Goal: Transaction & Acquisition: Add to Wishlist

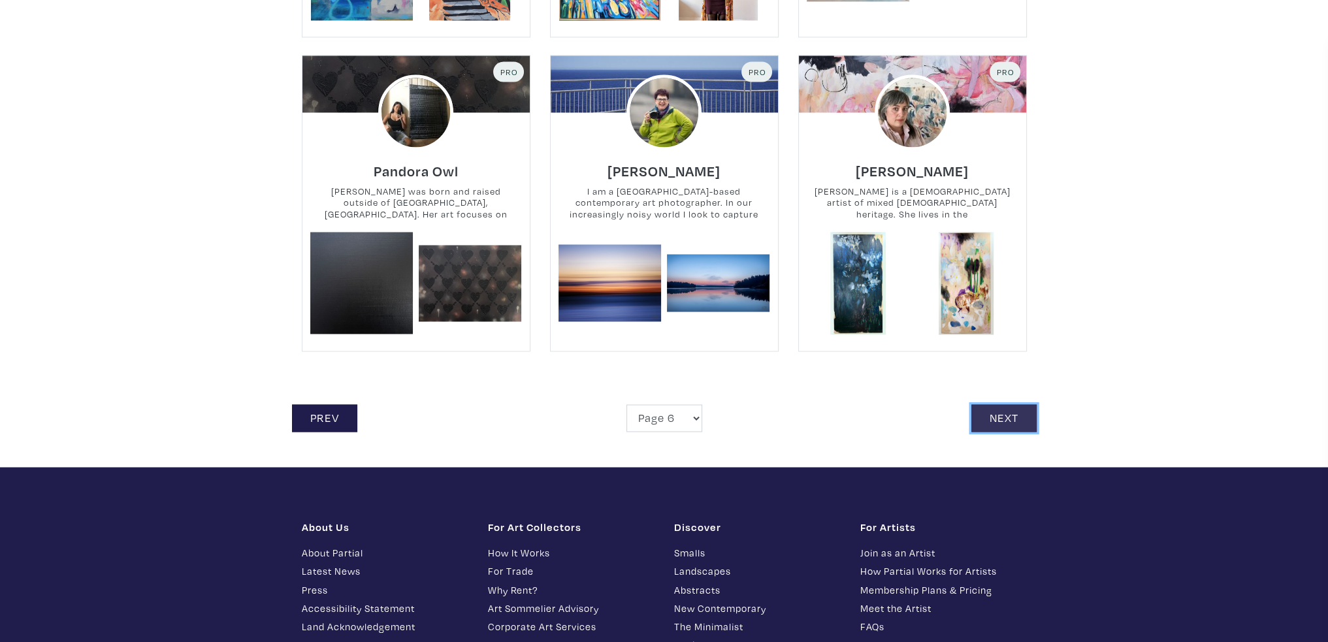
click at [1006, 404] on link "Next" at bounding box center [1004, 418] width 65 height 28
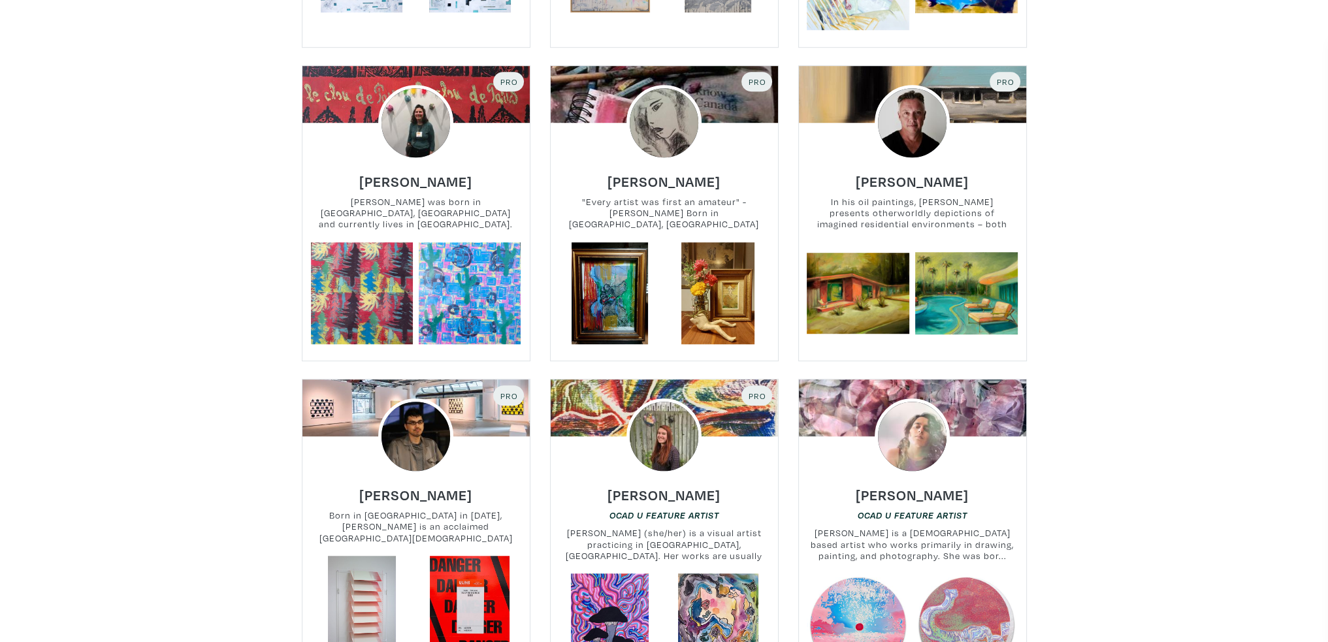
scroll to position [1372, 0]
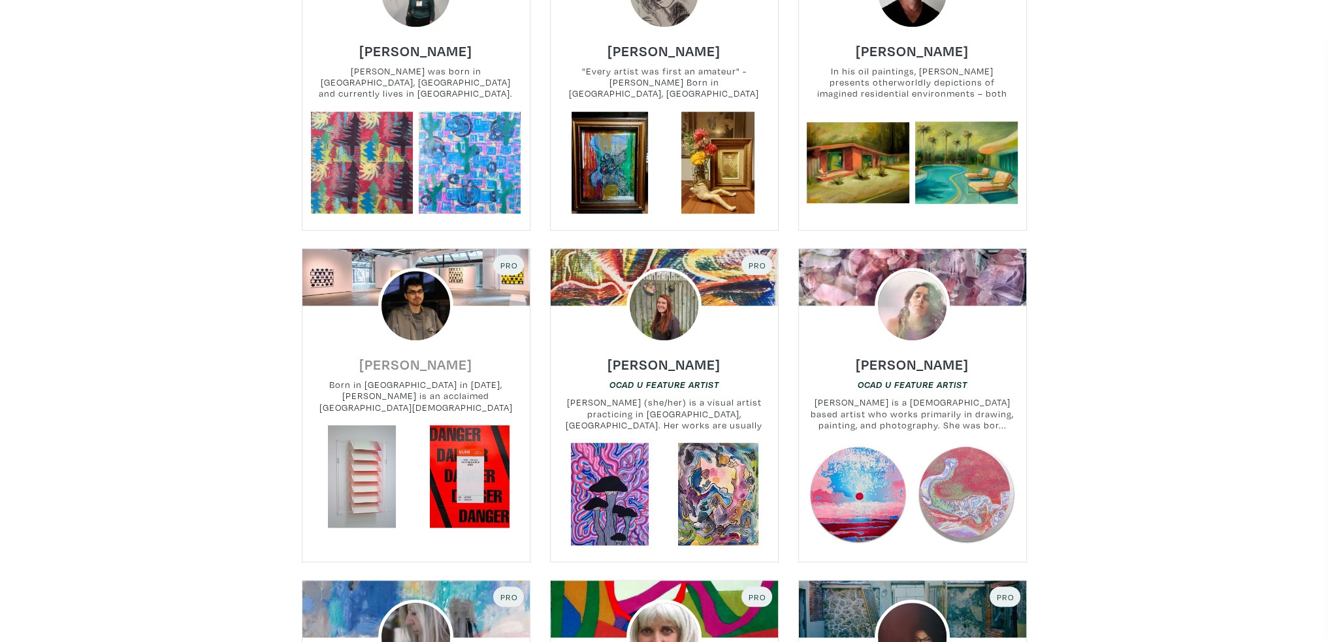
click at [431, 368] on h6 "Kyle Yip" at bounding box center [415, 364] width 113 height 18
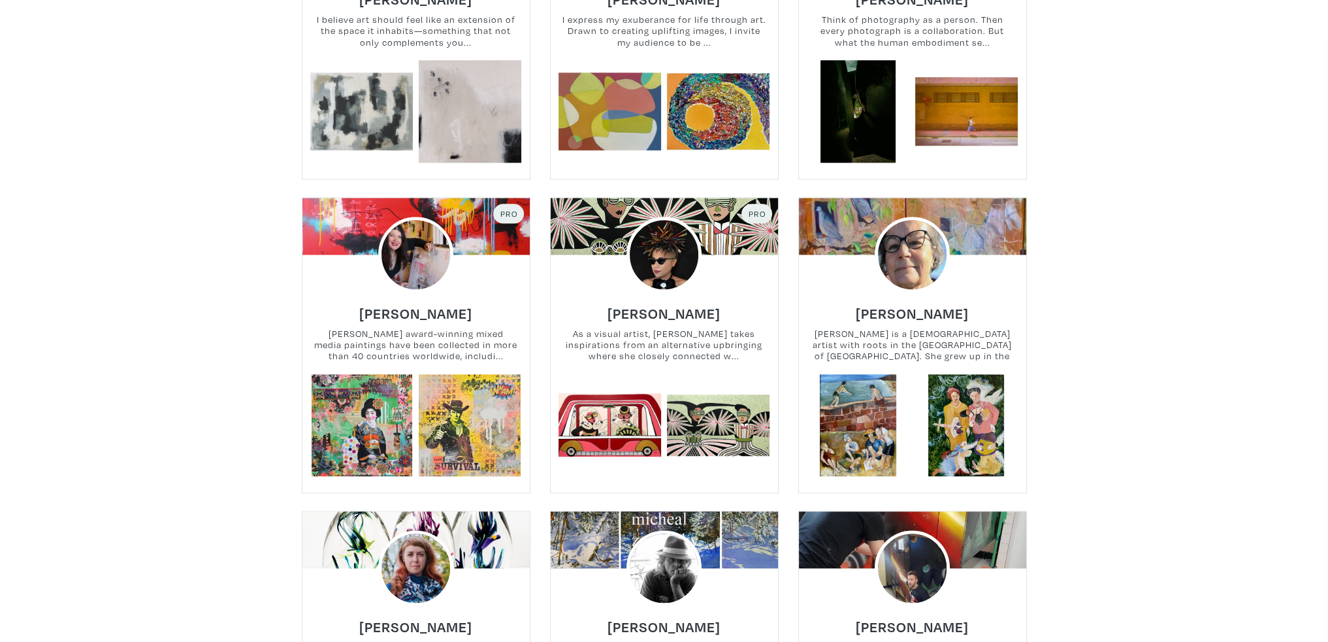
scroll to position [2091, 0]
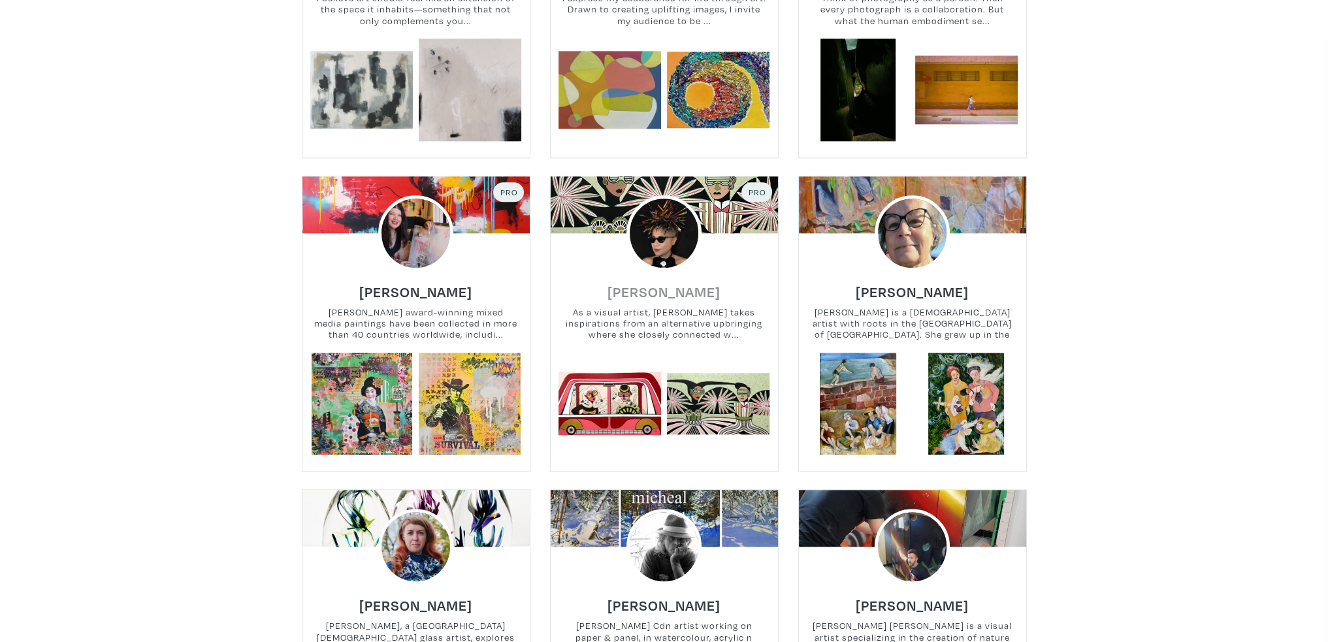
click at [673, 288] on h6 "Diana Rosa" at bounding box center [664, 292] width 113 height 18
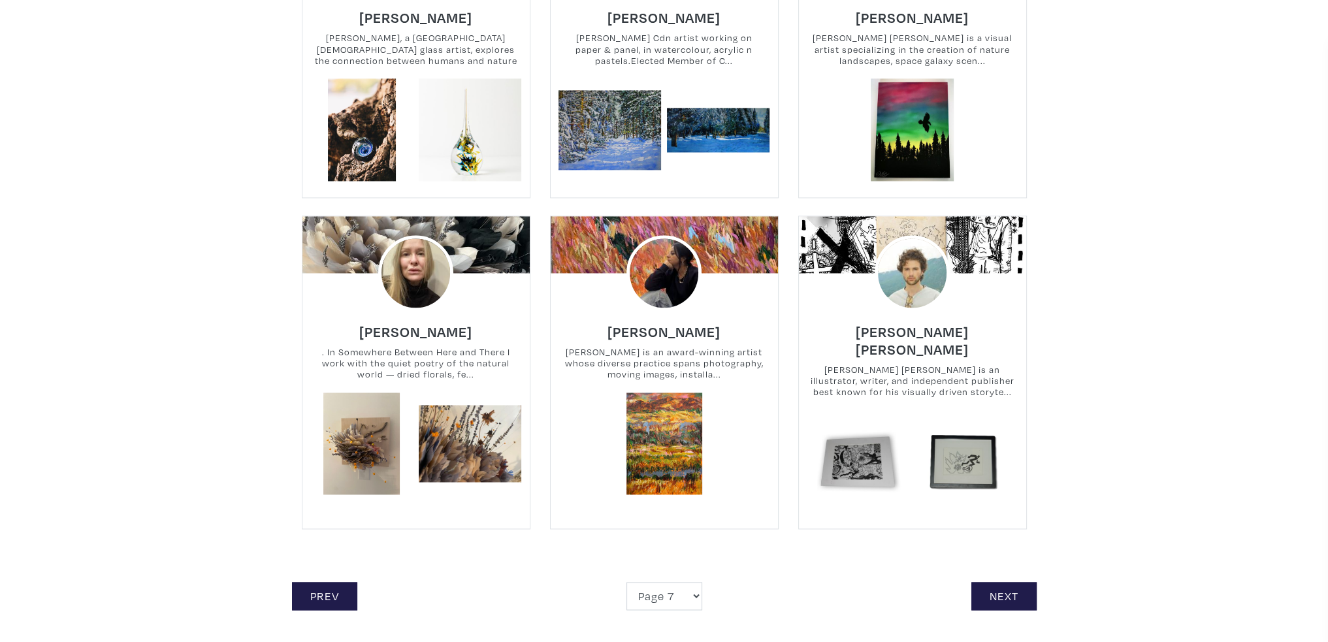
scroll to position [2744, 0]
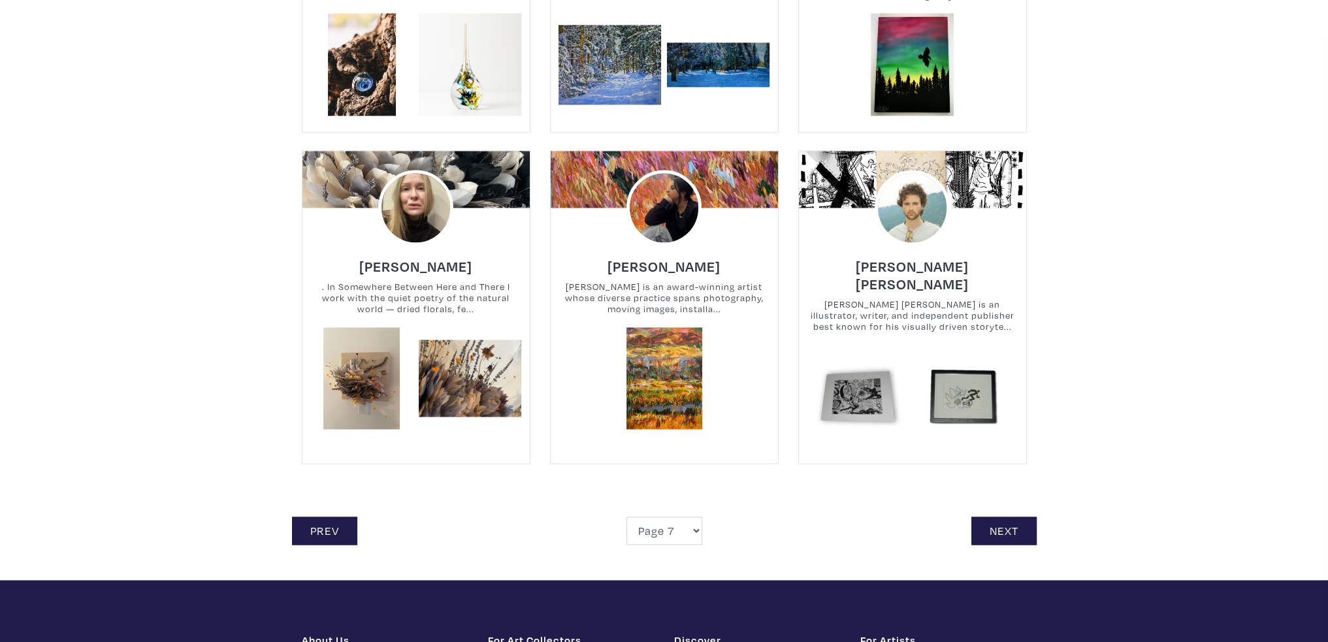
click at [703, 517] on div "Page 1 Page 2 Page 3 Page 4 Page 5 Page 6 Page 7 Page 8 Page 9 Page 10 Page 11 …" at bounding box center [664, 531] width 186 height 28
click at [665, 519] on select "Page 1 Page 2 Page 3 Page 4 Page 5 Page 6 Page 7 Page 8 Page 9 Page 10 Page 11 …" at bounding box center [665, 531] width 76 height 28
click at [860, 525] on div "Prev Page 1 Page 2 Page 3 Page 4 Page 5 Page 6 Page 7 Page 8 Page 9 Page 10 Pag…" at bounding box center [664, 531] width 745 height 28
click at [1014, 517] on link "Next" at bounding box center [1004, 531] width 65 height 28
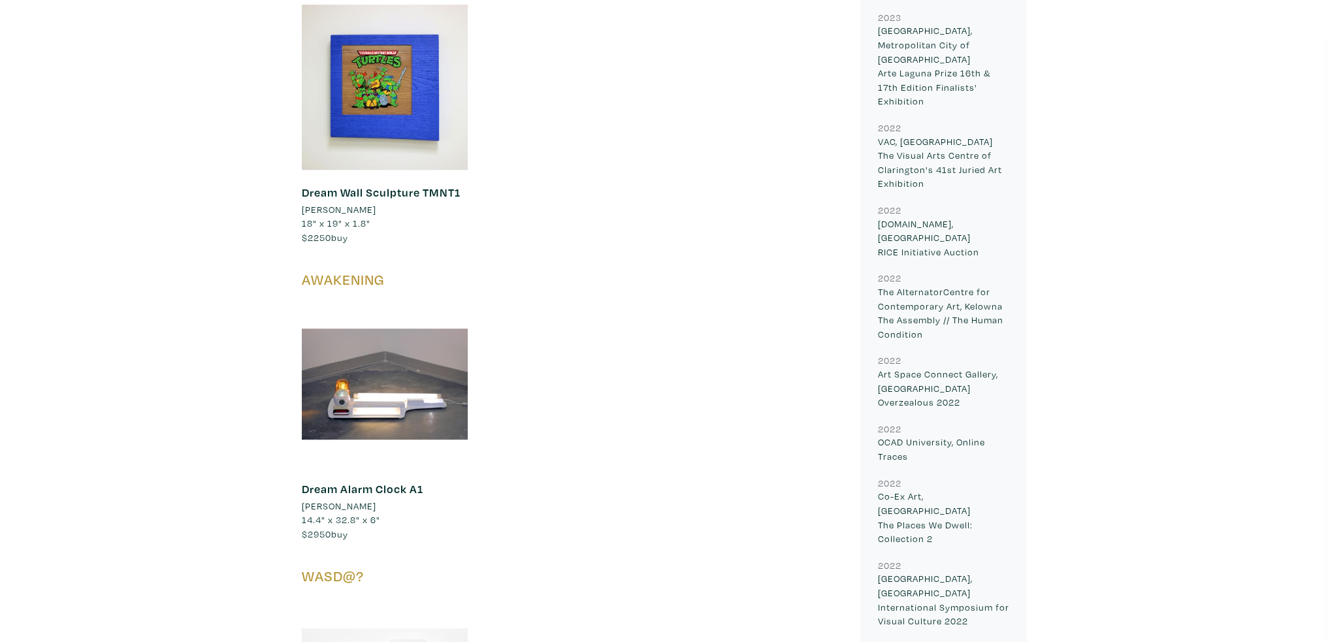
scroll to position [915, 0]
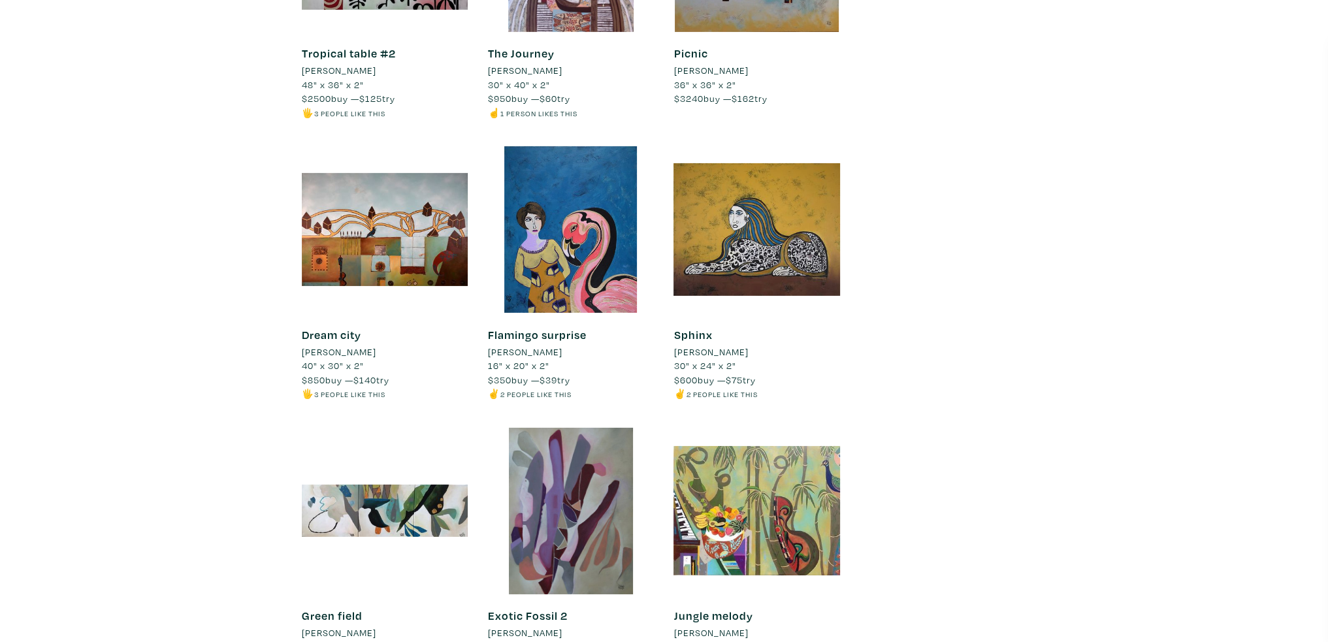
scroll to position [12364, 0]
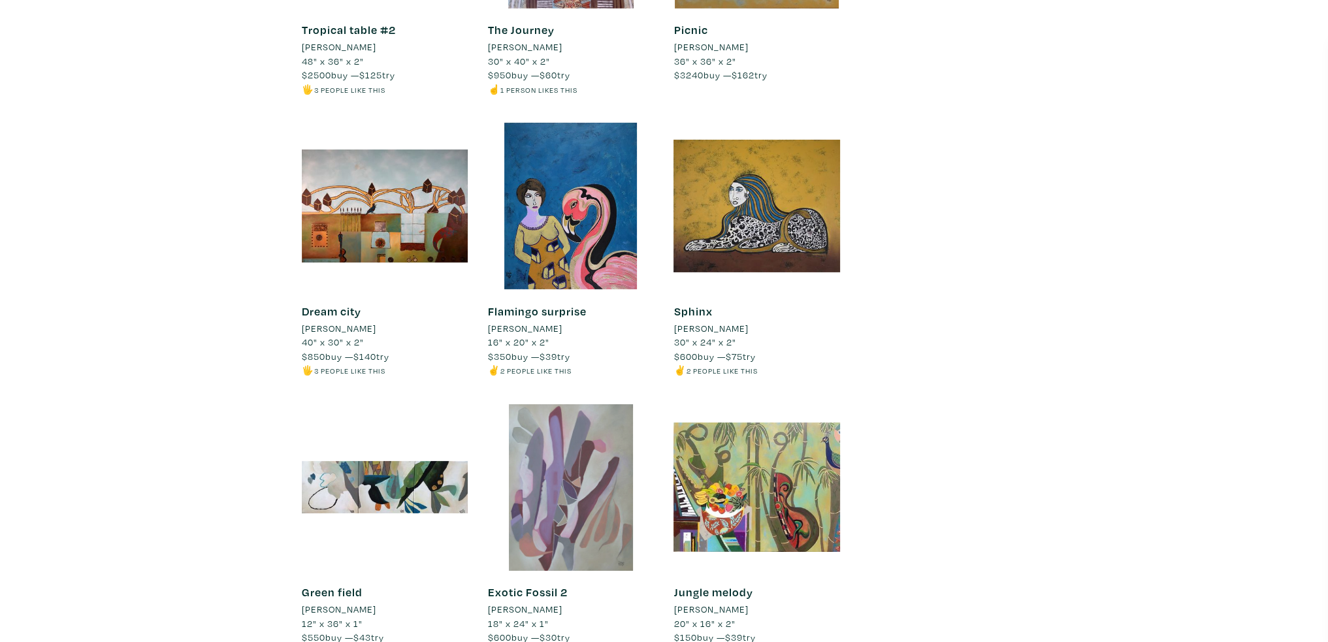
click at [585, 476] on div at bounding box center [570, 487] width 167 height 167
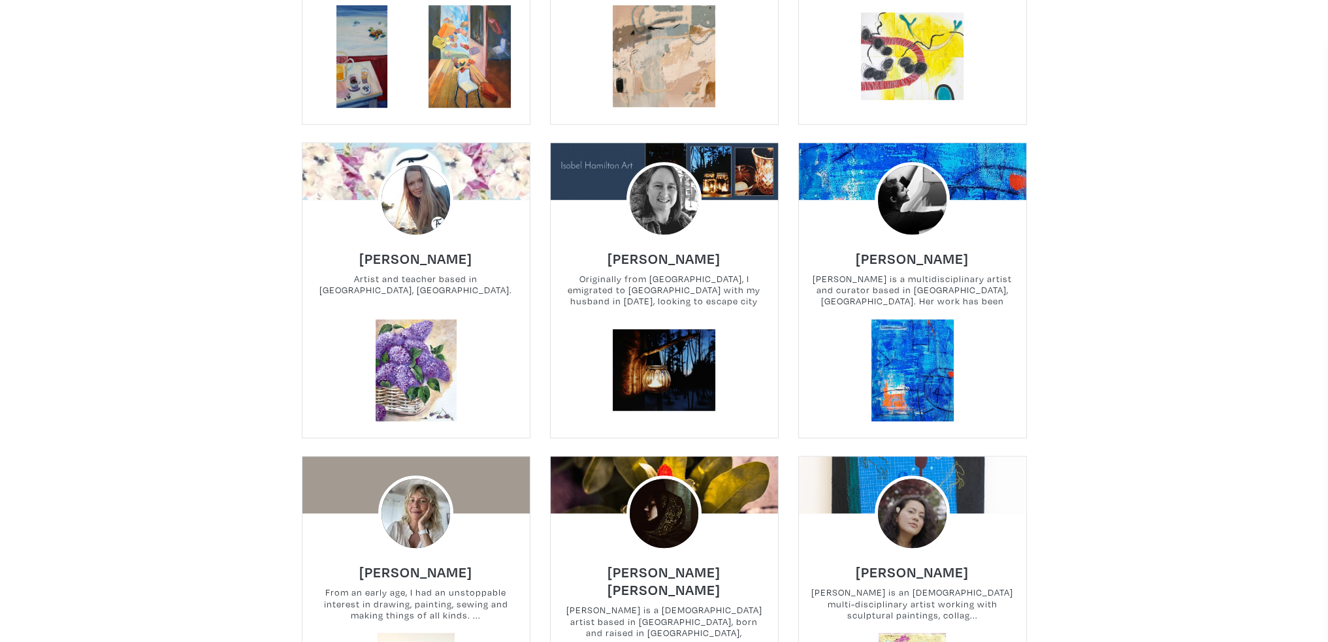
scroll to position [1307, 0]
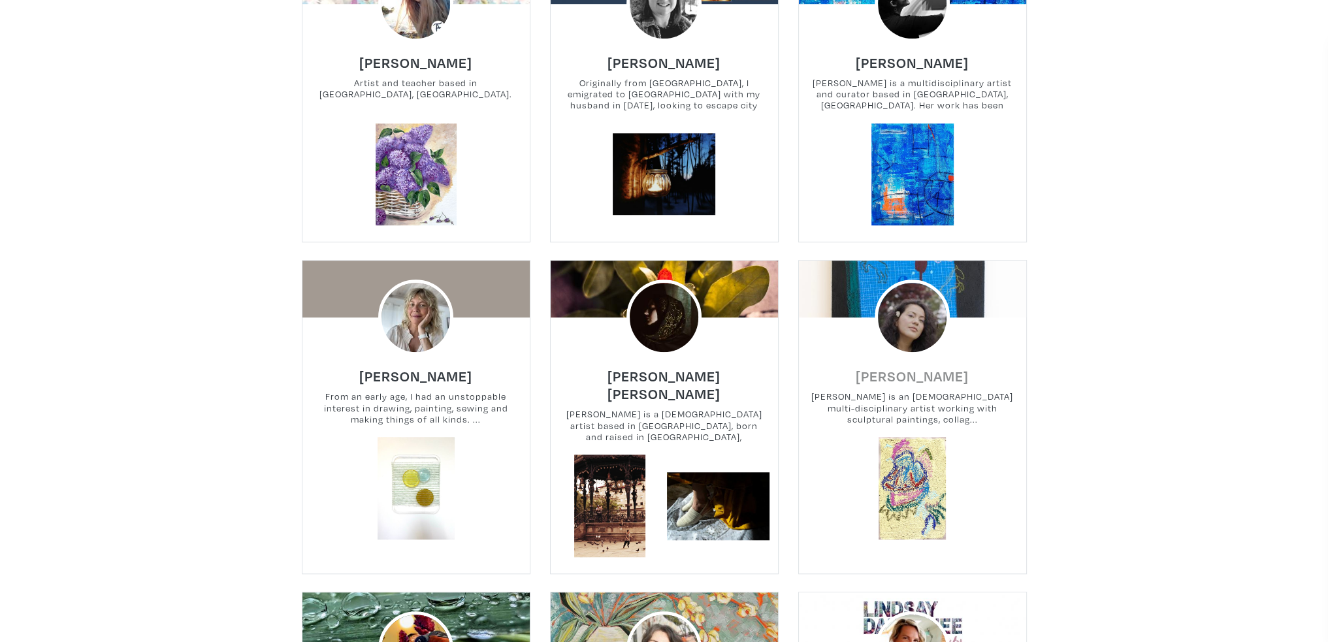
click at [943, 380] on h6 "[PERSON_NAME]" at bounding box center [912, 376] width 113 height 18
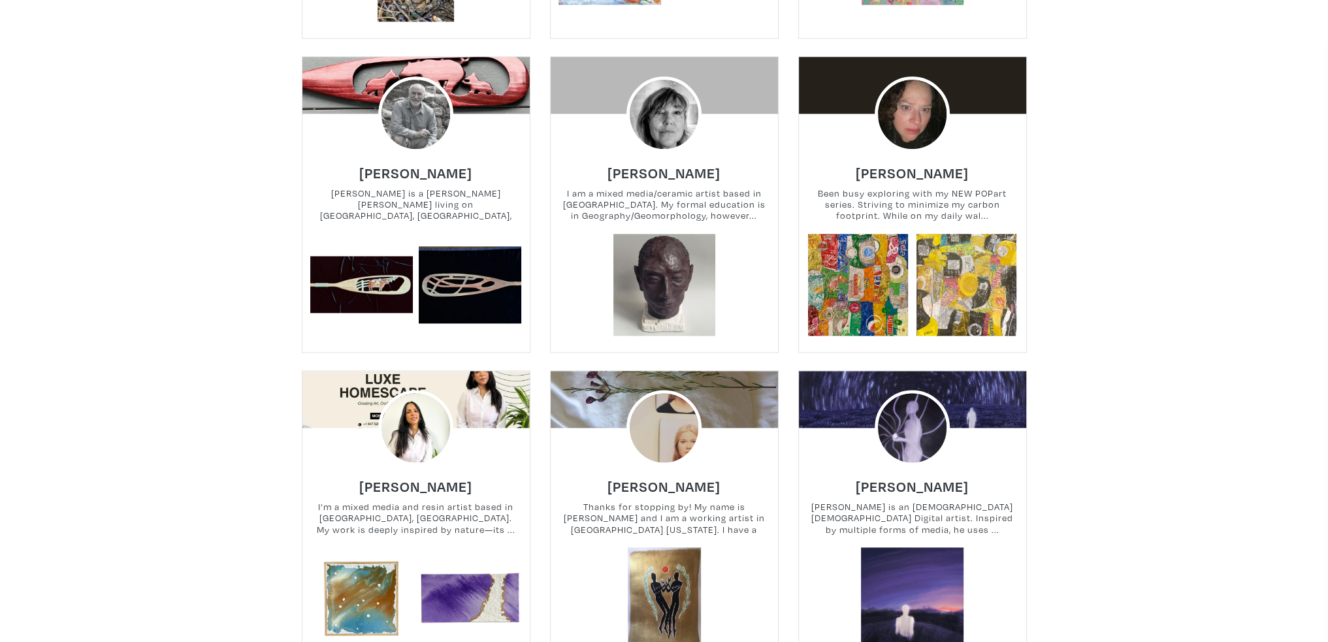
scroll to position [2352, 0]
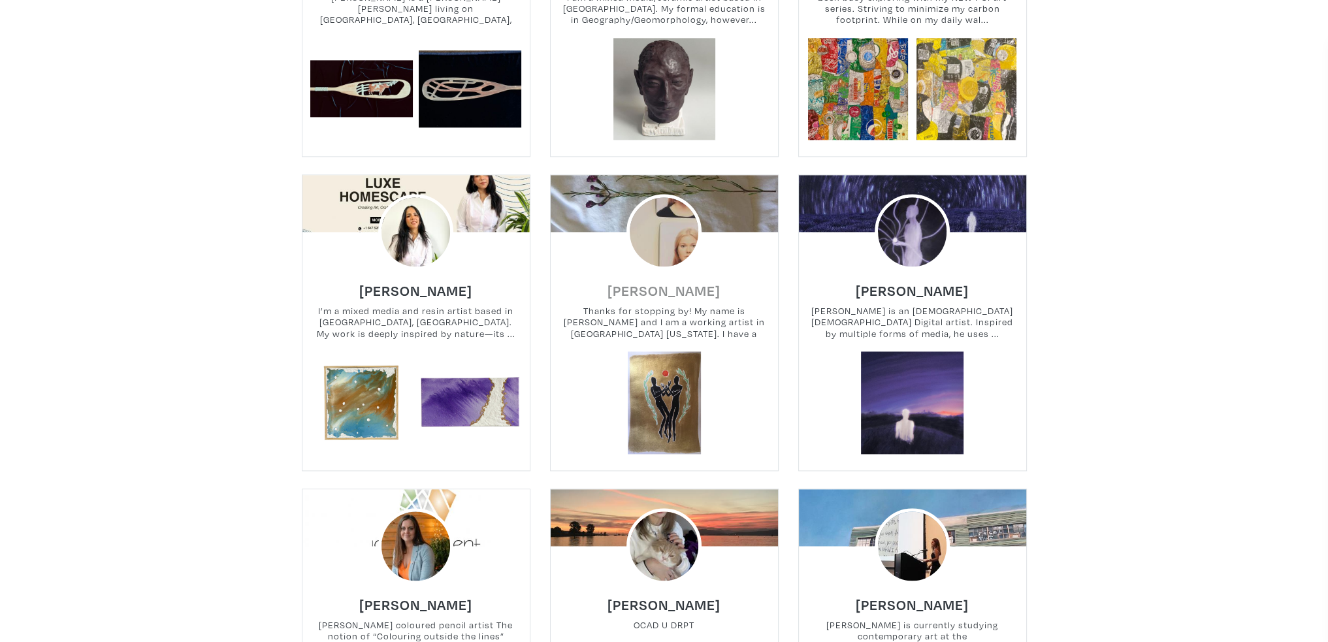
click at [680, 282] on h6 "[PERSON_NAME]" at bounding box center [664, 291] width 113 height 18
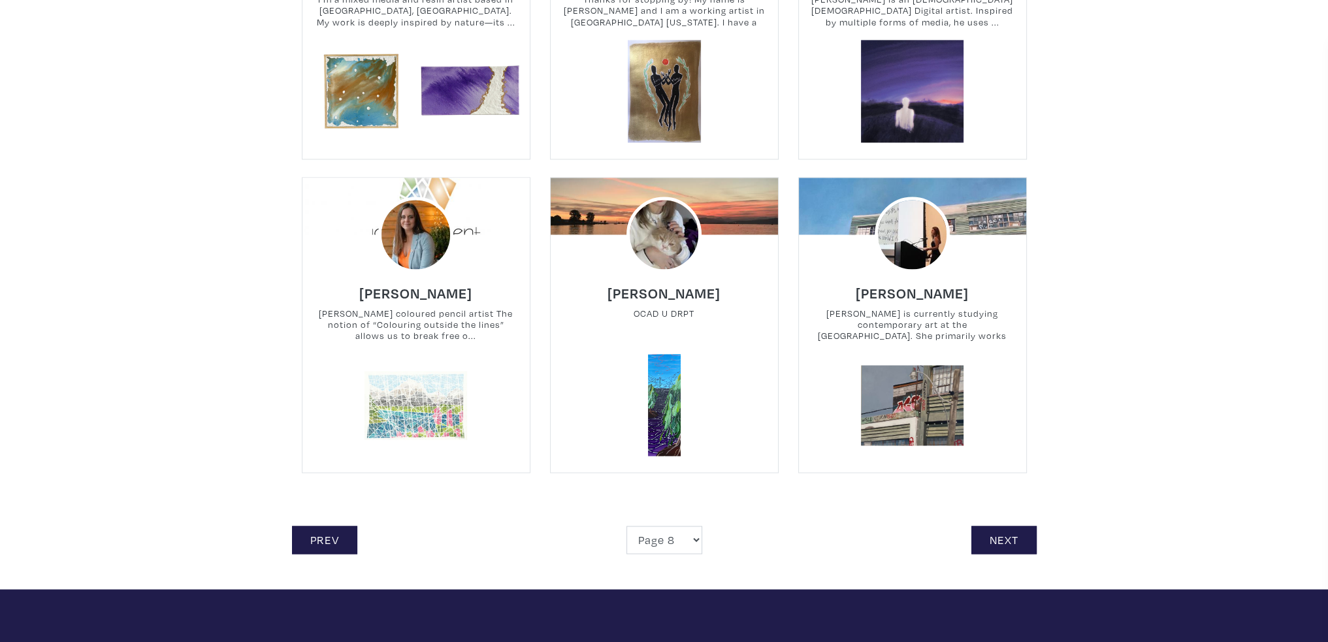
scroll to position [2744, 0]
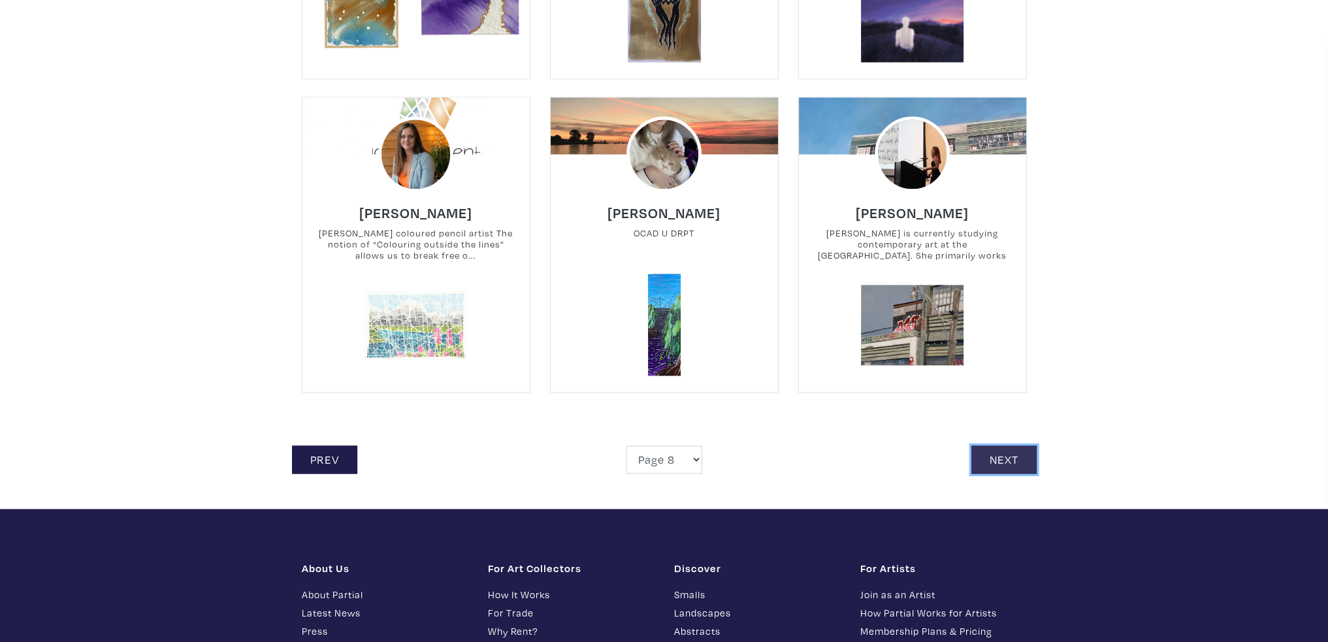
click at [1024, 446] on link "Next" at bounding box center [1004, 460] width 65 height 28
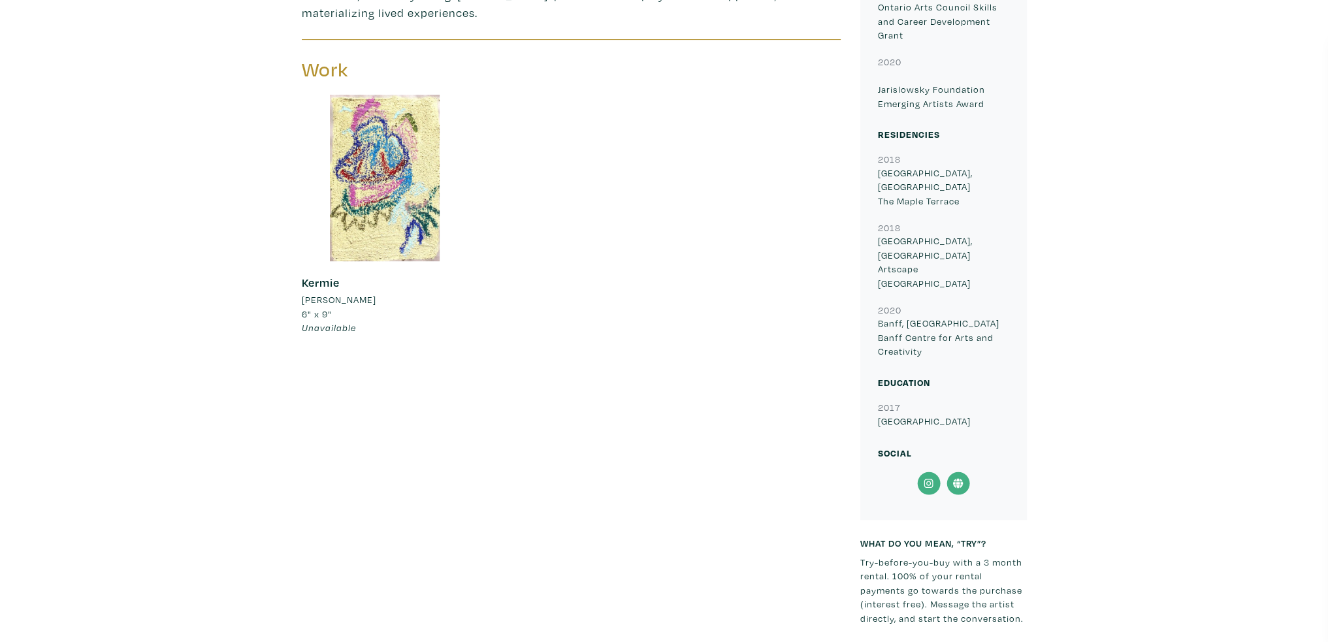
scroll to position [327, 0]
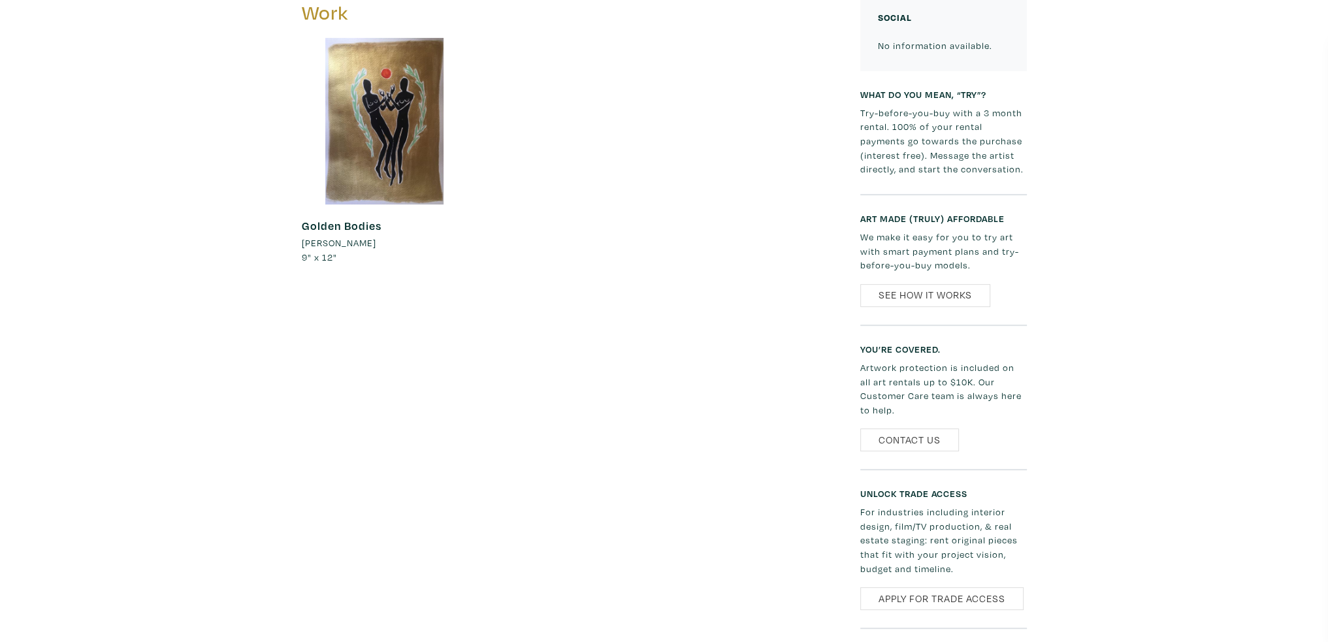
scroll to position [653, 0]
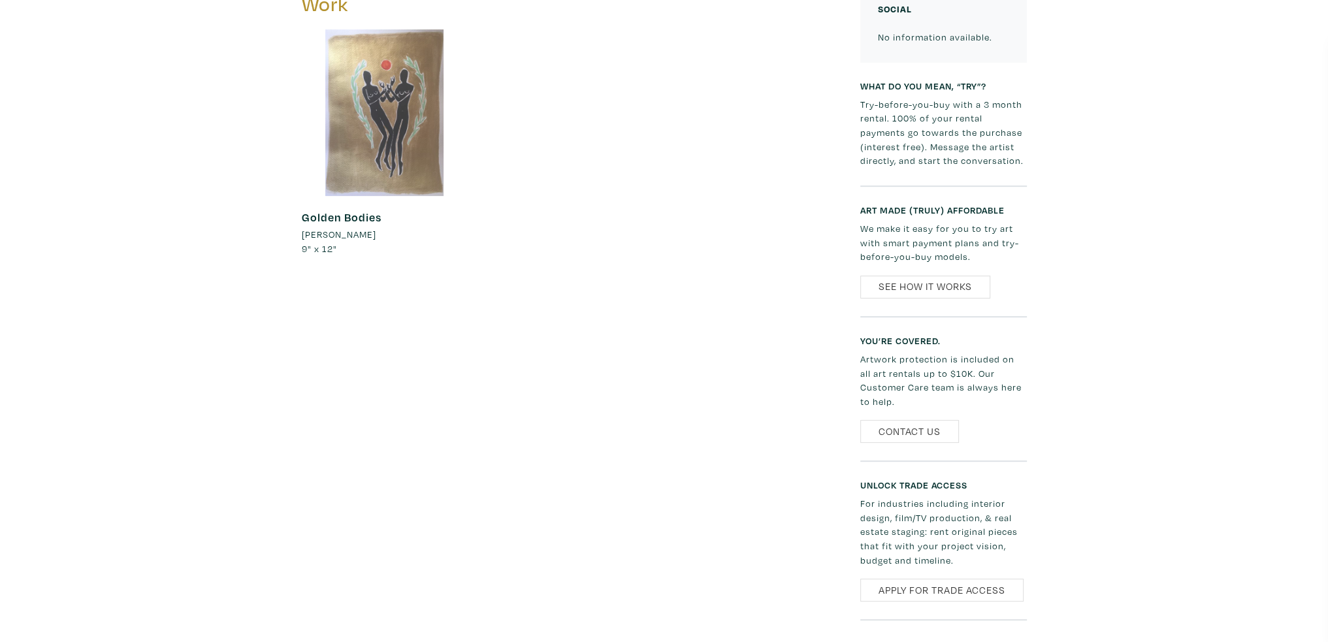
click at [423, 88] on div at bounding box center [385, 112] width 167 height 167
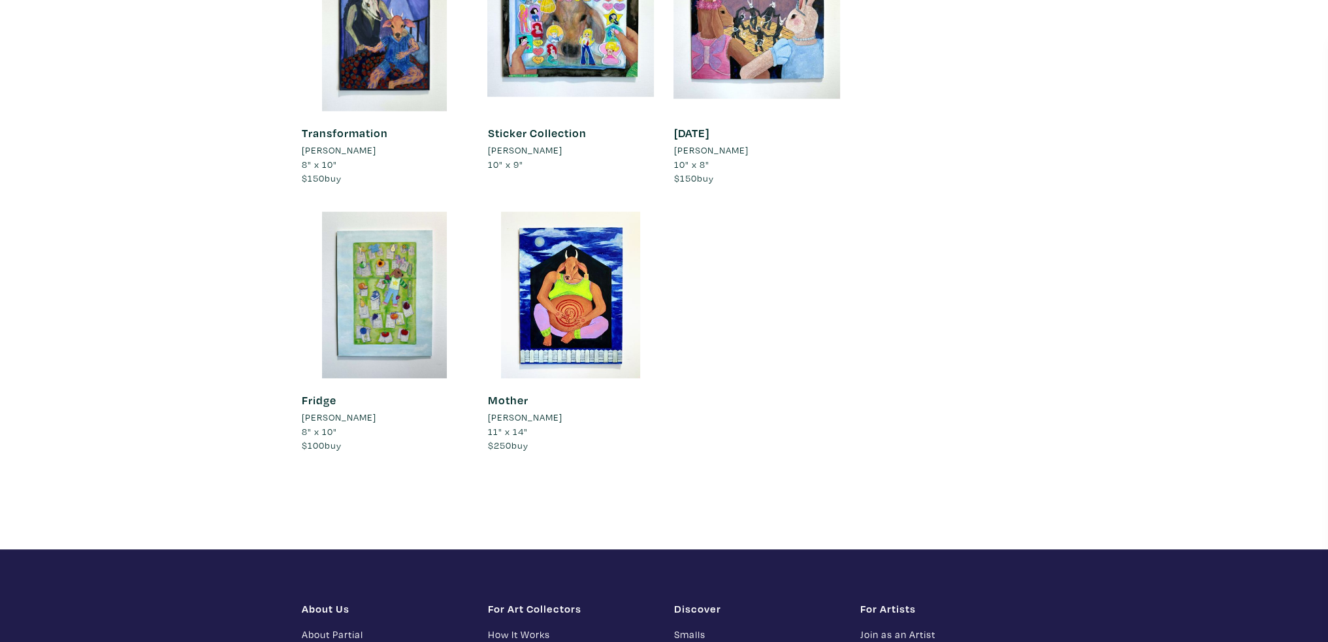
scroll to position [1372, 0]
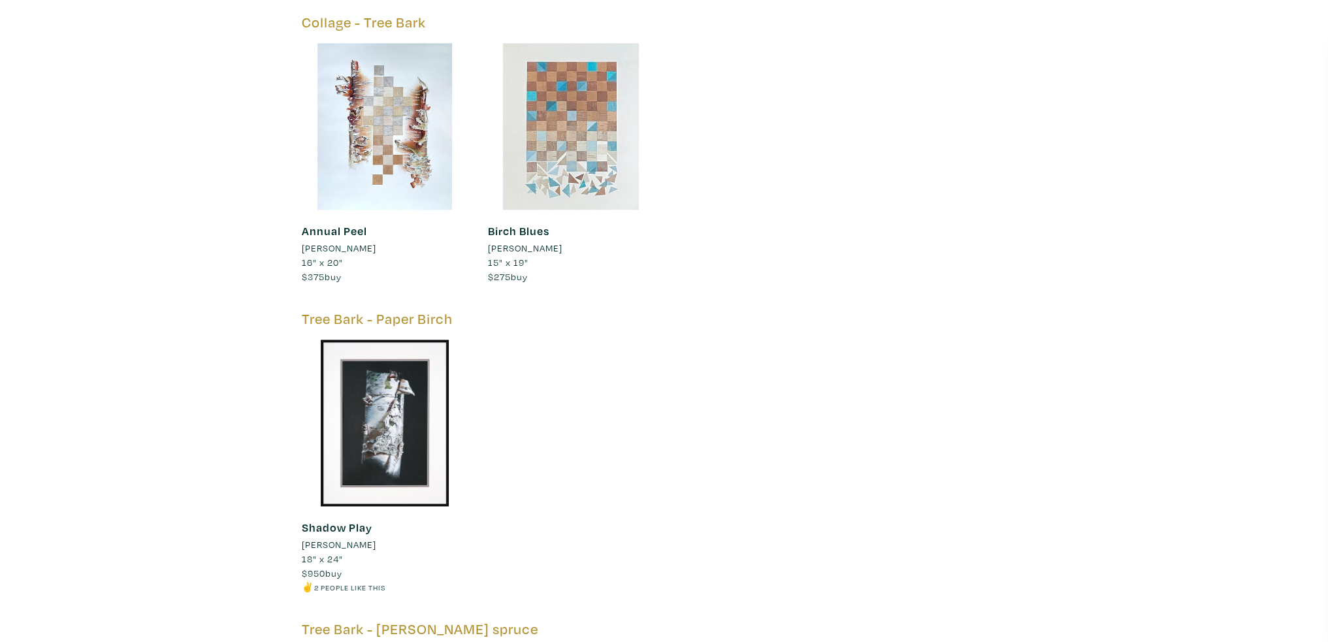
scroll to position [1960, 0]
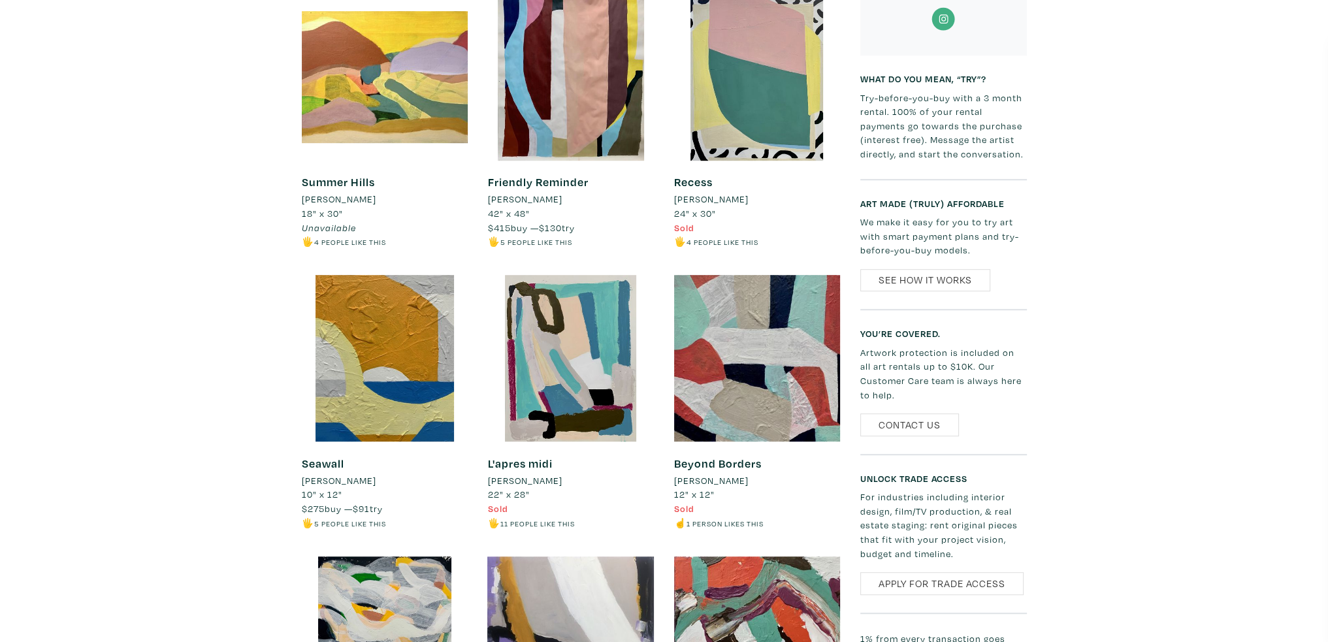
scroll to position [1045, 0]
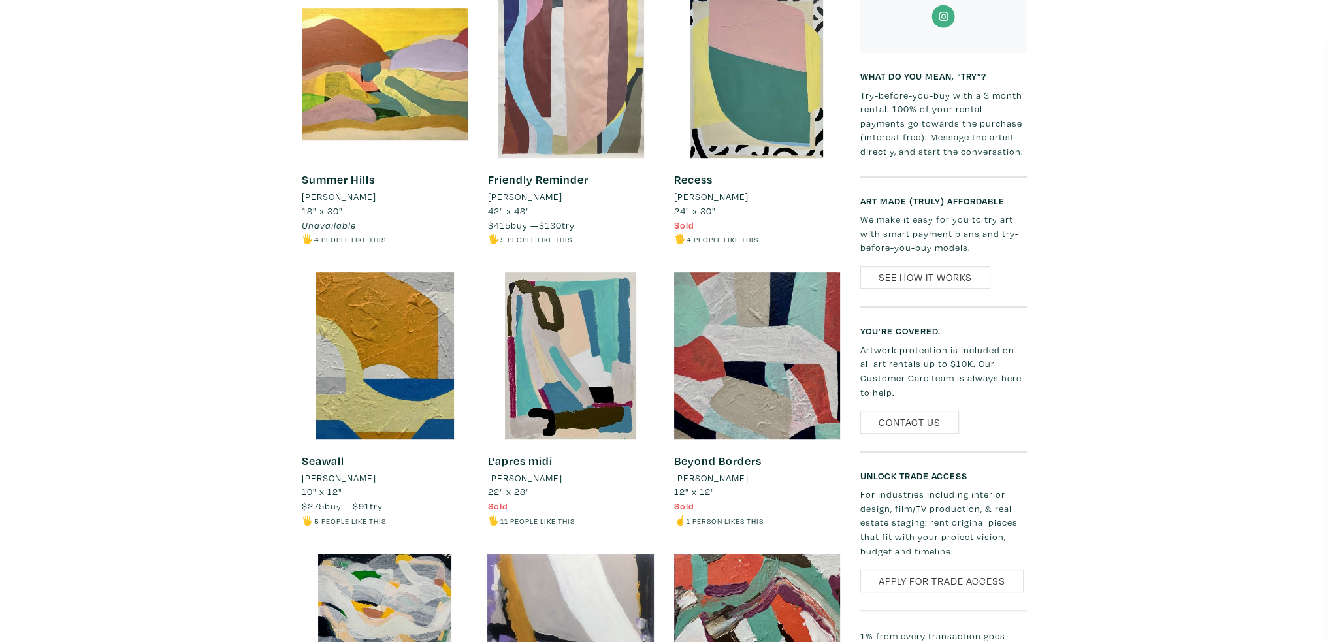
click at [567, 115] on div at bounding box center [570, 75] width 167 height 167
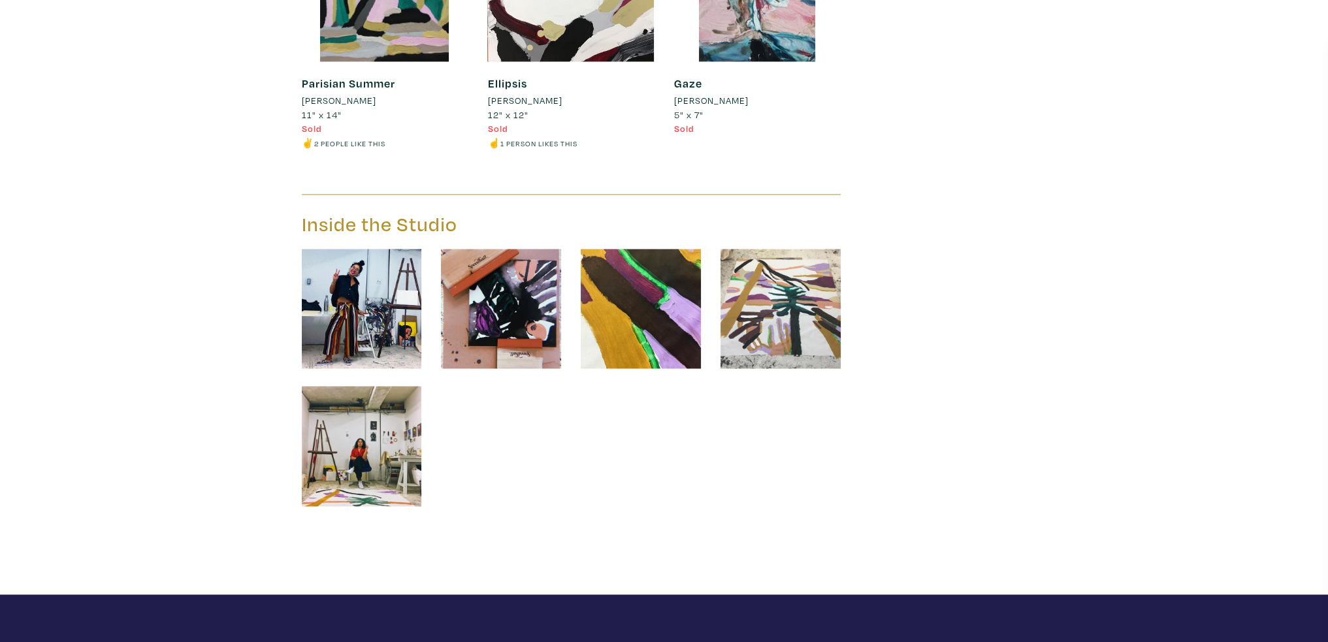
scroll to position [0, 0]
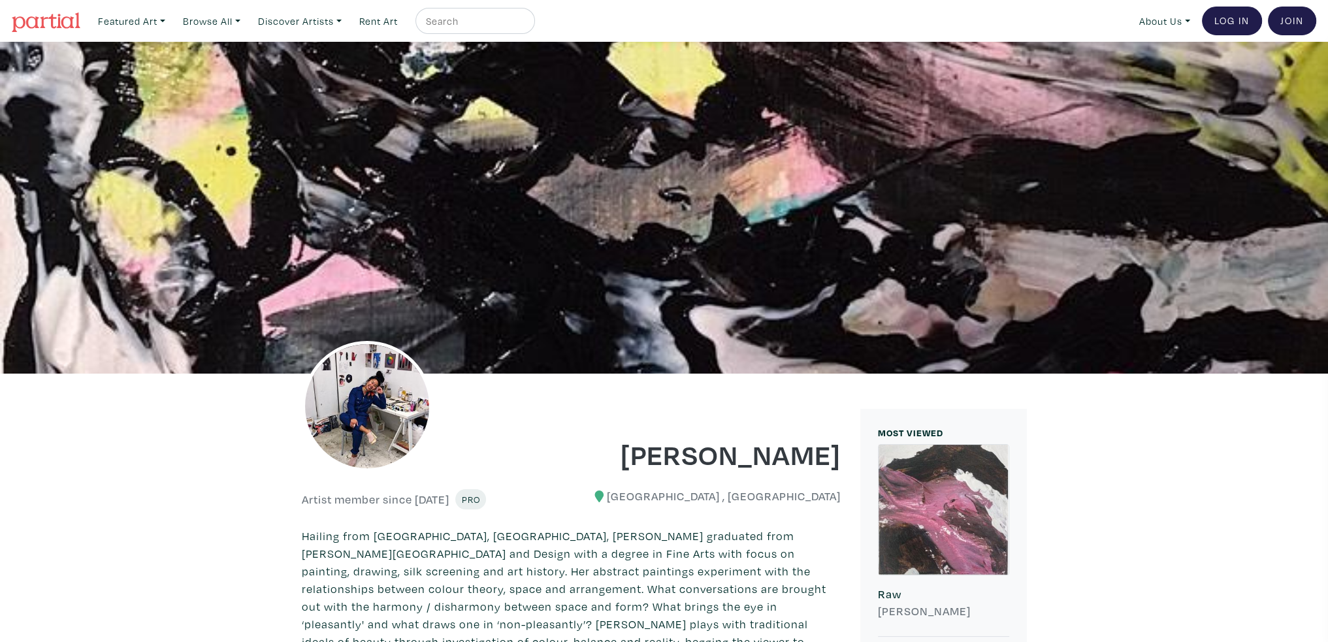
drag, startPoint x: 1147, startPoint y: 430, endPoint x: 1089, endPoint y: 65, distance: 369.8
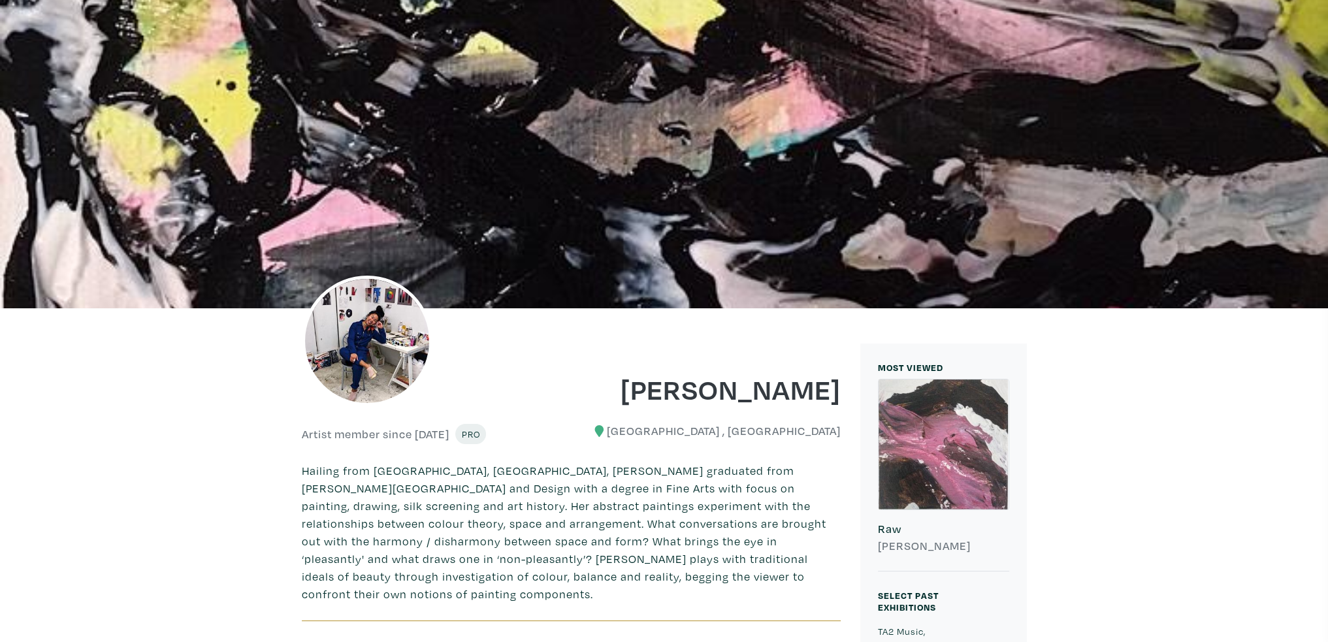
scroll to position [131, 0]
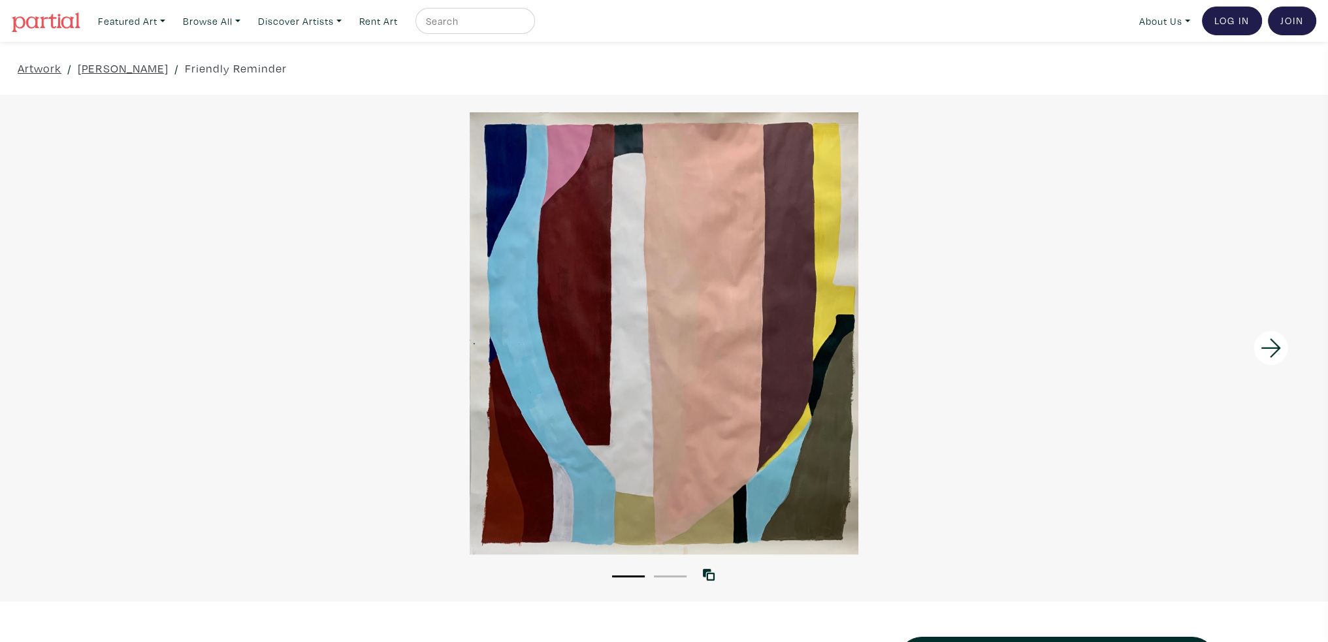
click at [673, 576] on button "2" at bounding box center [670, 577] width 33 height 2
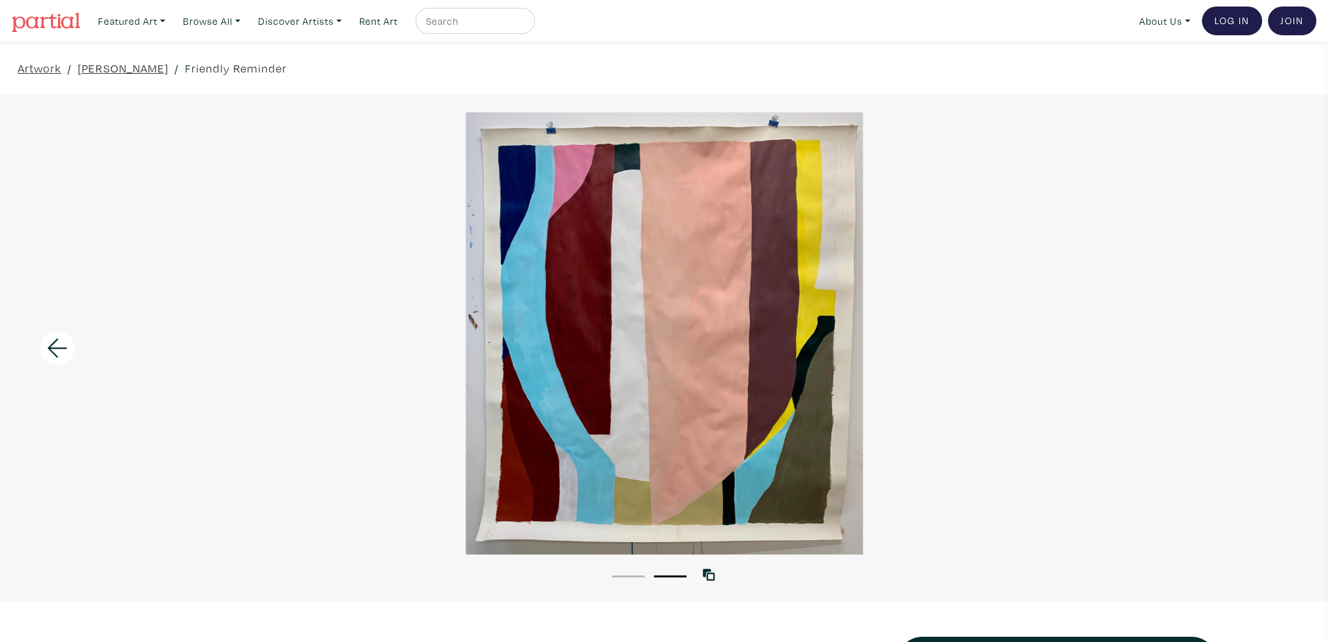
click at [367, 344] on div at bounding box center [664, 333] width 1328 height 442
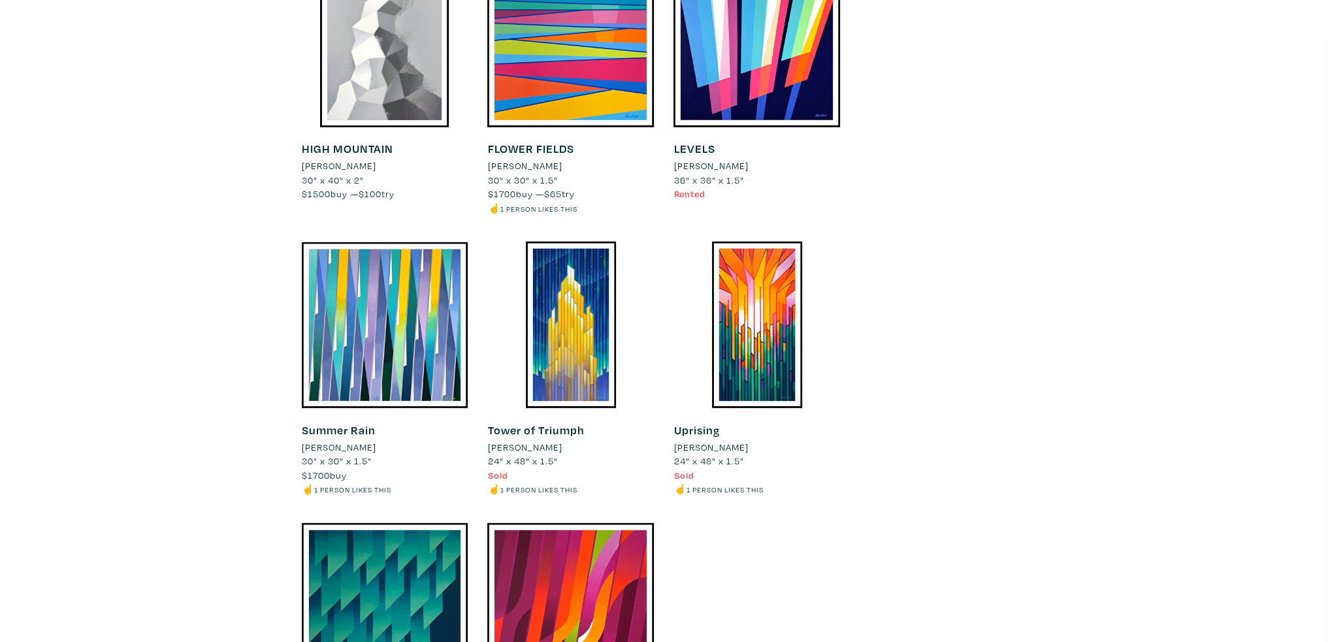
scroll to position [4966, 0]
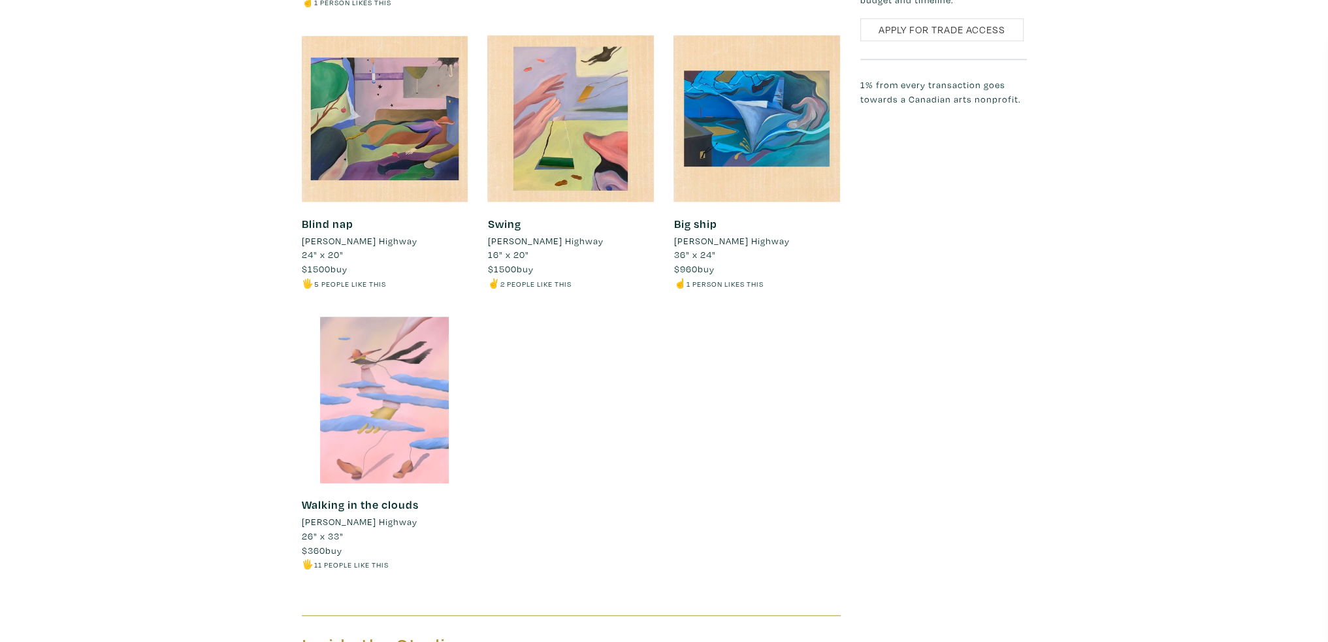
scroll to position [1176, 0]
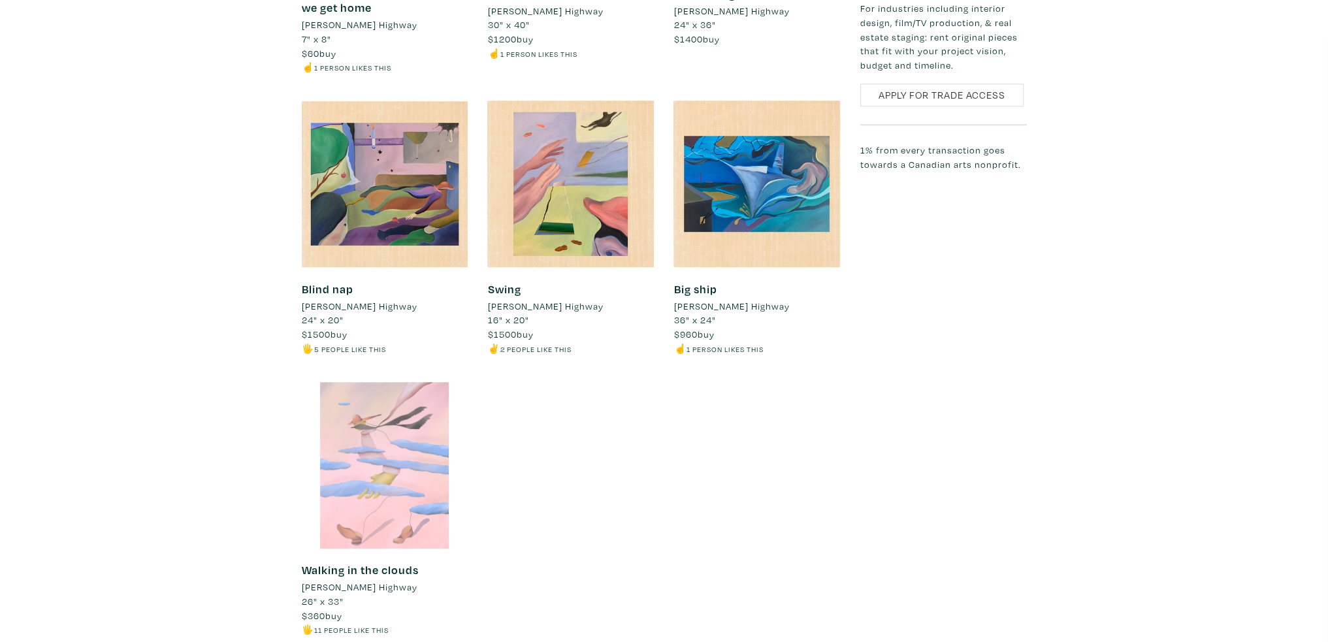
click at [374, 475] on div at bounding box center [385, 465] width 167 height 167
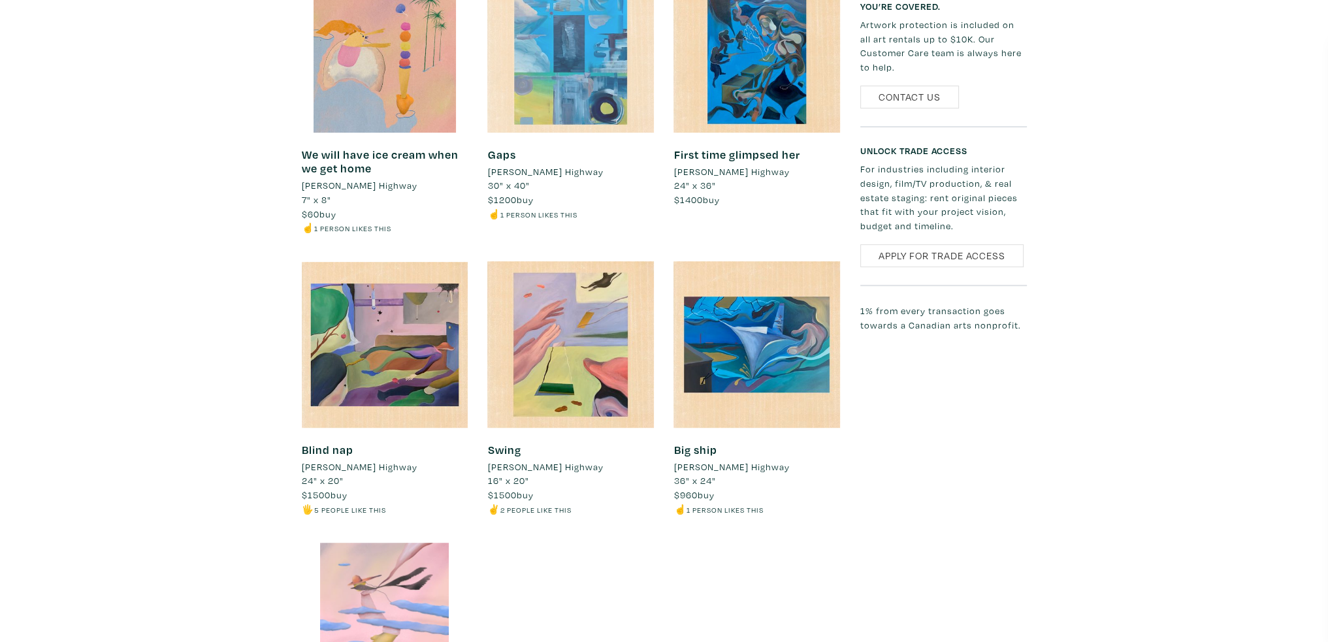
scroll to position [980, 0]
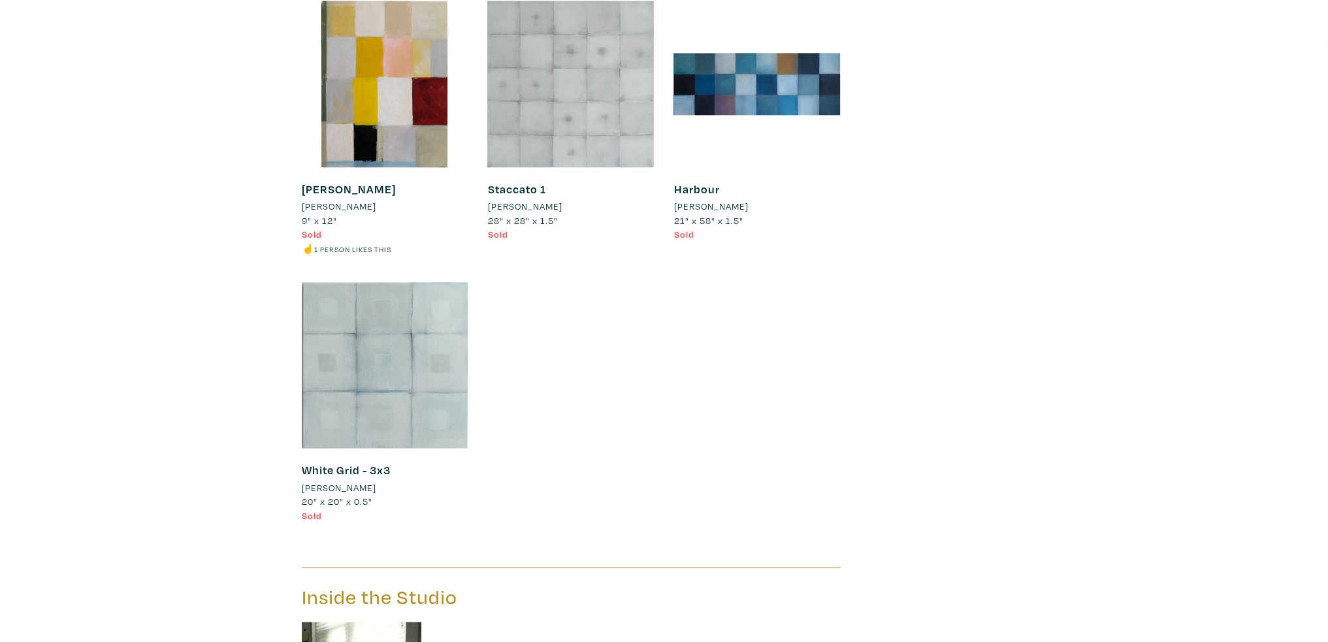
scroll to position [8886, 0]
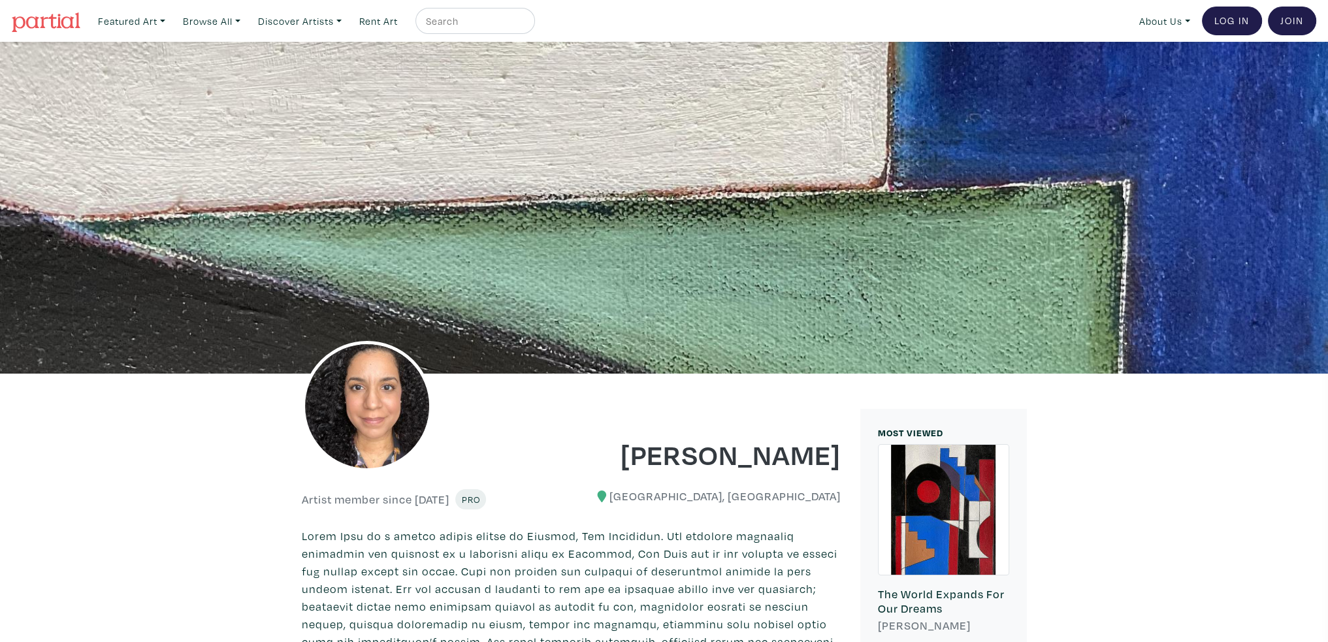
drag, startPoint x: 992, startPoint y: 164, endPoint x: 979, endPoint y: -79, distance: 243.4
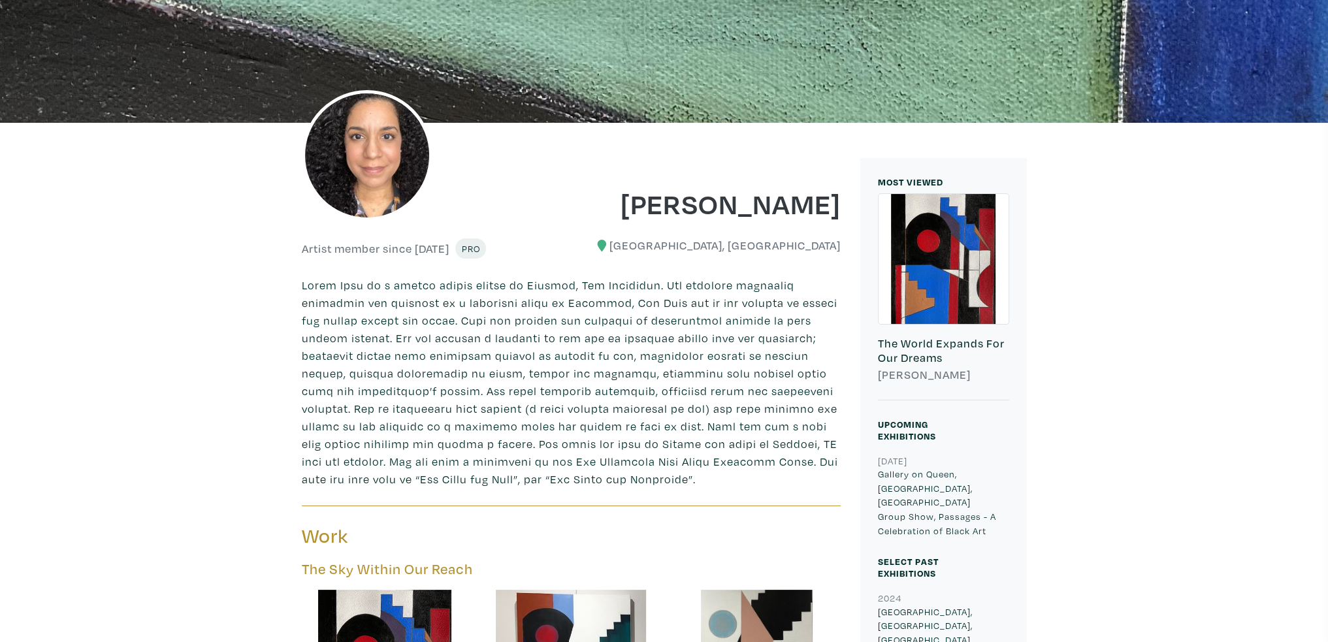
scroll to position [261, 0]
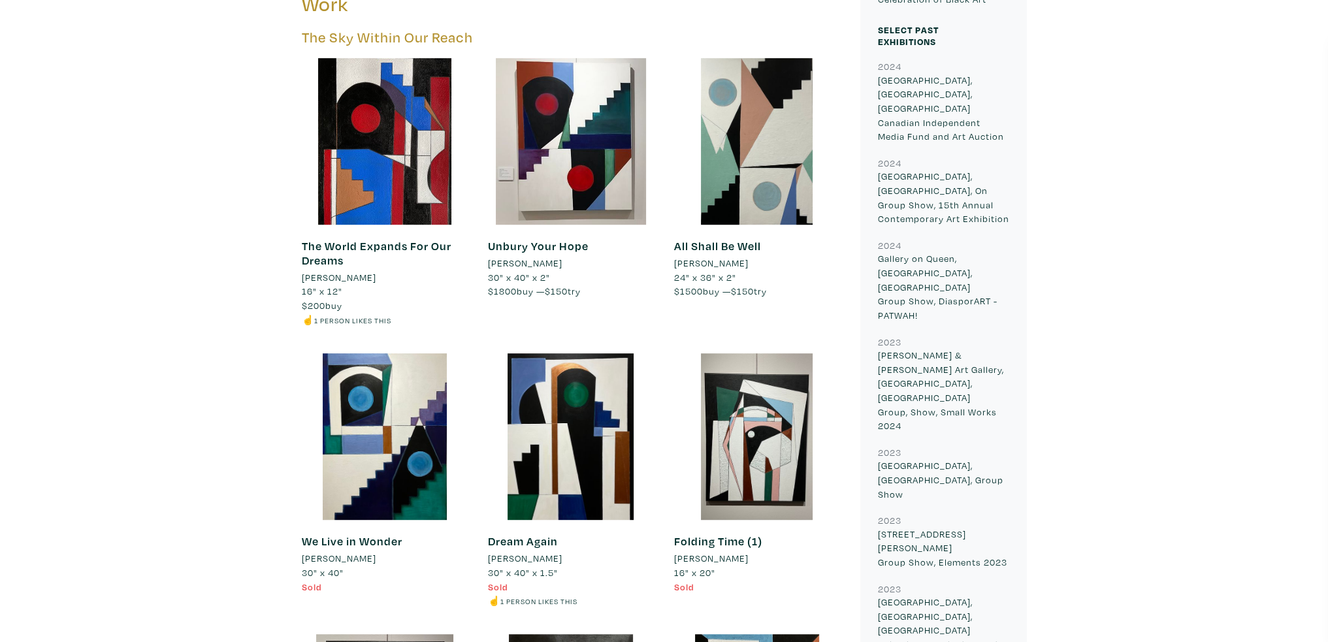
scroll to position [784, 0]
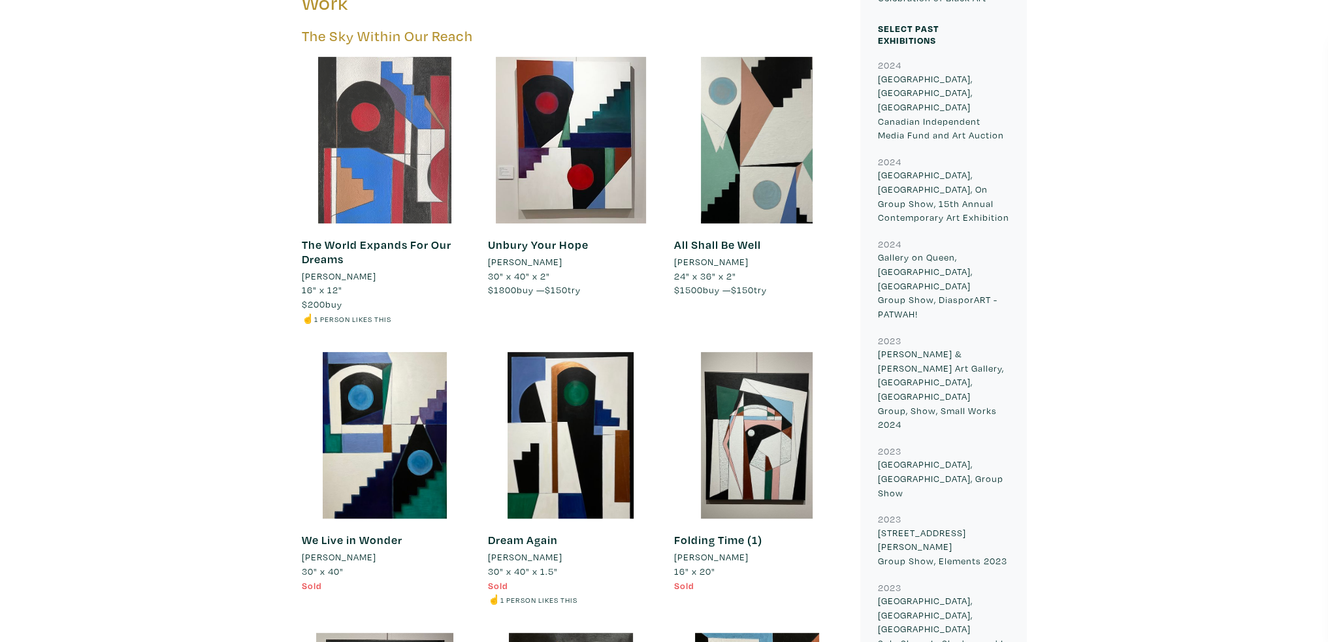
click at [395, 177] on div at bounding box center [385, 140] width 167 height 167
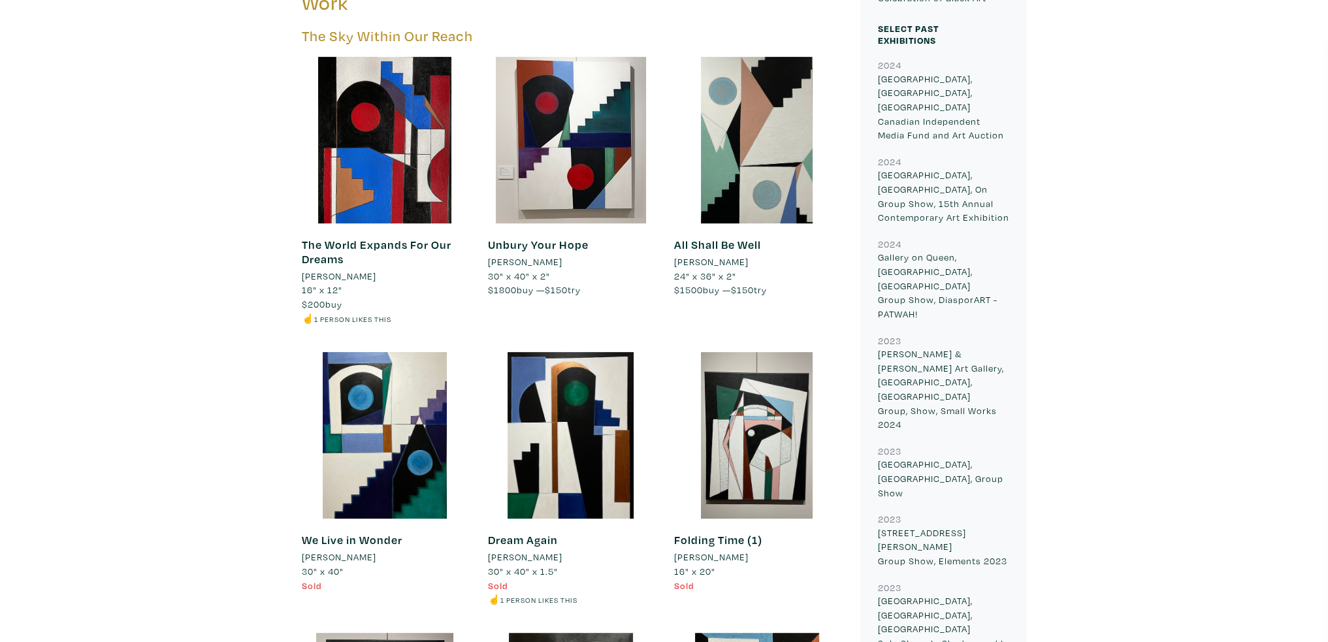
scroll to position [980, 0]
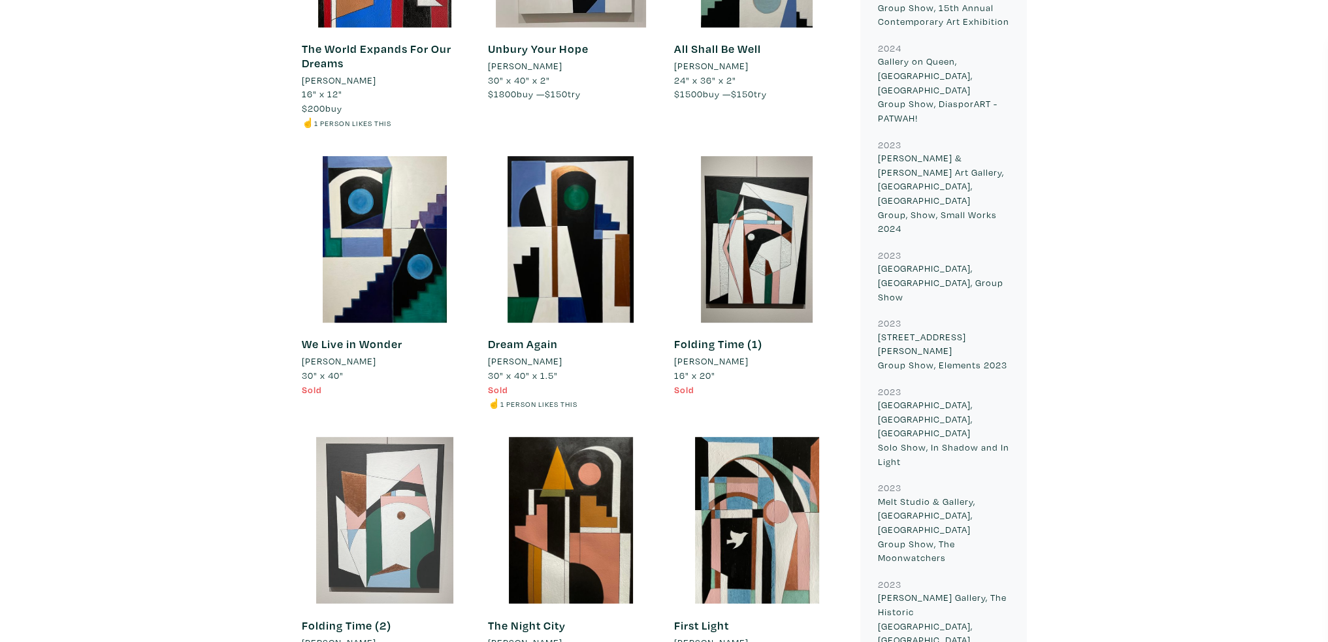
click at [401, 534] on div at bounding box center [385, 520] width 167 height 167
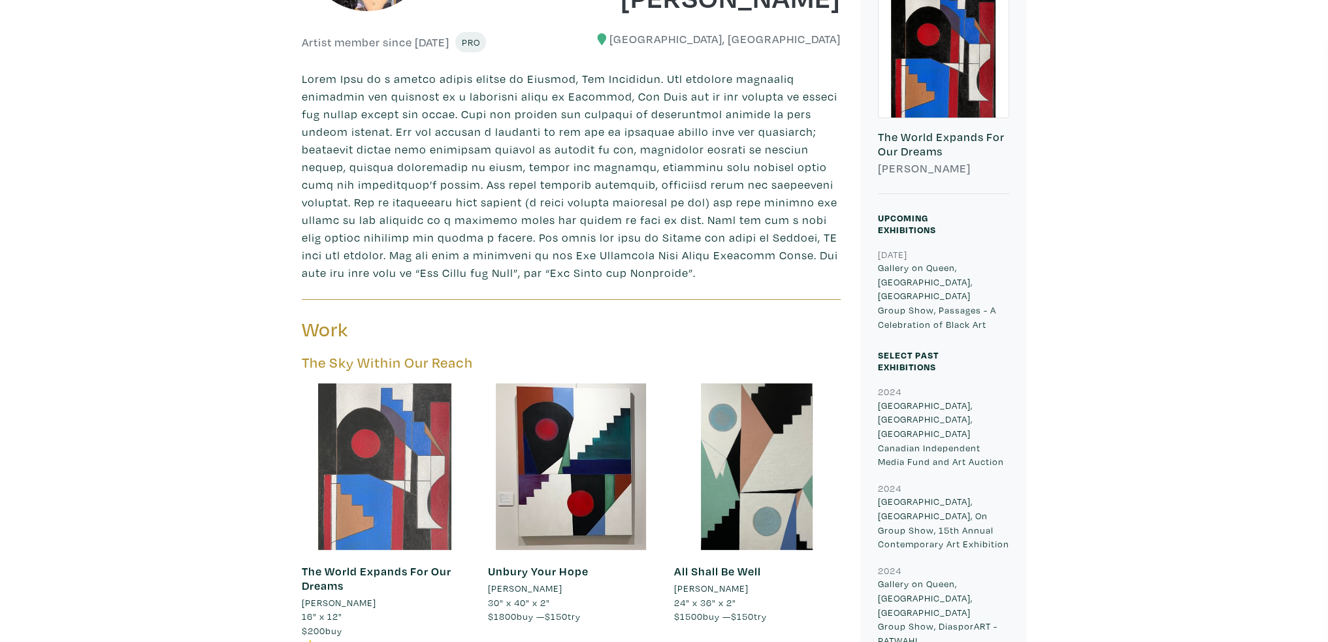
scroll to position [523, 0]
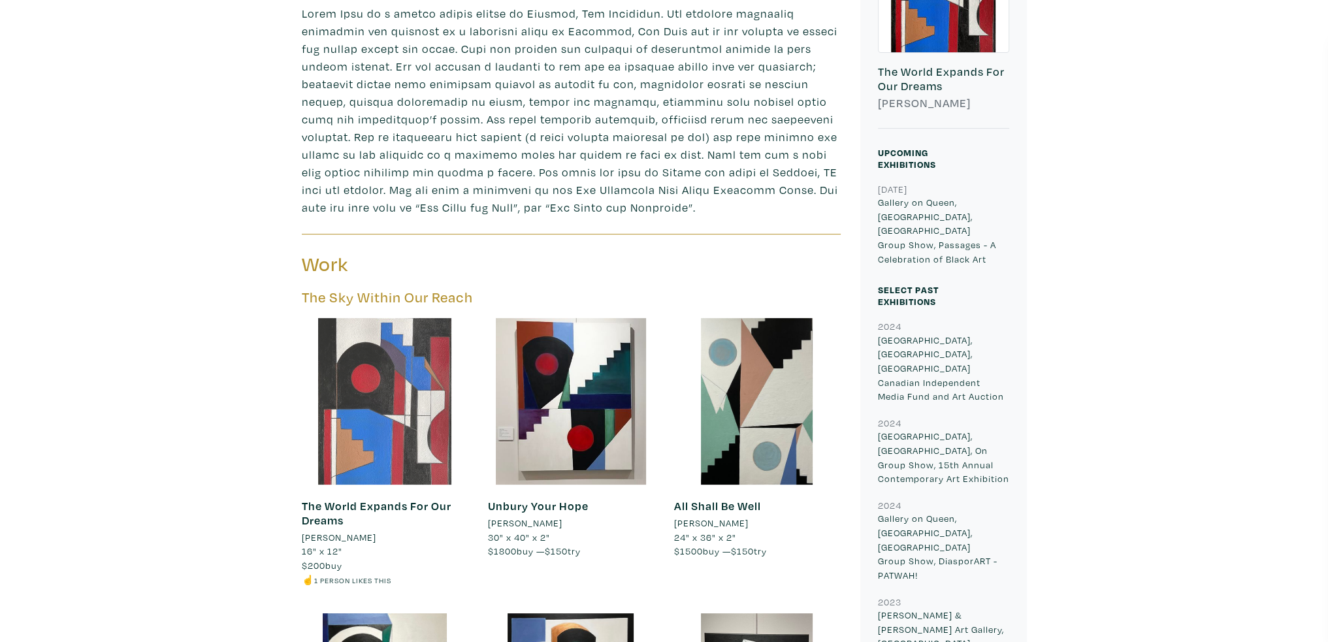
click at [382, 456] on div at bounding box center [385, 401] width 167 height 167
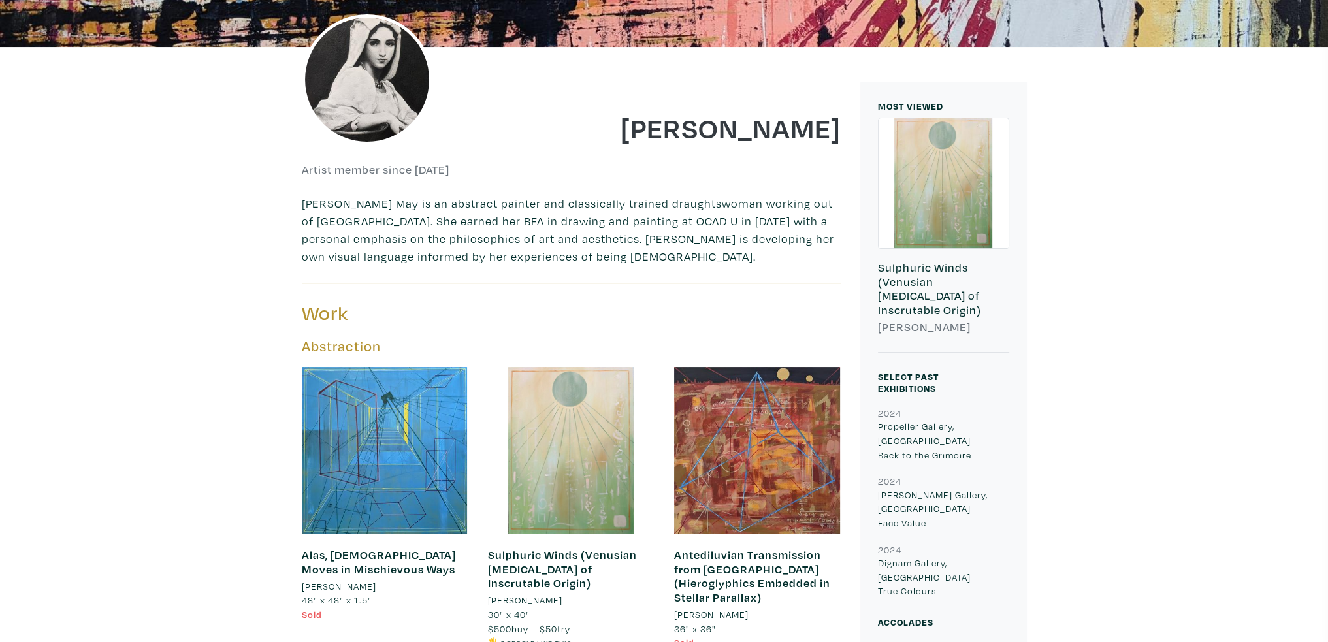
scroll to position [523, 0]
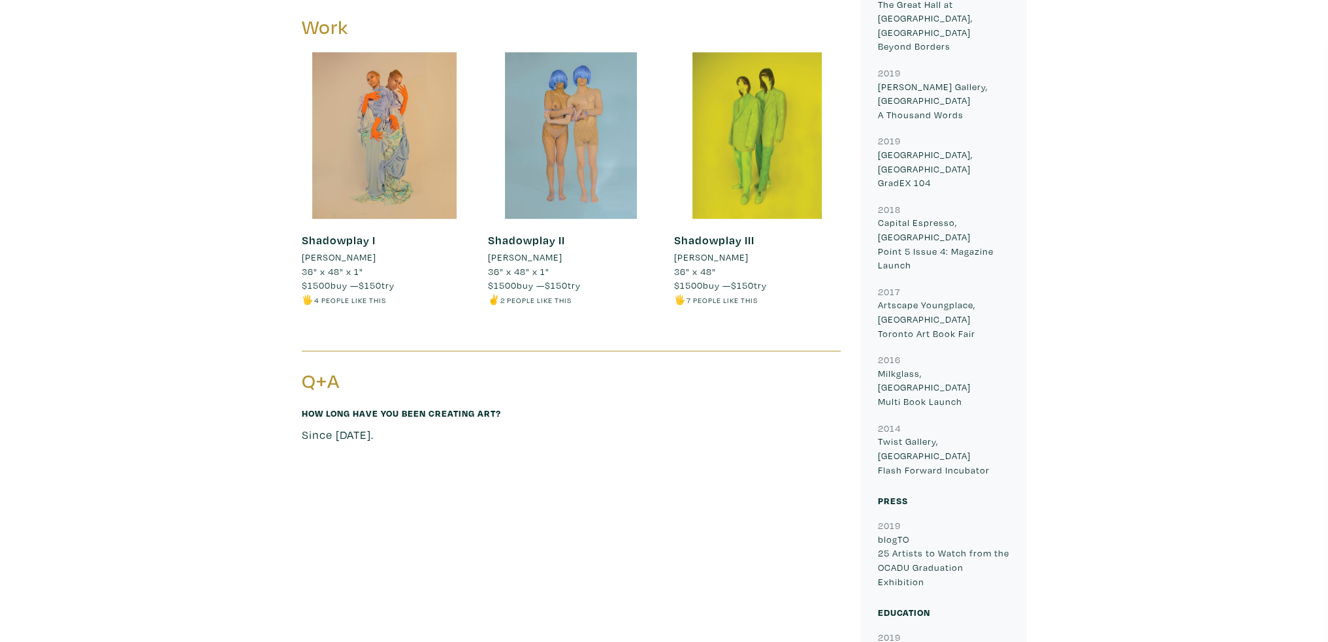
scroll to position [653, 0]
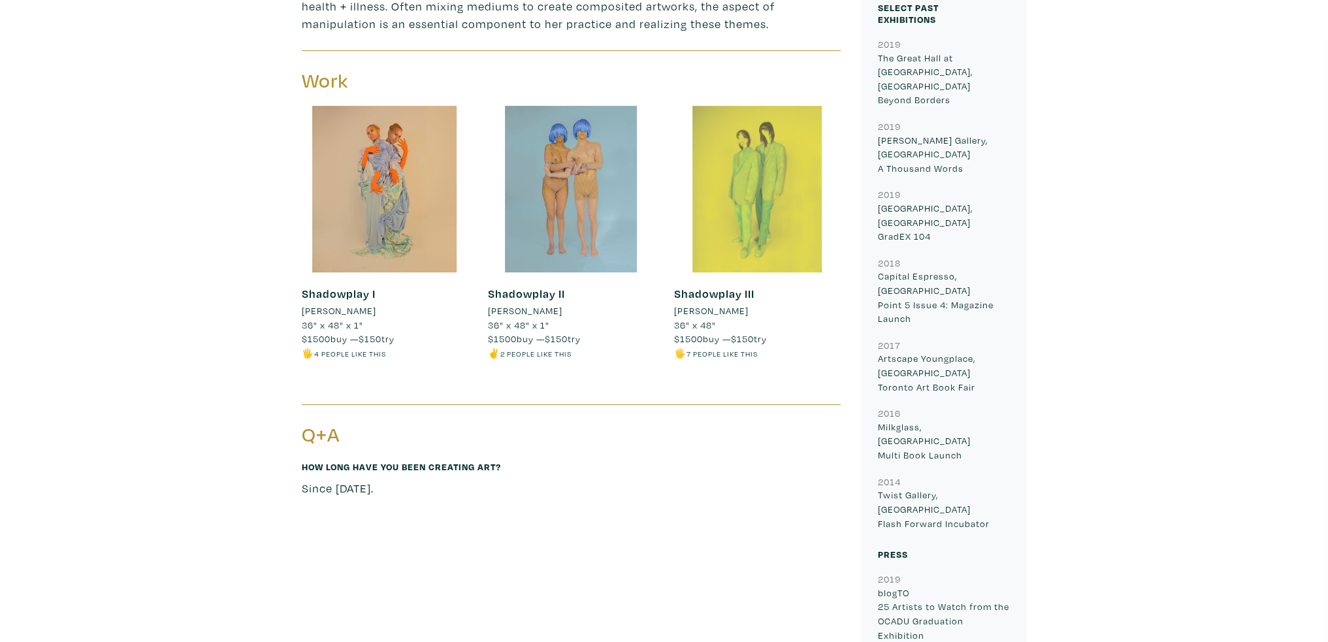
click at [747, 193] on div at bounding box center [757, 189] width 167 height 167
click at [754, 225] on div at bounding box center [757, 189] width 167 height 167
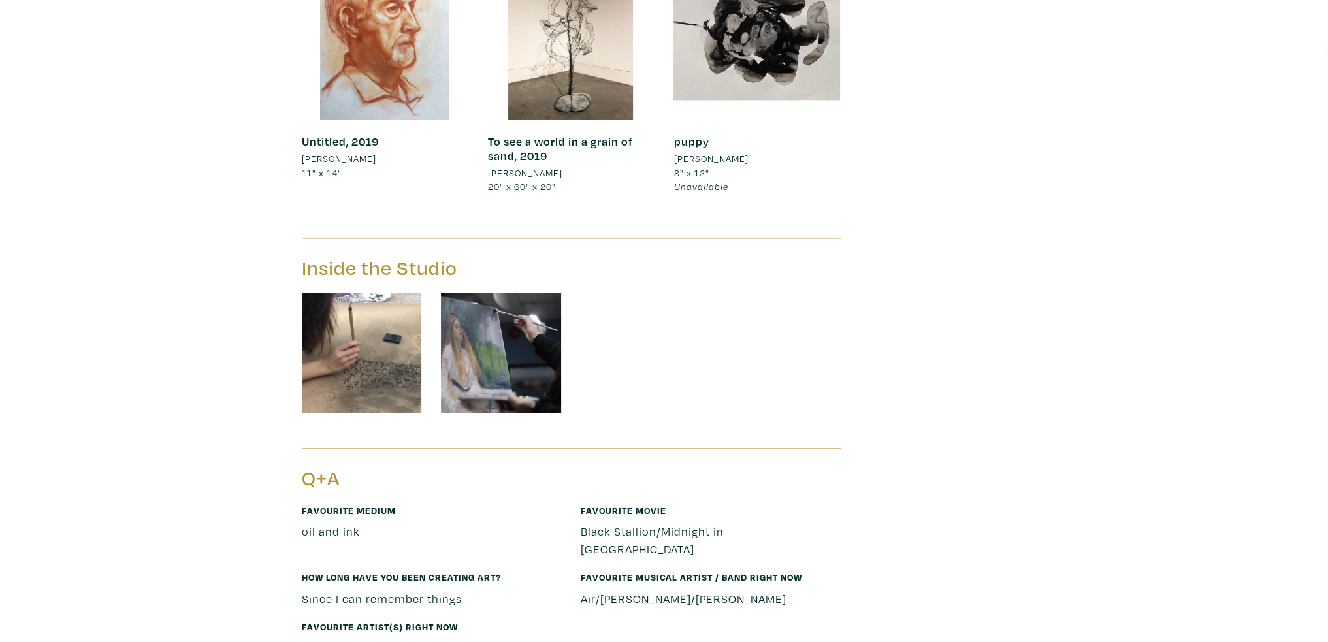
scroll to position [2613, 0]
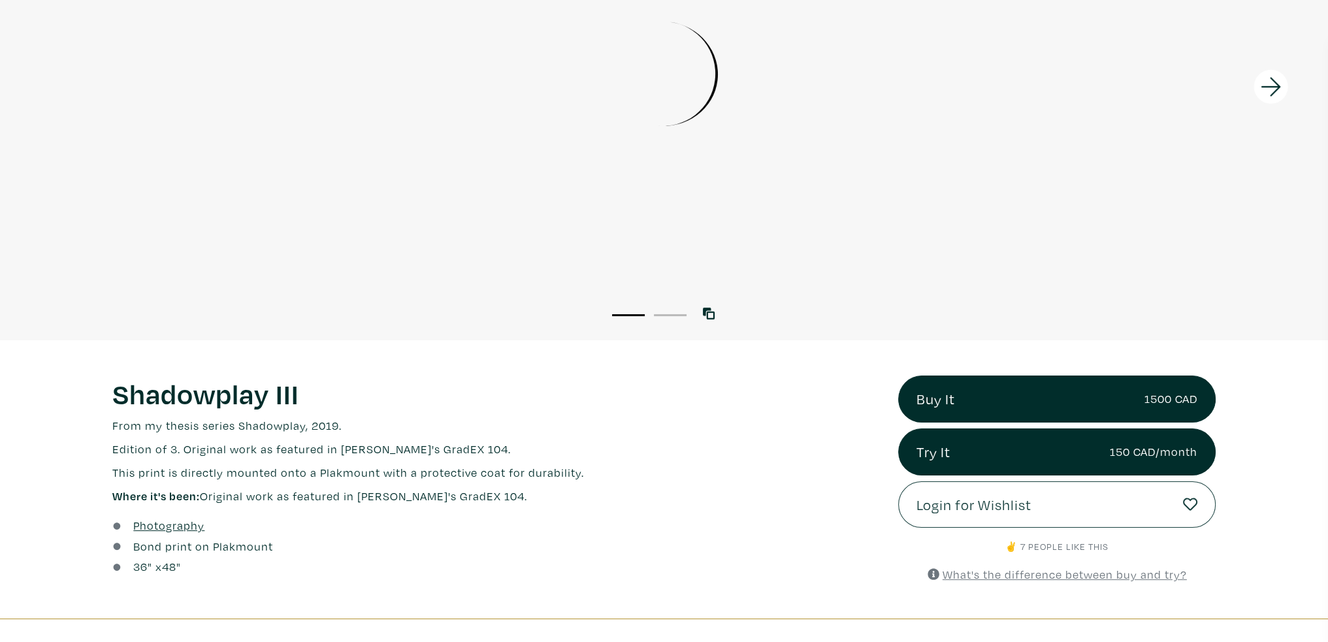
scroll to position [196, 0]
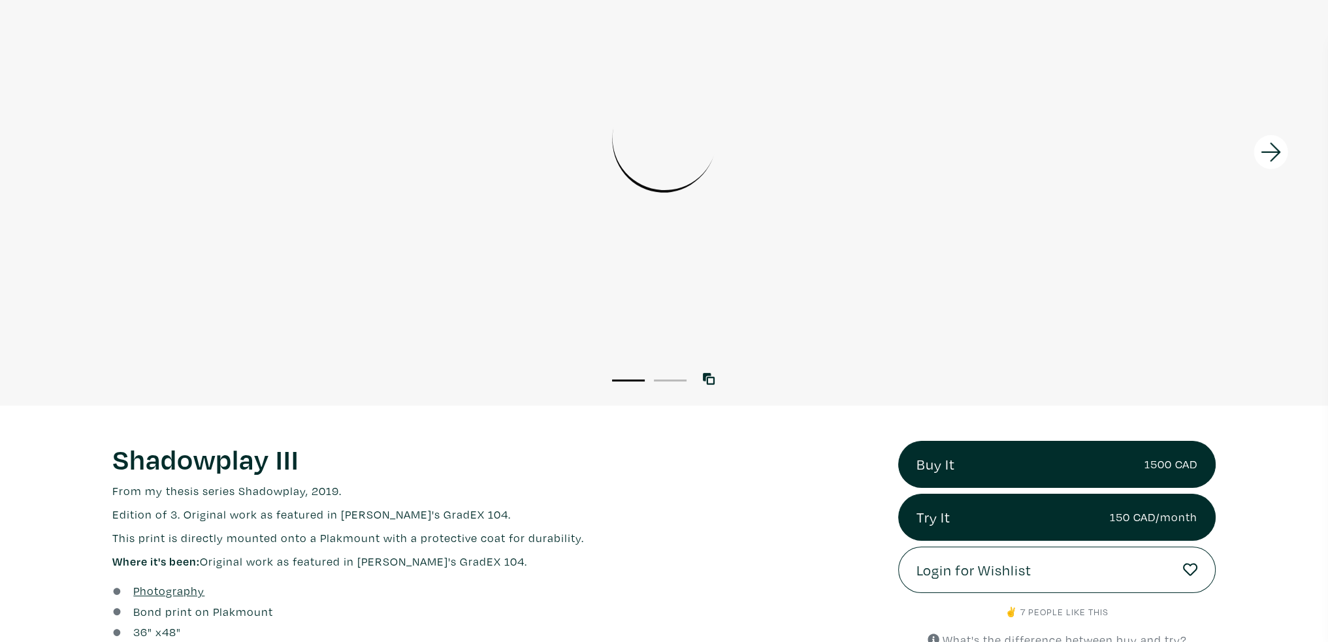
click at [1269, 152] on icon at bounding box center [1271, 151] width 20 height 19
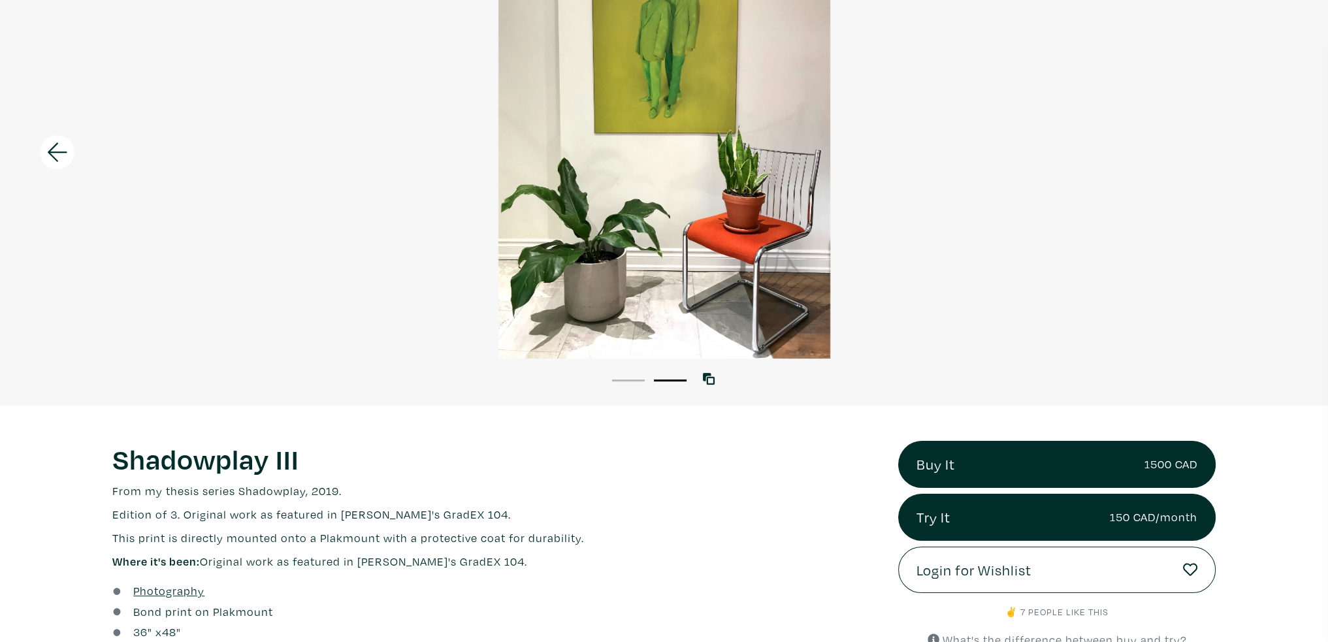
scroll to position [0, 0]
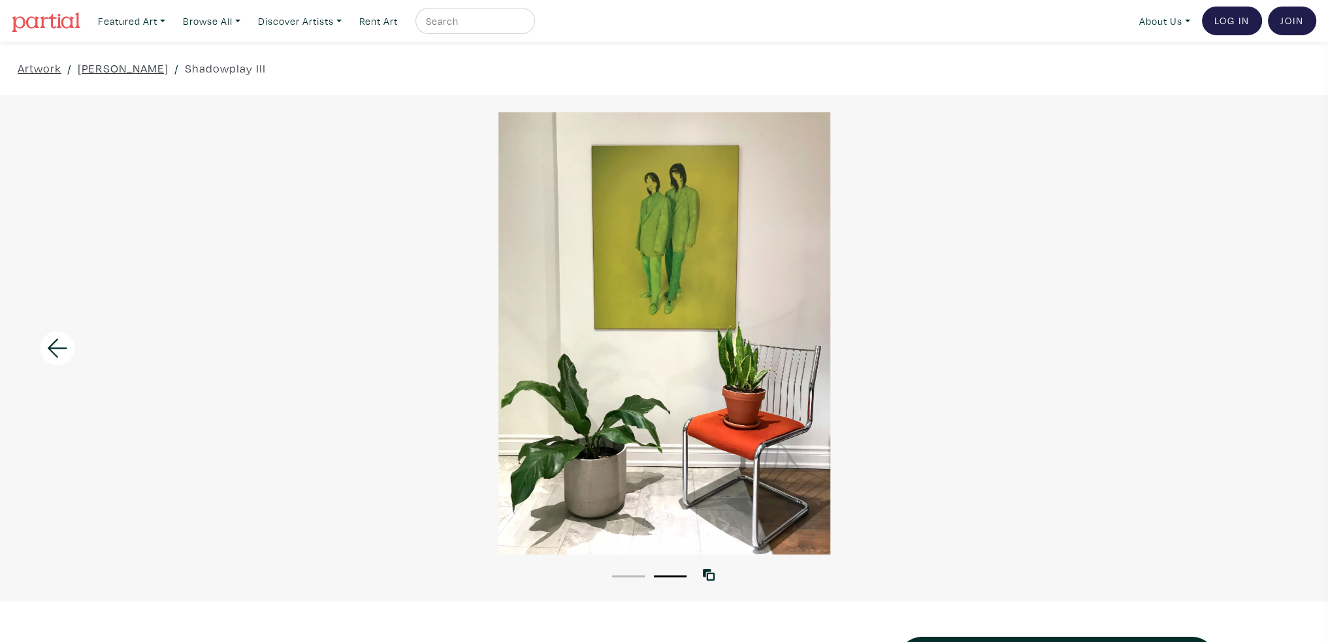
click at [50, 351] on icon at bounding box center [57, 348] width 44 height 35
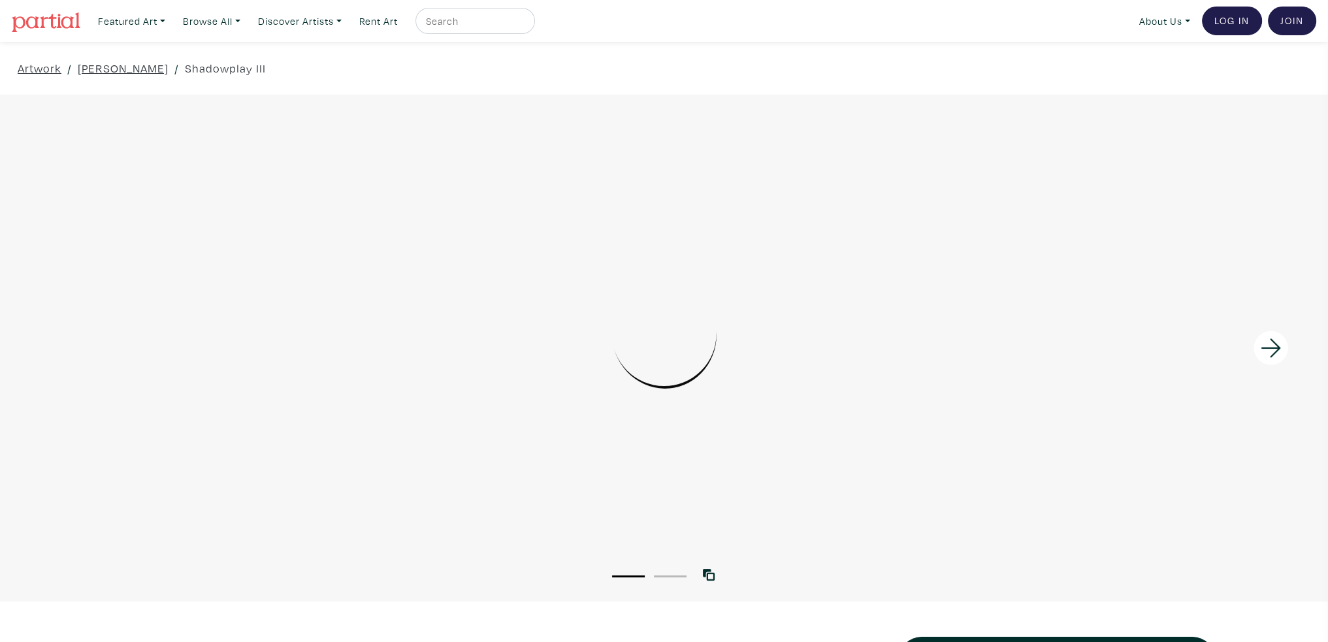
click at [50, 351] on div at bounding box center [664, 333] width 1328 height 442
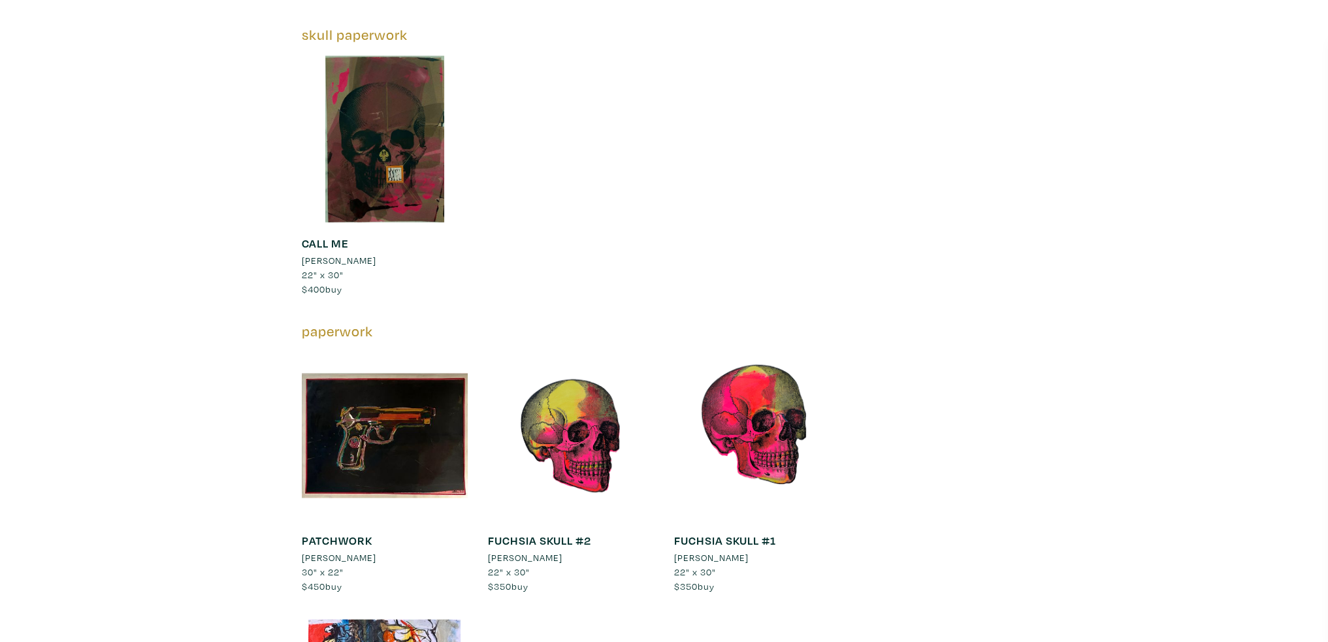
scroll to position [2694, 0]
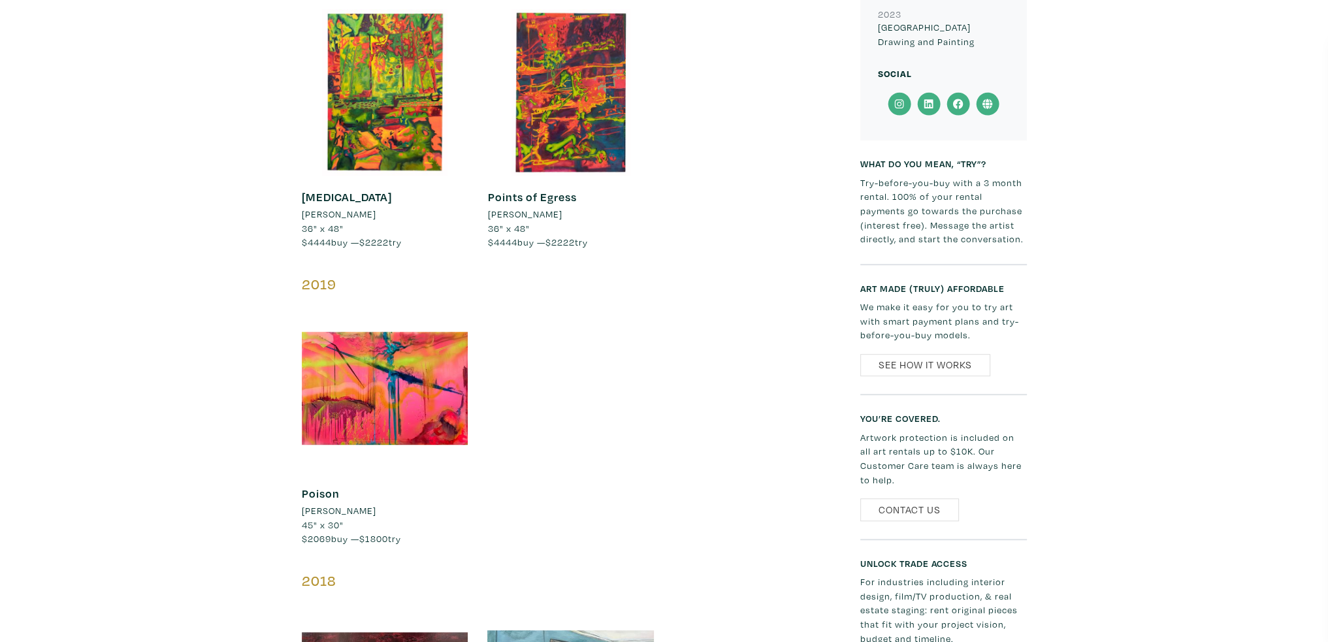
scroll to position [849, 0]
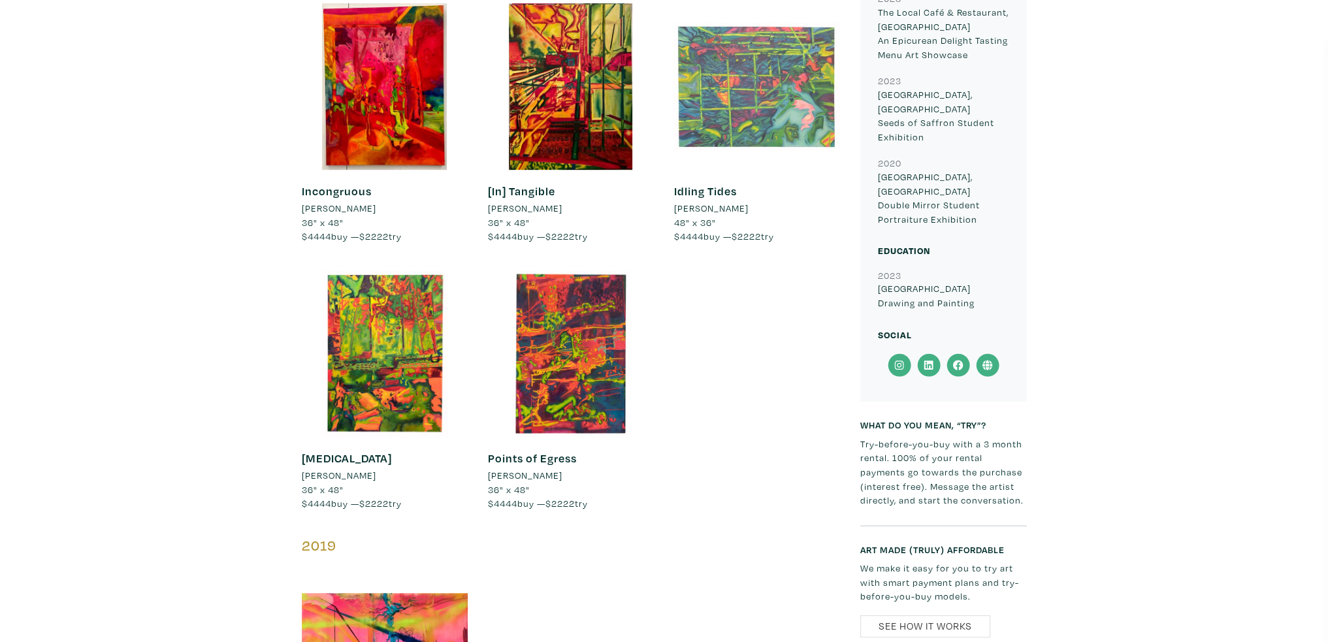
click at [746, 108] on div at bounding box center [757, 86] width 167 height 167
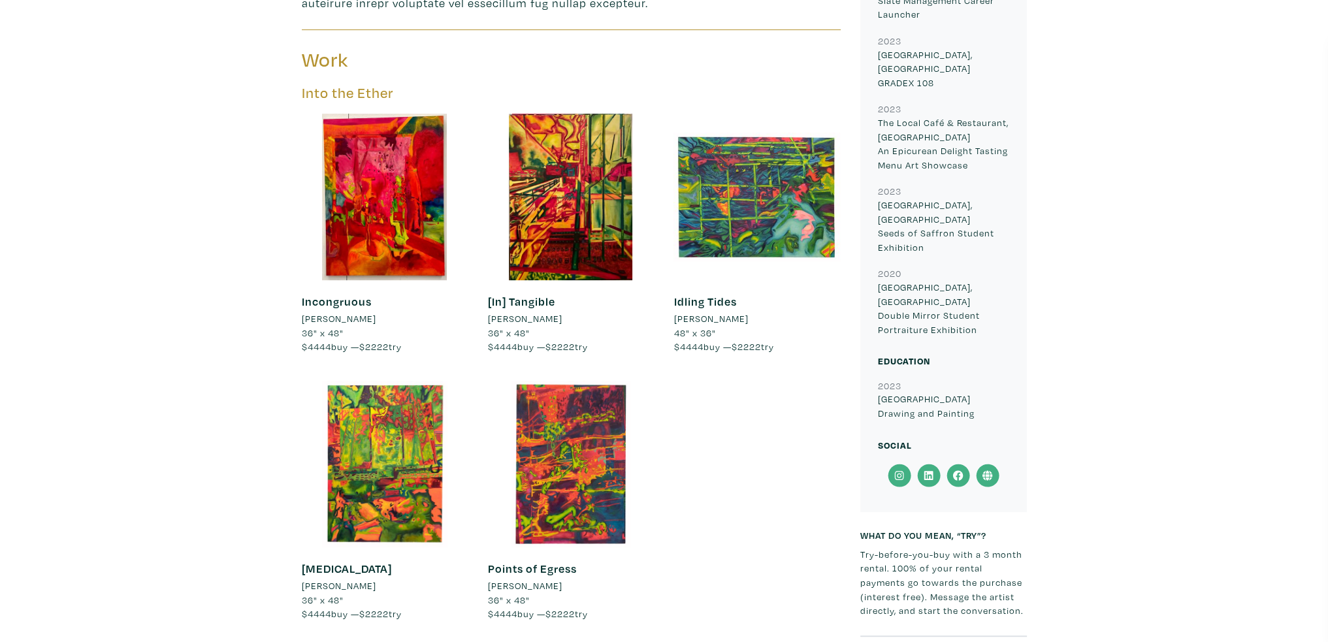
scroll to position [653, 0]
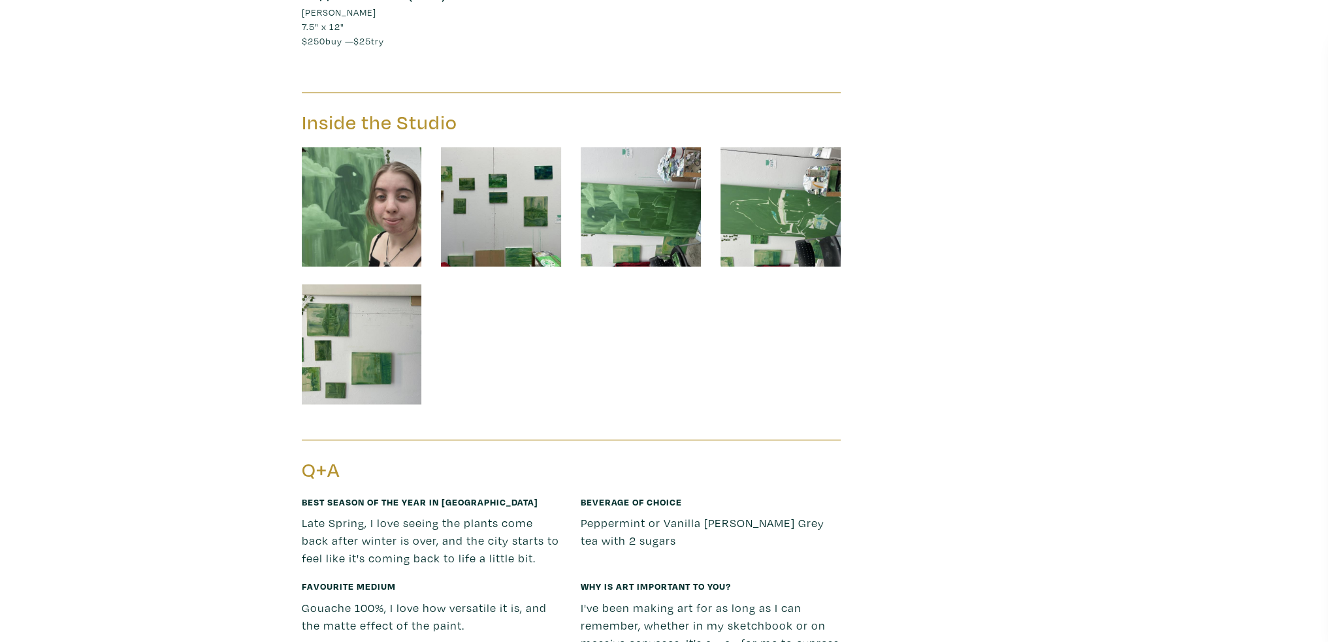
scroll to position [2287, 0]
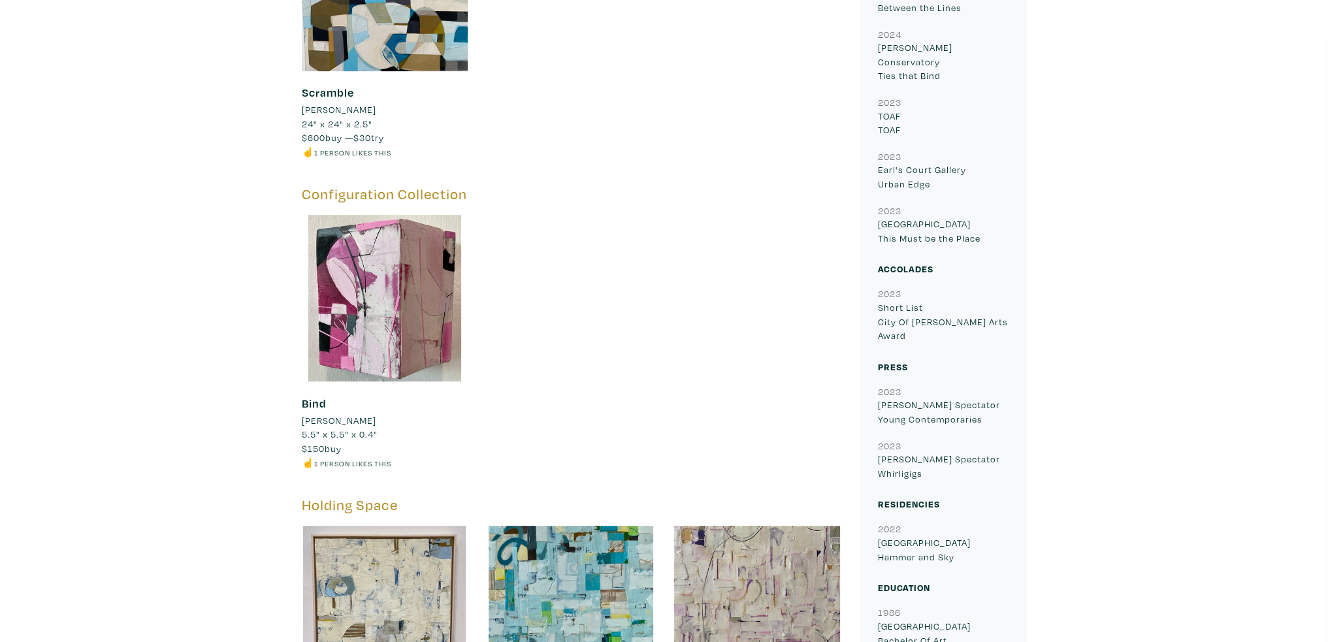
scroll to position [784, 0]
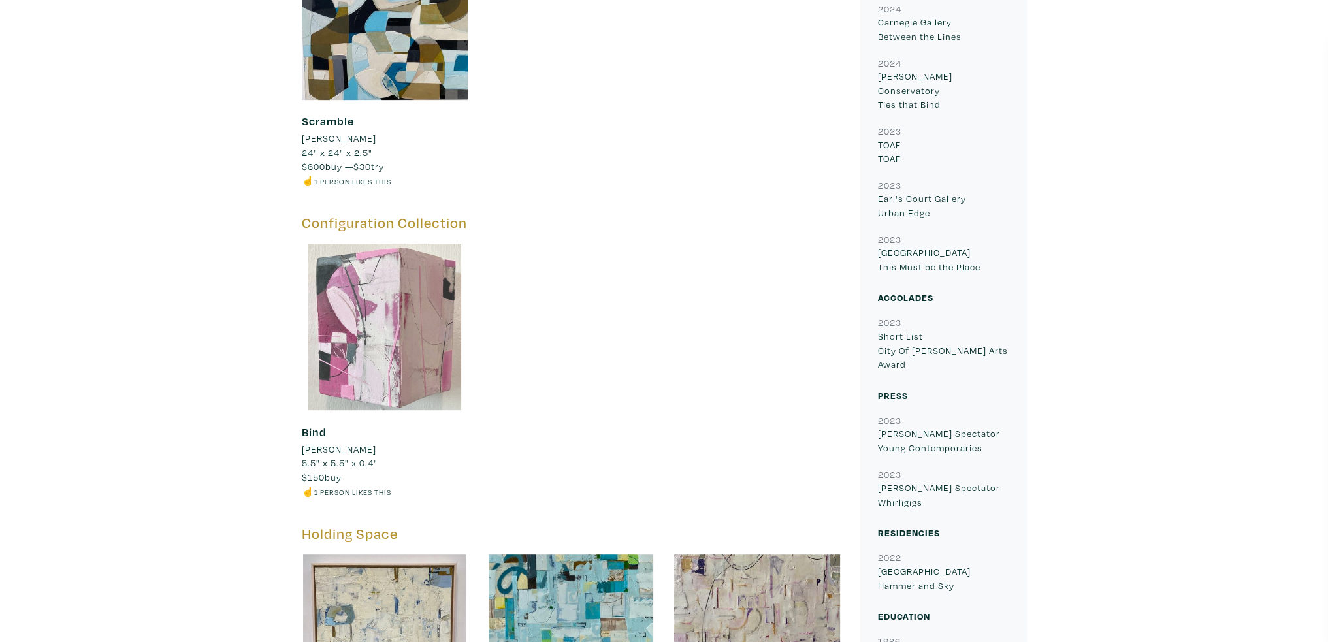
click at [387, 395] on div at bounding box center [385, 327] width 167 height 167
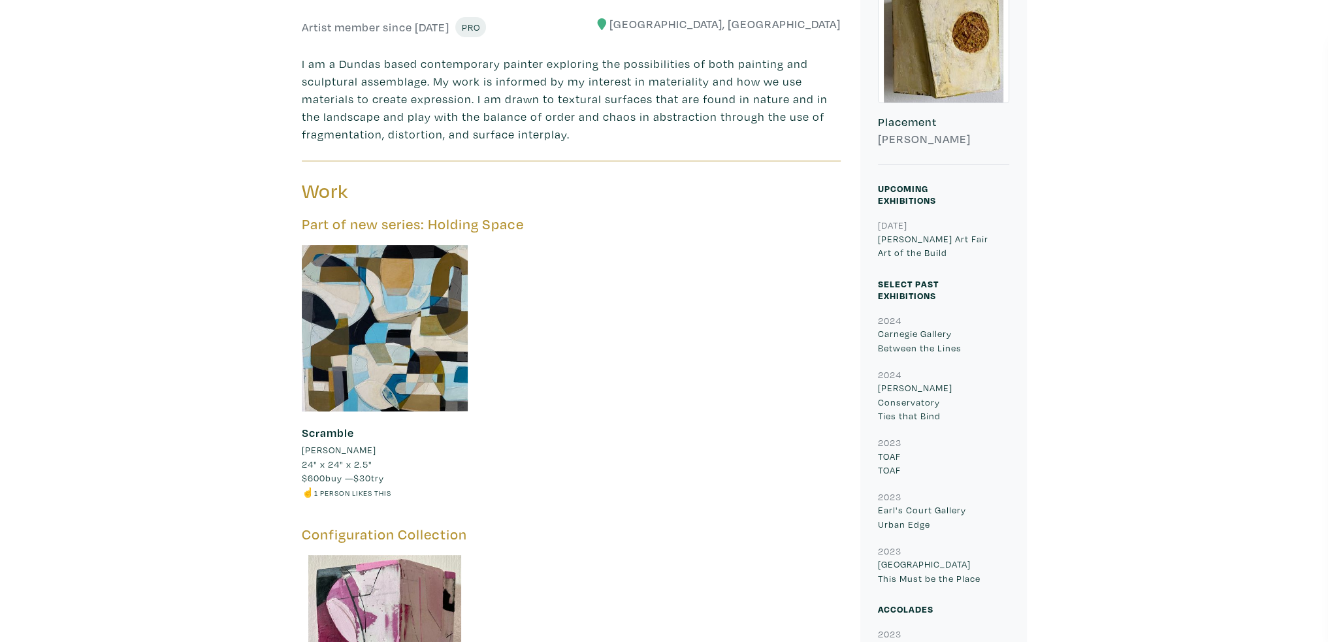
scroll to position [523, 0]
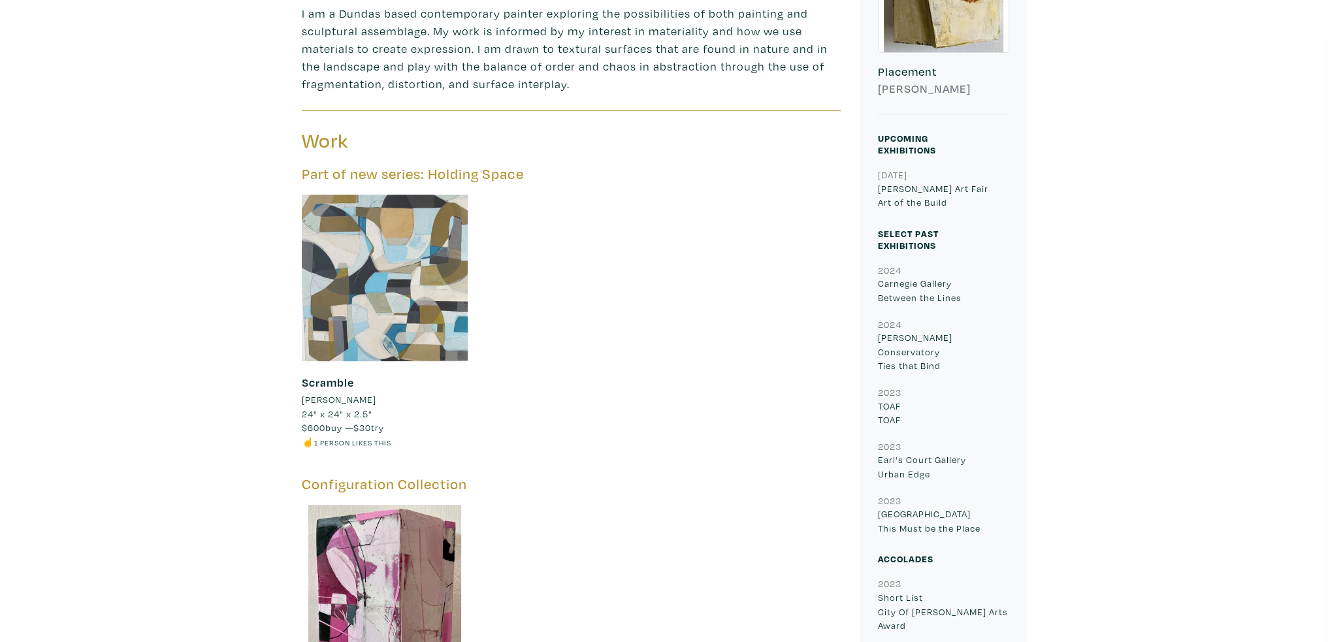
click at [412, 274] on div at bounding box center [385, 278] width 167 height 167
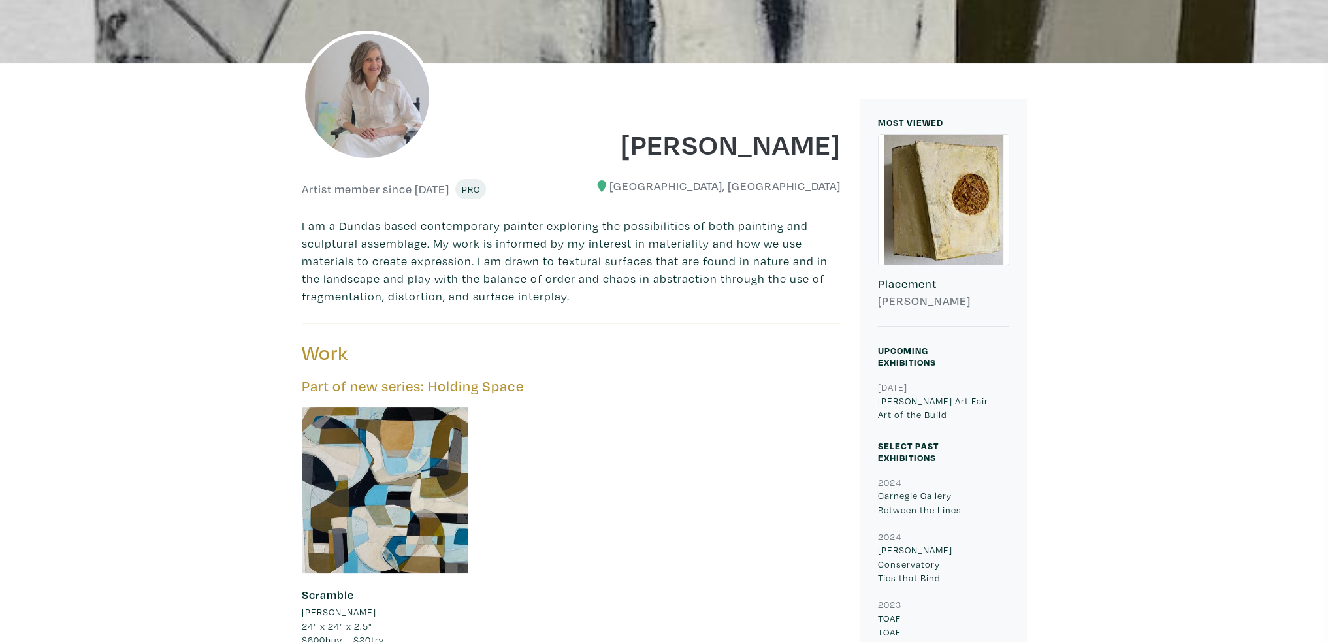
scroll to position [261, 0]
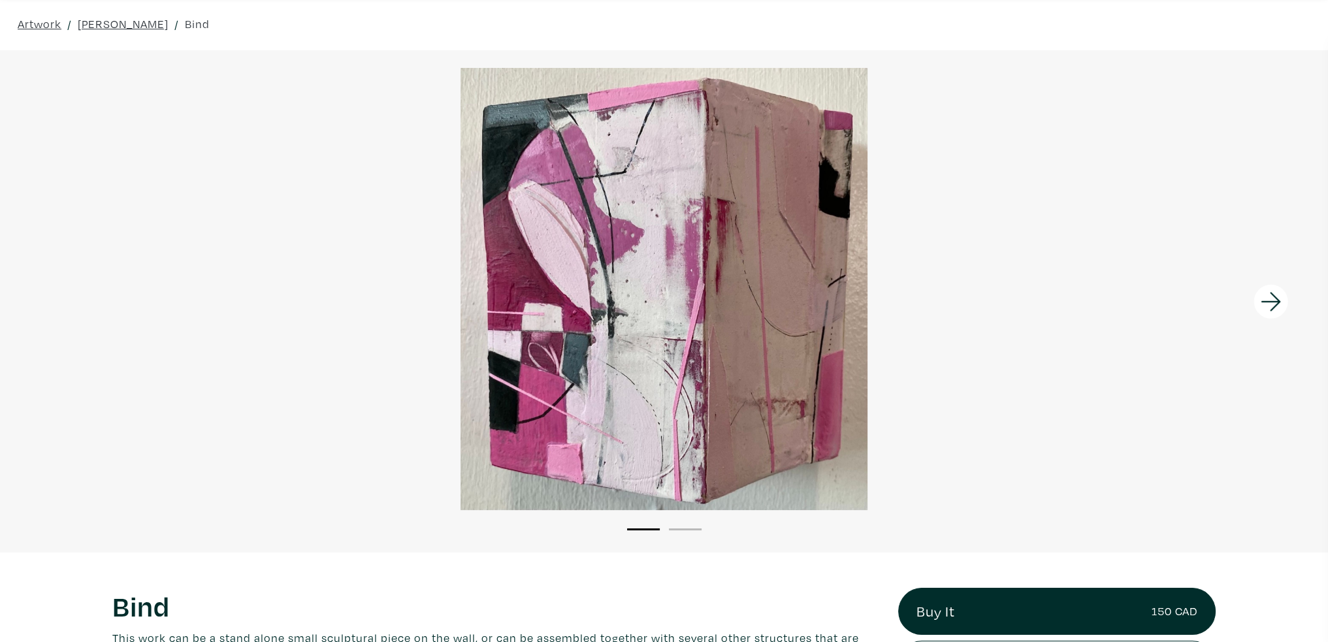
scroll to position [65, 0]
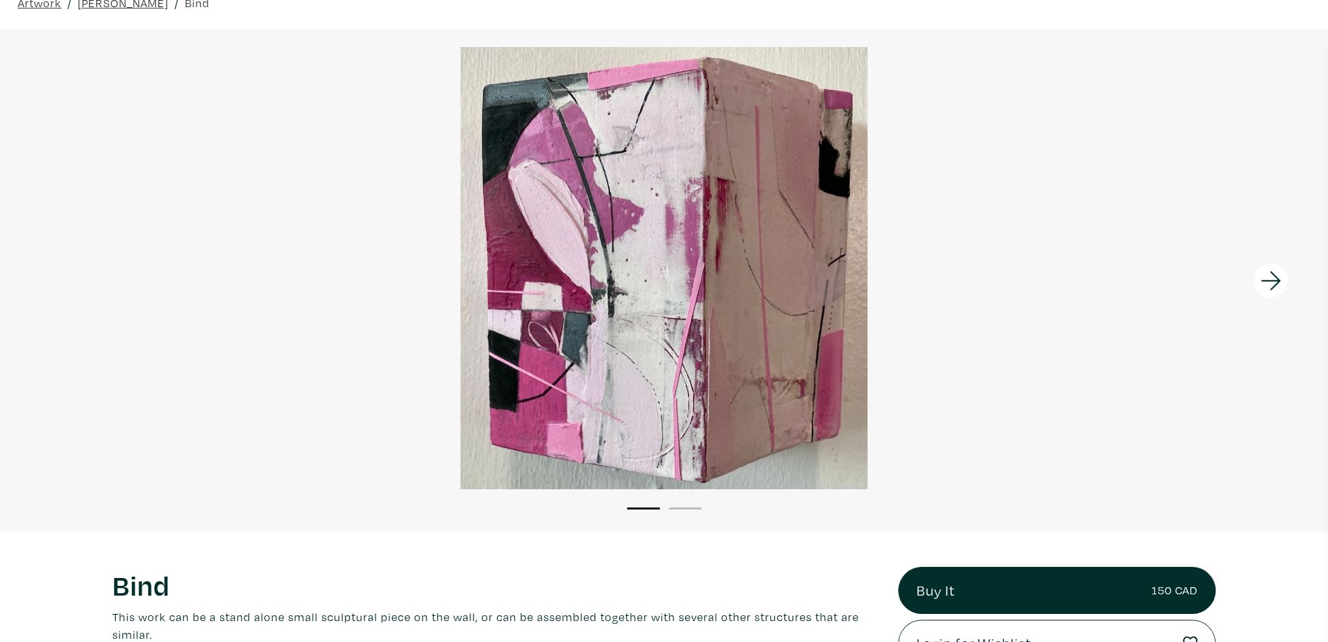
click at [1277, 278] on icon at bounding box center [1271, 280] width 20 height 19
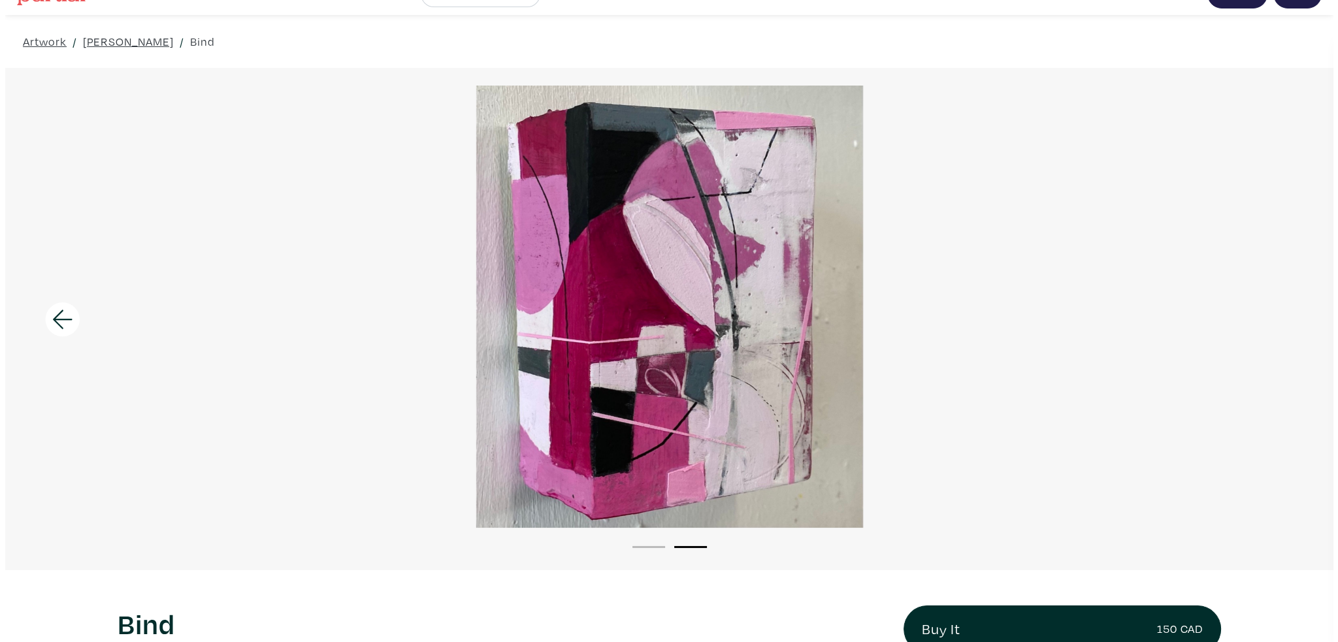
scroll to position [0, 0]
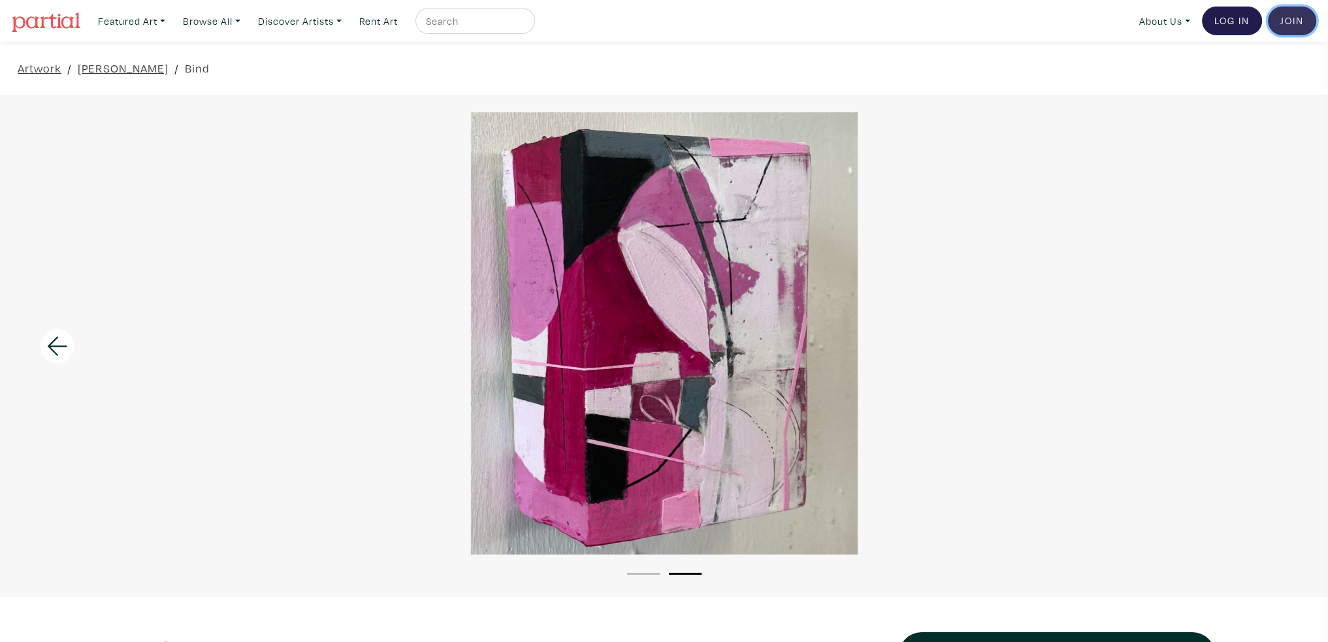
click at [1296, 17] on link "Join the Community" at bounding box center [1292, 21] width 48 height 29
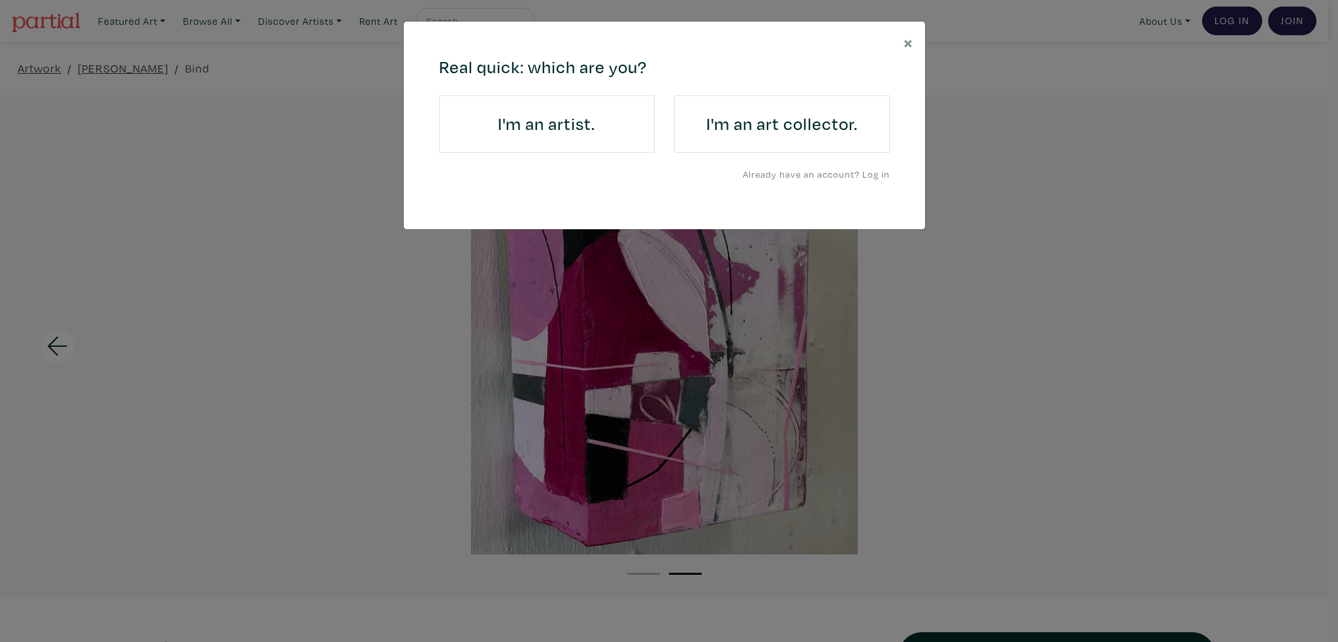
click at [794, 120] on h4 "I'm an art collector." at bounding box center [782, 124] width 179 height 21
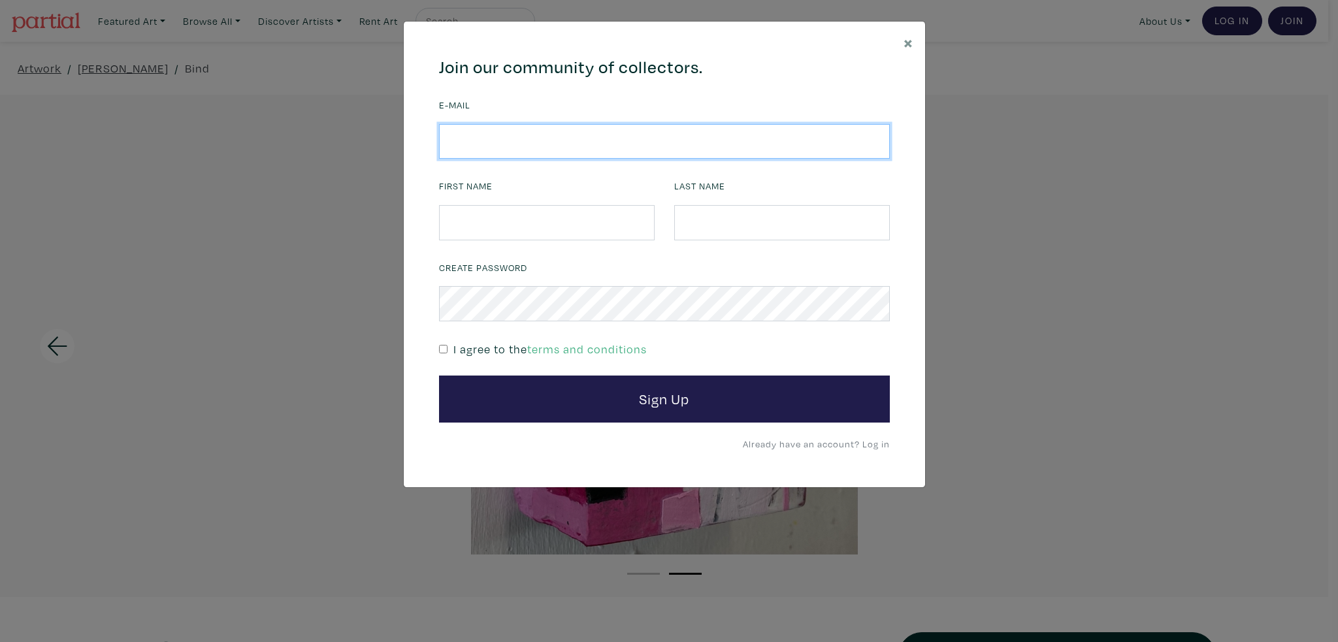
click at [694, 142] on input "email" at bounding box center [664, 141] width 451 height 35
type input "sheldon.froc@gmail.com"
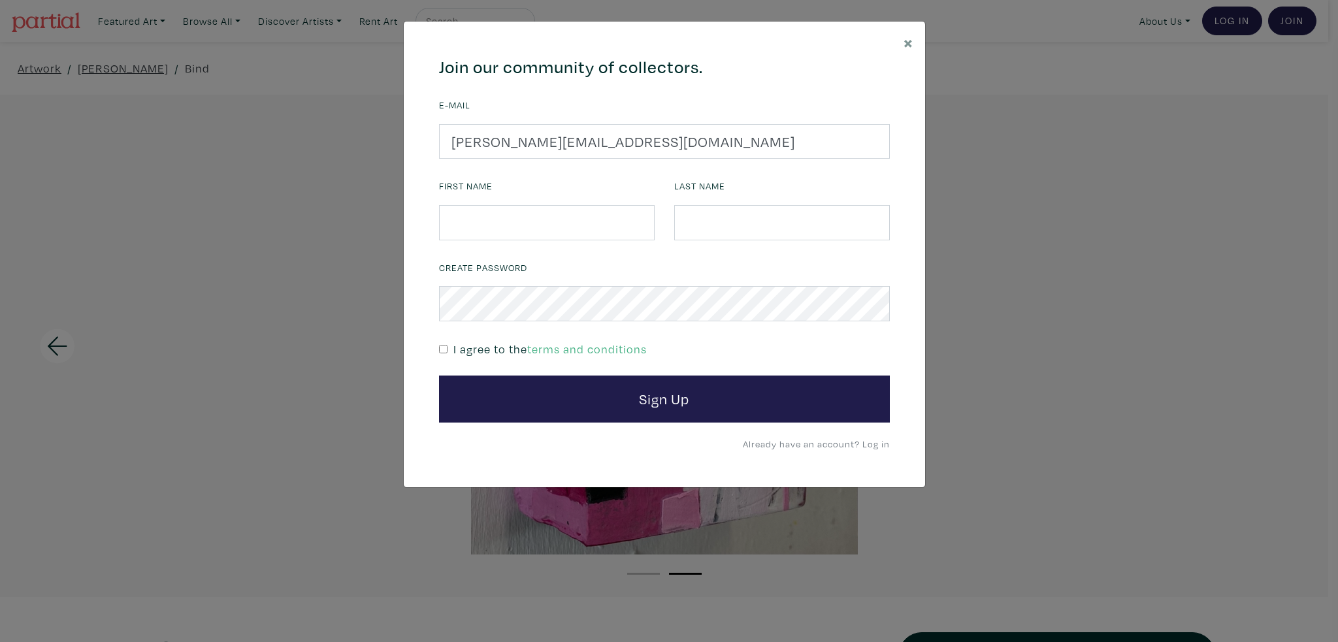
type input "Sheldon"
type input "Froc"
click at [451, 350] on div "I agree to the terms and conditions" at bounding box center [664, 348] width 451 height 19
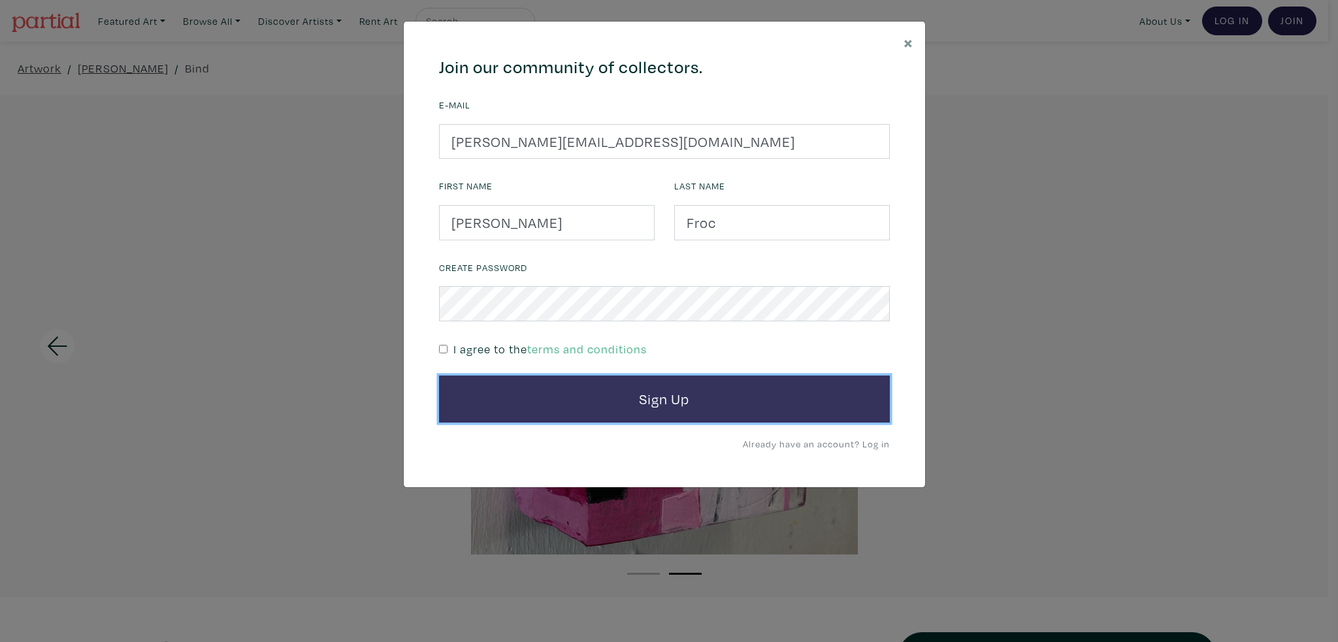
click at [489, 398] on button "Sign Up" at bounding box center [664, 399] width 451 height 47
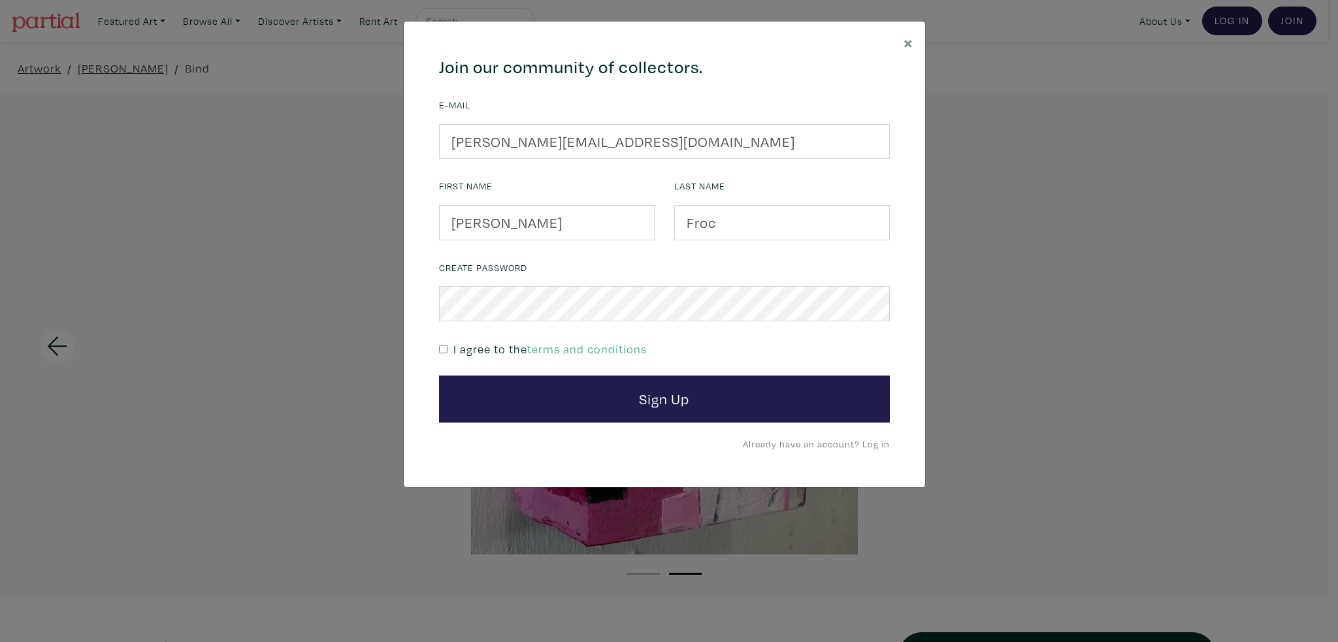
click at [442, 349] on input "checkbox" at bounding box center [443, 349] width 8 height 8
checkbox input "true"
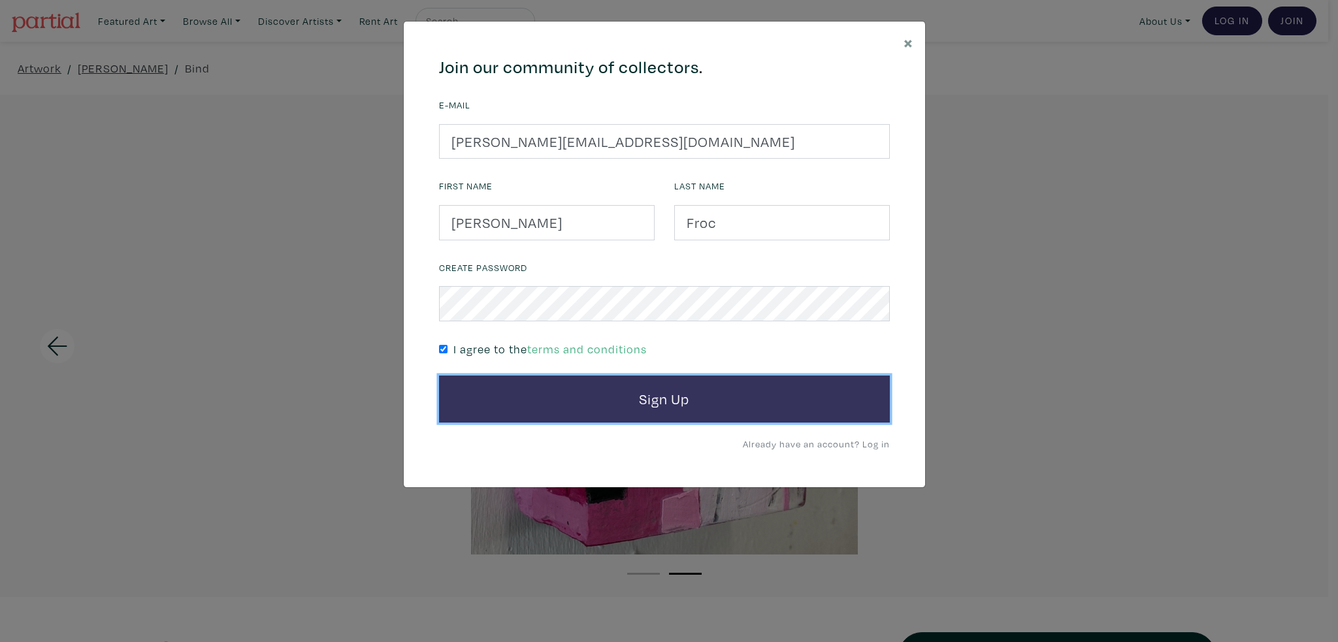
click at [510, 410] on button "Sign Up" at bounding box center [664, 399] width 451 height 47
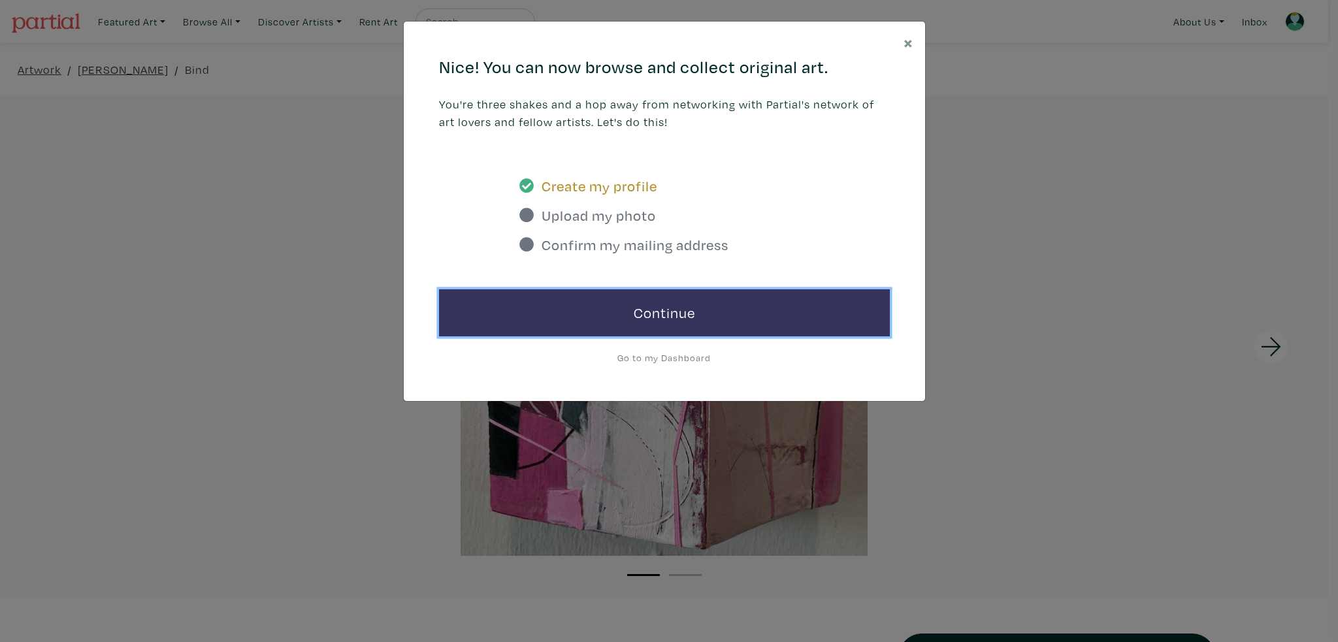
click at [649, 304] on link "Continue" at bounding box center [664, 312] width 451 height 47
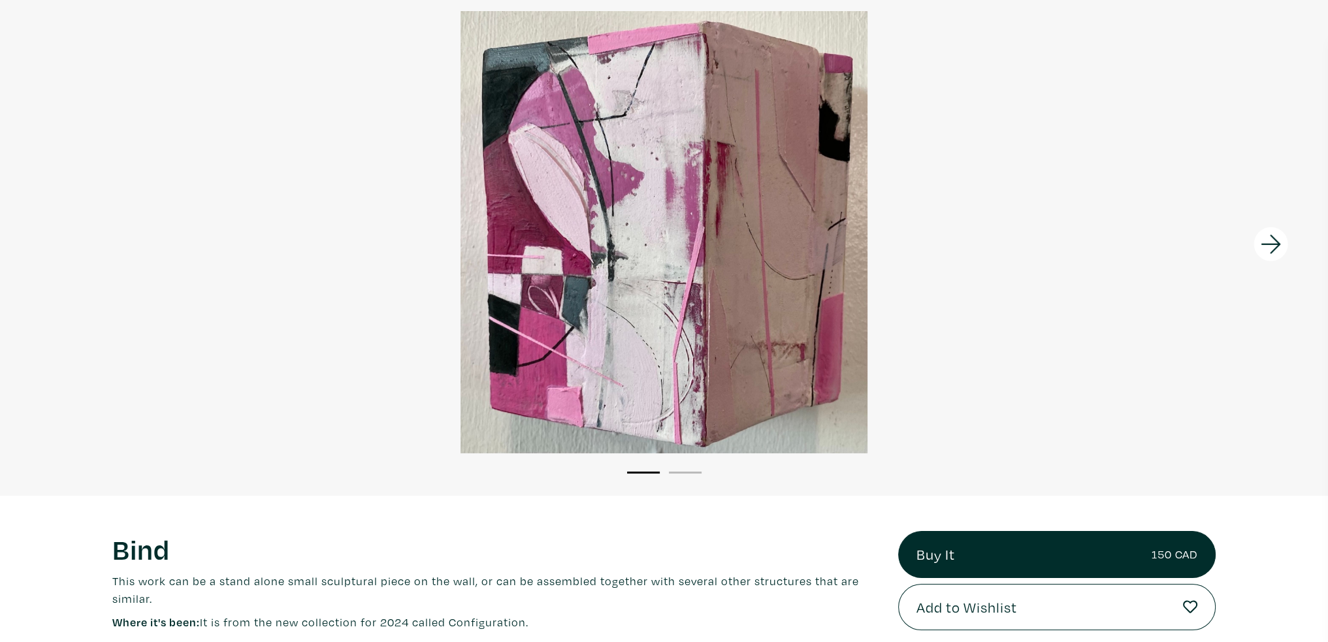
scroll to position [131, 0]
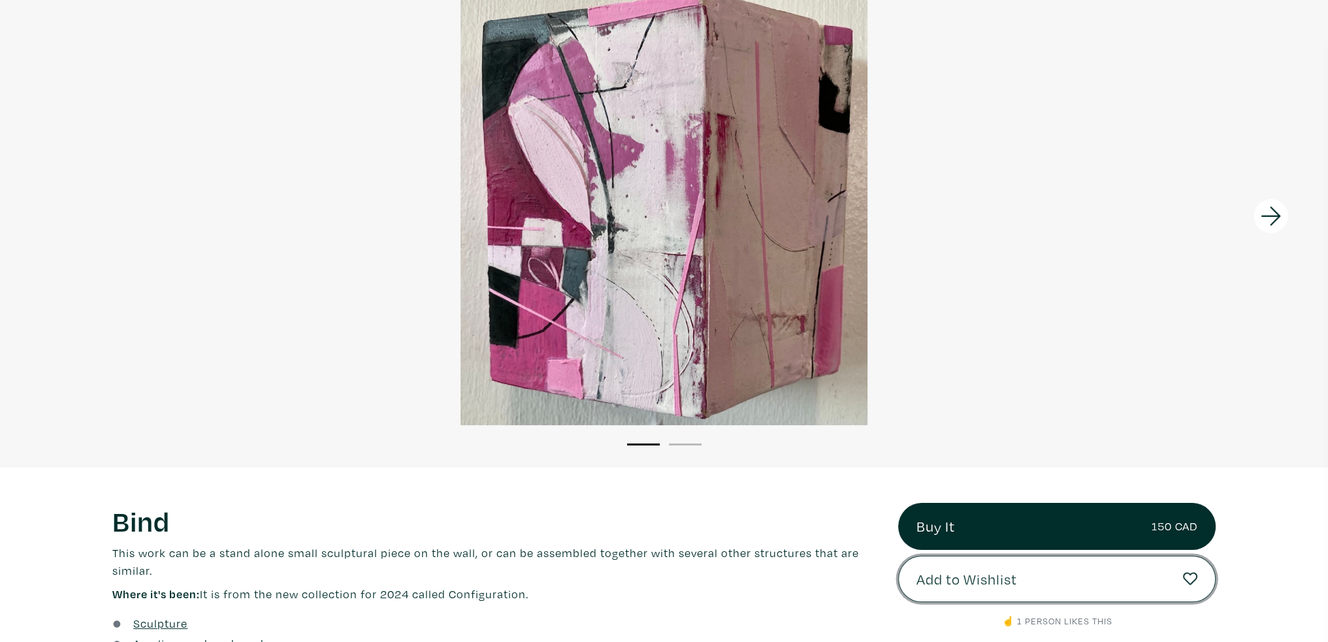
click at [1053, 582] on button "Add to Wishlist" at bounding box center [1057, 579] width 318 height 47
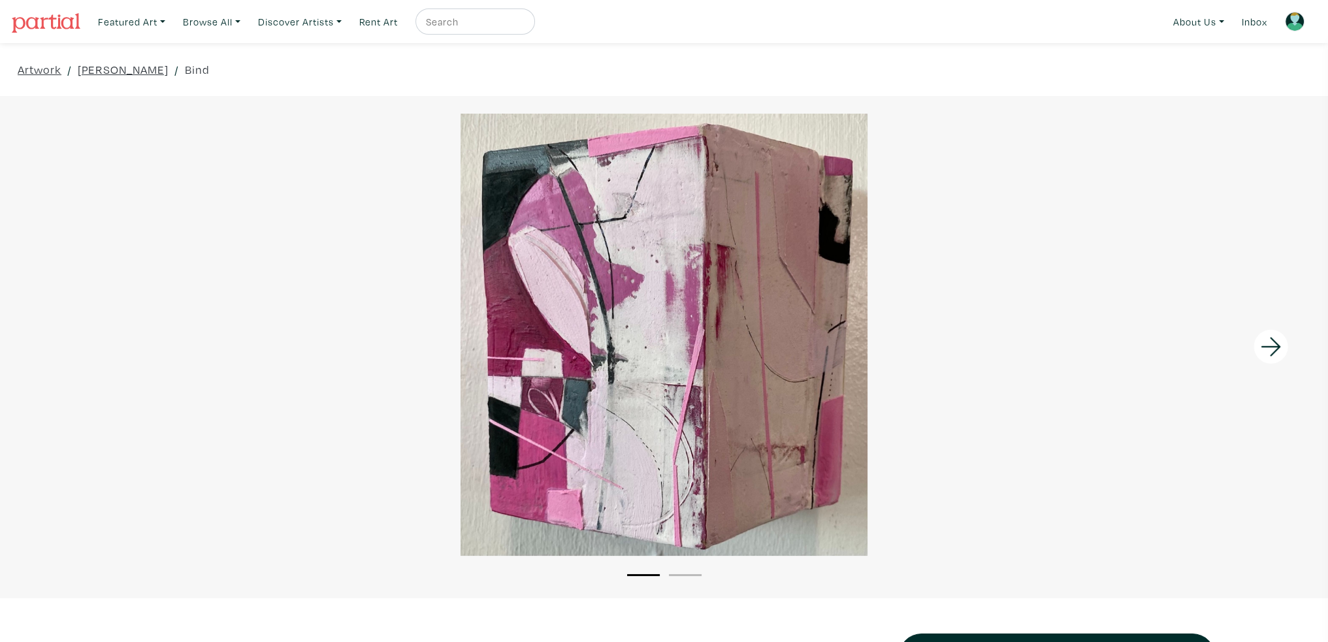
scroll to position [131, 0]
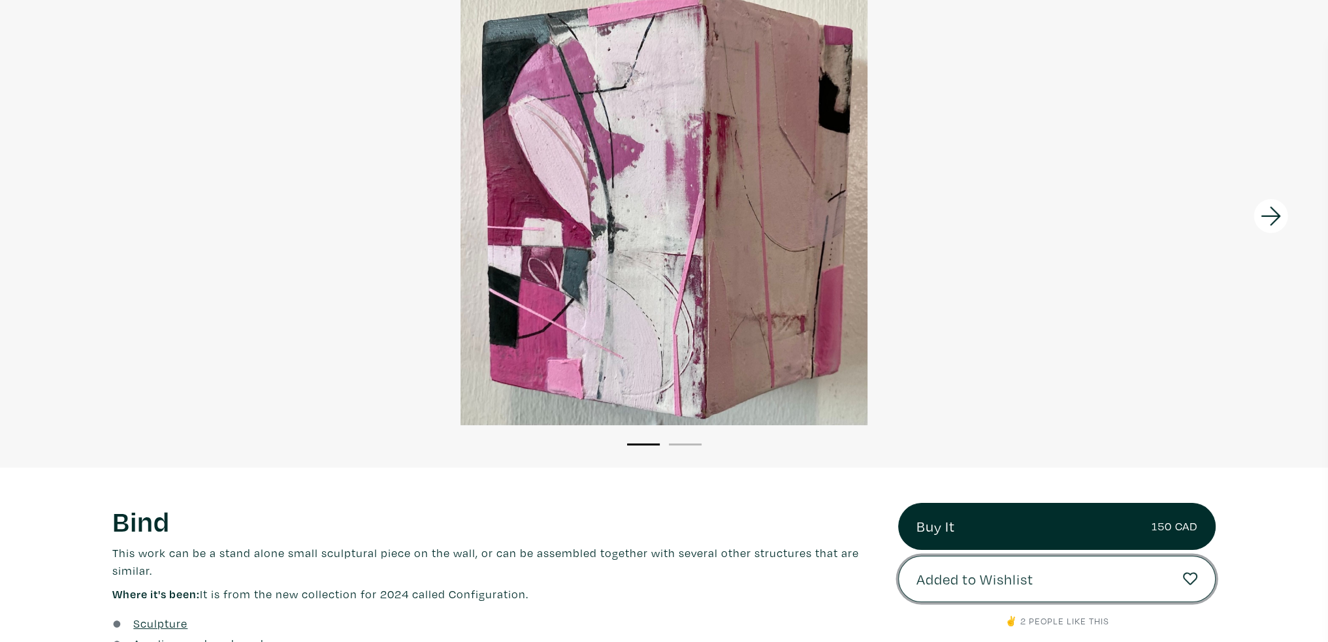
click at [1165, 583] on link "Added to Wishlist" at bounding box center [1057, 579] width 318 height 47
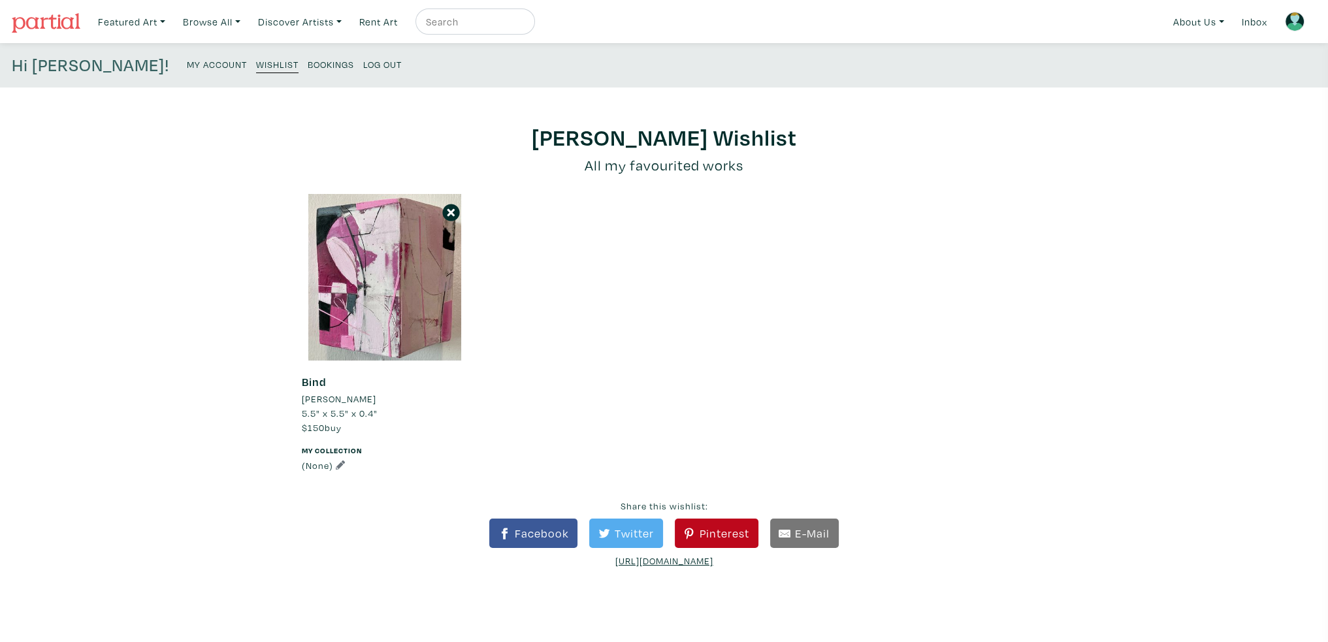
click at [1107, 268] on div "[PERSON_NAME] Wishlist All my favourited works Bind [PERSON_NAME] 5.5" x 5.5" x…" at bounding box center [664, 476] width 1328 height 706
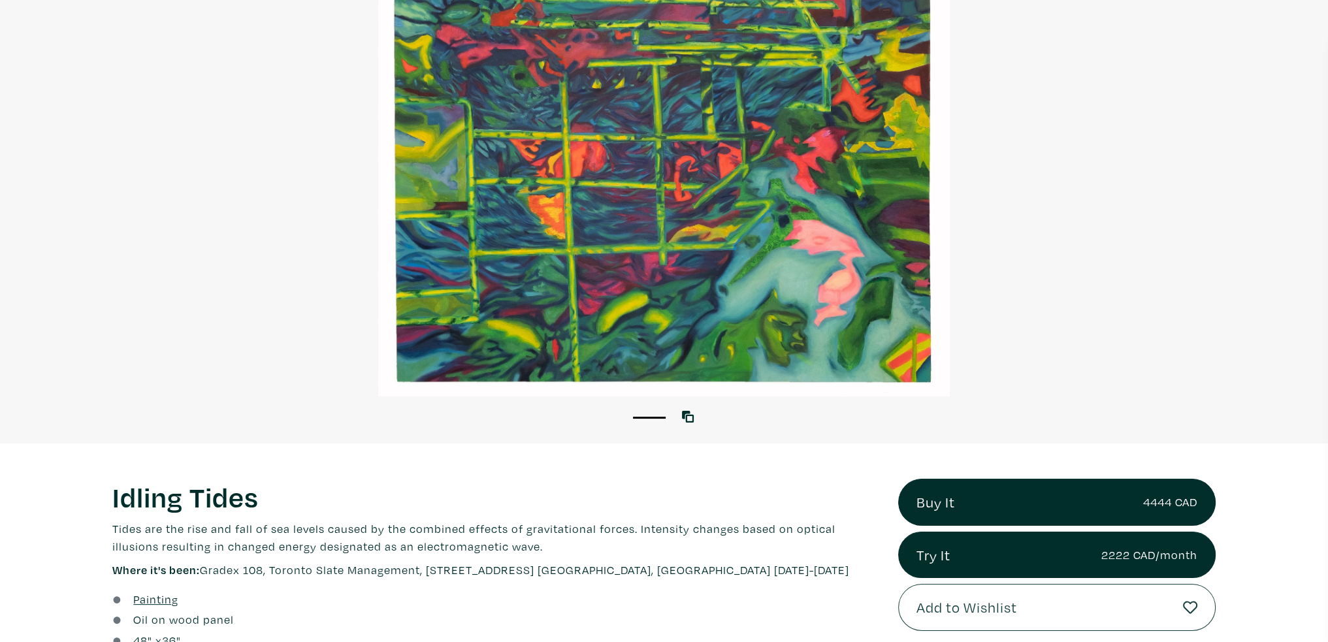
scroll to position [196, 0]
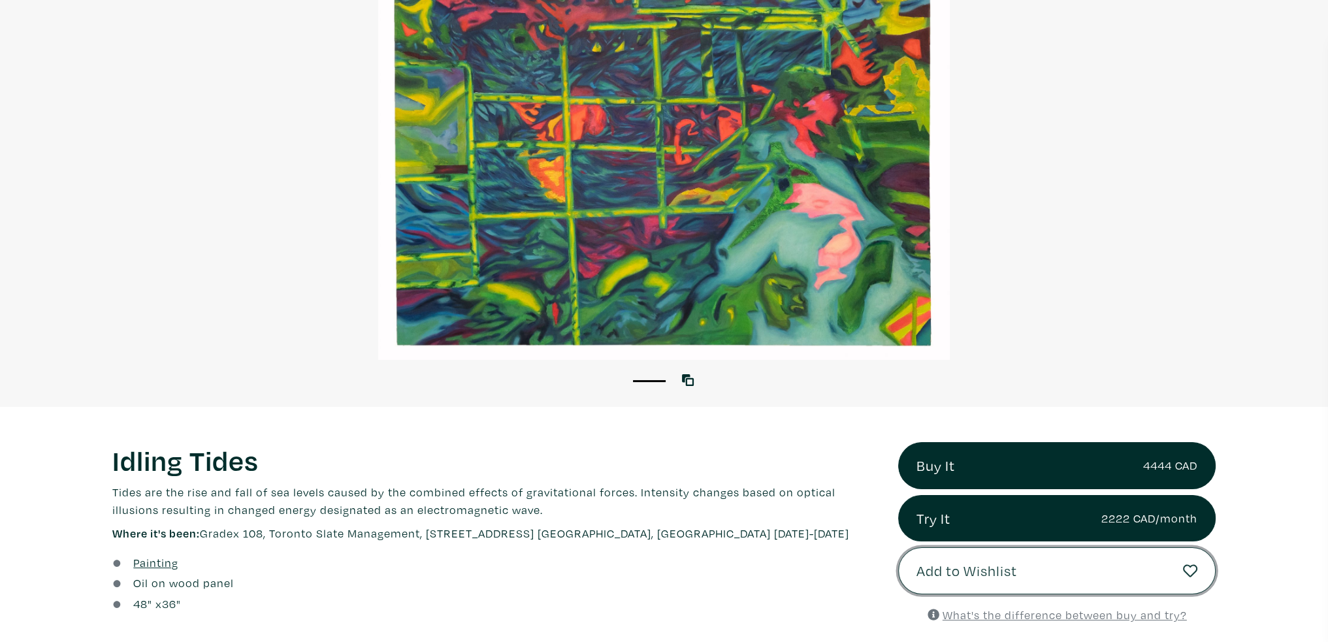
click at [1020, 584] on button "Add to Wishlist" at bounding box center [1057, 571] width 318 height 47
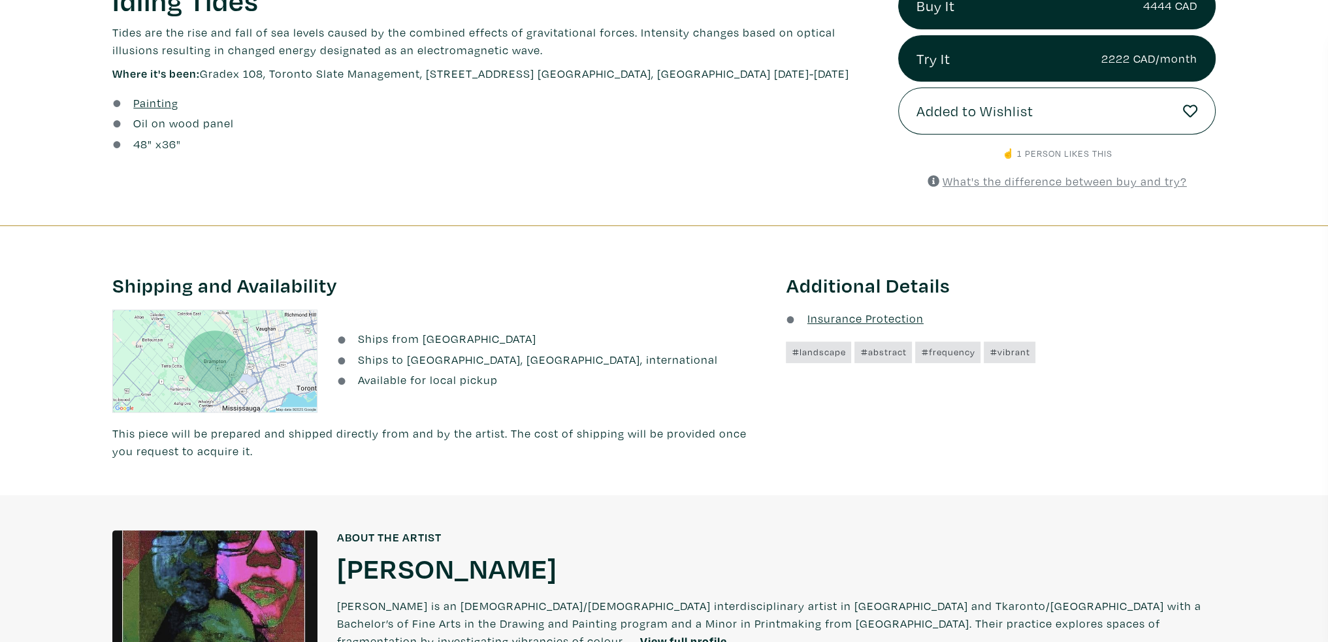
scroll to position [196, 0]
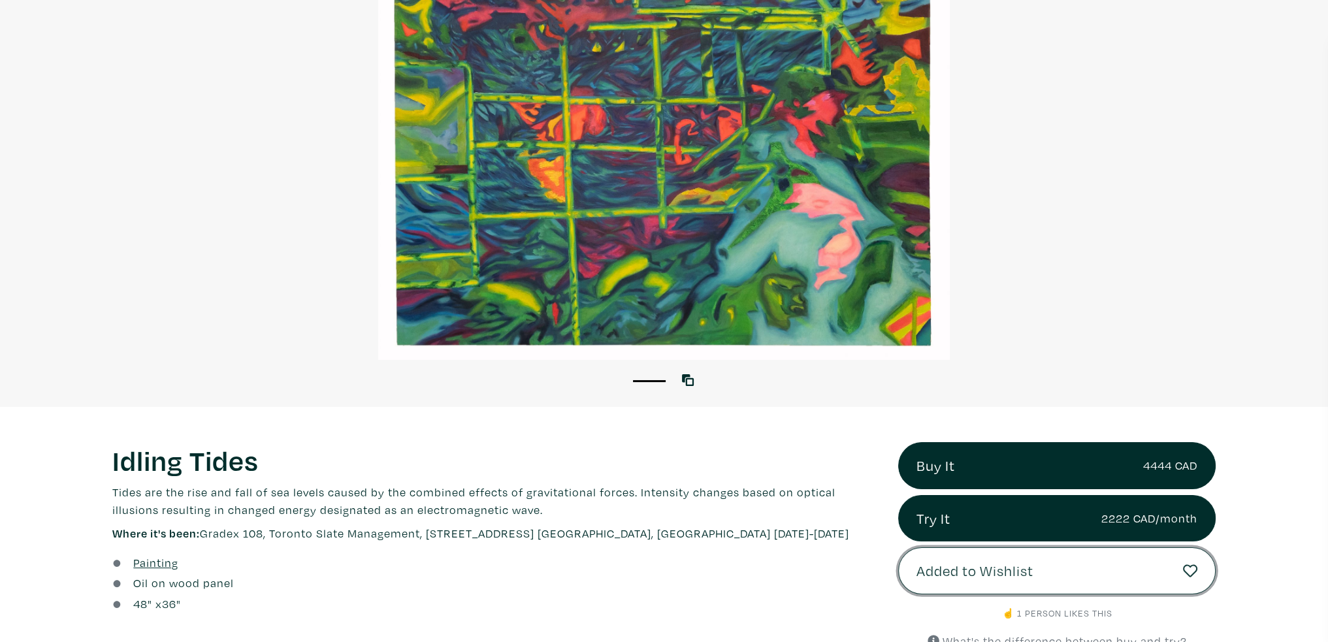
click at [1186, 570] on icon at bounding box center [1190, 571] width 15 height 15
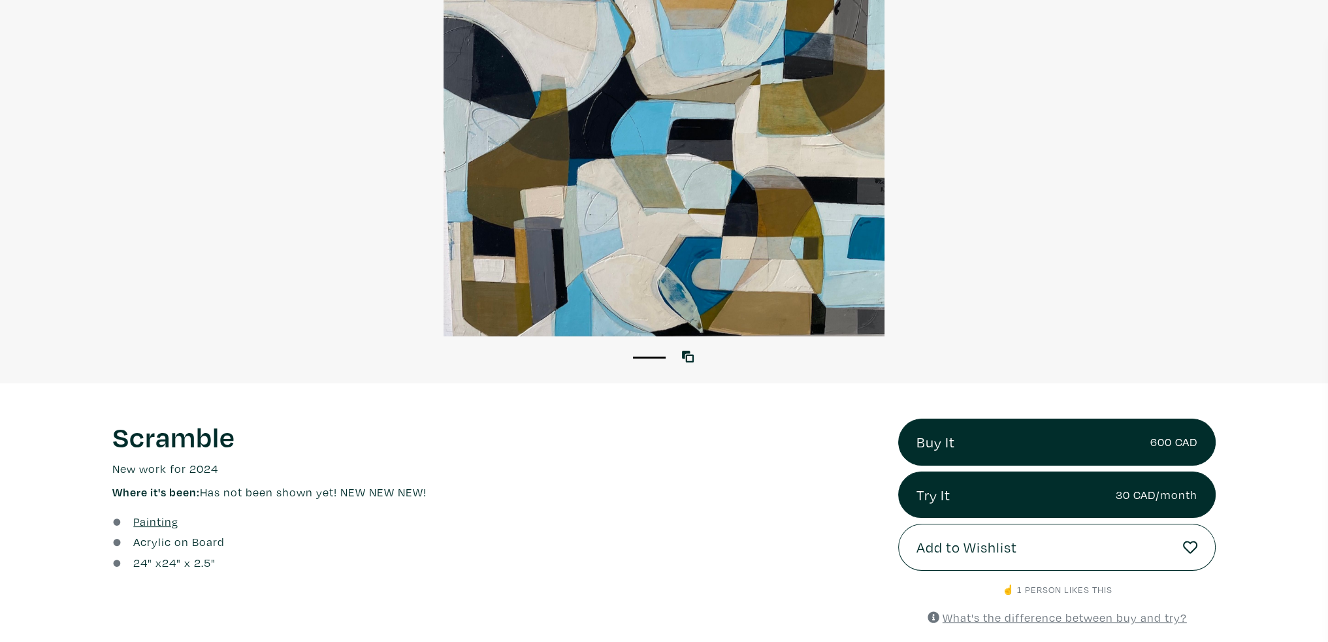
scroll to position [261, 0]
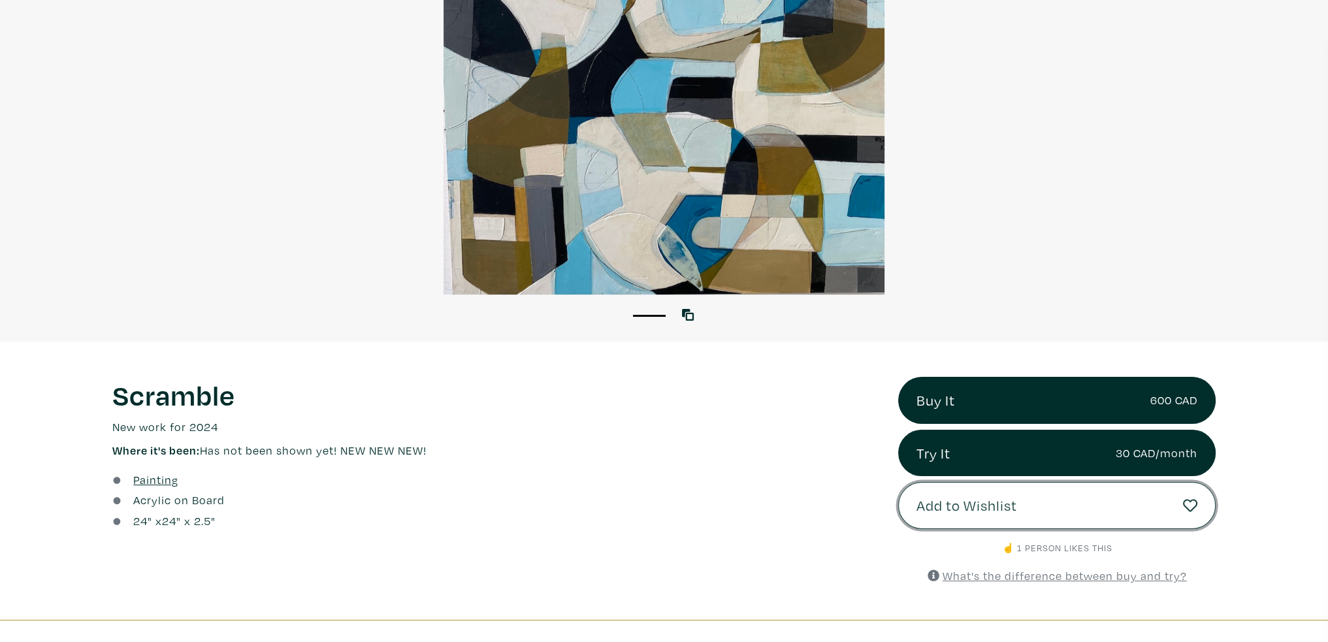
click at [1192, 512] on icon at bounding box center [1190, 506] width 15 height 15
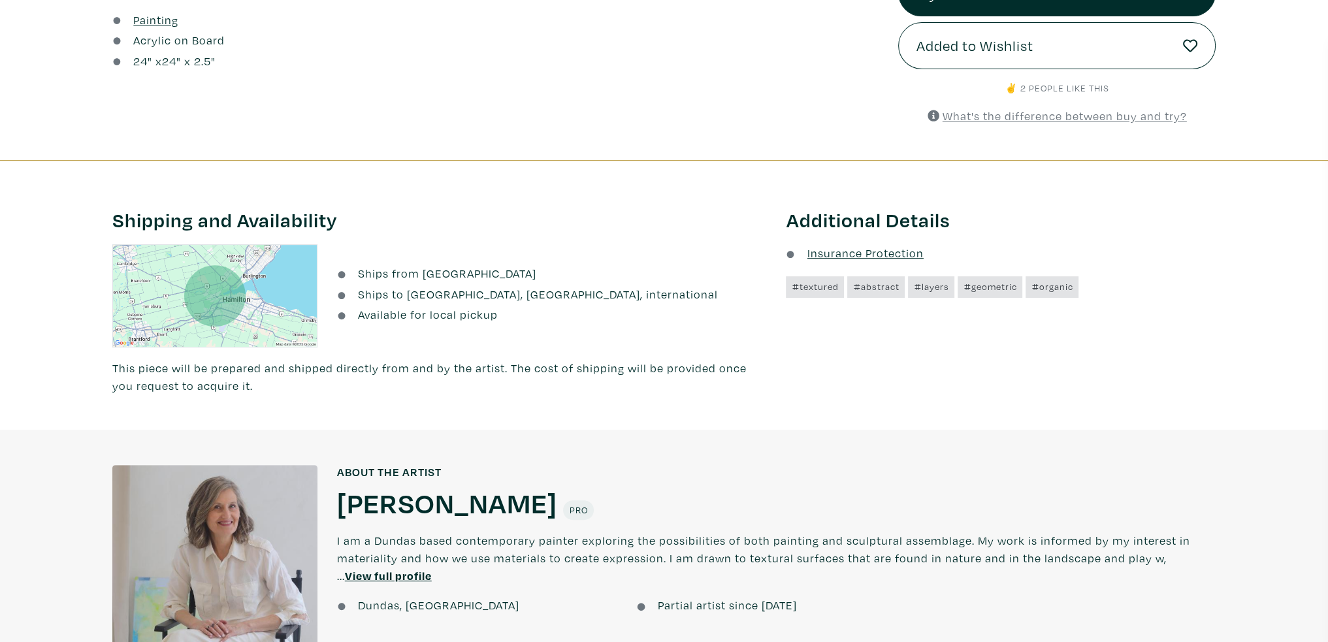
scroll to position [261, 0]
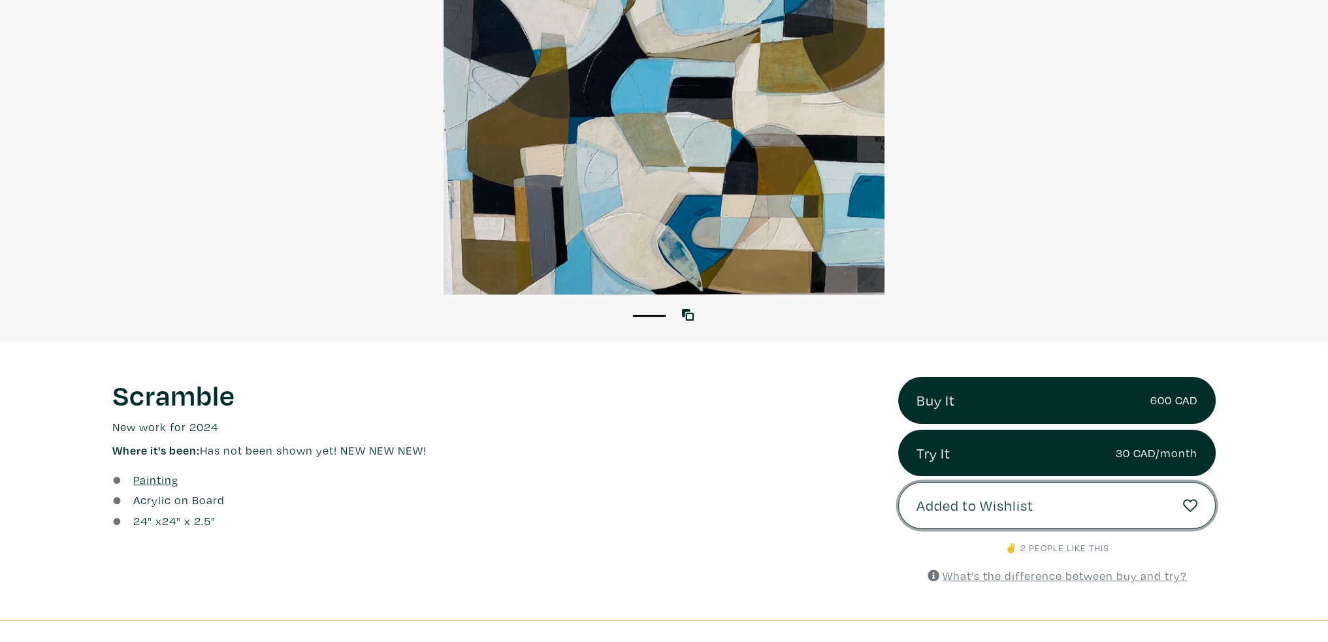
click at [1189, 507] on icon at bounding box center [1190, 506] width 15 height 15
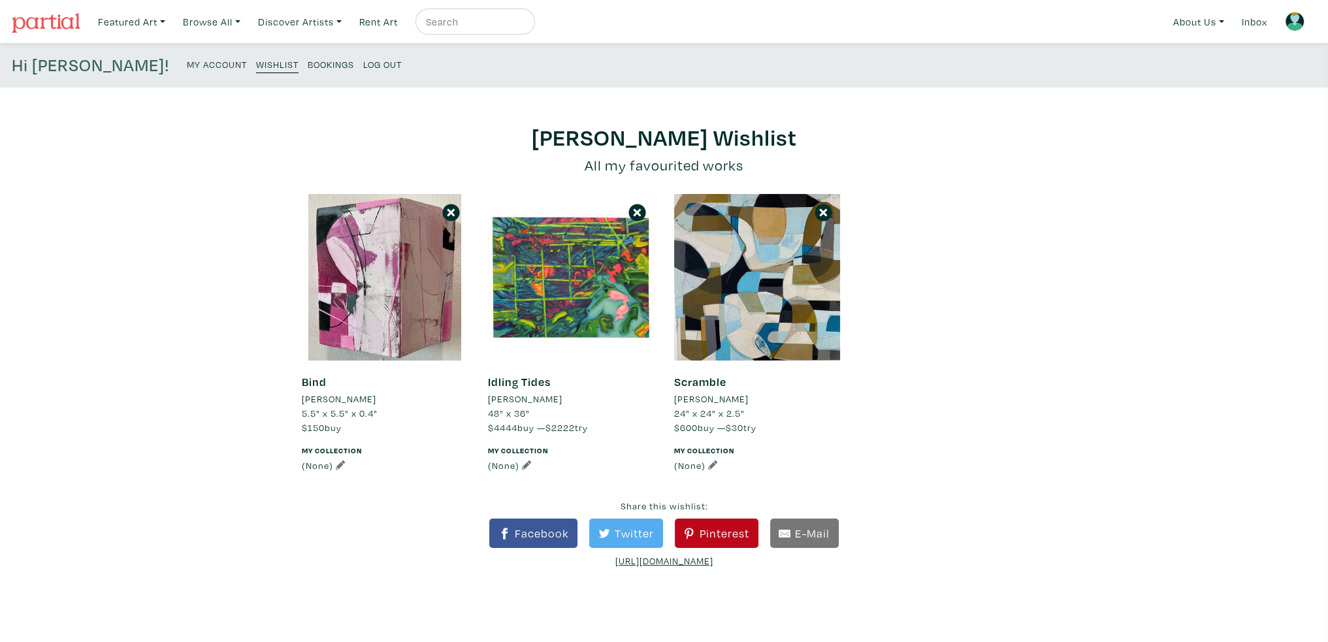
click at [1077, 213] on div "[PERSON_NAME] Wishlist All my favourited works Bind [PERSON_NAME] 5.5" x 5.5" x…" at bounding box center [664, 476] width 1328 height 706
drag, startPoint x: 1128, startPoint y: 232, endPoint x: 954, endPoint y: 271, distance: 178.8
click at [1129, 230] on div "[PERSON_NAME] Wishlist All my favourited works Bind [PERSON_NAME] 5.5" x 5.5" x…" at bounding box center [664, 476] width 1328 height 706
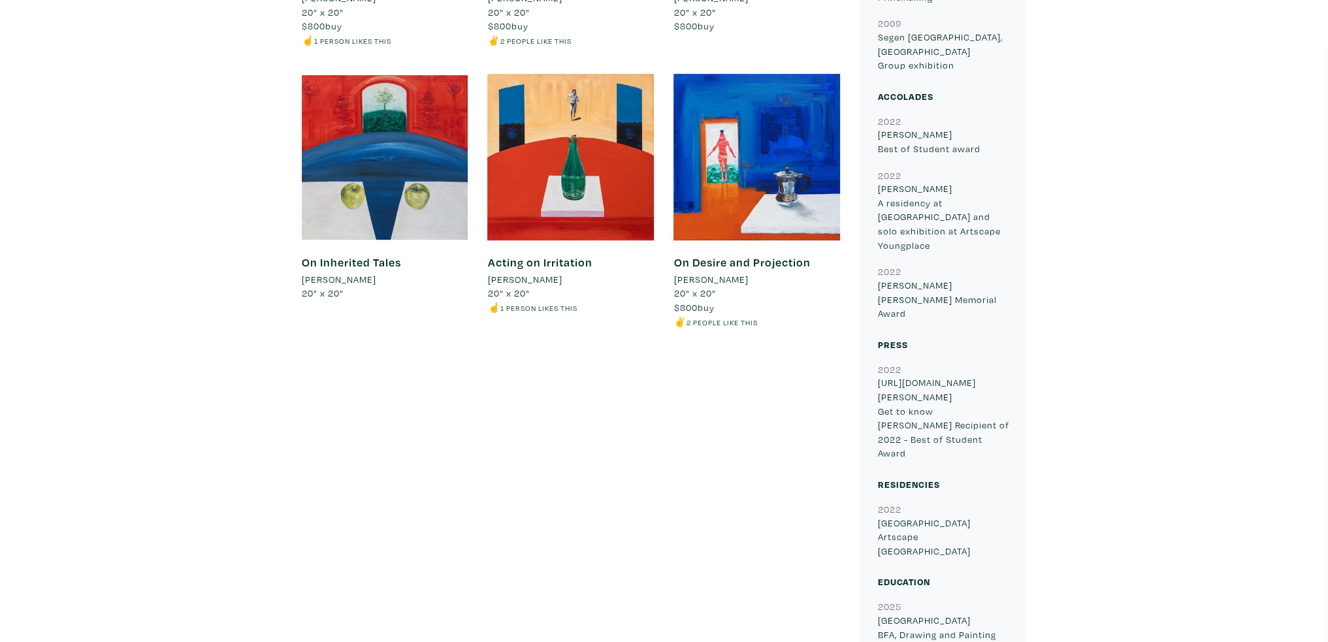
scroll to position [980, 0]
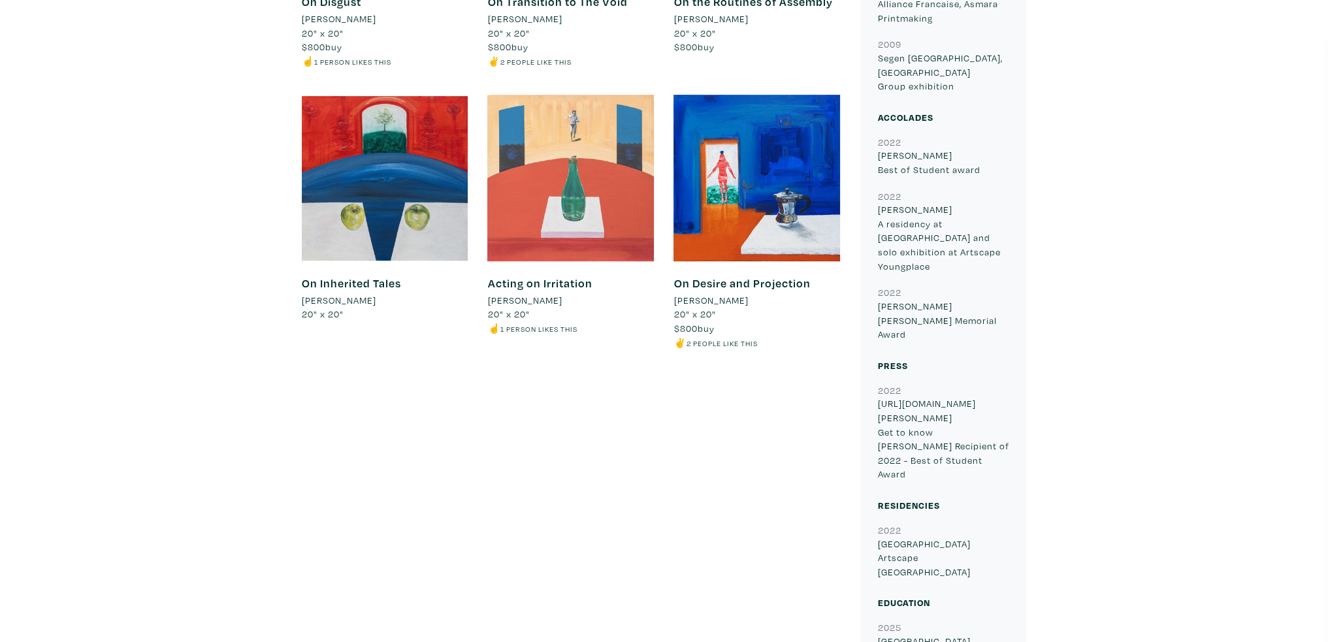
click at [588, 95] on div at bounding box center [570, 178] width 167 height 167
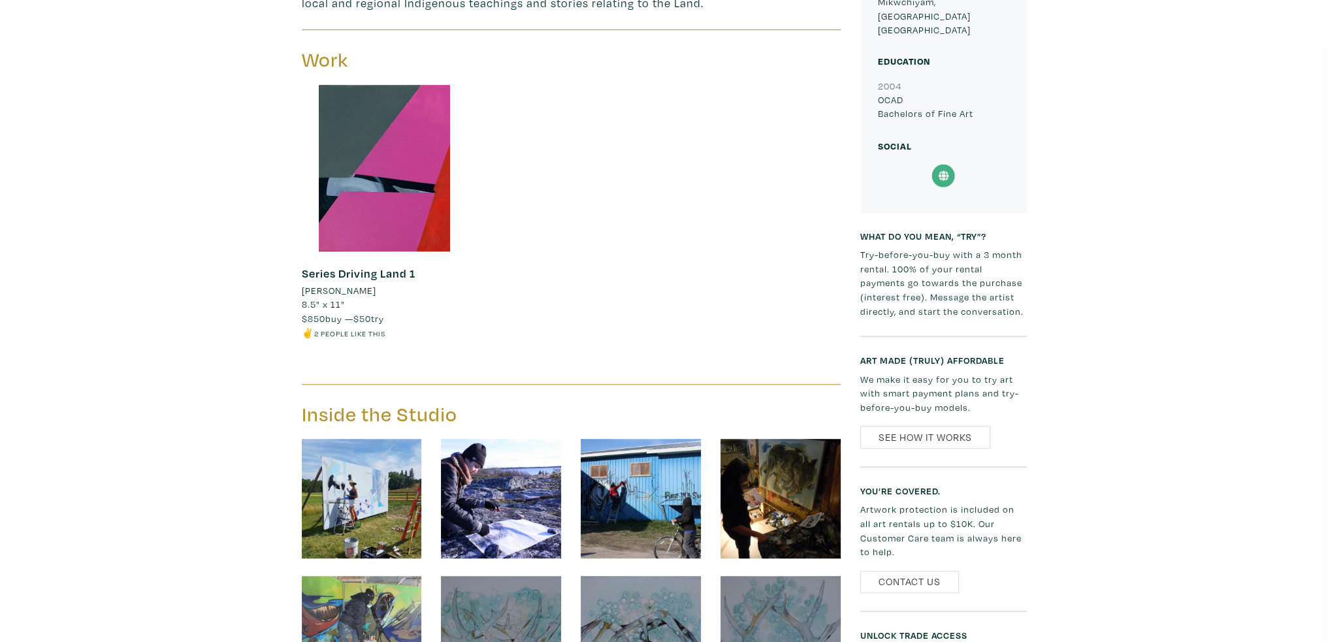
scroll to position [980, 0]
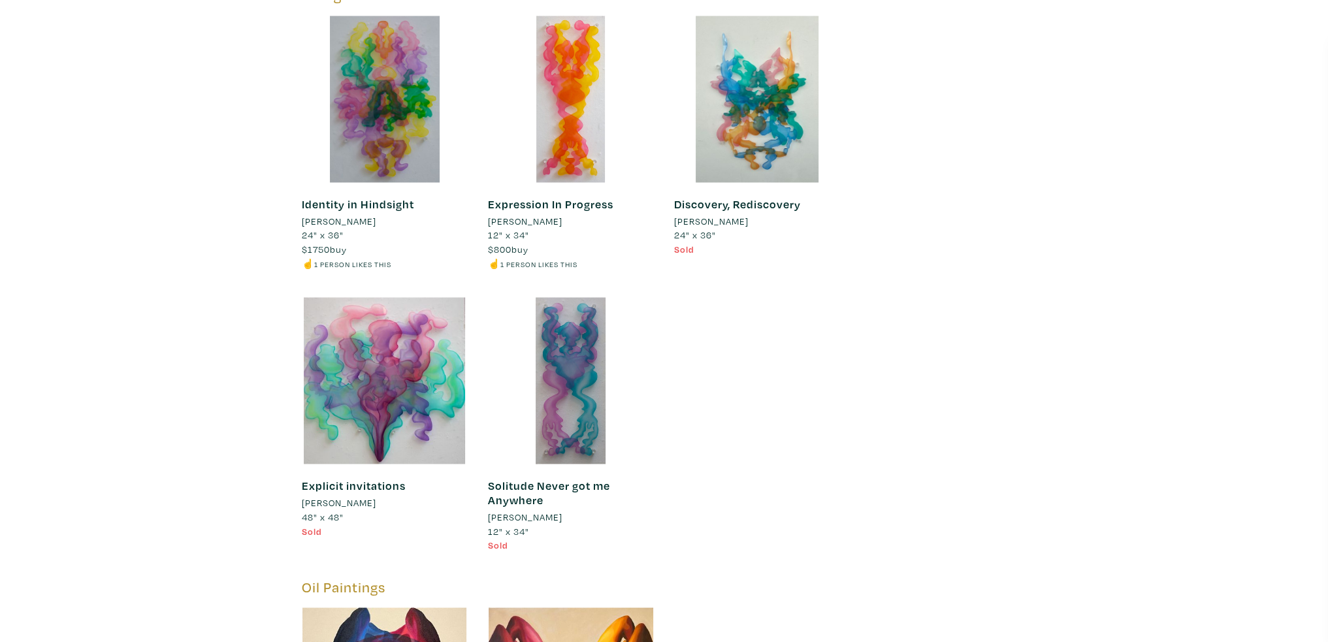
scroll to position [2809, 0]
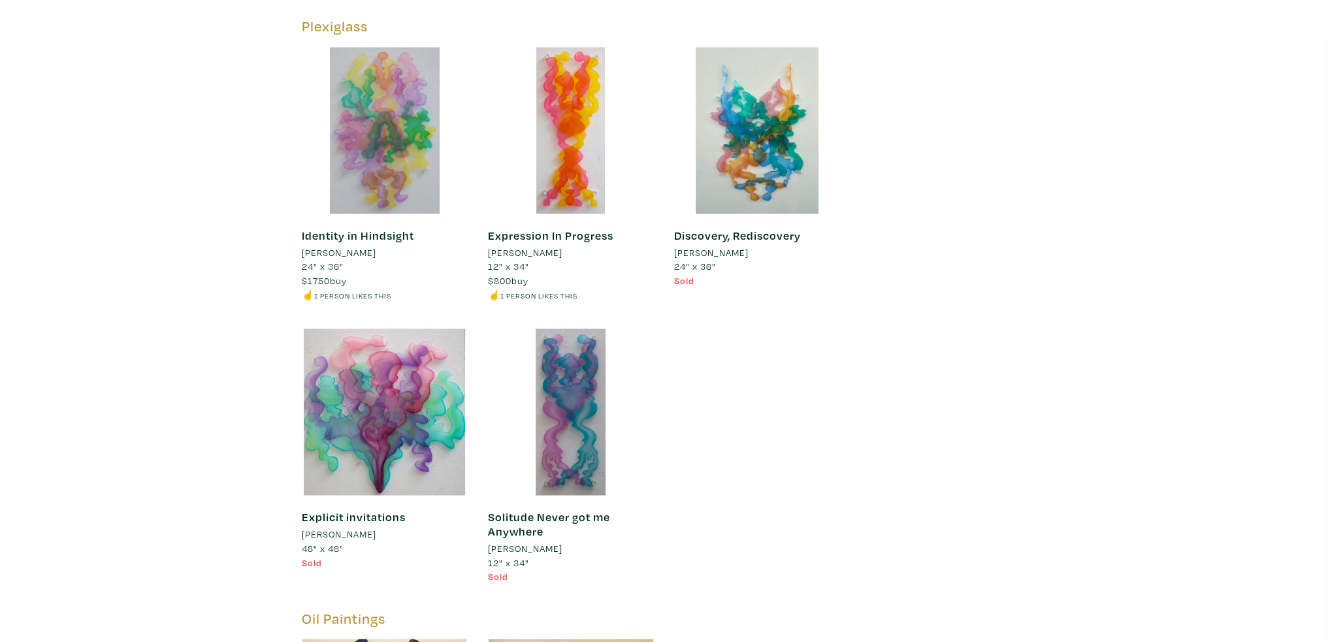
click at [412, 96] on div at bounding box center [385, 130] width 167 height 167
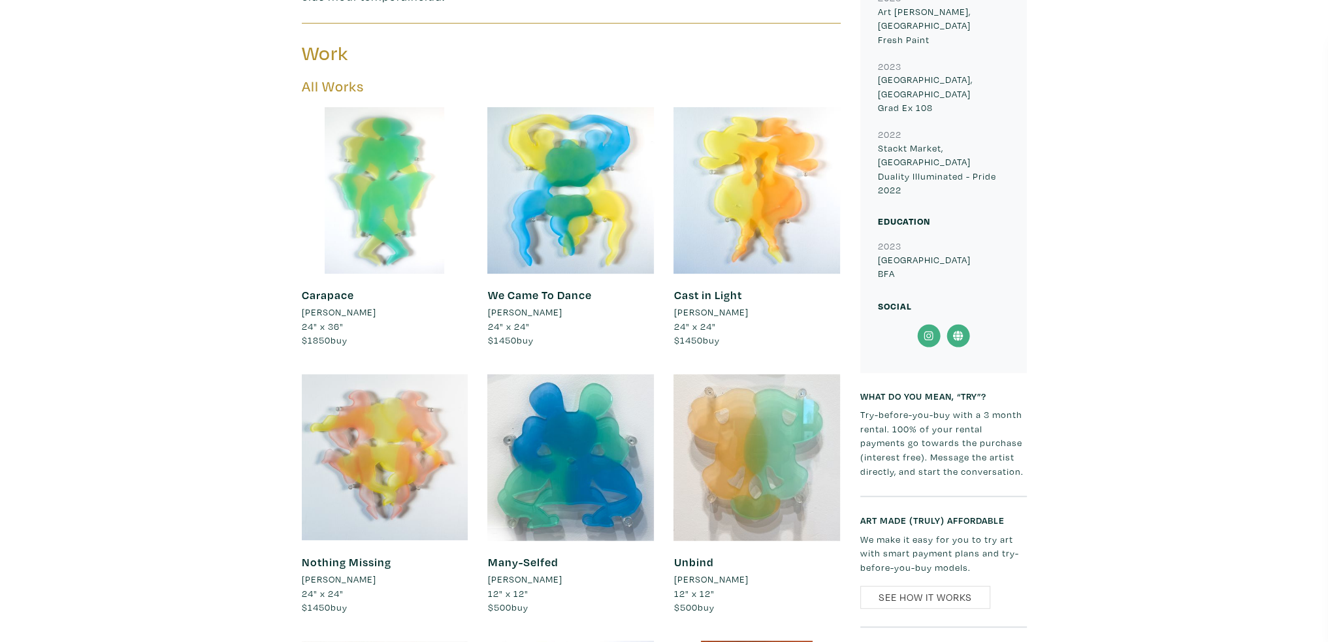
scroll to position [784, 0]
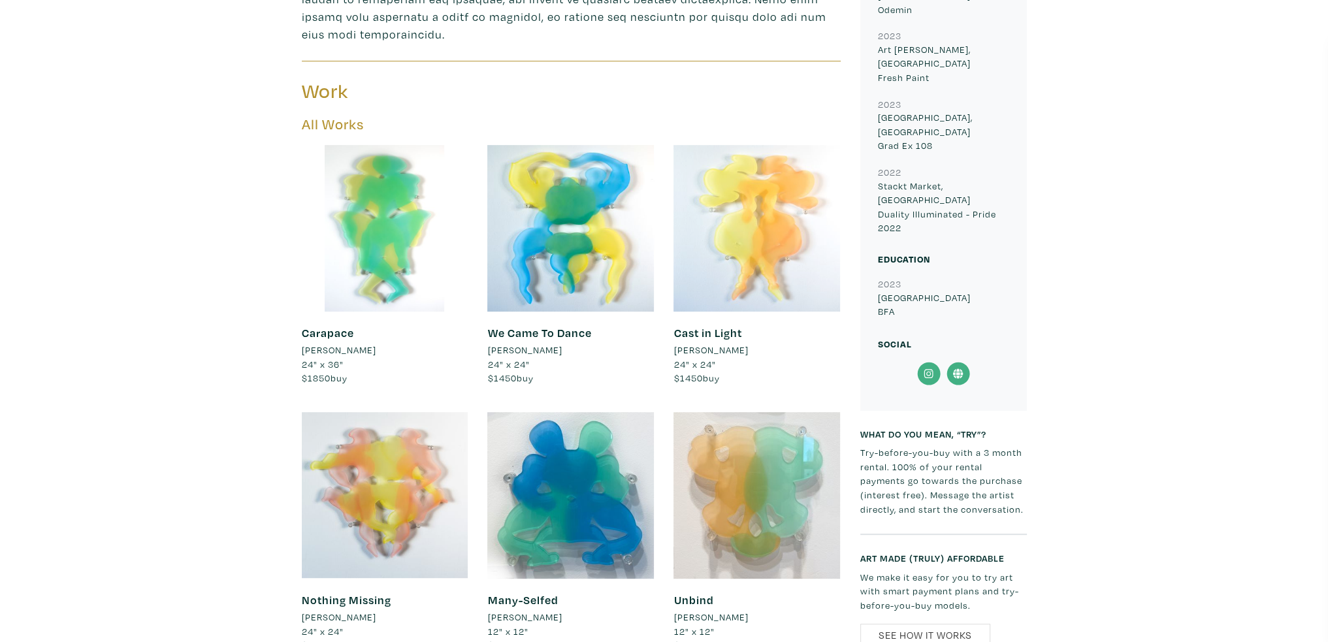
click at [758, 206] on div at bounding box center [757, 228] width 167 height 167
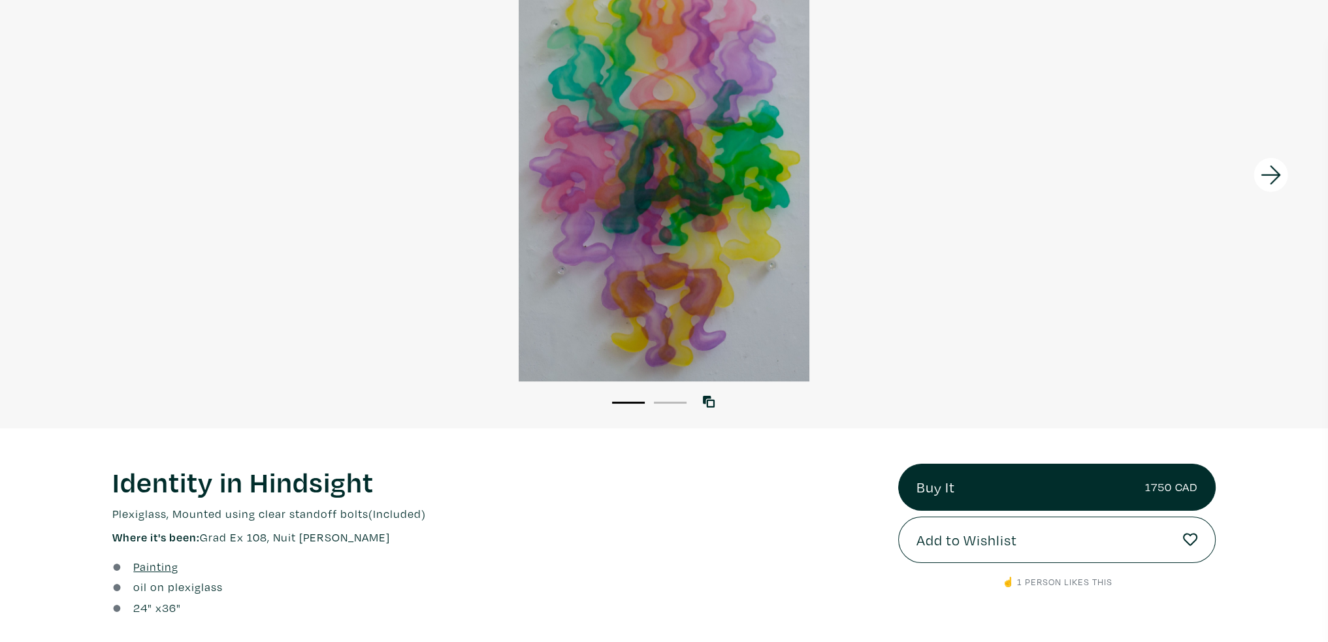
scroll to position [196, 0]
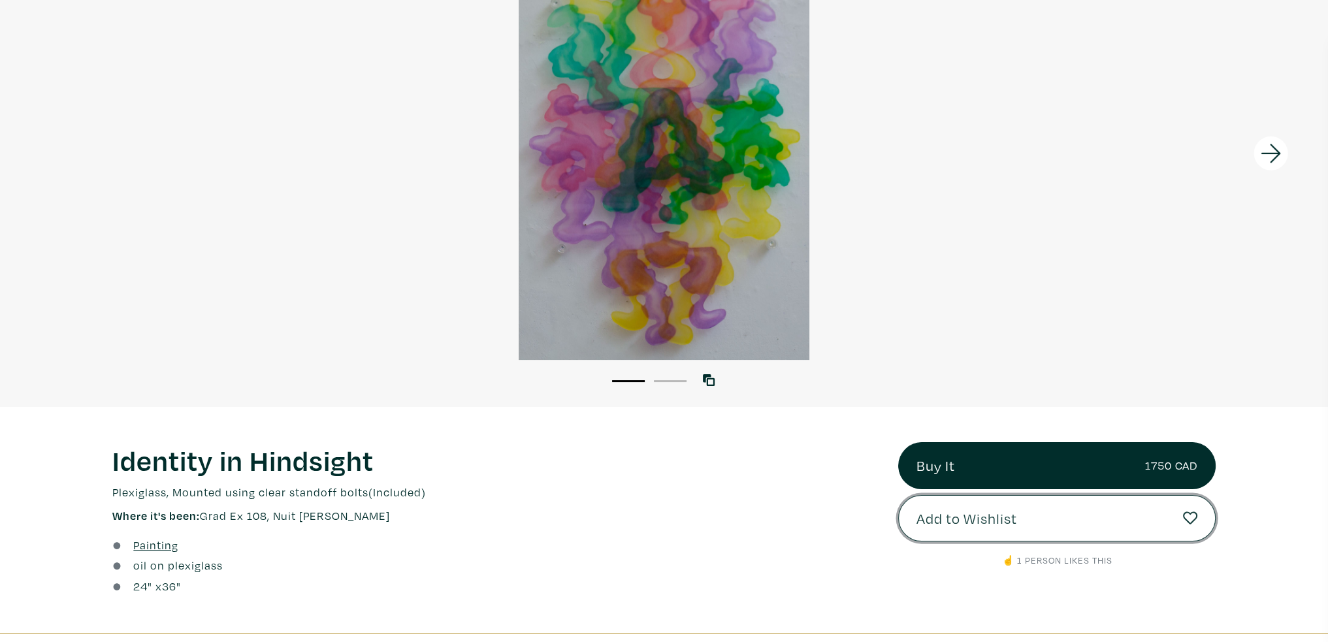
click at [1169, 516] on button "Add to Wishlist" at bounding box center [1057, 518] width 318 height 47
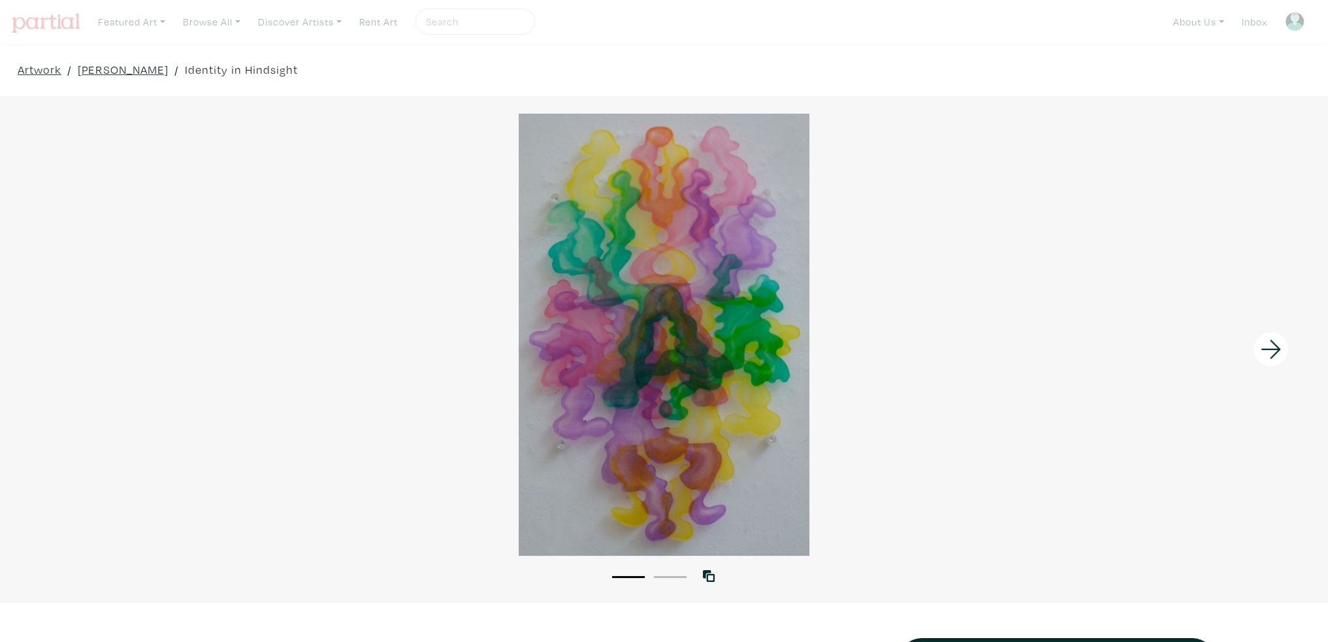
click at [1069, 516] on div at bounding box center [1162, 349] width 332 height 507
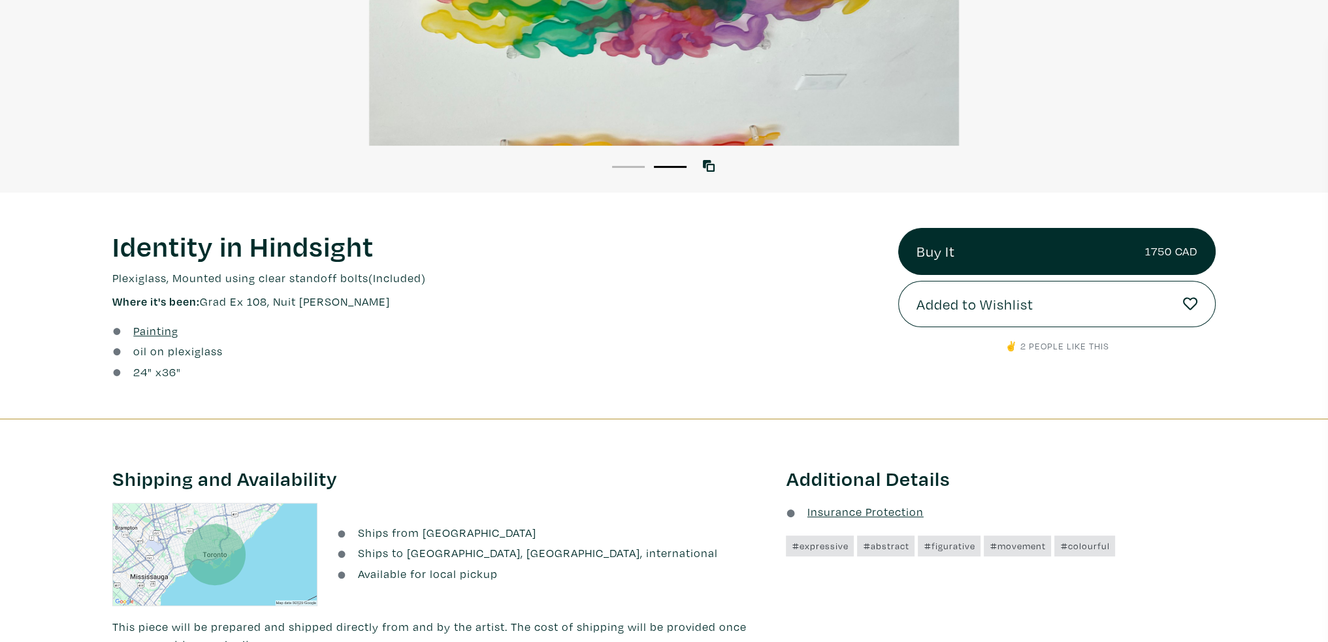
scroll to position [588, 0]
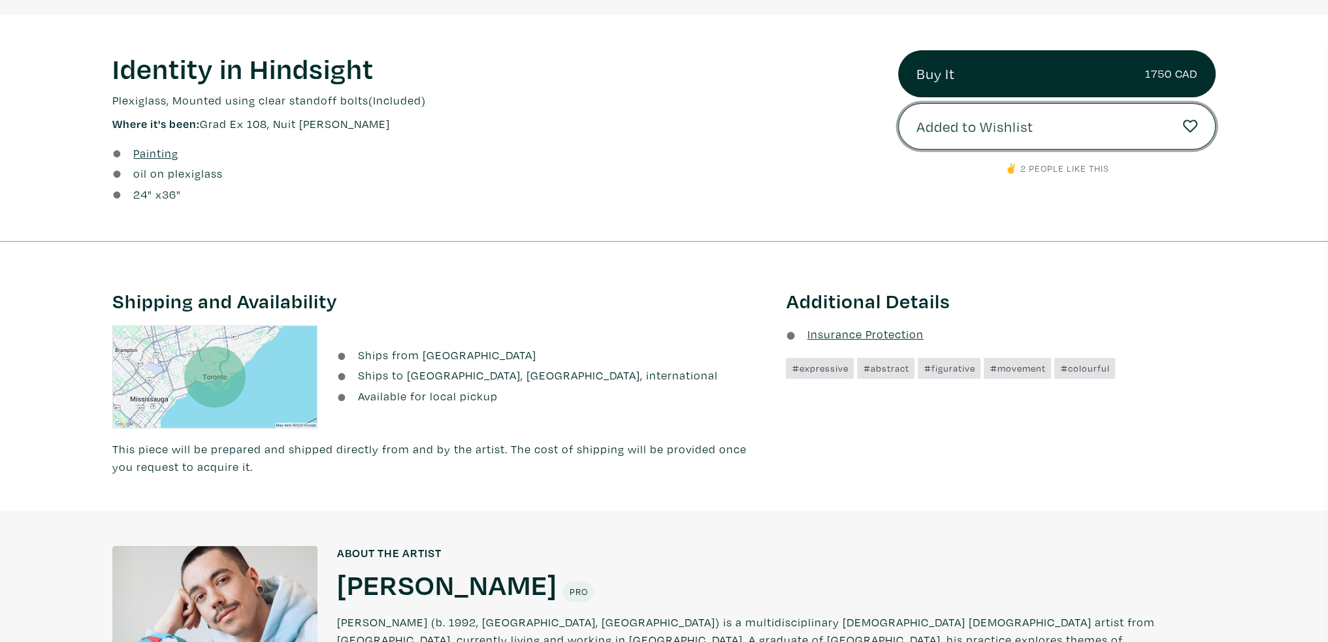
click at [1045, 132] on link "Added to Wishlist" at bounding box center [1057, 126] width 318 height 47
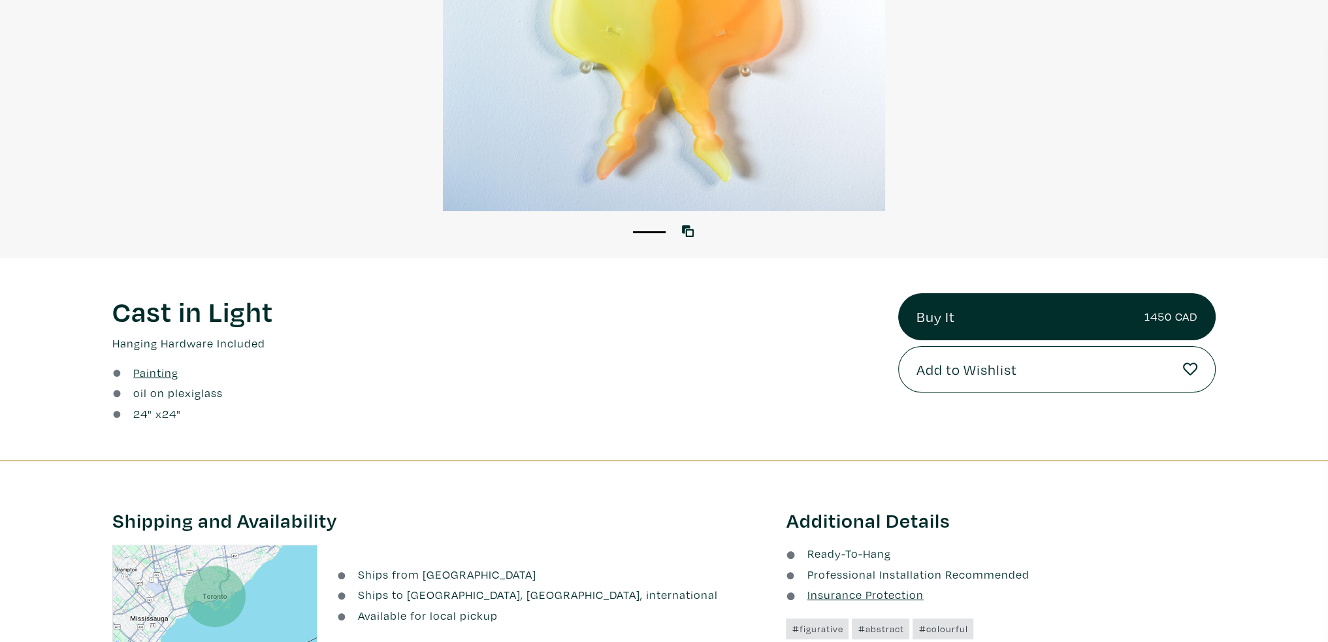
scroll to position [392, 0]
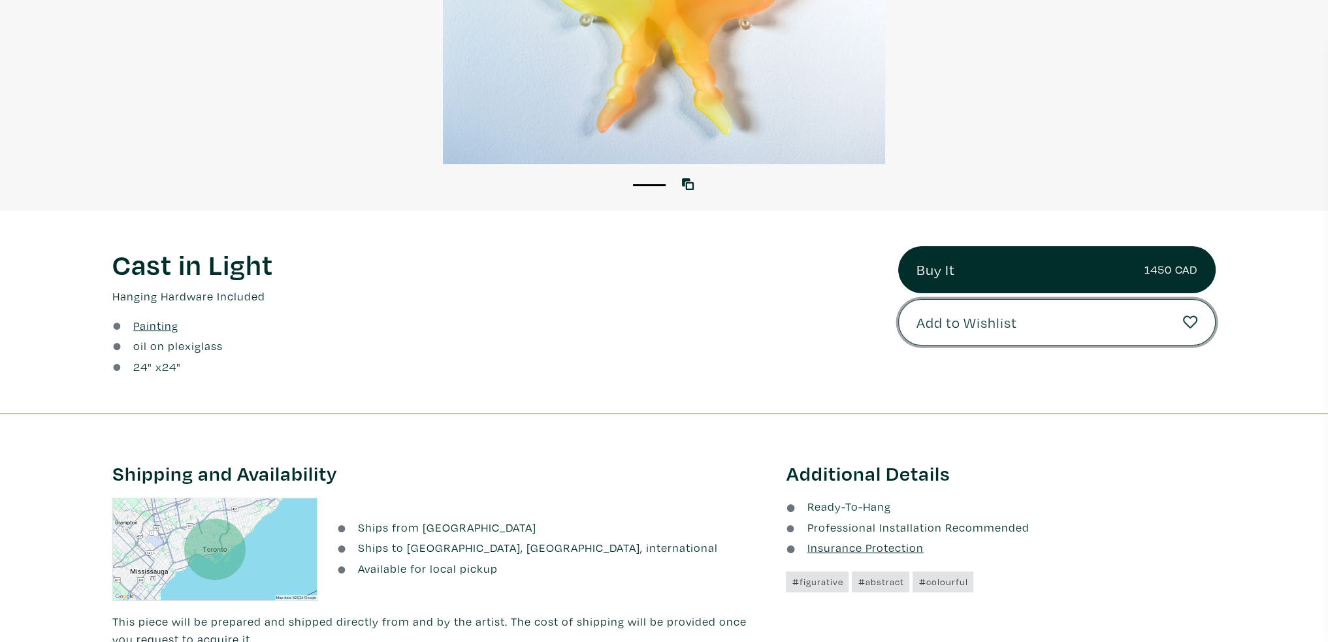
click at [1021, 318] on button "Add to Wishlist" at bounding box center [1057, 322] width 318 height 47
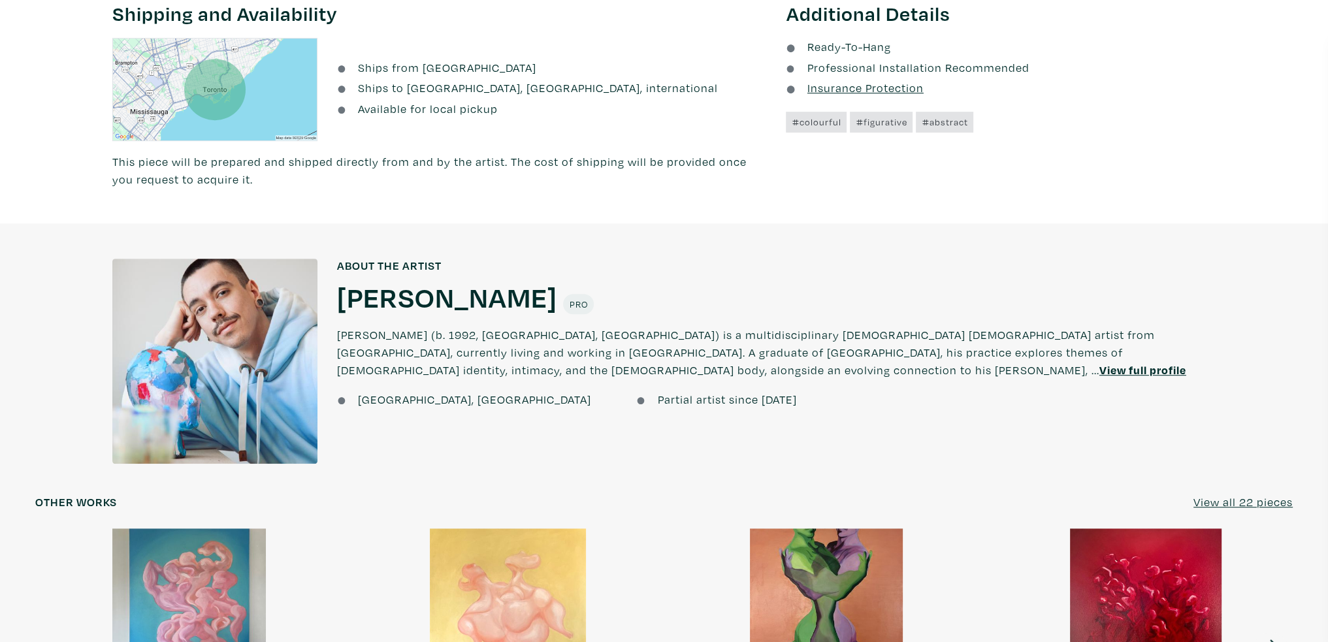
scroll to position [392, 0]
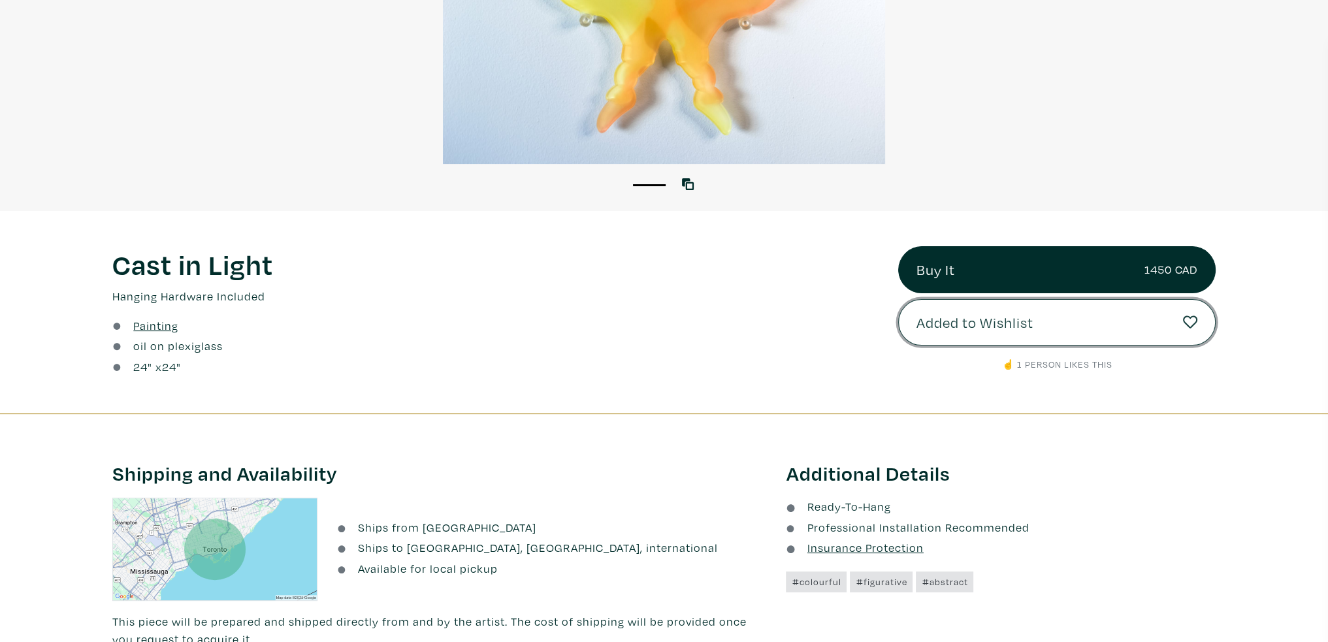
click at [1047, 312] on link "Added to Wishlist" at bounding box center [1057, 322] width 318 height 47
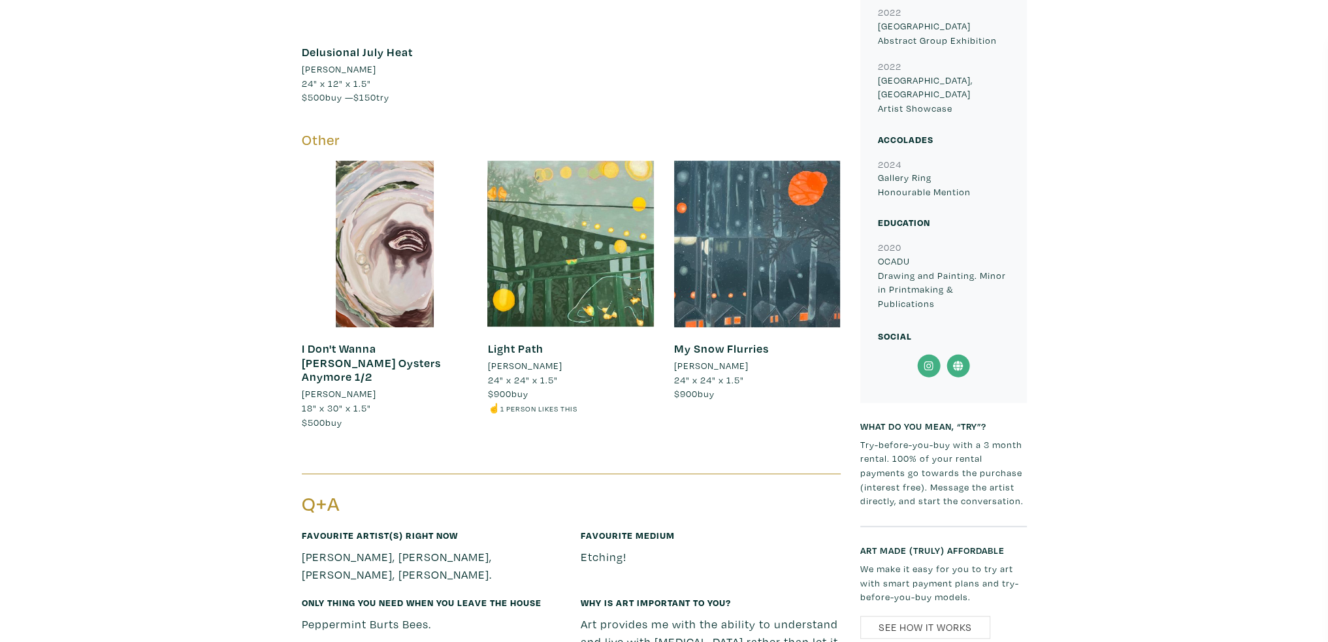
scroll to position [980, 0]
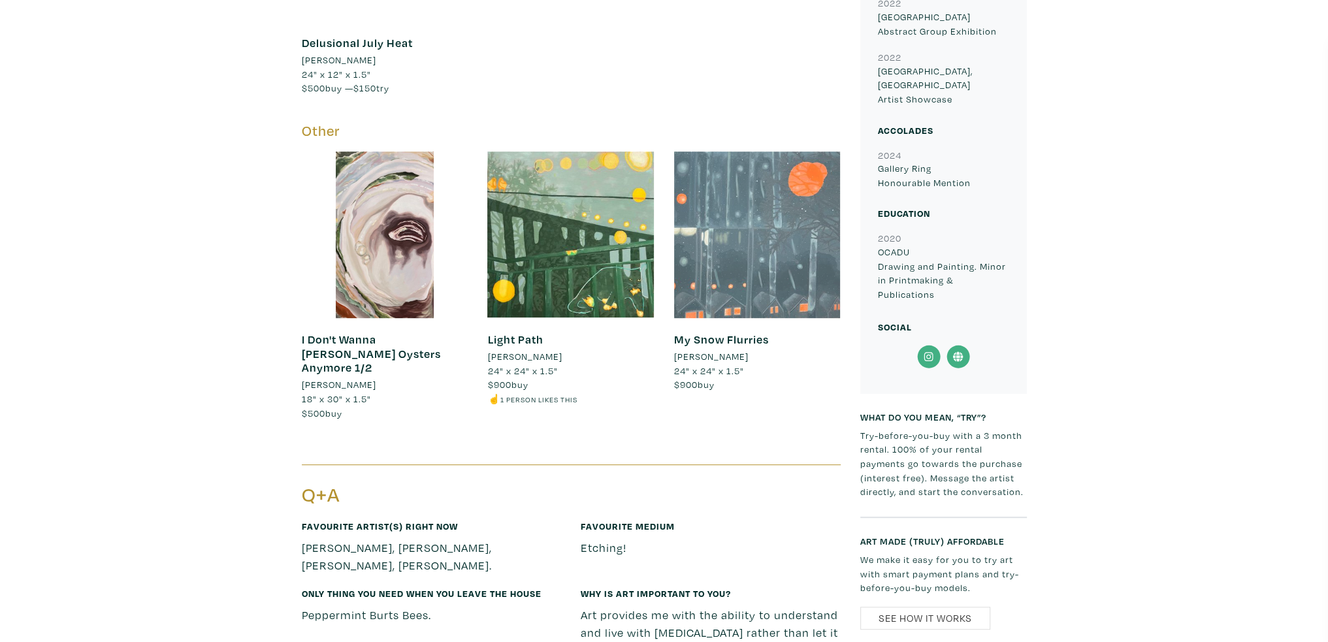
click at [719, 248] on div at bounding box center [757, 235] width 167 height 167
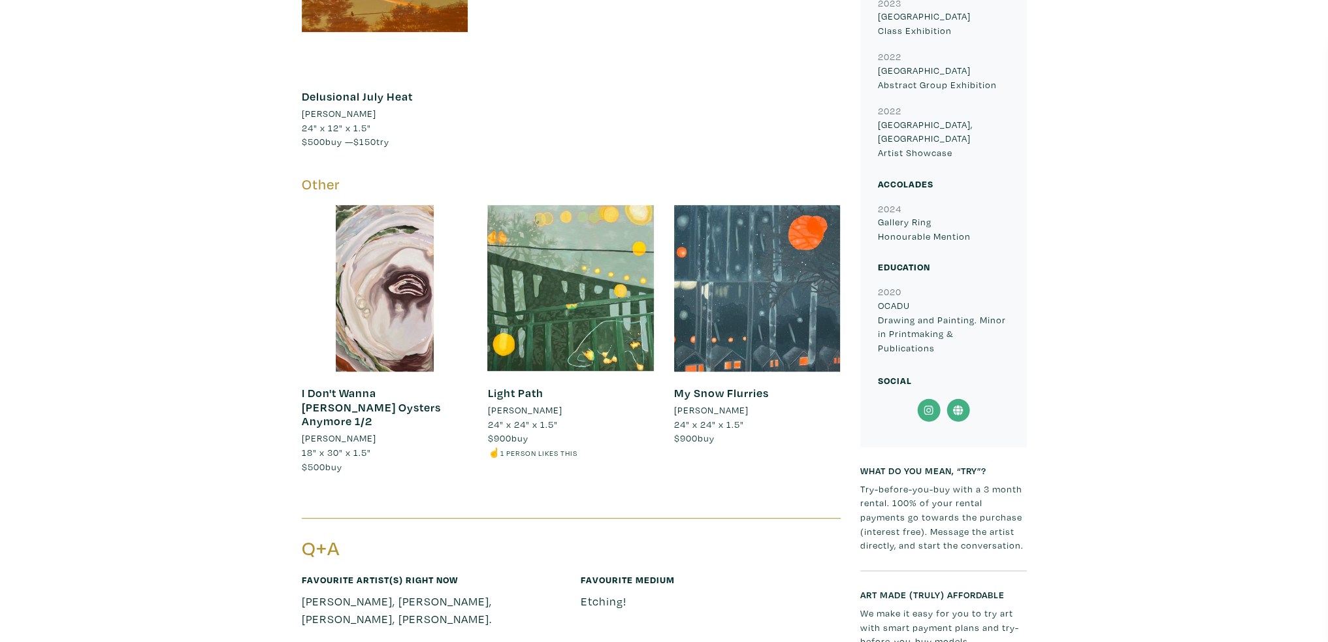
scroll to position [915, 0]
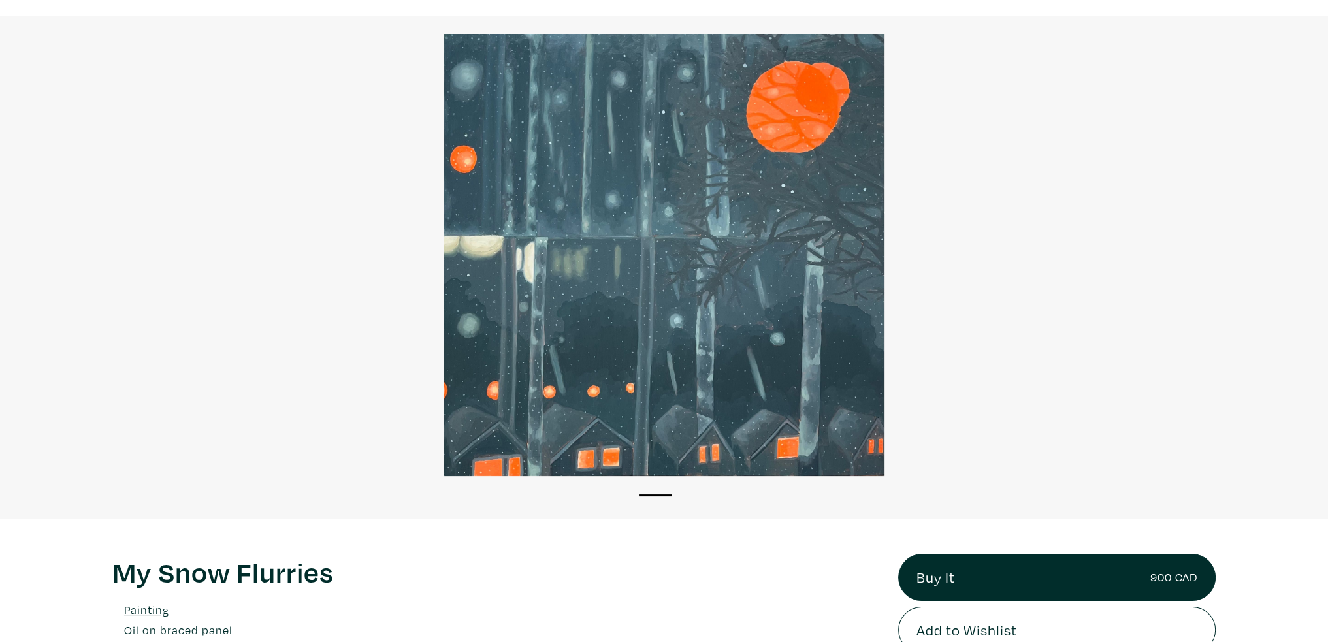
scroll to position [196, 0]
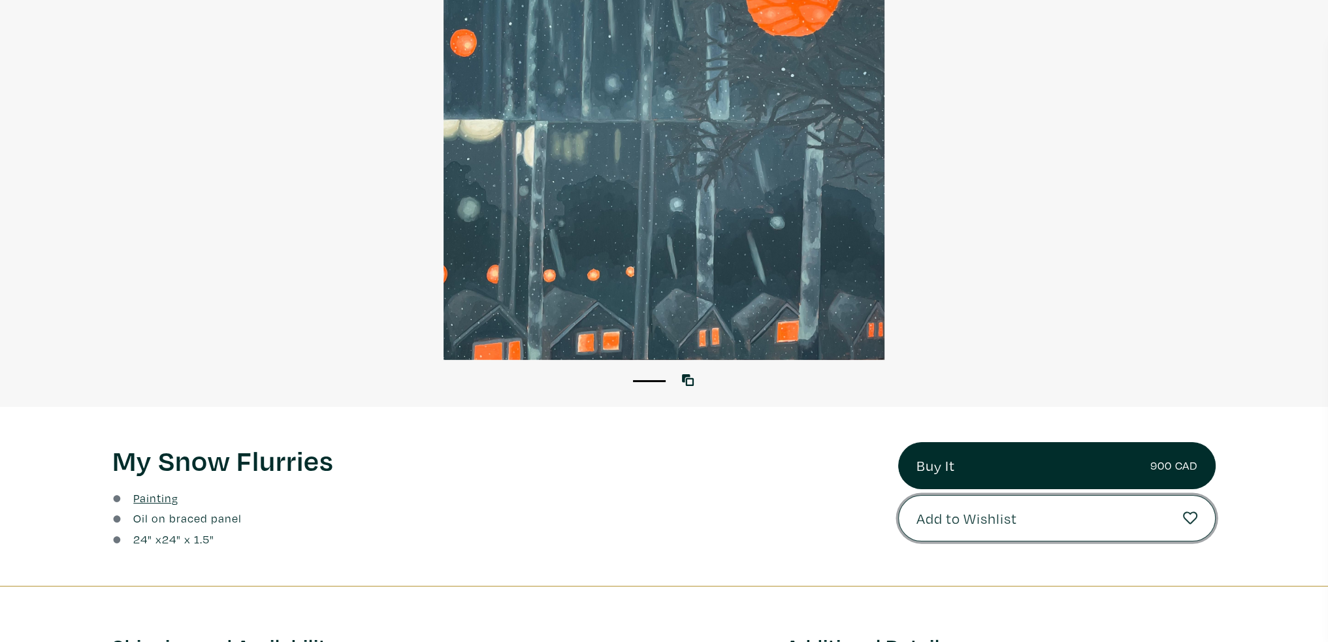
click at [1041, 514] on button "Add to Wishlist" at bounding box center [1057, 518] width 318 height 47
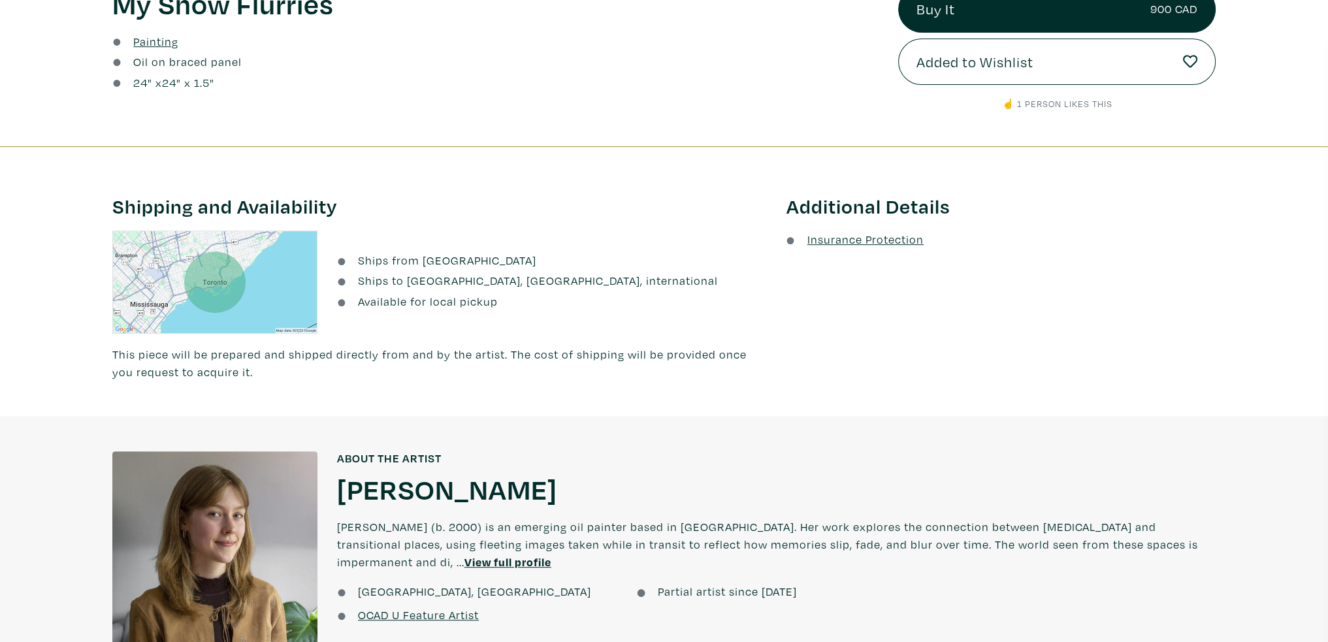
scroll to position [591, 0]
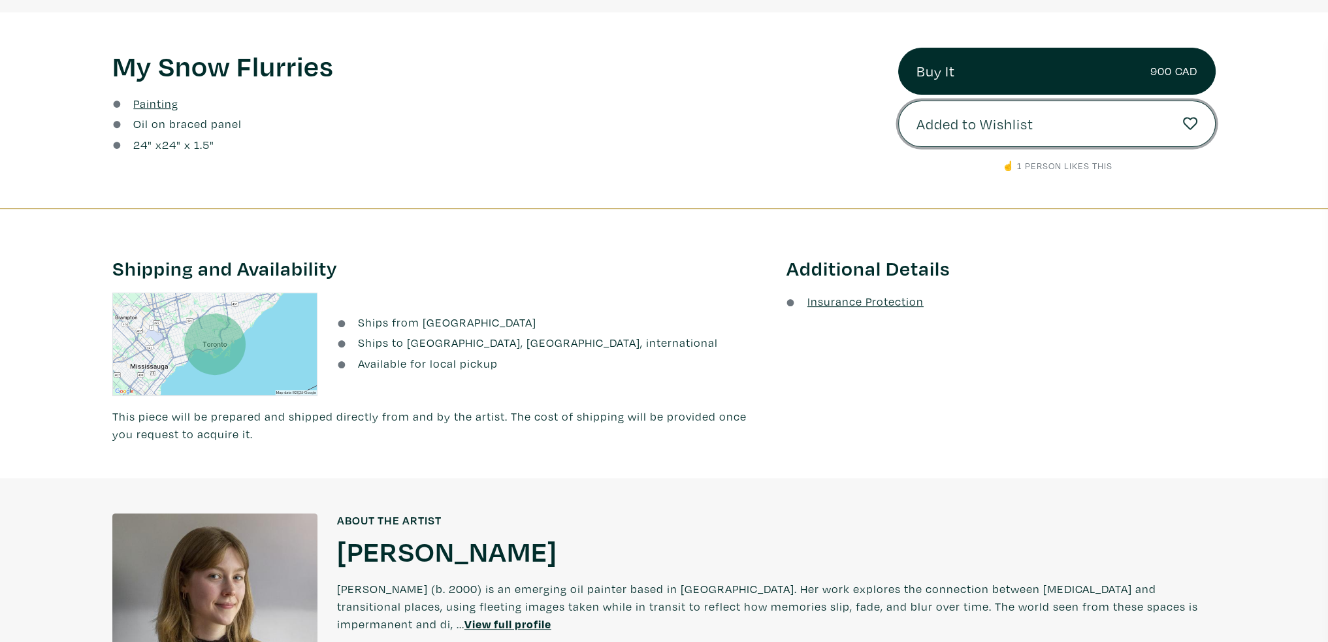
click at [1035, 128] on link "Added to Wishlist" at bounding box center [1057, 124] width 318 height 47
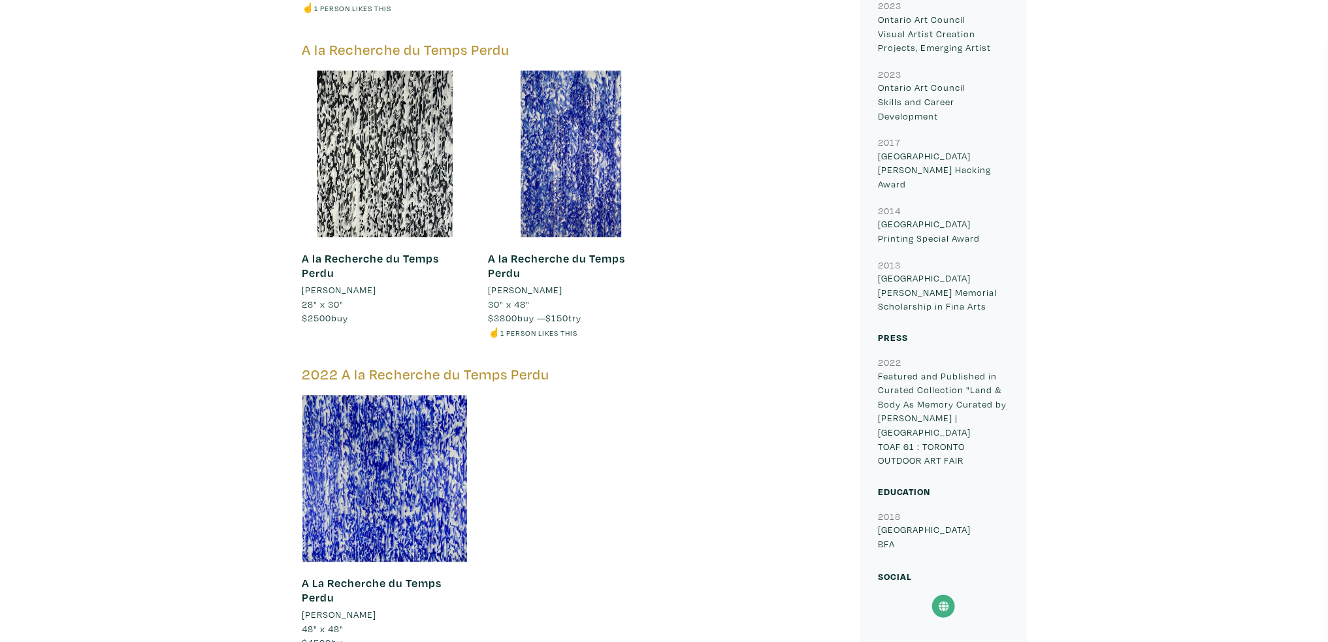
scroll to position [1111, 0]
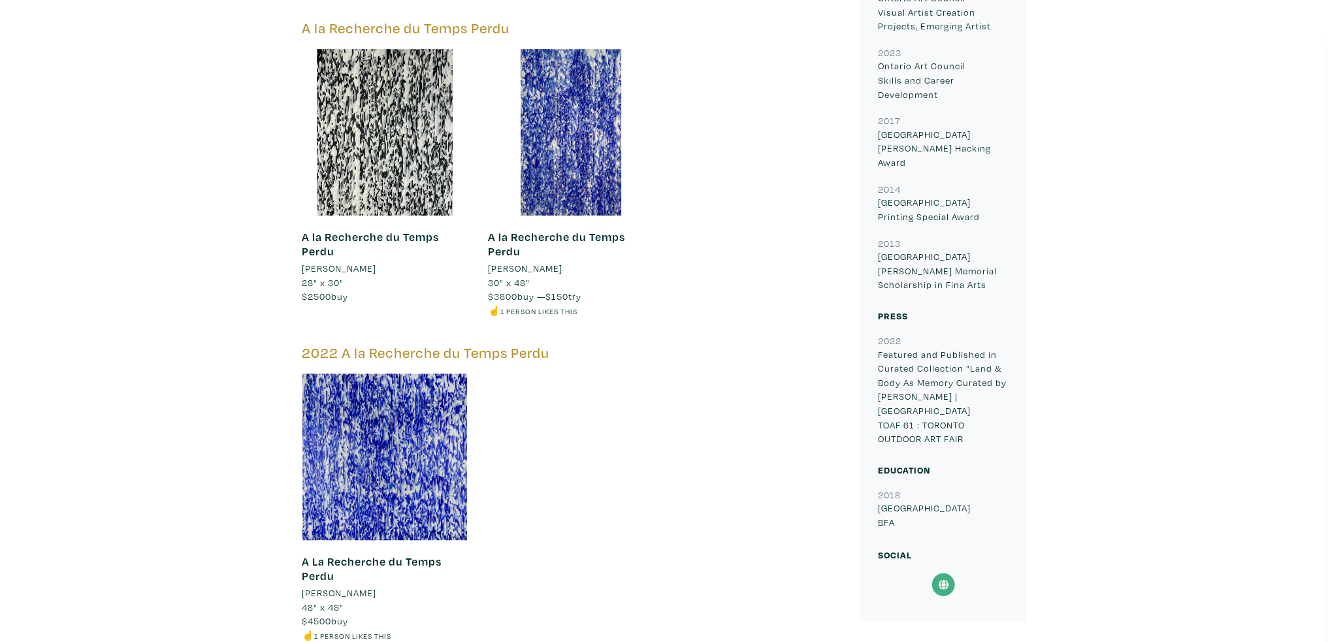
click at [646, 500] on div "2023 passerby Passerby Heejung Shin 20" x 30" $3000 buy — $75 try ☝️ 1 person l…" at bounding box center [571, 189] width 559 height 960
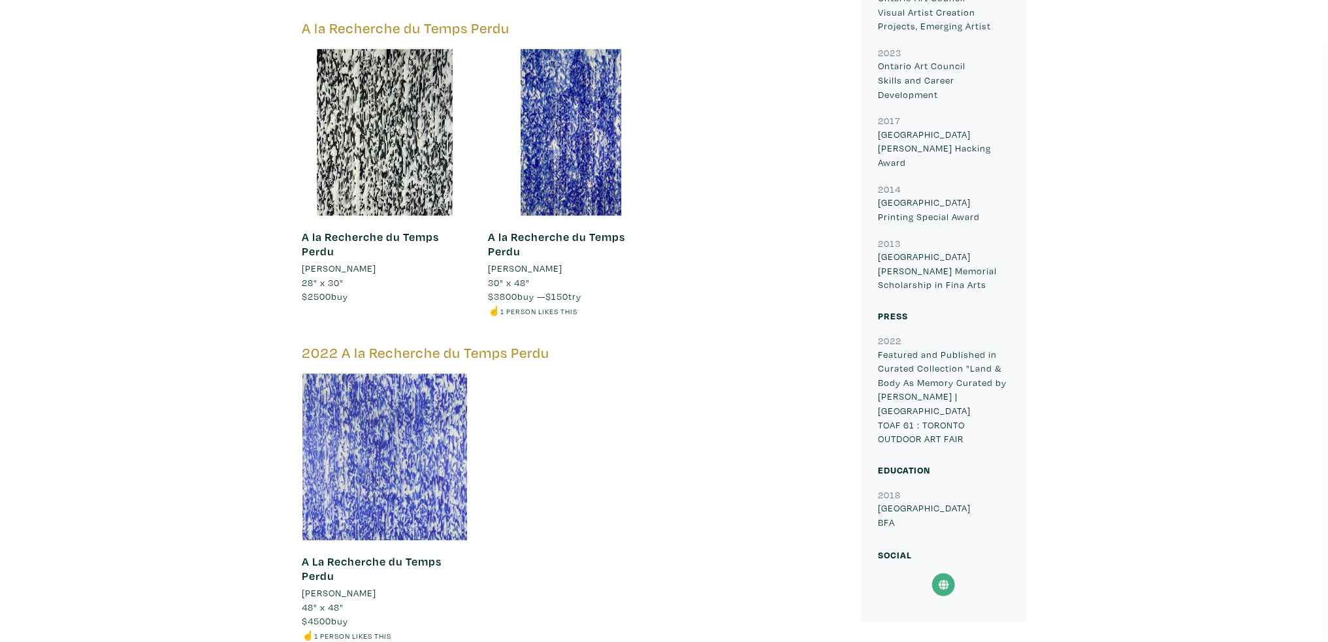
click at [384, 410] on div at bounding box center [385, 457] width 167 height 167
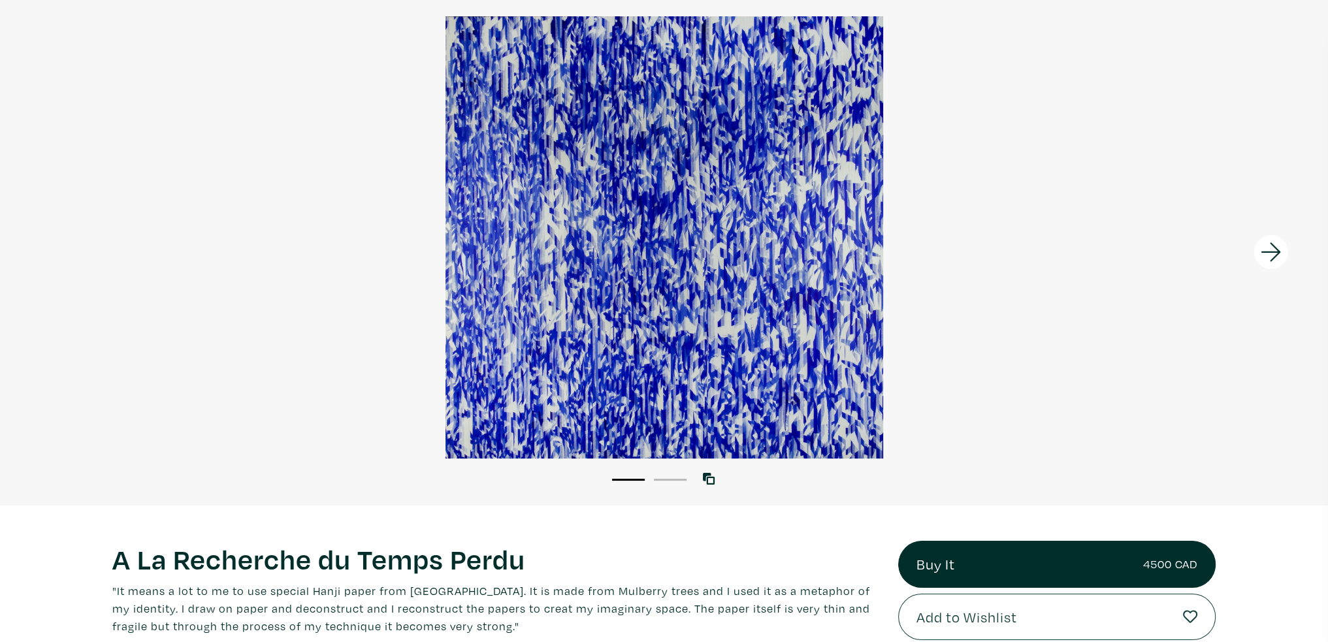
scroll to position [261, 0]
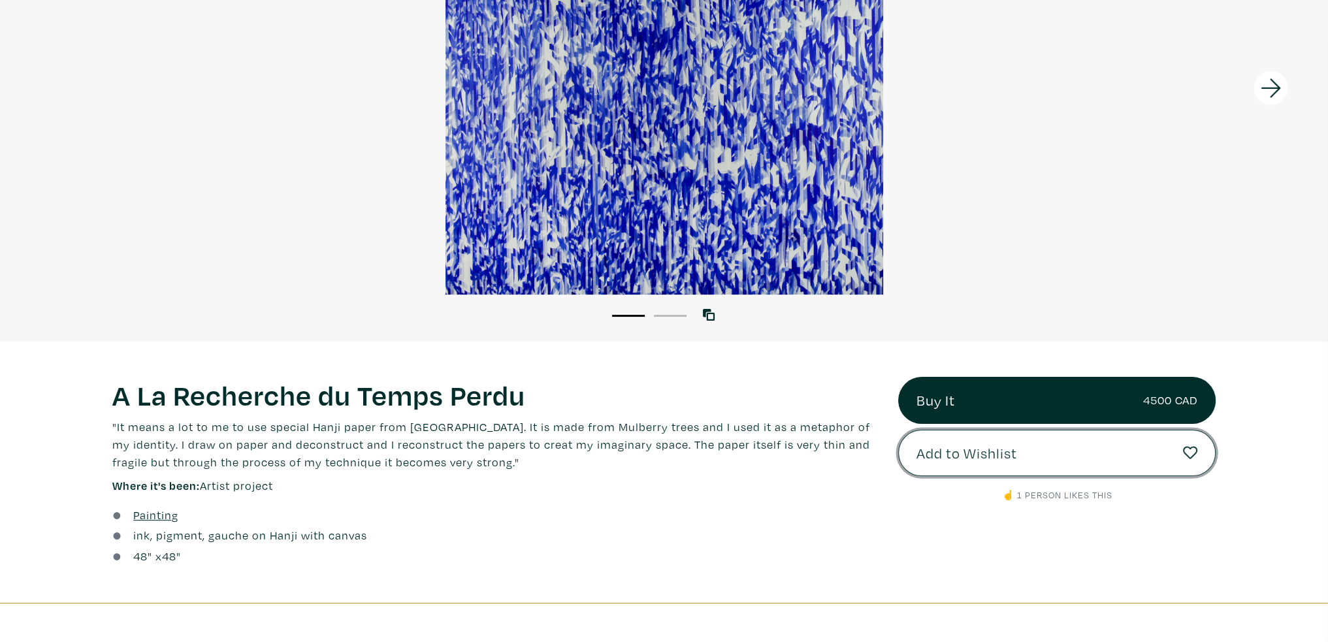
click at [1111, 441] on button "Add to Wishlist" at bounding box center [1057, 453] width 318 height 47
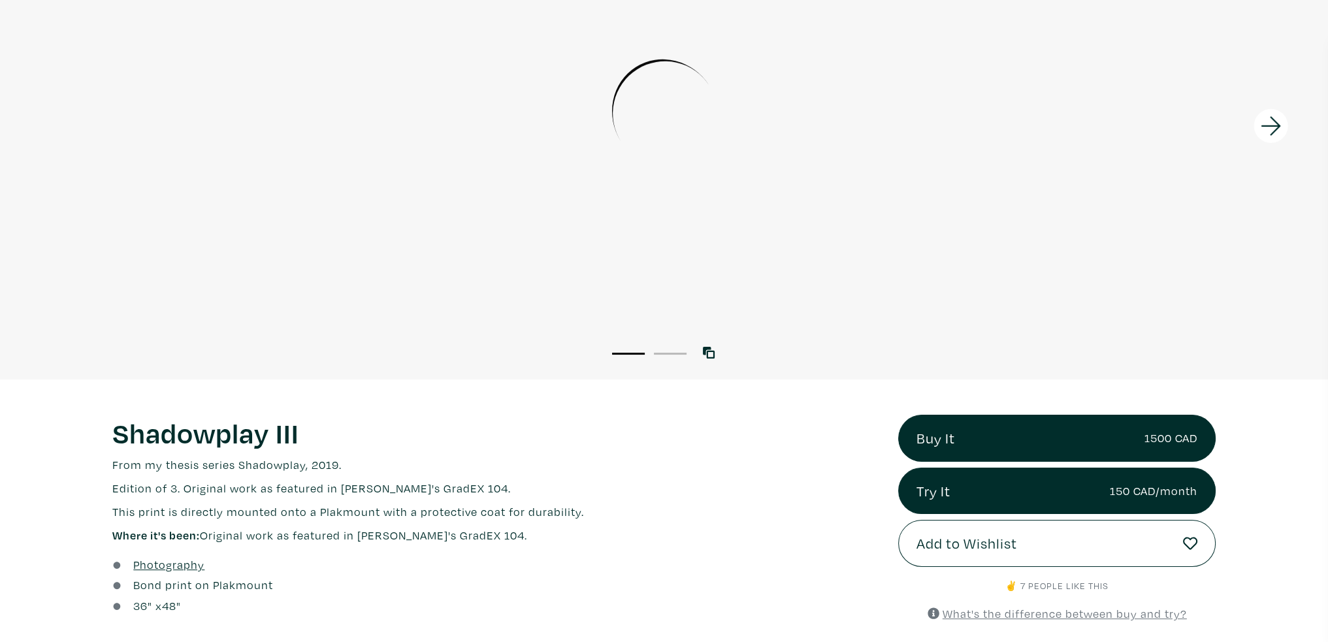
scroll to position [392, 0]
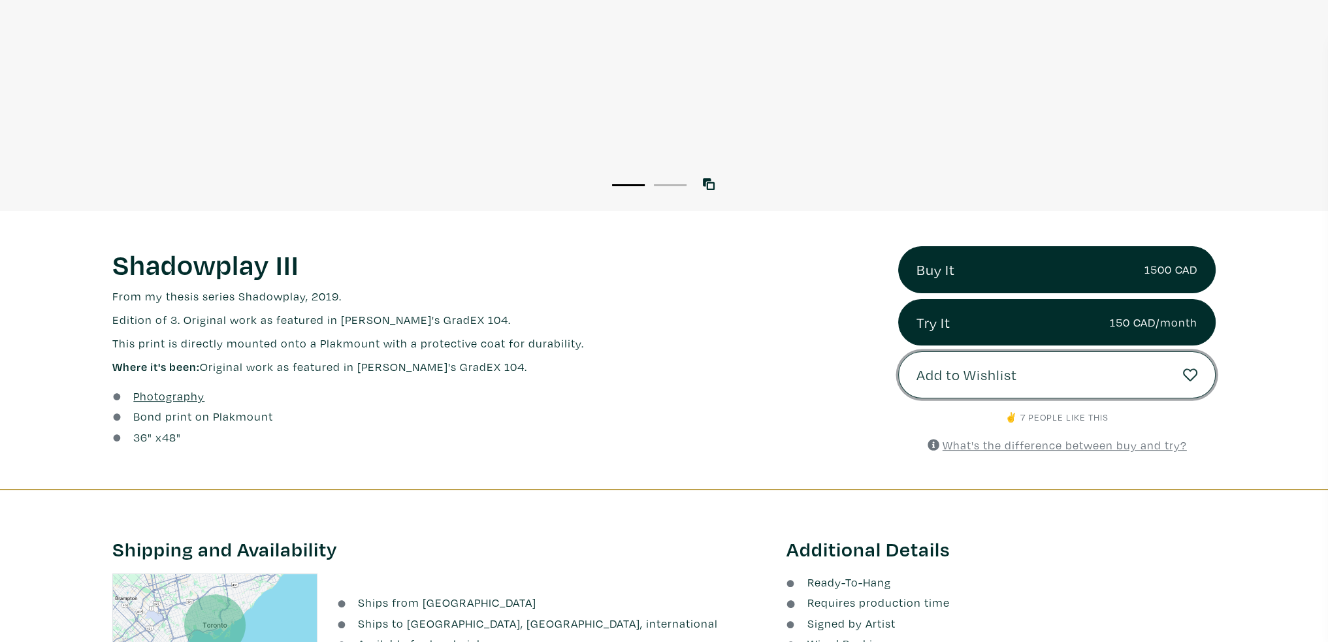
click at [1073, 380] on button "Add to Wishlist" at bounding box center [1057, 375] width 318 height 47
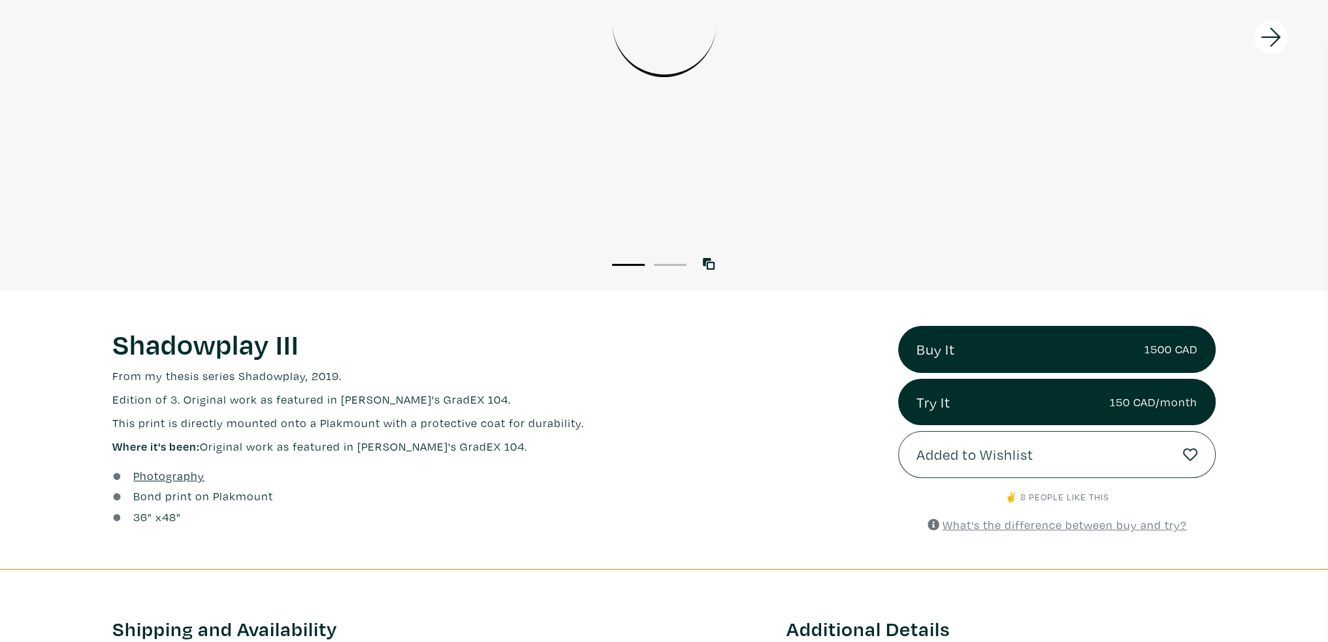
scroll to position [327, 0]
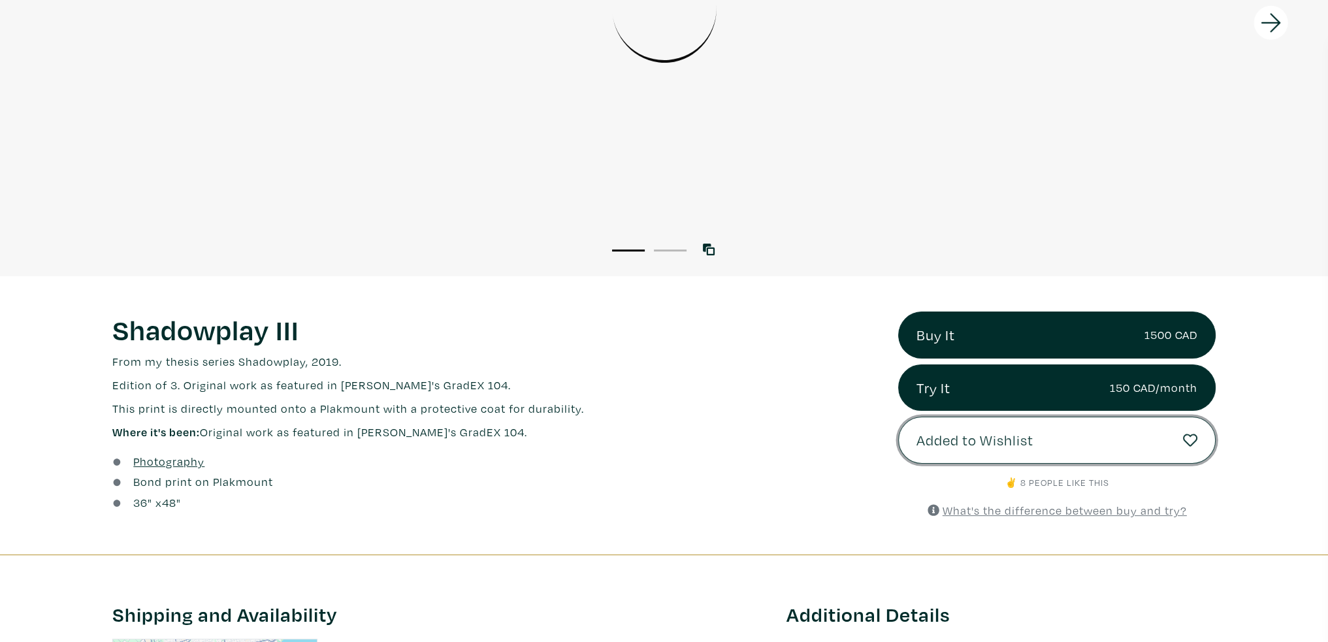
click at [971, 440] on span "Added to Wishlist" at bounding box center [975, 440] width 117 height 22
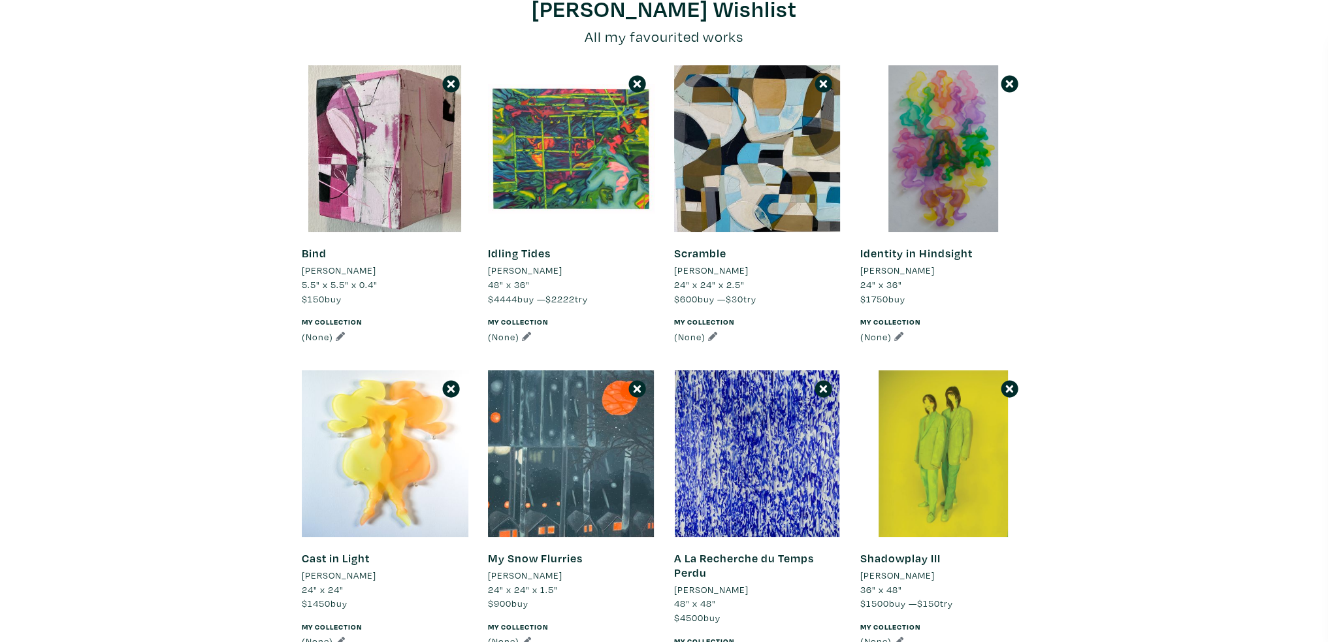
scroll to position [131, 0]
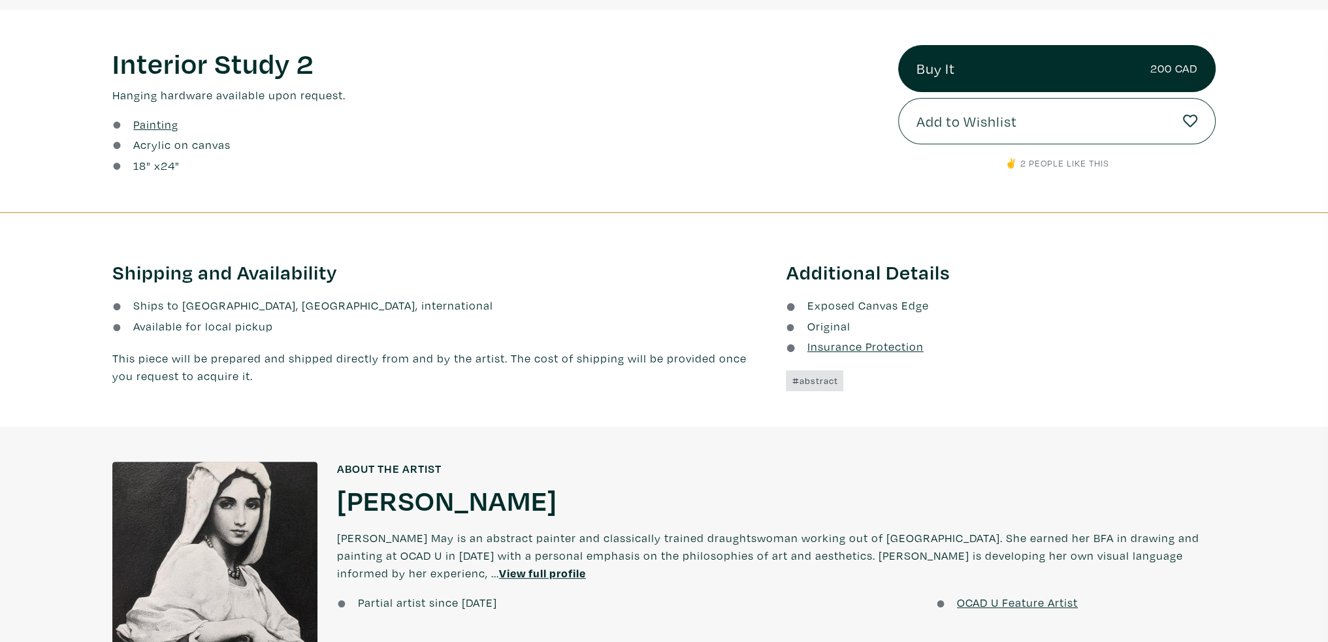
scroll to position [588, 0]
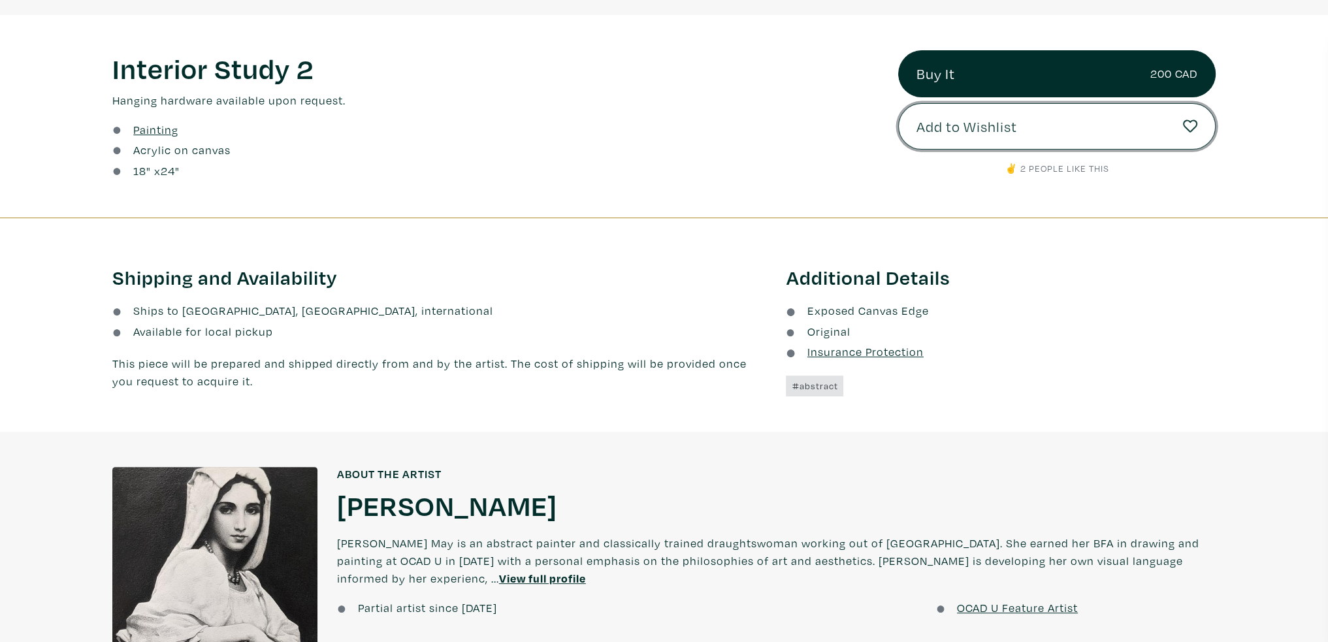
click at [1025, 125] on button "Add to Wishlist" at bounding box center [1057, 126] width 318 height 47
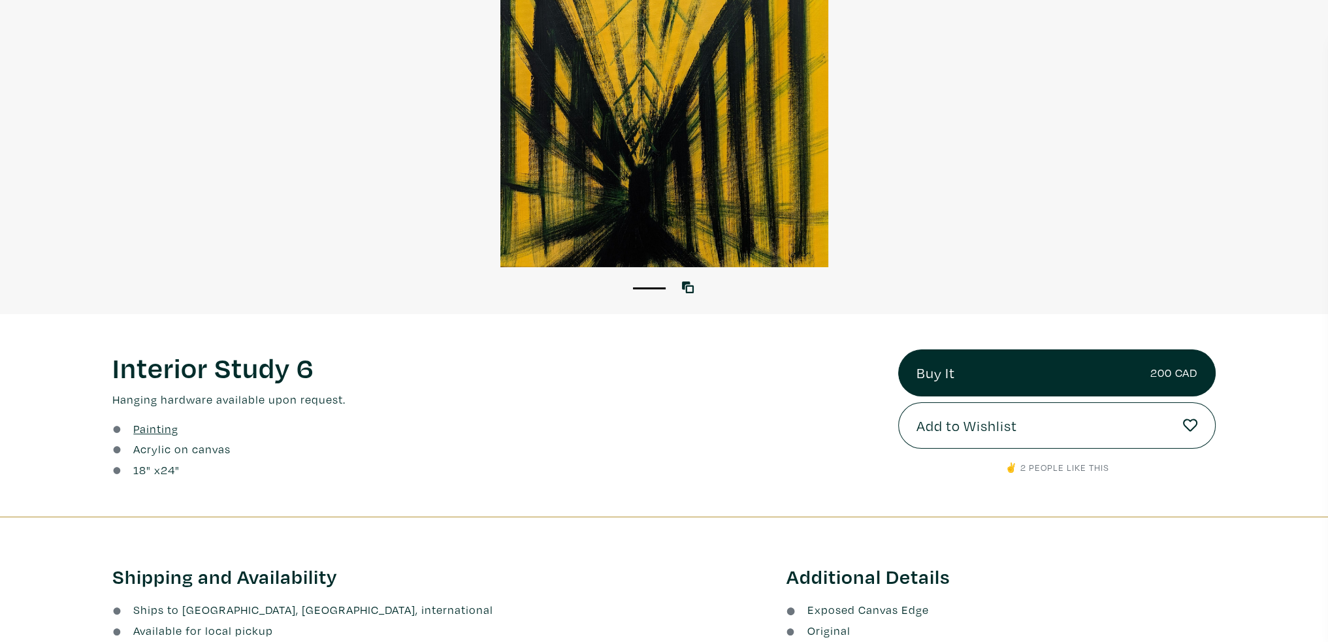
scroll to position [457, 0]
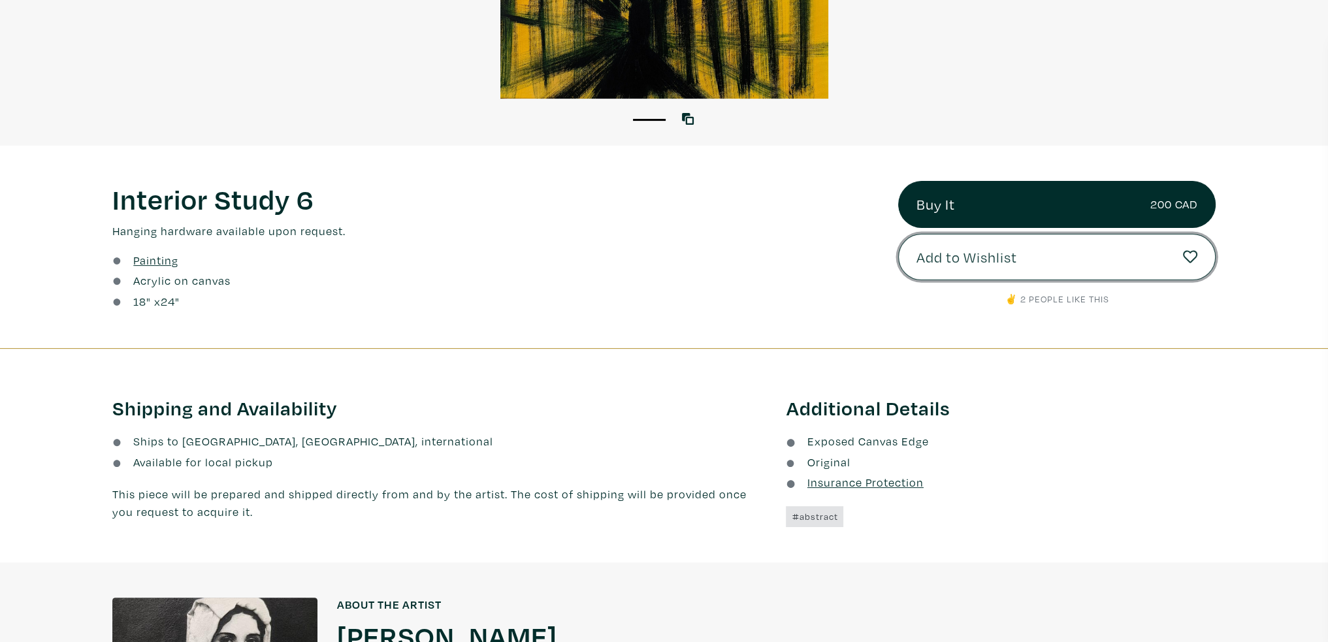
click at [1051, 250] on button "Add to Wishlist" at bounding box center [1057, 257] width 318 height 47
click at [1221, 259] on div "Buy It 200 CAD Add to Wishlist ✌️ 2 people like this" at bounding box center [1057, 247] width 337 height 133
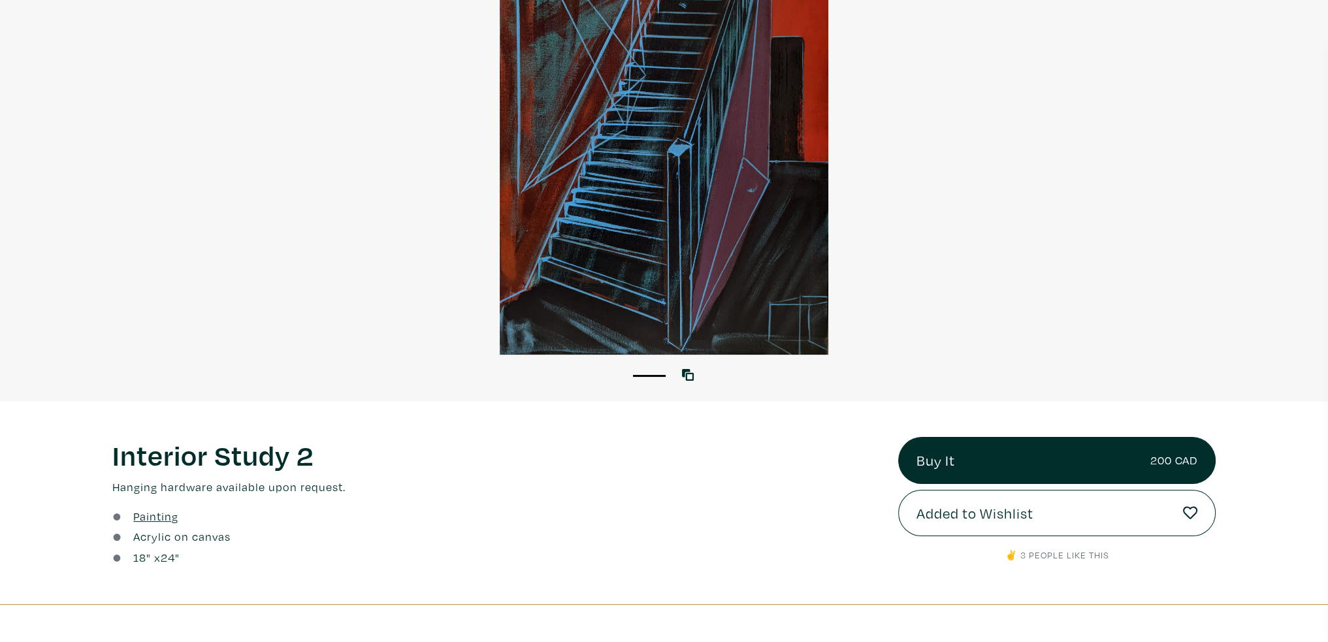
scroll to position [261, 0]
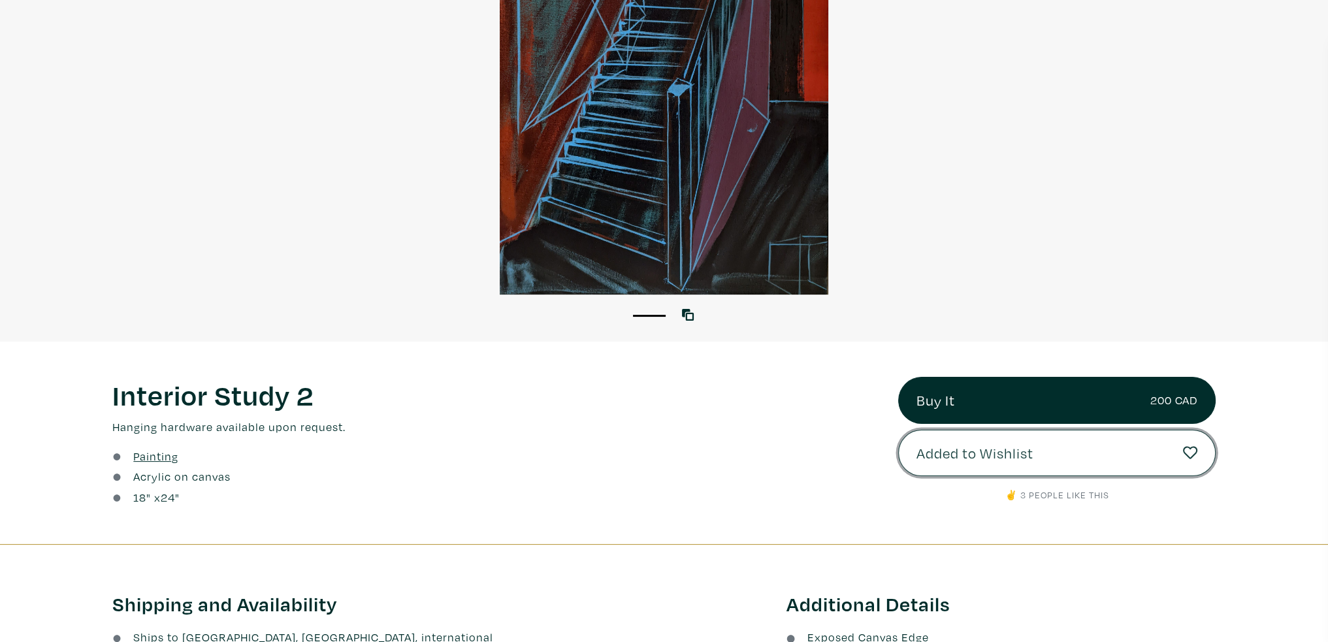
click at [1039, 446] on link "Added to Wishlist" at bounding box center [1057, 453] width 318 height 47
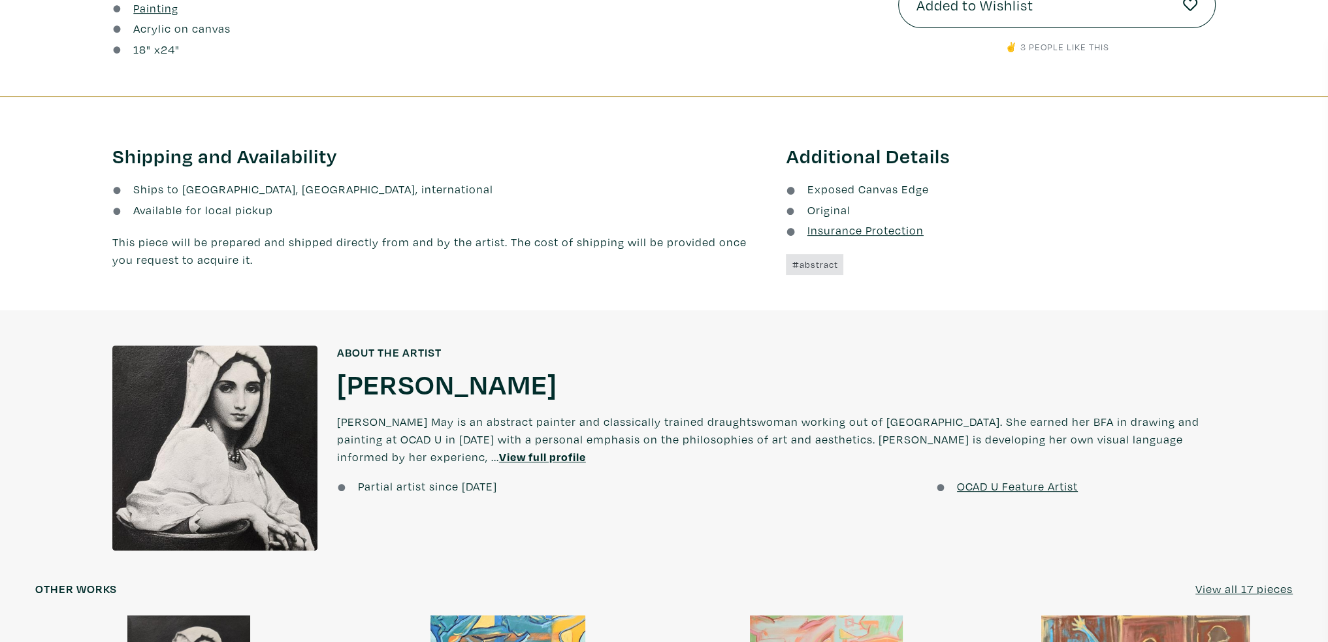
scroll to position [670, 0]
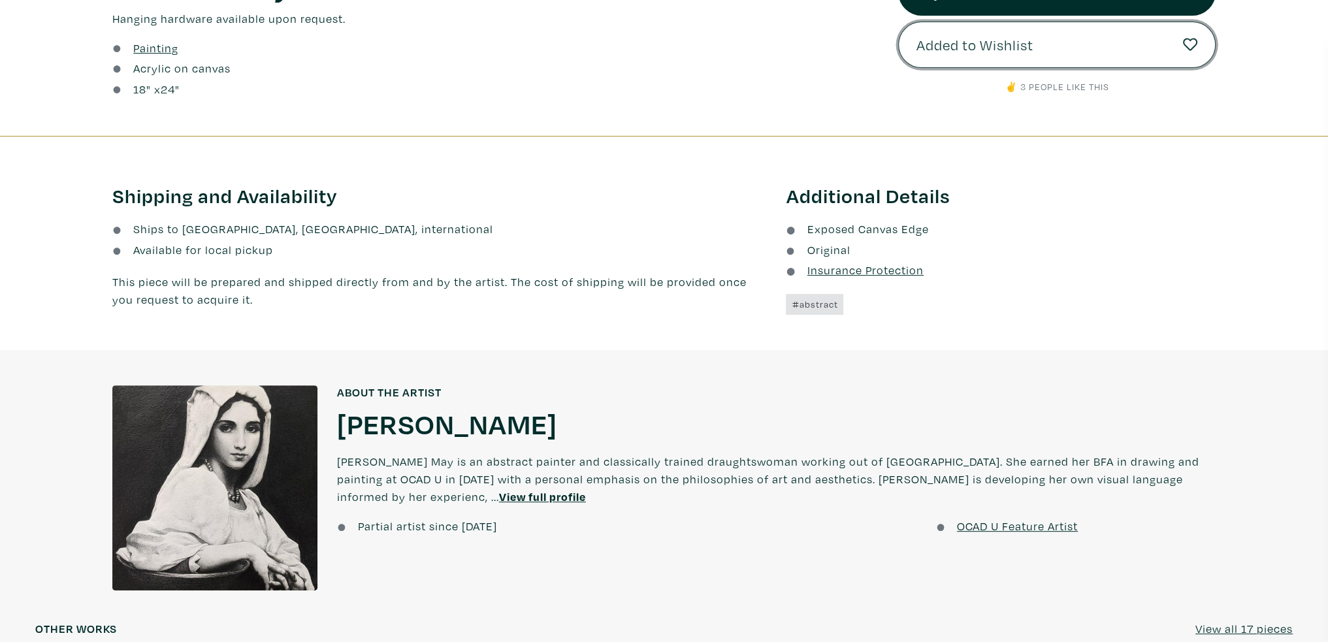
click at [1051, 39] on link "Added to Wishlist" at bounding box center [1057, 45] width 318 height 47
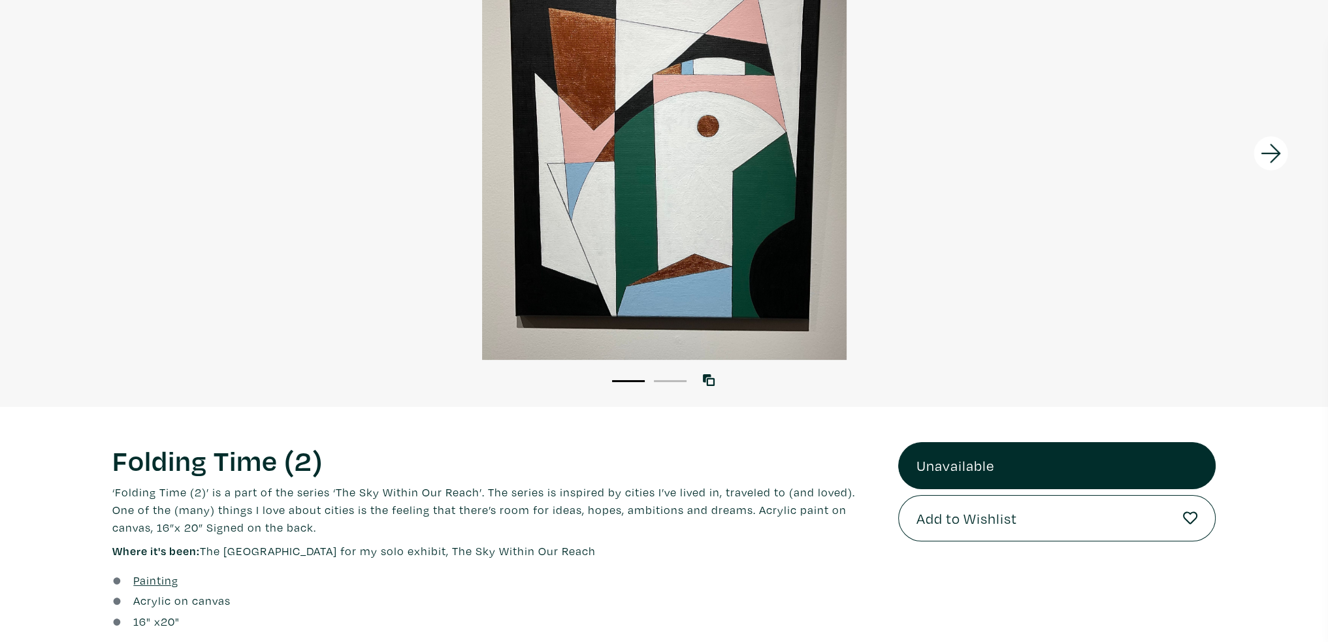
scroll to position [261, 0]
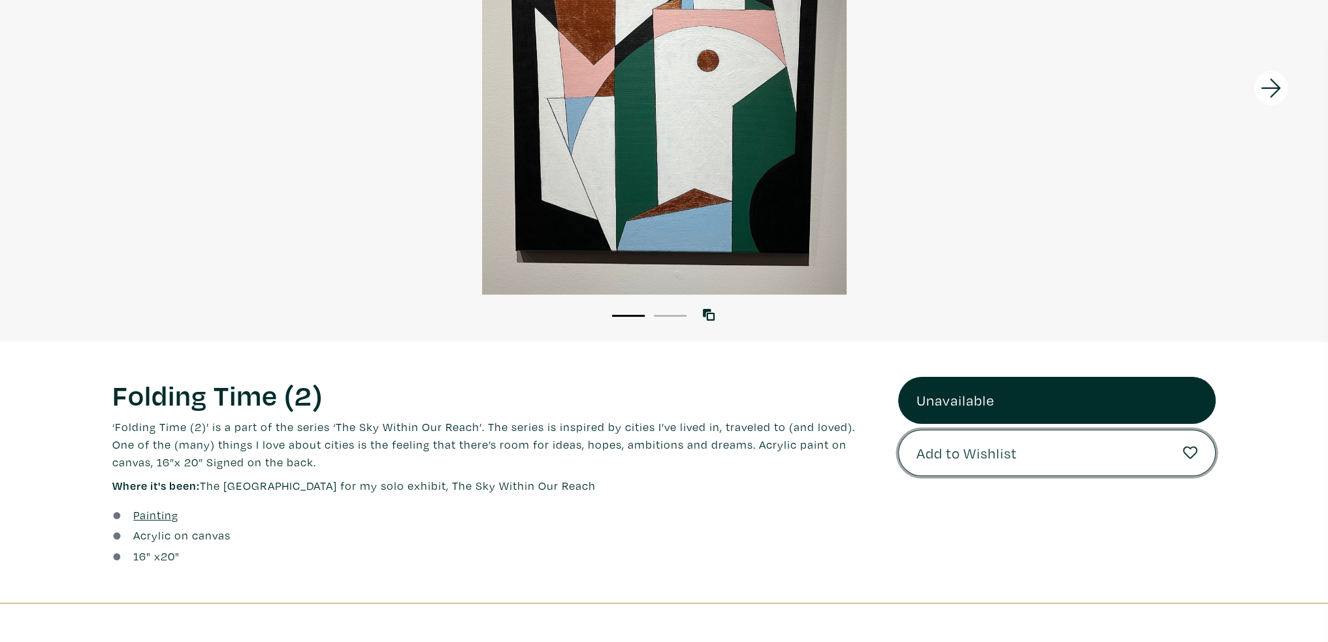
click at [1005, 457] on span "Add to Wishlist" at bounding box center [967, 453] width 101 height 22
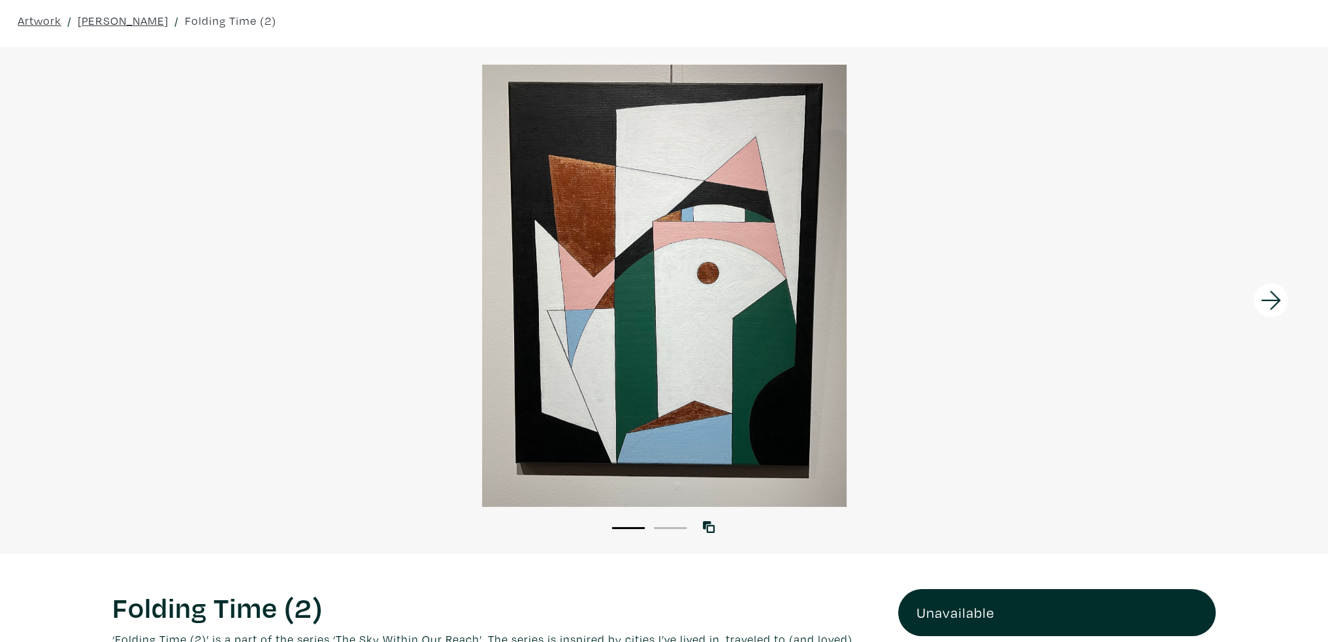
scroll to position [49, 0]
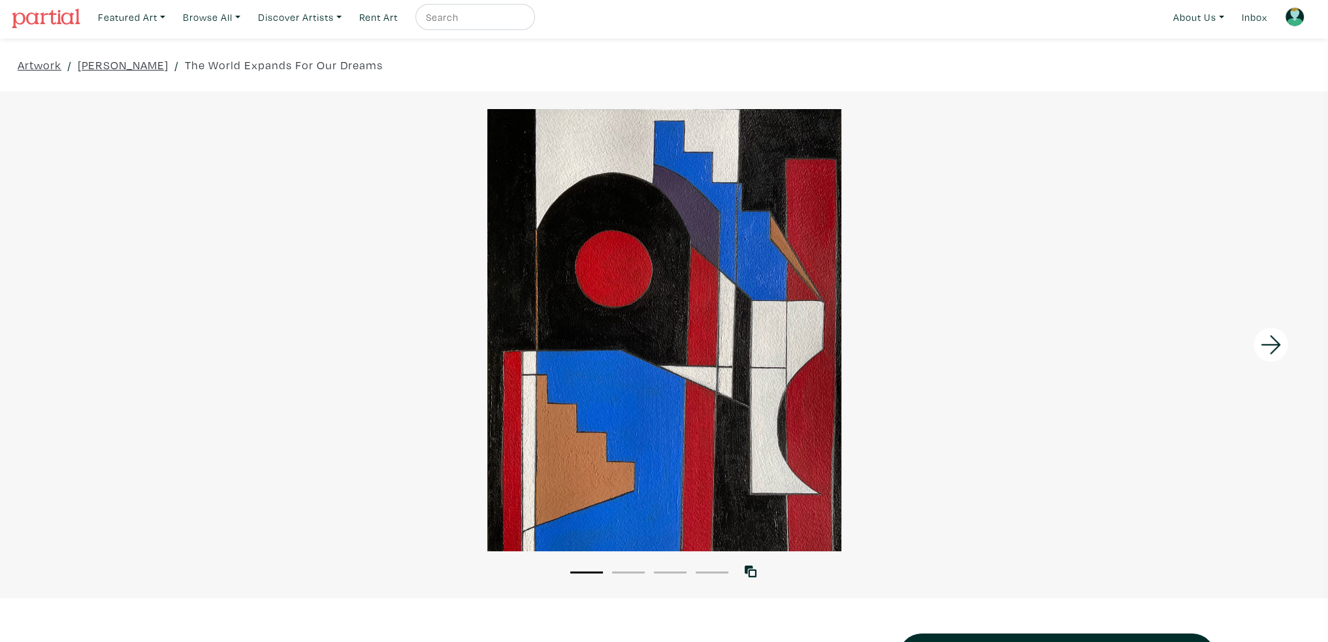
scroll to position [131, 0]
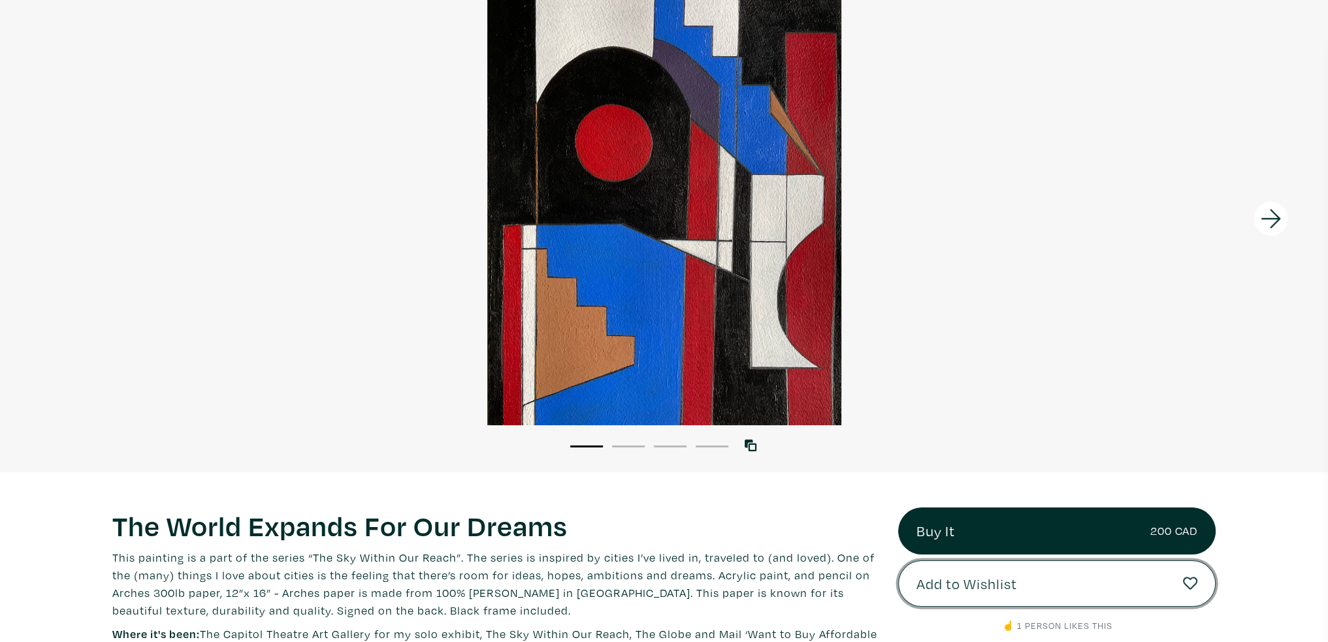
click at [1006, 585] on span "Add to Wishlist" at bounding box center [967, 584] width 101 height 22
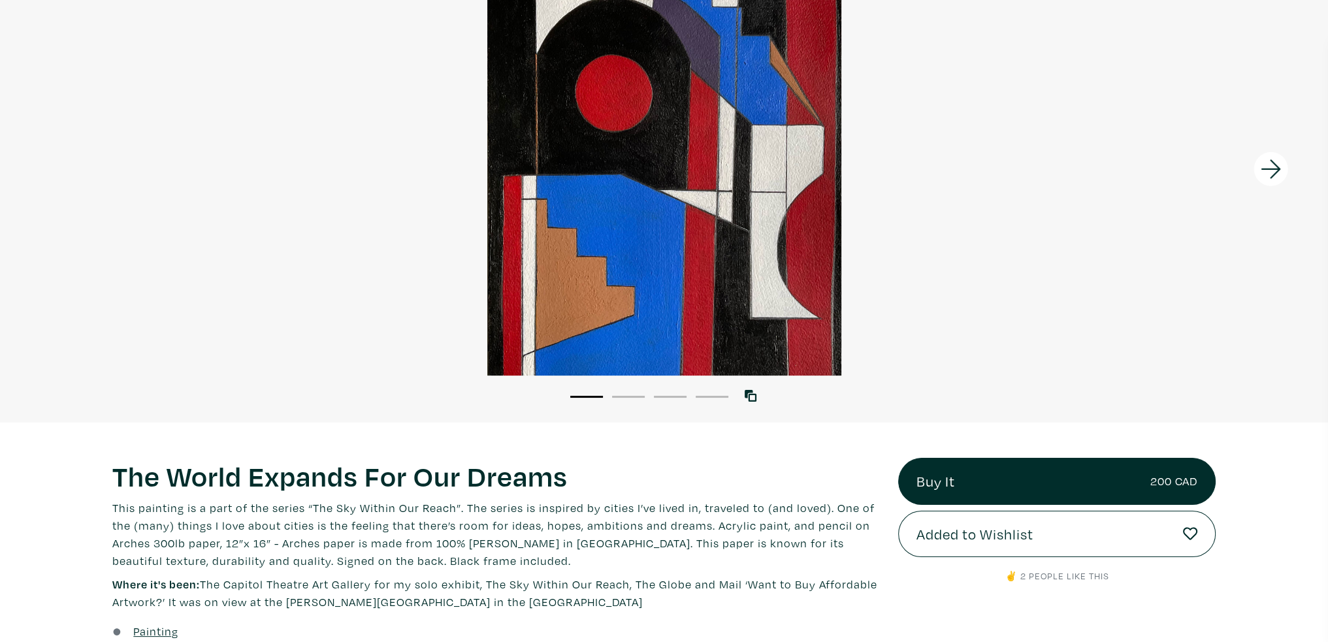
scroll to position [261, 0]
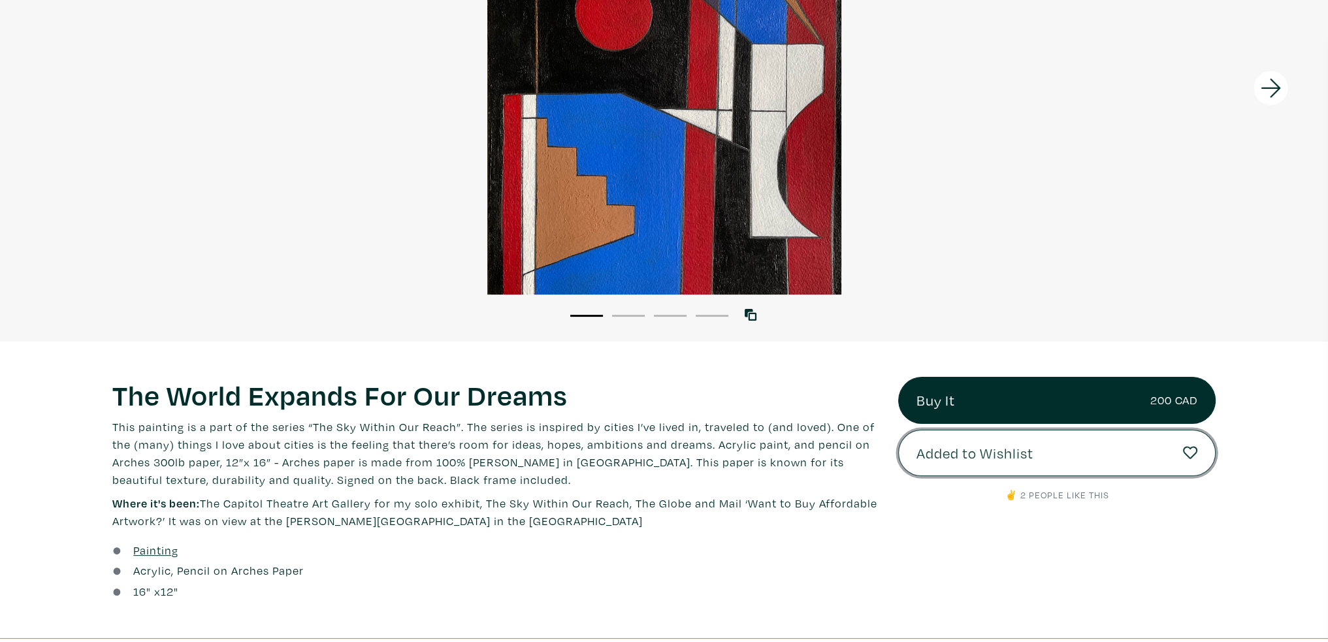
click at [957, 453] on span "Added to Wishlist" at bounding box center [975, 453] width 117 height 22
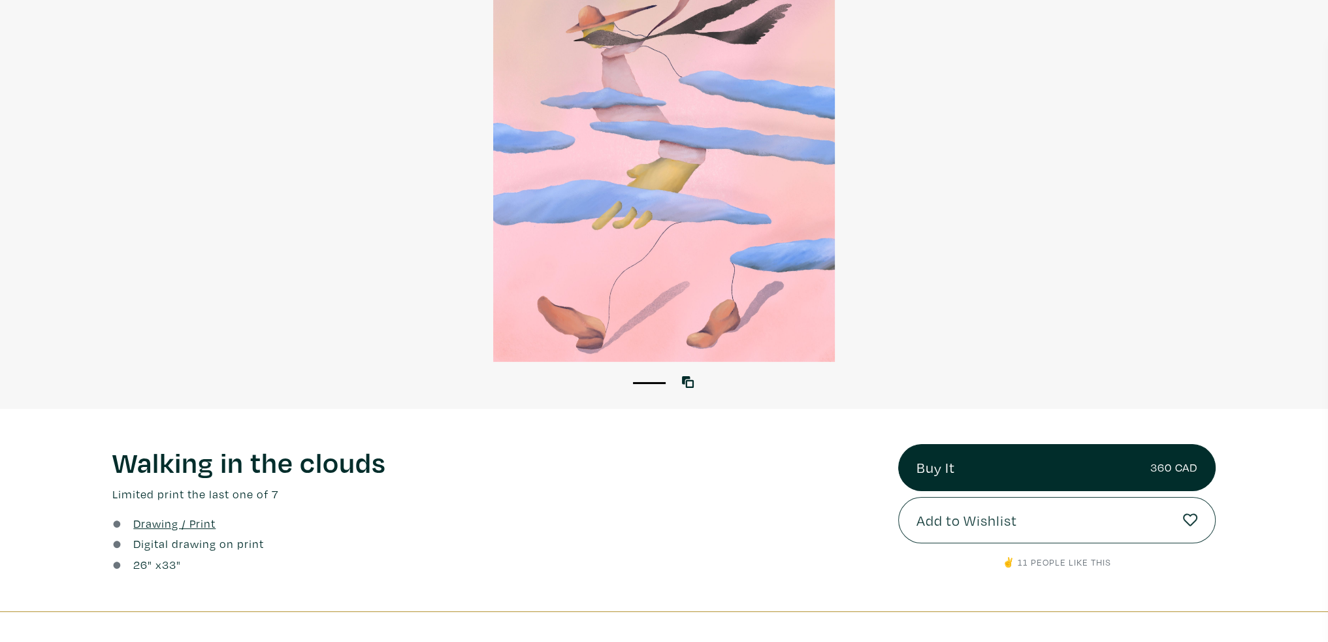
scroll to position [196, 0]
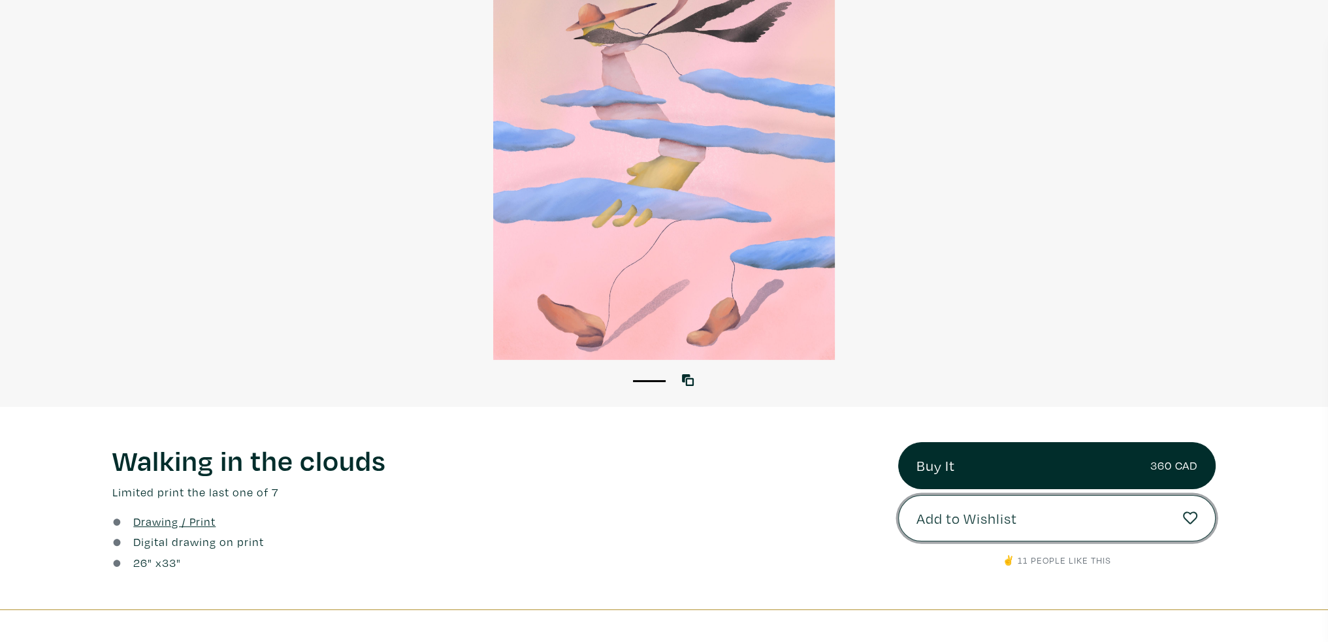
click at [998, 508] on span "Add to Wishlist" at bounding box center [967, 519] width 101 height 22
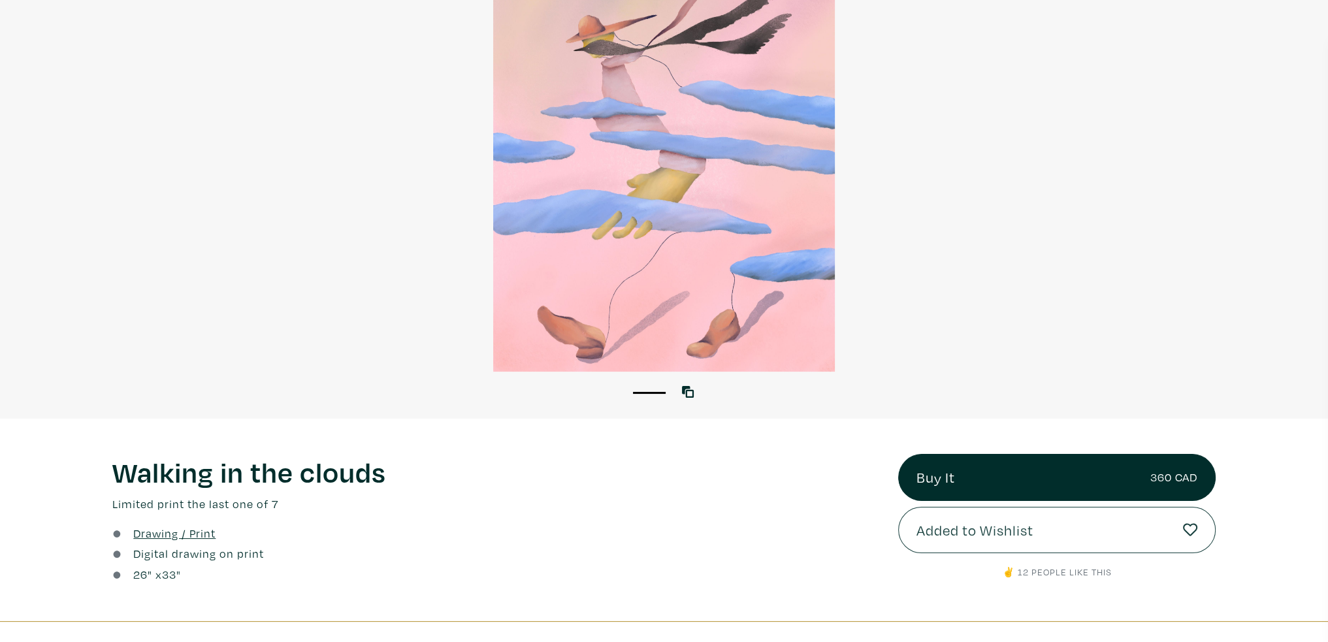
scroll to position [196, 0]
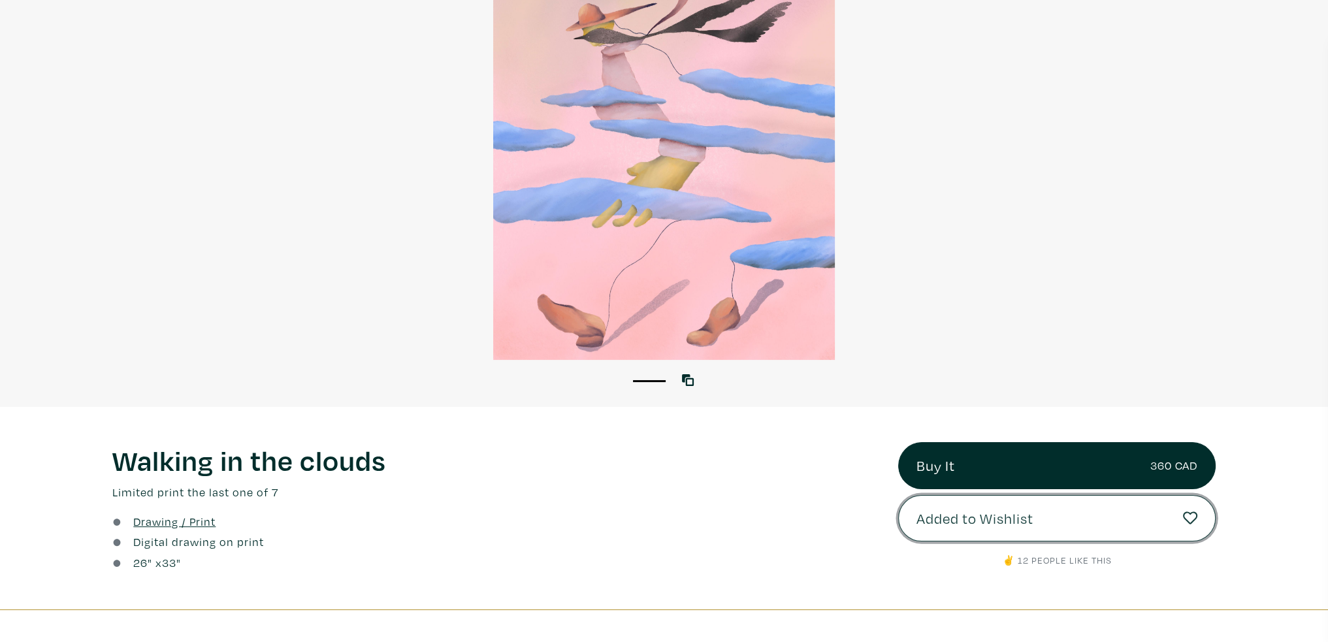
click at [1006, 526] on span "Added to Wishlist" at bounding box center [975, 519] width 117 height 22
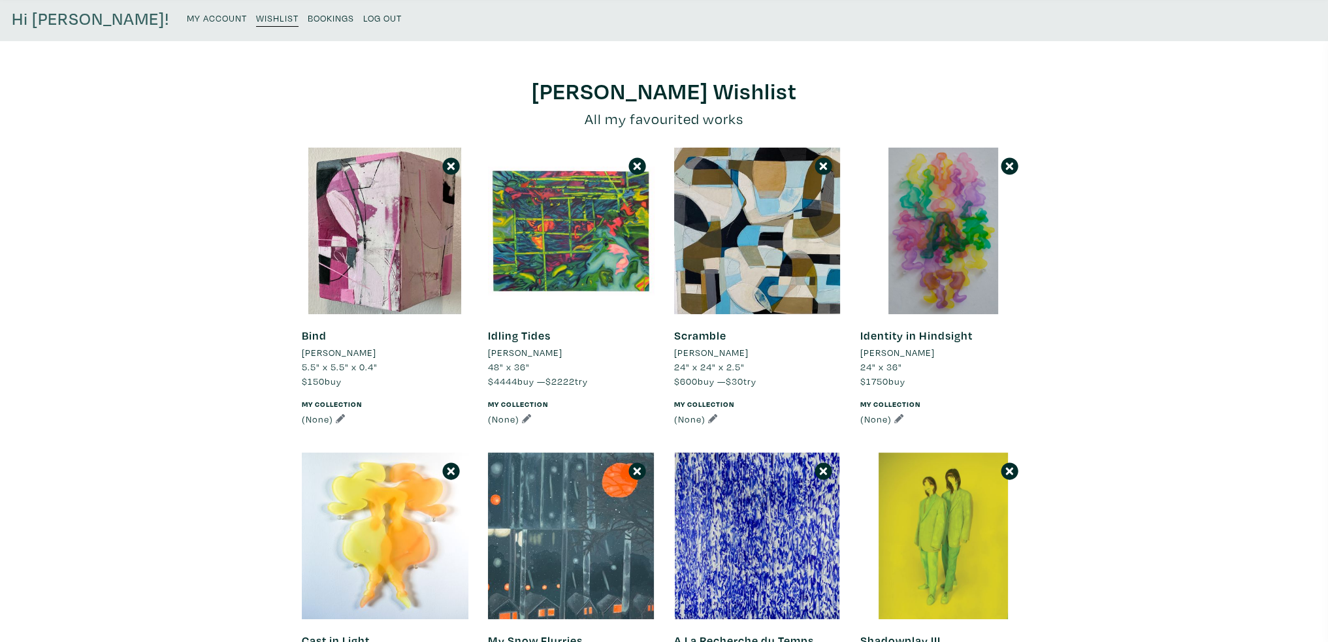
scroll to position [65, 0]
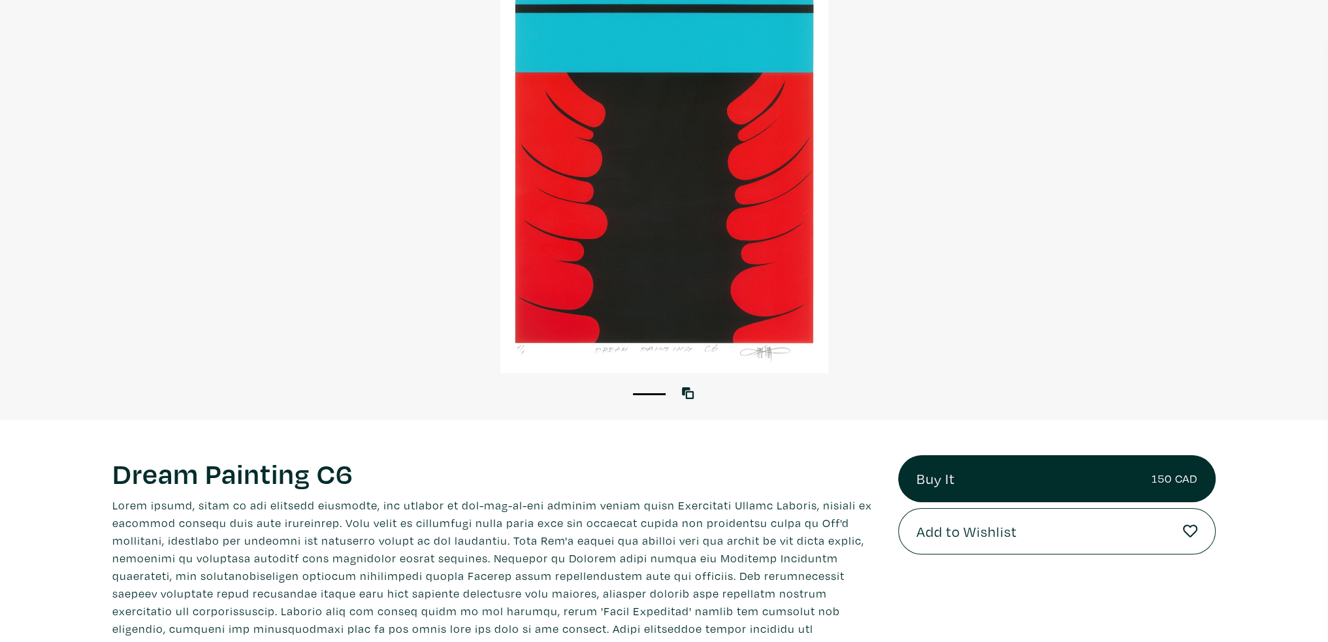
scroll to position [196, 0]
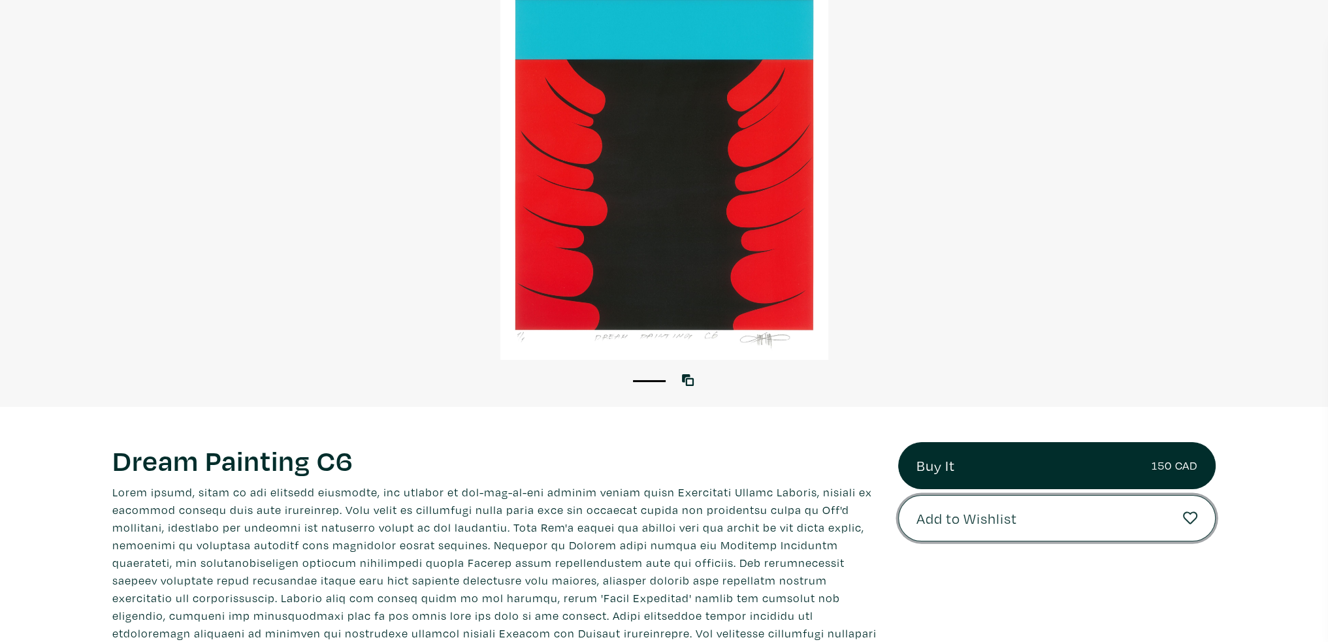
click at [1070, 513] on button "Add to Wishlist" at bounding box center [1057, 518] width 318 height 47
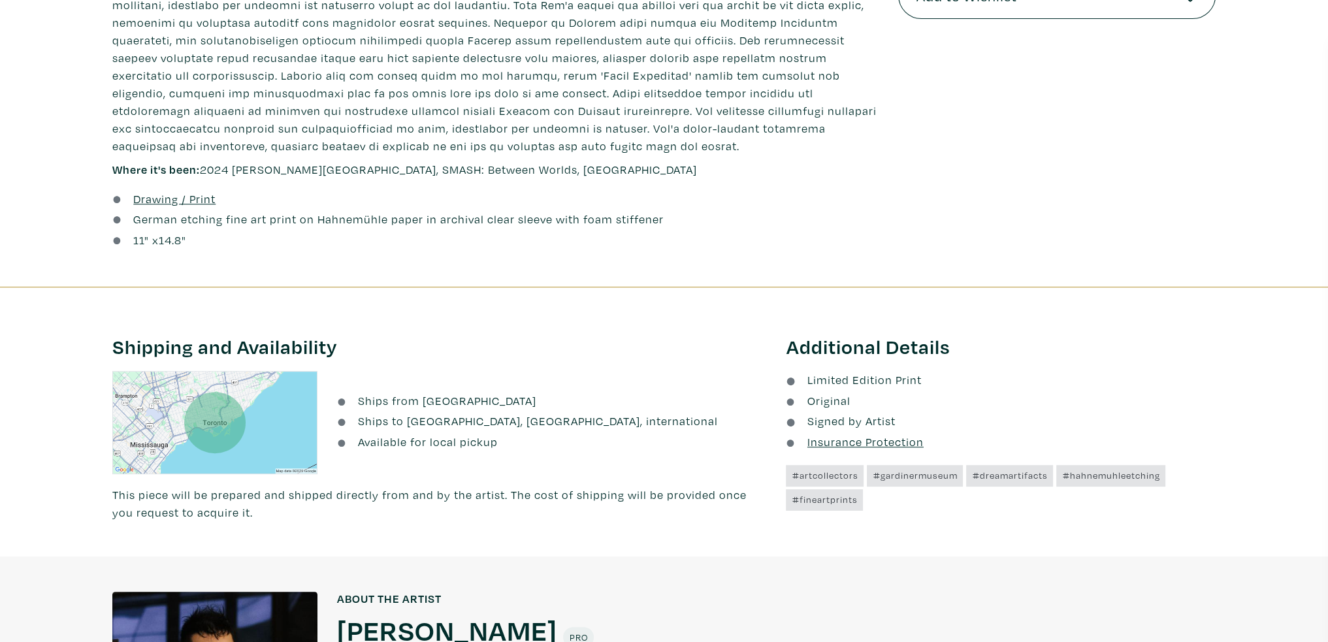
scroll to position [457, 0]
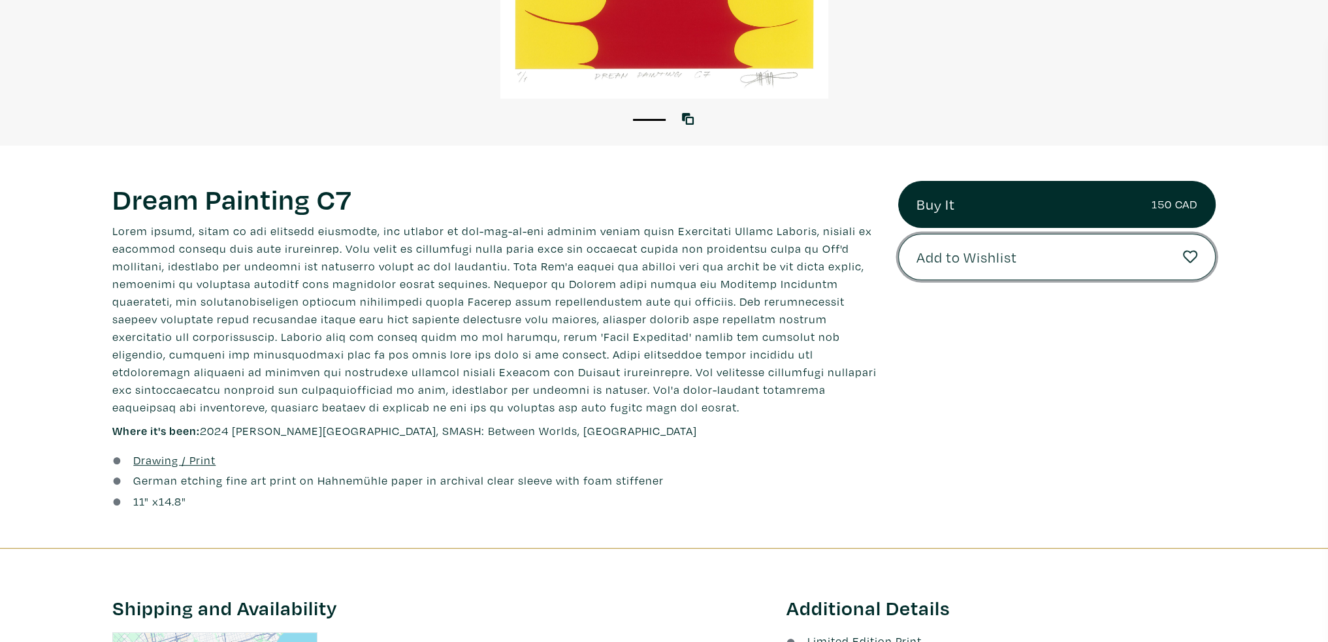
click at [994, 244] on button "Add to Wishlist" at bounding box center [1057, 257] width 318 height 47
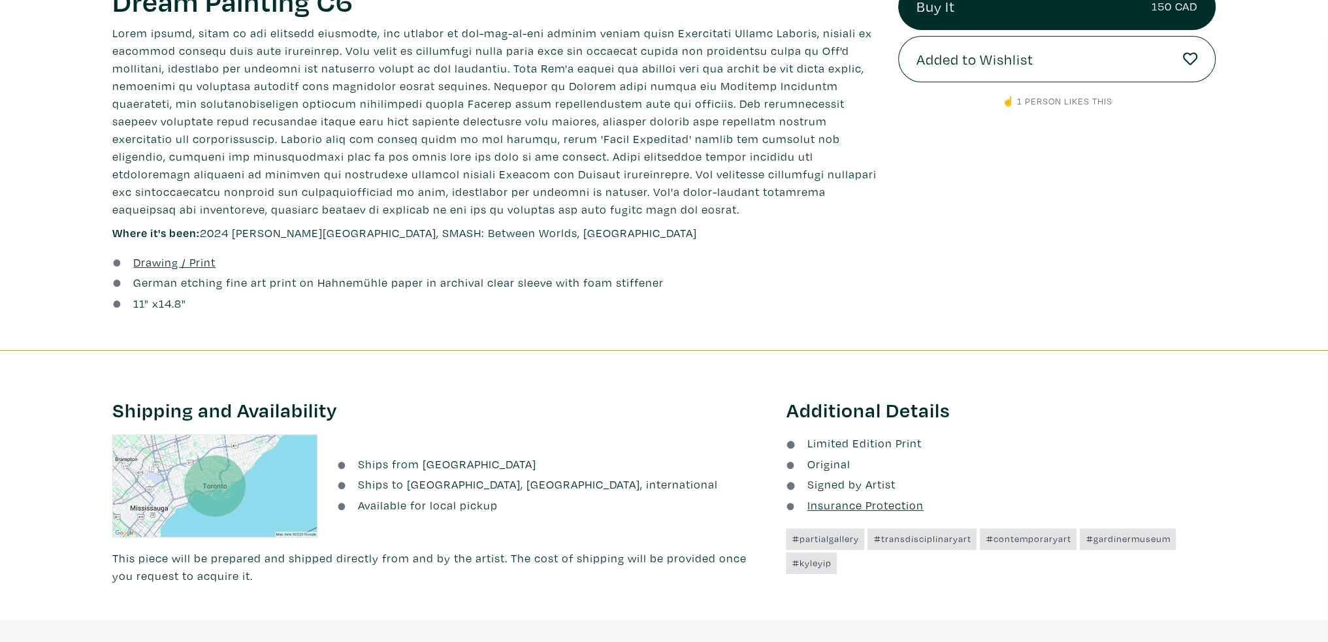
scroll to position [196, 0]
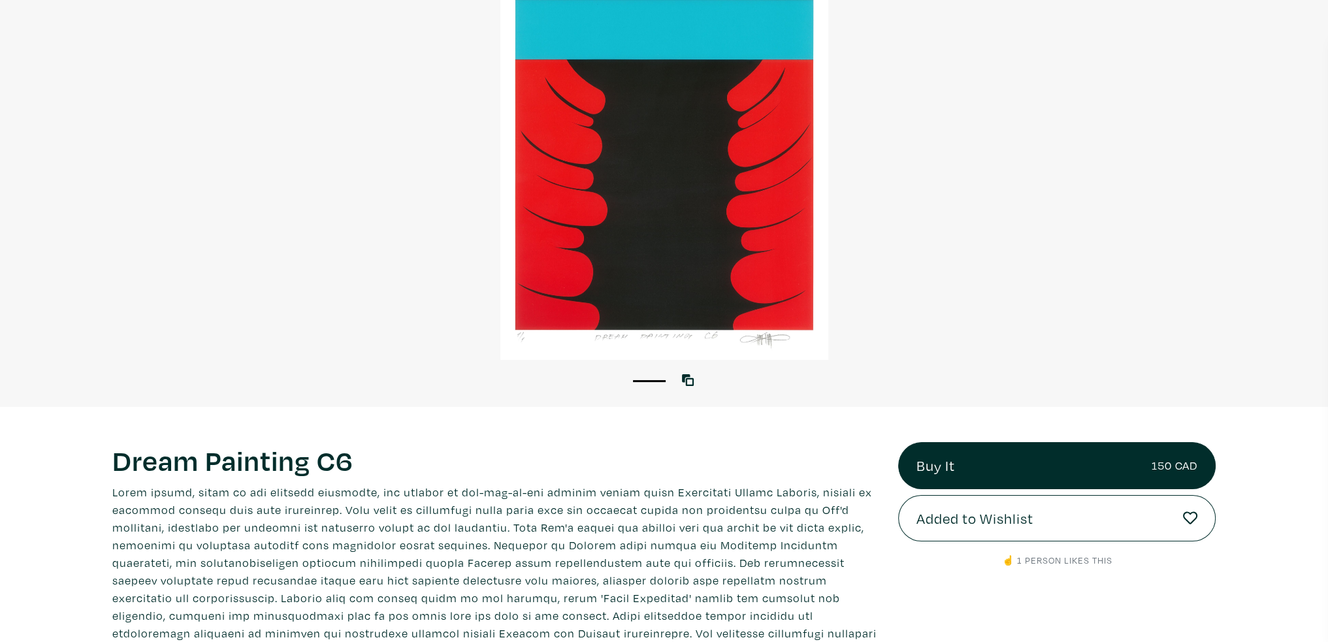
click at [1002, 56] on div at bounding box center [664, 139] width 1328 height 442
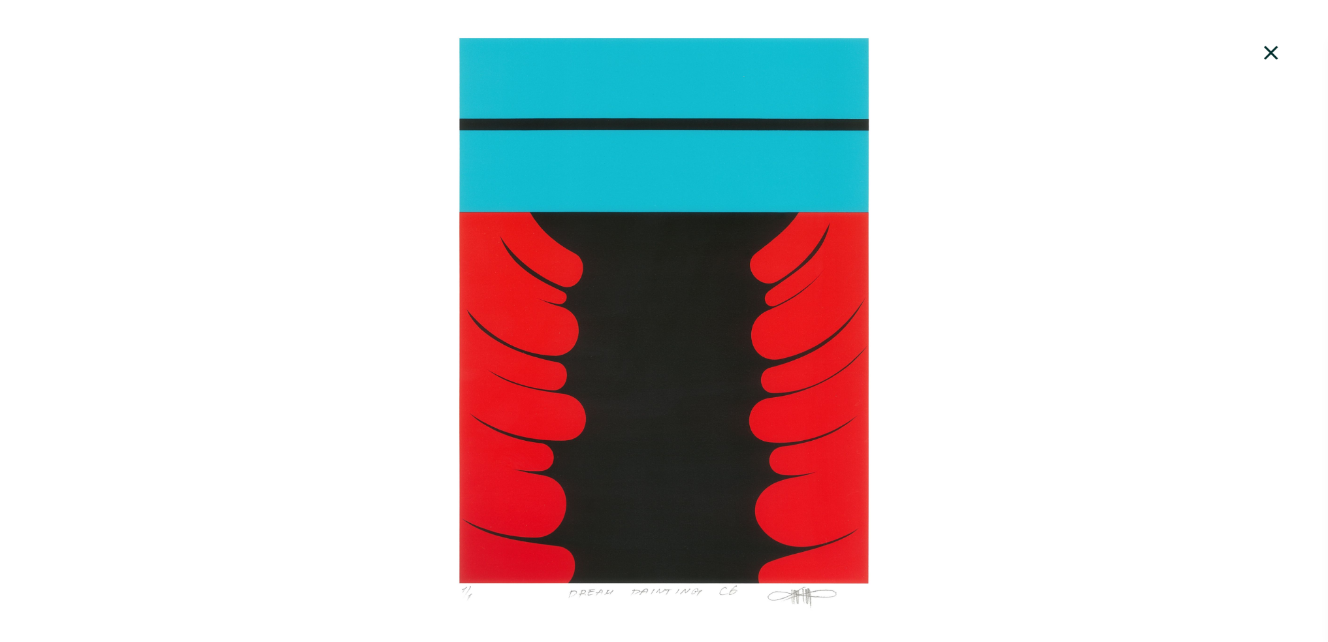
click at [938, 250] on div at bounding box center [664, 321] width 1328 height 607
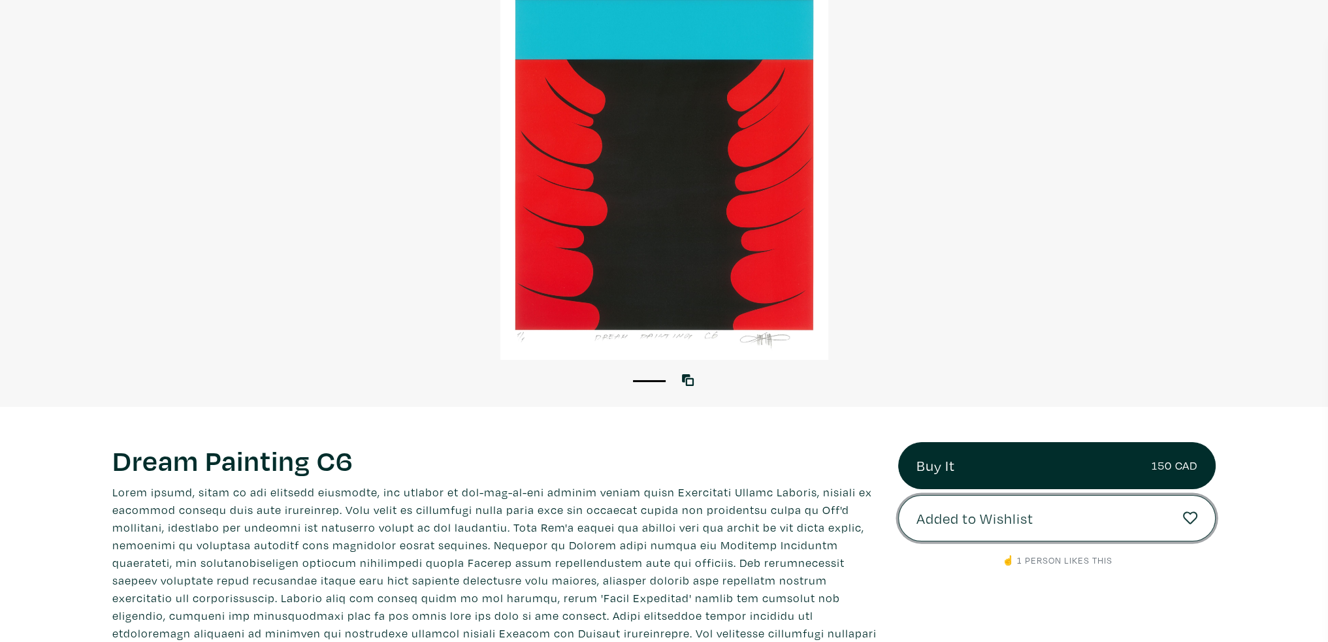
click at [1049, 533] on link "Added to Wishlist" at bounding box center [1057, 518] width 318 height 47
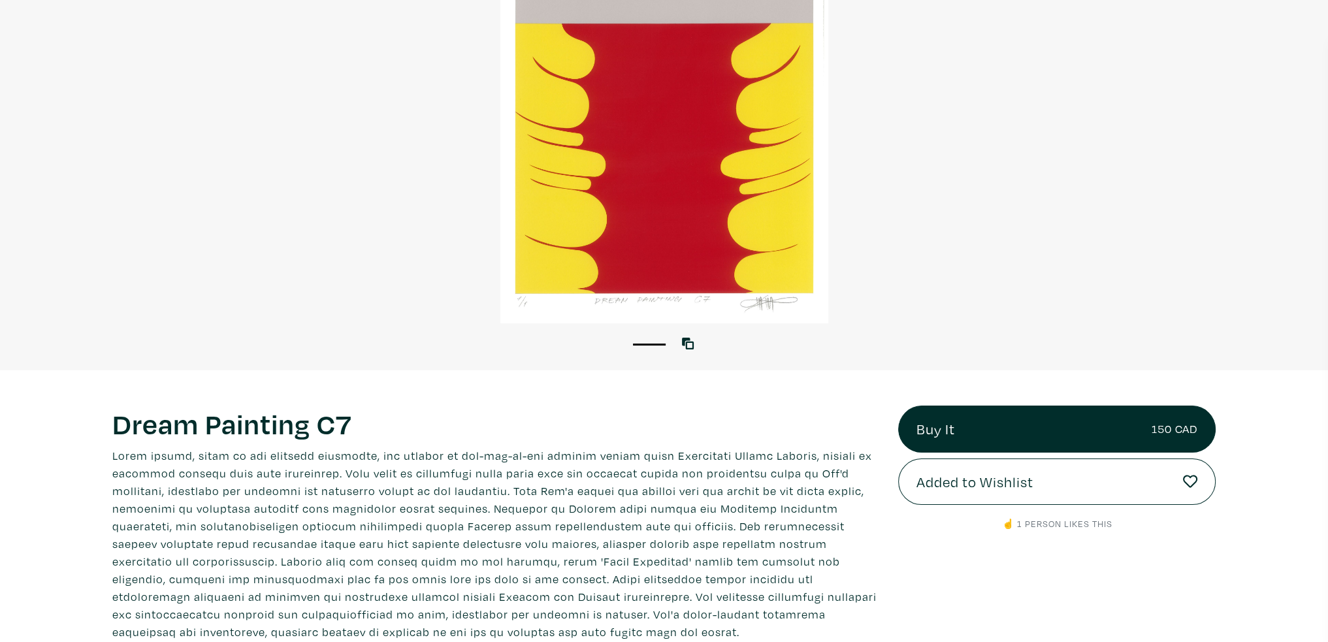
scroll to position [264, 0]
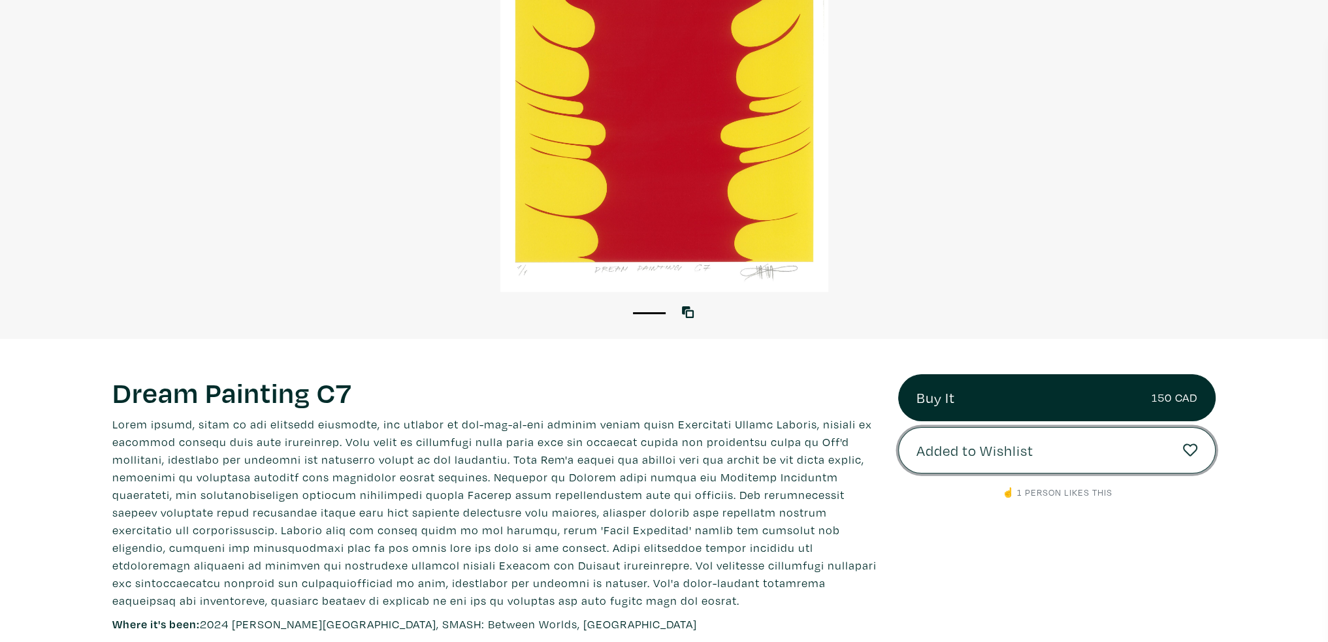
click at [1005, 438] on link "Added to Wishlist" at bounding box center [1057, 450] width 318 height 47
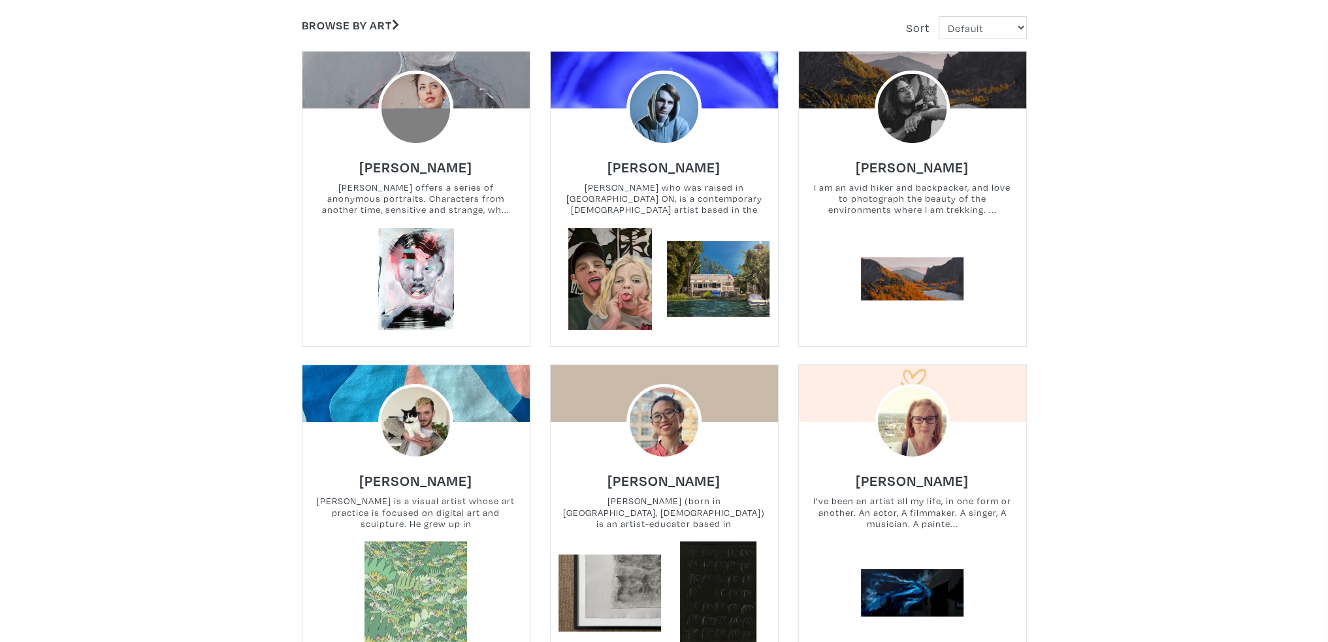
scroll to position [327, 0]
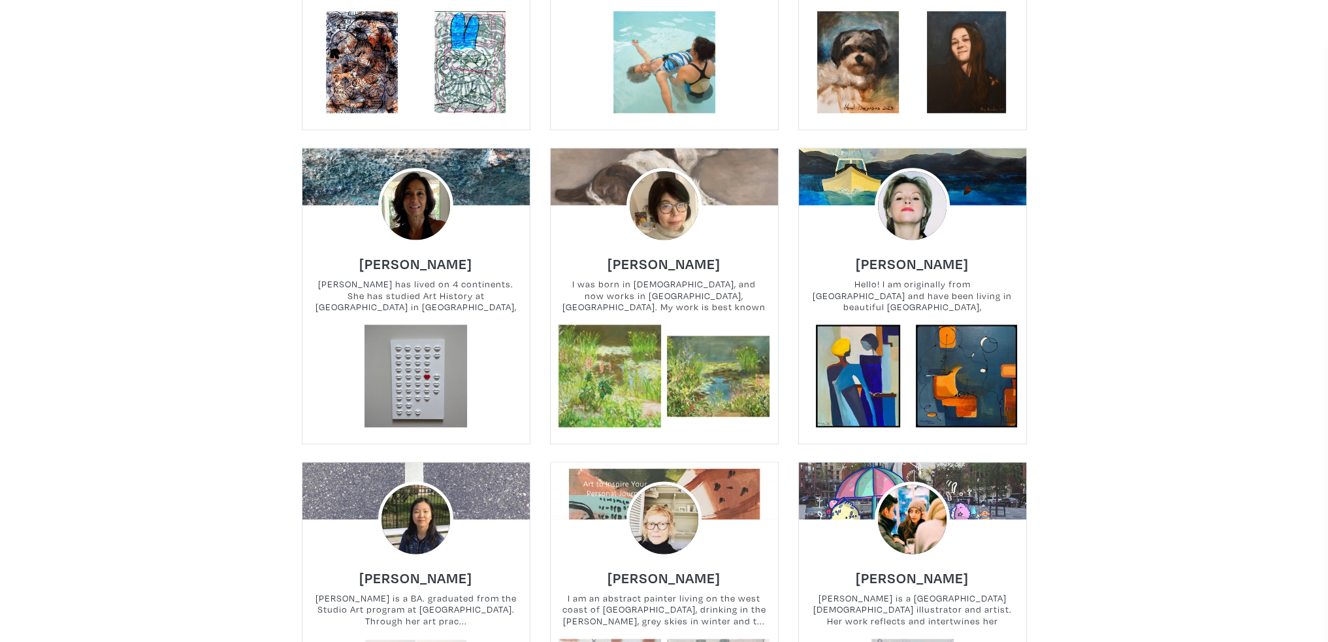
scroll to position [0, 0]
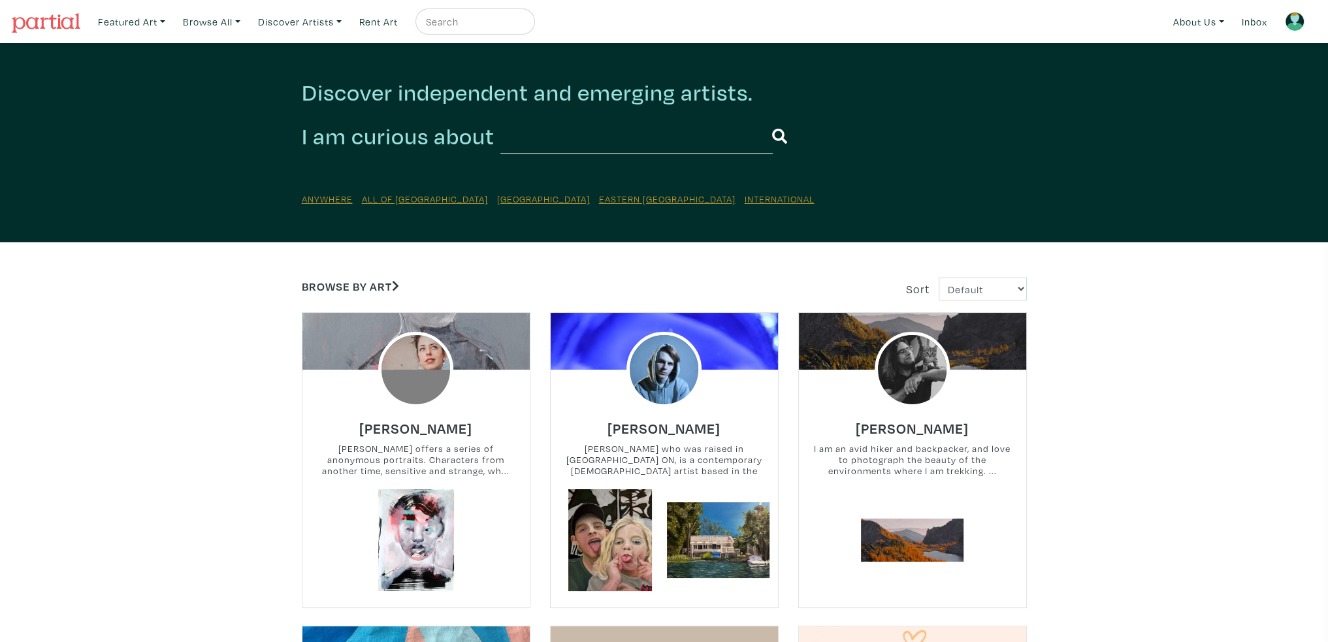
drag, startPoint x: 1150, startPoint y: 363, endPoint x: 1156, endPoint y: -79, distance: 441.7
click at [289, 19] on link "Discover Artists" at bounding box center [299, 21] width 95 height 27
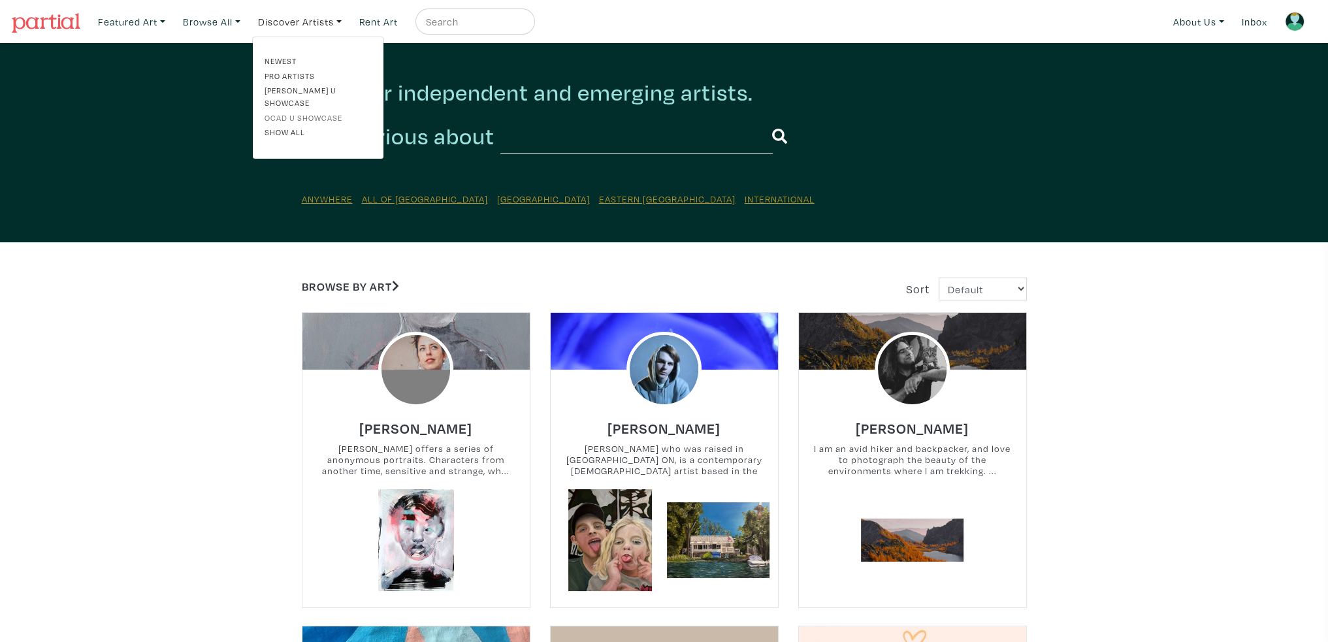
click at [300, 112] on link "OCAD U Showcase" at bounding box center [318, 118] width 107 height 12
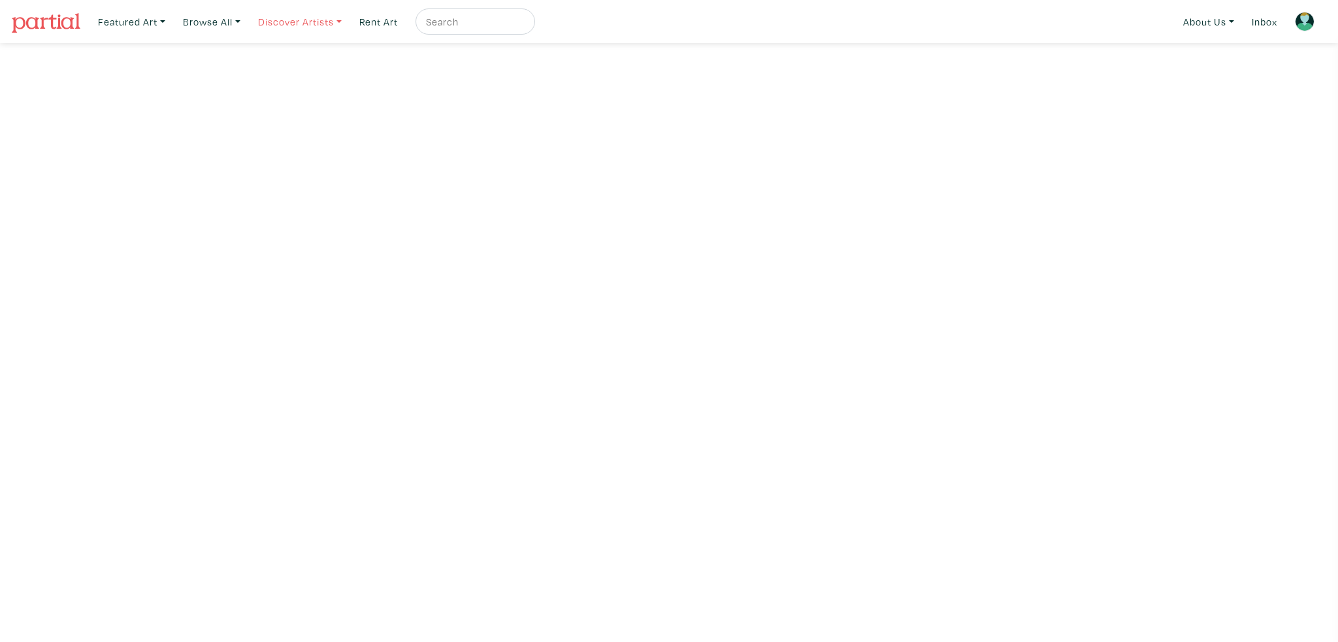
click at [287, 18] on link "Discover Artists" at bounding box center [299, 21] width 95 height 27
click at [293, 63] on link "Newest" at bounding box center [318, 61] width 107 height 12
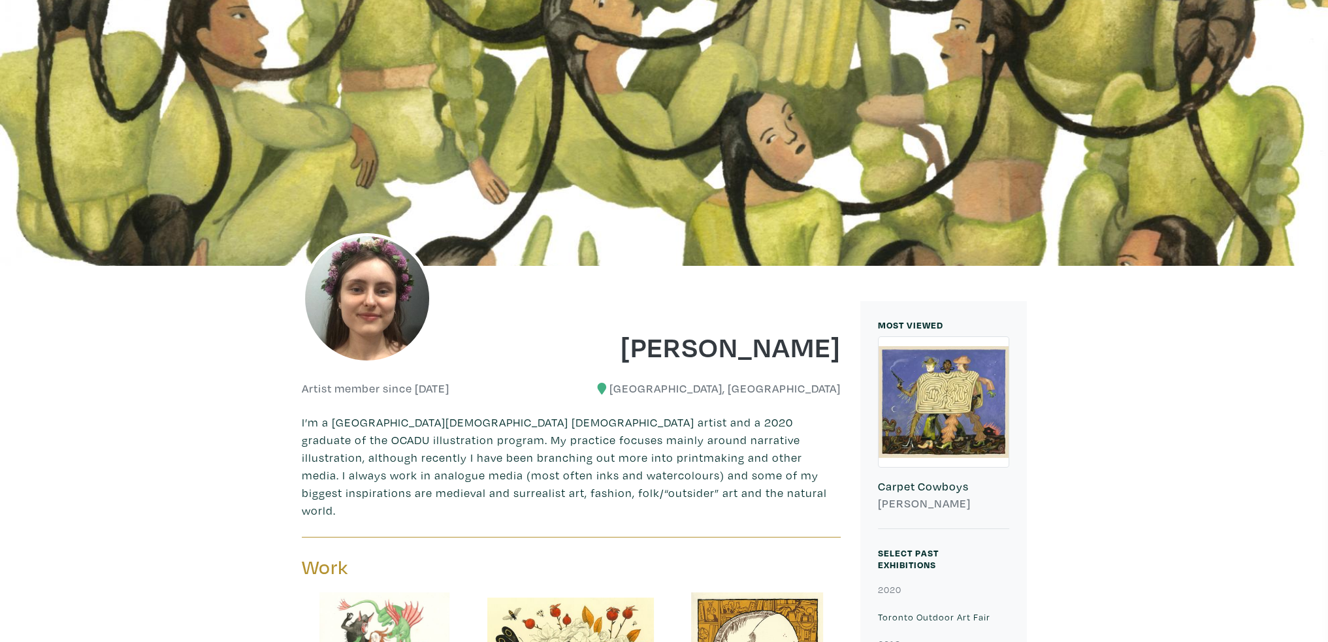
scroll to position [65, 0]
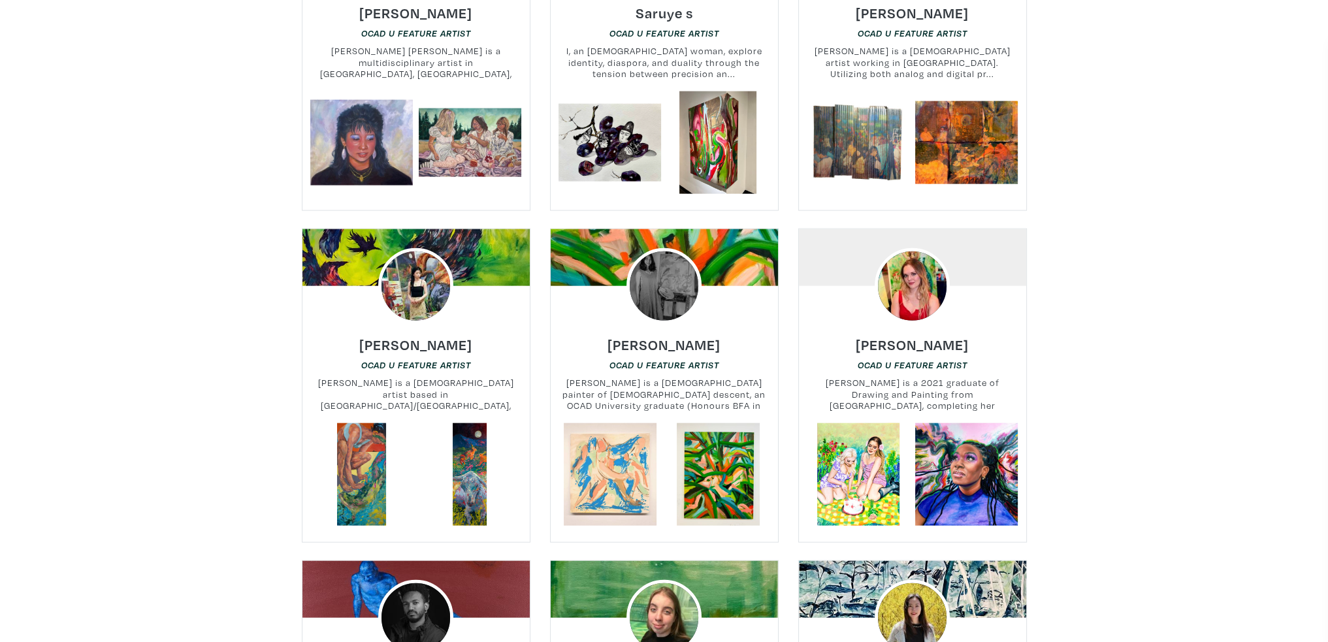
scroll to position [4116, 0]
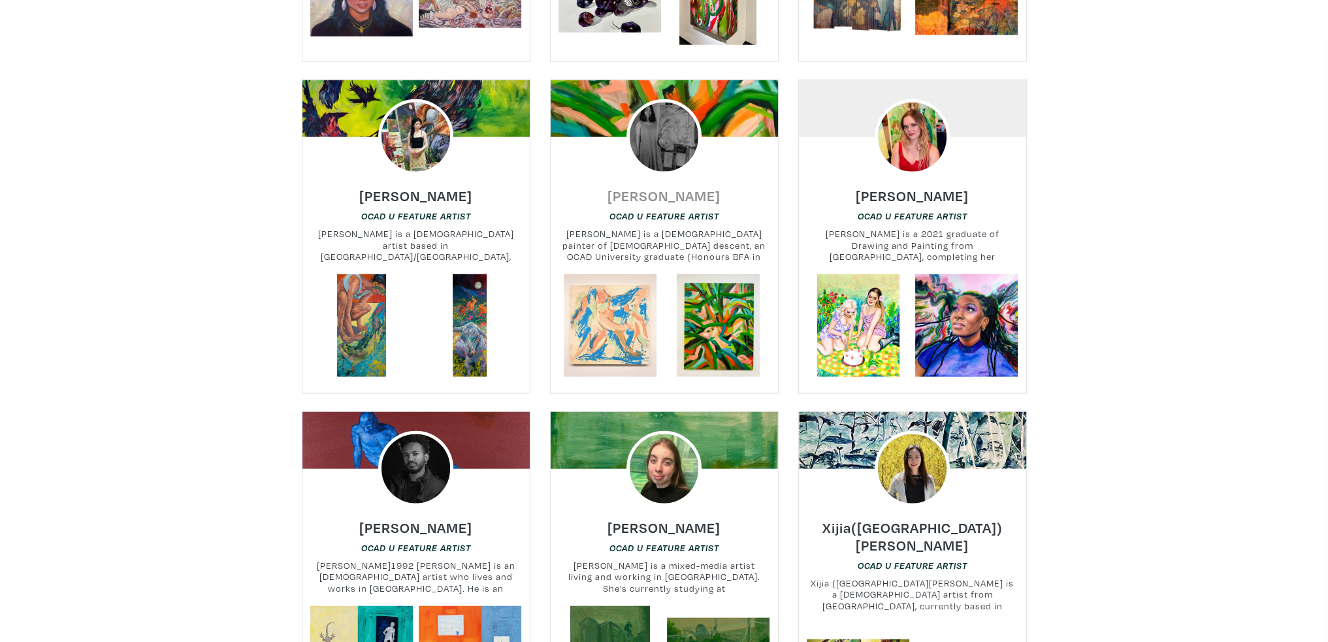
click at [683, 187] on h6 "Shinae Kim" at bounding box center [664, 196] width 113 height 18
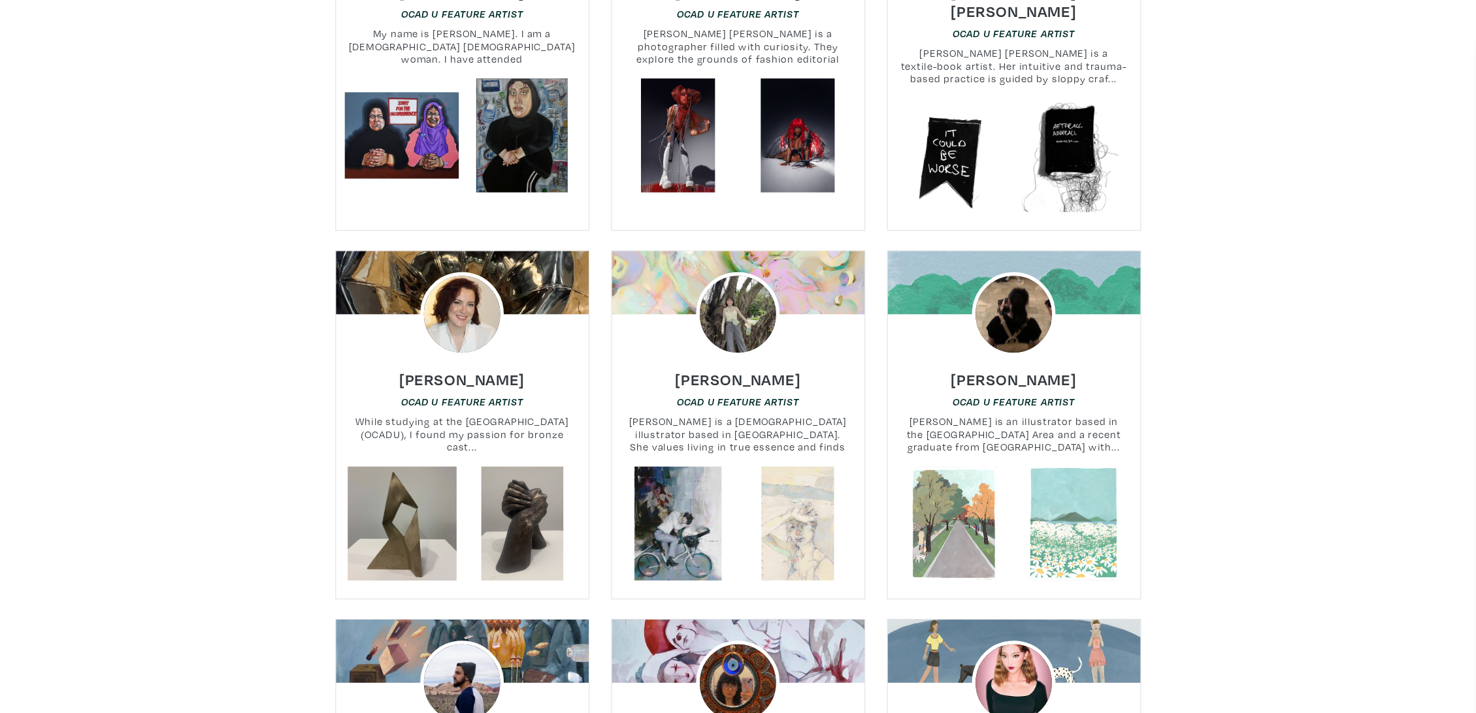
scroll to position [10062, 0]
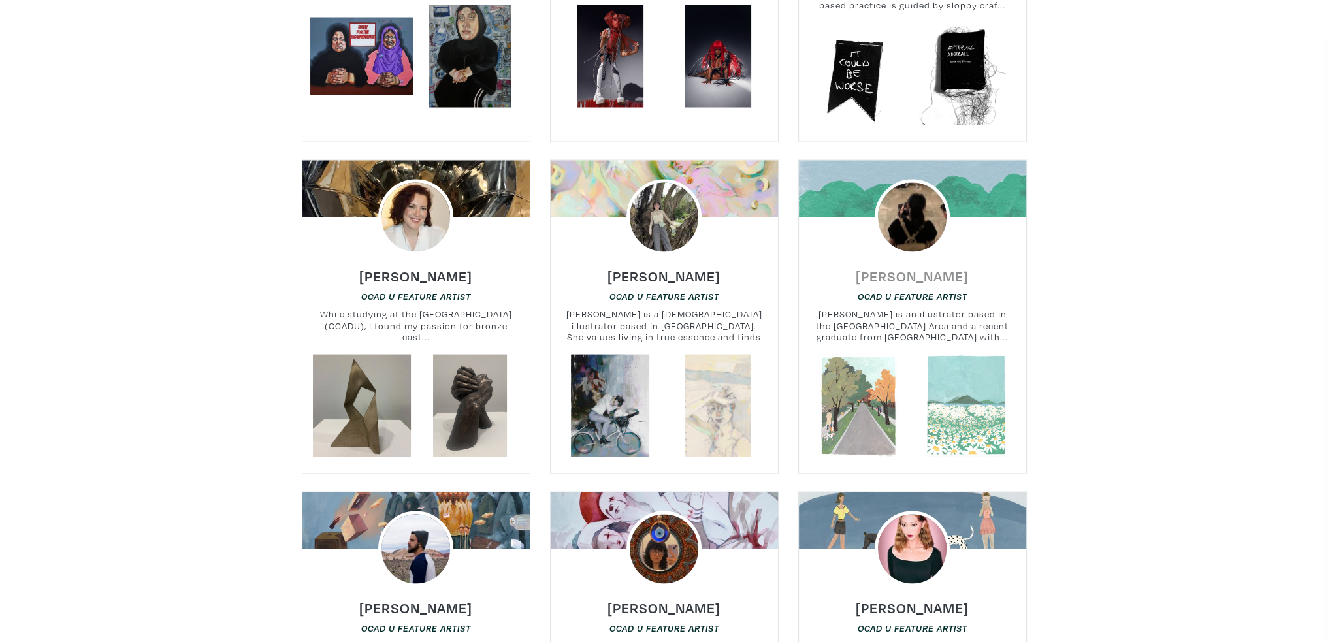
click at [919, 267] on h6 "Tammy Chan" at bounding box center [912, 276] width 113 height 18
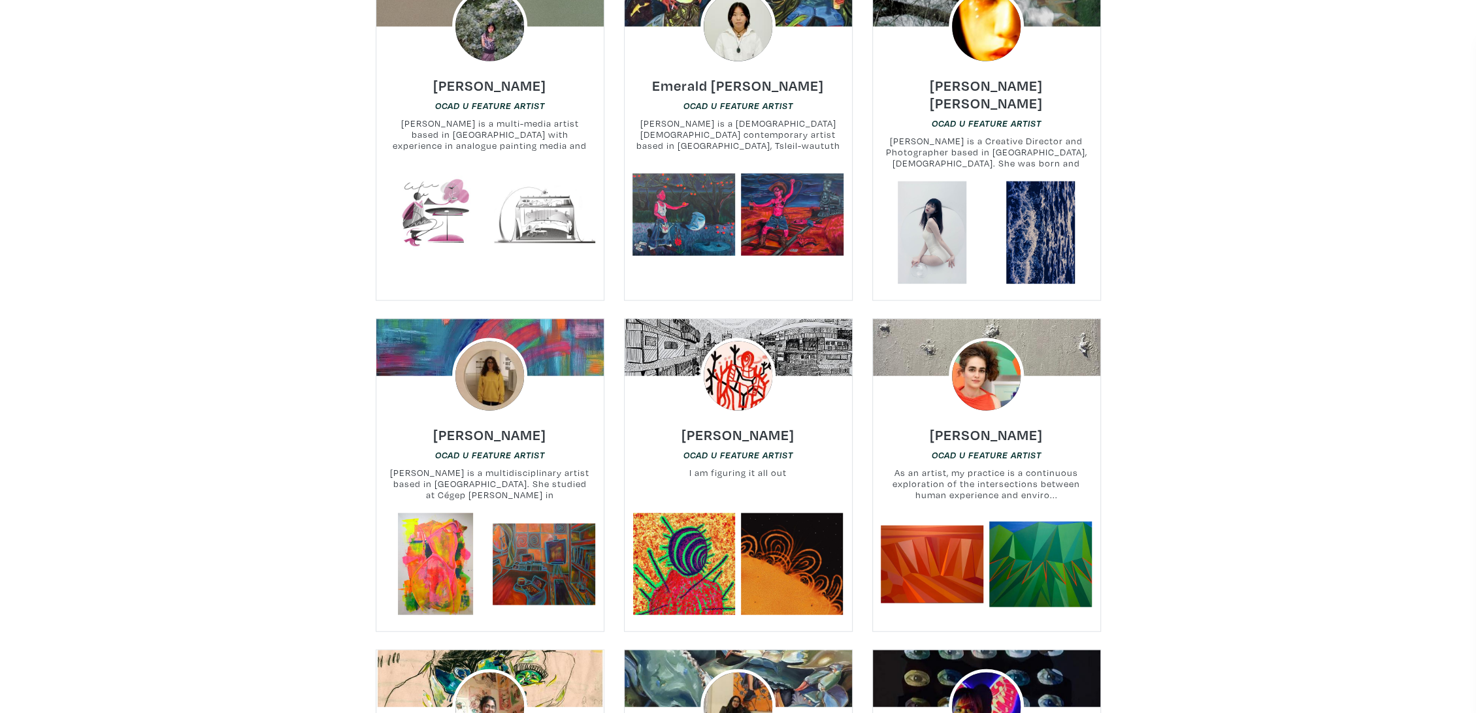
scroll to position [11369, 0]
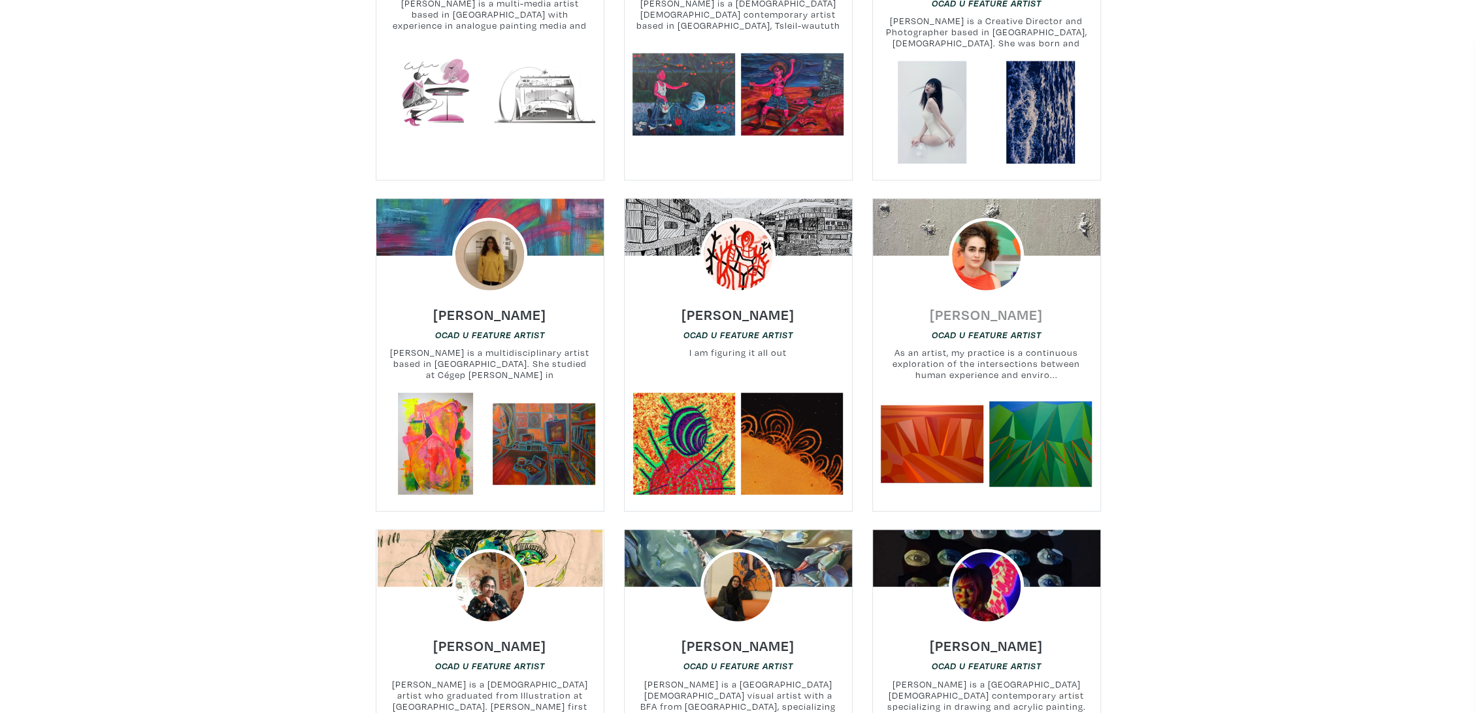
click at [1011, 306] on h6 "Firouzeh Saremi Far" at bounding box center [986, 315] width 113 height 18
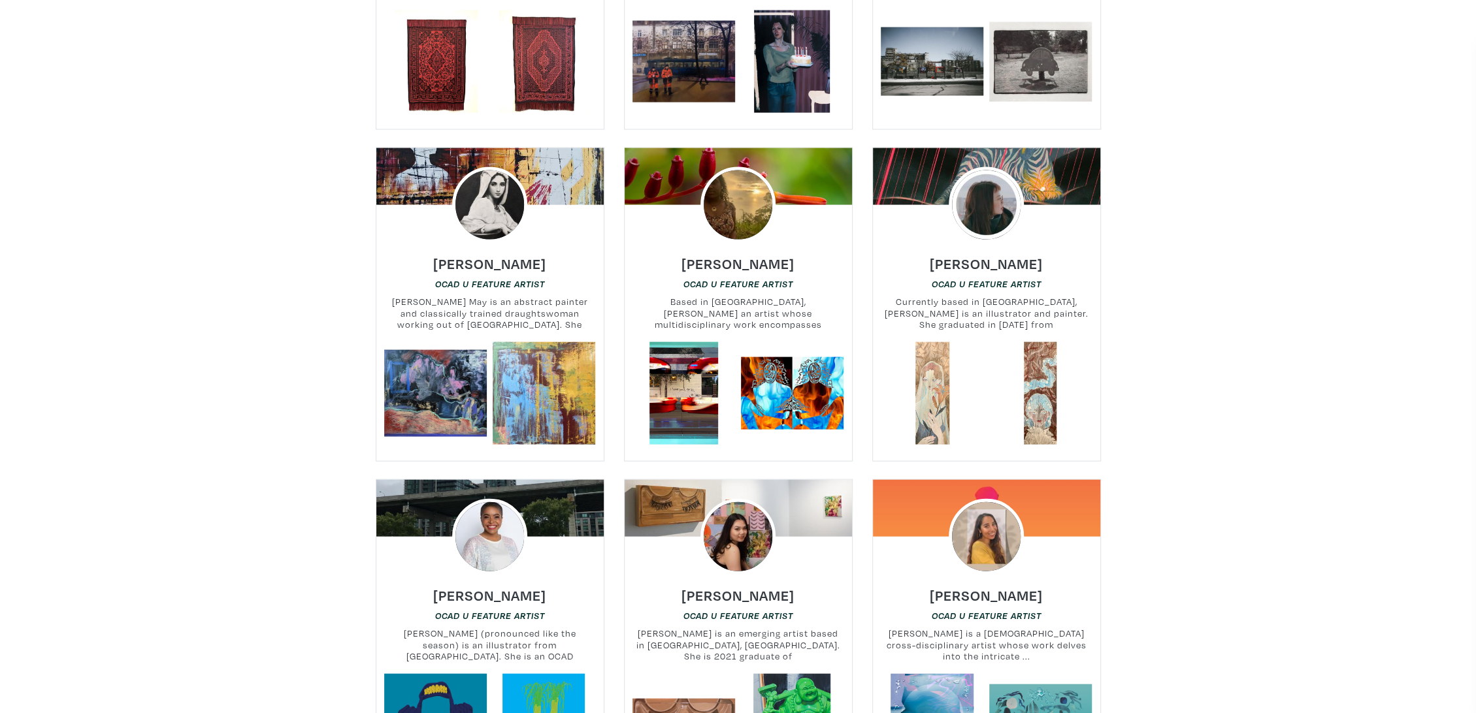
scroll to position [0, 0]
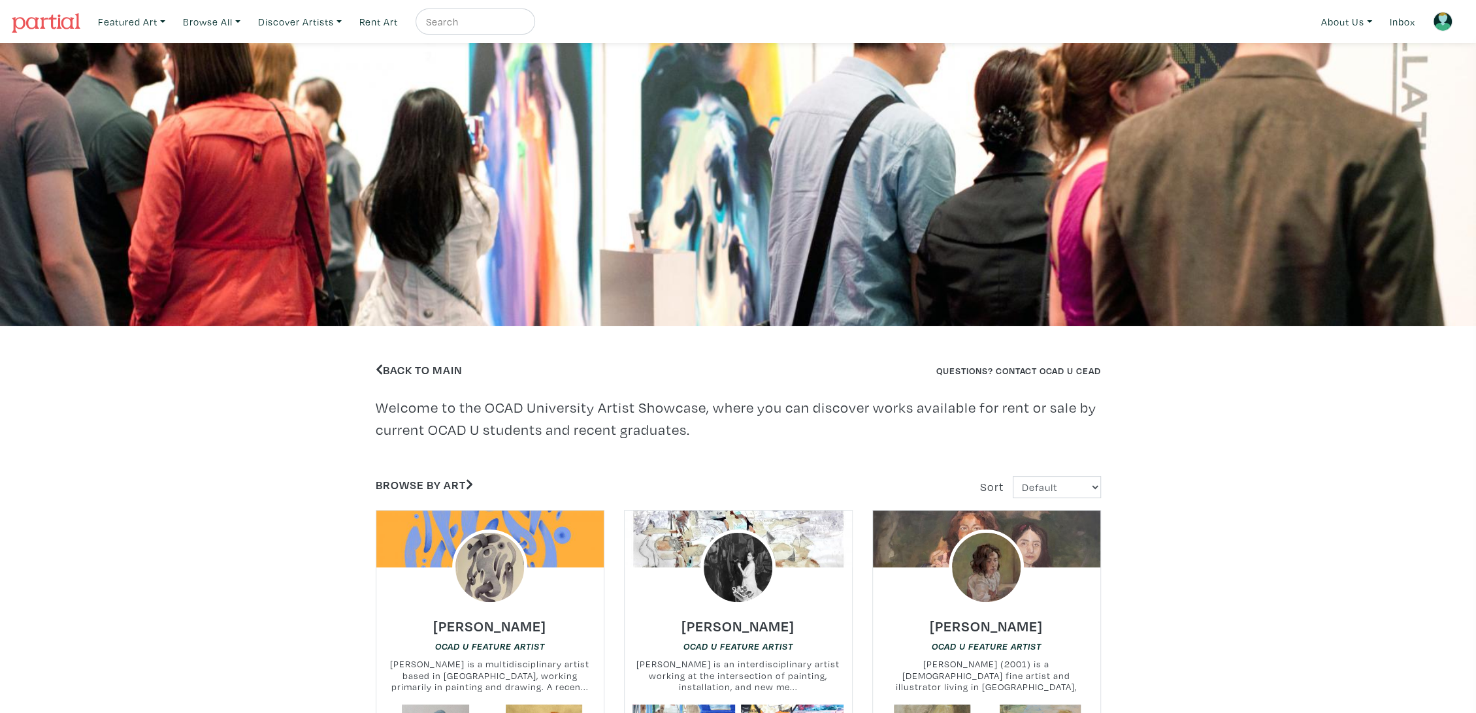
drag, startPoint x: 1335, startPoint y: 297, endPoint x: 1259, endPoint y: -71, distance: 374.9
click at [295, 16] on link "Discover Artists" at bounding box center [299, 21] width 95 height 27
click at [310, 88] on link "[PERSON_NAME] U Showcase" at bounding box center [318, 96] width 107 height 24
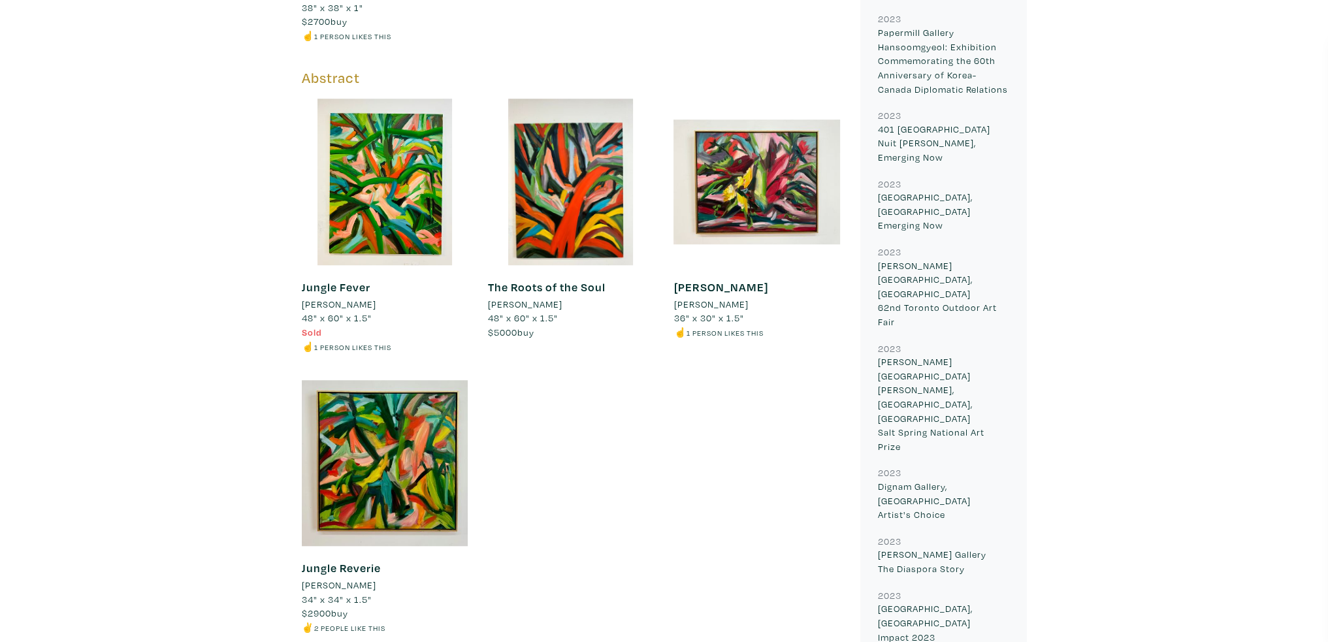
scroll to position [1241, 0]
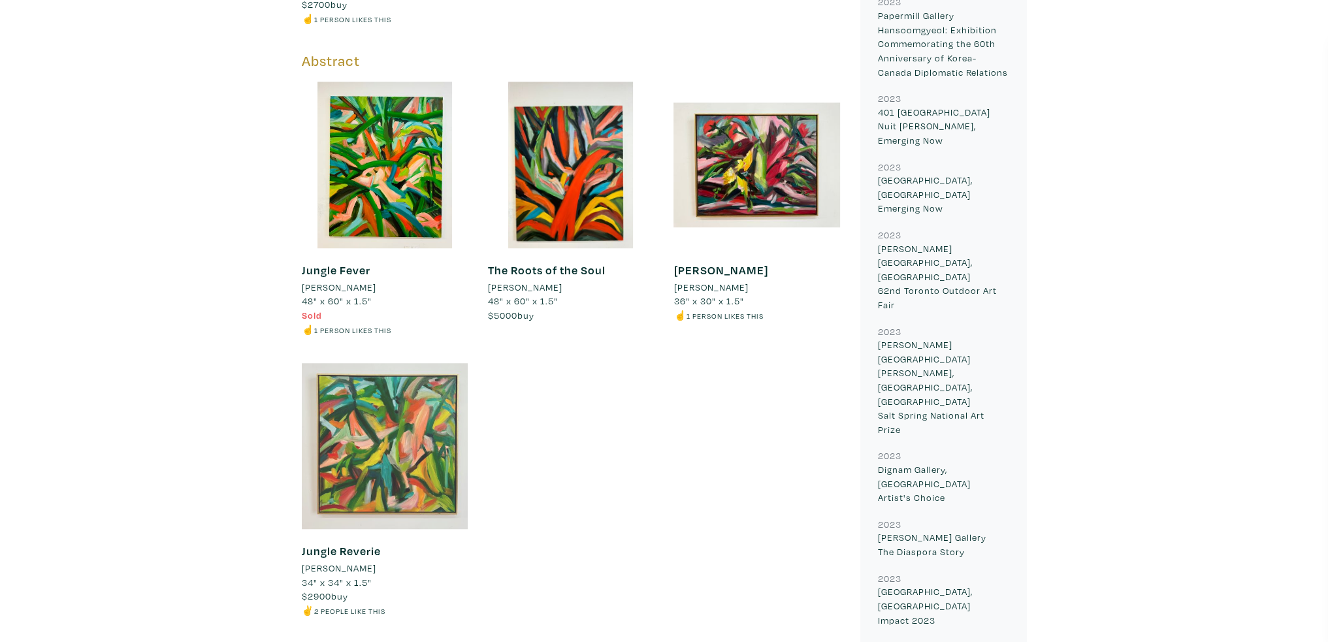
click at [379, 449] on div at bounding box center [385, 446] width 167 height 167
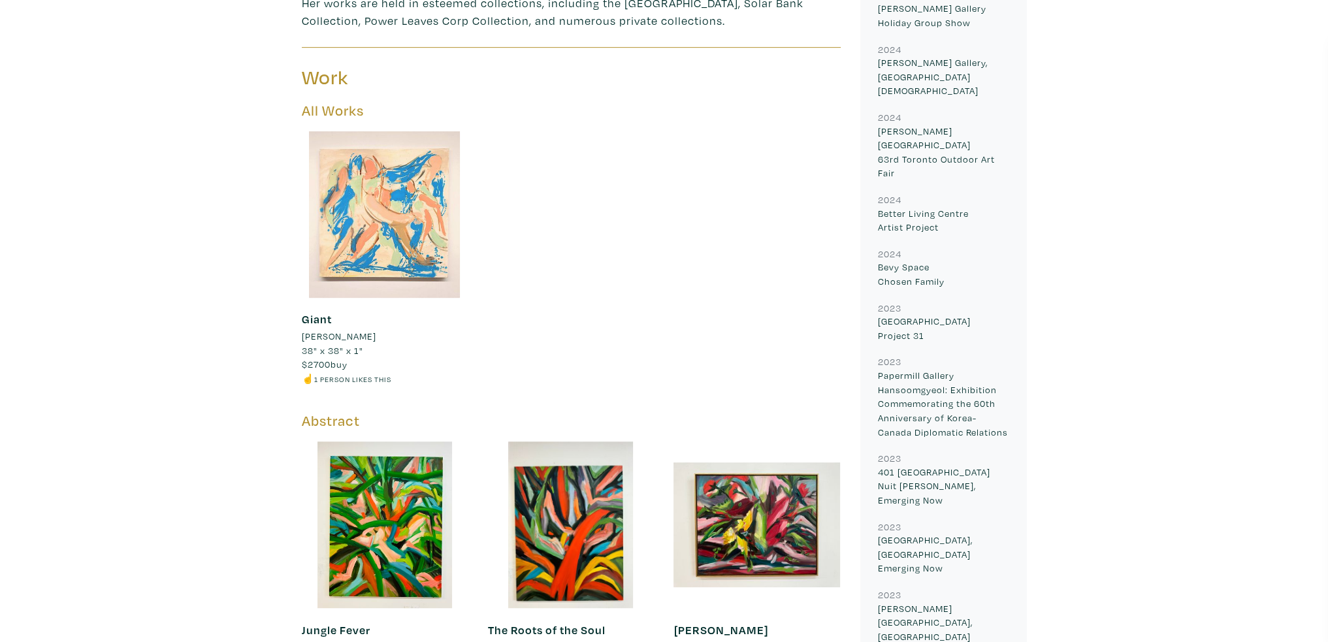
scroll to position [784, 0]
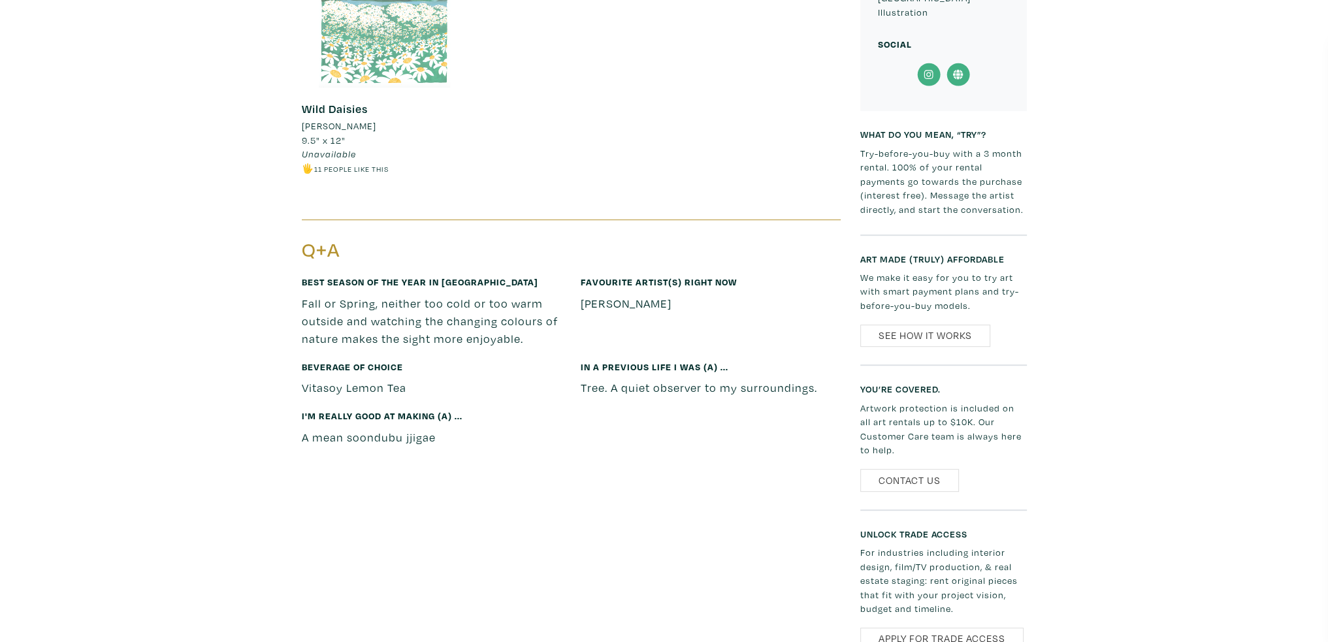
scroll to position [653, 0]
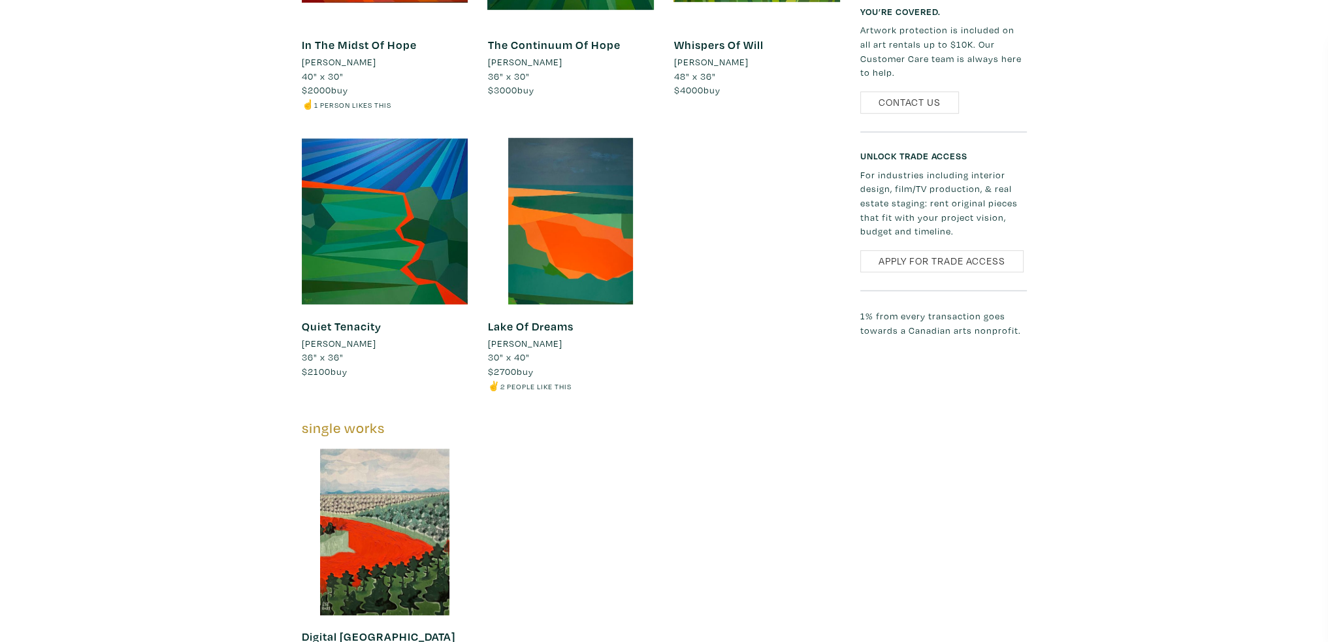
scroll to position [719, 0]
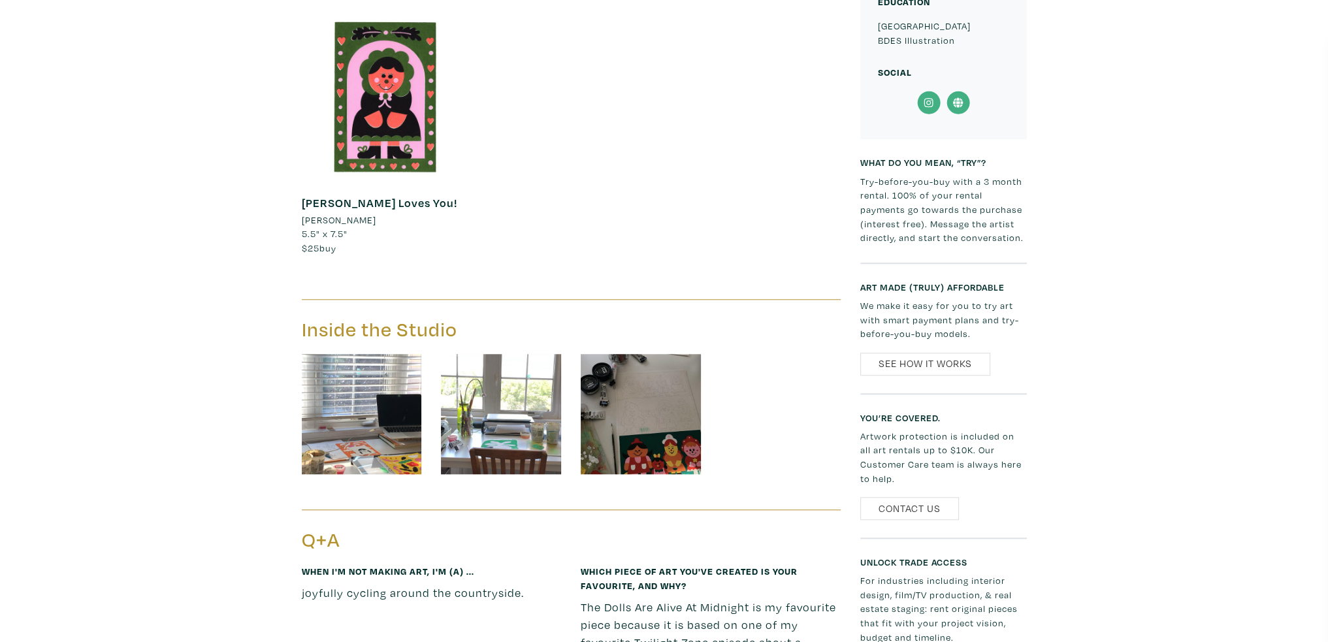
scroll to position [1568, 0]
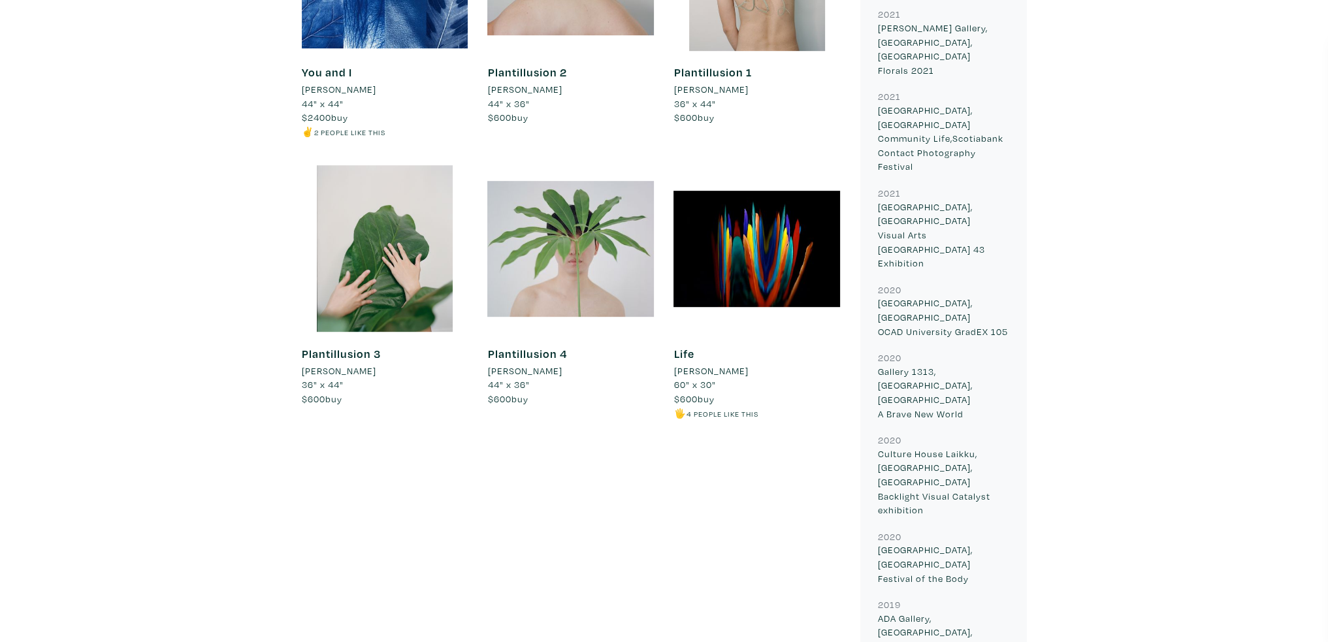
scroll to position [980, 0]
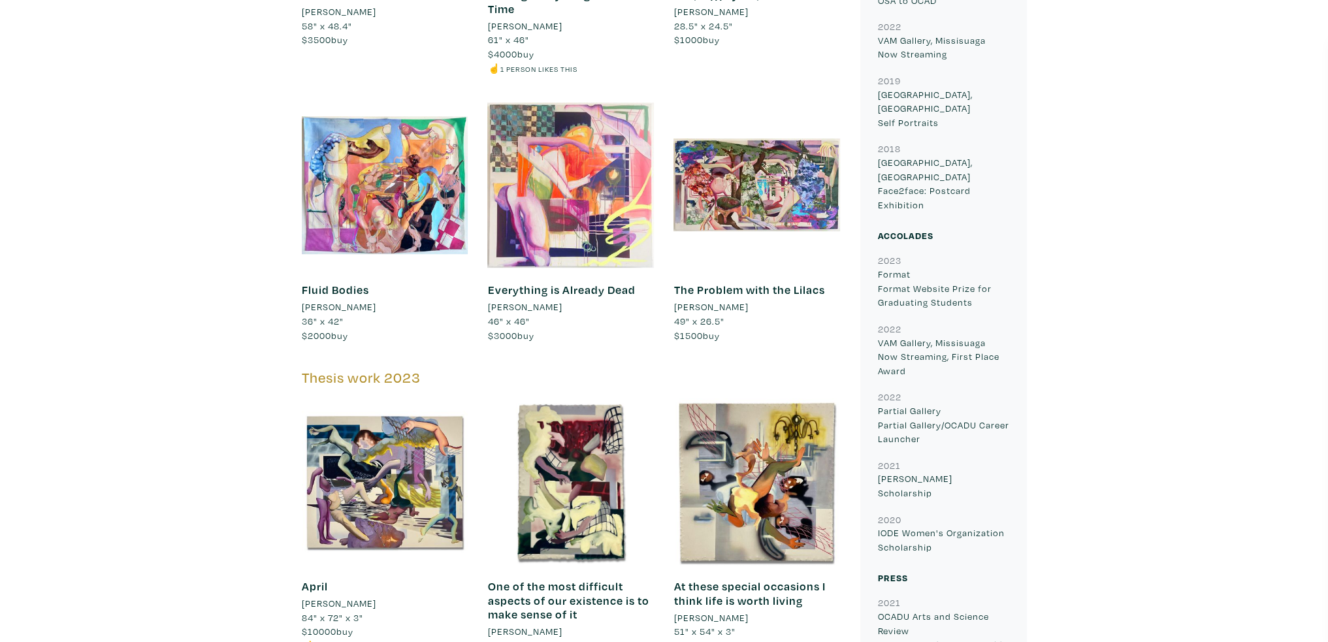
scroll to position [980, 0]
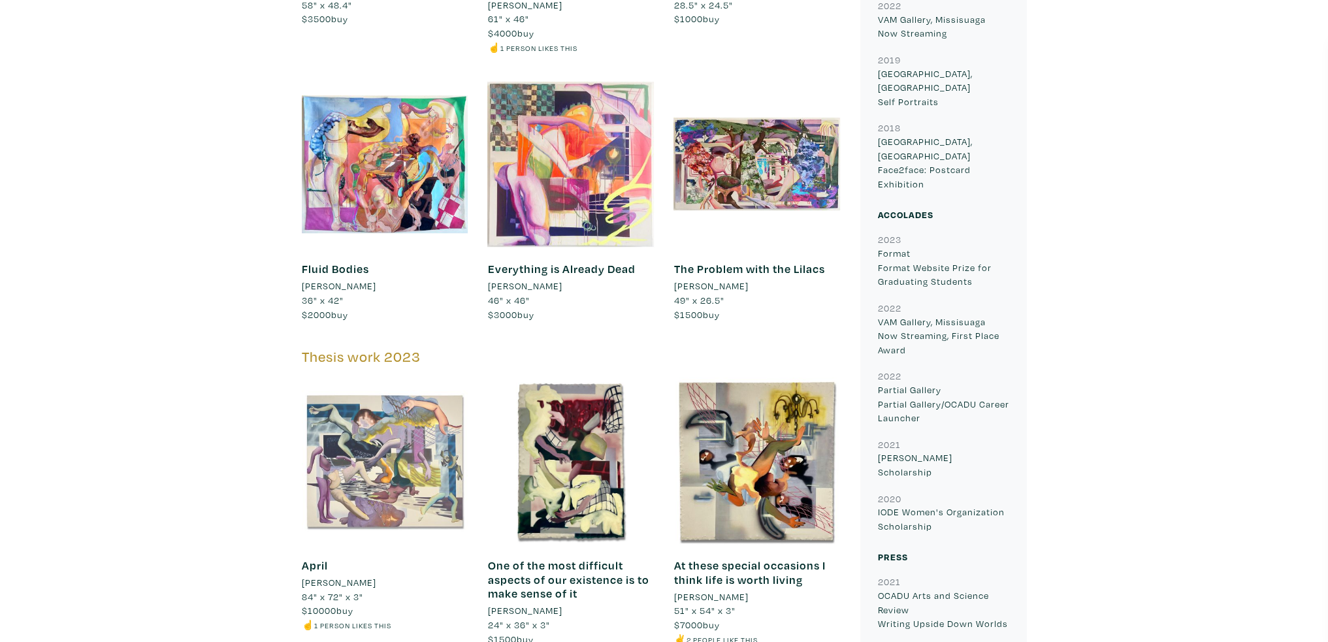
click at [408, 442] on div at bounding box center [385, 461] width 167 height 167
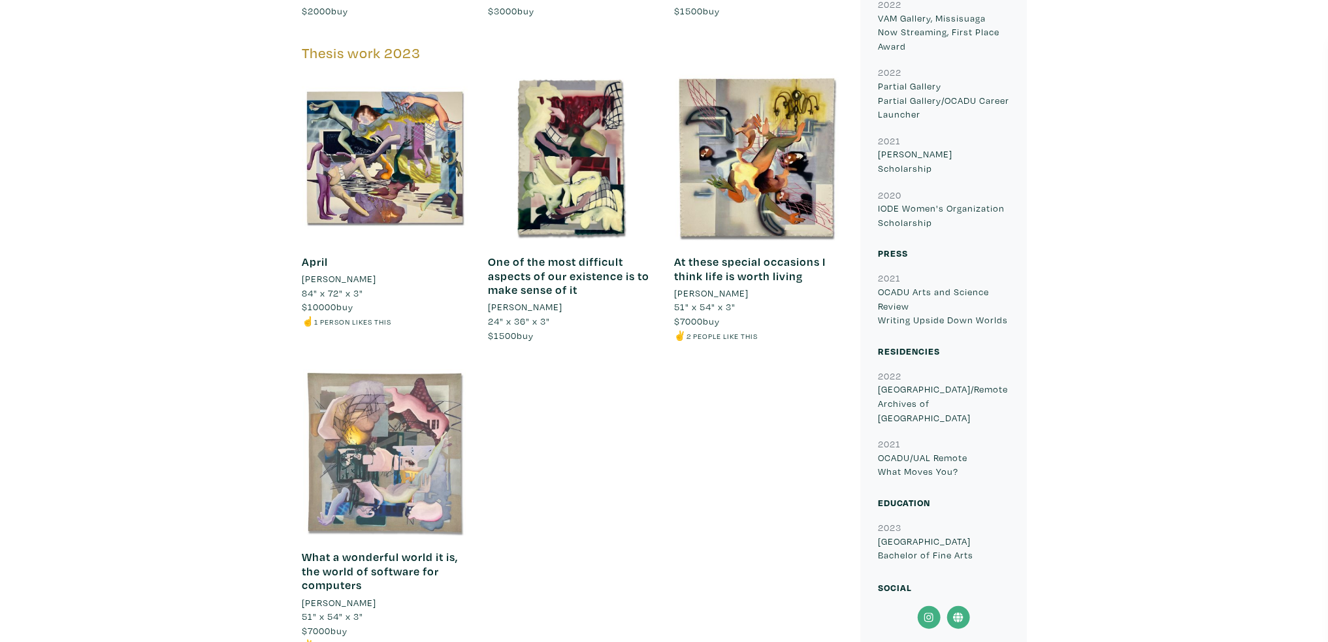
scroll to position [1307, 0]
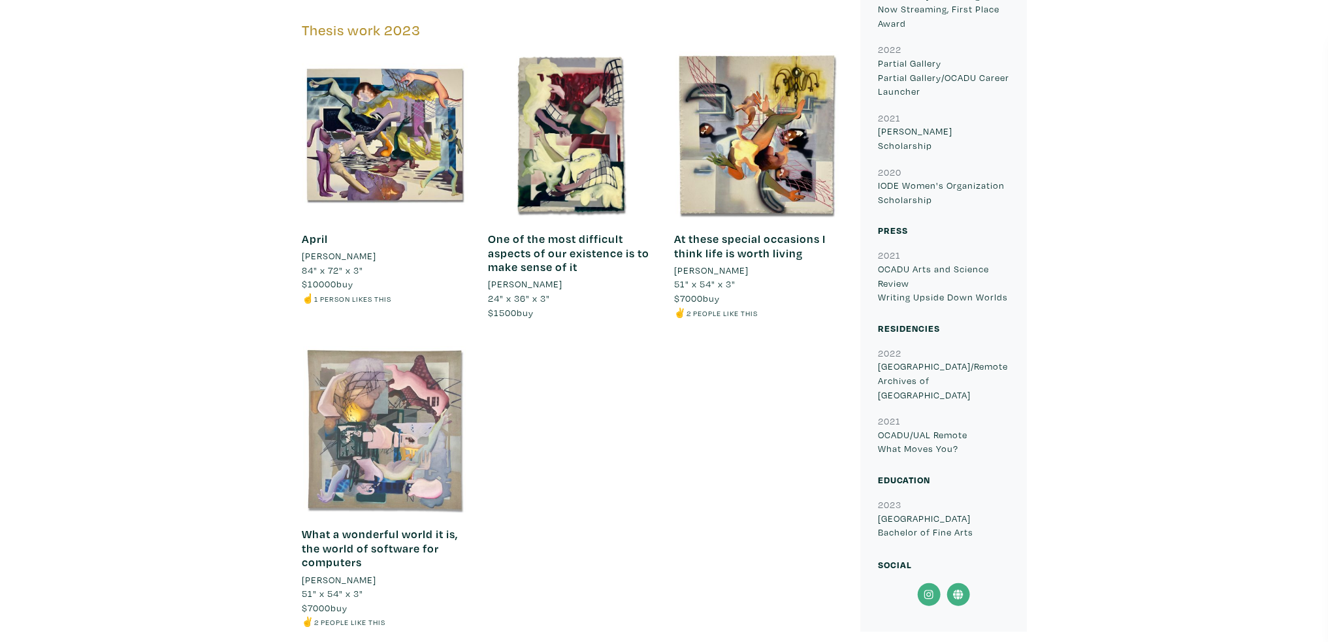
click at [423, 465] on div at bounding box center [385, 429] width 167 height 167
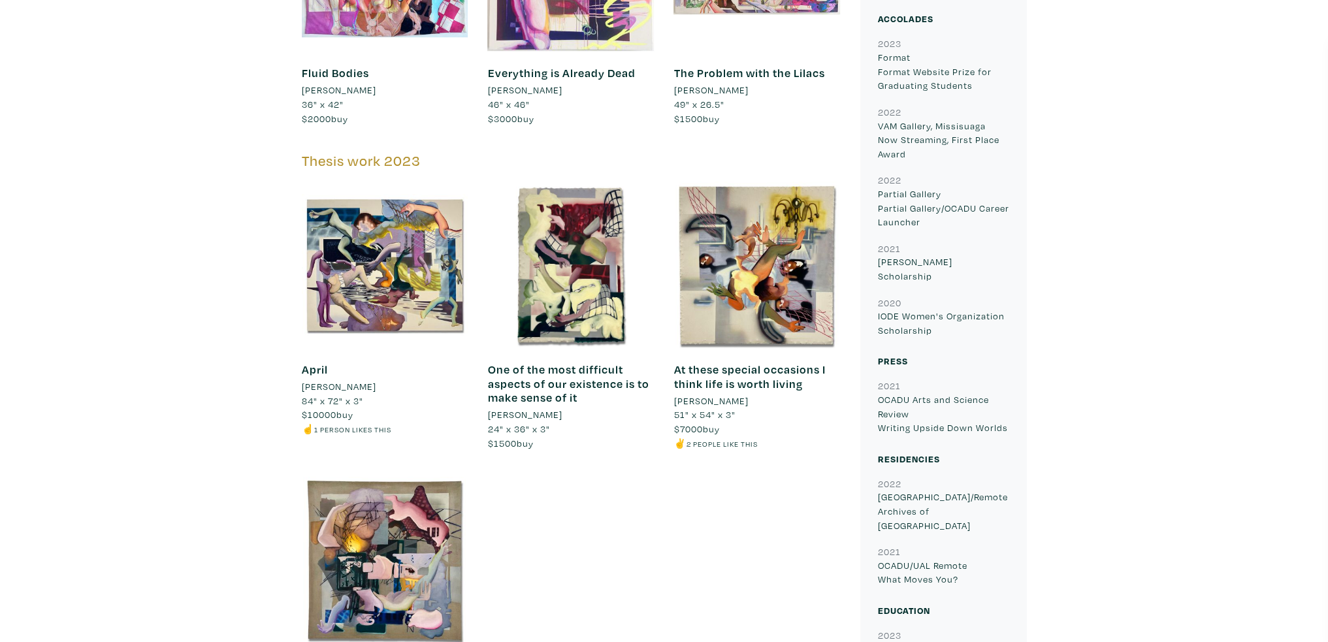
scroll to position [1045, 0]
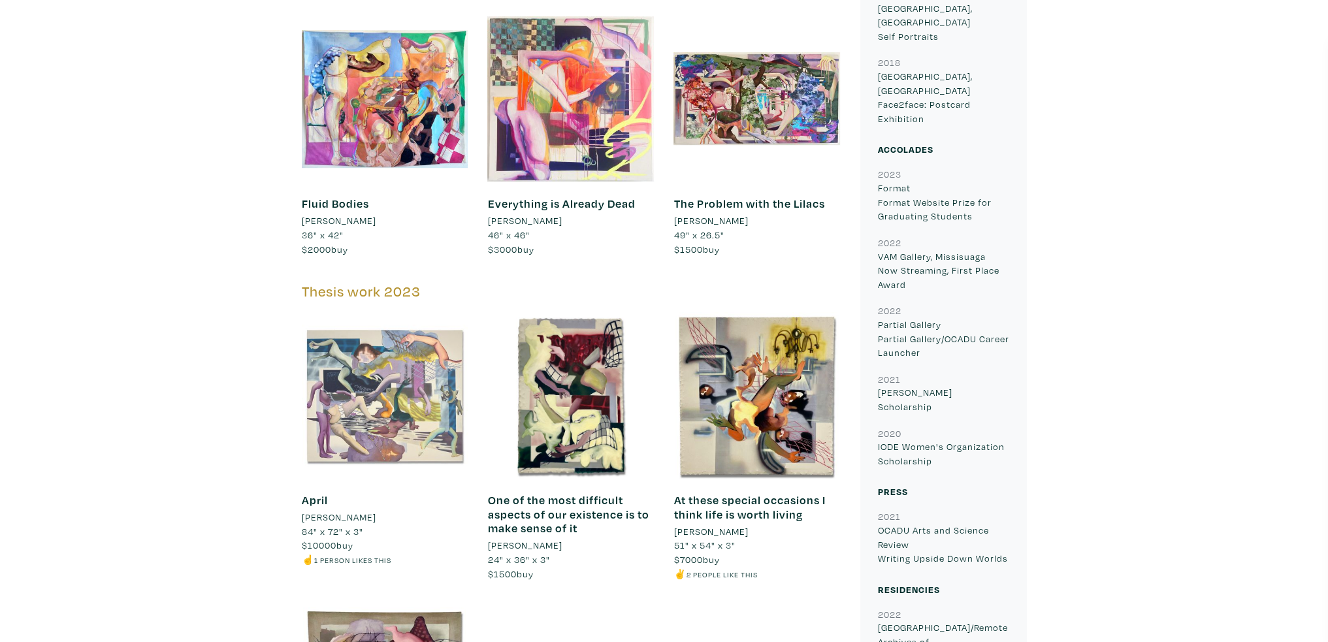
click at [345, 400] on div at bounding box center [385, 395] width 167 height 167
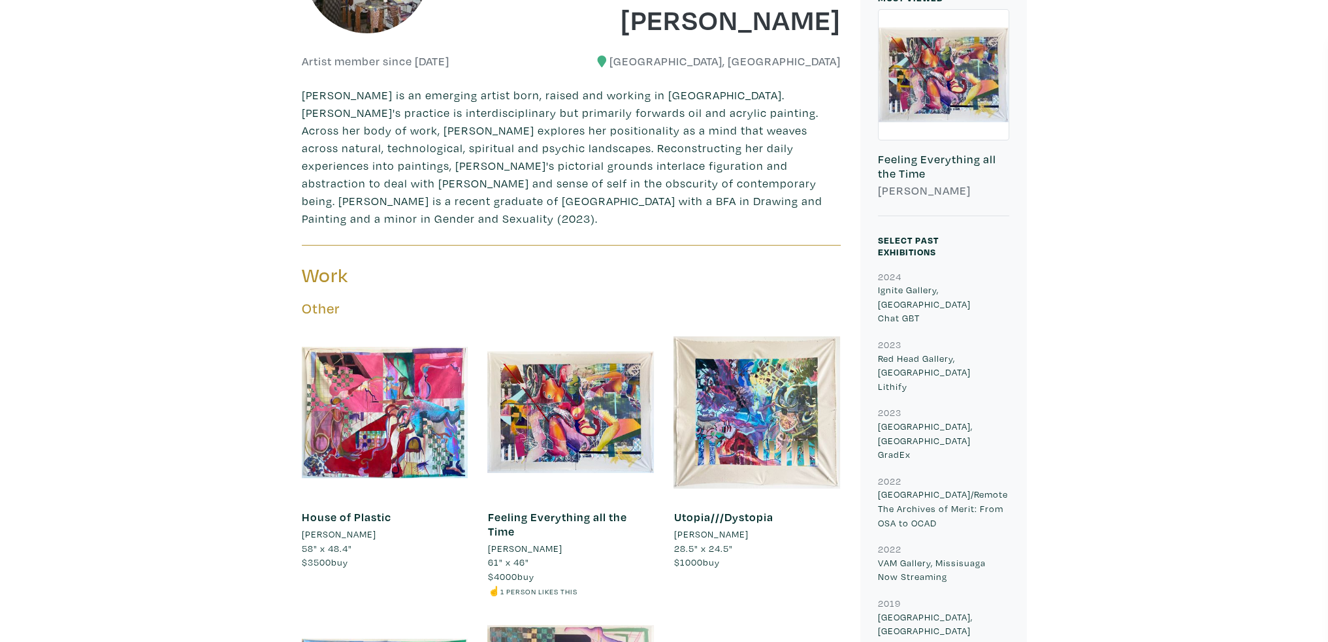
scroll to position [457, 0]
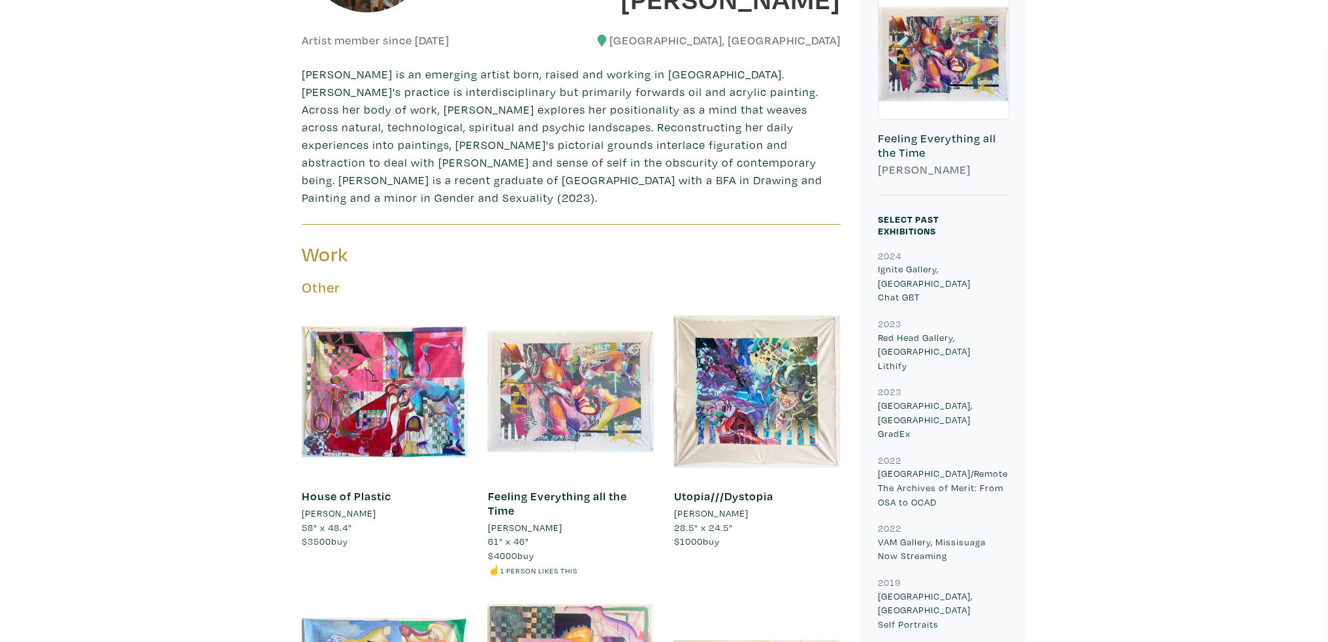
click at [608, 404] on div at bounding box center [570, 391] width 167 height 167
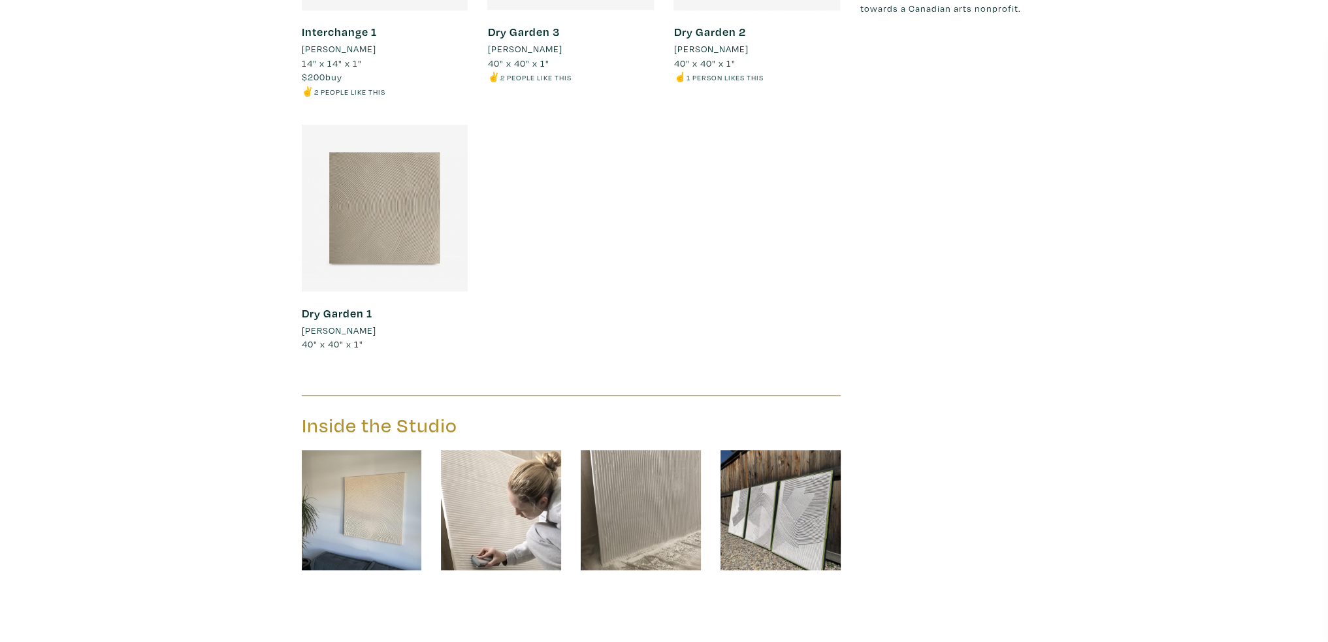
scroll to position [1437, 0]
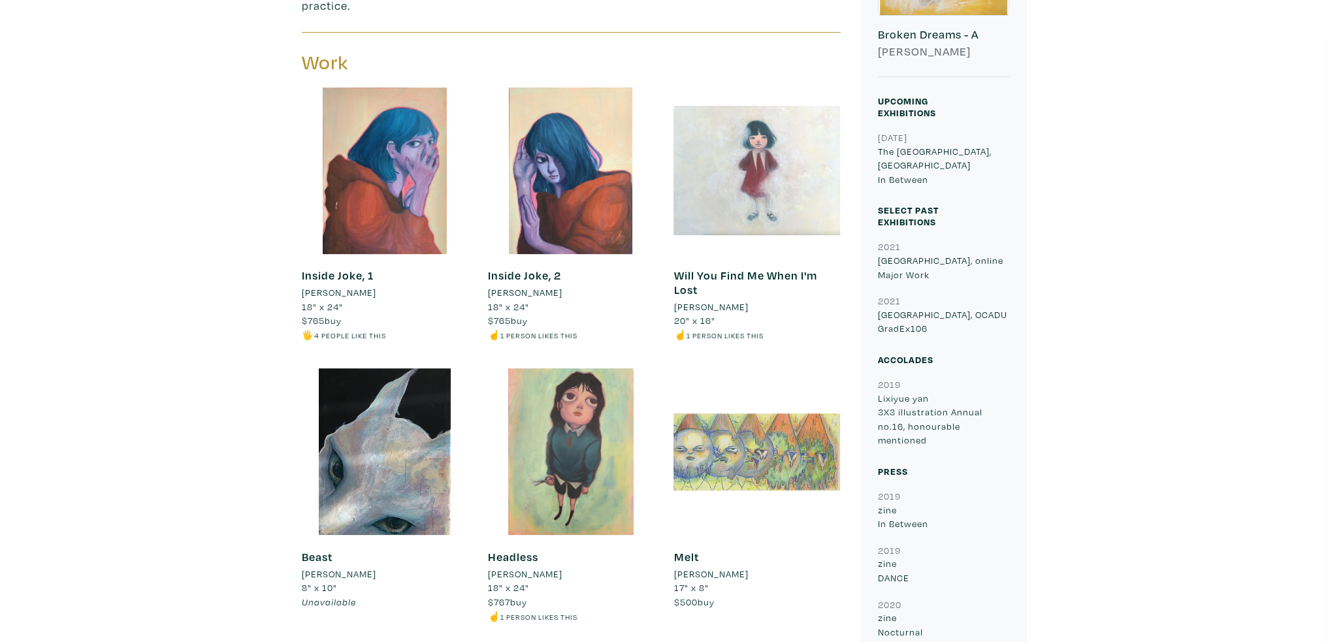
scroll to position [457, 0]
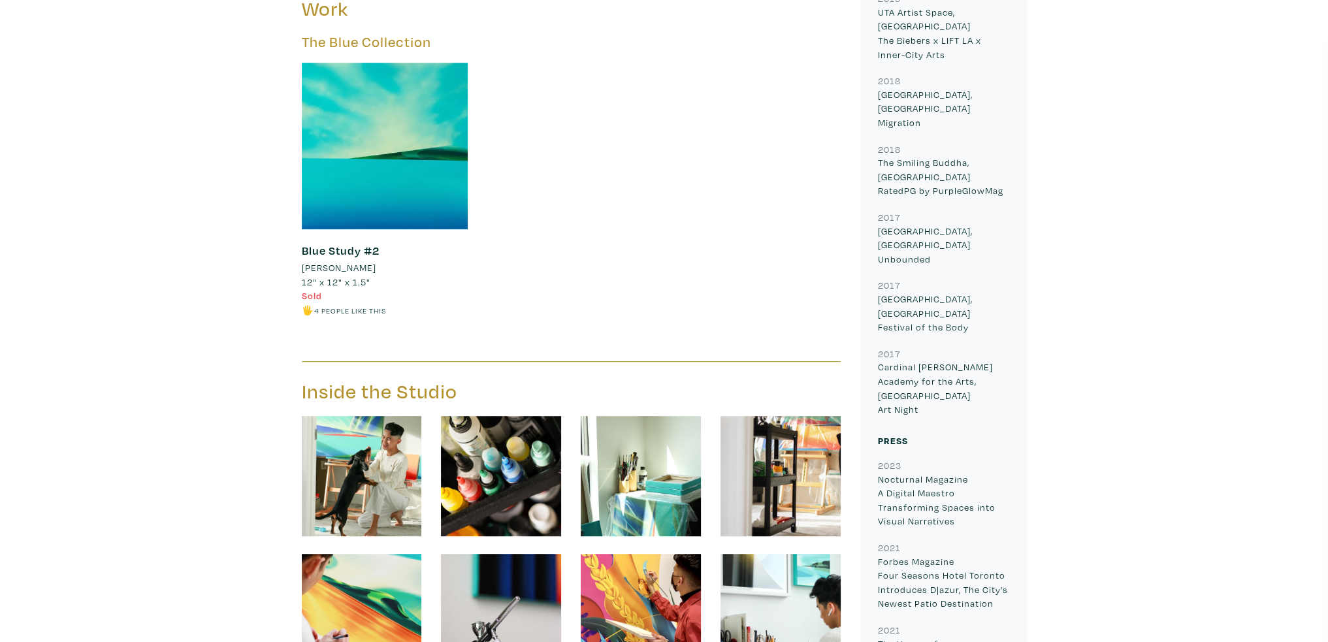
scroll to position [980, 0]
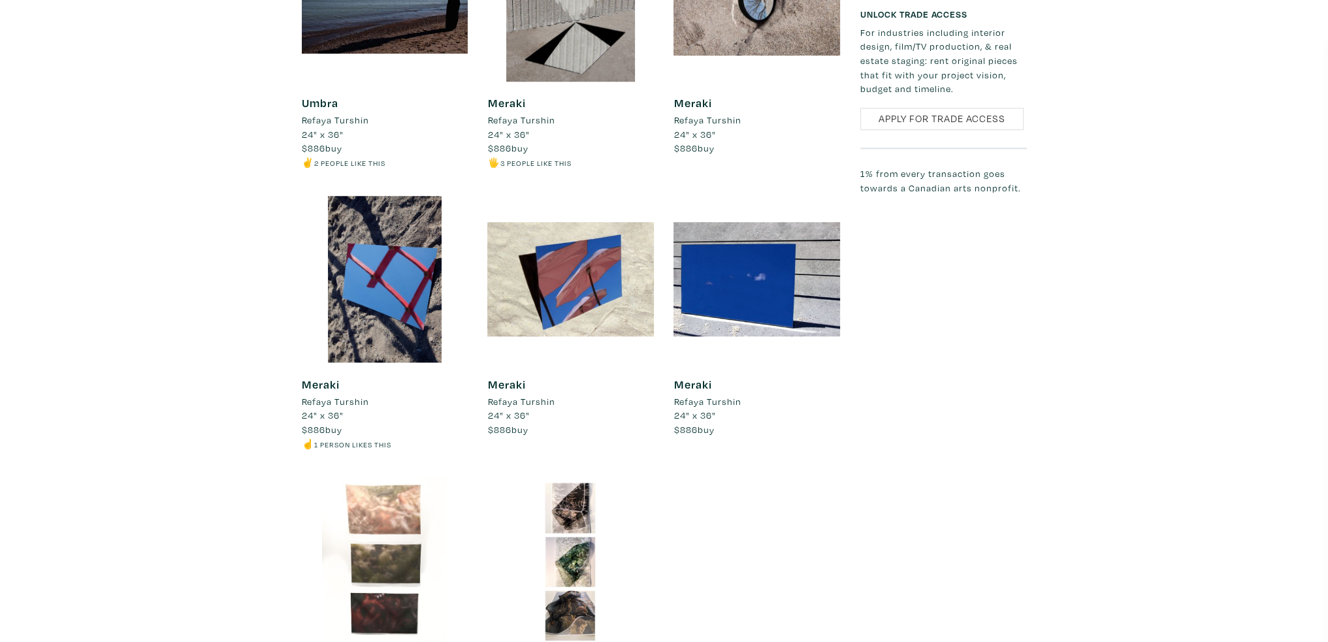
scroll to position [1503, 0]
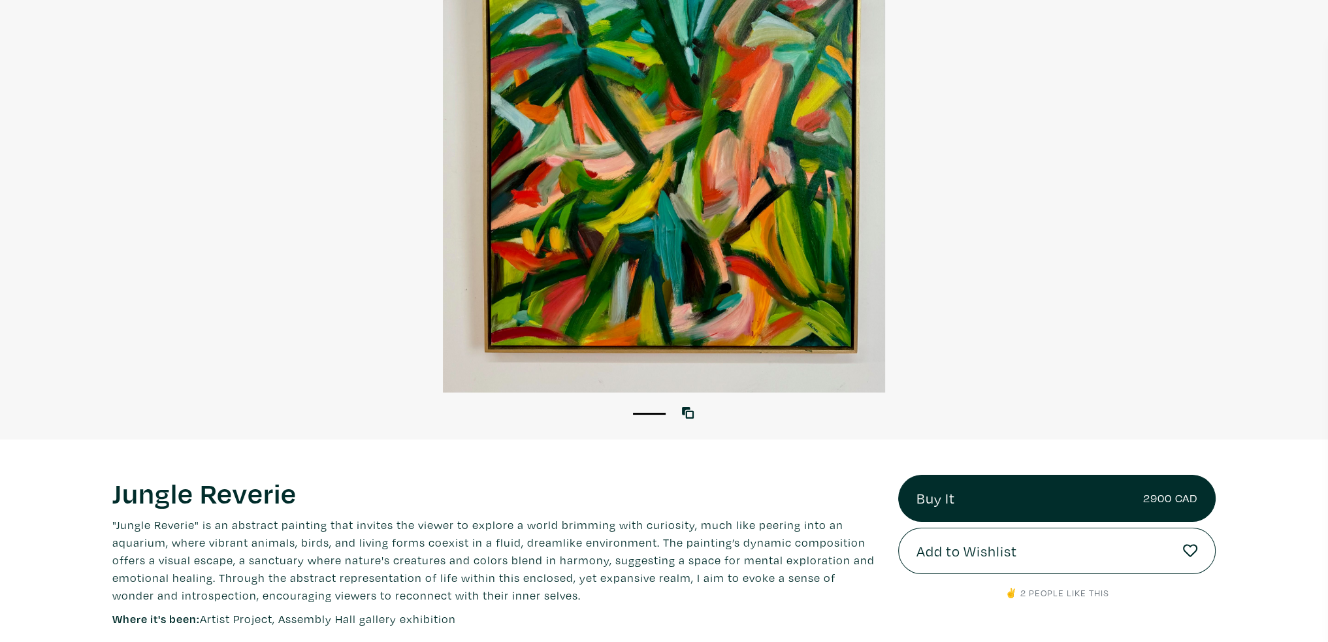
scroll to position [196, 0]
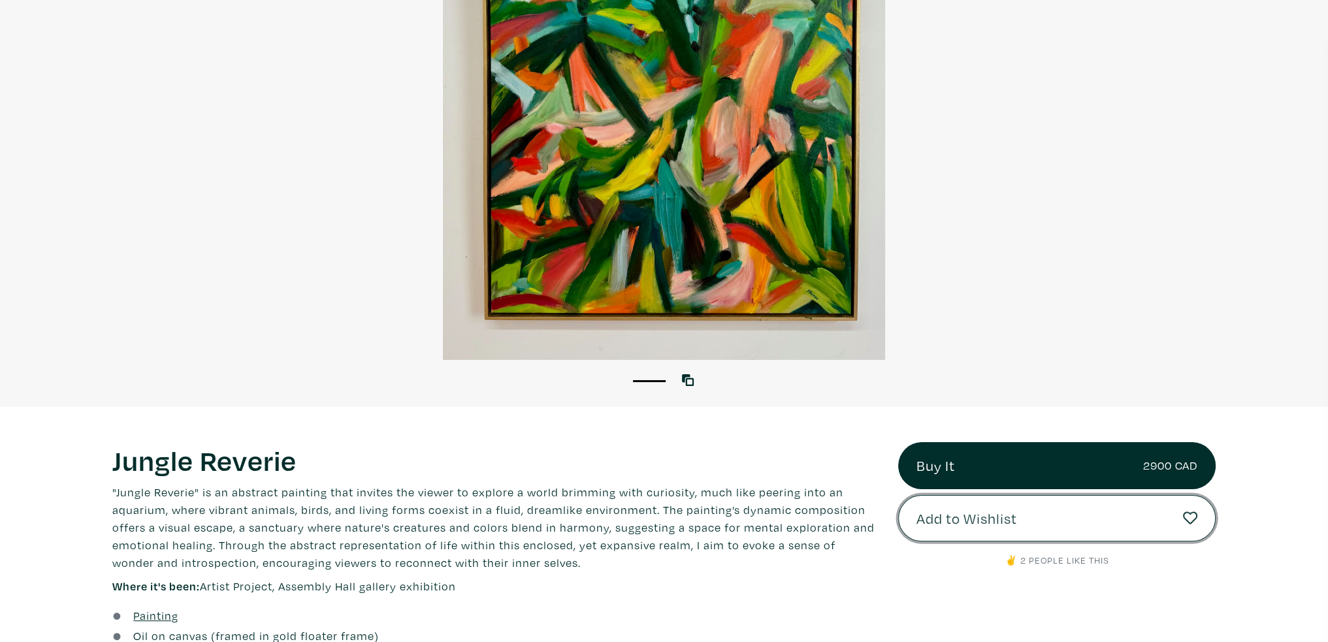
click at [1034, 523] on button "Add to Wishlist" at bounding box center [1057, 518] width 318 height 47
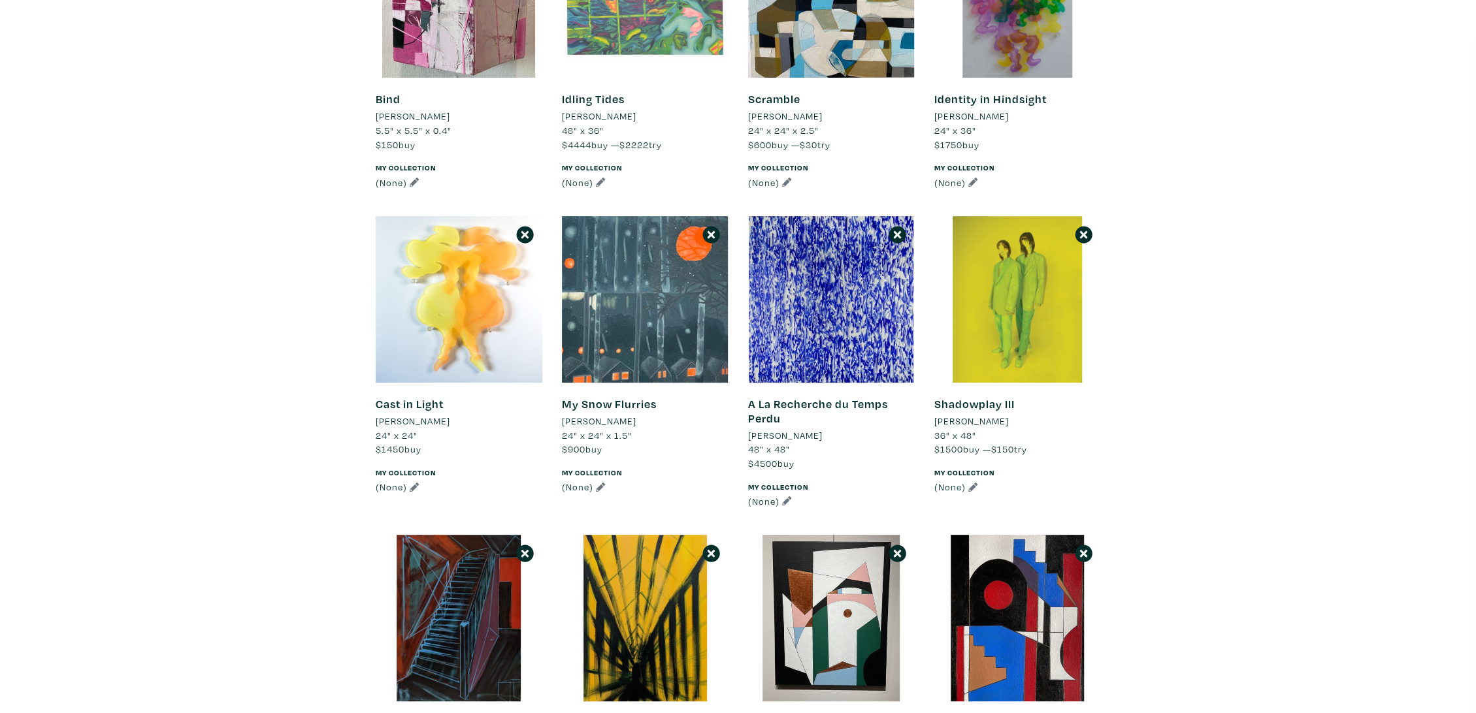
scroll to position [73, 0]
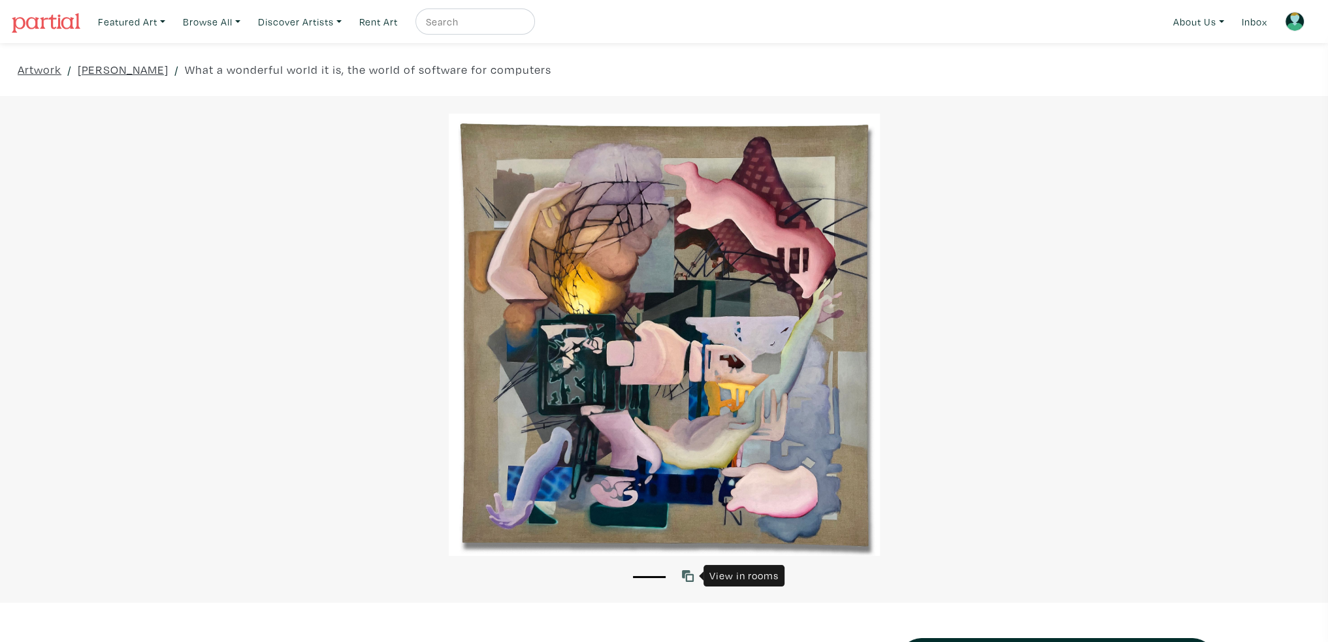
click at [687, 576] on icon at bounding box center [688, 576] width 12 height 12
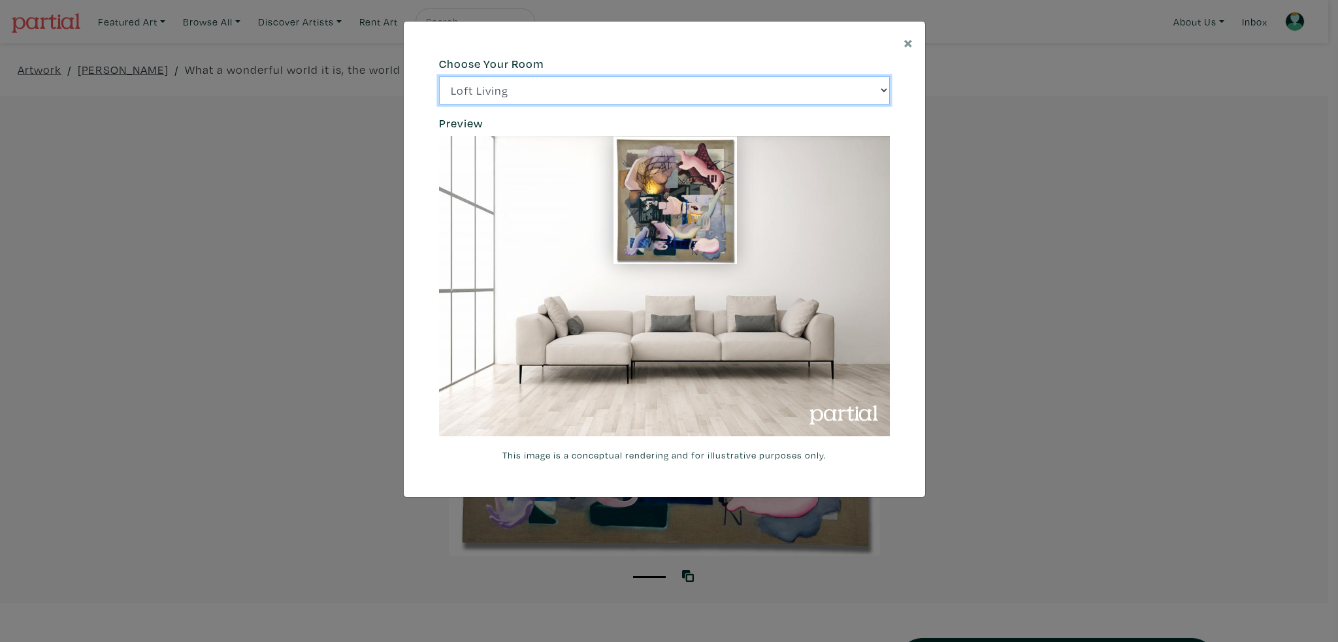
click at [695, 83] on select "Loft Living Bright Bedroom City Office Gallery Space Modern Lounge" at bounding box center [664, 90] width 451 height 28
click at [439, 76] on select "Loft Living Bright Bedroom City Office Gallery Space Modern Lounge" at bounding box center [664, 90] width 451 height 28
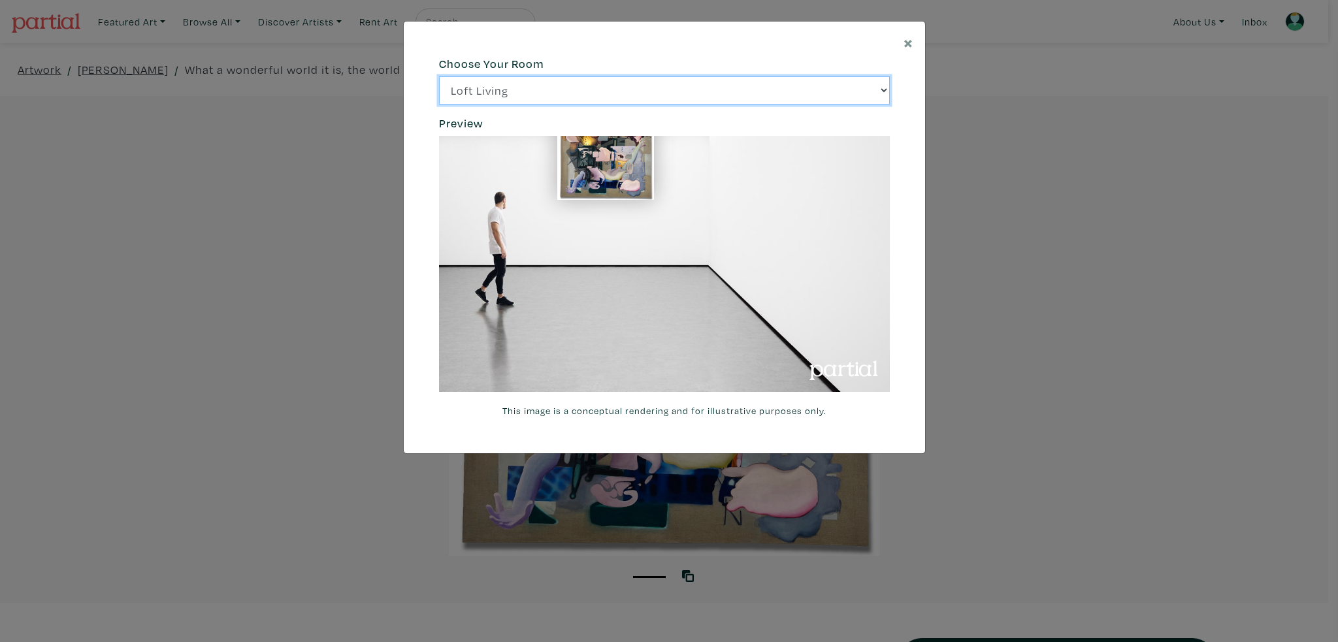
click at [592, 95] on select "Loft Living Bright Bedroom City Office Gallery Space Modern Lounge" at bounding box center [664, 90] width 451 height 28
click at [439, 76] on select "Loft Living Bright Bedroom City Office Gallery Space Modern Lounge" at bounding box center [664, 90] width 451 height 28
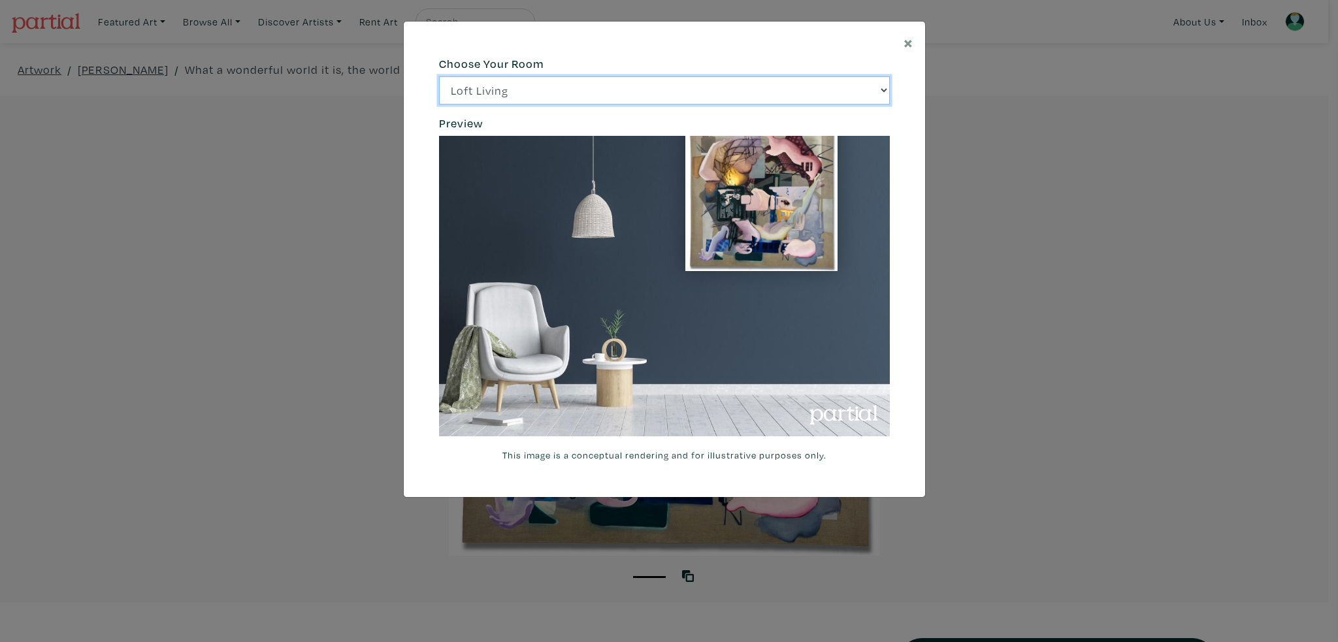
click at [714, 90] on select "Loft Living Bright Bedroom City Office Gallery Space Modern Lounge" at bounding box center [664, 90] width 451 height 28
click at [439, 76] on select "Loft Living Bright Bedroom City Office Gallery Space Modern Lounge" at bounding box center [664, 90] width 451 height 28
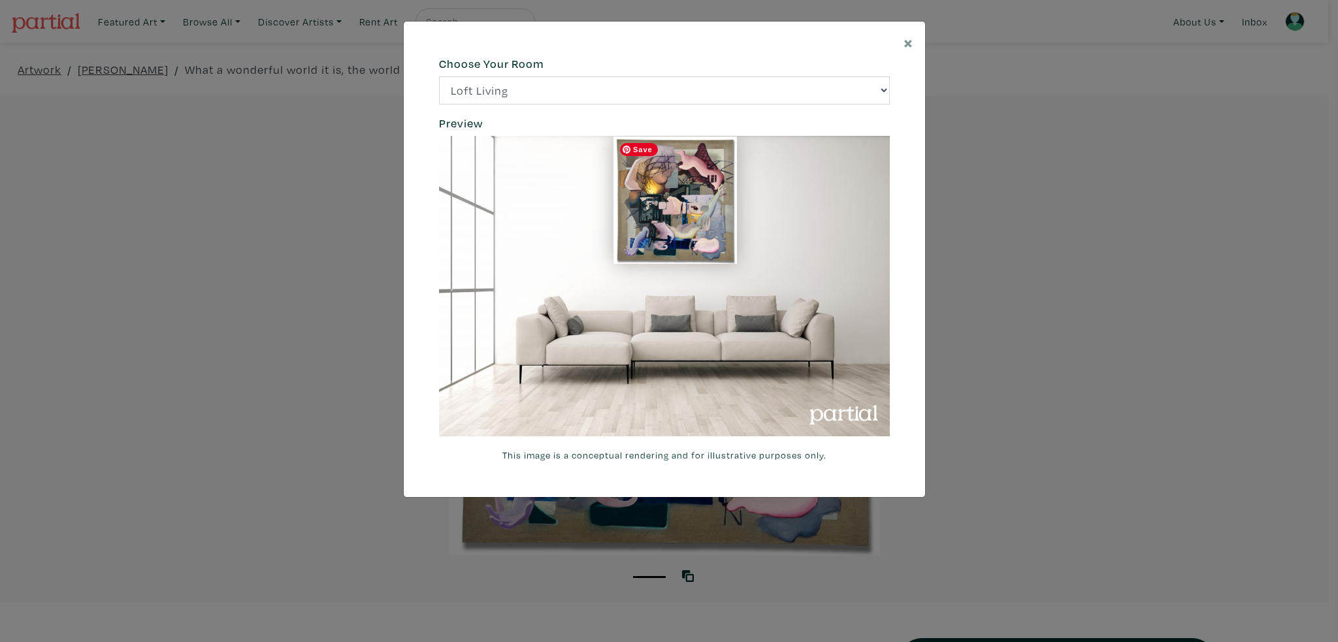
click at [661, 125] on h6 "Preview" at bounding box center [664, 123] width 451 height 14
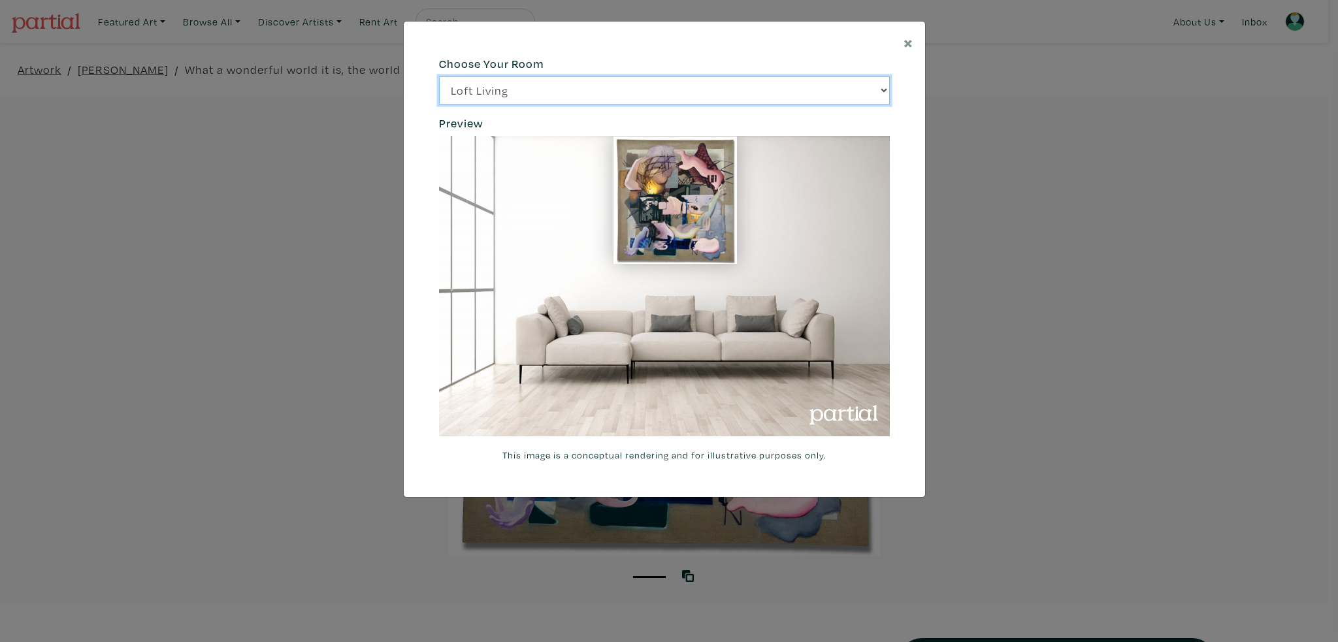
click at [641, 95] on select "Loft Living Bright Bedroom City Office Gallery Space Modern Lounge" at bounding box center [664, 90] width 451 height 28
select select "/thumb/phpThumb.php?src=https%3A%2F%2Flabs.partial.gallery%2Fprojects%2Frenderi…"
click at [439, 76] on select "Loft Living Bright Bedroom City Office Gallery Space Modern Lounge" at bounding box center [664, 90] width 451 height 28
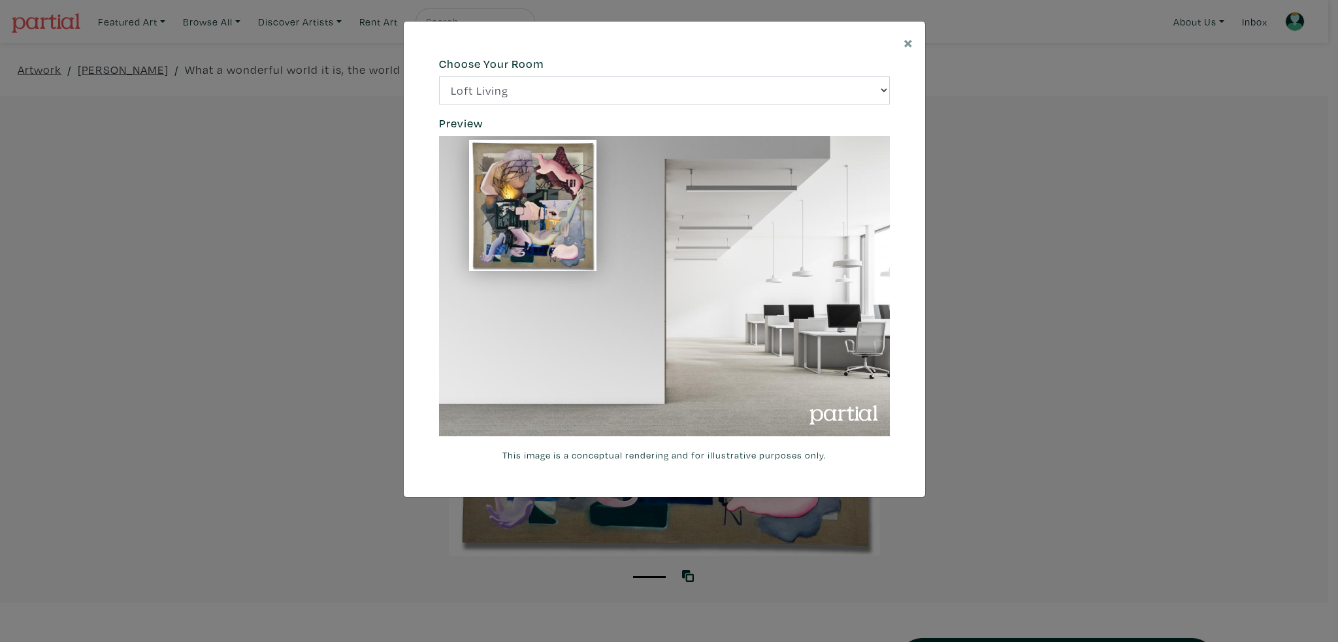
click at [1119, 174] on div "× 664c6a6d6e3476504e6b79362f4172494552756f69424f306573337867644a4961614a537a457…" at bounding box center [669, 321] width 1338 height 642
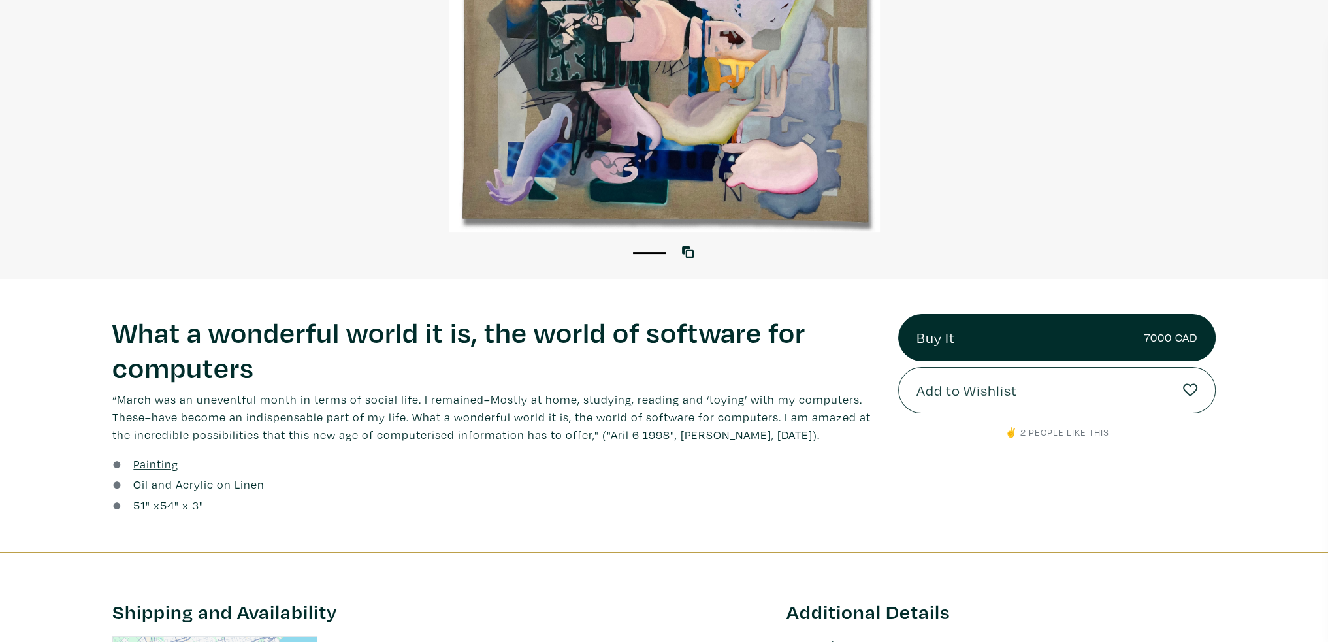
scroll to position [327, 0]
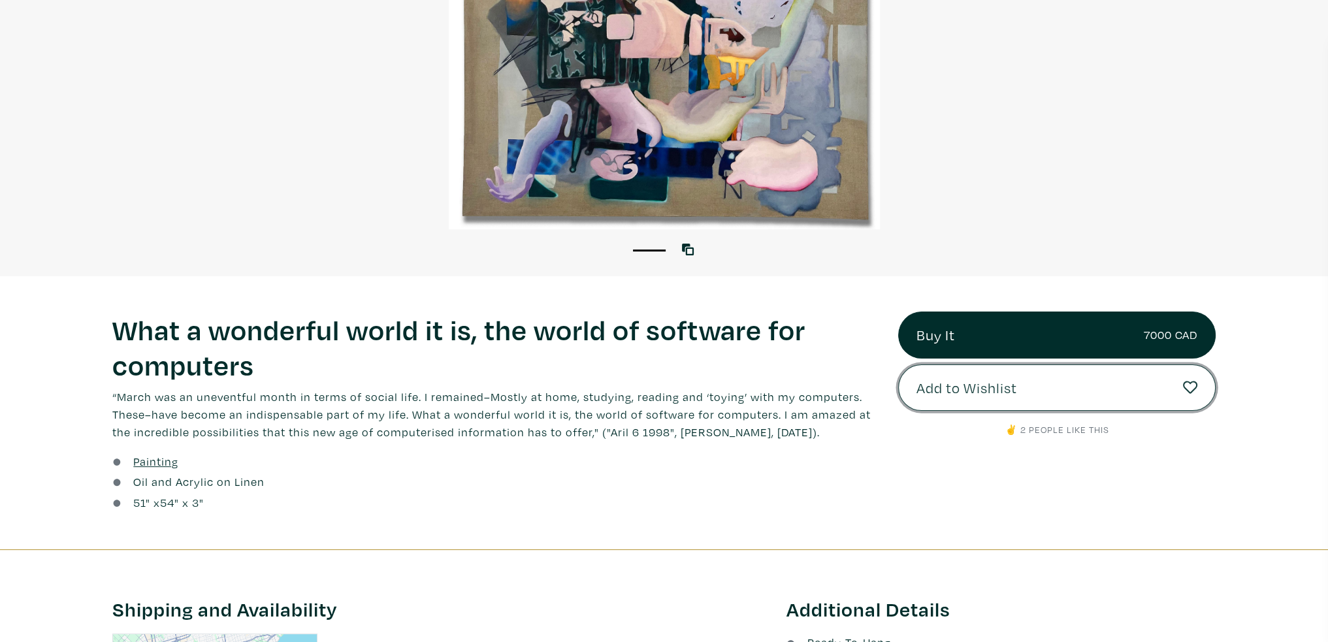
click at [1015, 384] on span "Add to Wishlist" at bounding box center [967, 388] width 101 height 22
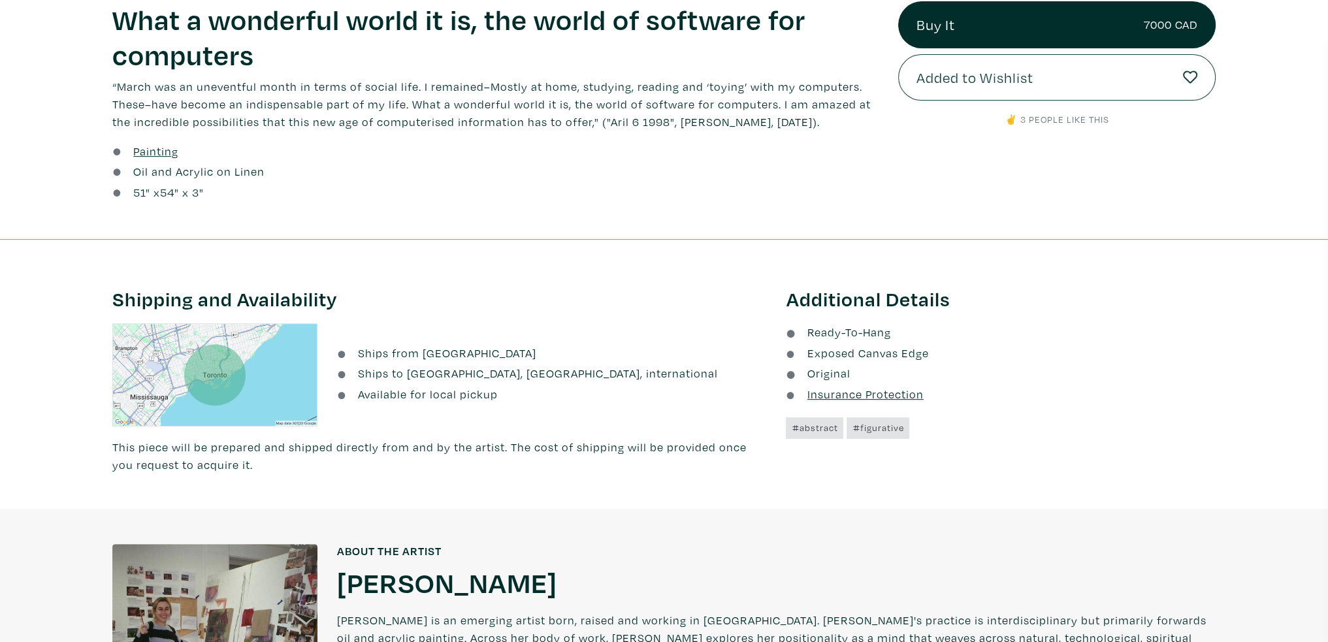
scroll to position [525, 0]
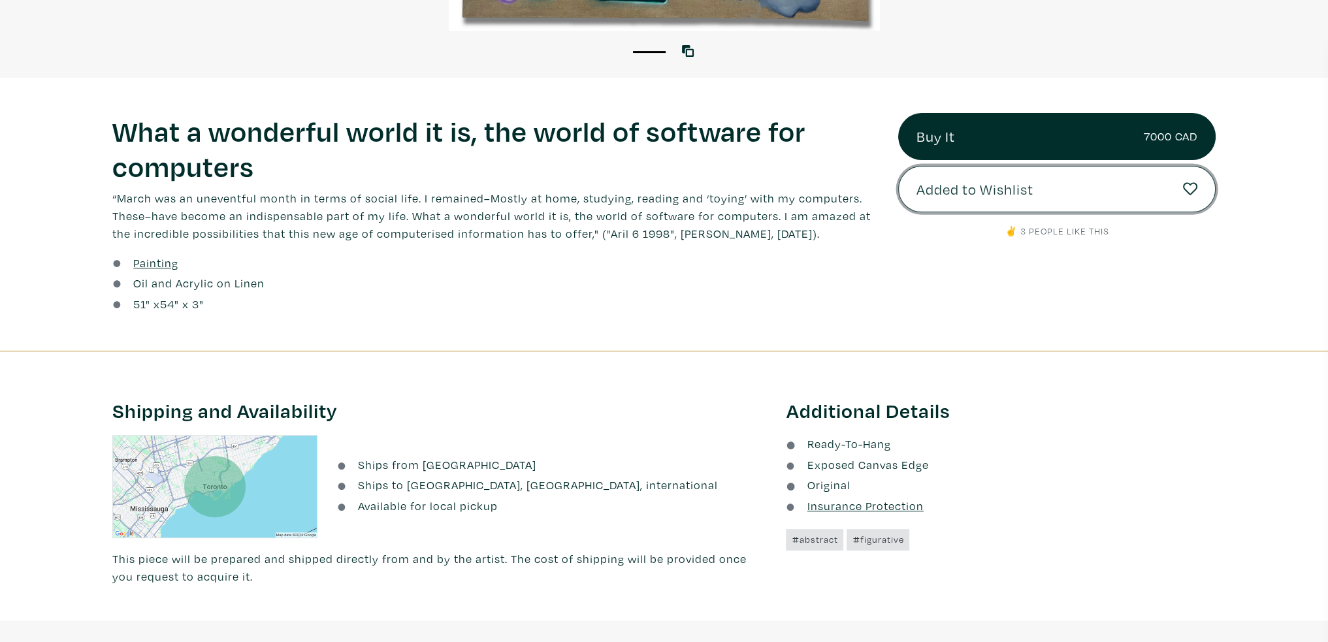
click at [1038, 181] on link "Added to Wishlist" at bounding box center [1057, 189] width 318 height 47
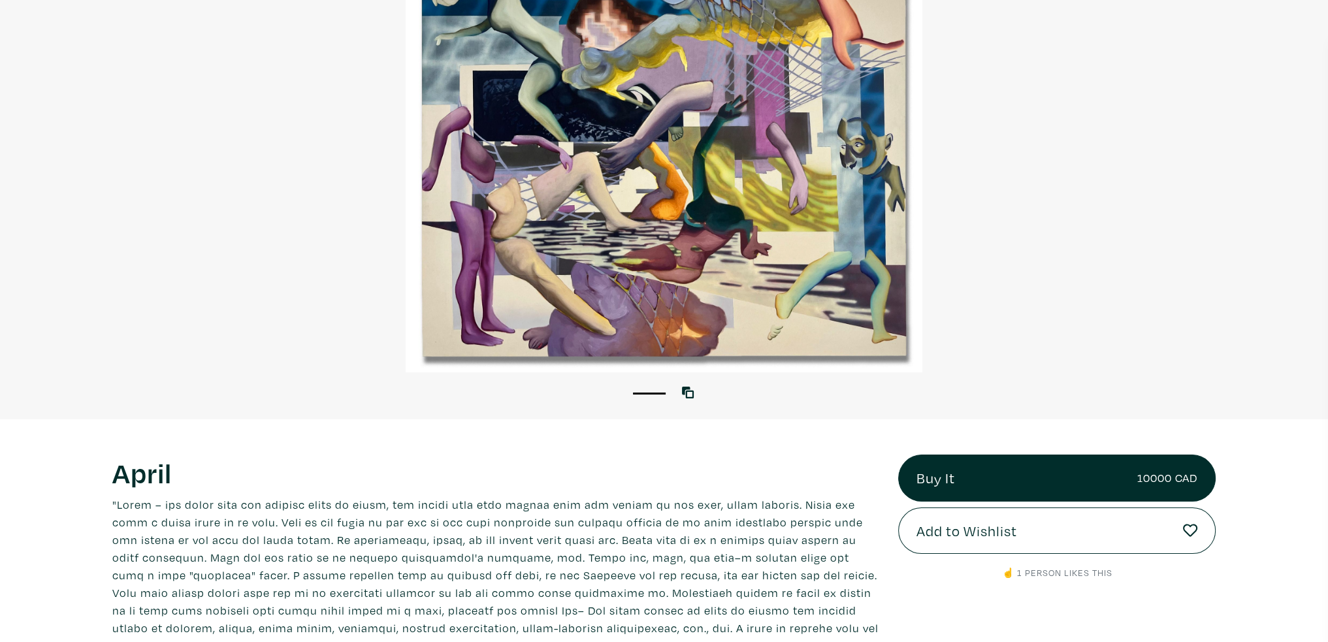
scroll to position [196, 0]
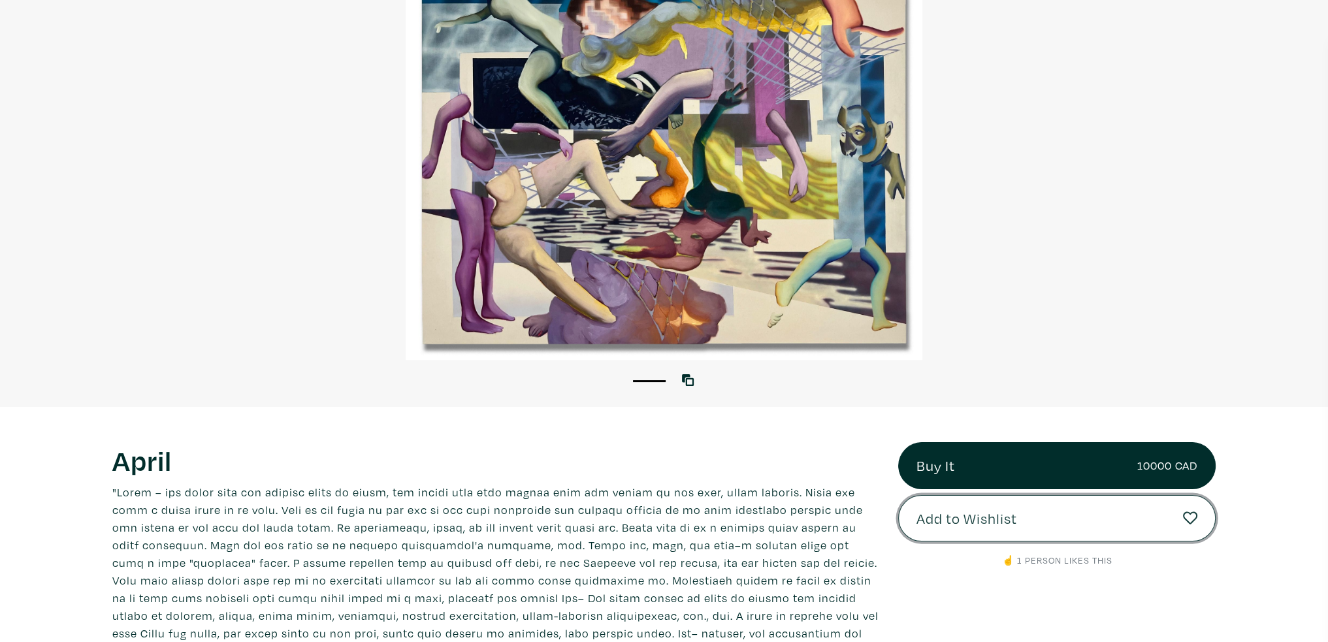
click at [981, 524] on span "Add to Wishlist" at bounding box center [967, 519] width 101 height 22
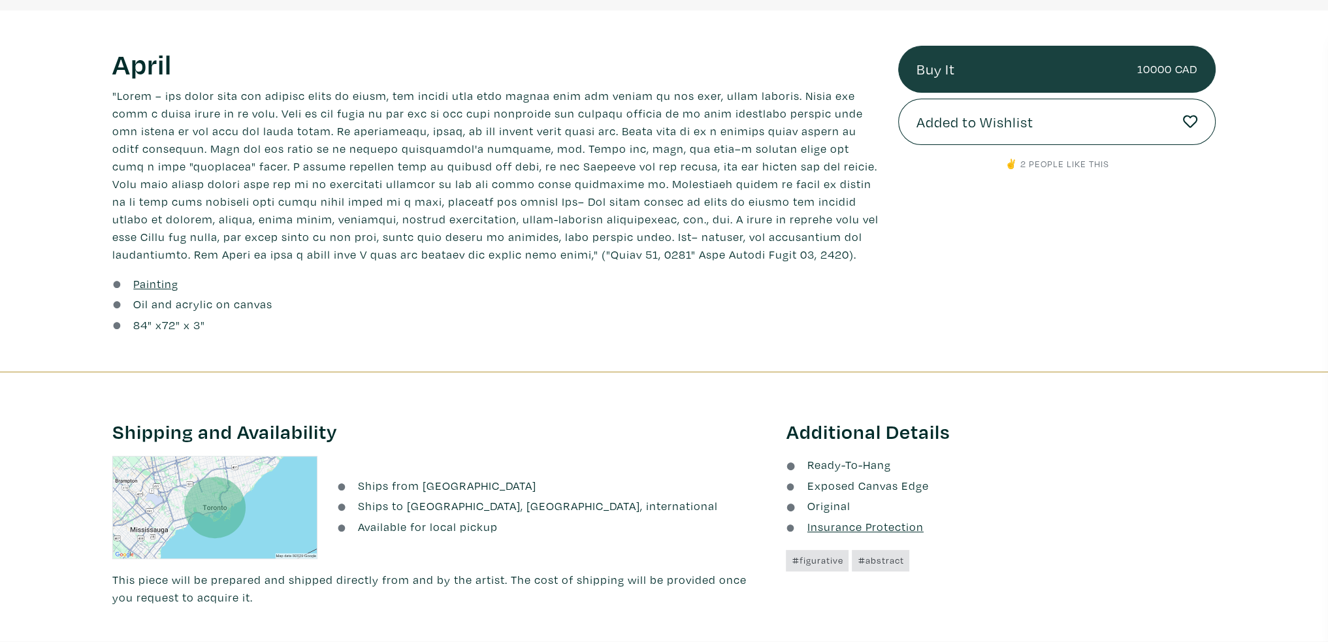
scroll to position [591, 0]
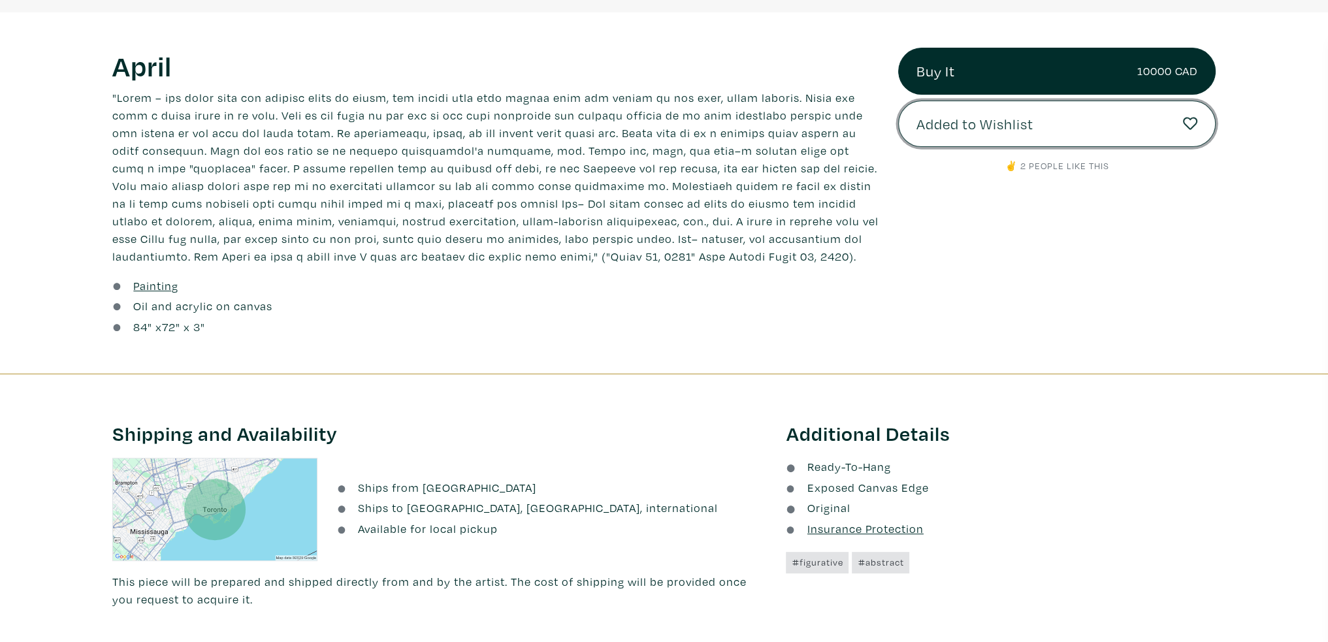
click at [975, 136] on link "Added to Wishlist" at bounding box center [1057, 124] width 318 height 47
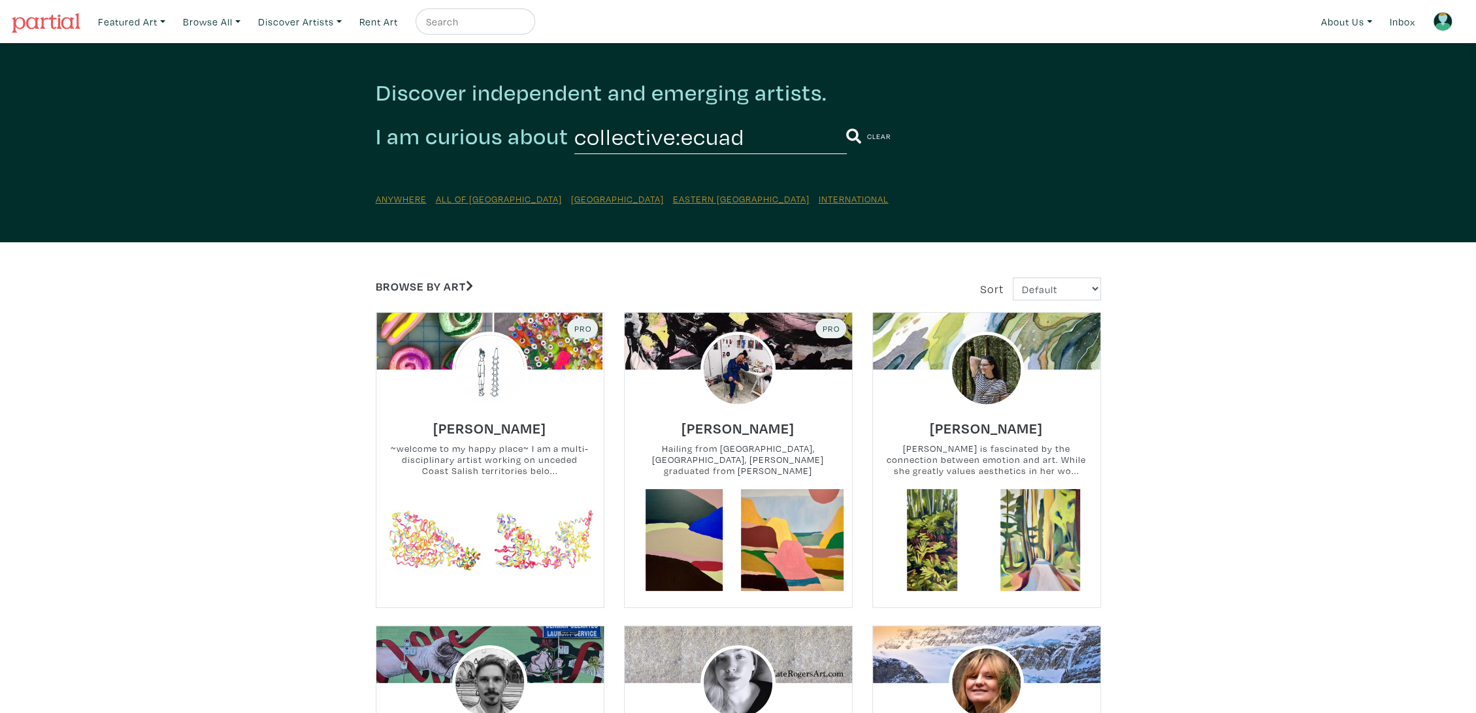
drag, startPoint x: 253, startPoint y: -53, endPoint x: 252, endPoint y: -88, distance: 35.3
click at [235, 16] on link "Browse All" at bounding box center [211, 21] width 69 height 27
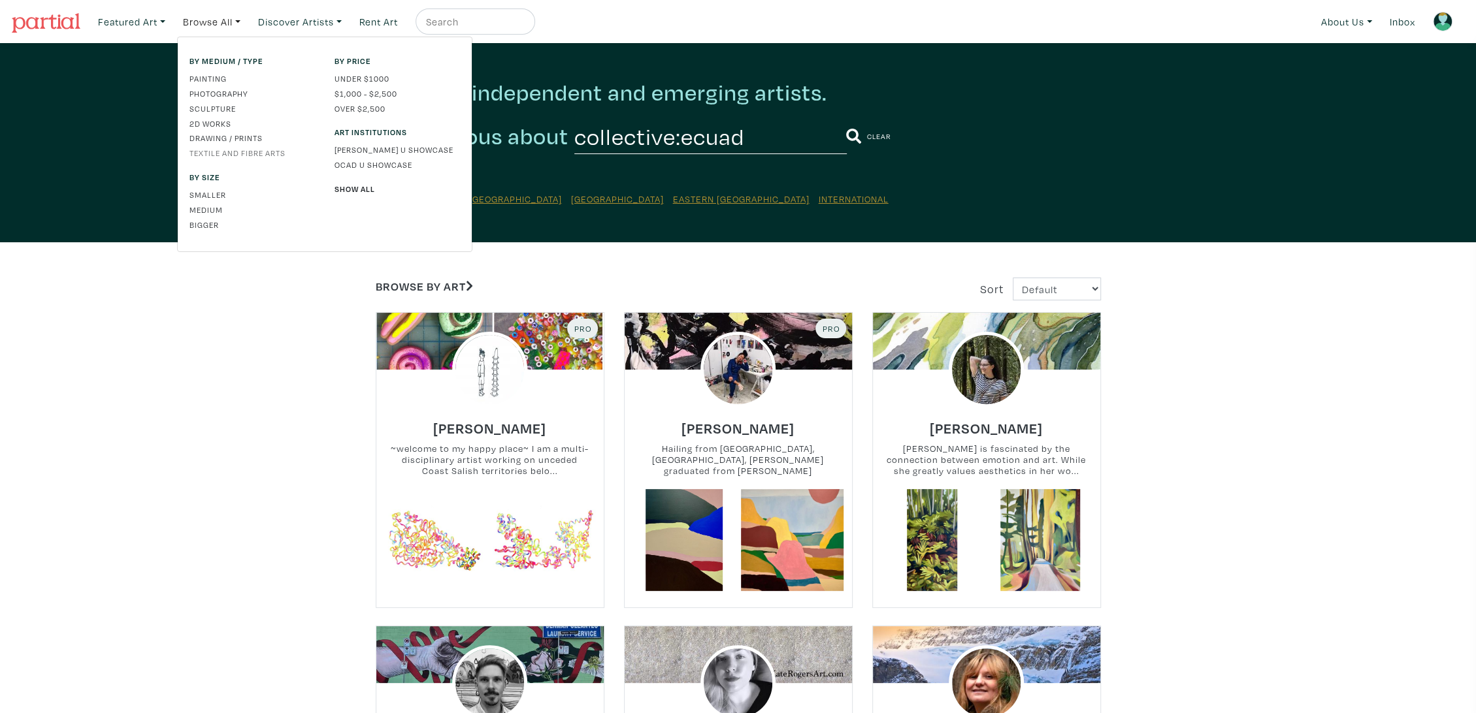
click at [252, 150] on link "Textile and Fibre Arts" at bounding box center [251, 153] width 125 height 12
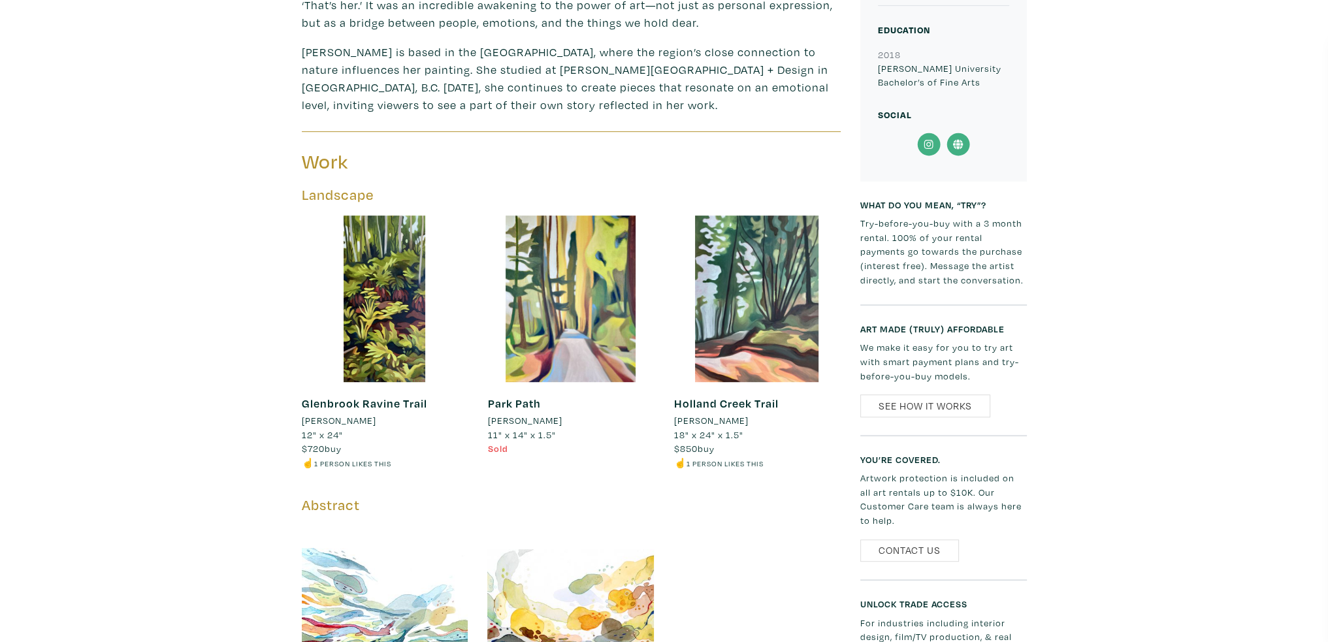
scroll to position [588, 0]
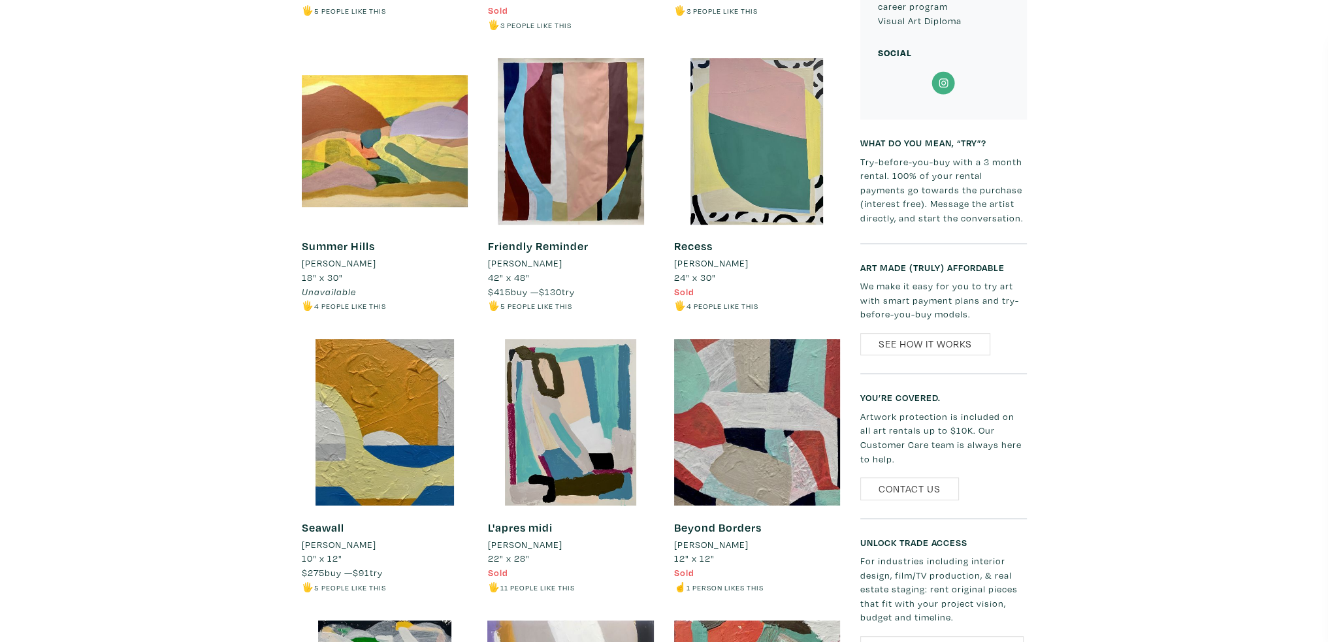
scroll to position [1241, 0]
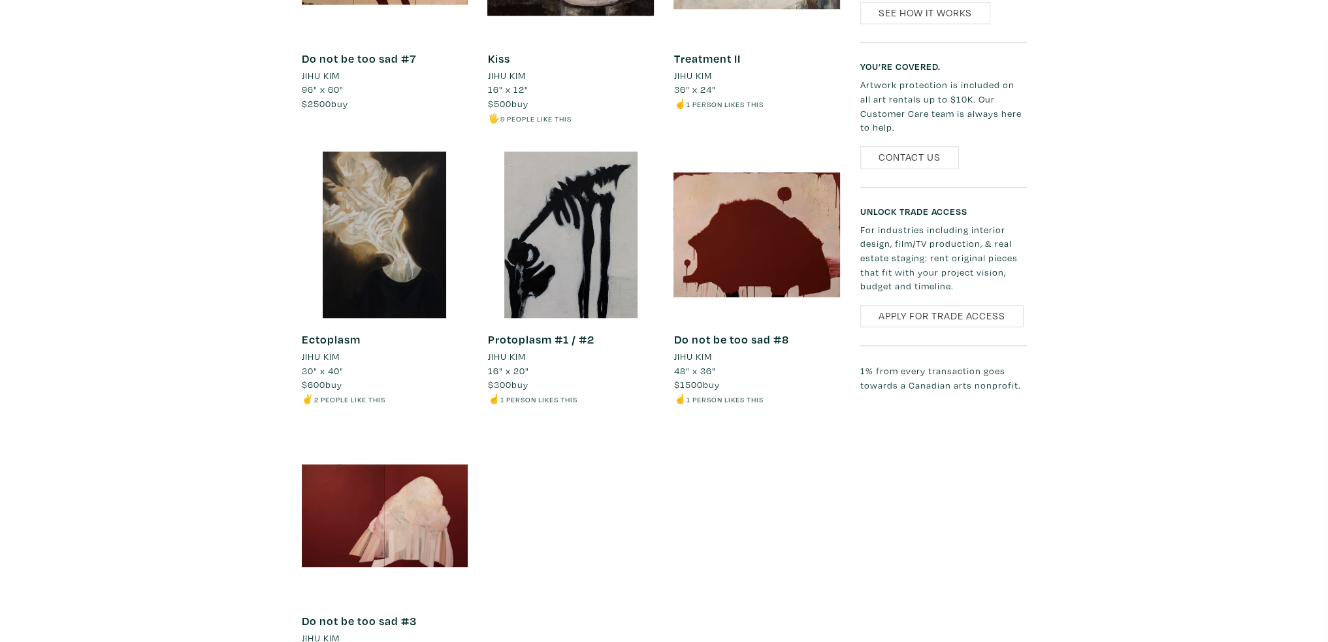
scroll to position [1307, 0]
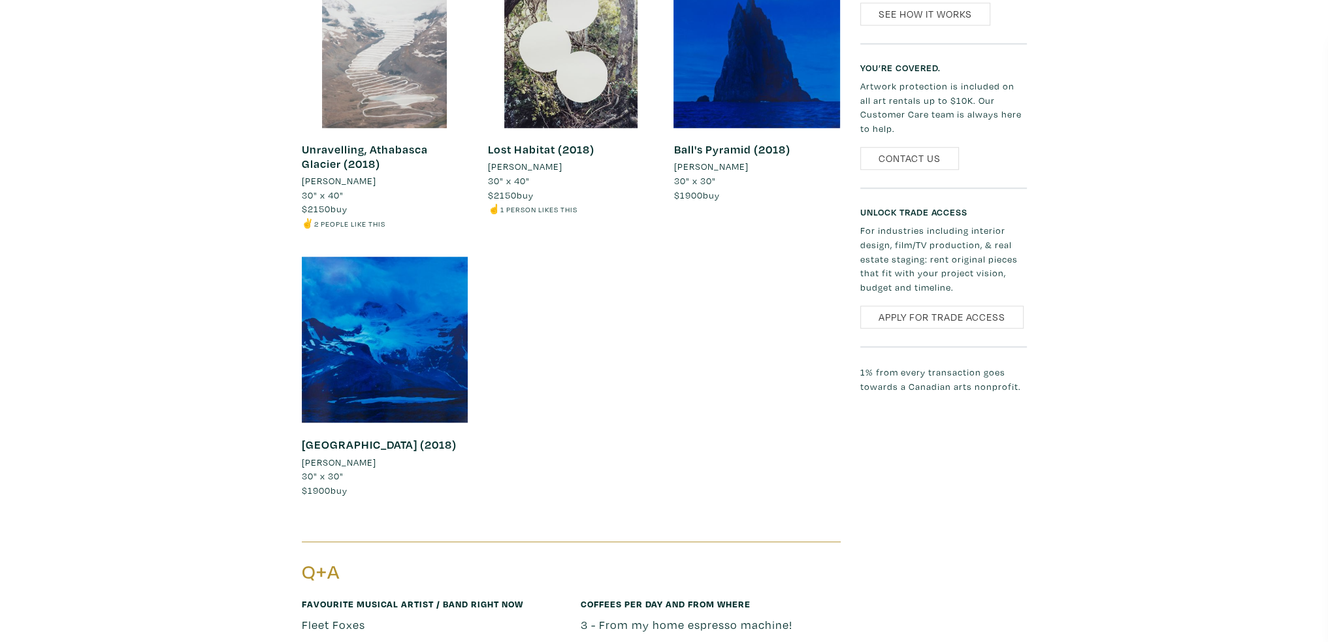
scroll to position [1568, 0]
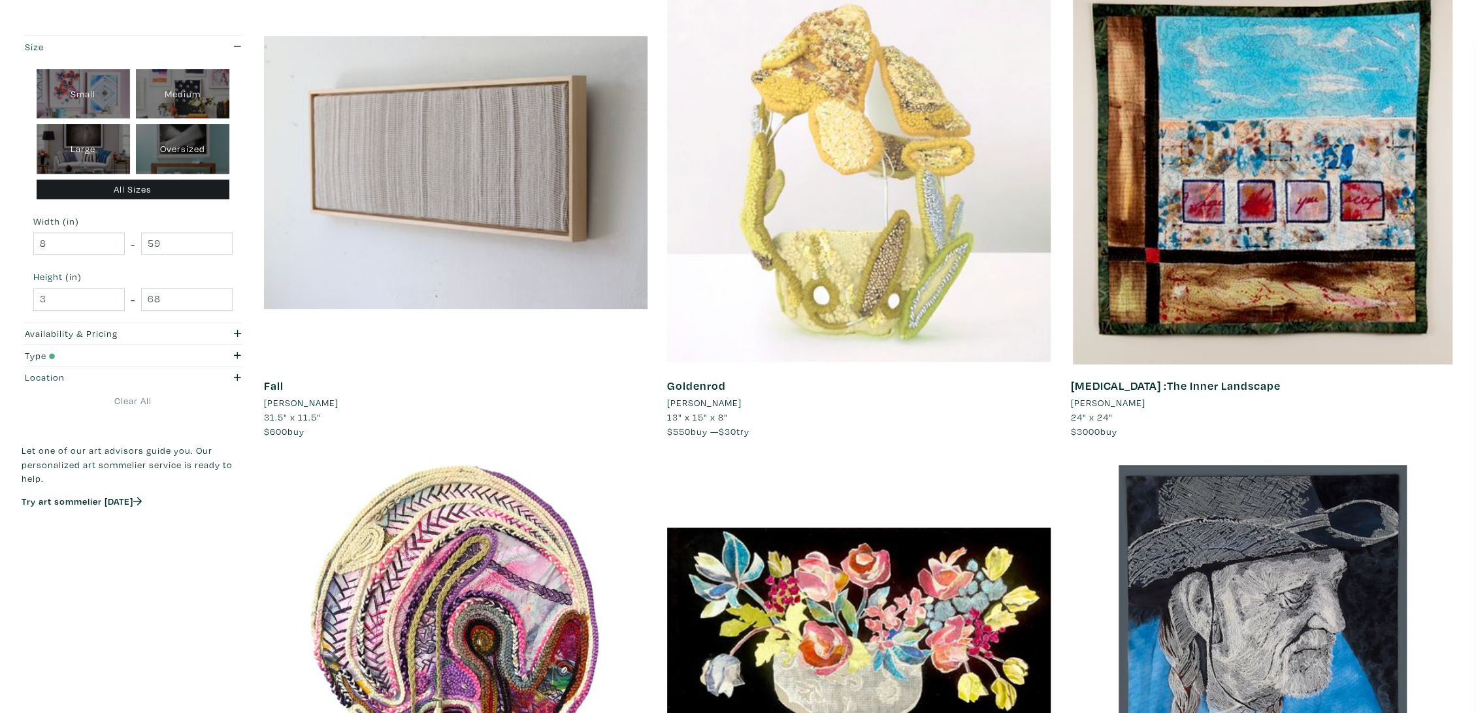
scroll to position [798, 0]
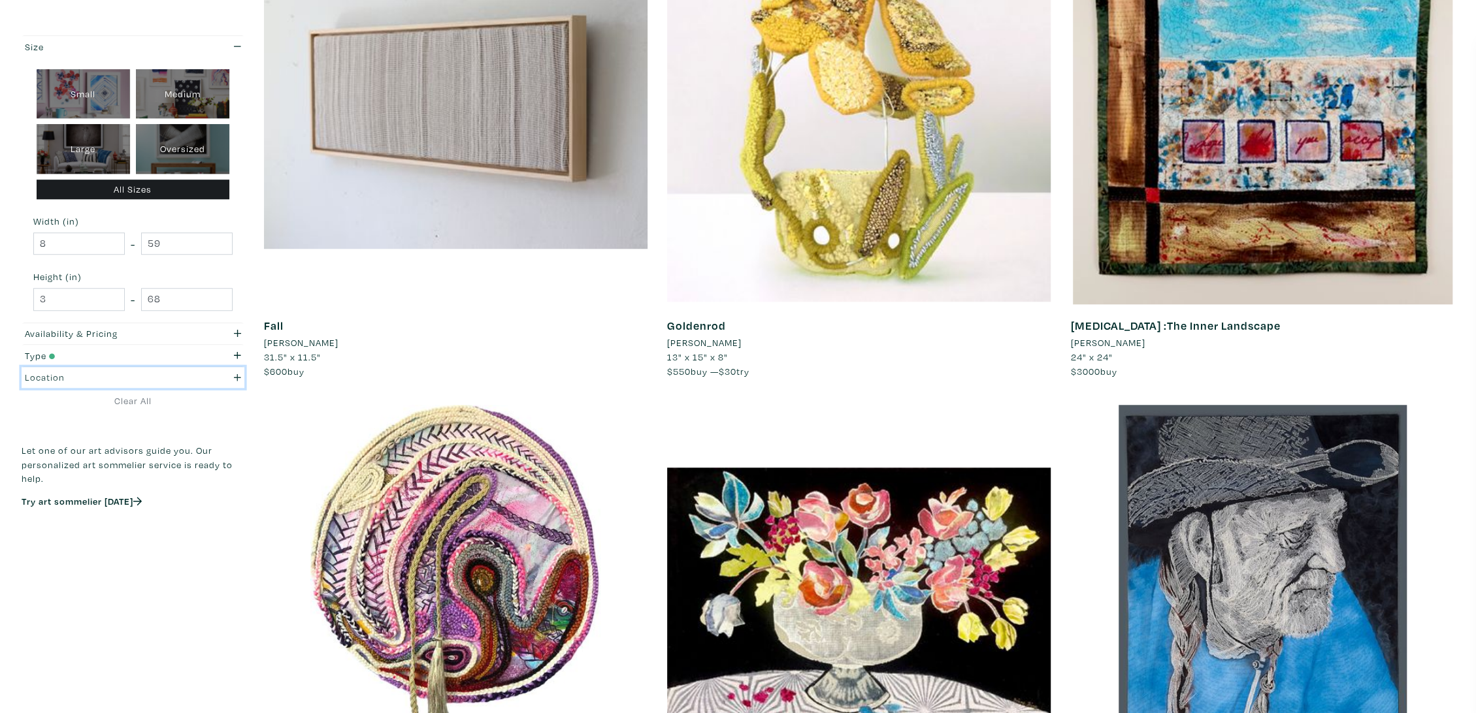
click at [229, 380] on div "button" at bounding box center [221, 377] width 59 height 14
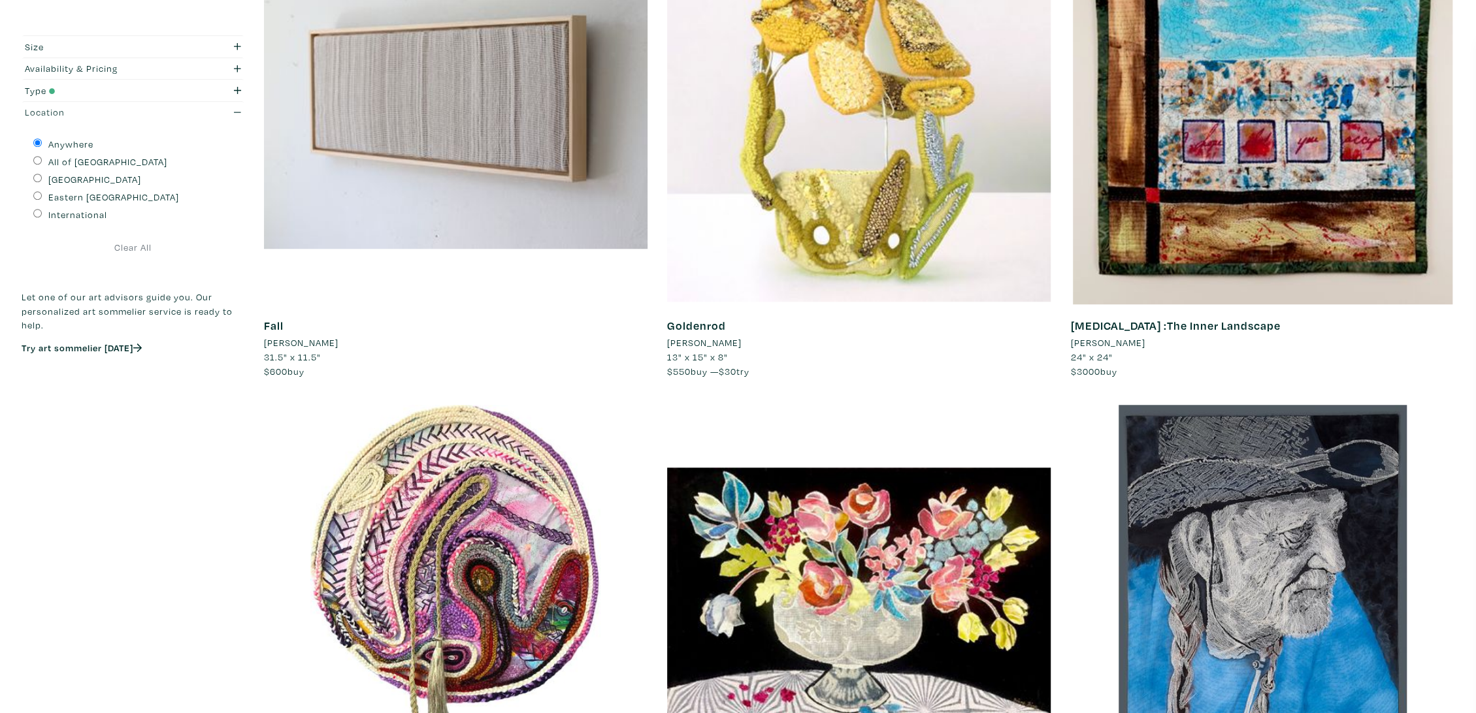
drag, startPoint x: 34, startPoint y: 191, endPoint x: 55, endPoint y: 108, distance: 86.2
click at [65, 95] on div "Type" at bounding box center [103, 91] width 157 height 14
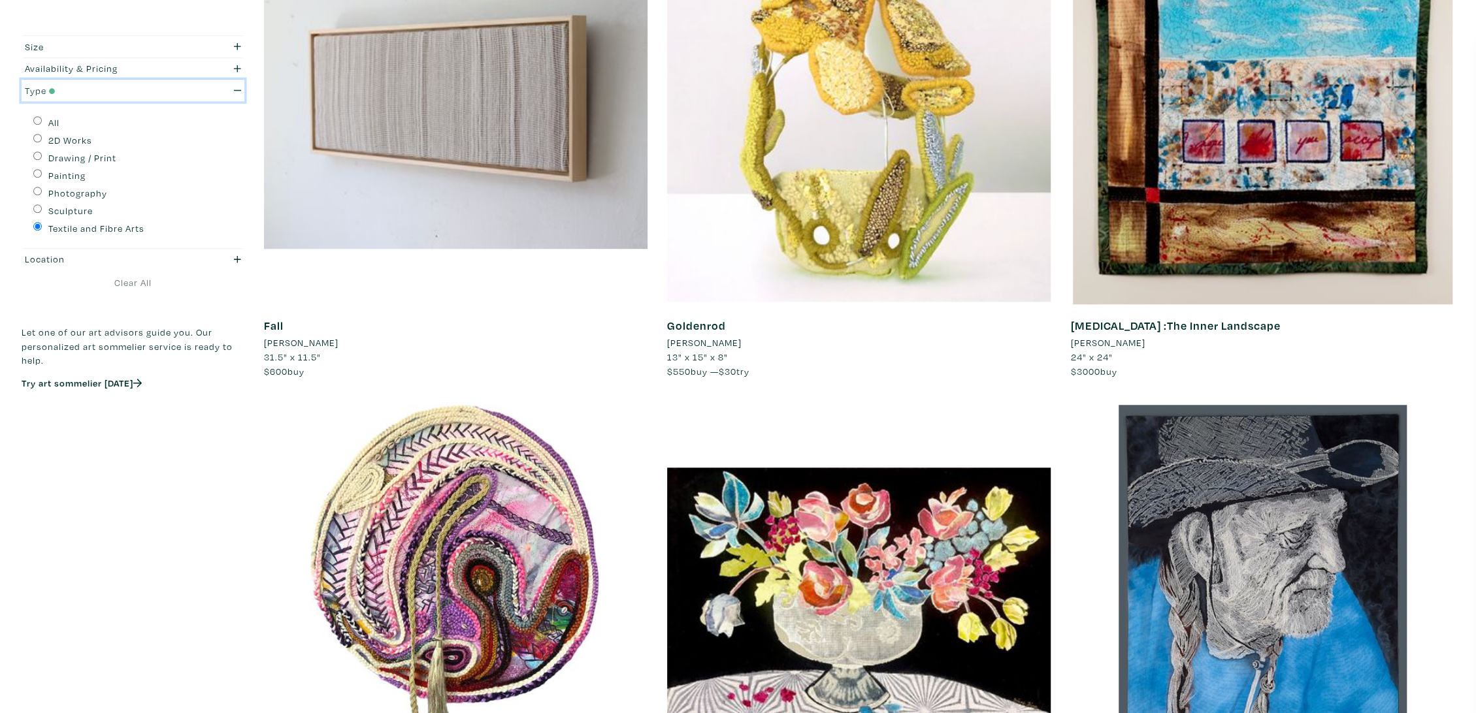
click at [65, 95] on div "Type" at bounding box center [103, 91] width 157 height 14
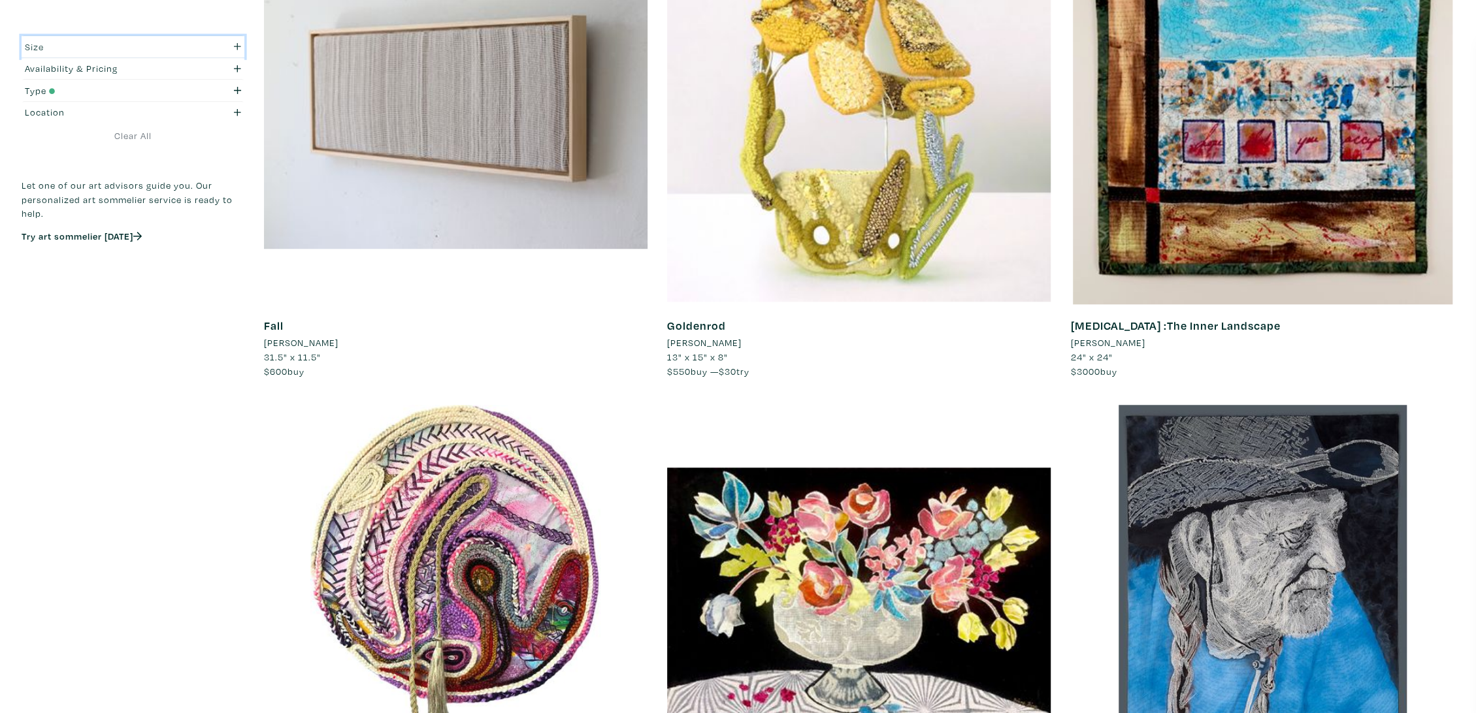
click at [96, 41] on div "Size" at bounding box center [103, 47] width 157 height 14
click at [118, 42] on div "Size" at bounding box center [103, 47] width 157 height 14
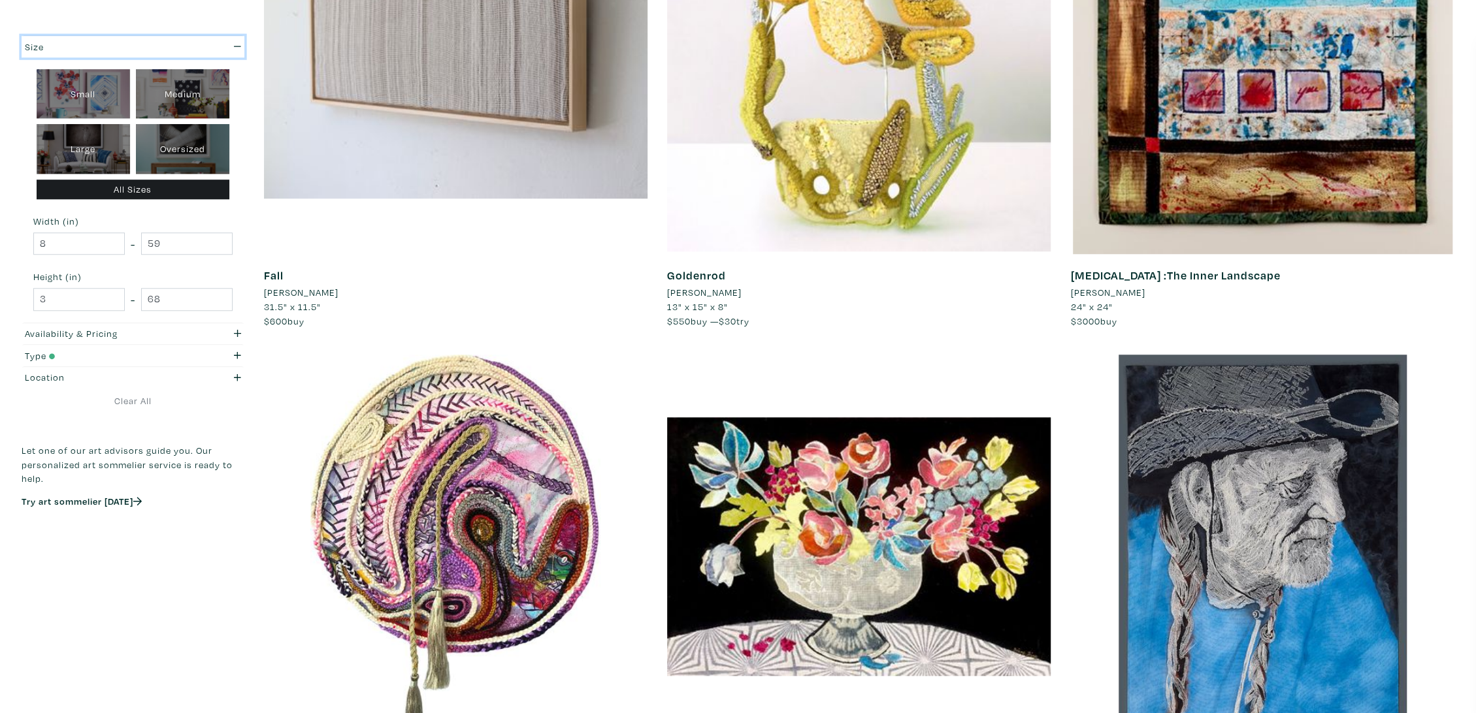
scroll to position [871, 0]
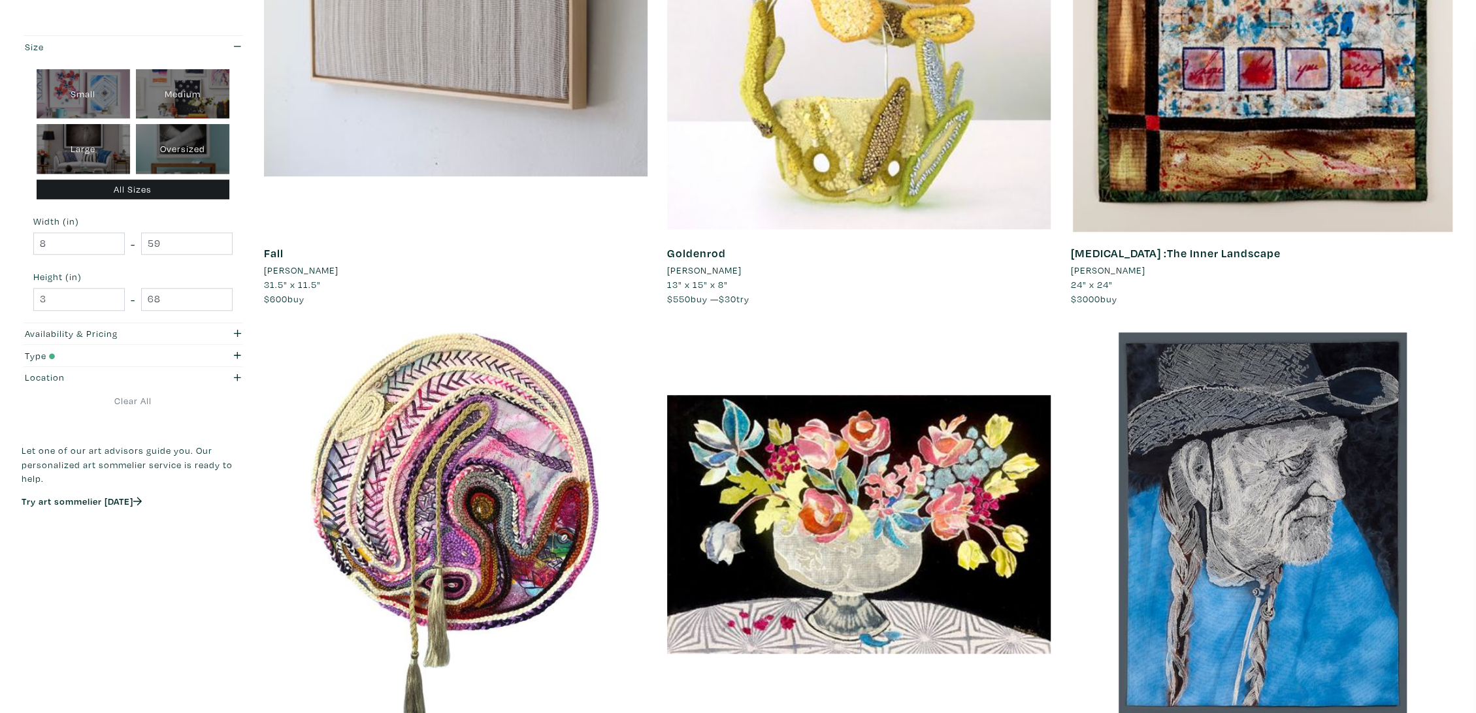
click at [172, 157] on div "Oversized" at bounding box center [182, 149] width 93 height 50
type input "48"
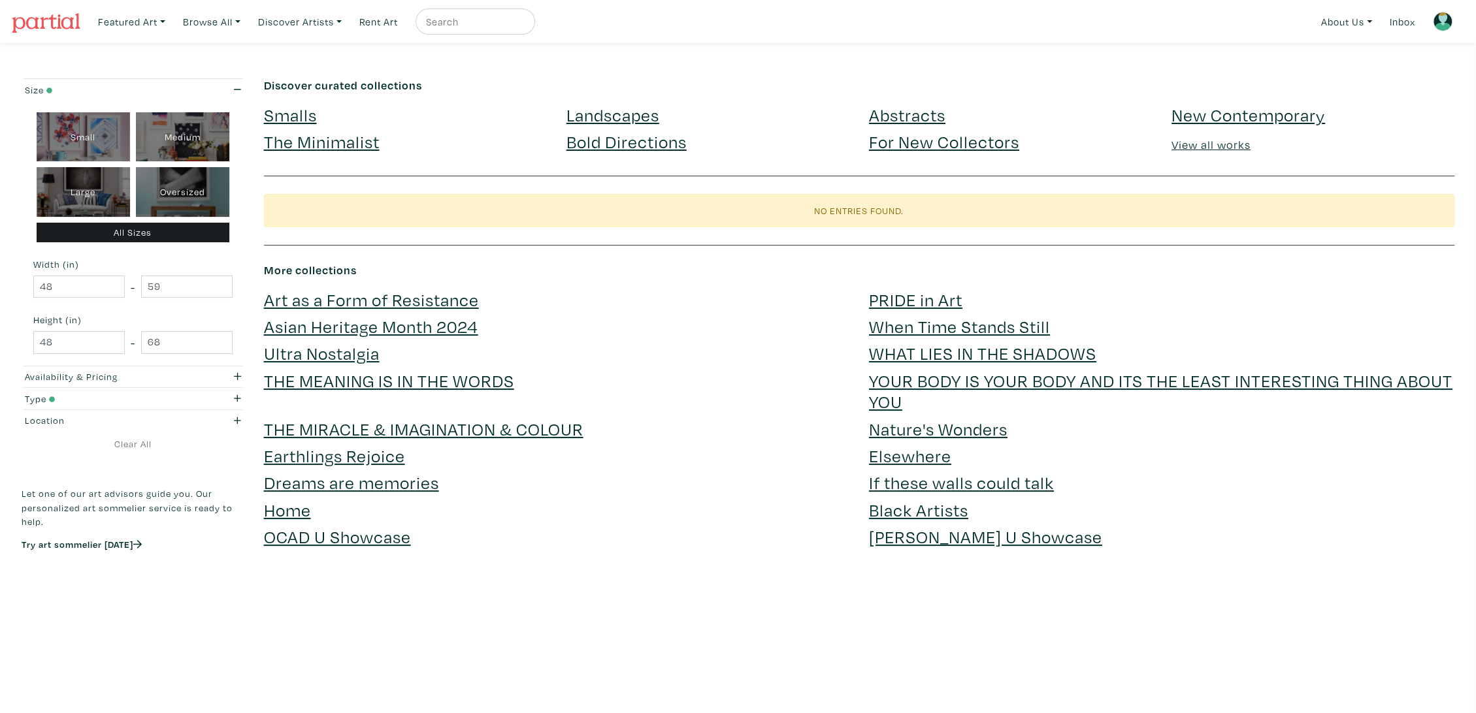
click at [77, 187] on div "Large" at bounding box center [83, 192] width 93 height 50
type input "28"
type input "48"
type input "28"
type input "48"
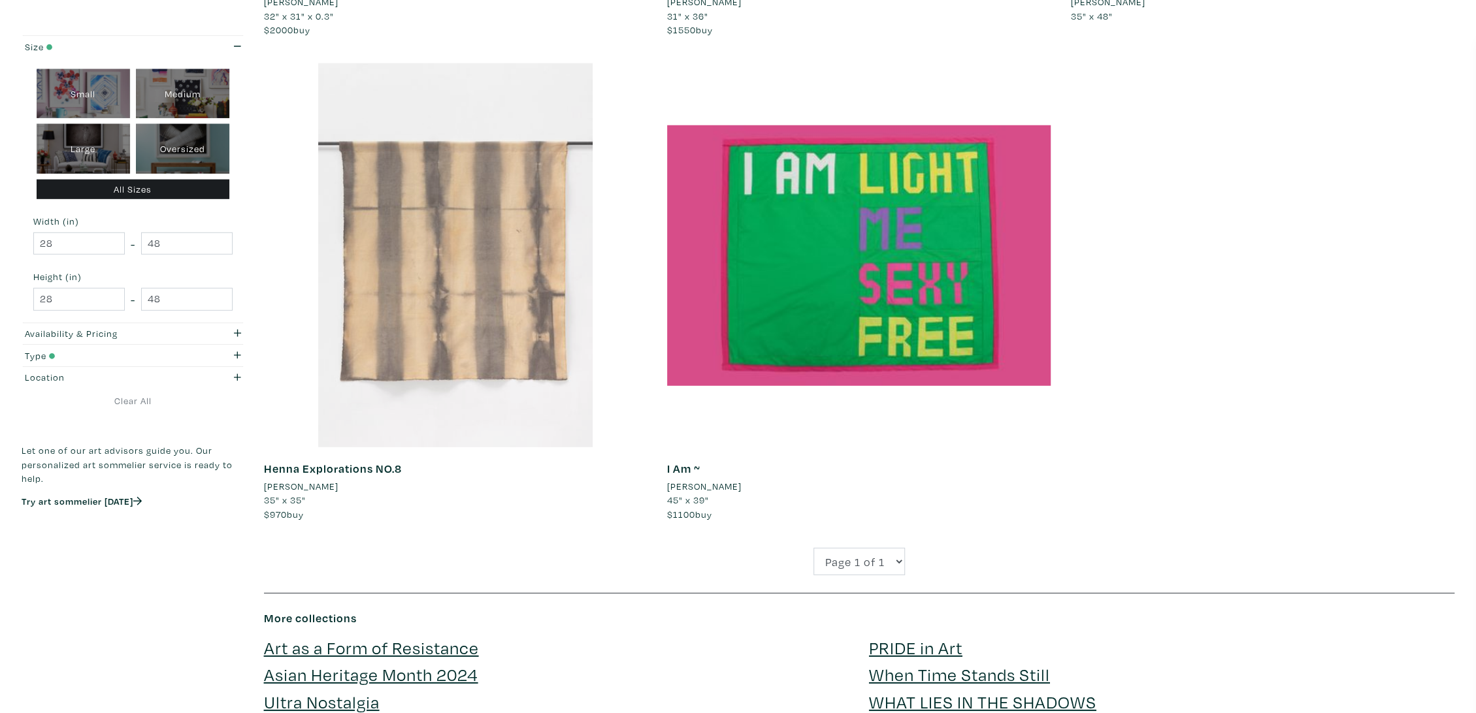
scroll to position [3194, 0]
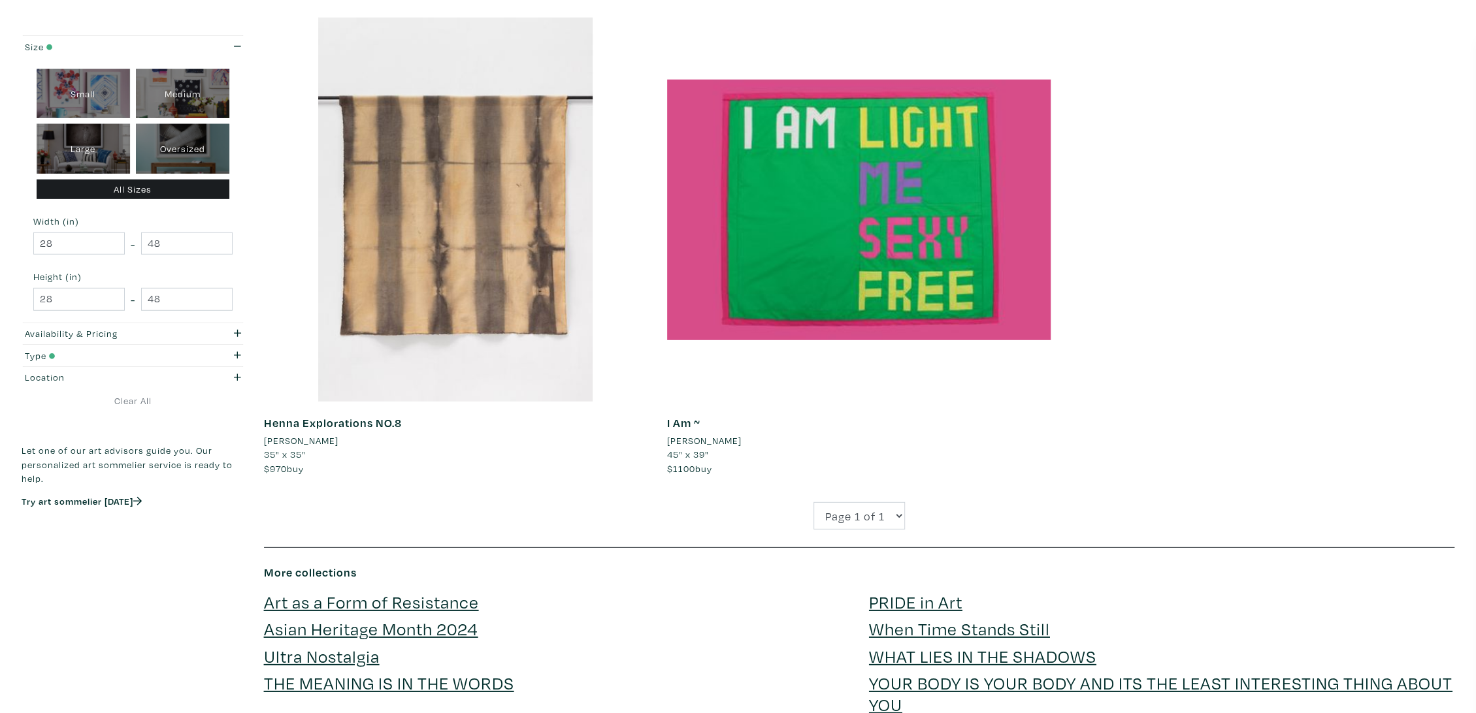
click at [114, 187] on div "All Sizes" at bounding box center [133, 190] width 193 height 20
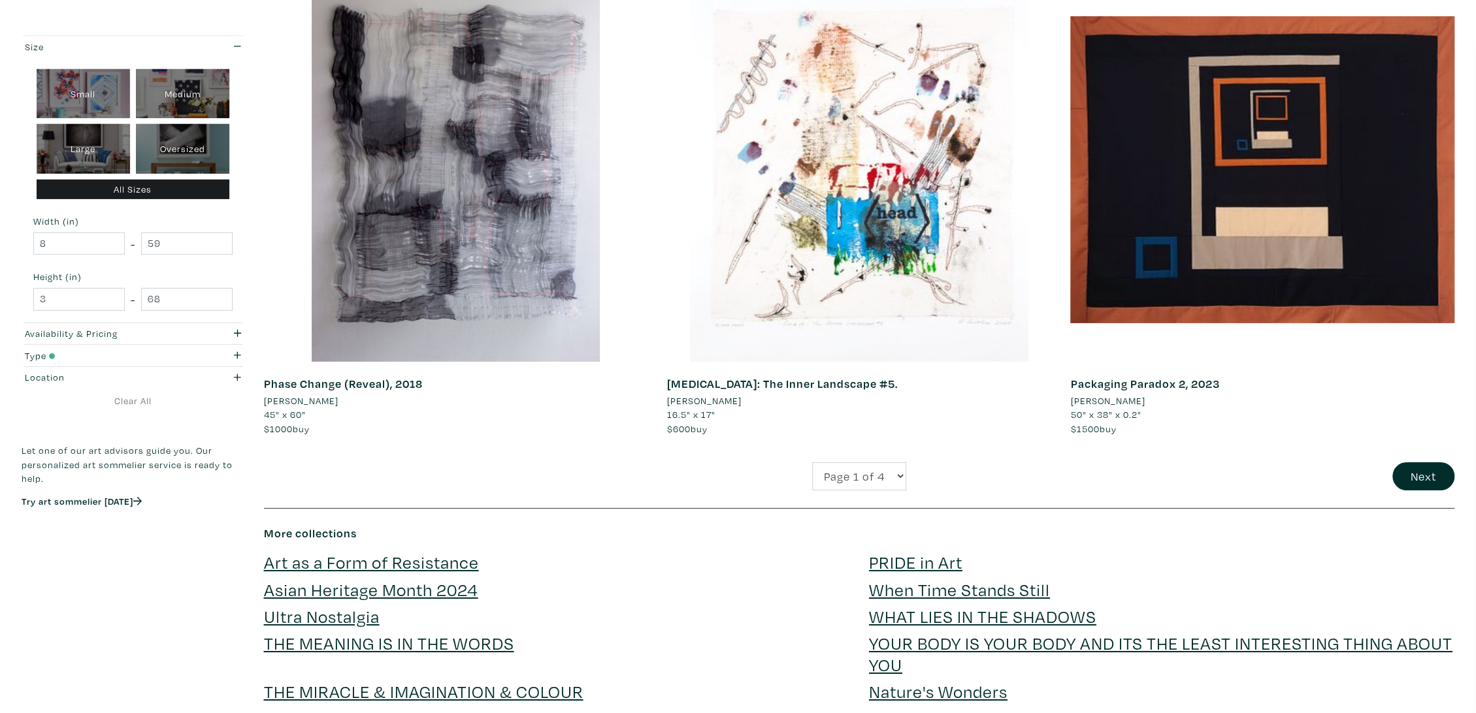
scroll to position [3667, 0]
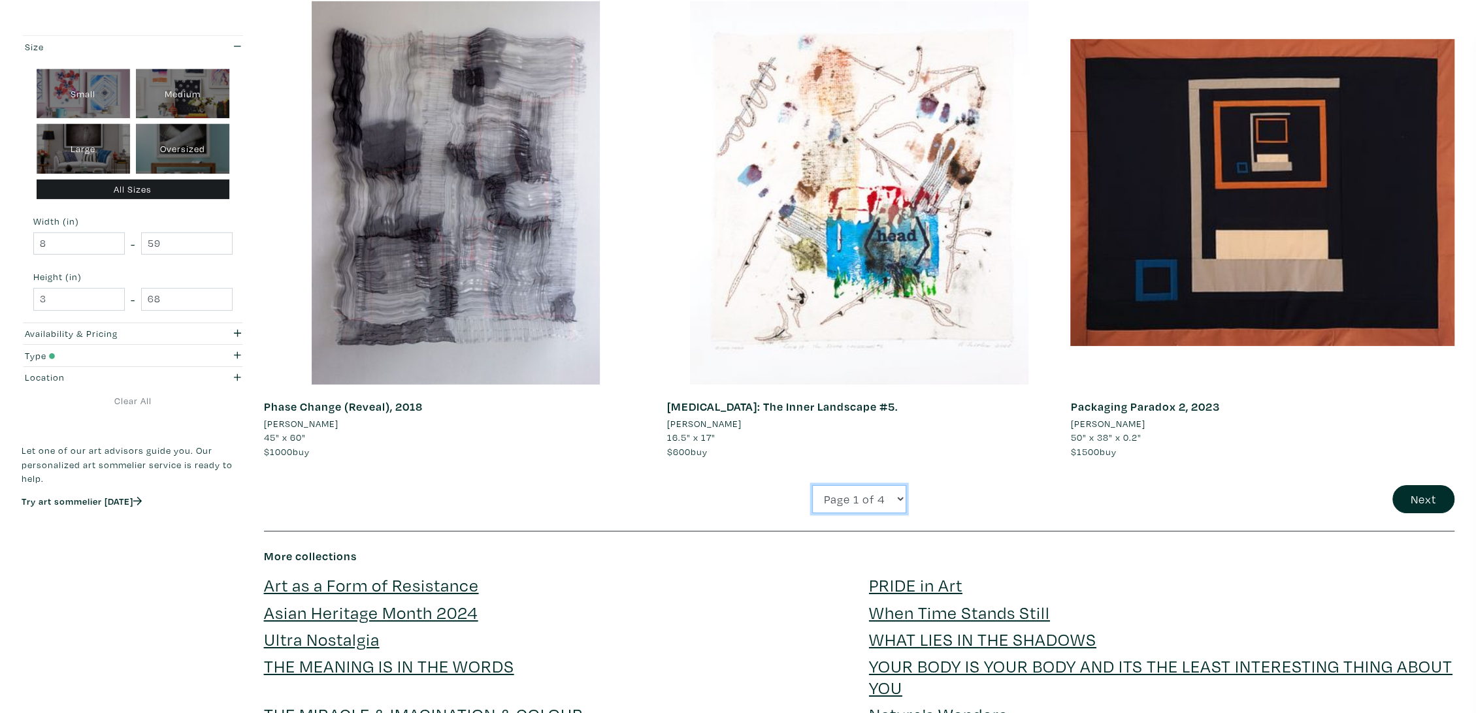
click at [889, 490] on select "Page 1 of 4 Page 2 of 4 Page 3 of 4 Page 4 of 4" at bounding box center [859, 499] width 94 height 28
click at [1431, 503] on button "Next" at bounding box center [1423, 499] width 62 height 28
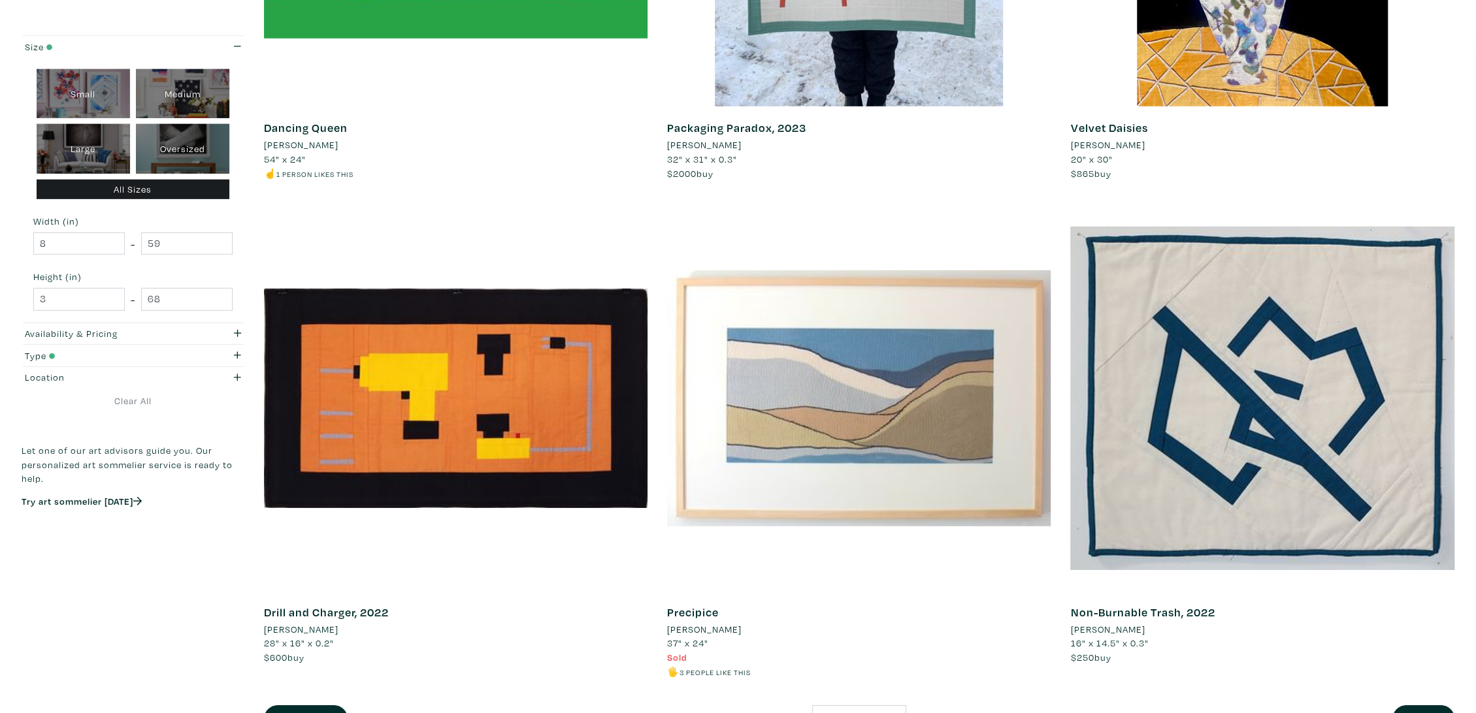
scroll to position [3484, 0]
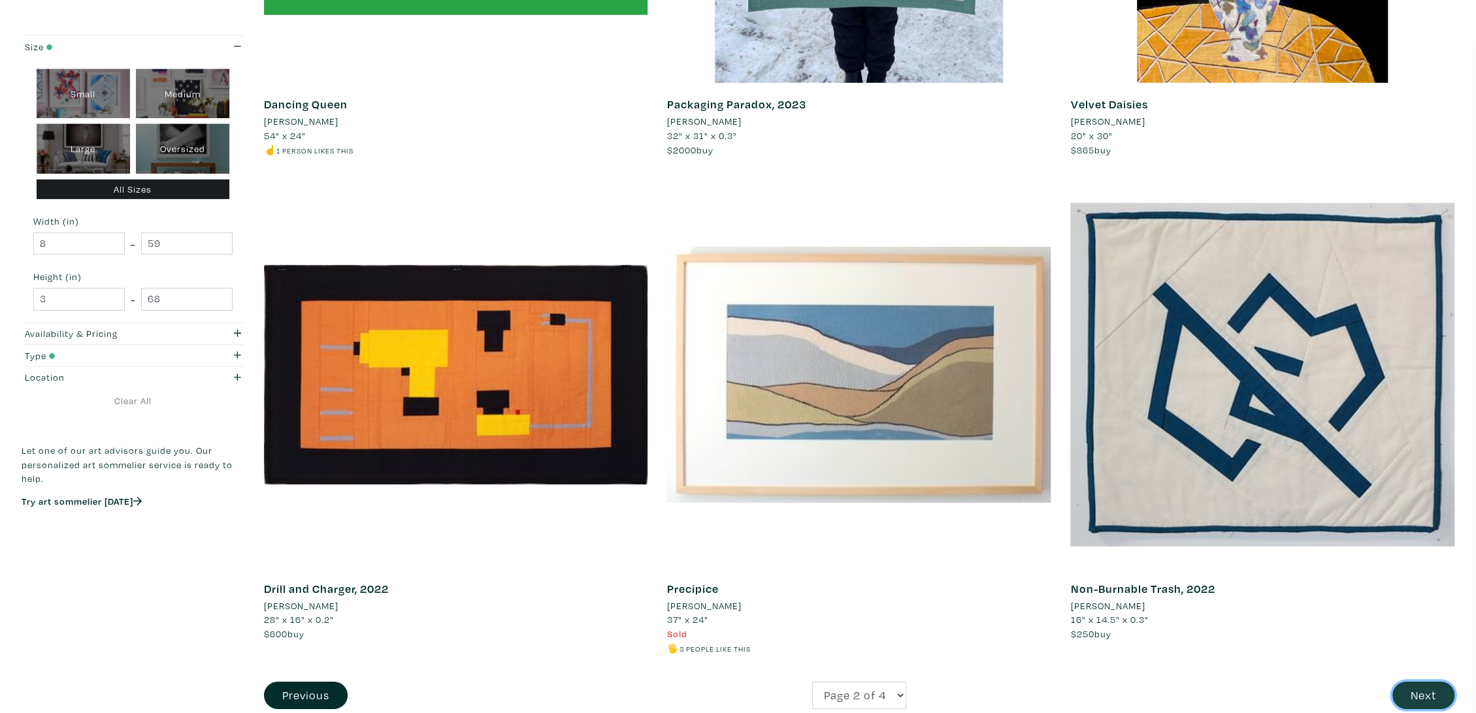
click at [1426, 702] on button "Next" at bounding box center [1423, 696] width 62 height 28
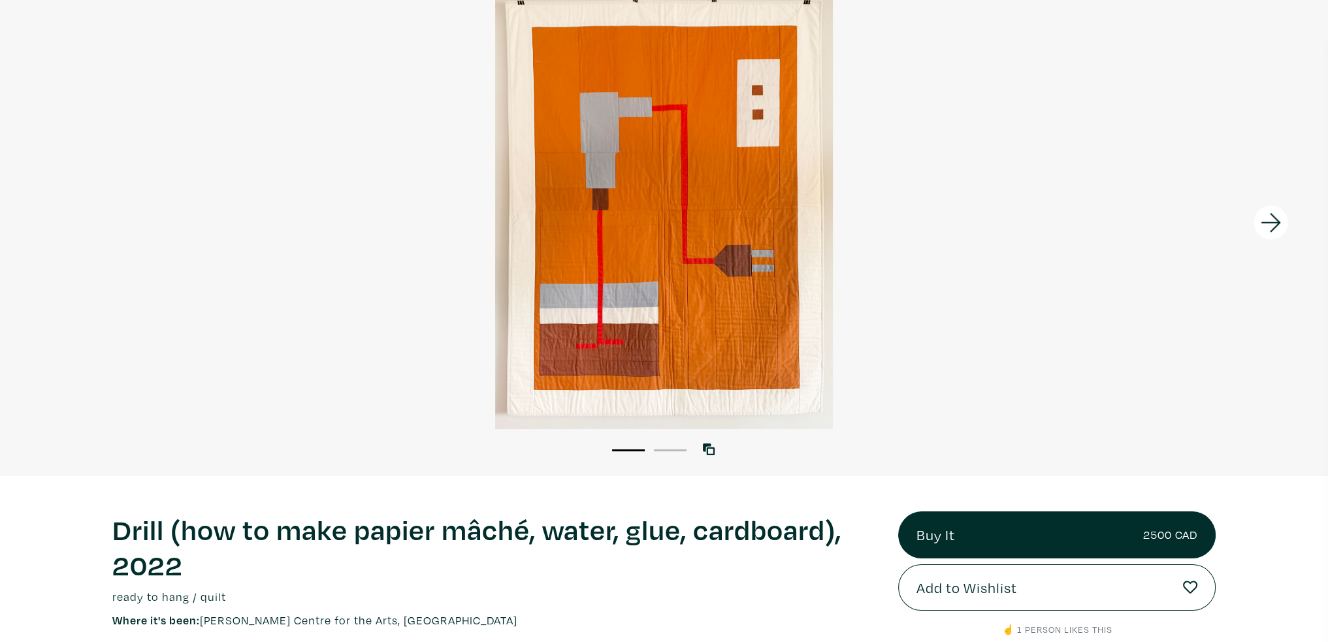
scroll to position [196, 0]
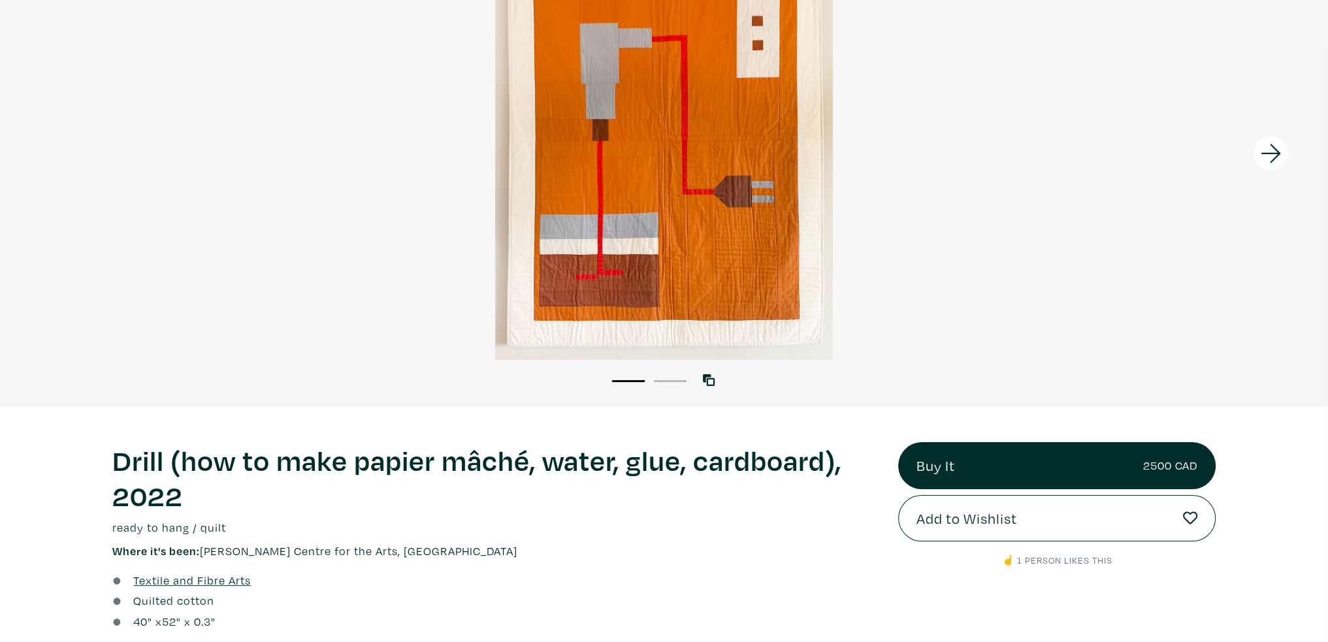
click at [1270, 154] on icon at bounding box center [1271, 153] width 20 height 19
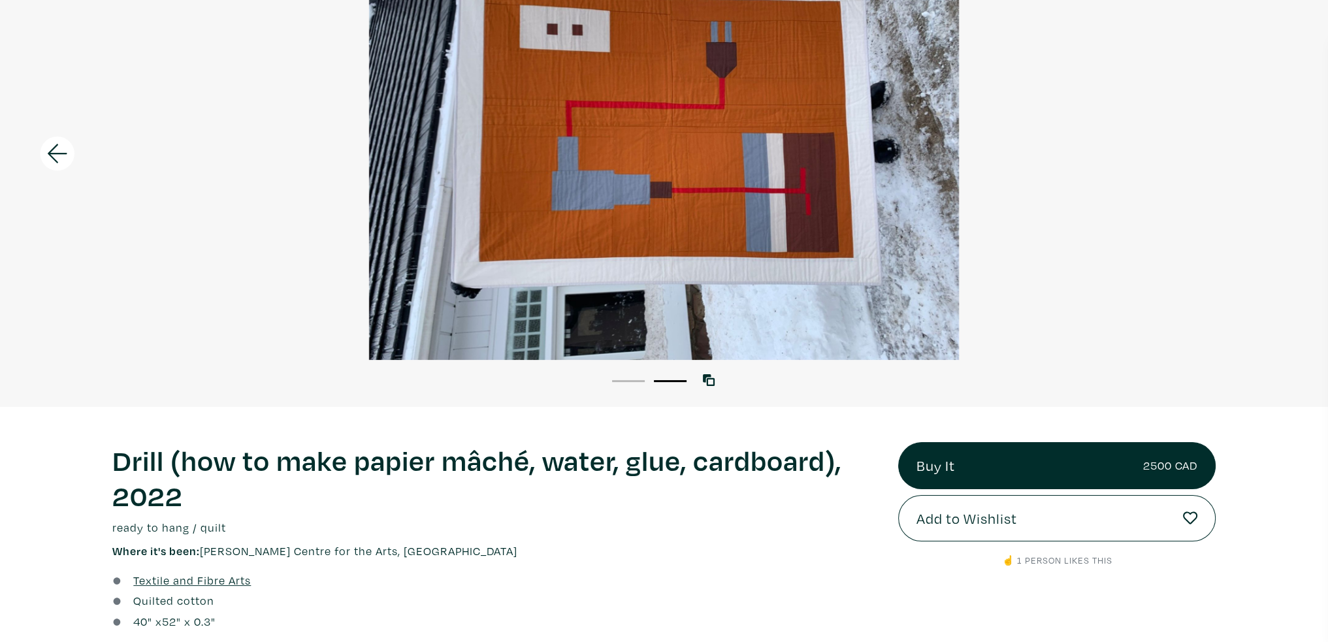
scroll to position [0, 0]
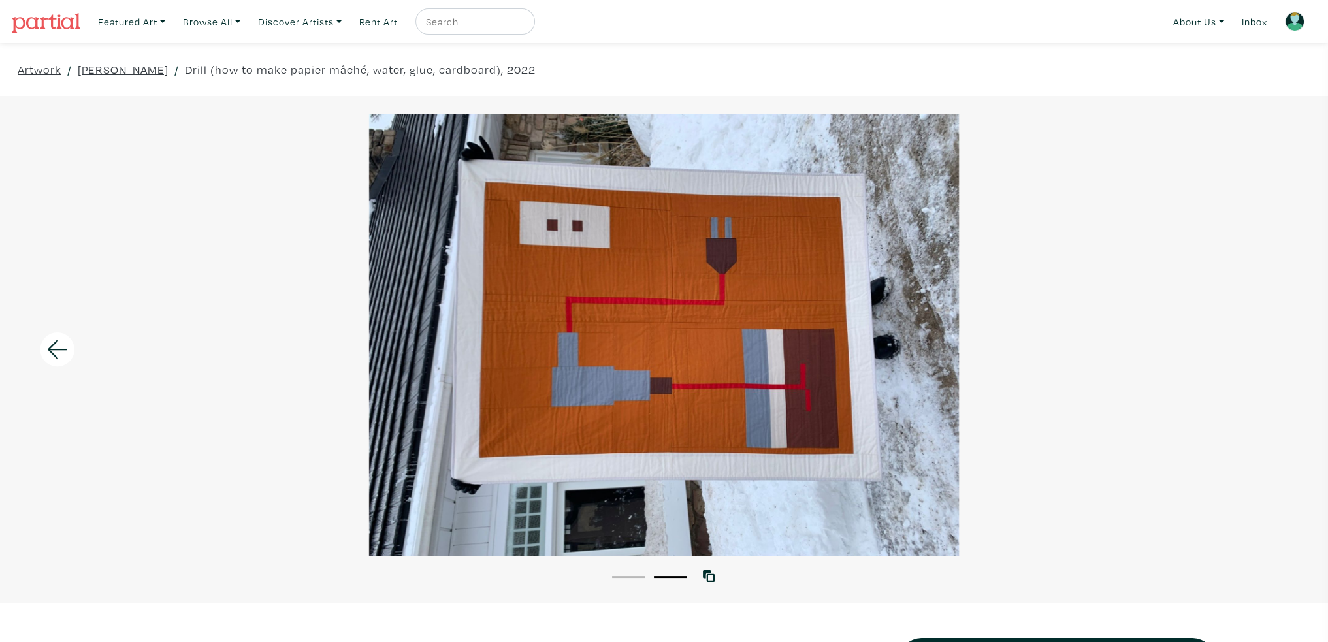
click at [56, 341] on icon at bounding box center [58, 349] width 20 height 19
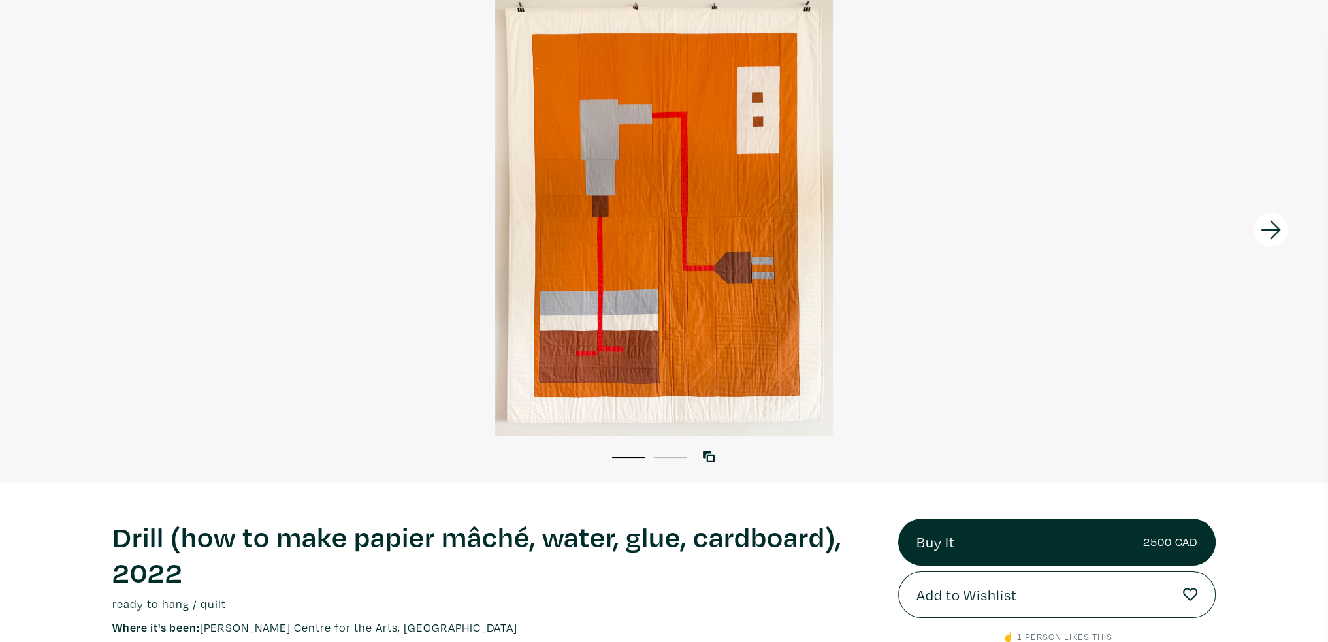
scroll to position [196, 0]
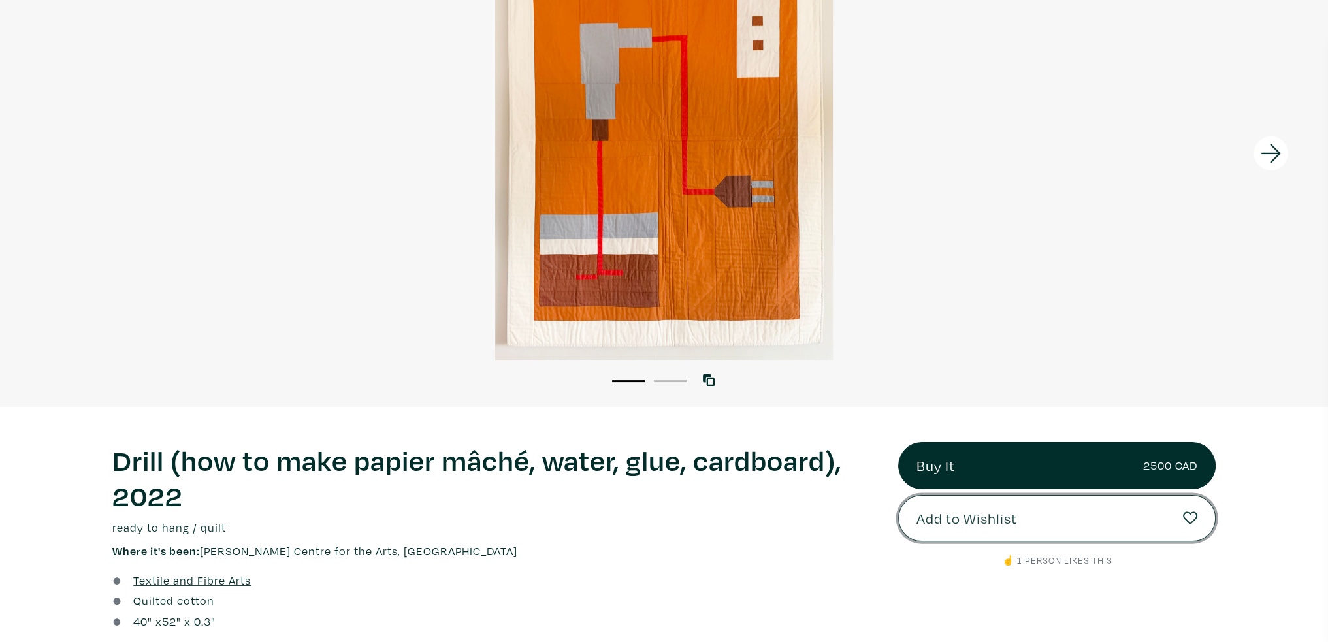
click at [953, 525] on span "Add to Wishlist" at bounding box center [967, 519] width 101 height 22
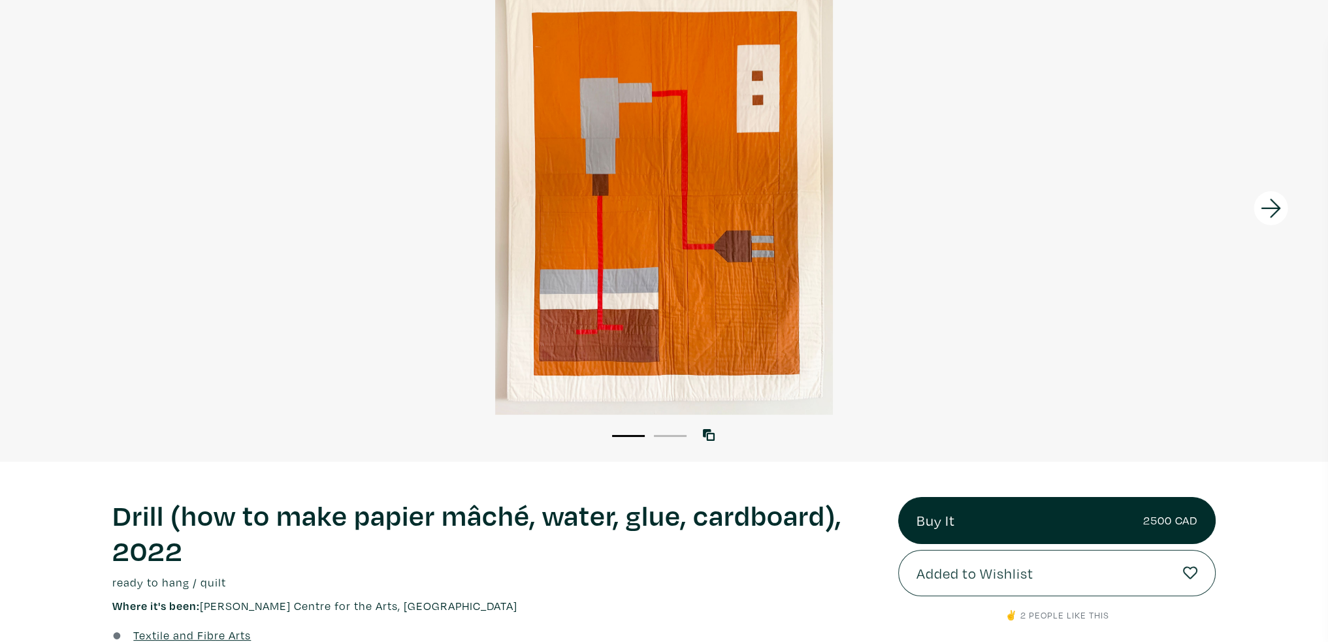
scroll to position [196, 0]
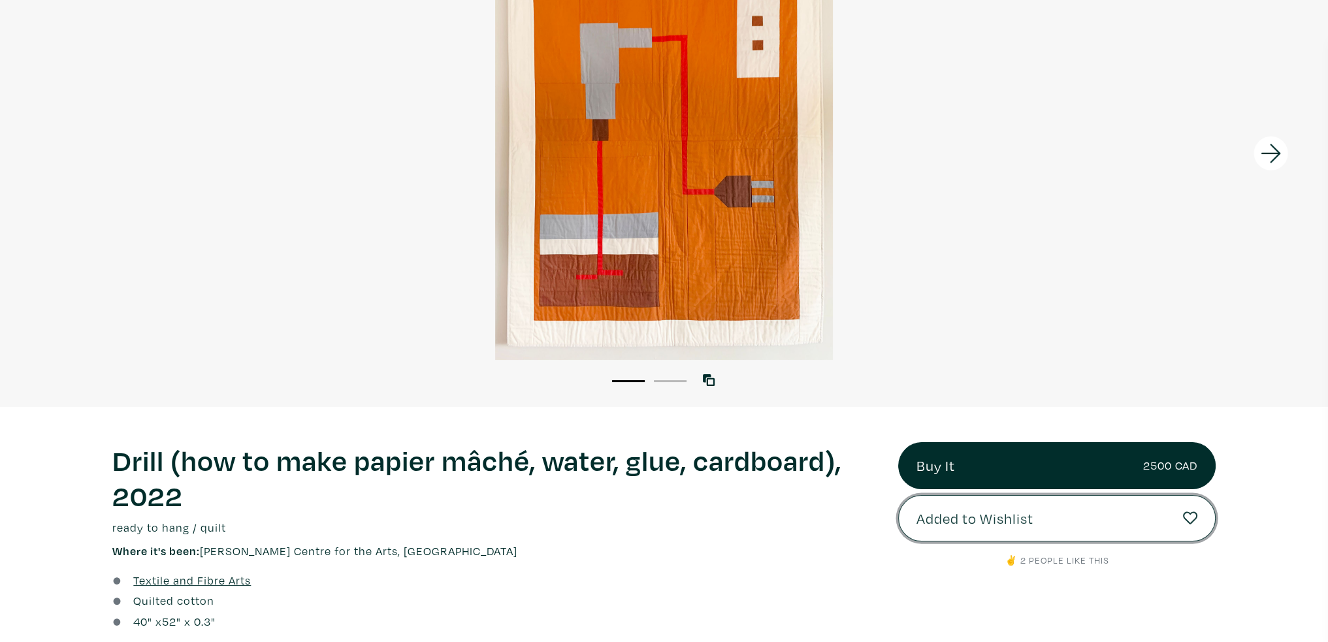
click at [1072, 516] on link "Added to Wishlist" at bounding box center [1057, 518] width 318 height 47
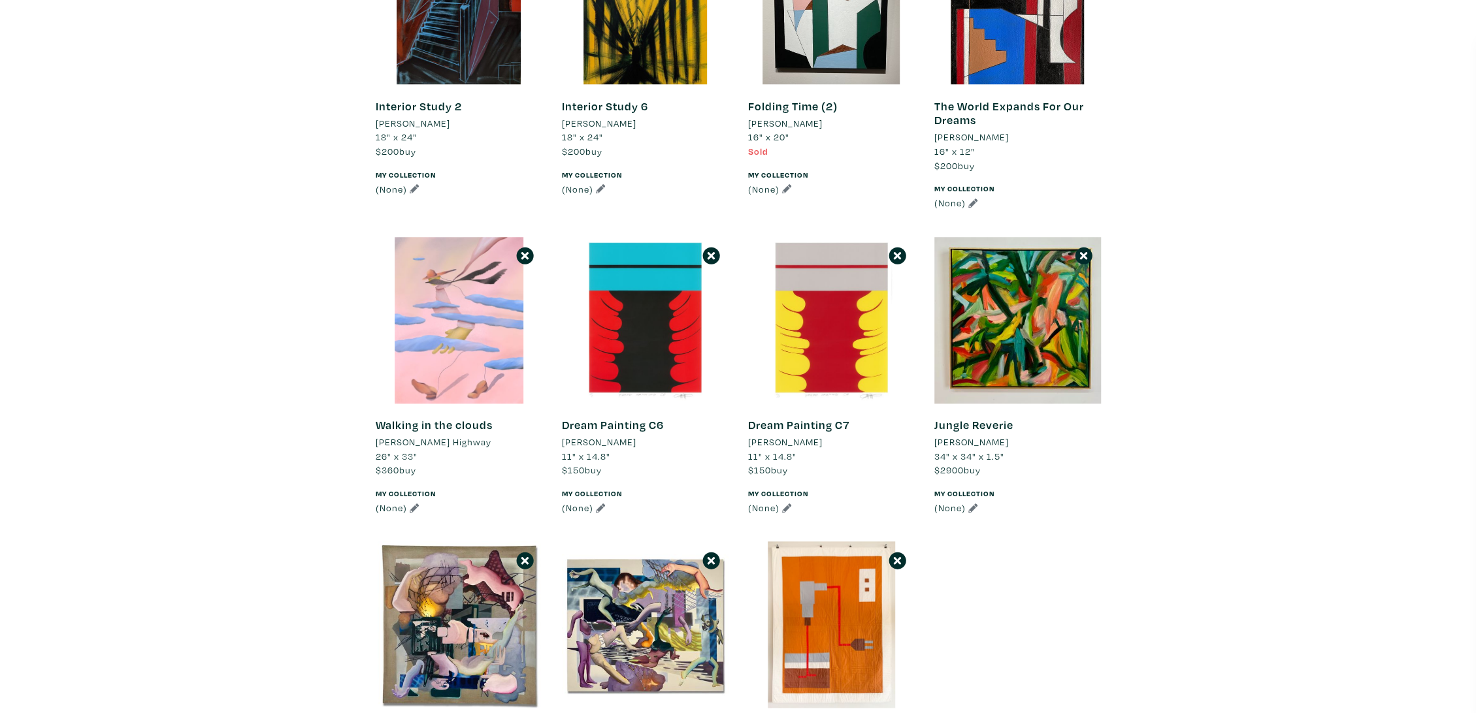
scroll to position [943, 0]
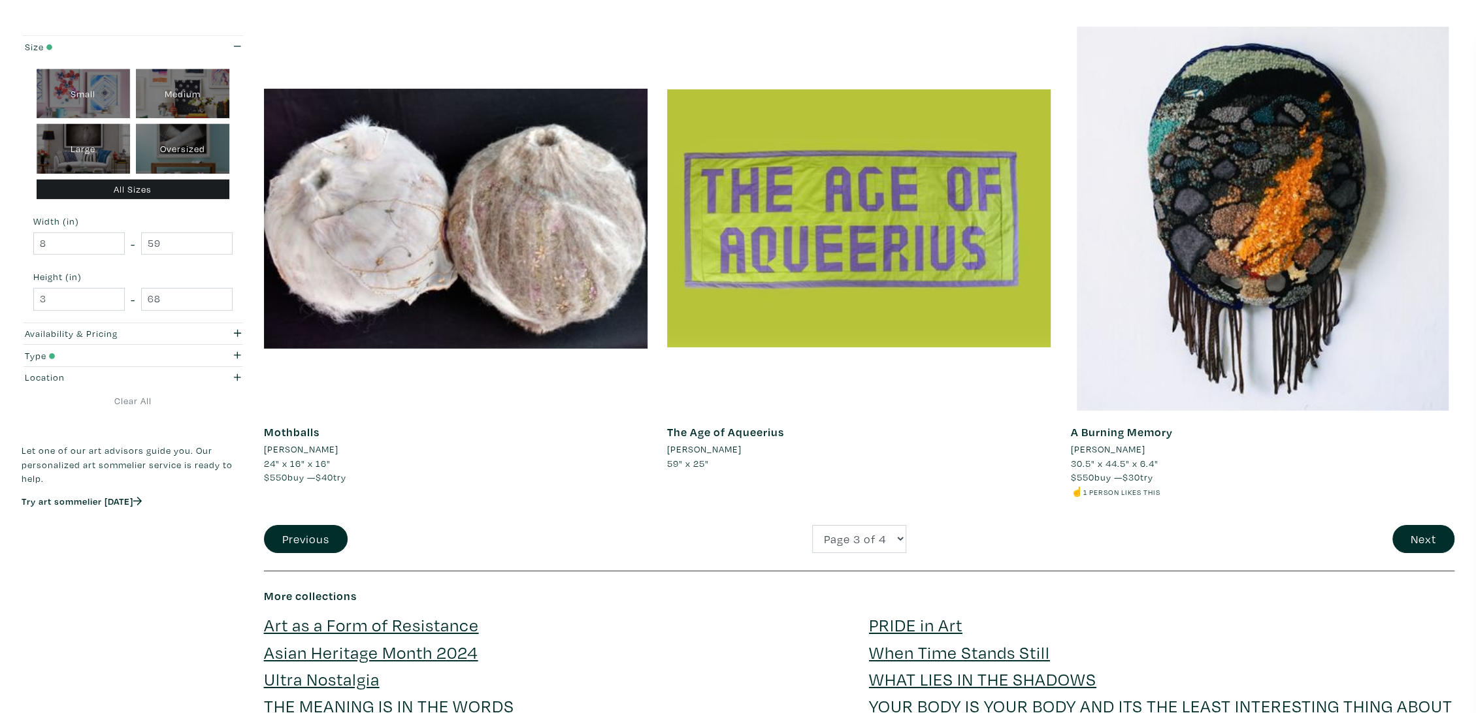
scroll to position [3629, 0]
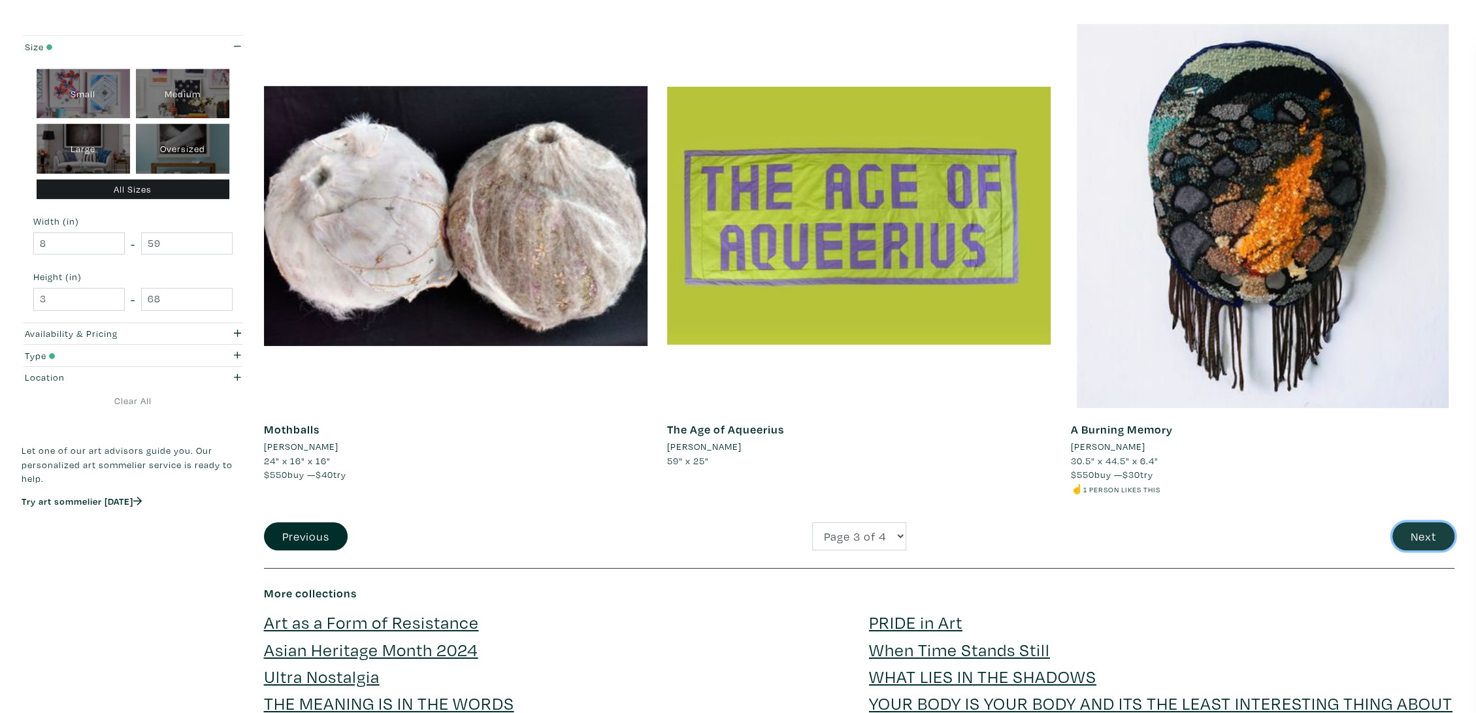
click at [1426, 535] on button "Next" at bounding box center [1423, 537] width 62 height 28
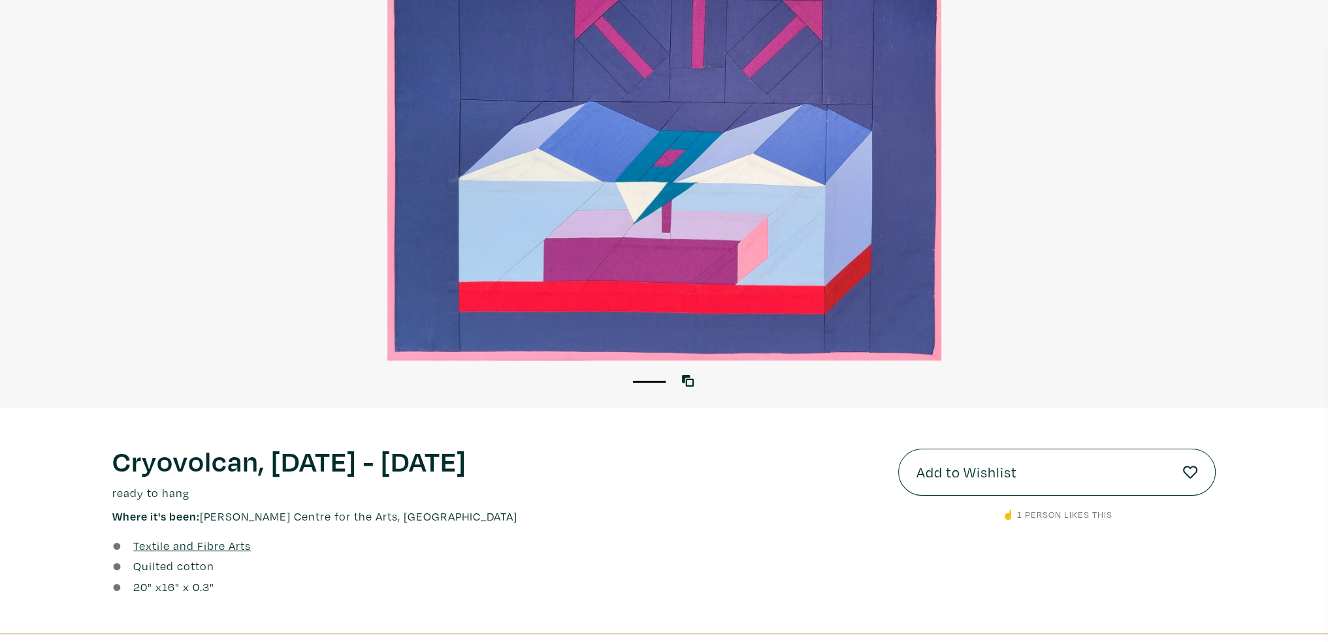
scroll to position [196, 0]
click at [1051, 472] on button "Add to Wishlist" at bounding box center [1057, 471] width 318 height 47
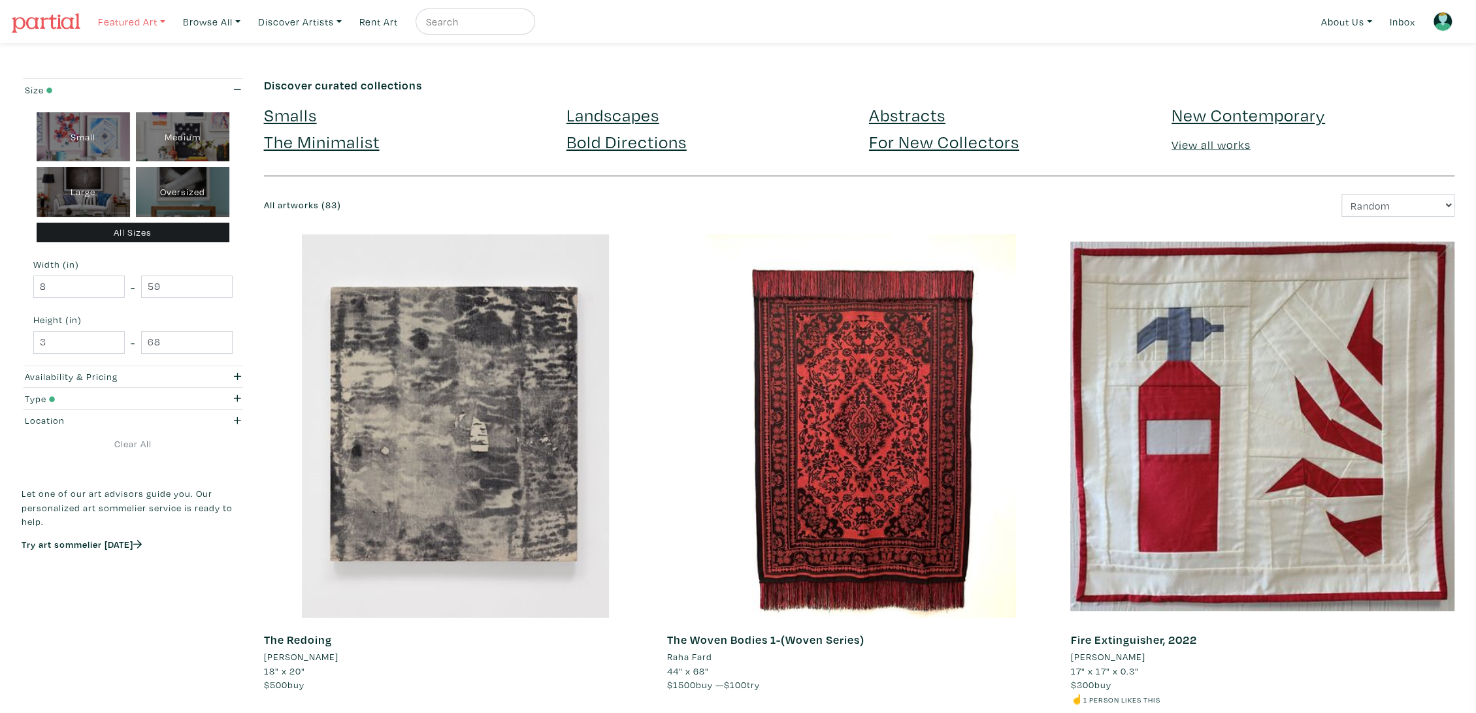
click at [146, 25] on link "Featured Art" at bounding box center [131, 21] width 79 height 27
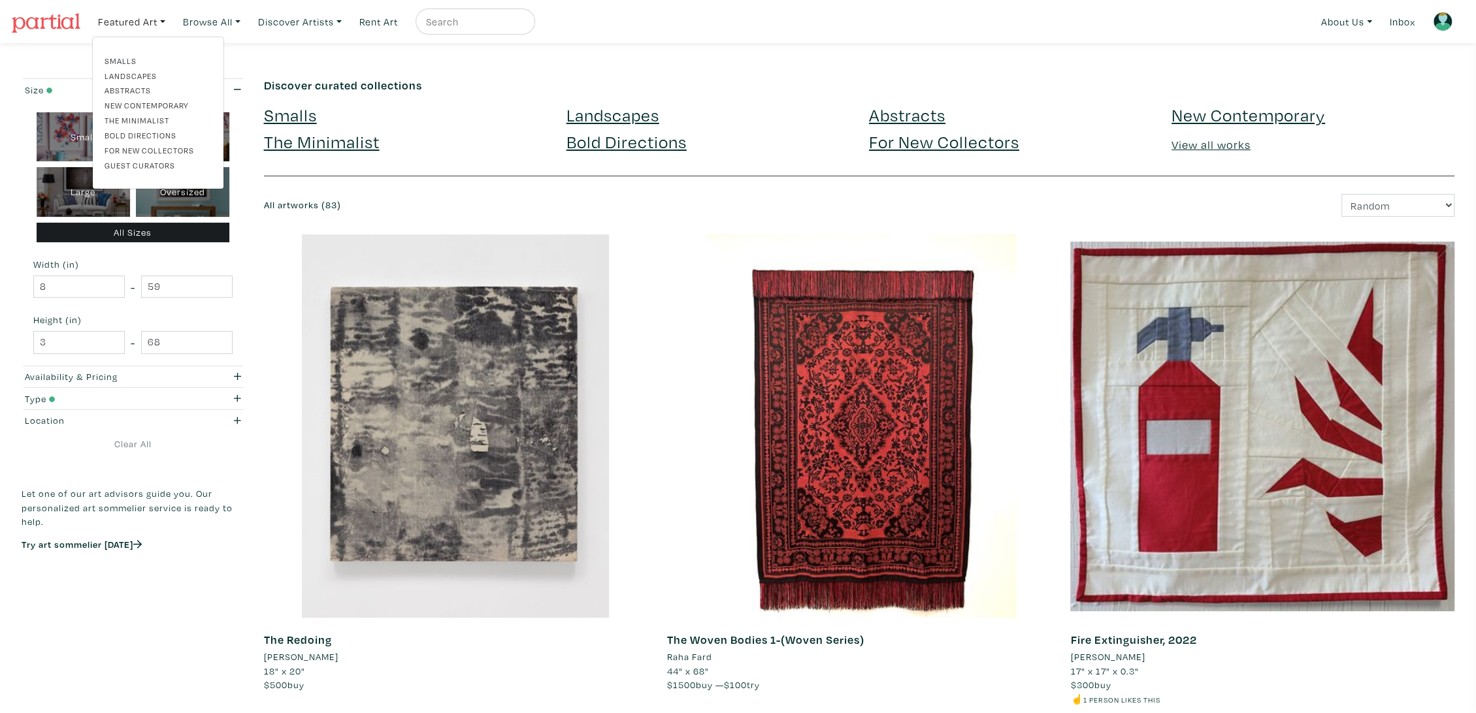
click at [167, 165] on link "Guest Curators" at bounding box center [158, 165] width 107 height 12
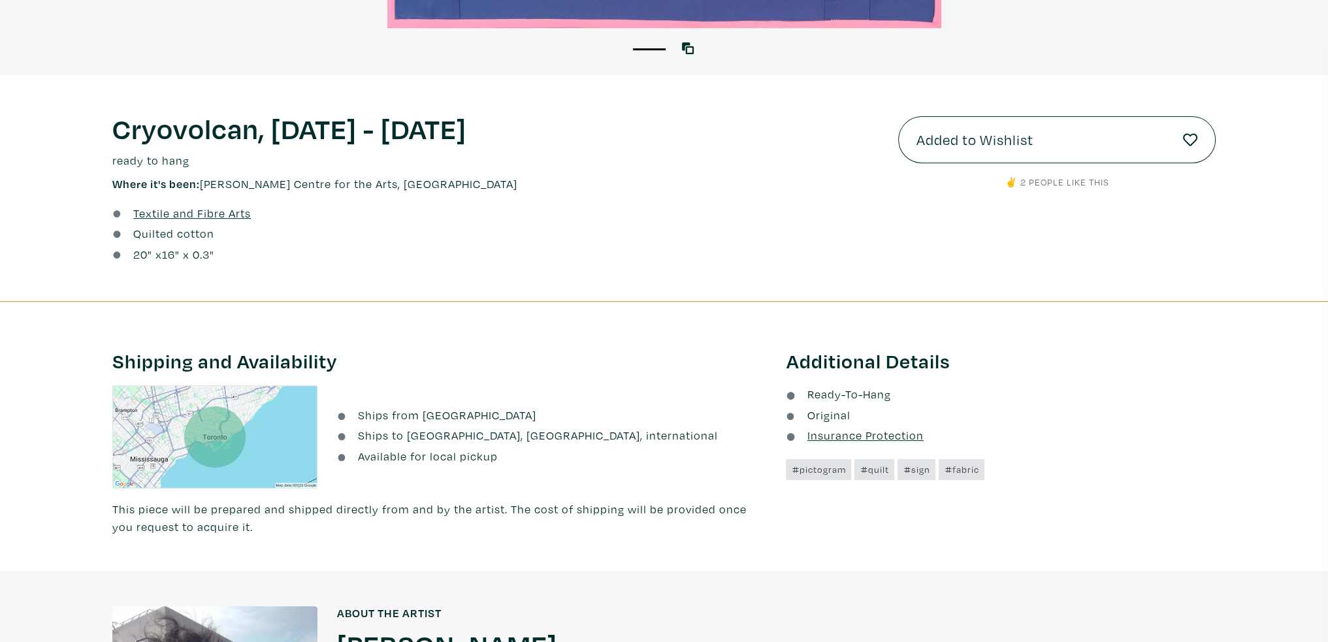
scroll to position [459, 0]
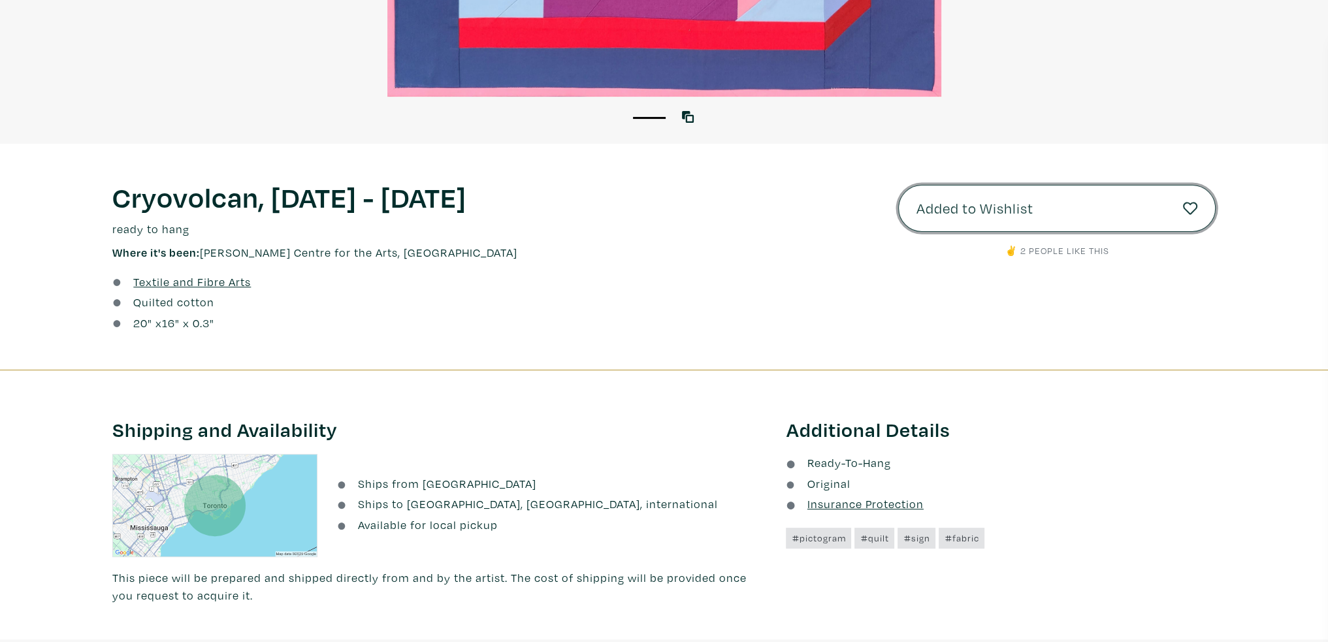
click at [1011, 216] on span "Added to Wishlist" at bounding box center [975, 208] width 117 height 22
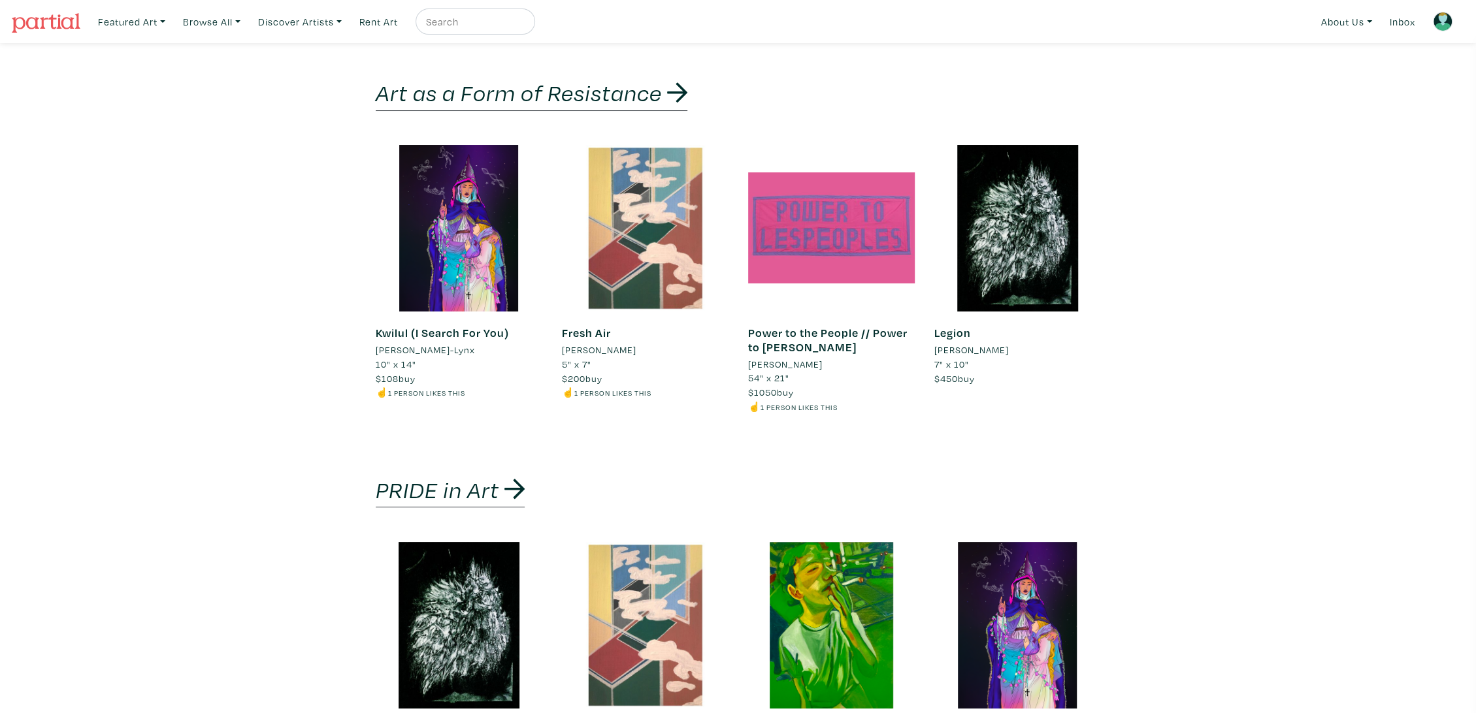
drag, startPoint x: 1292, startPoint y: 219, endPoint x: 1289, endPoint y: 196, distance: 23.0
click at [229, 25] on link "Browse All" at bounding box center [211, 21] width 69 height 27
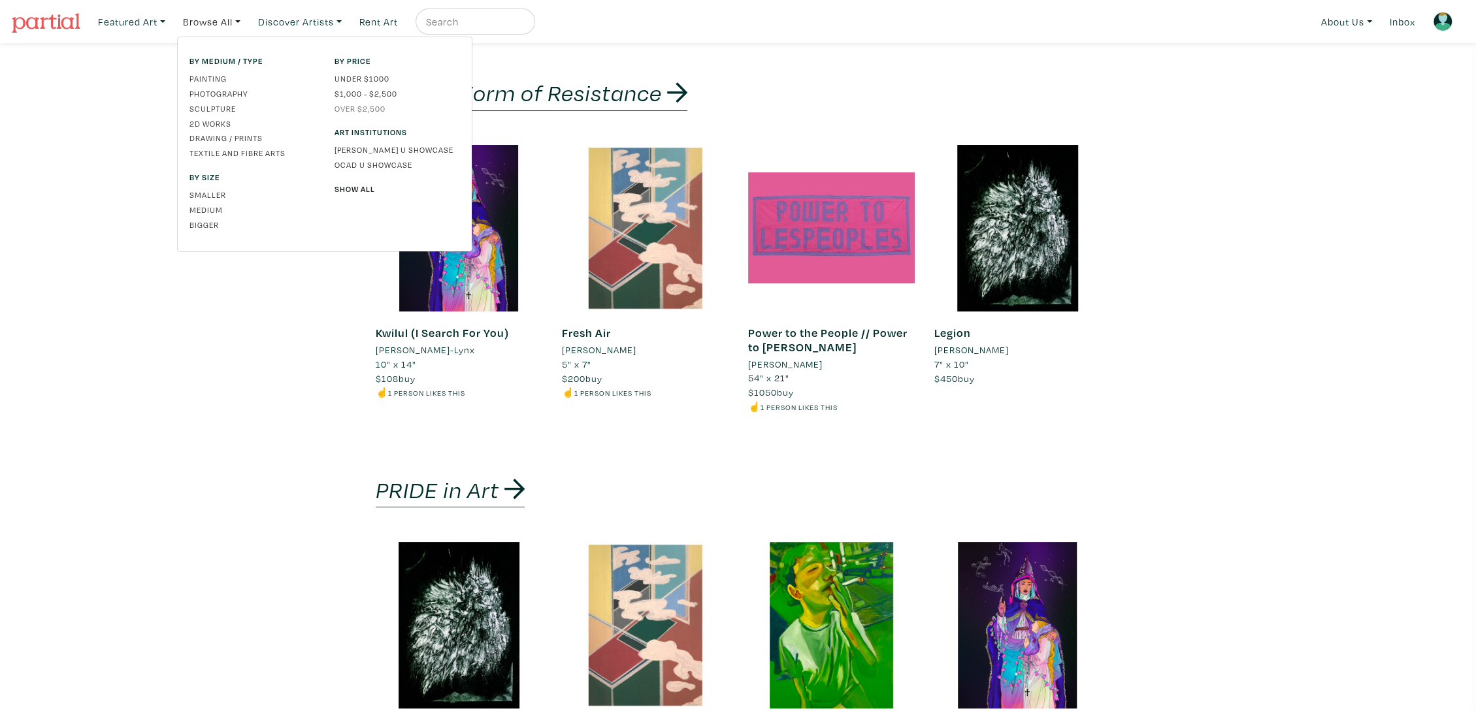
click at [382, 105] on link "Over $2,500" at bounding box center [397, 109] width 125 height 12
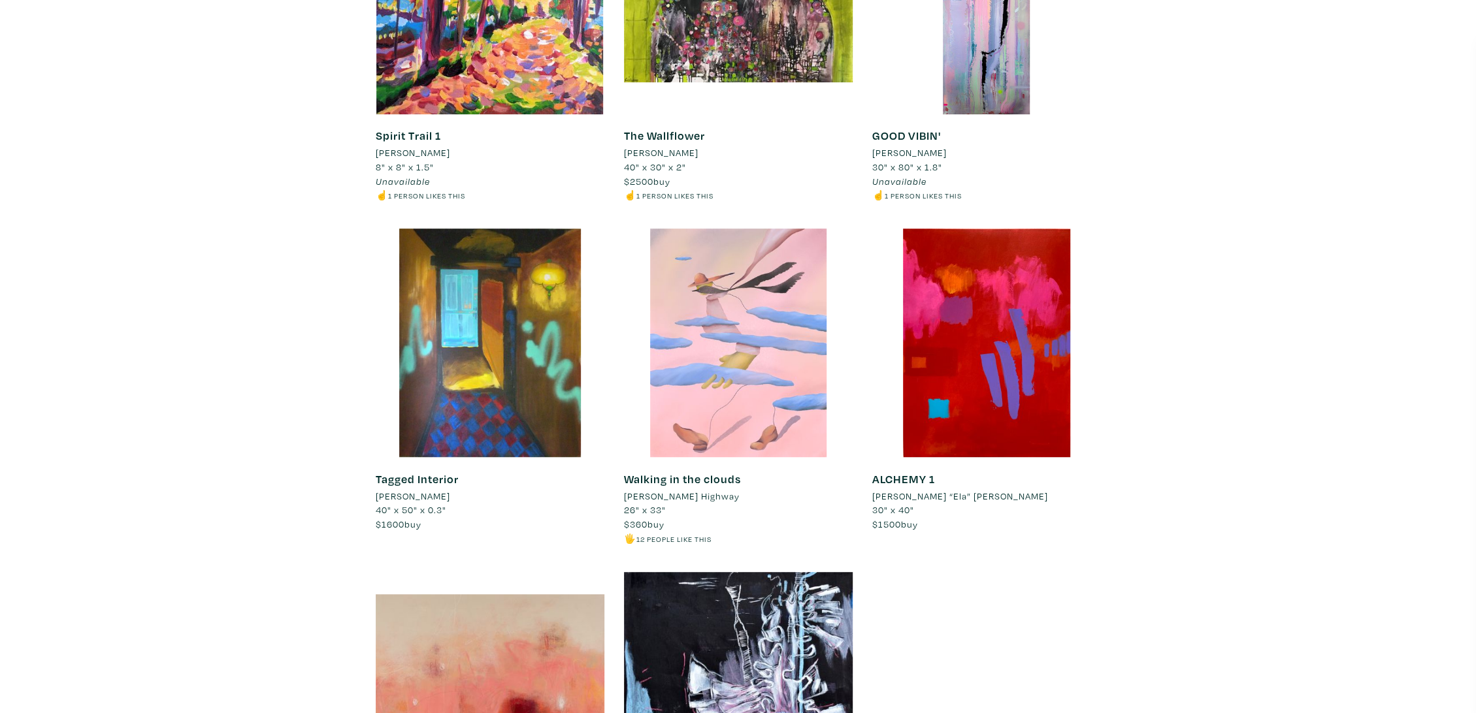
scroll to position [508, 0]
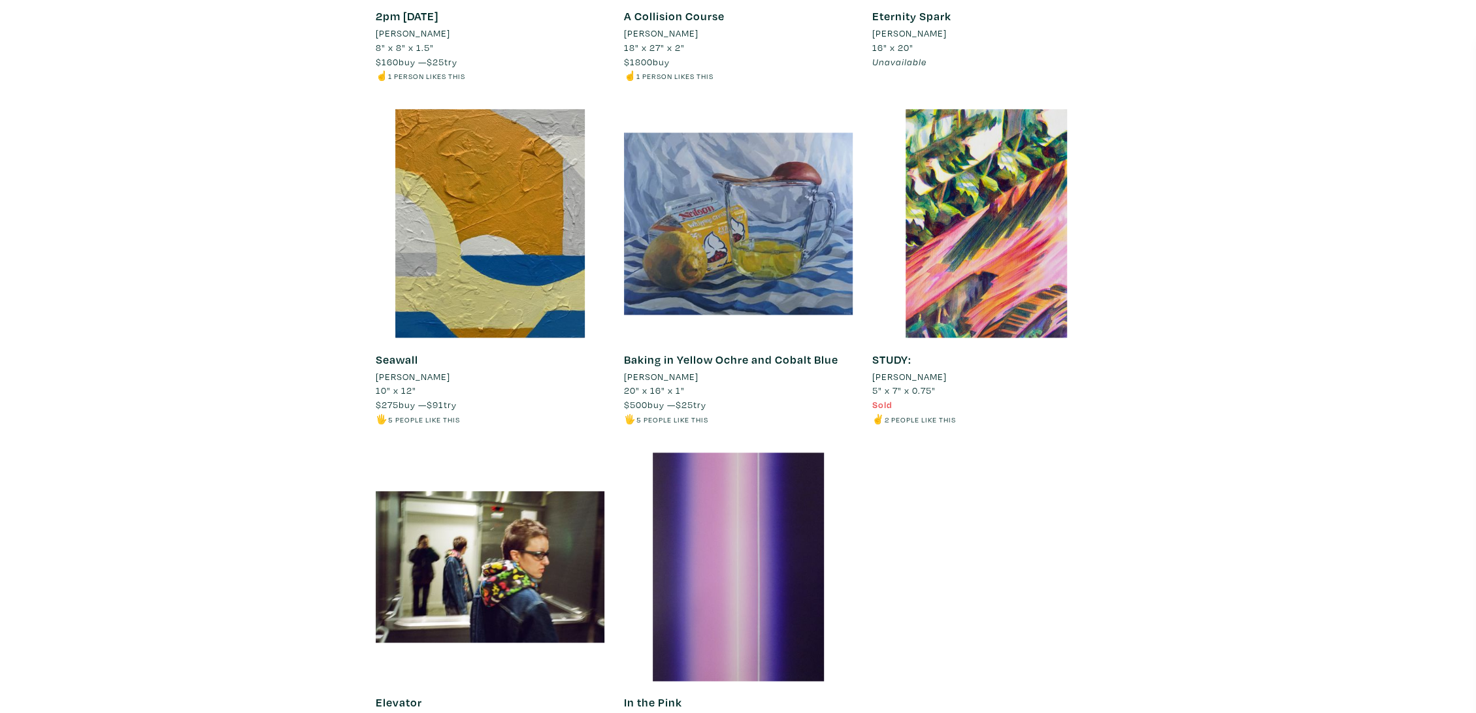
scroll to position [1379, 0]
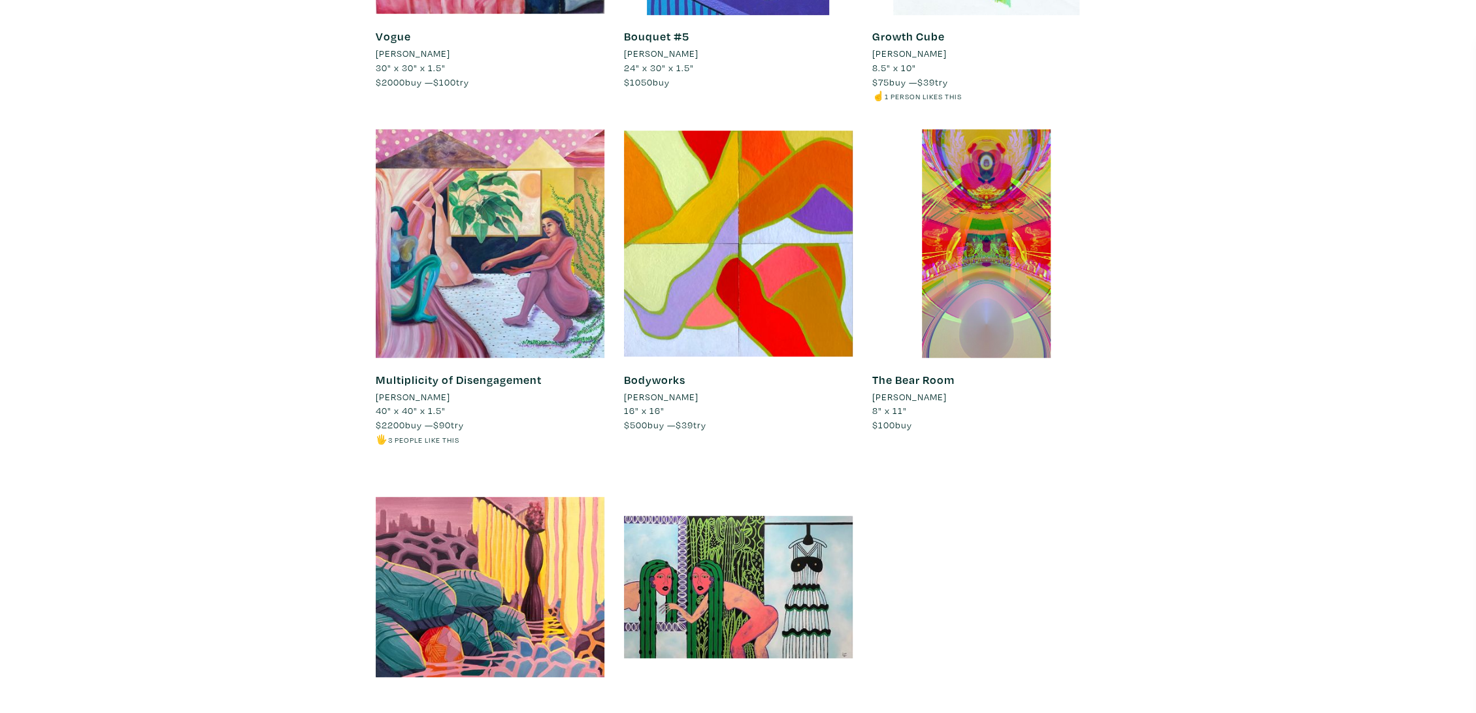
scroll to position [798, 0]
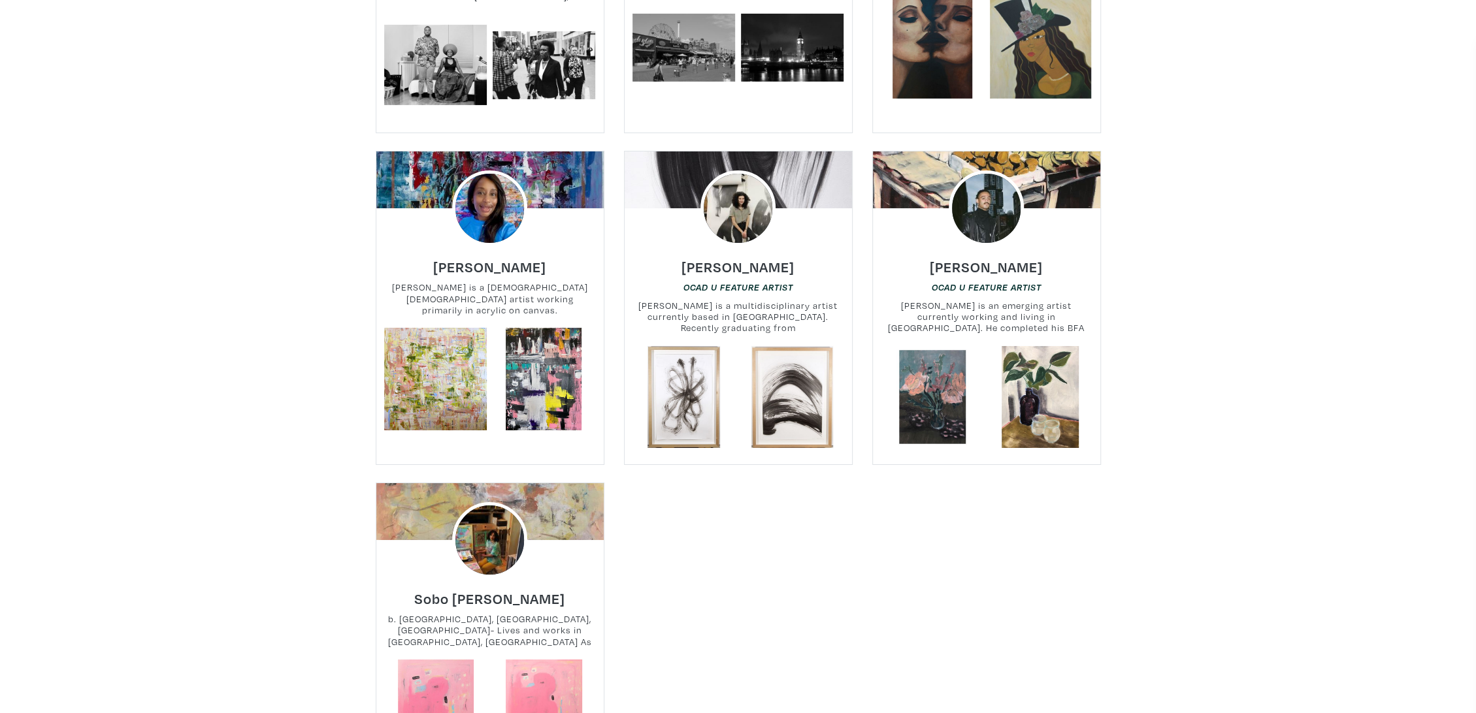
scroll to position [4210, 0]
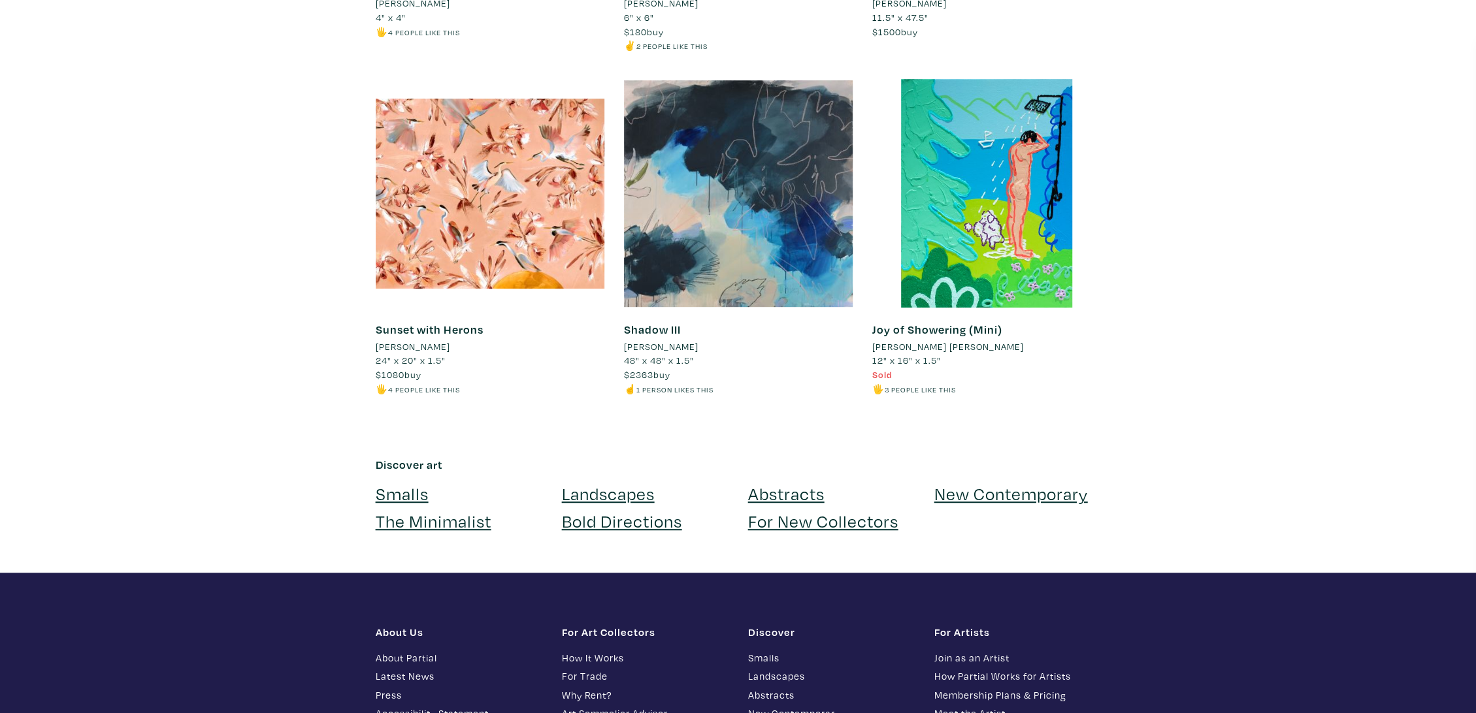
scroll to position [508, 0]
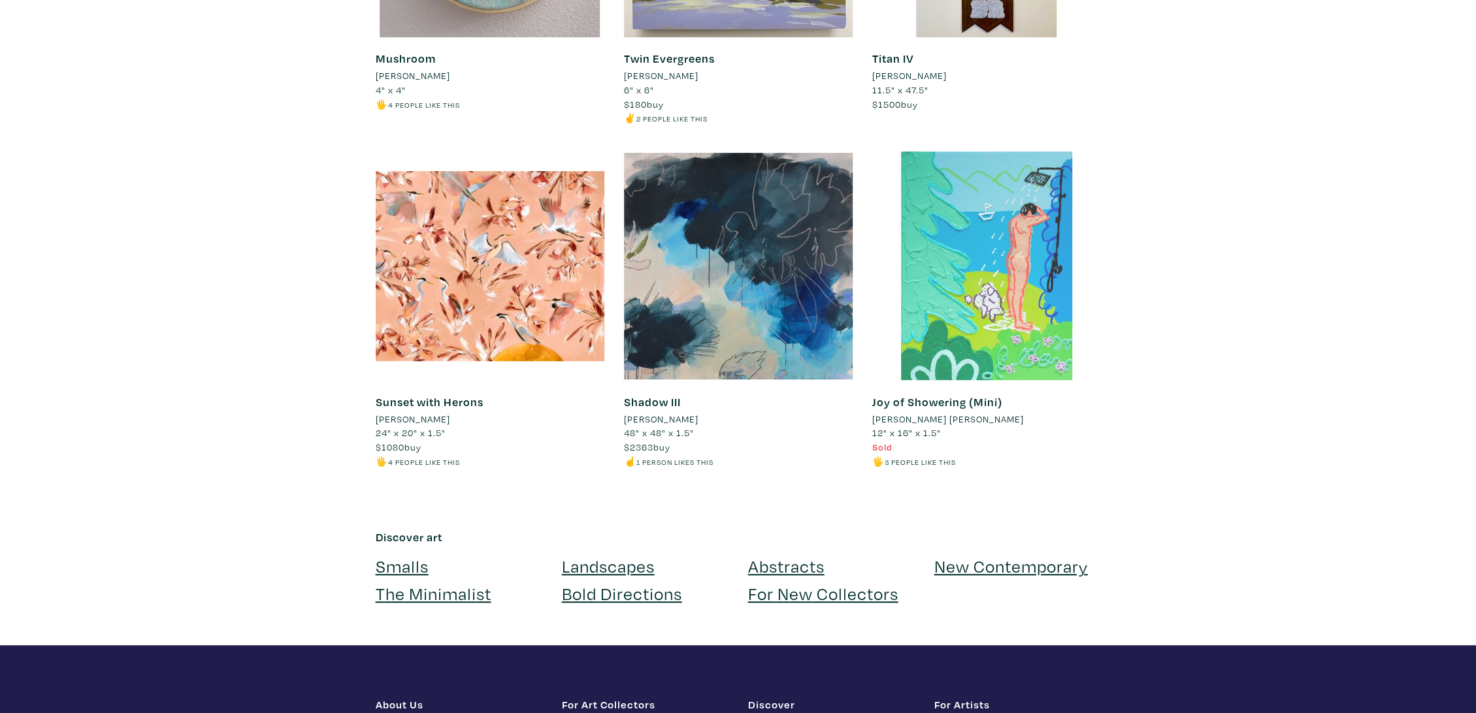
click at [994, 281] on div at bounding box center [986, 266] width 229 height 229
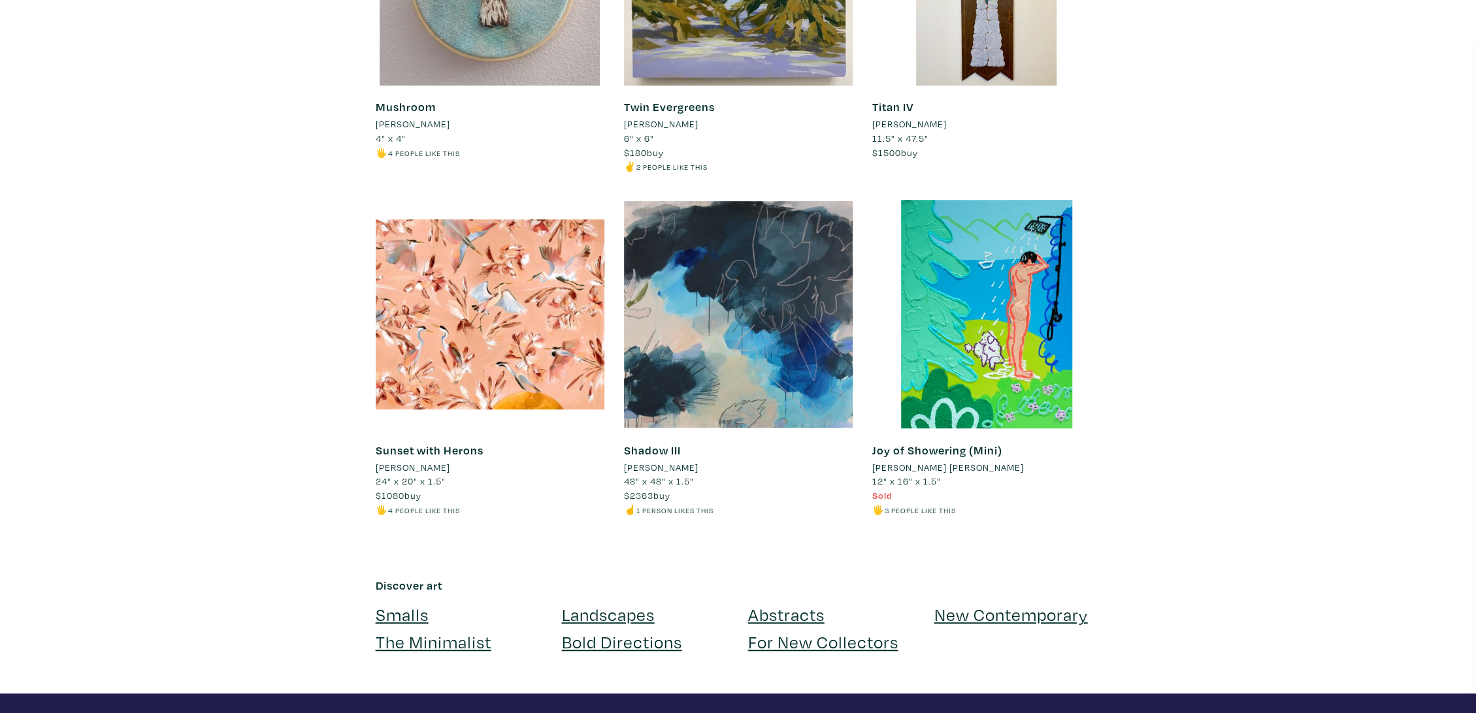
scroll to position [435, 0]
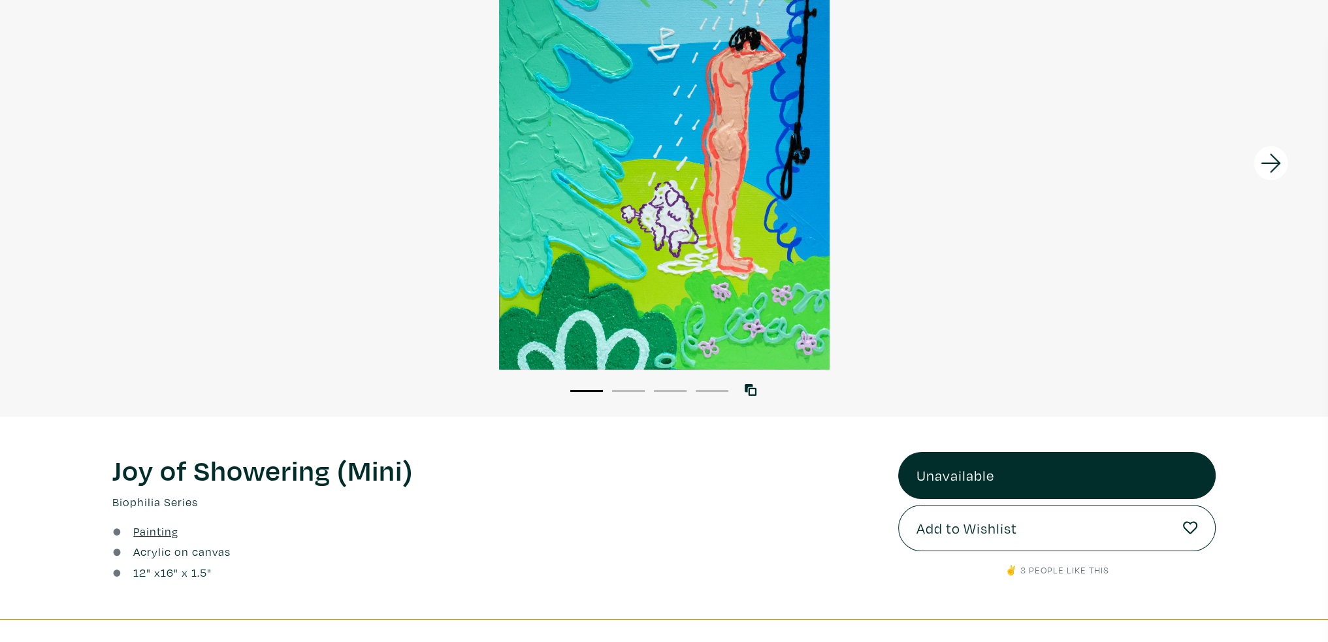
scroll to position [196, 0]
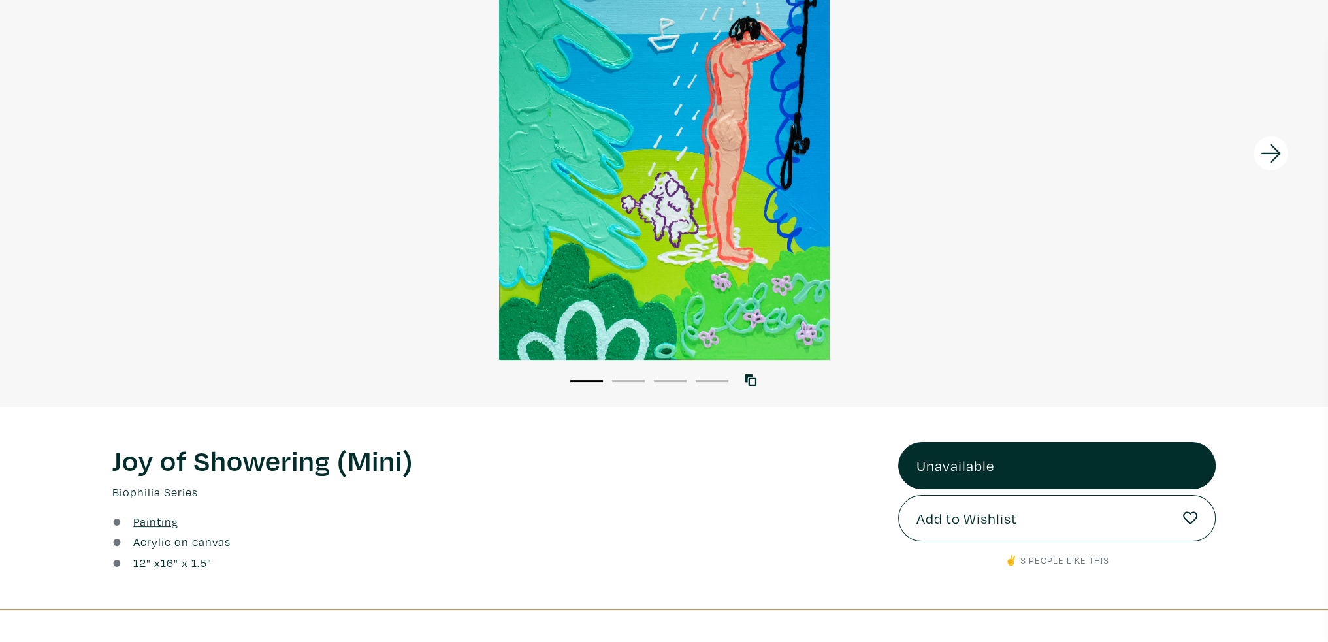
click at [201, 463] on h1 "Joy of Showering (Mini)" at bounding box center [495, 459] width 766 height 35
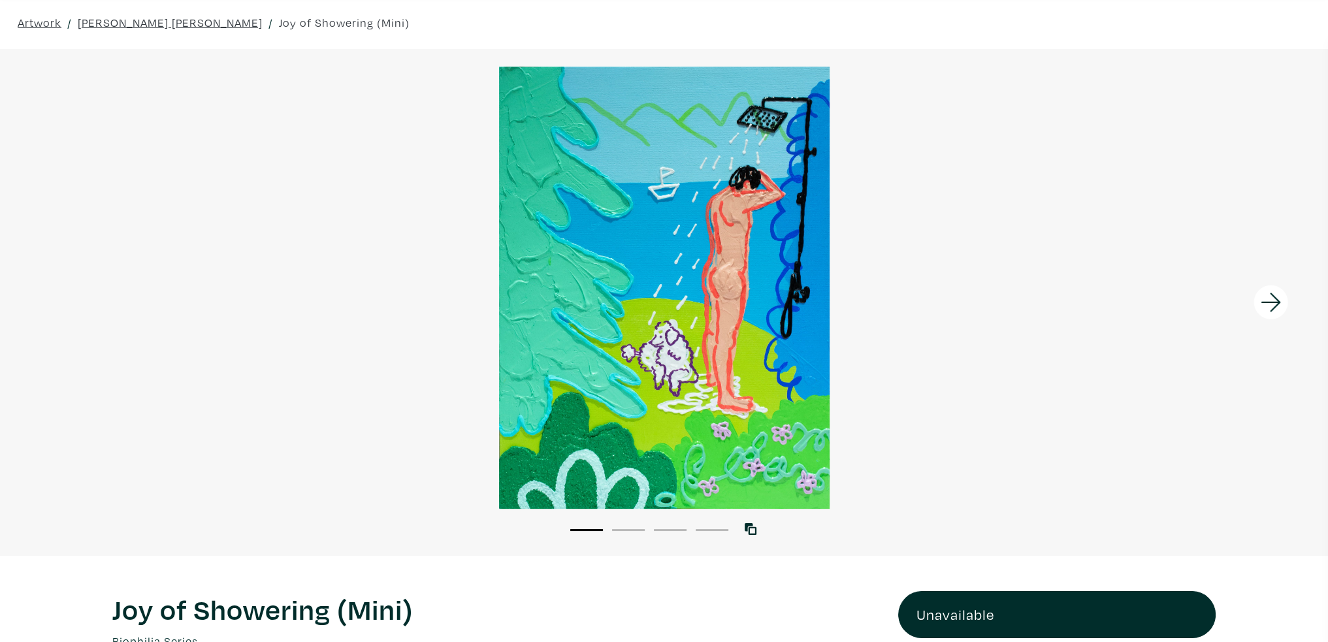
scroll to position [0, 0]
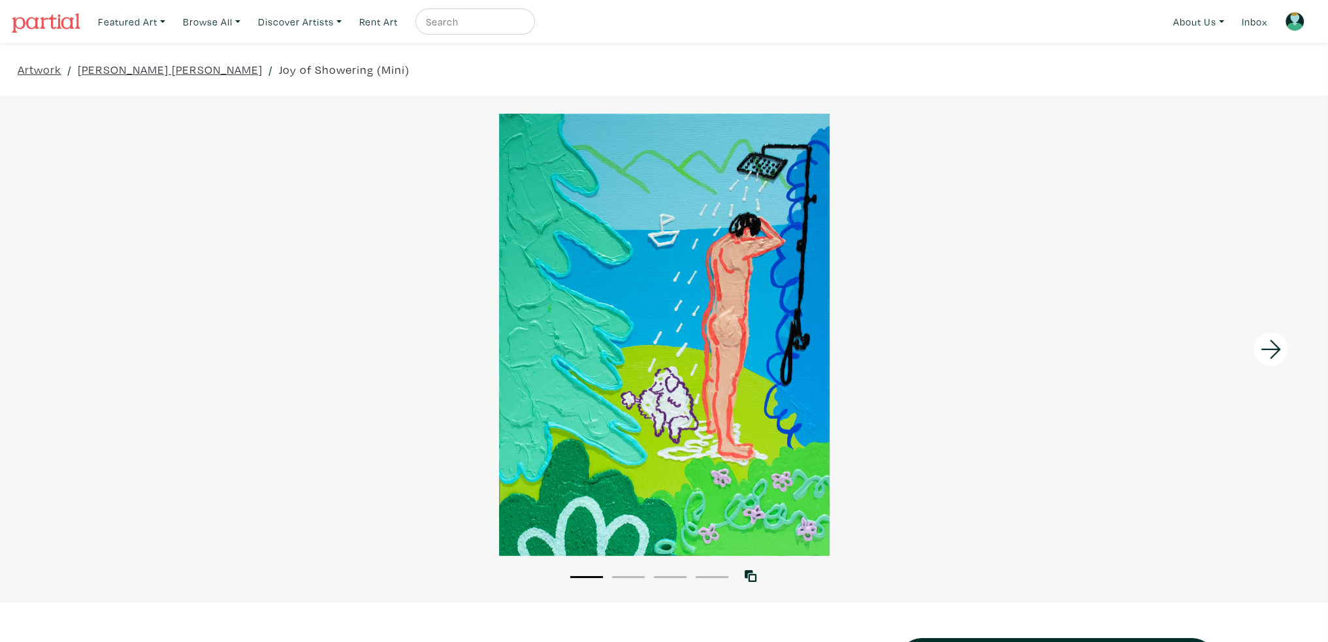
click at [279, 70] on link "Joy of Showering (Mini)" at bounding box center [344, 70] width 131 height 18
click at [136, 69] on link "[PERSON_NAME] [PERSON_NAME]" at bounding box center [170, 70] width 185 height 18
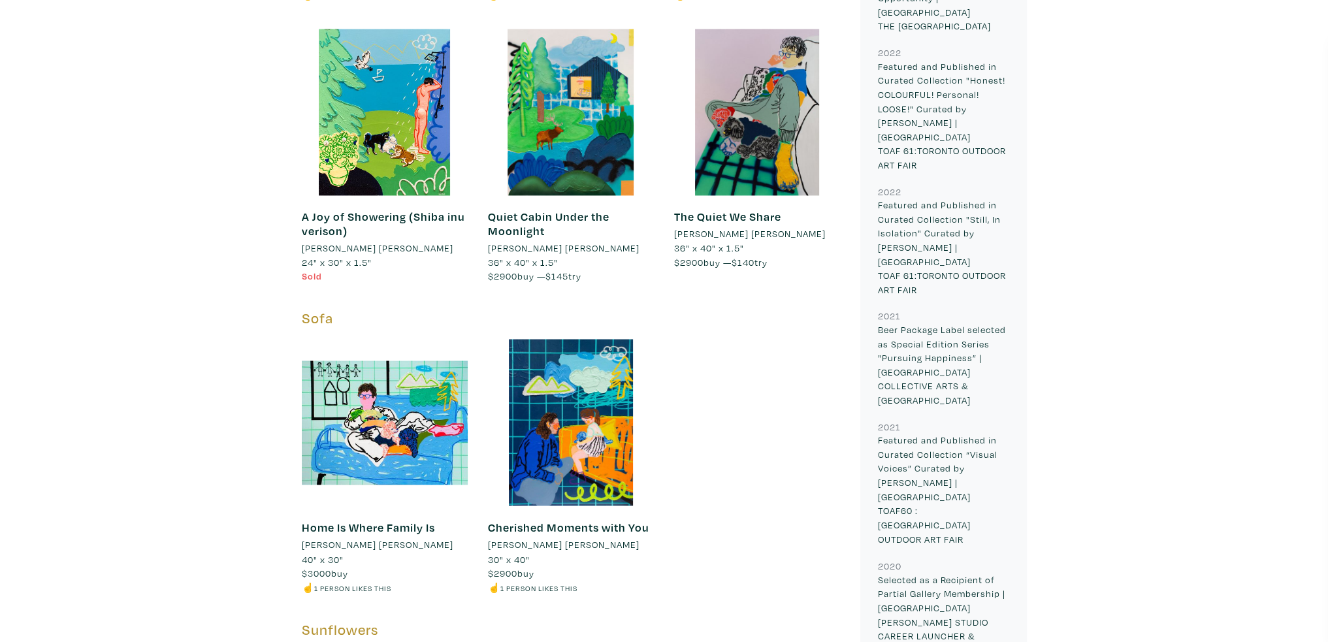
scroll to position [2742, 0]
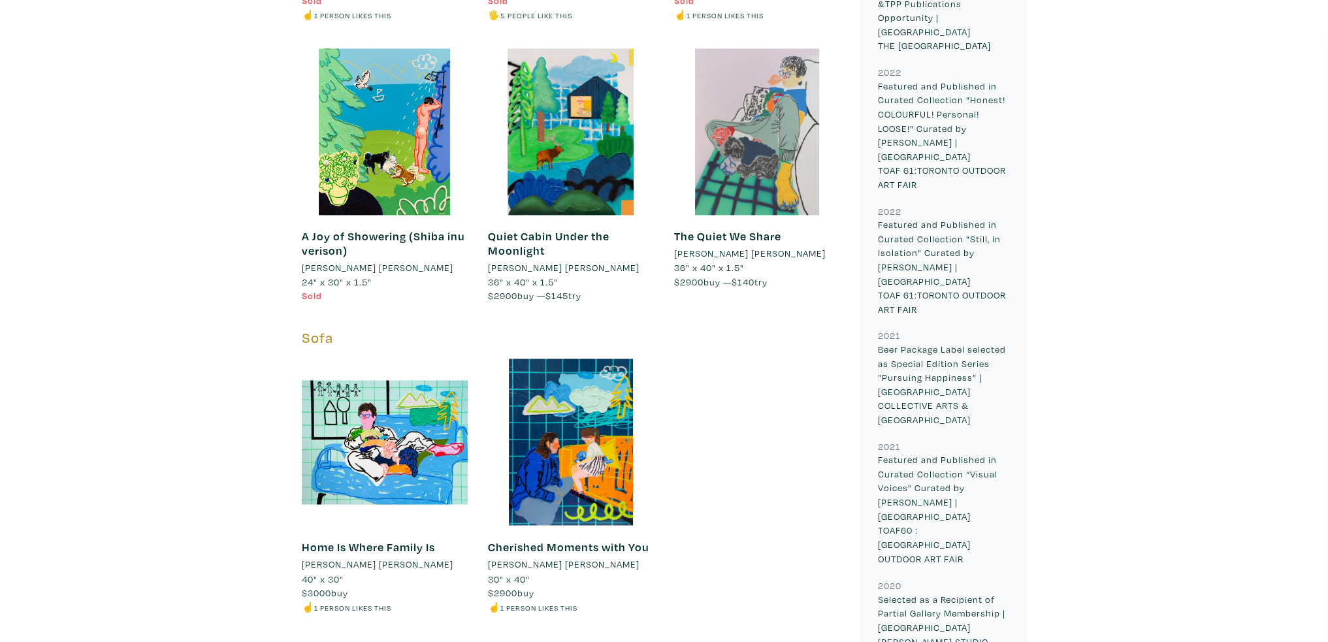
click at [774, 92] on div at bounding box center [757, 131] width 167 height 167
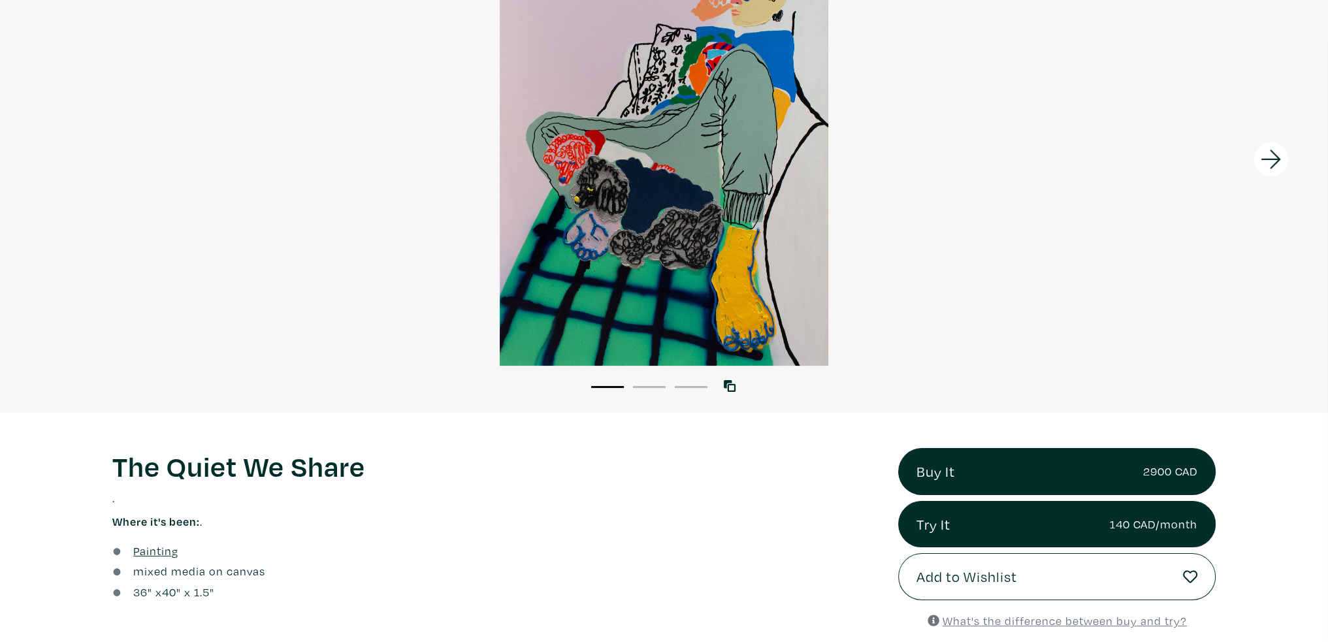
scroll to position [196, 0]
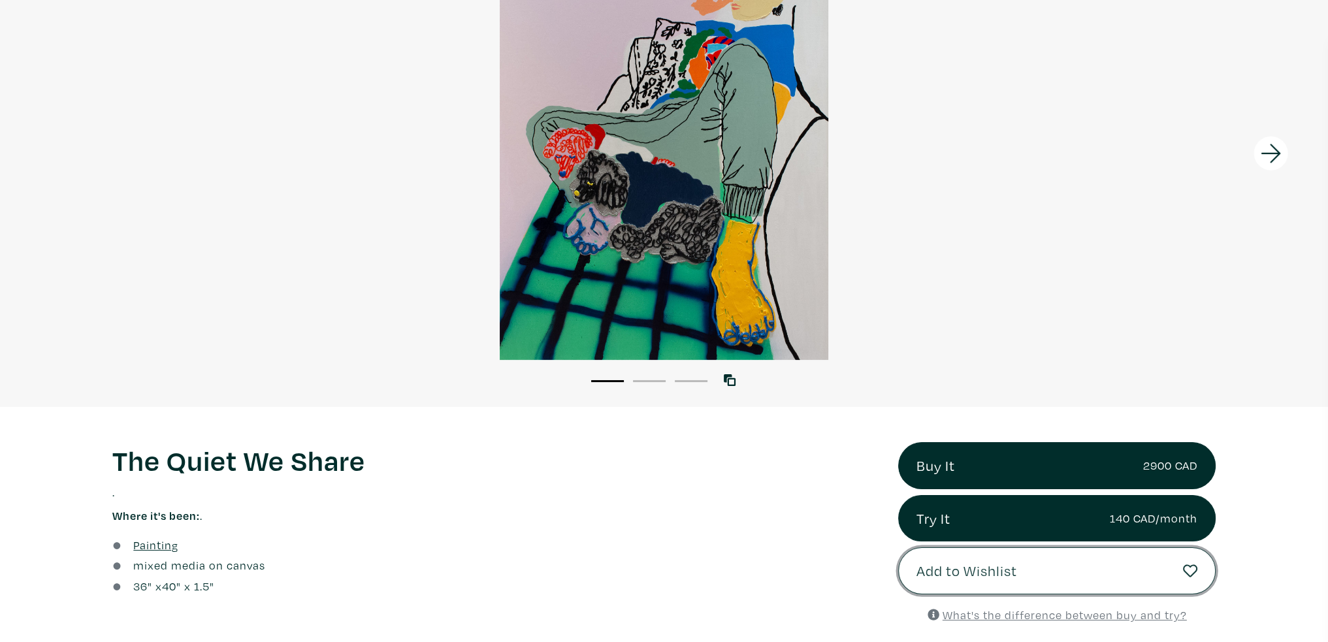
click at [1083, 579] on button "Add to Wishlist" at bounding box center [1057, 571] width 318 height 47
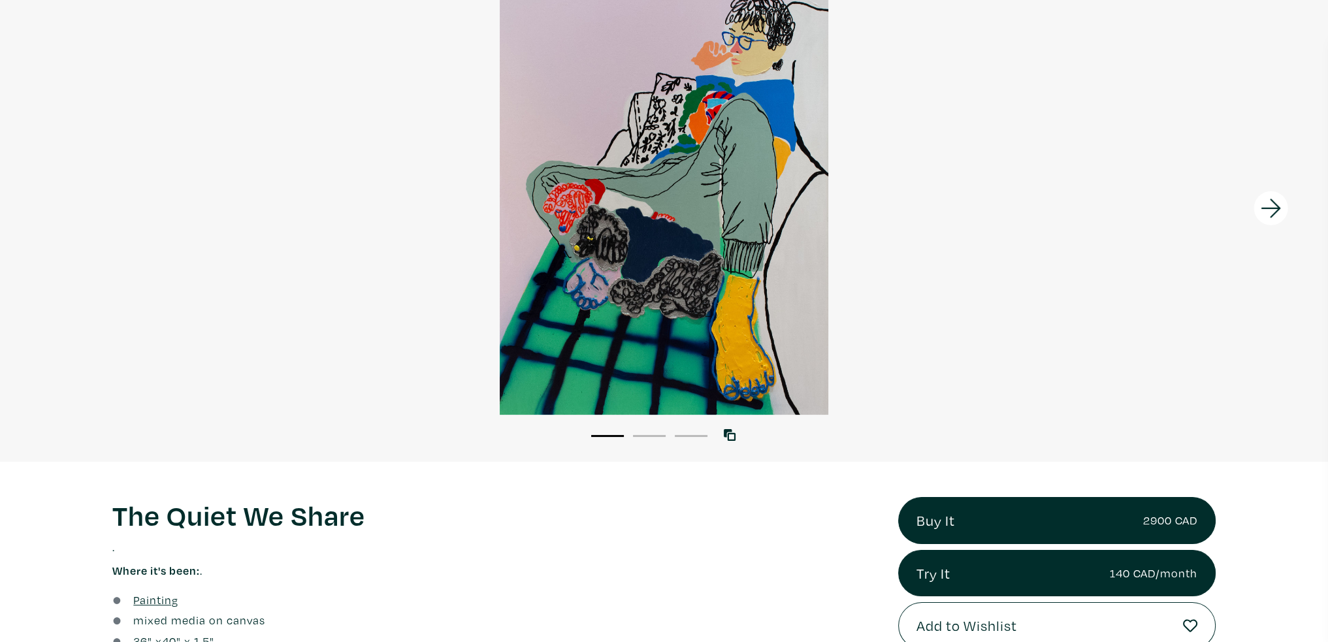
scroll to position [131, 0]
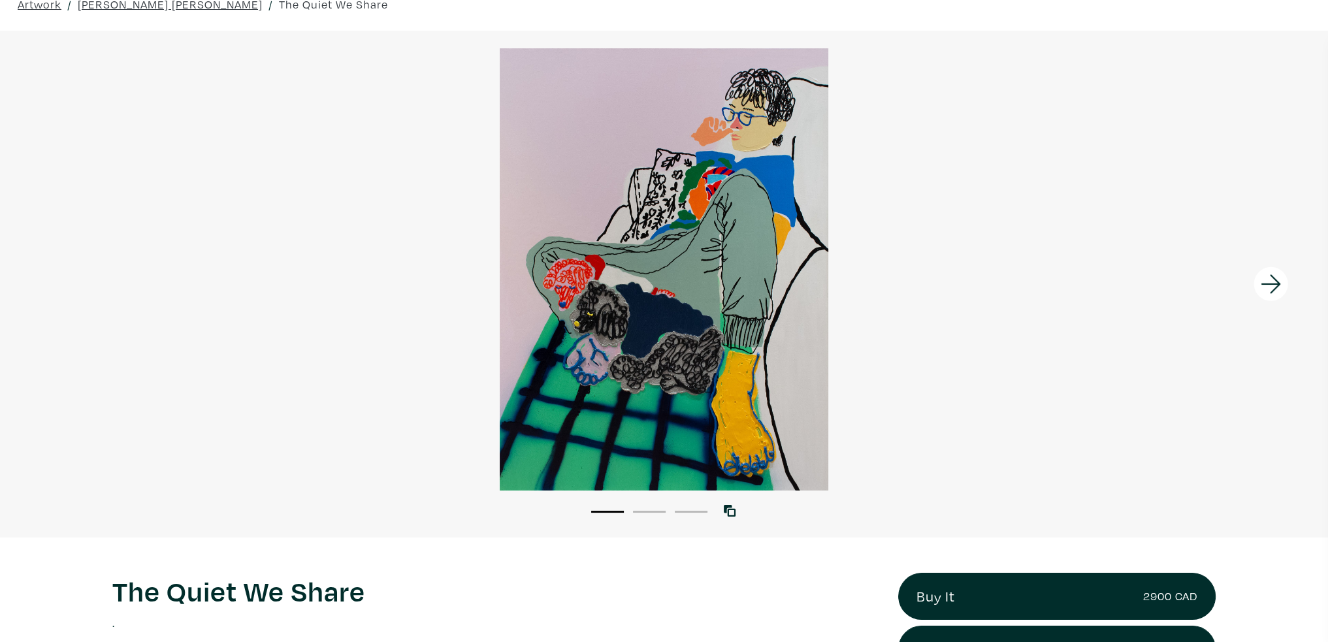
click at [1291, 284] on icon at bounding box center [1271, 284] width 44 height 35
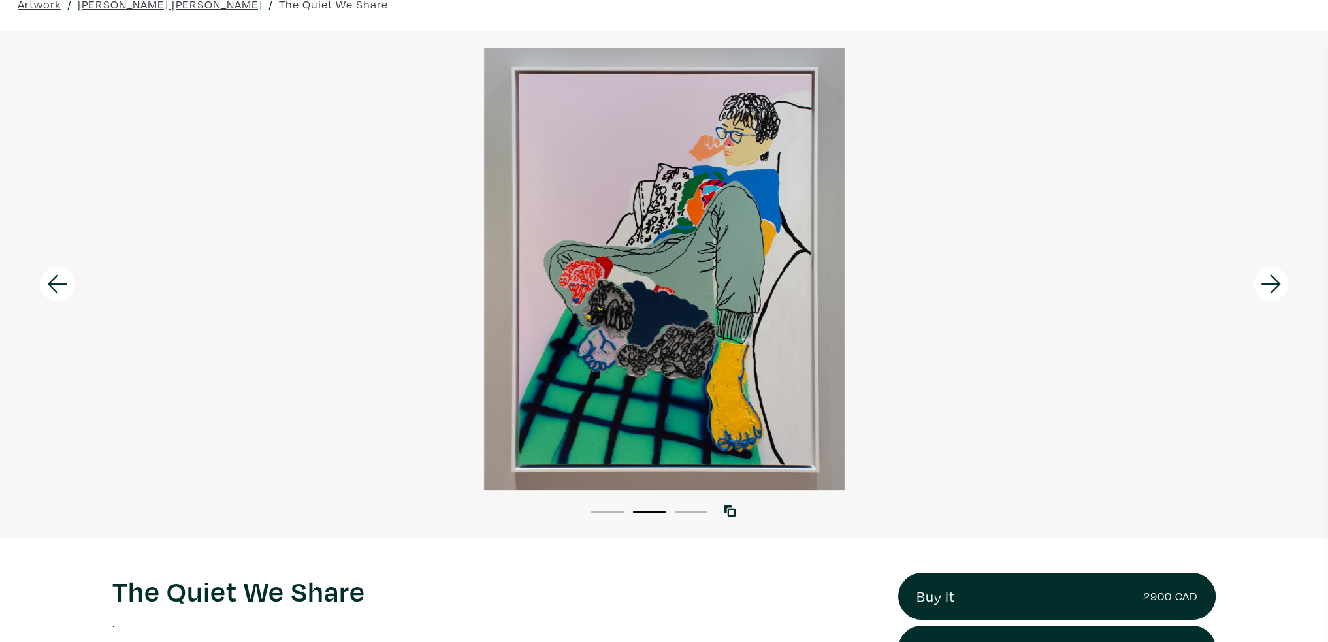
click at [1276, 284] on icon at bounding box center [1271, 283] width 20 height 19
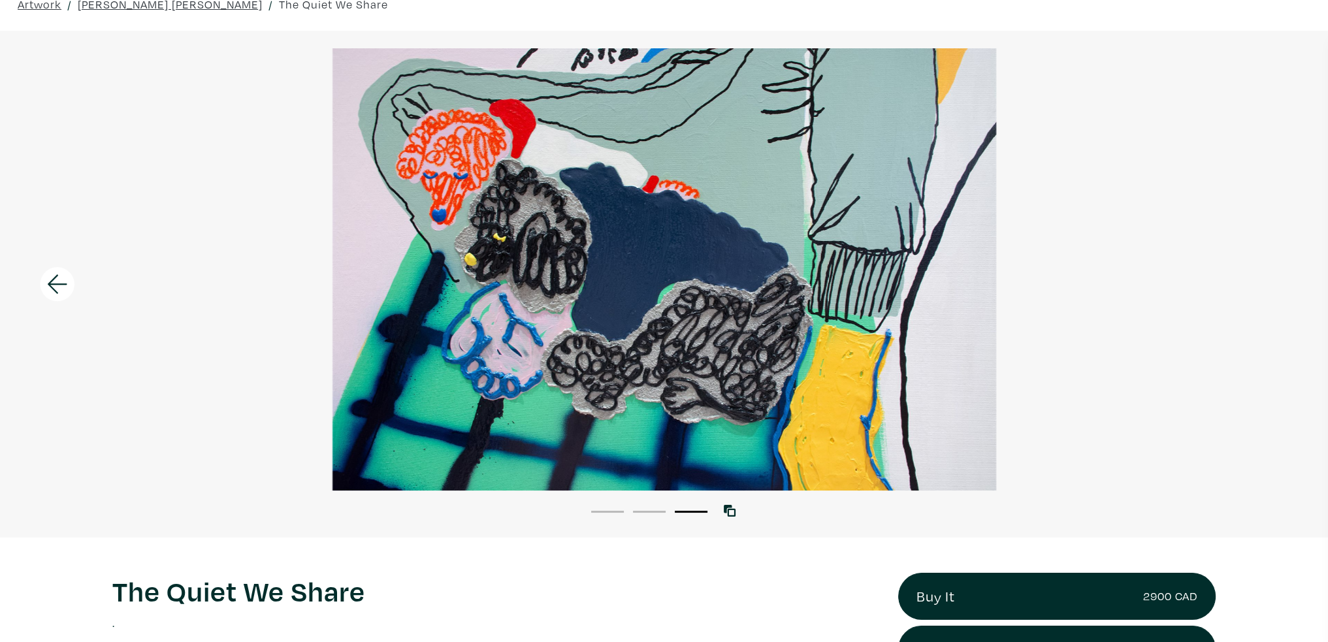
click at [1276, 284] on div at bounding box center [664, 269] width 1328 height 442
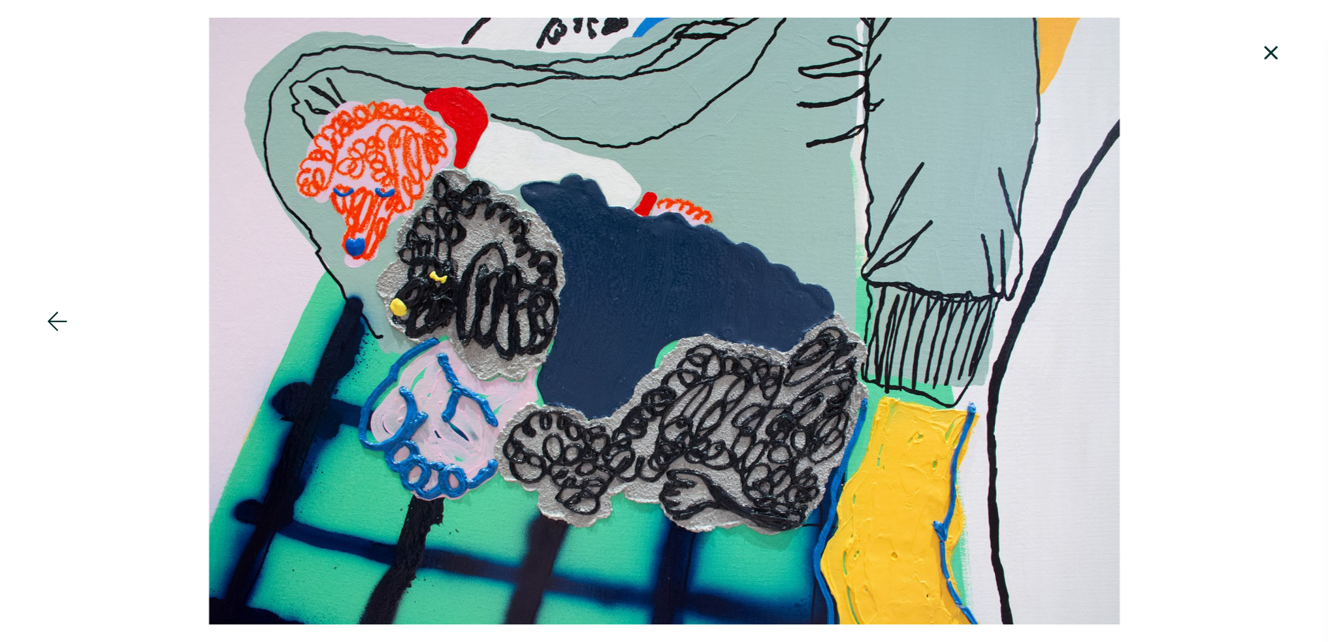
click at [1276, 284] on div at bounding box center [664, 321] width 1328 height 607
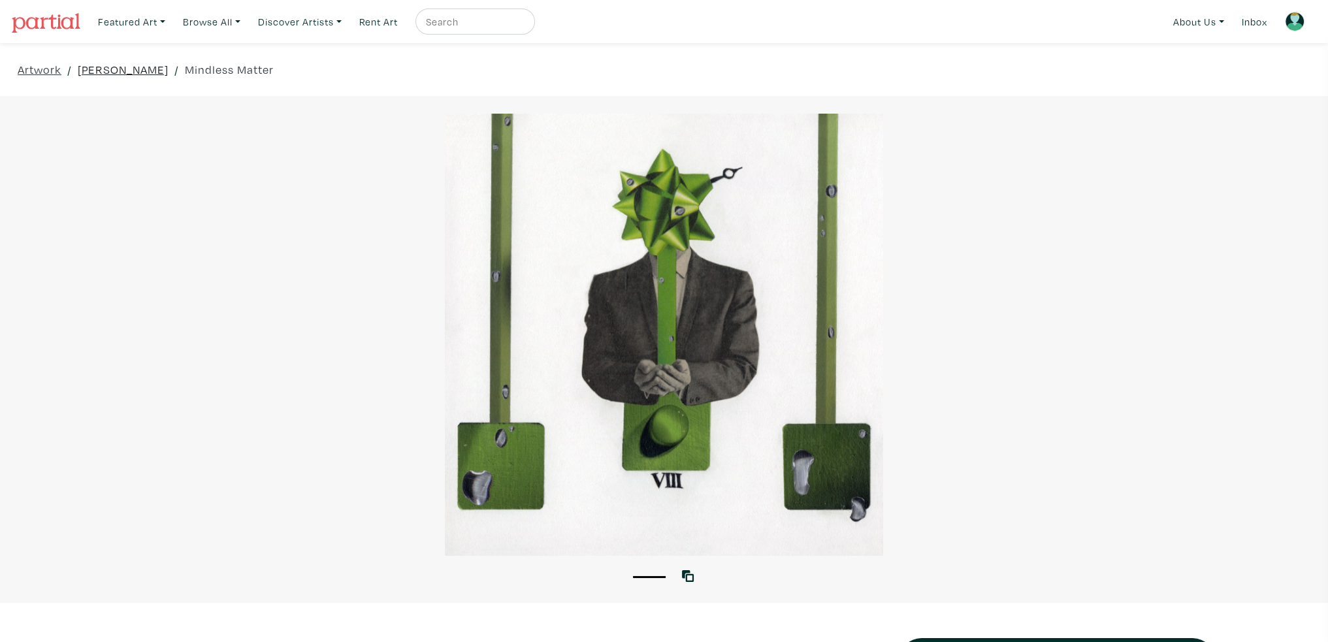
click at [119, 73] on link "Nicole Moss" at bounding box center [123, 70] width 91 height 18
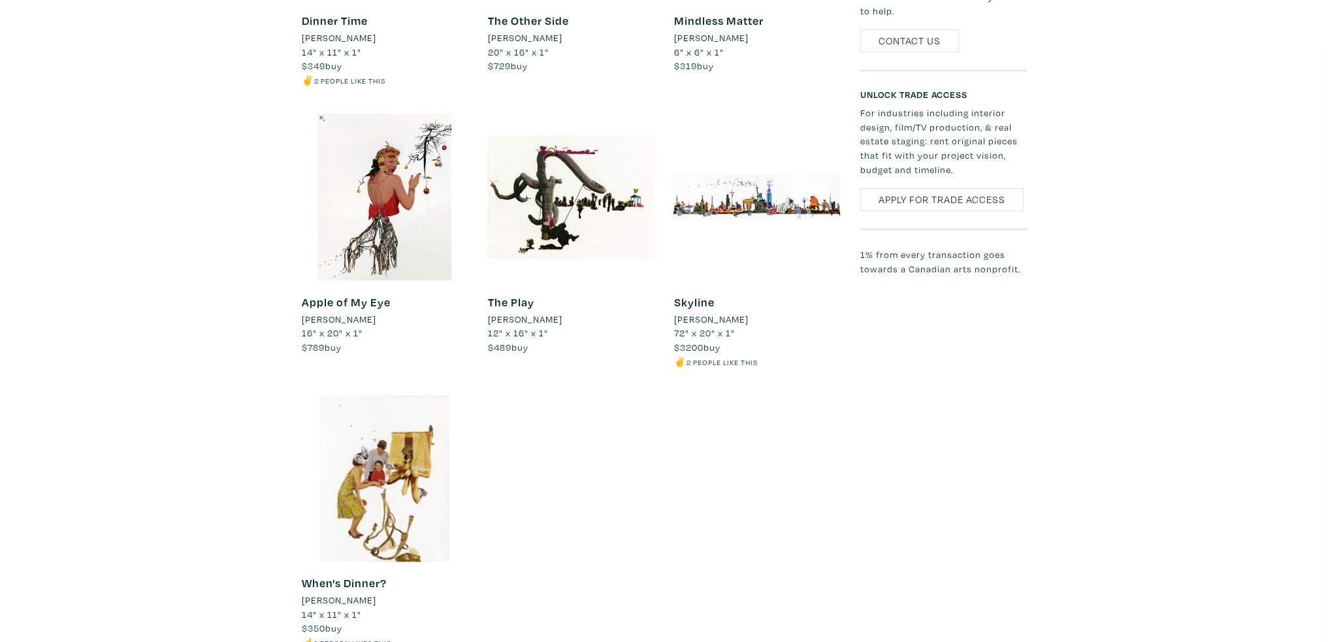
scroll to position [719, 0]
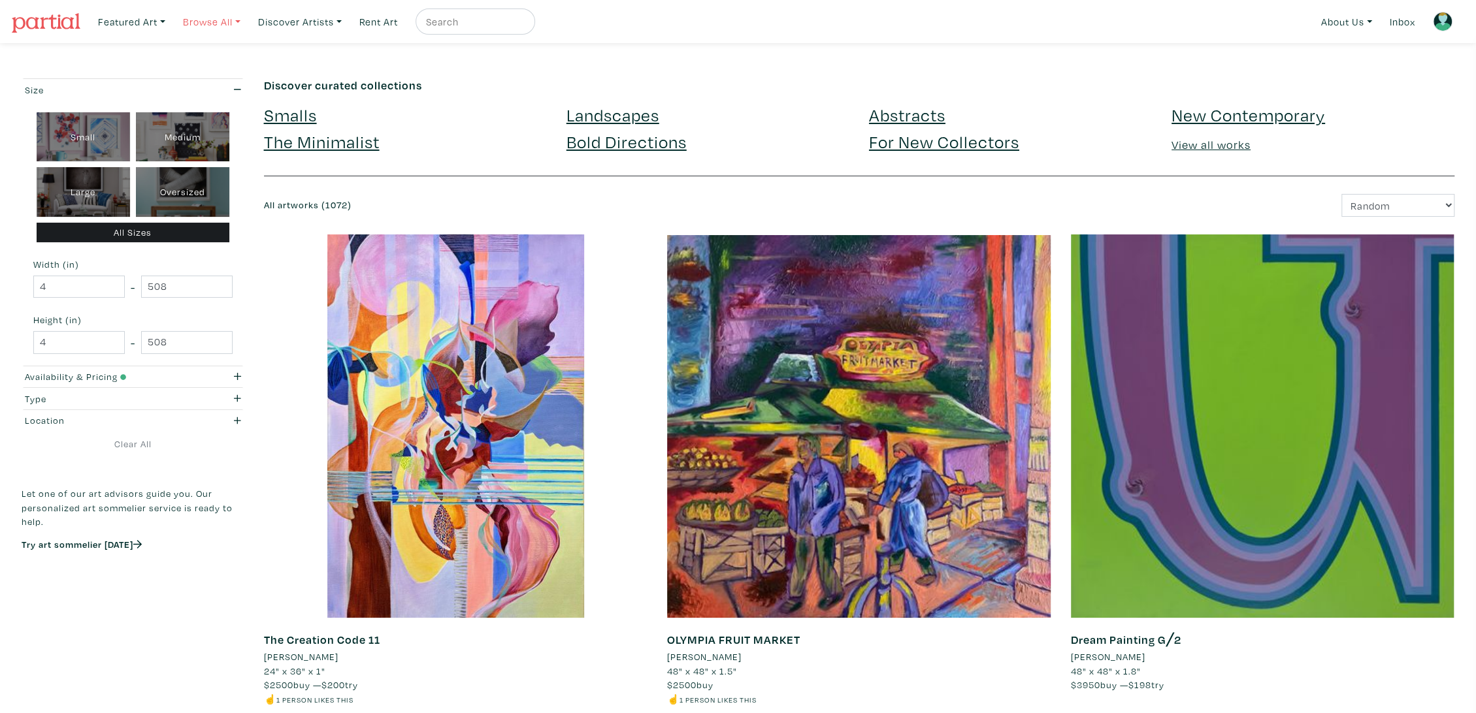
click at [241, 21] on link "Browse All" at bounding box center [211, 21] width 69 height 27
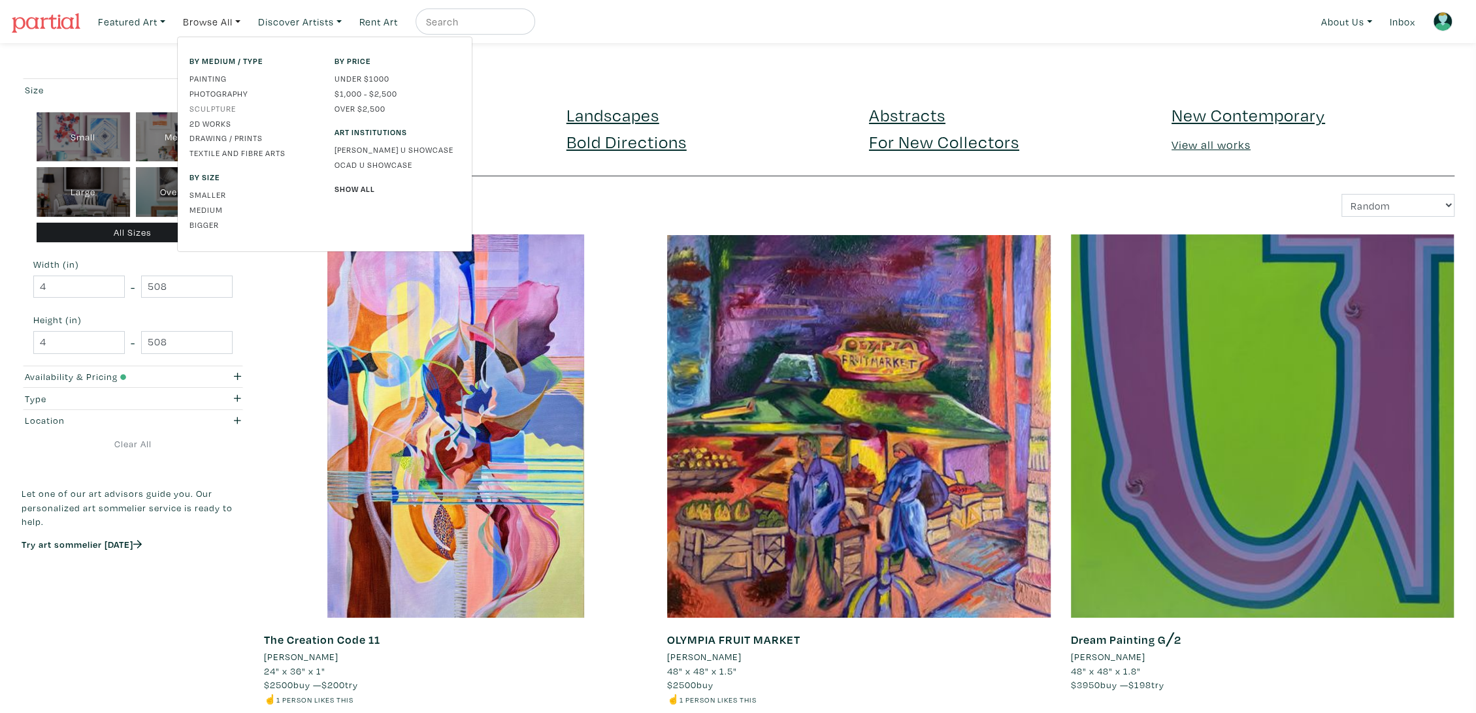
click at [216, 110] on link "Sculpture" at bounding box center [251, 109] width 125 height 12
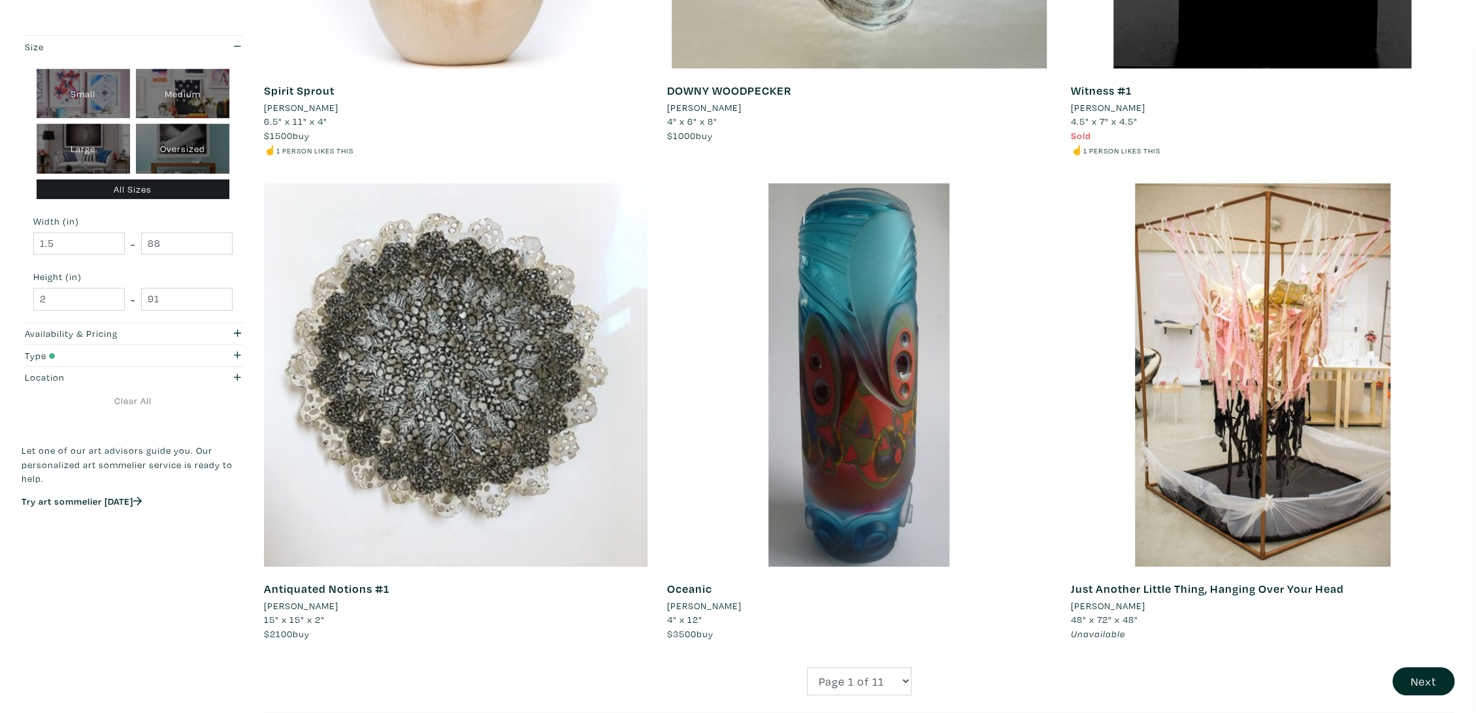
scroll to position [3557, 0]
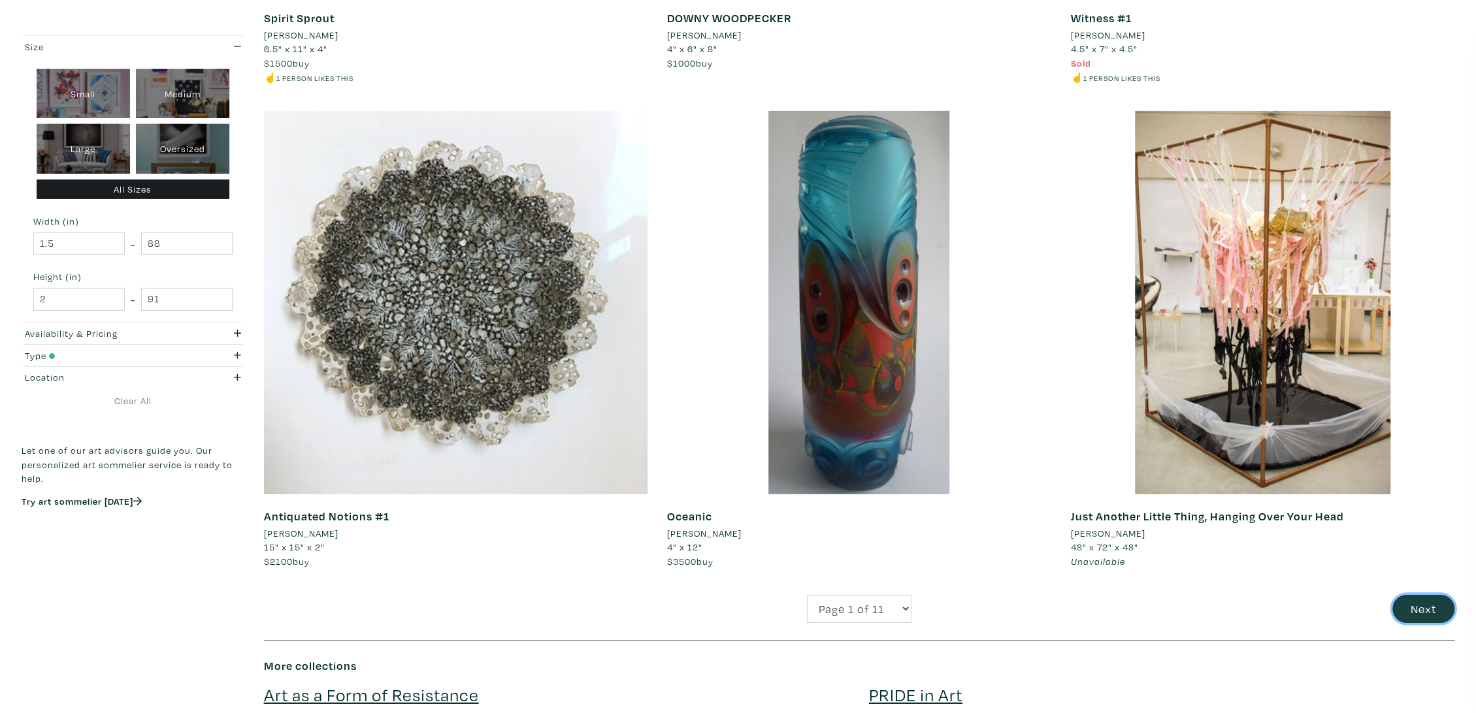
click at [1427, 607] on button "Next" at bounding box center [1423, 609] width 62 height 28
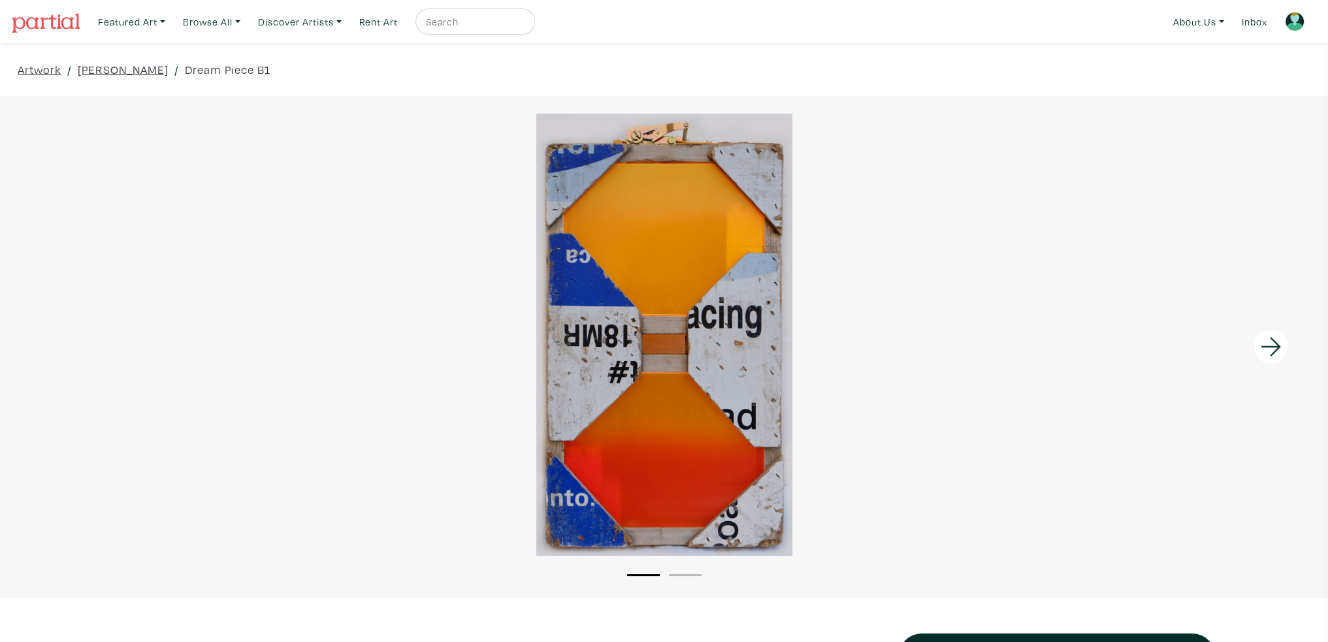
scroll to position [196, 0]
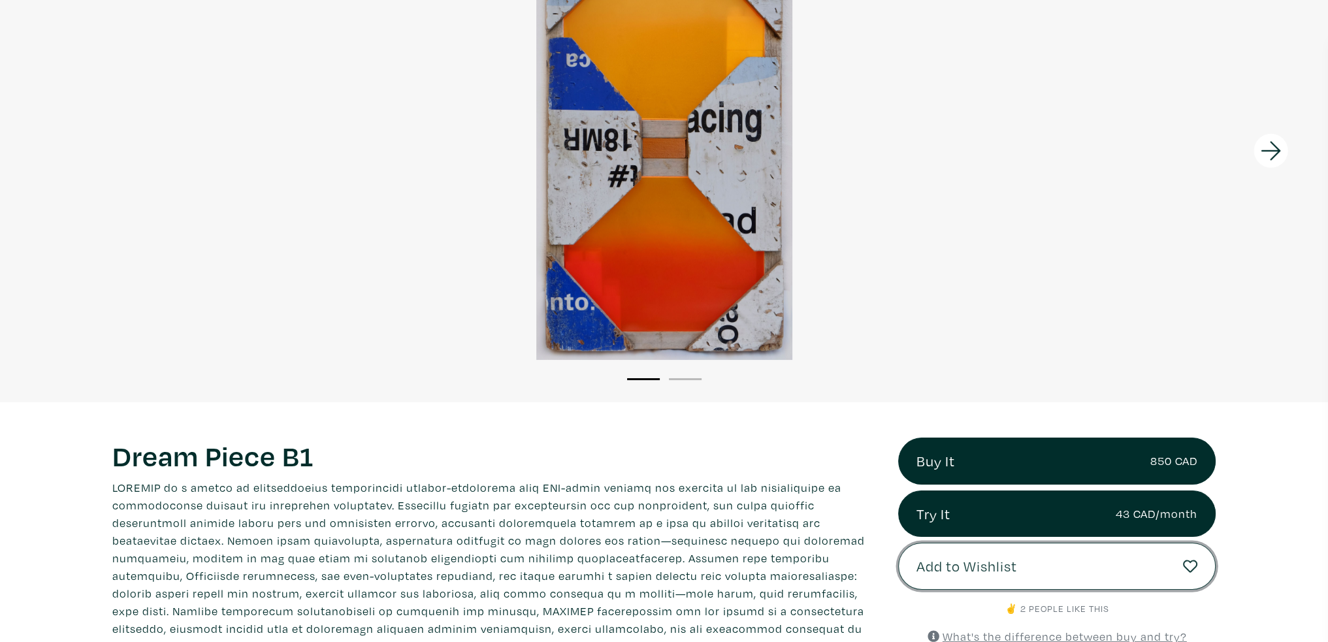
click at [1022, 572] on button "Add to Wishlist" at bounding box center [1057, 566] width 318 height 47
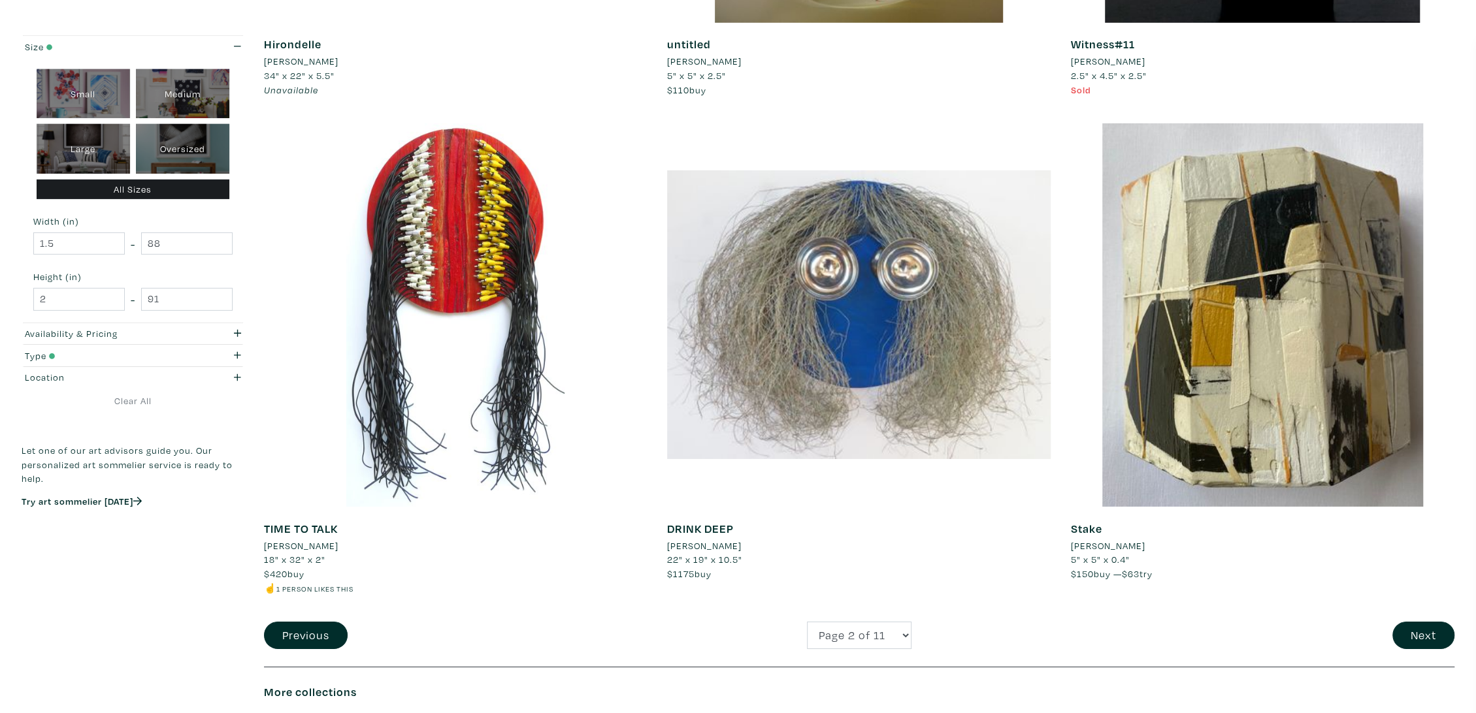
scroll to position [3629, 0]
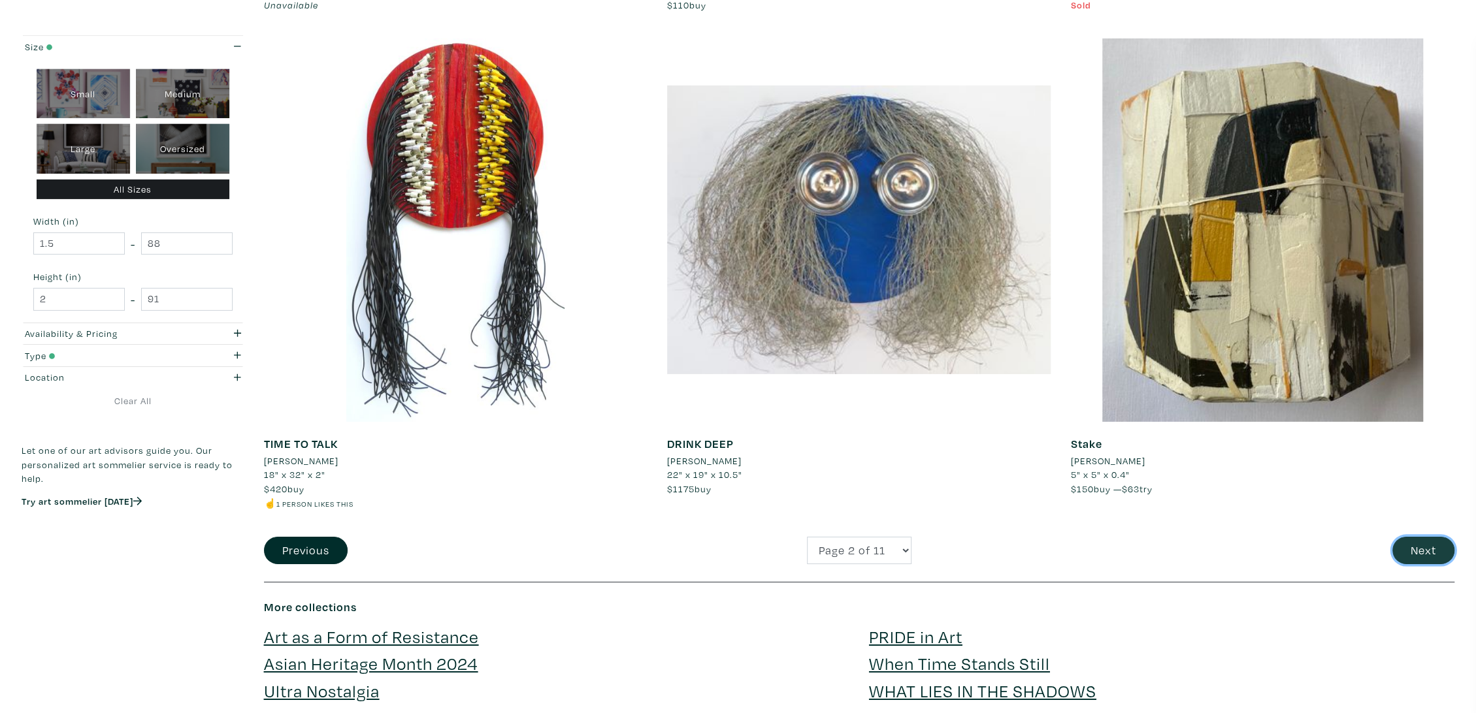
click at [1416, 544] on button "Next" at bounding box center [1423, 551] width 62 height 28
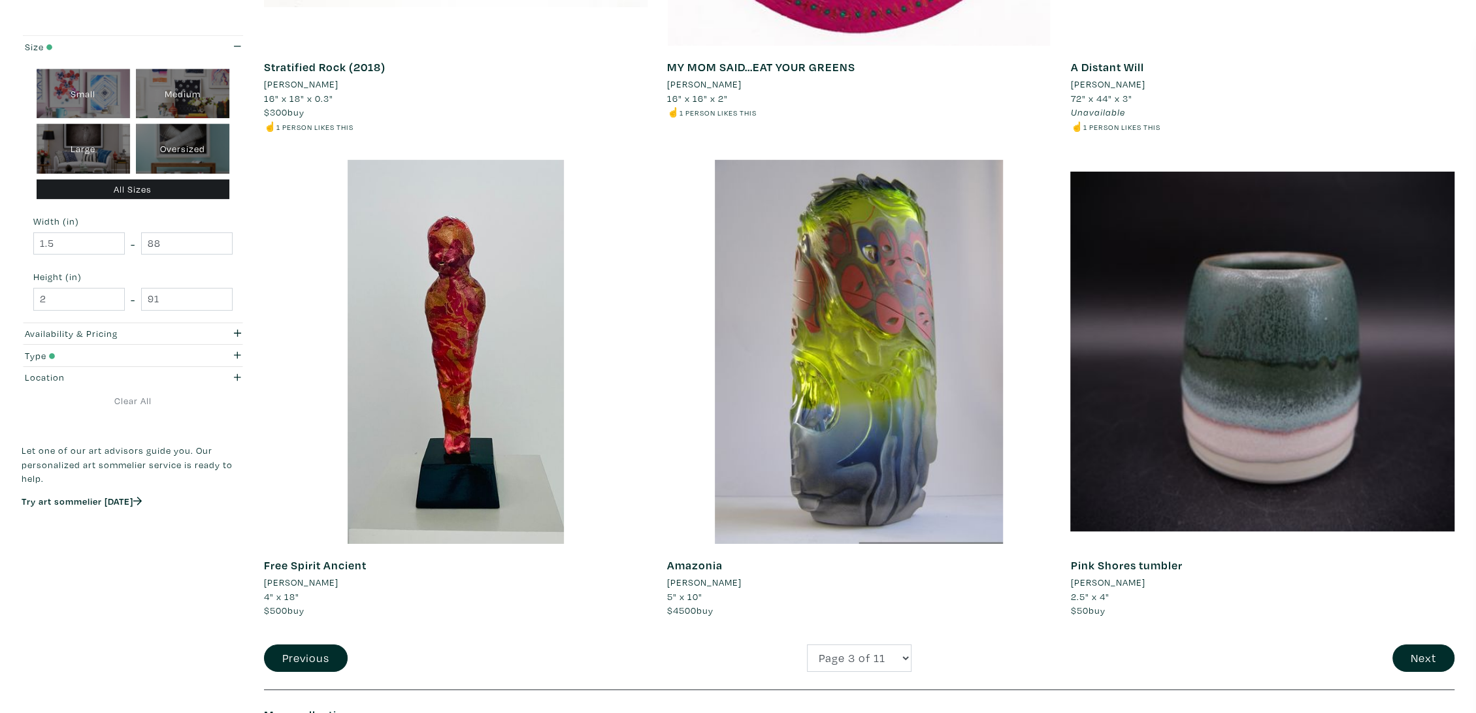
scroll to position [3629, 0]
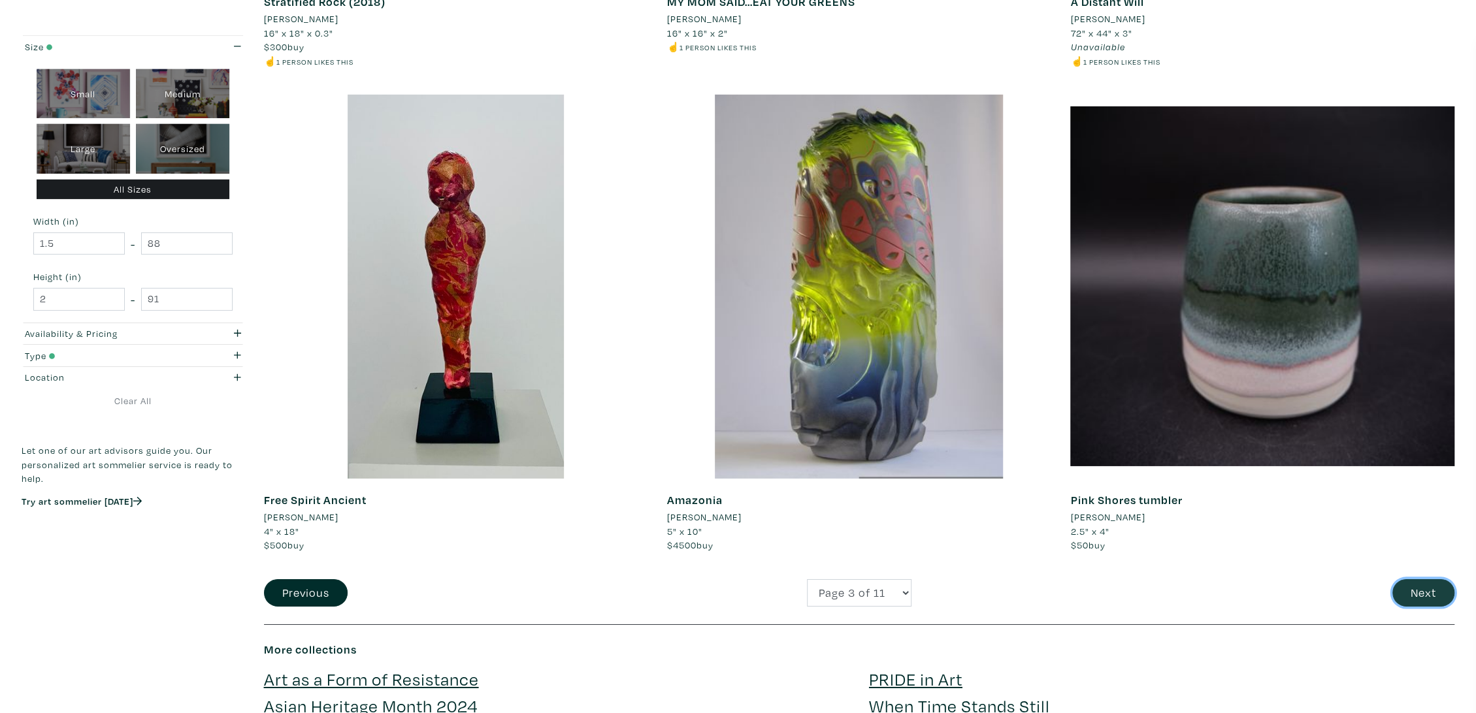
click at [1441, 585] on button "Next" at bounding box center [1423, 594] width 62 height 28
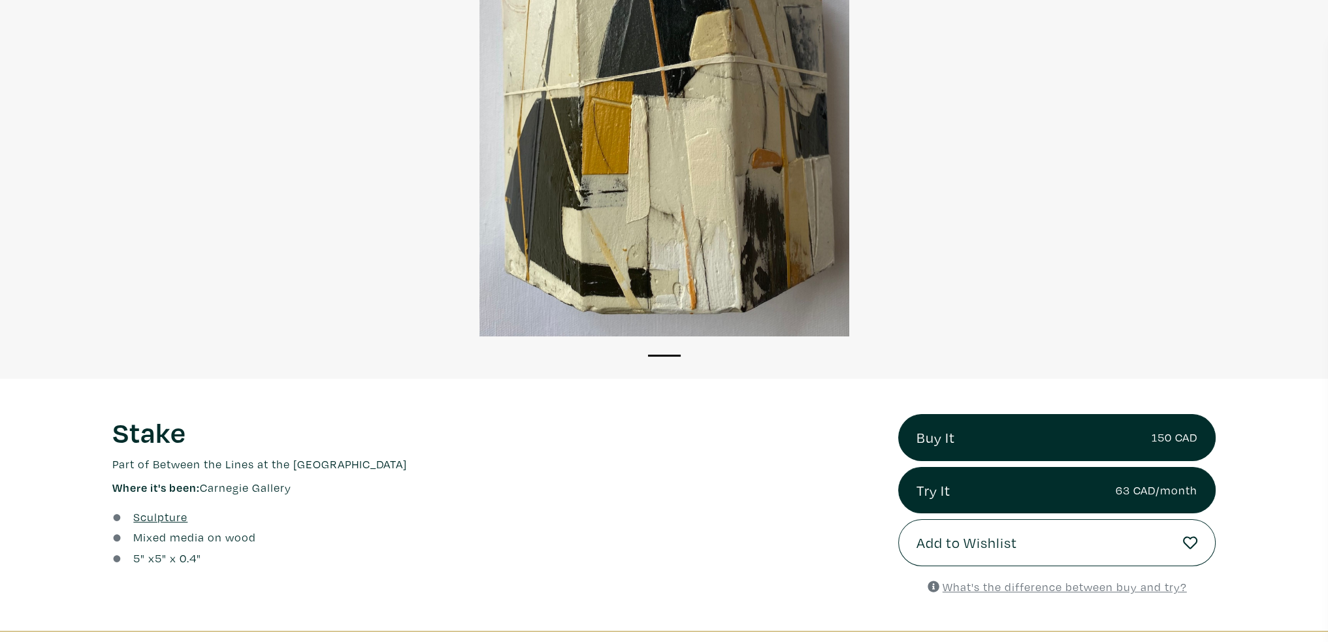
scroll to position [261, 0]
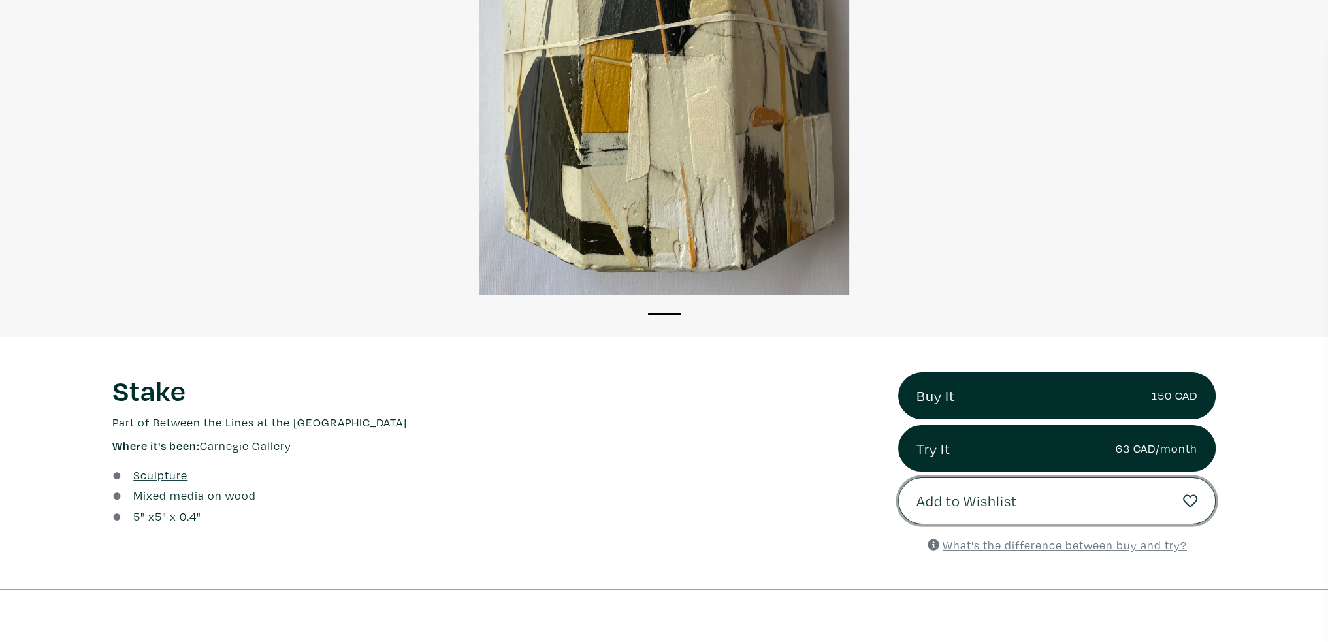
click at [1113, 497] on button "Add to Wishlist" at bounding box center [1057, 501] width 318 height 47
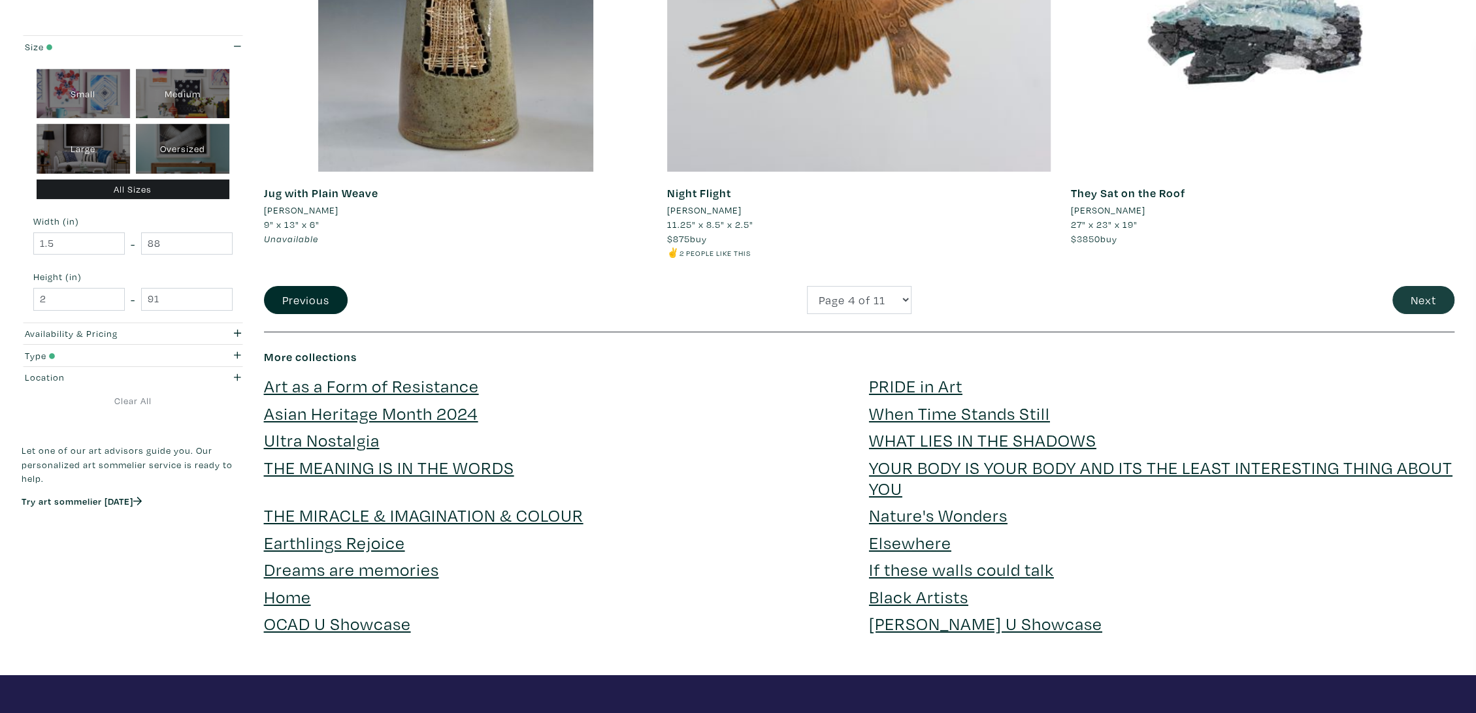
scroll to position [3840, 0]
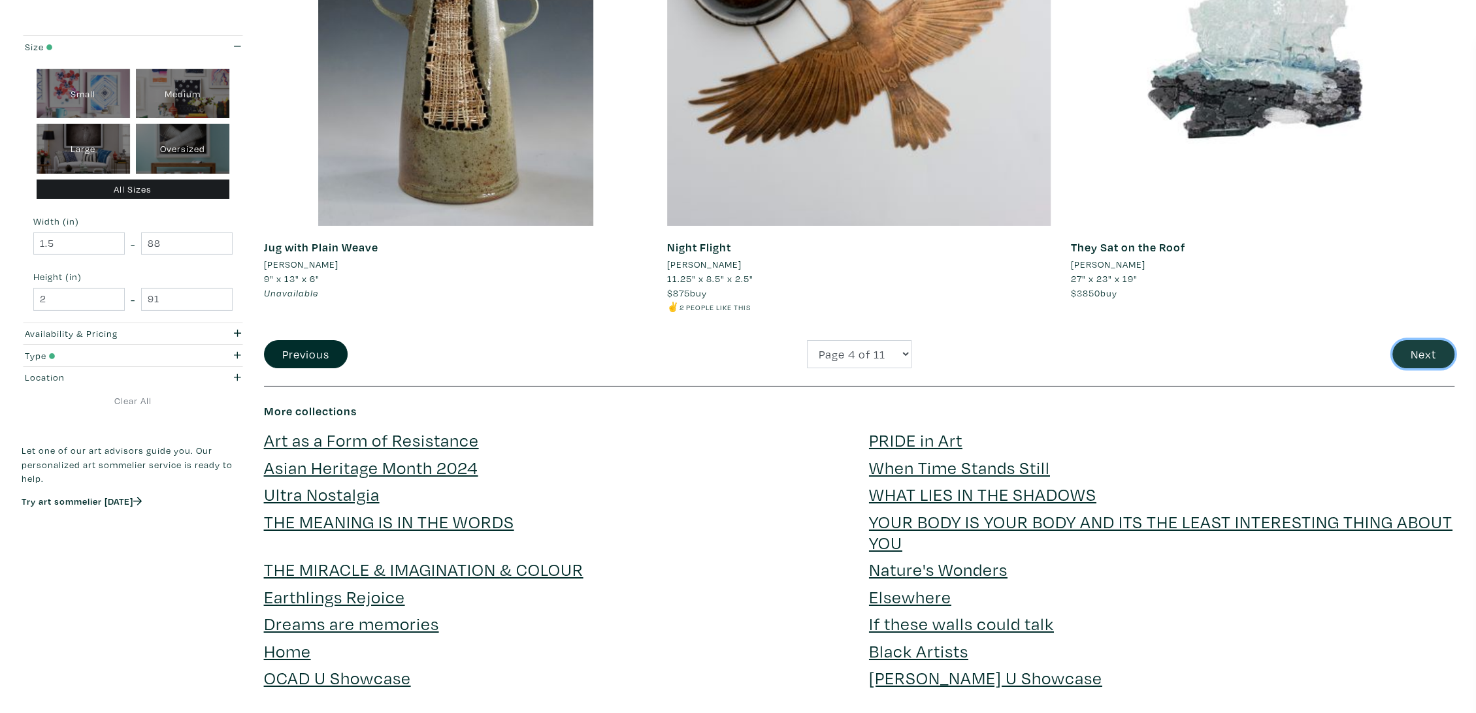
click at [1430, 347] on button "Next" at bounding box center [1423, 354] width 62 height 28
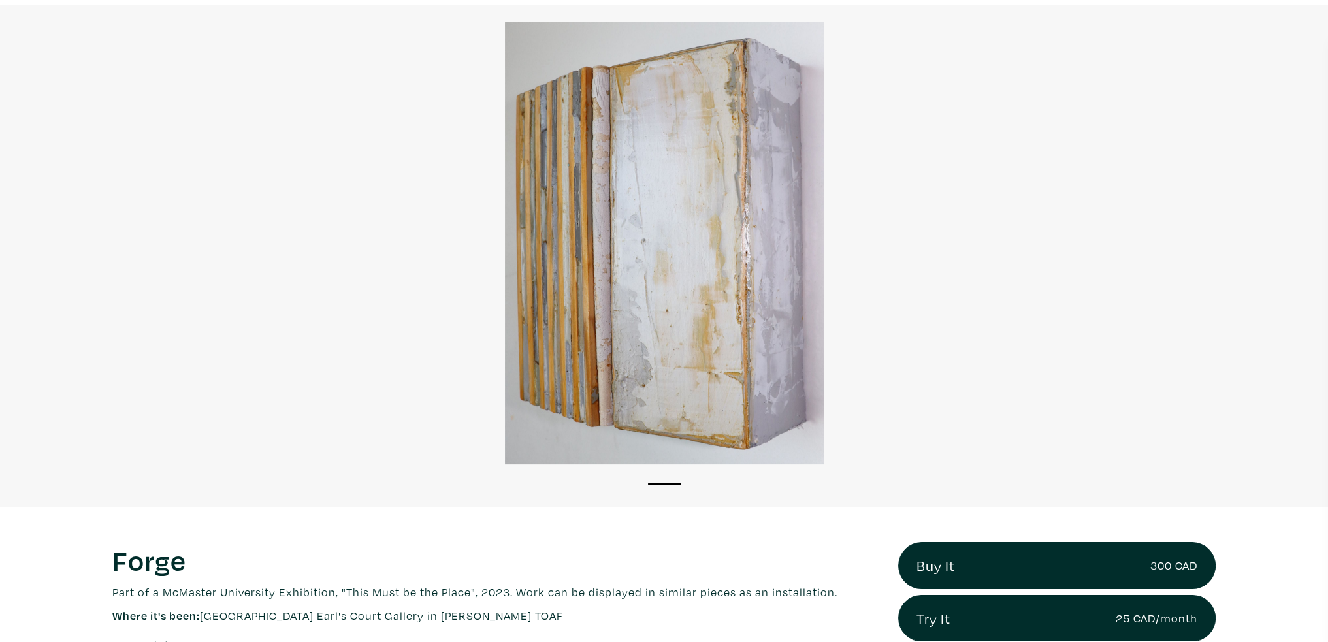
scroll to position [131, 0]
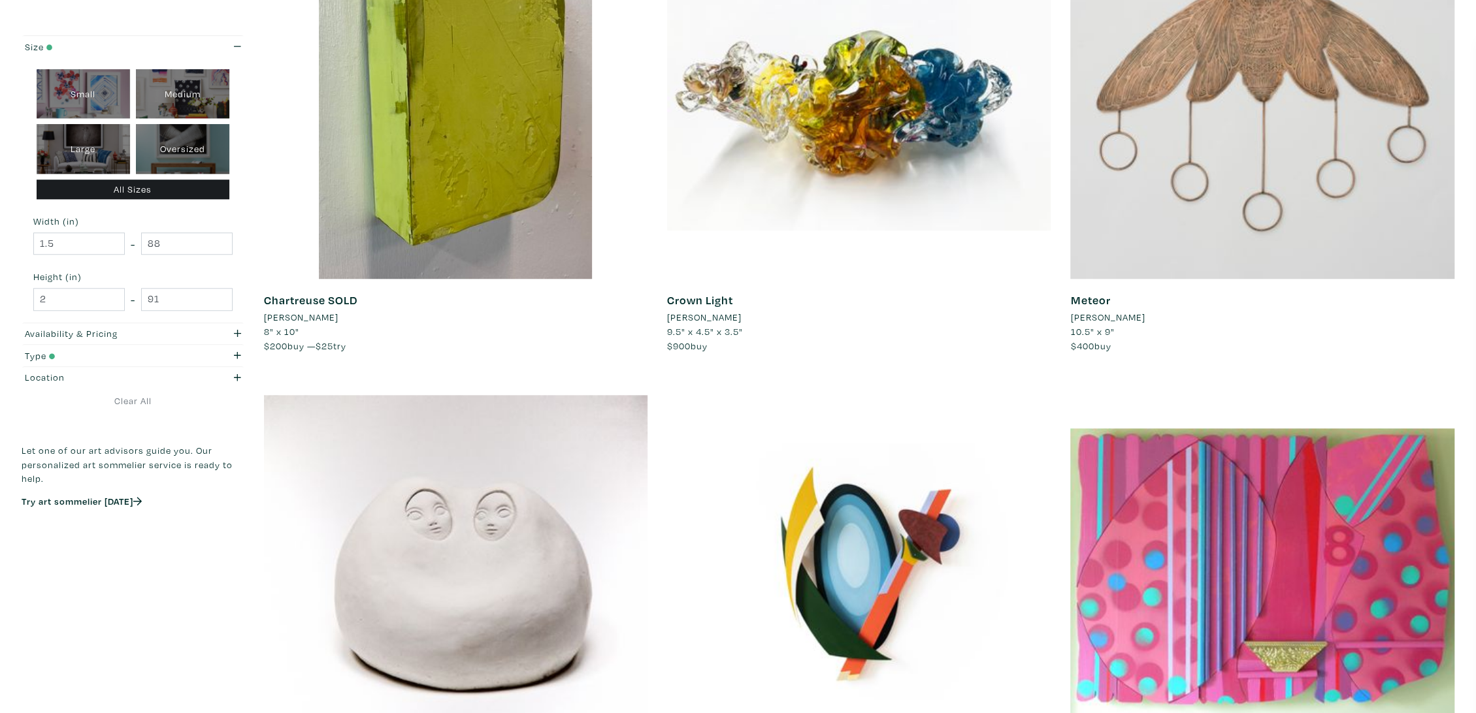
scroll to position [871, 0]
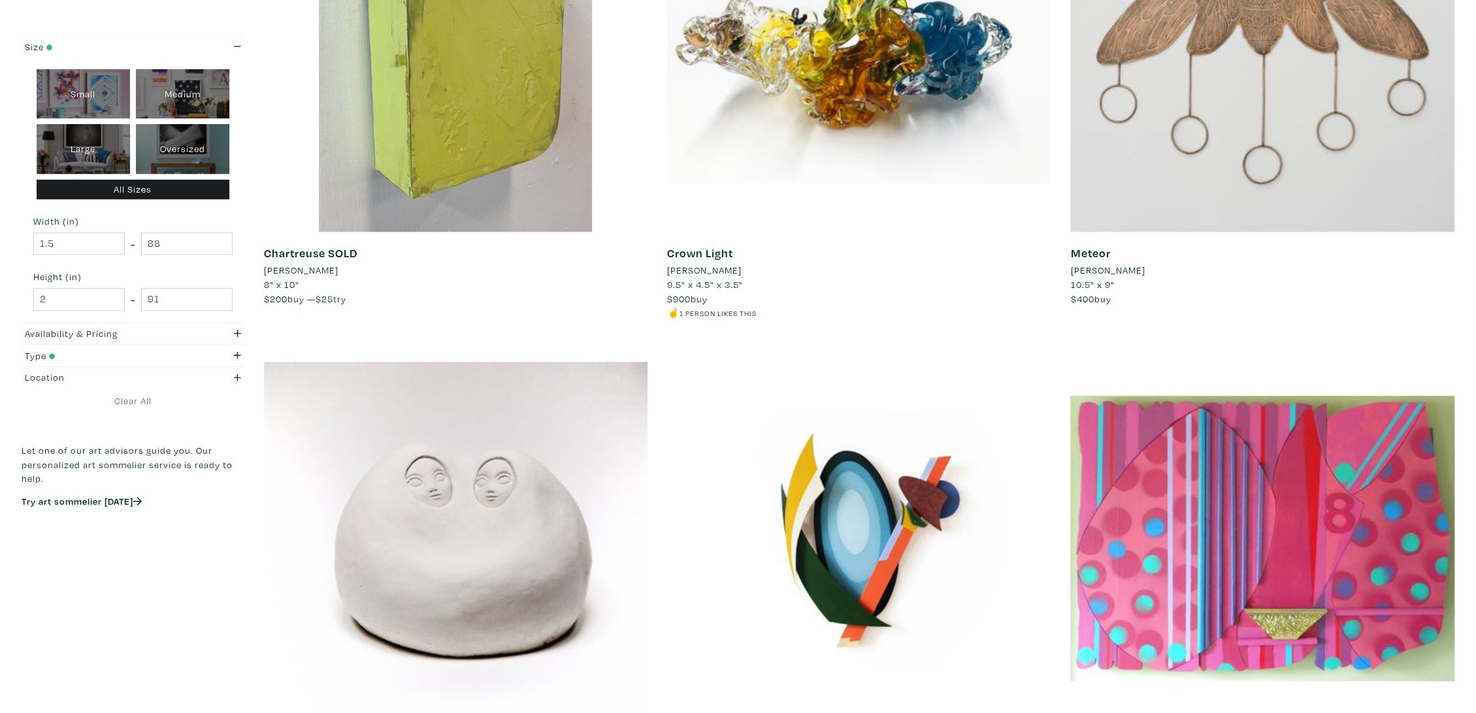
drag, startPoint x: 478, startPoint y: 115, endPoint x: 441, endPoint y: 197, distance: 90.4
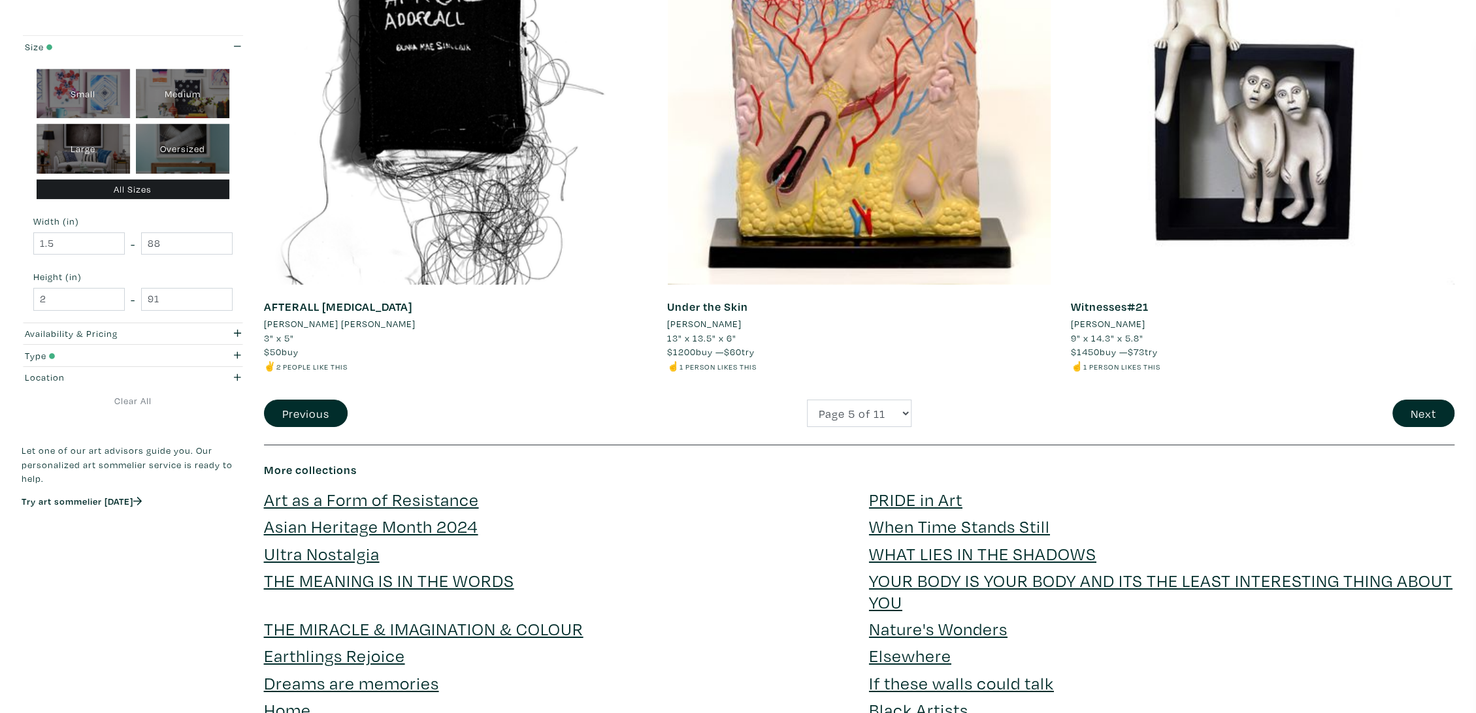
scroll to position [3847, 0]
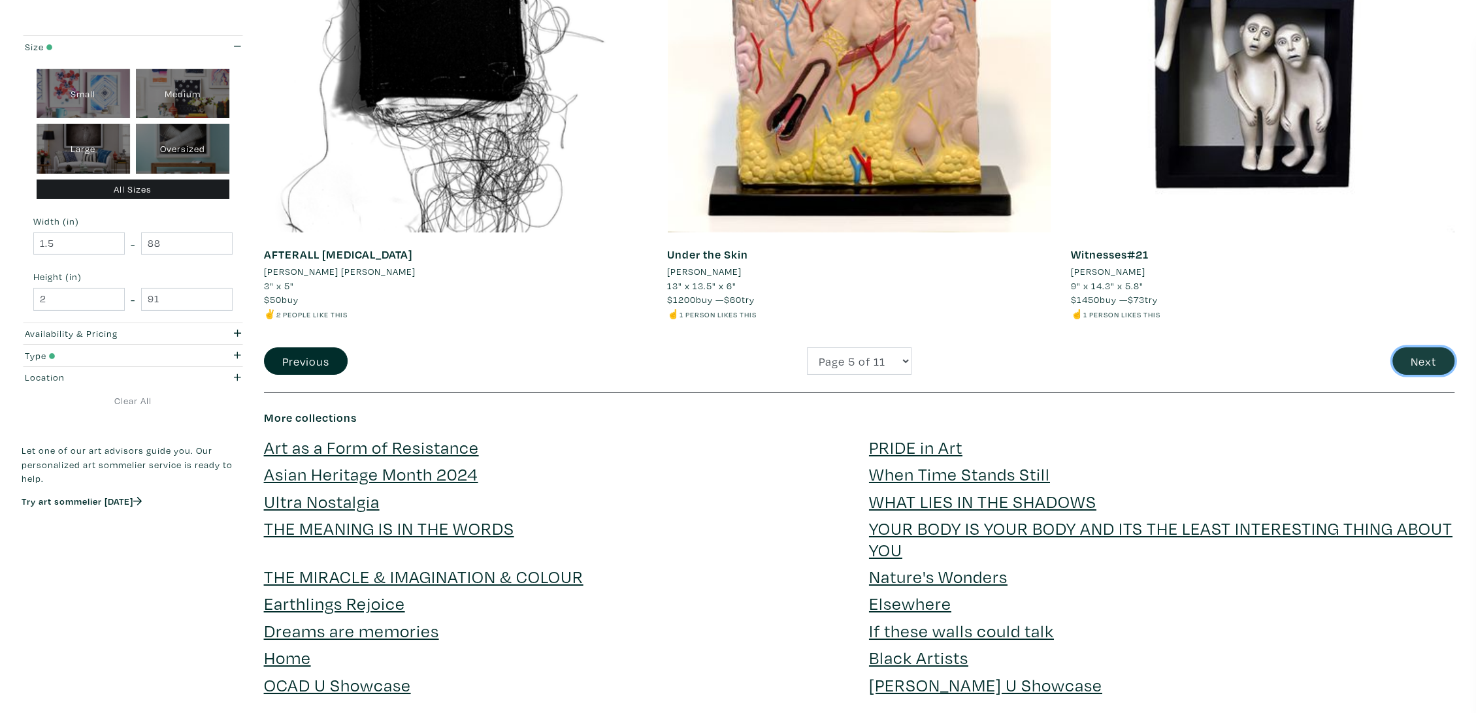
click at [1435, 359] on button "Next" at bounding box center [1423, 362] width 62 height 28
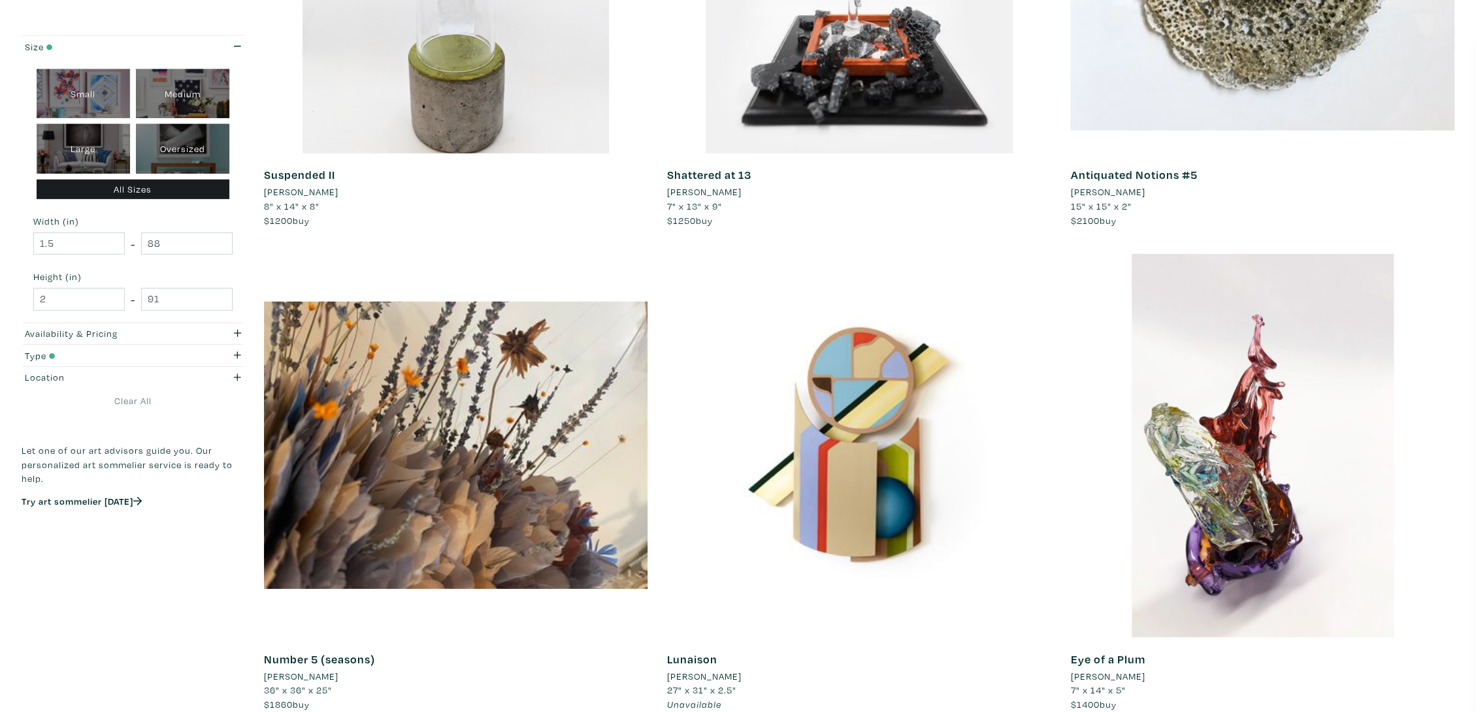
scroll to position [3557, 0]
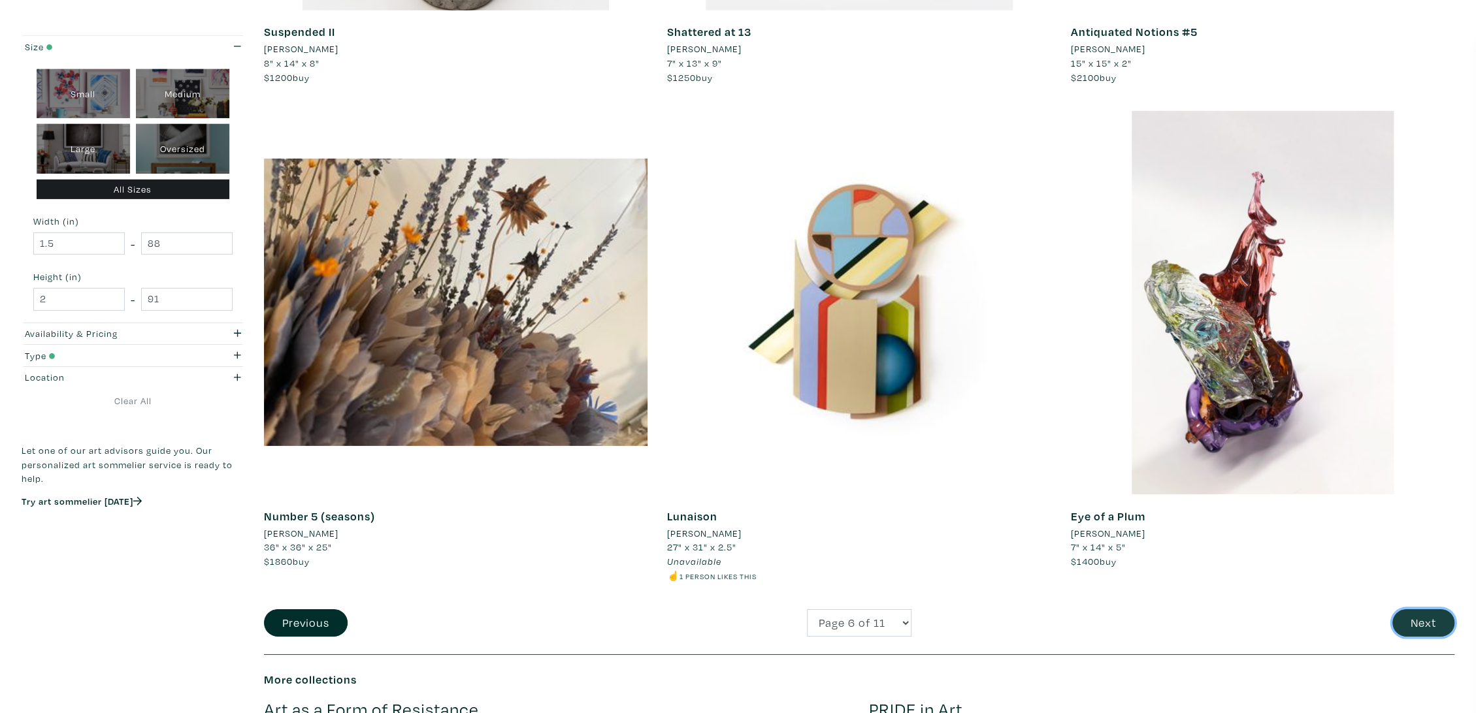
click at [1440, 627] on button "Next" at bounding box center [1423, 624] width 62 height 28
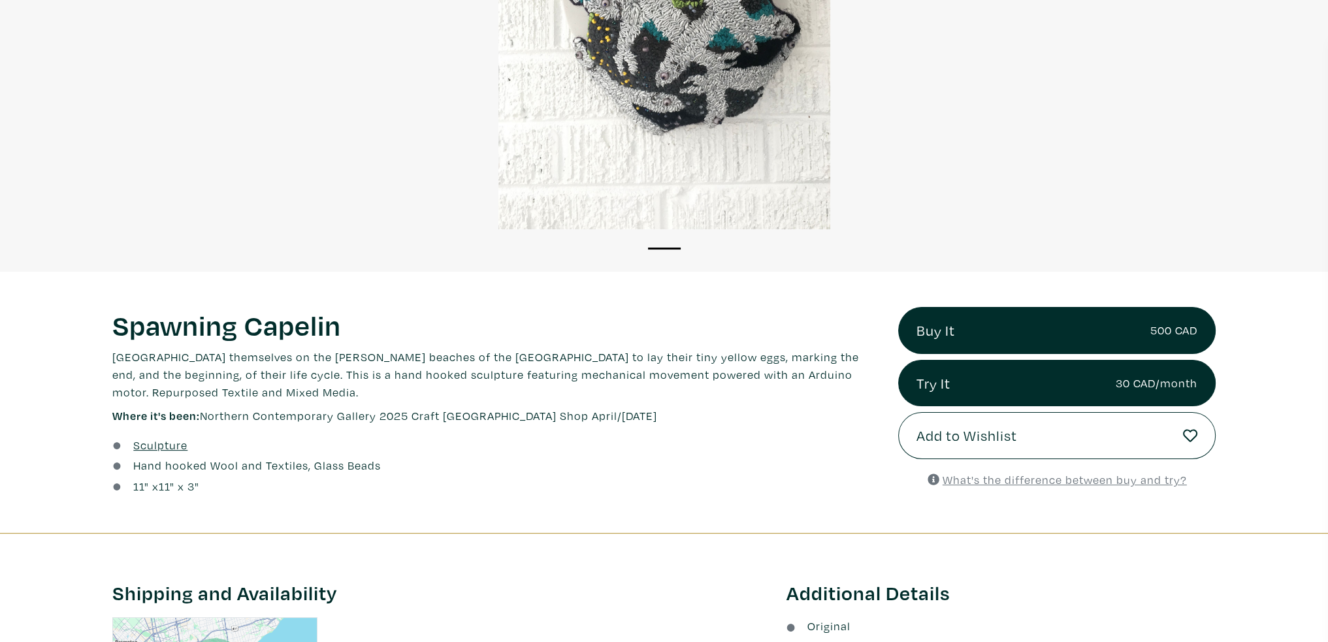
scroll to position [196, 0]
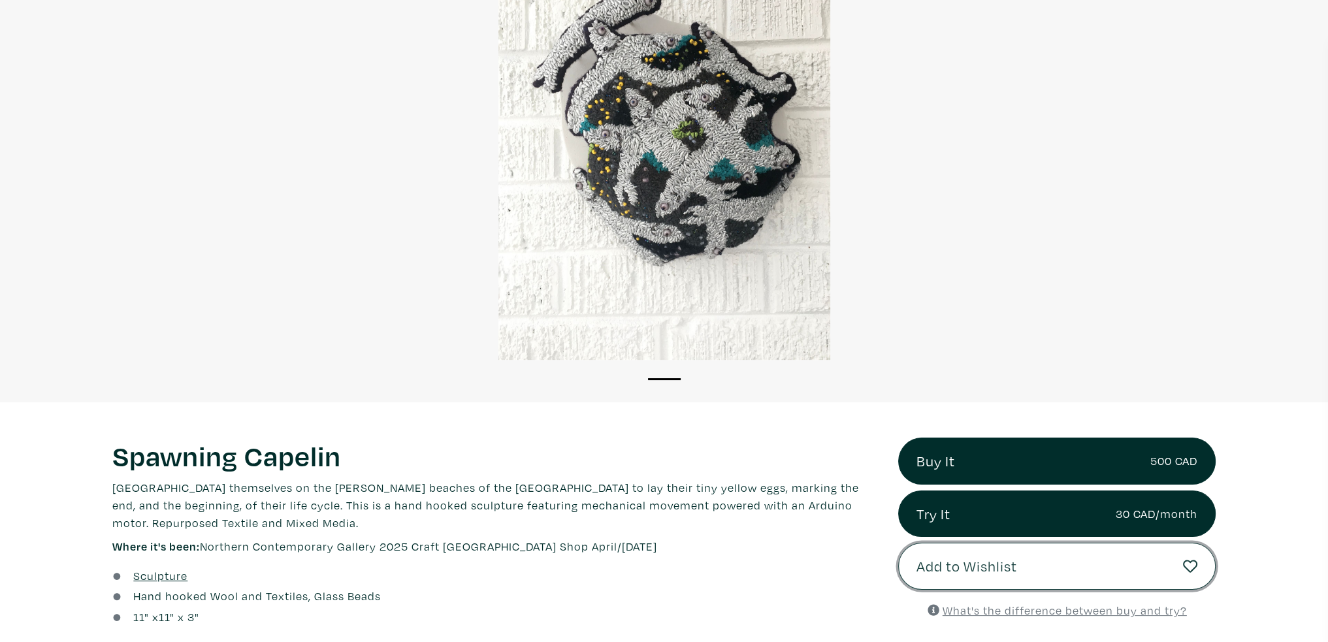
click at [975, 566] on span "Add to Wishlist" at bounding box center [967, 566] width 101 height 22
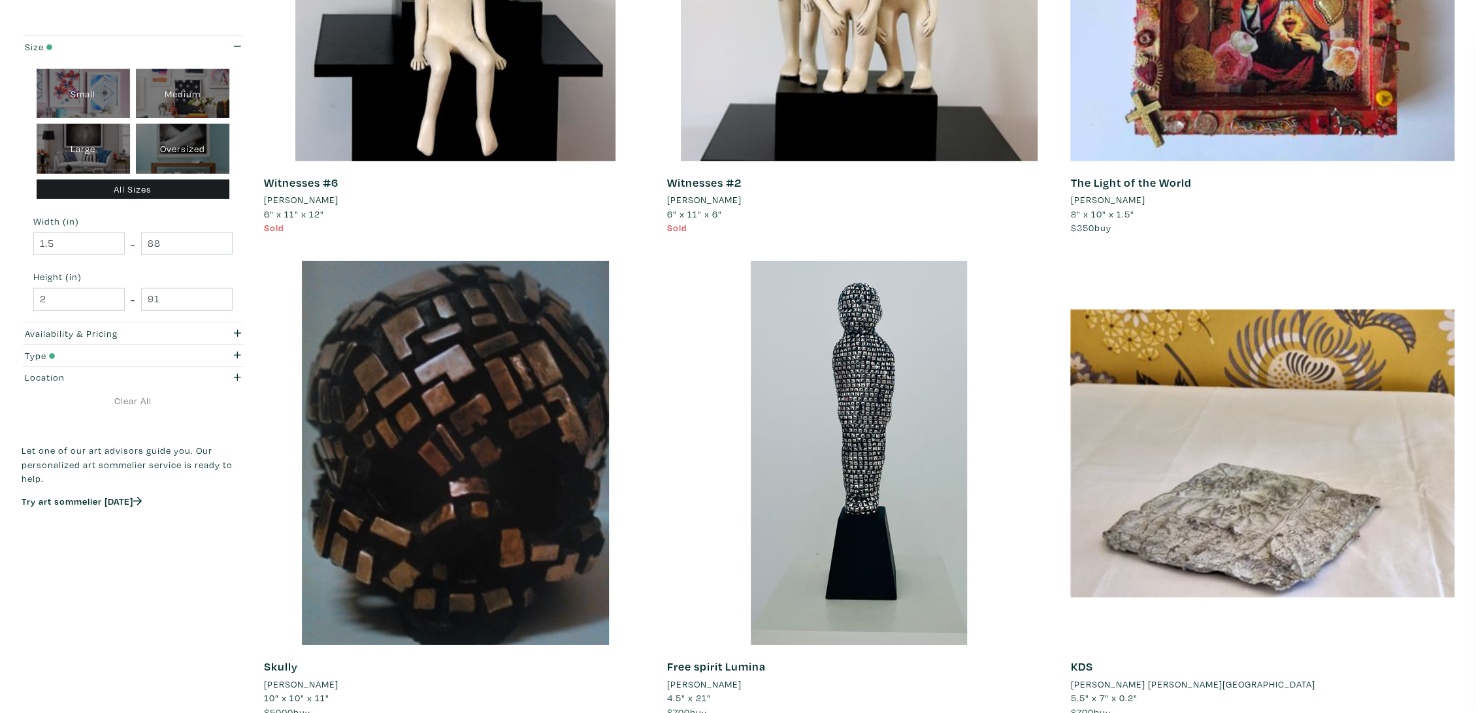
scroll to position [3557, 0]
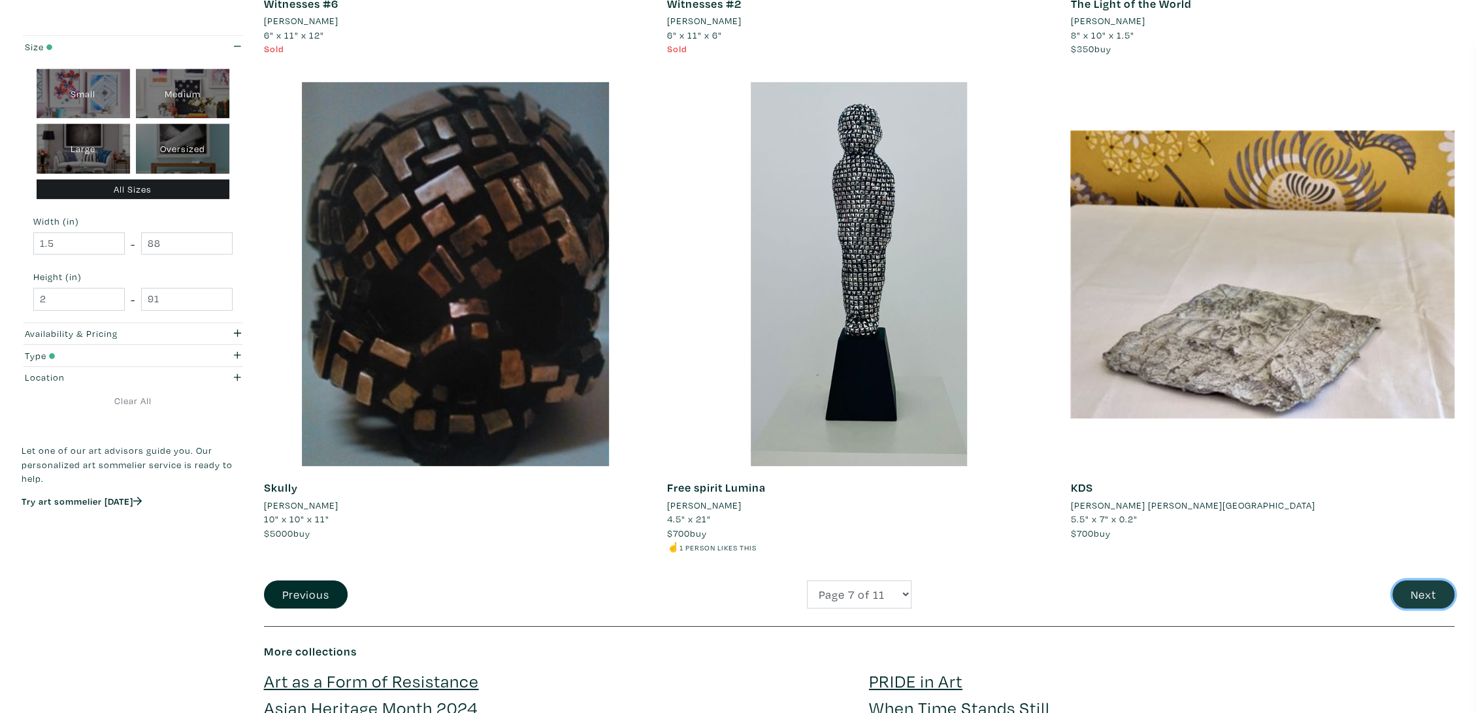
click at [1447, 599] on button "Next" at bounding box center [1423, 595] width 62 height 28
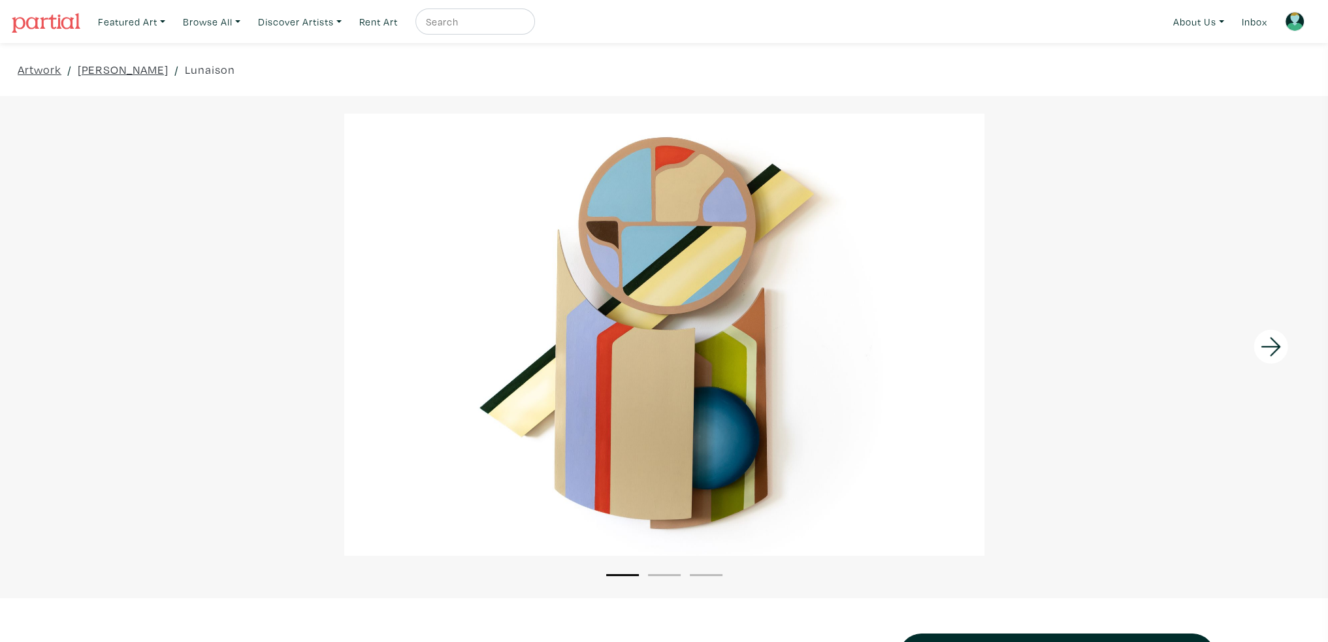
click at [1272, 349] on icon at bounding box center [1271, 346] width 44 height 35
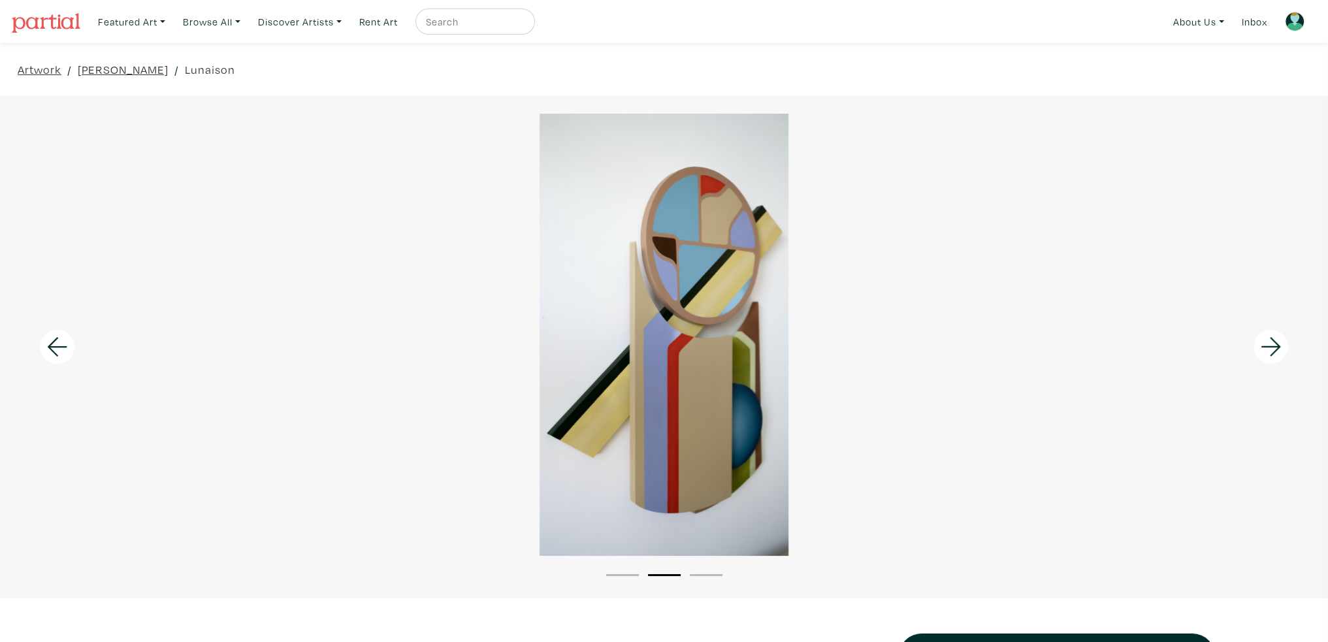
click at [1272, 349] on icon at bounding box center [1271, 346] width 44 height 35
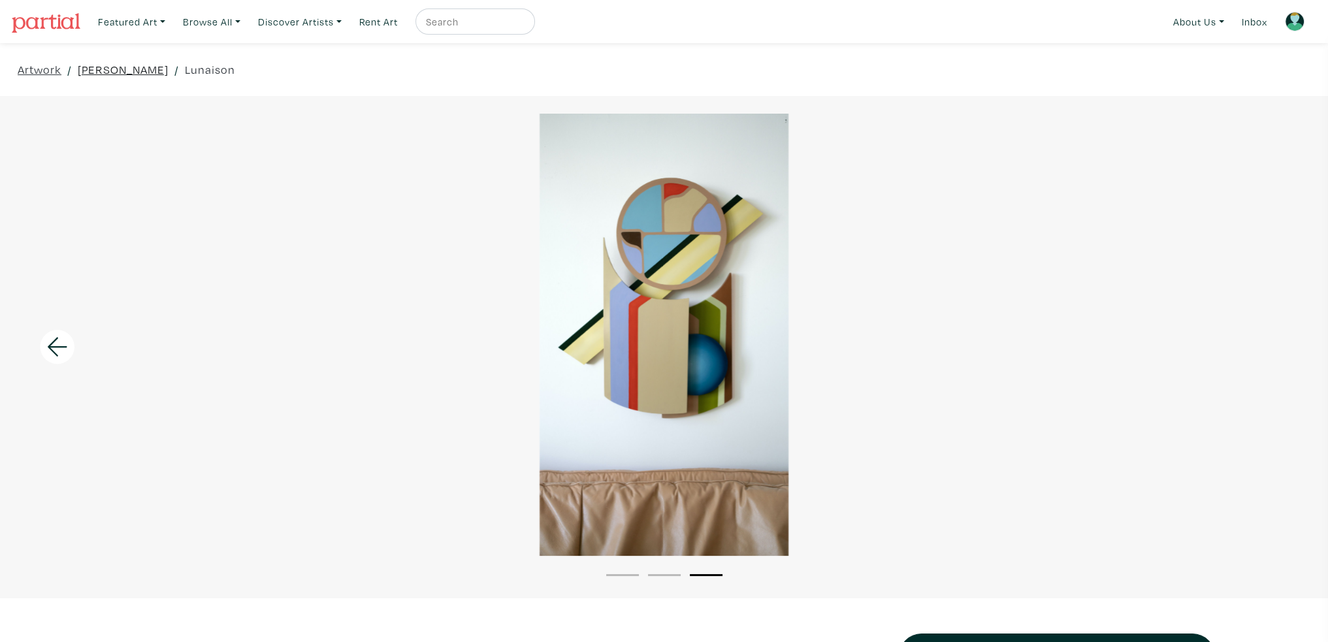
click at [142, 67] on link "[PERSON_NAME]" at bounding box center [123, 70] width 91 height 18
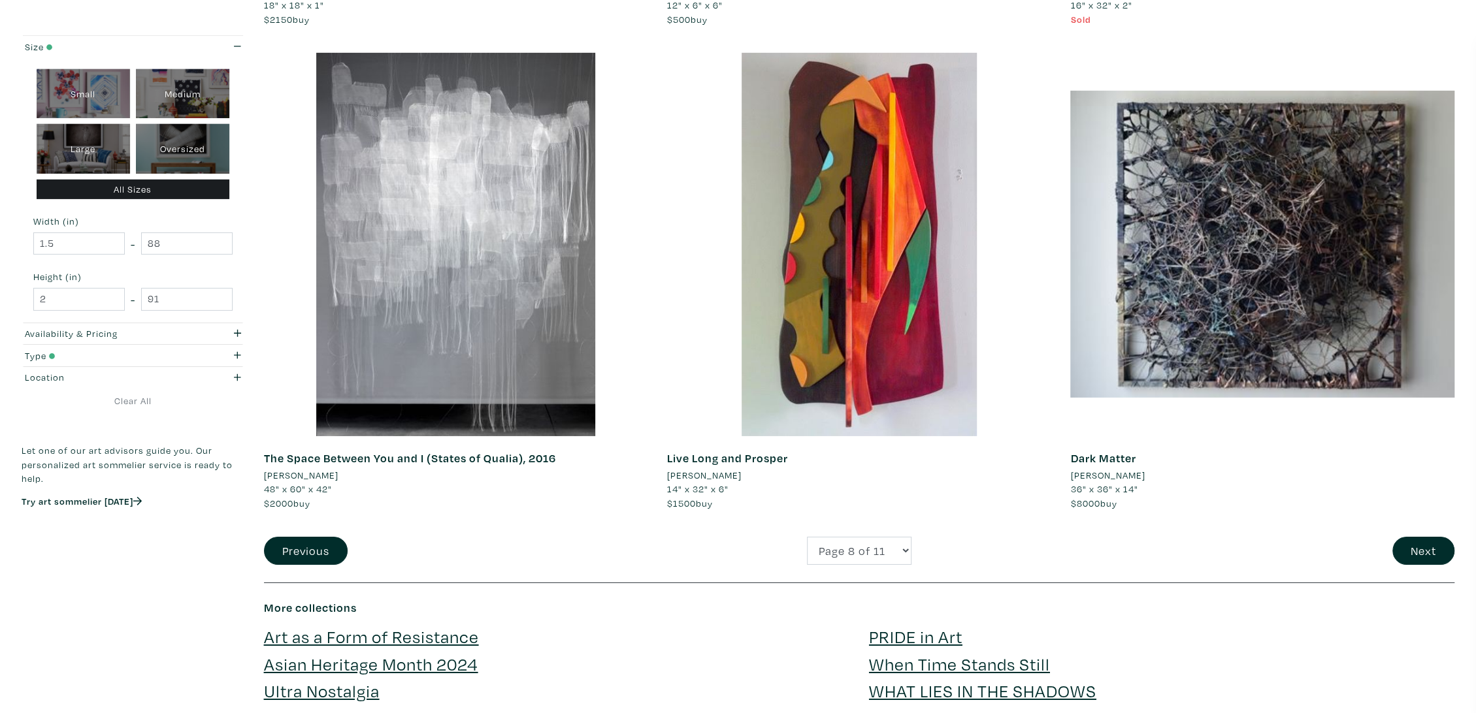
scroll to position [3775, 0]
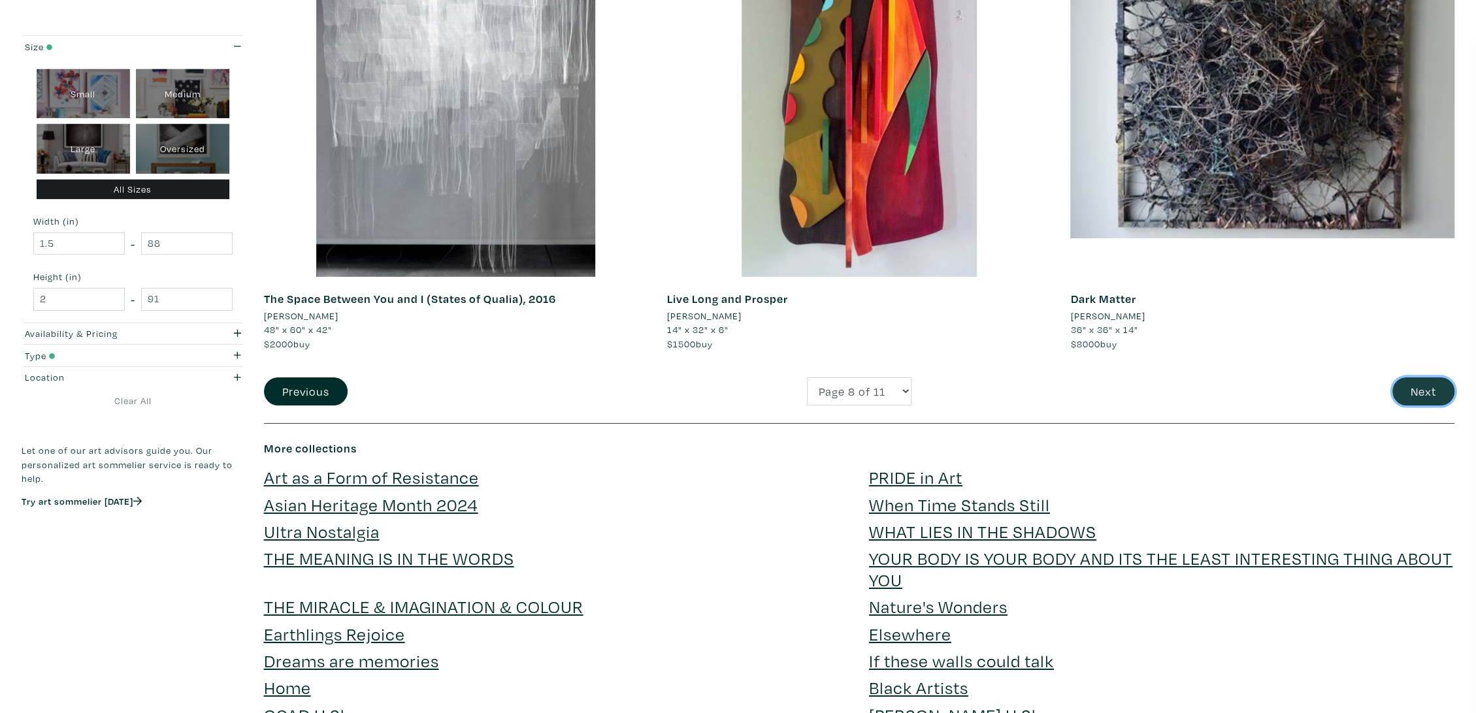
drag, startPoint x: 1411, startPoint y: 385, endPoint x: 1401, endPoint y: 382, distance: 10.3
click at [1412, 385] on button "Next" at bounding box center [1423, 392] width 62 height 28
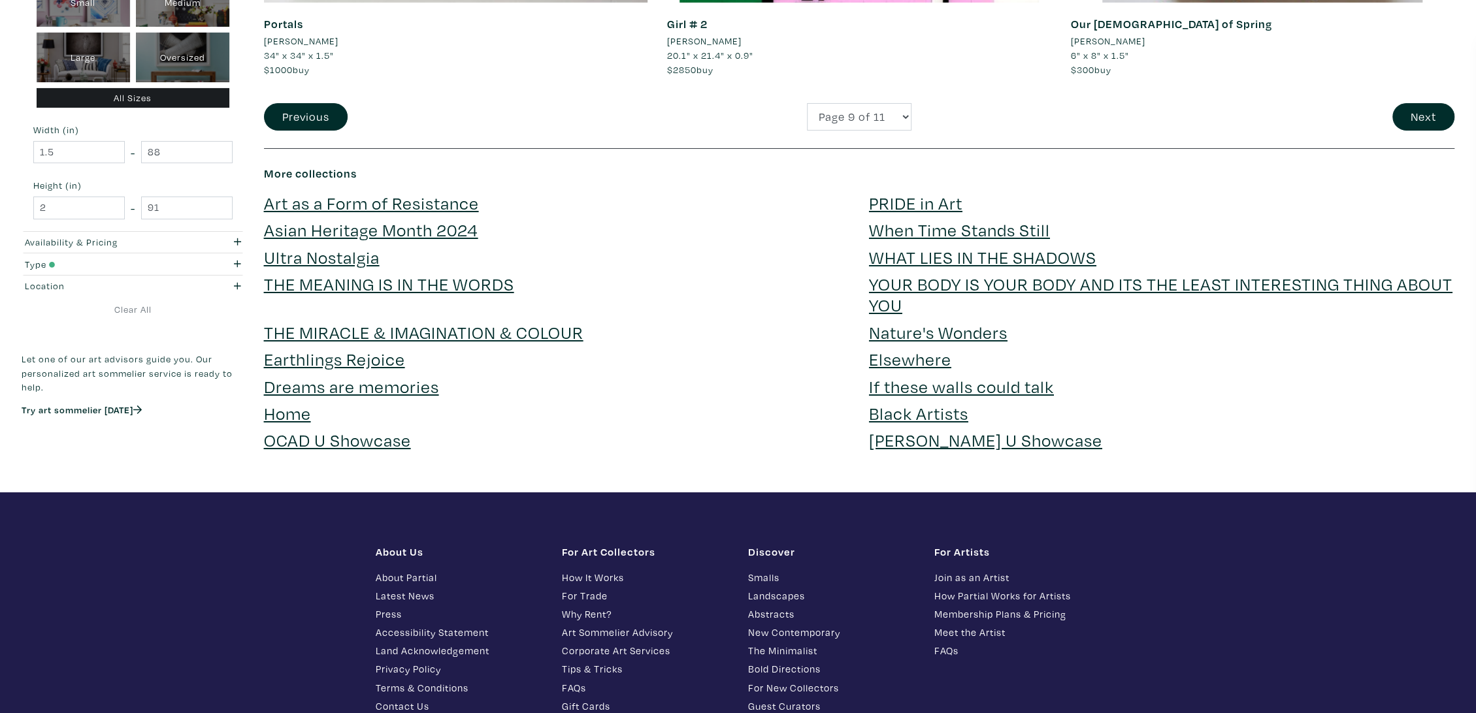
scroll to position [3971, 0]
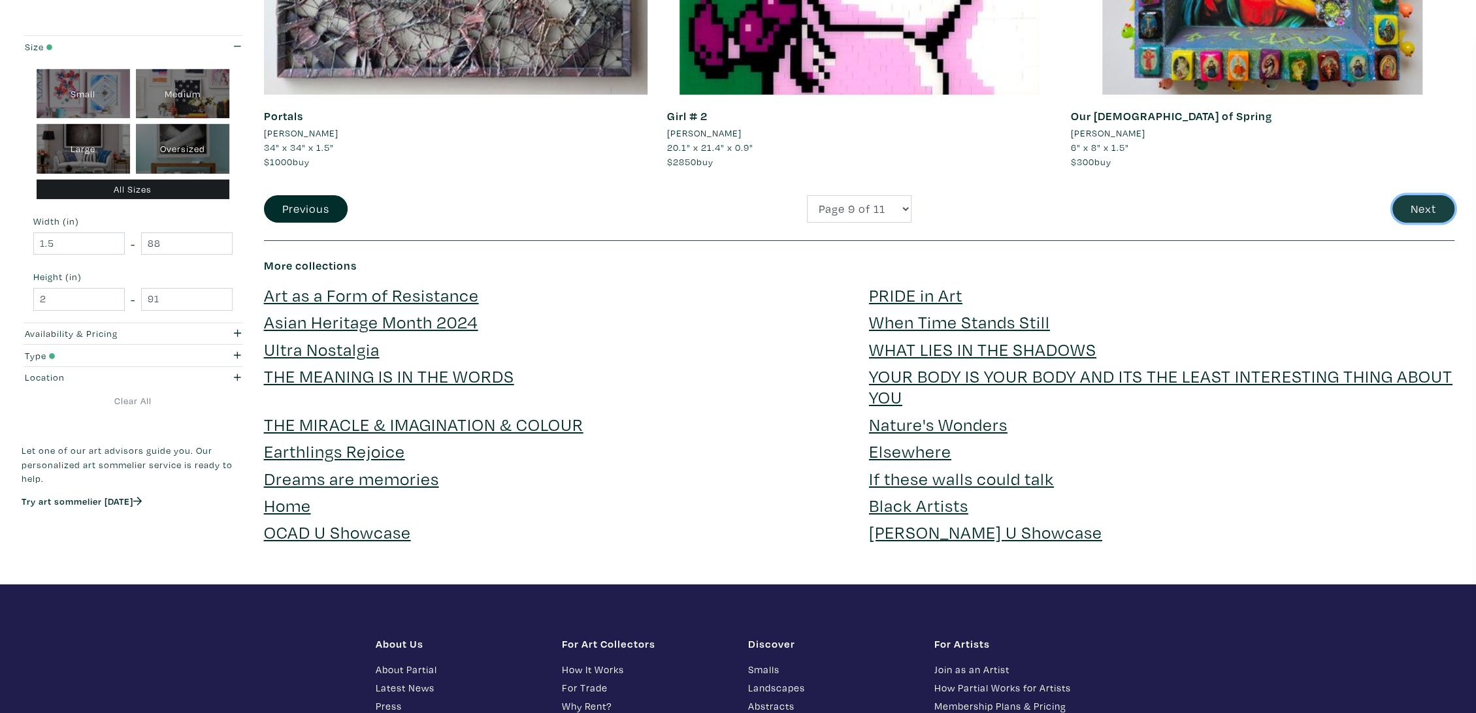
click at [1437, 205] on button "Next" at bounding box center [1423, 209] width 62 height 28
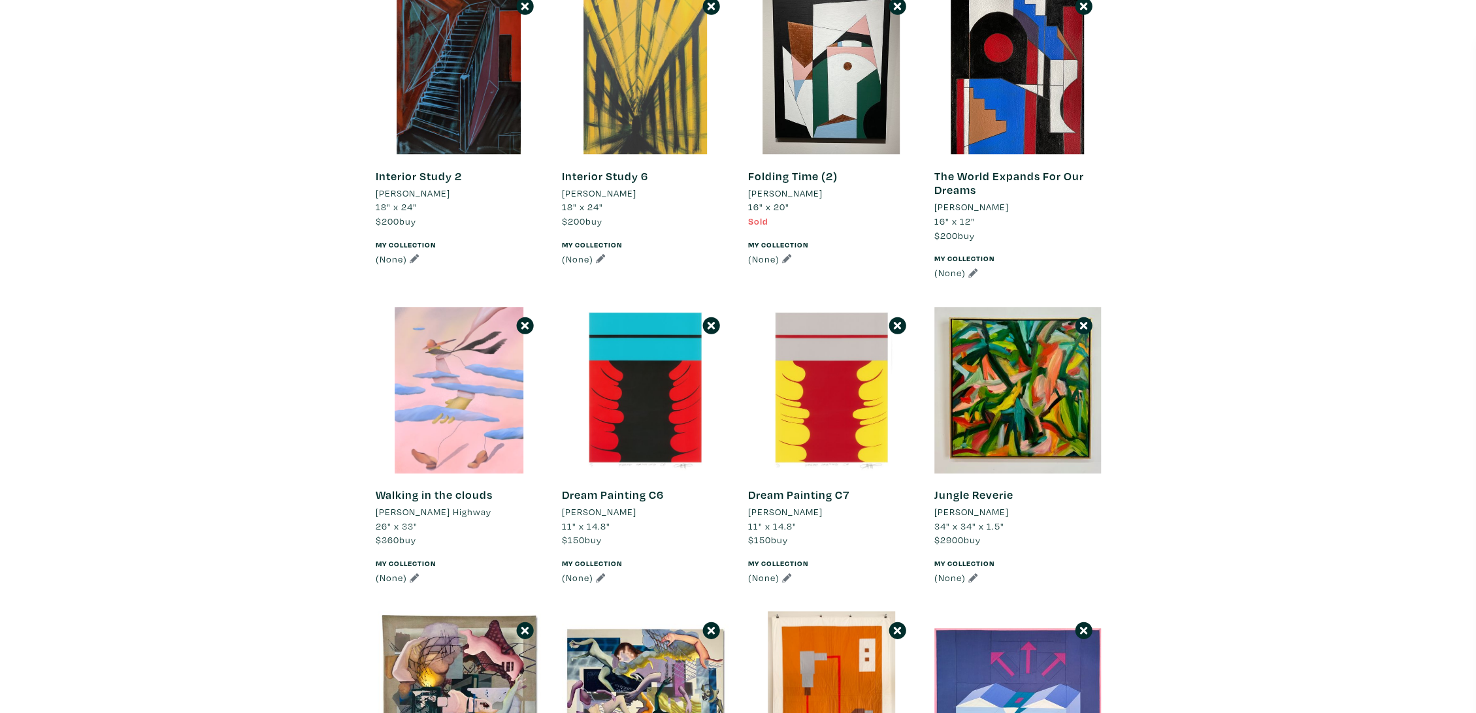
scroll to position [798, 0]
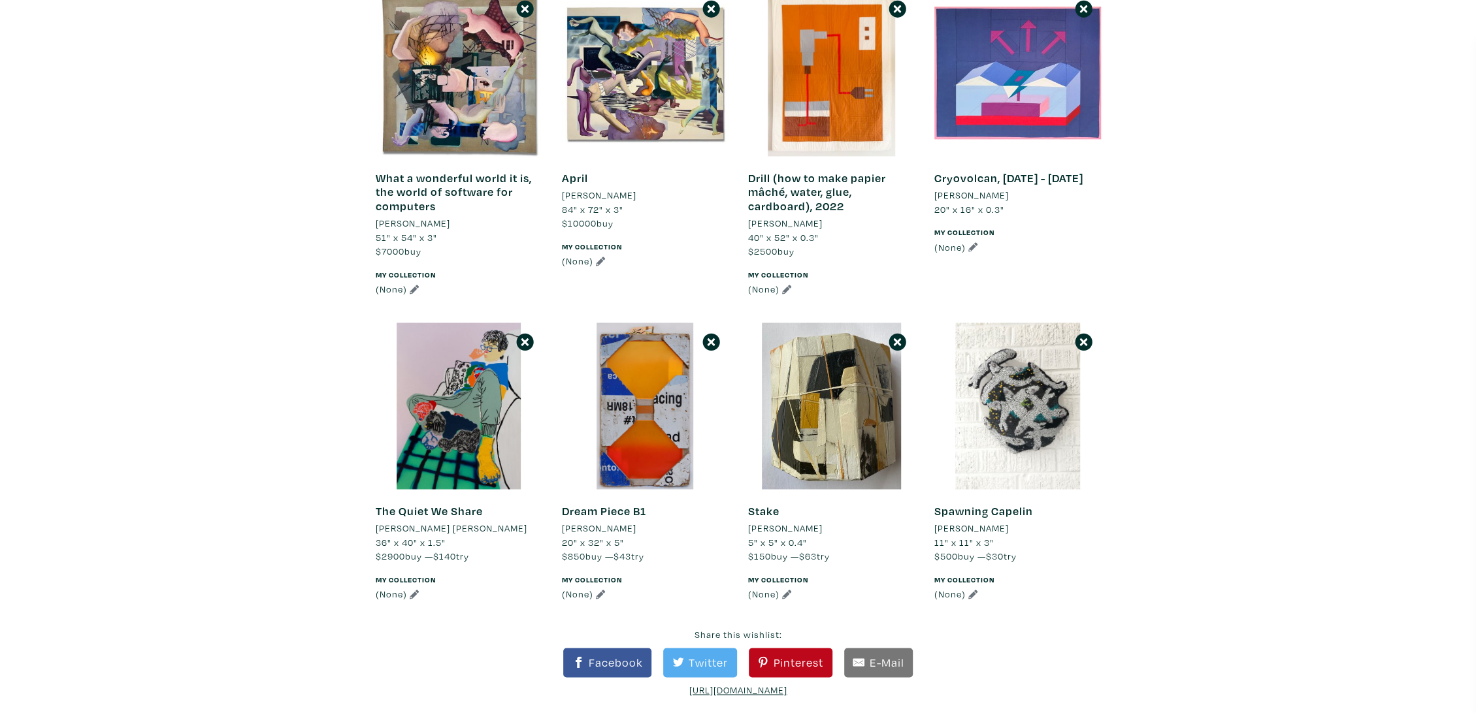
scroll to position [1092, 0]
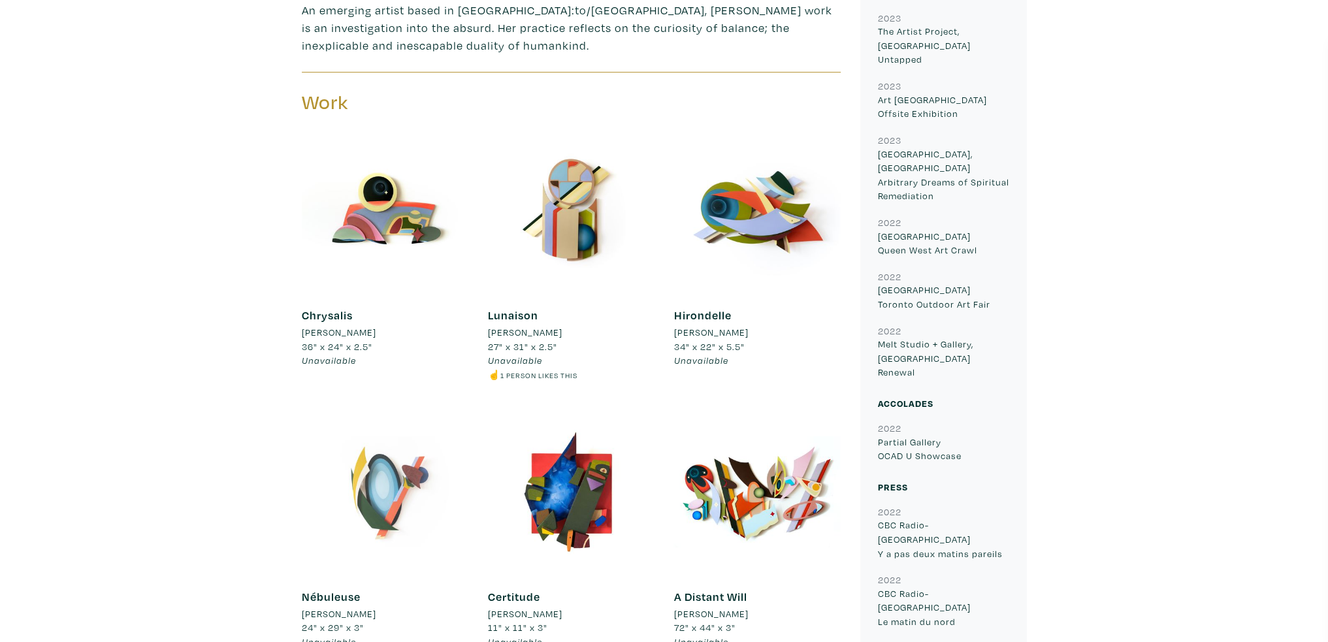
scroll to position [392, 0]
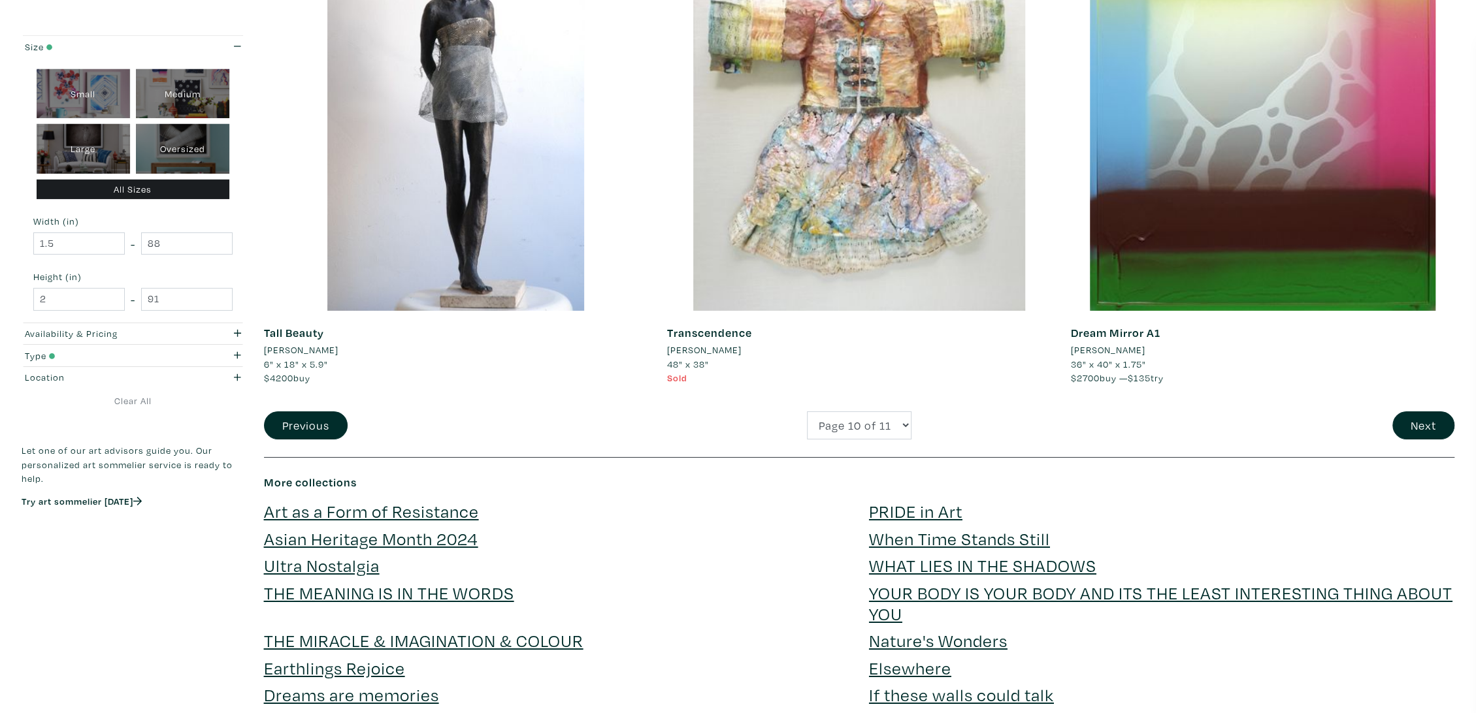
scroll to position [3775, 0]
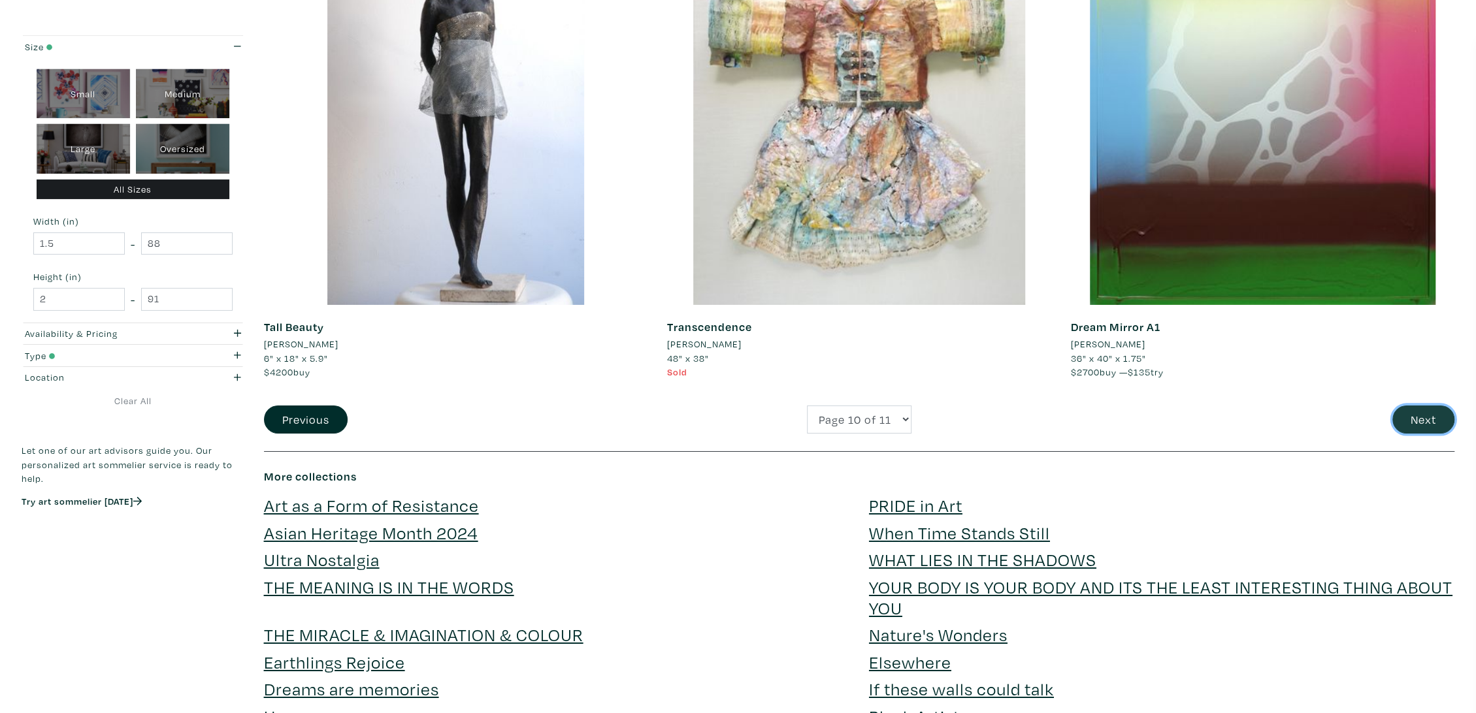
click at [1440, 409] on button "Next" at bounding box center [1423, 420] width 62 height 28
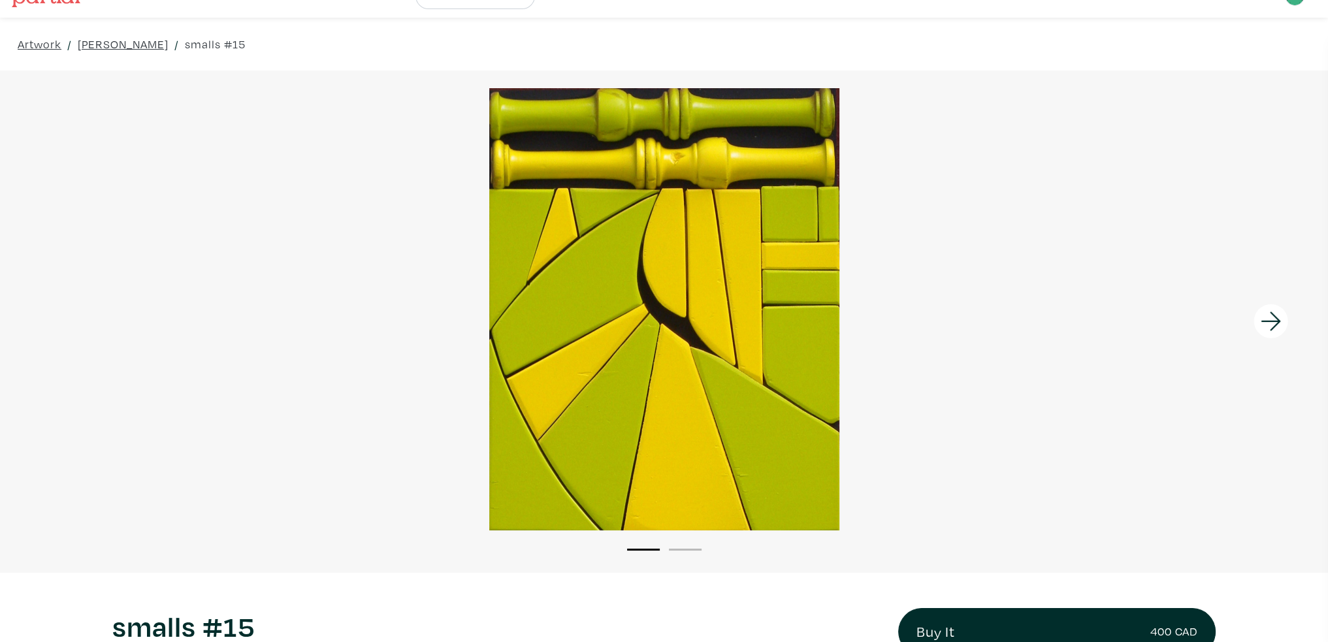
scroll to position [65, 0]
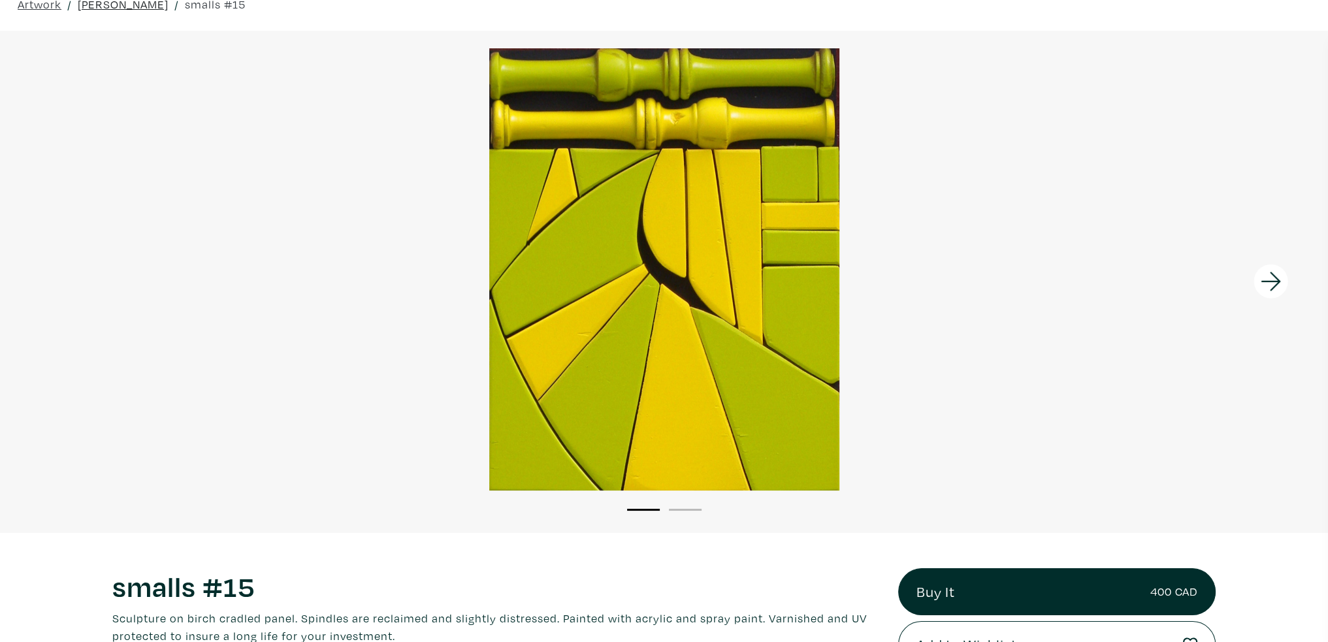
click at [141, 3] on link "[PERSON_NAME]" at bounding box center [123, 4] width 91 height 18
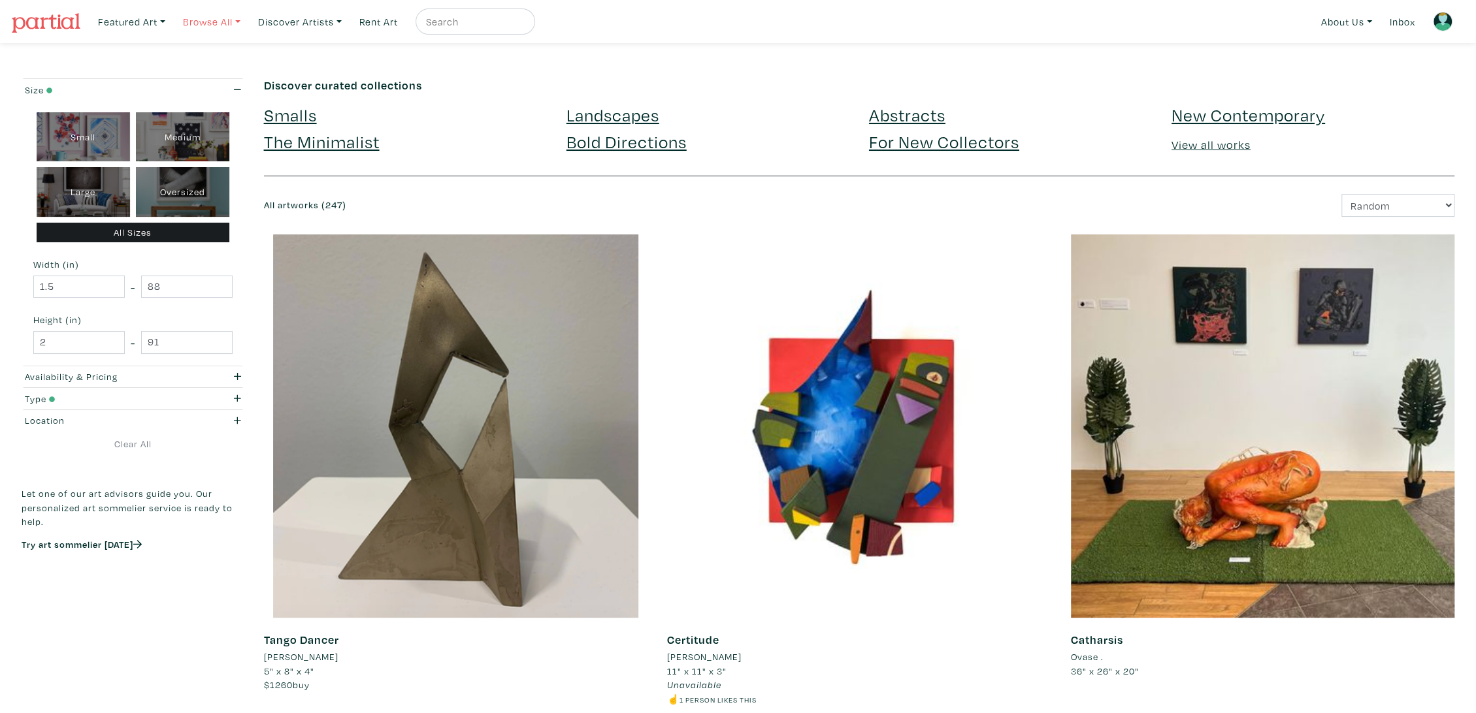
click at [213, 20] on link "Browse All" at bounding box center [211, 21] width 69 height 27
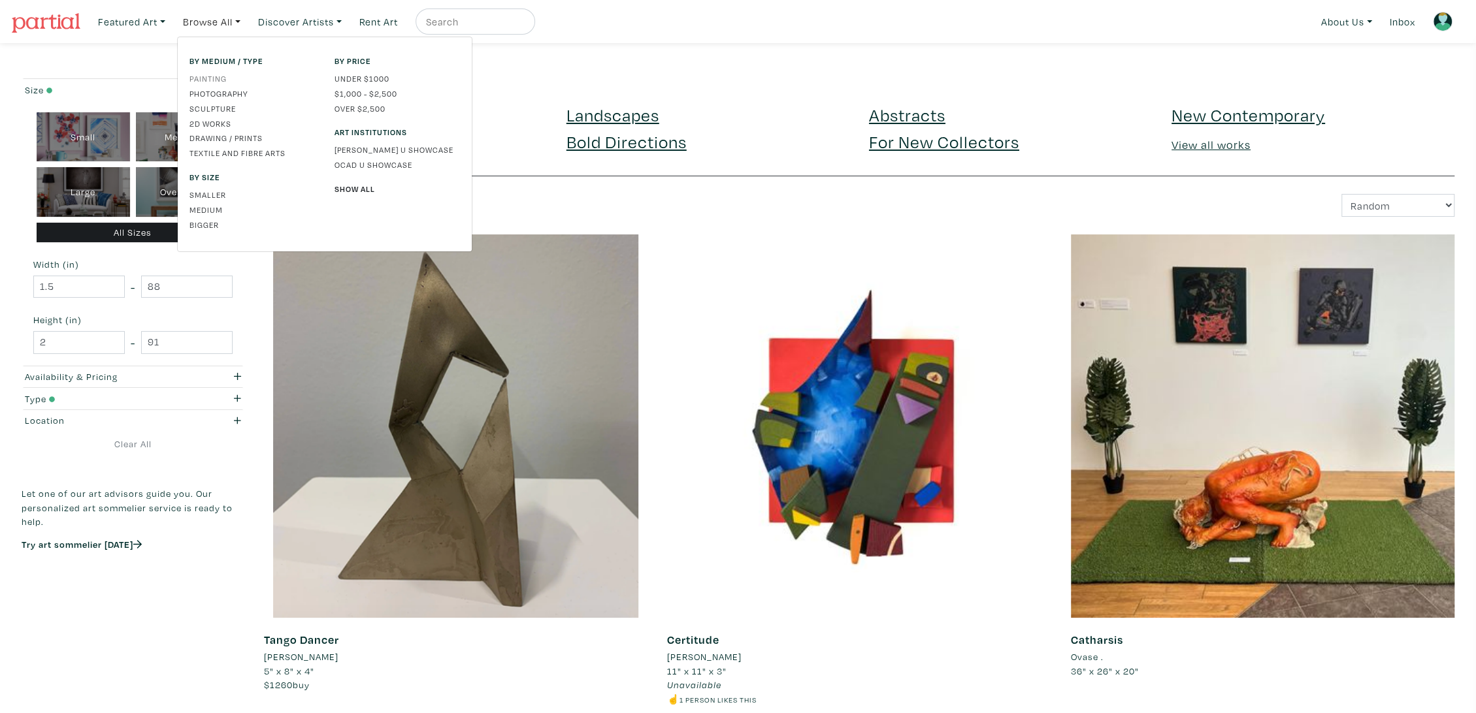
click at [208, 78] on link "Painting" at bounding box center [251, 79] width 125 height 12
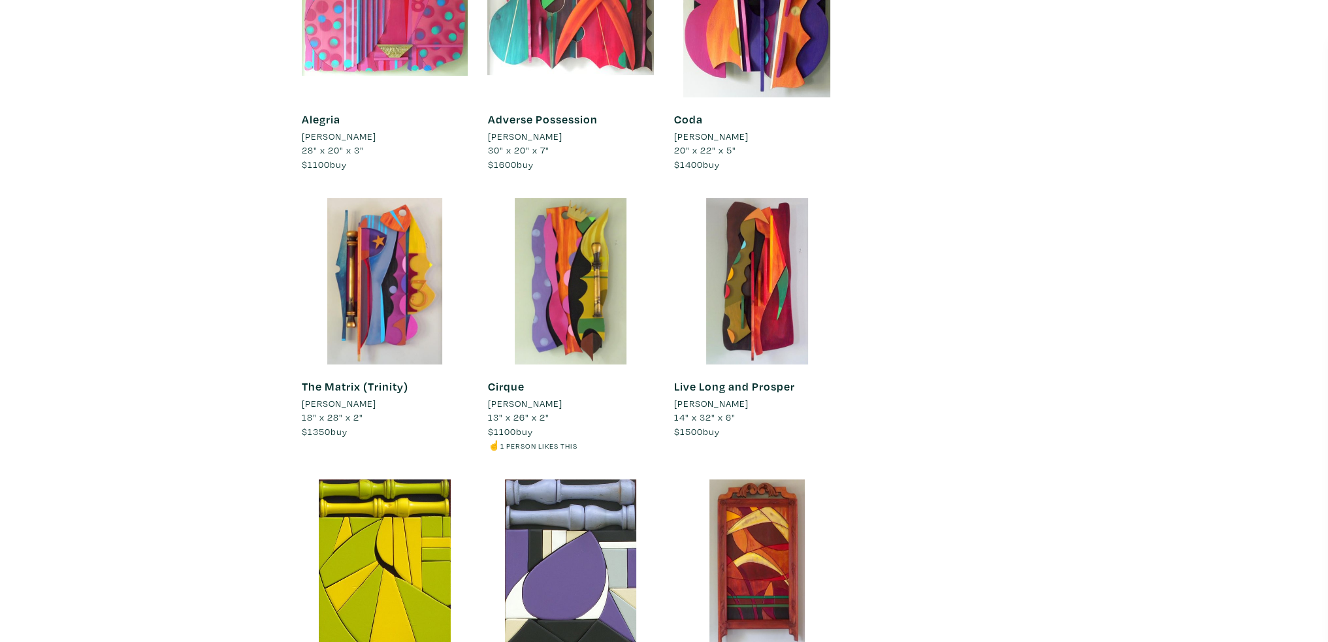
scroll to position [13928, 0]
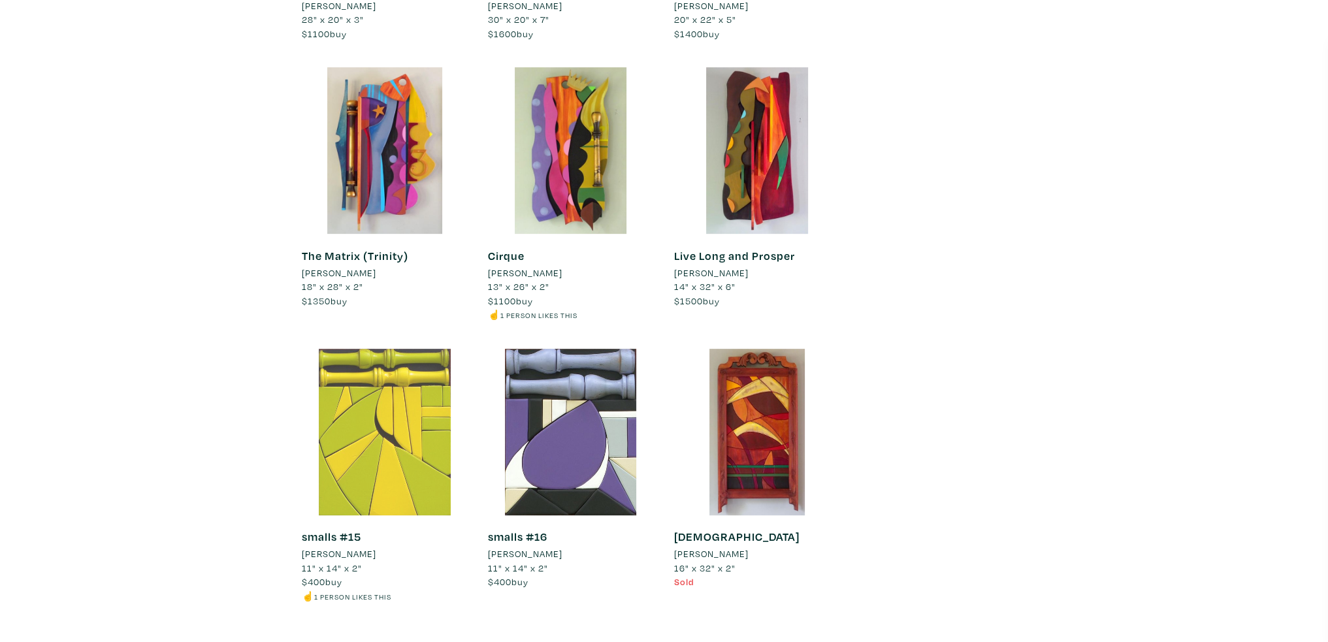
click at [363, 379] on div at bounding box center [385, 432] width 167 height 167
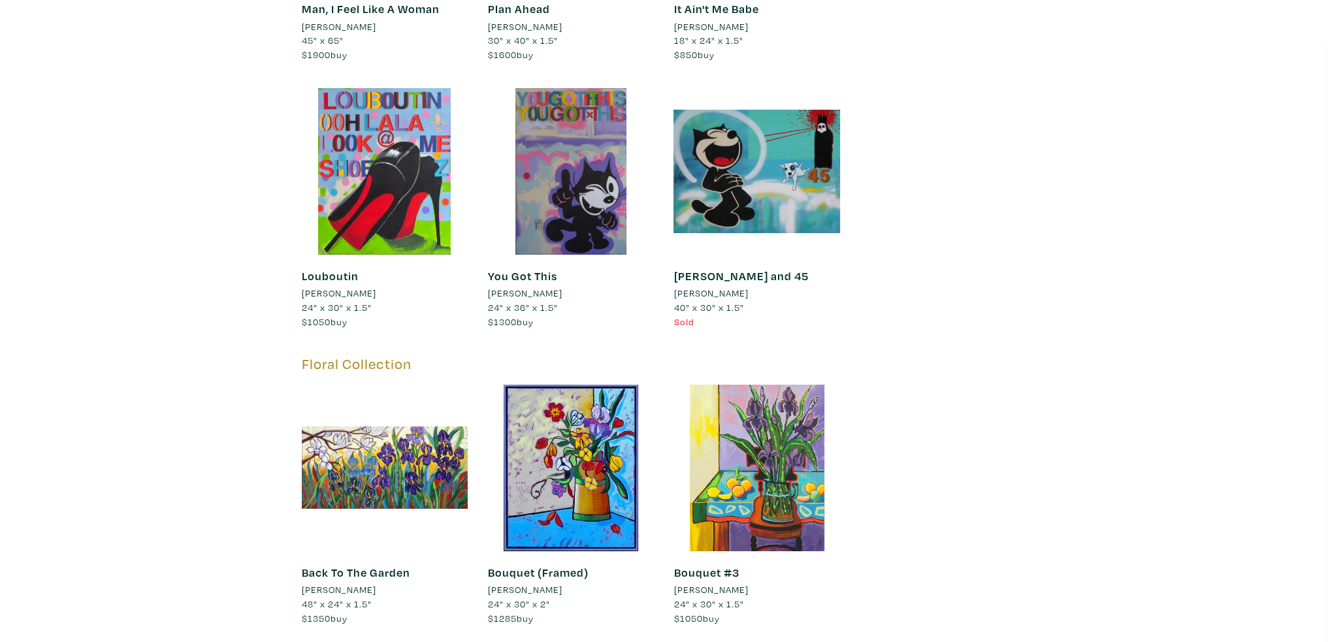
scroll to position [12686, 0]
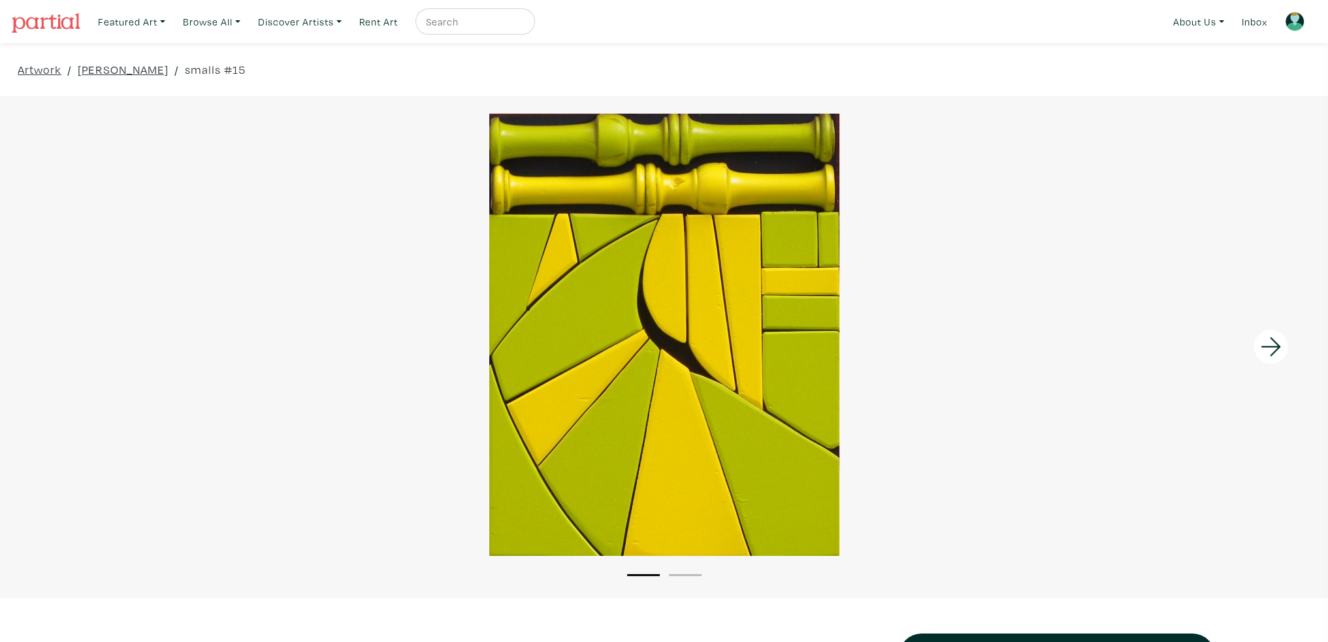
scroll to position [131, 0]
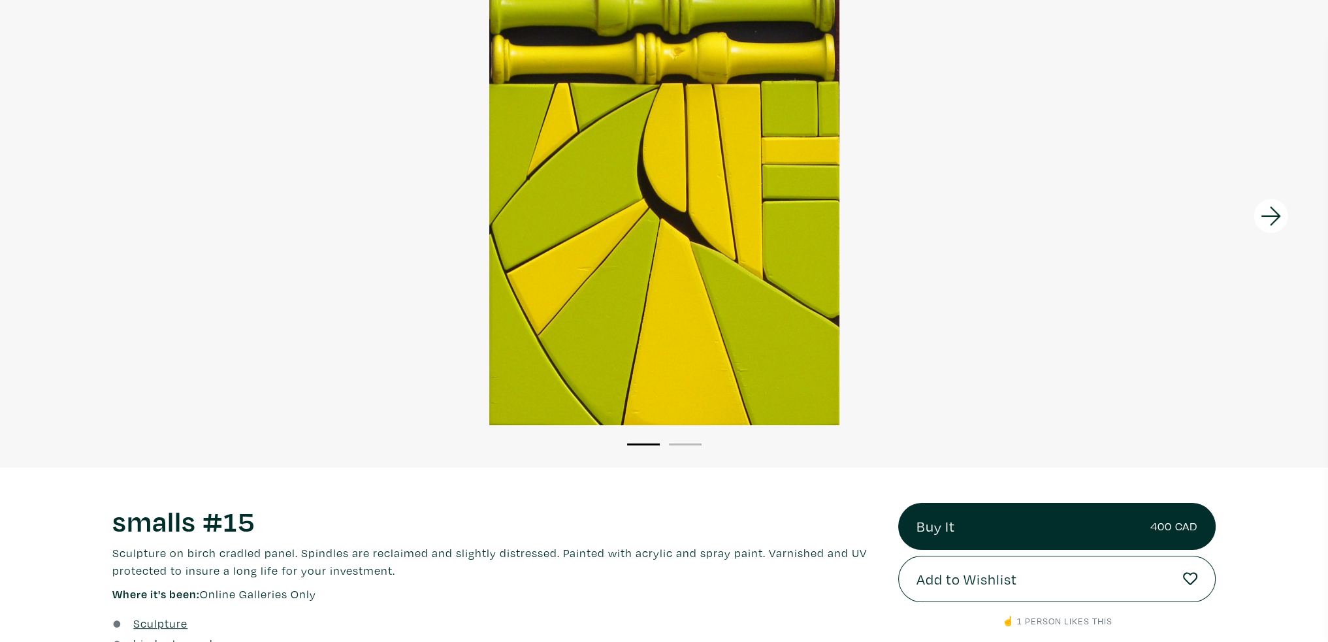
click at [1275, 208] on icon at bounding box center [1271, 216] width 44 height 35
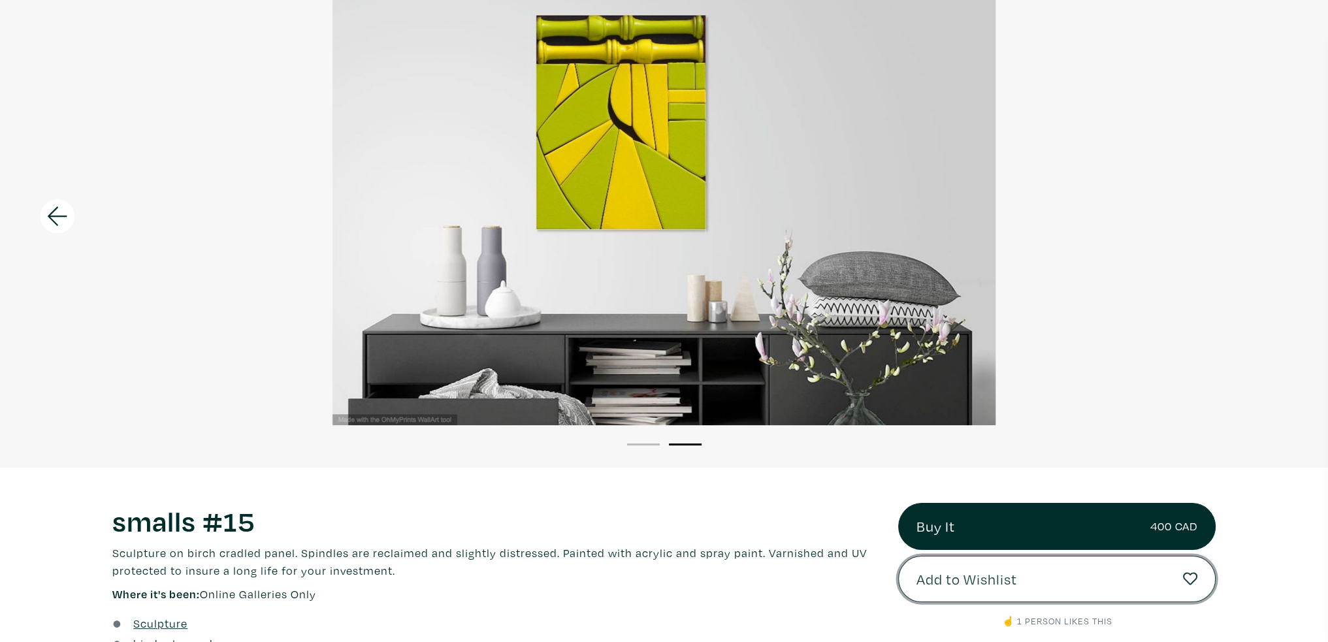
click at [1007, 560] on button "Add to Wishlist" at bounding box center [1057, 579] width 318 height 47
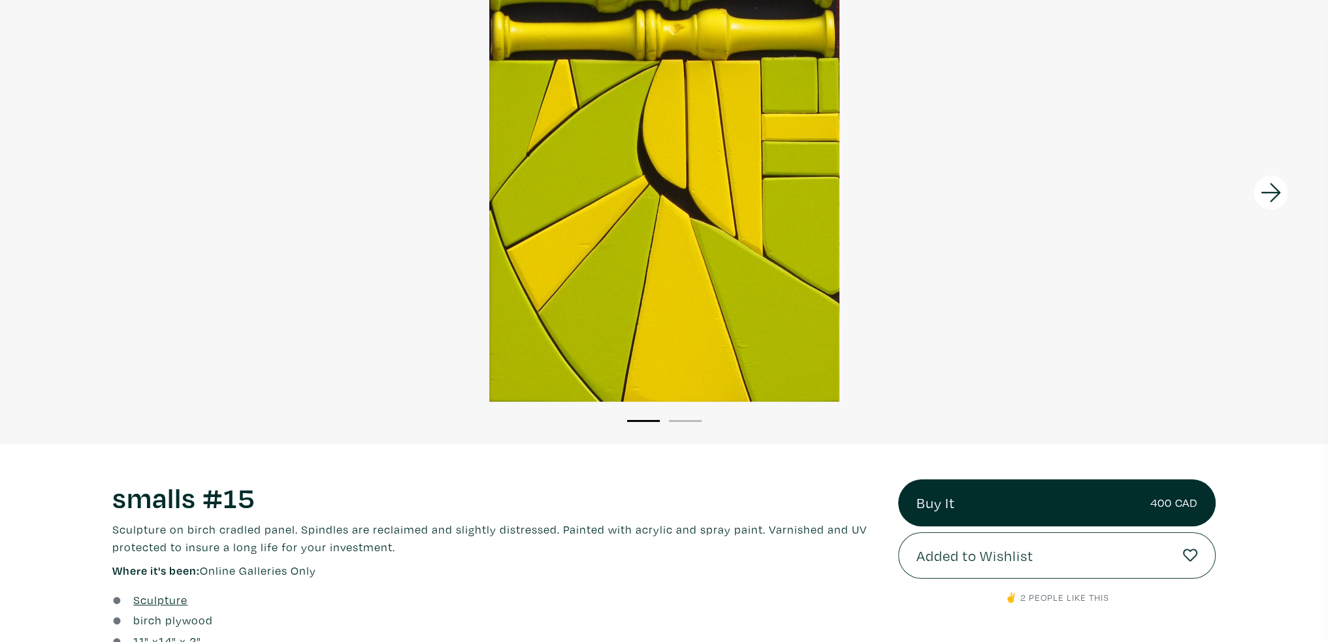
scroll to position [196, 0]
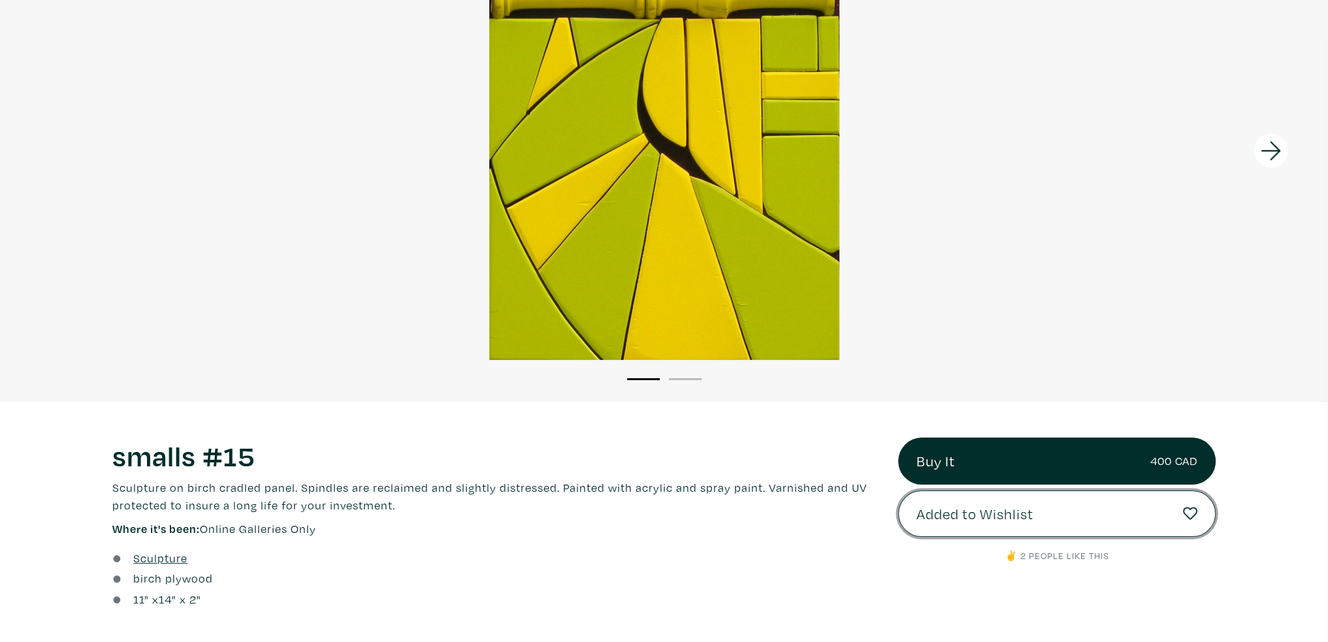
click at [1017, 517] on span "Added to Wishlist" at bounding box center [975, 514] width 117 height 22
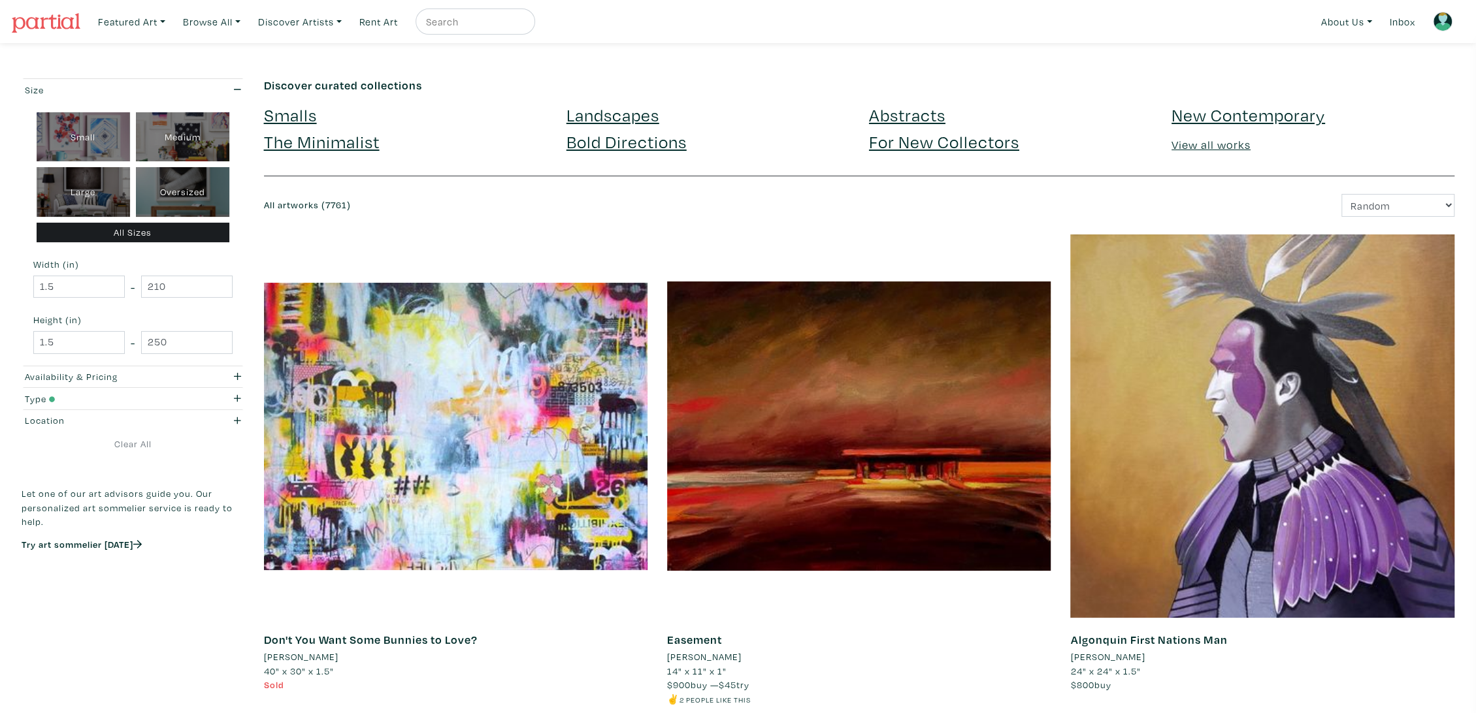
click at [313, 148] on link "The Minimalist" at bounding box center [322, 141] width 116 height 23
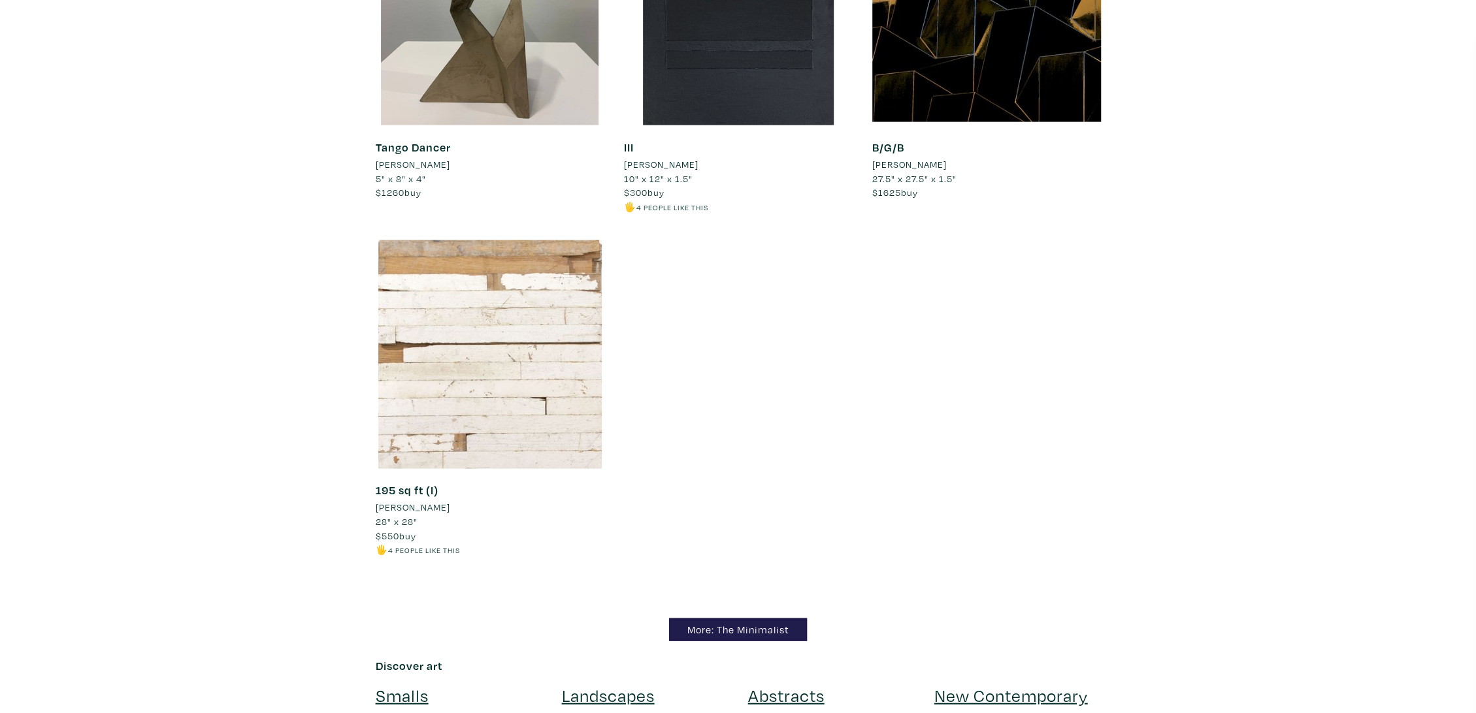
scroll to position [11829, 0]
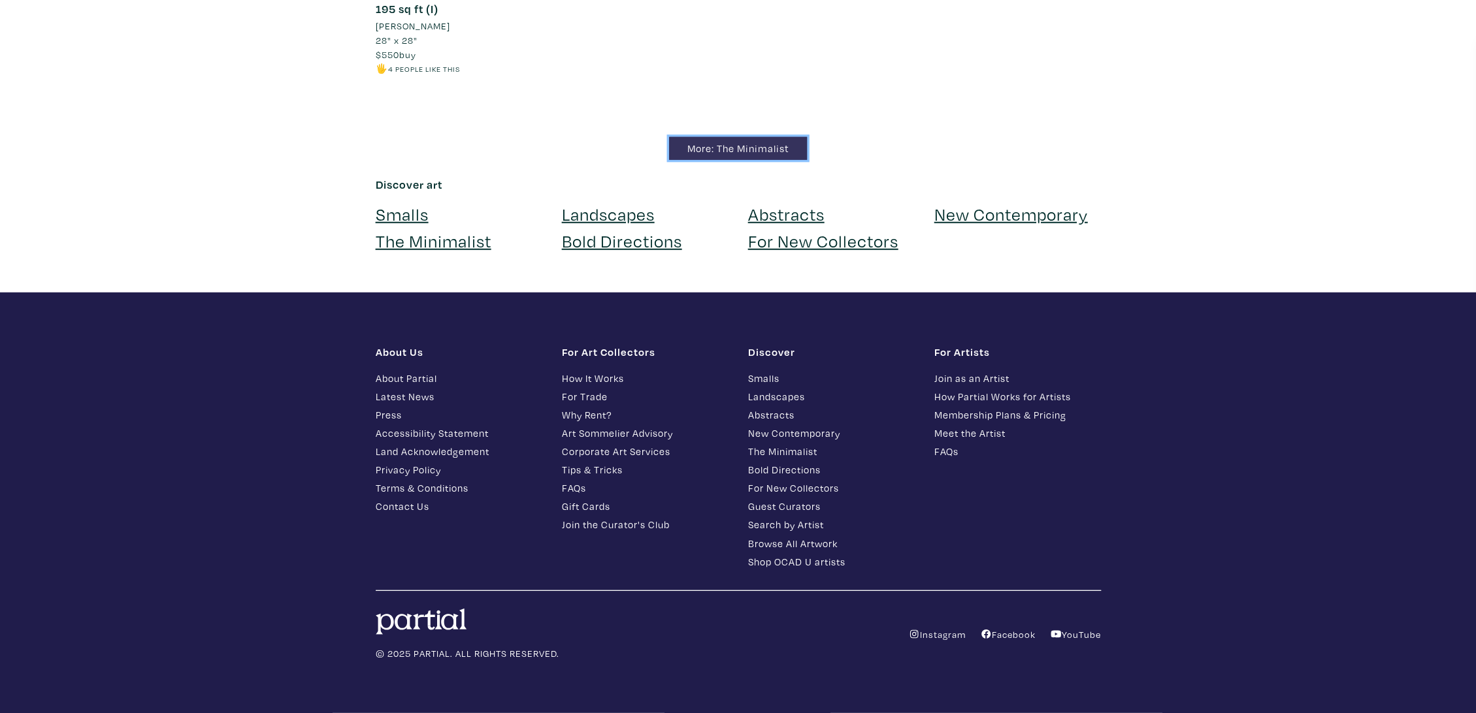
click at [776, 151] on link "More: The Minimalist" at bounding box center [738, 148] width 138 height 23
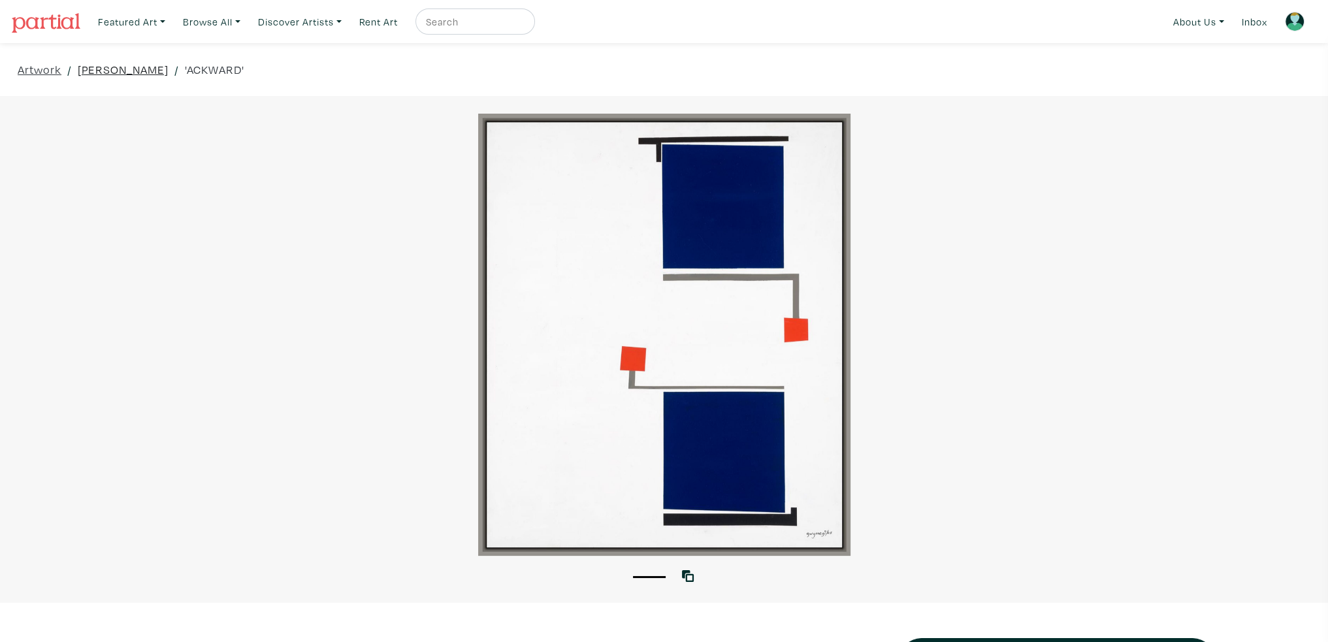
click at [122, 67] on link "[PERSON_NAME]" at bounding box center [123, 70] width 91 height 18
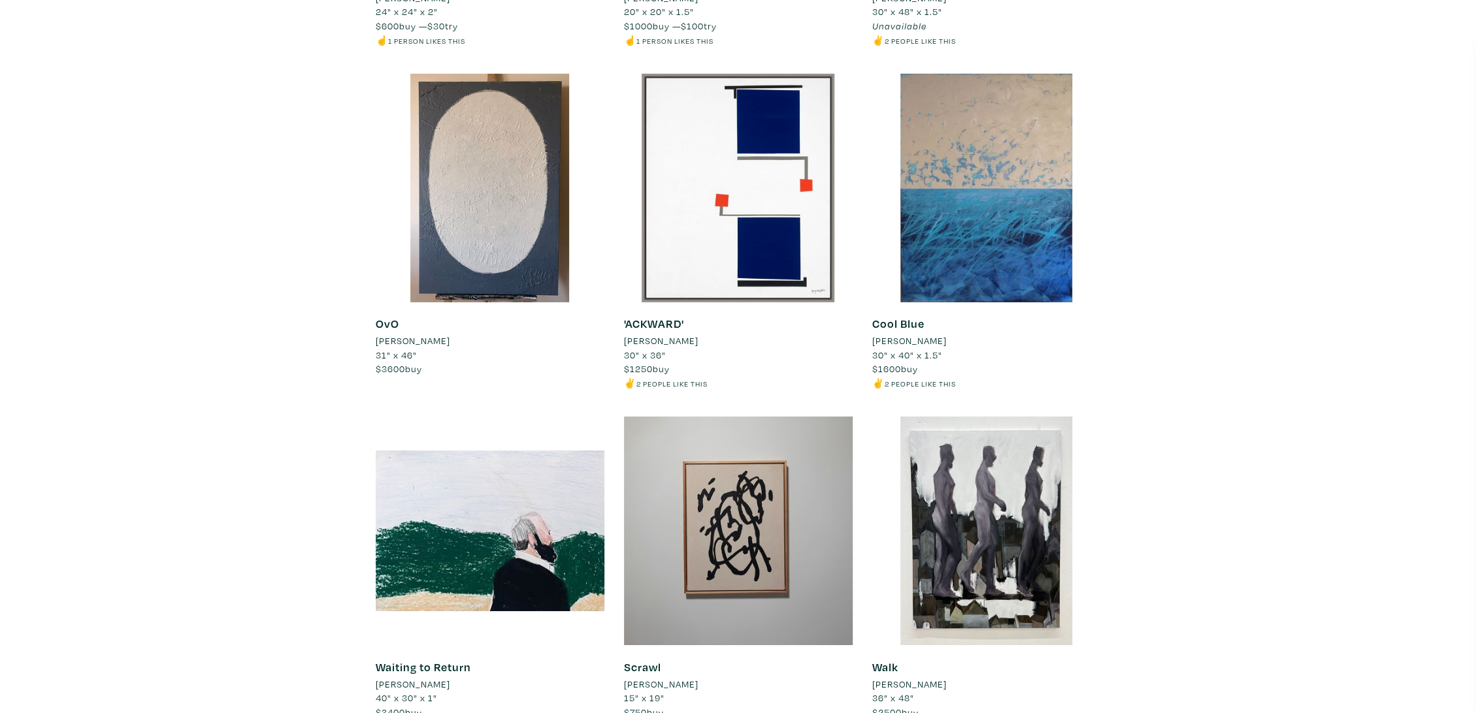
scroll to position [8374, 0]
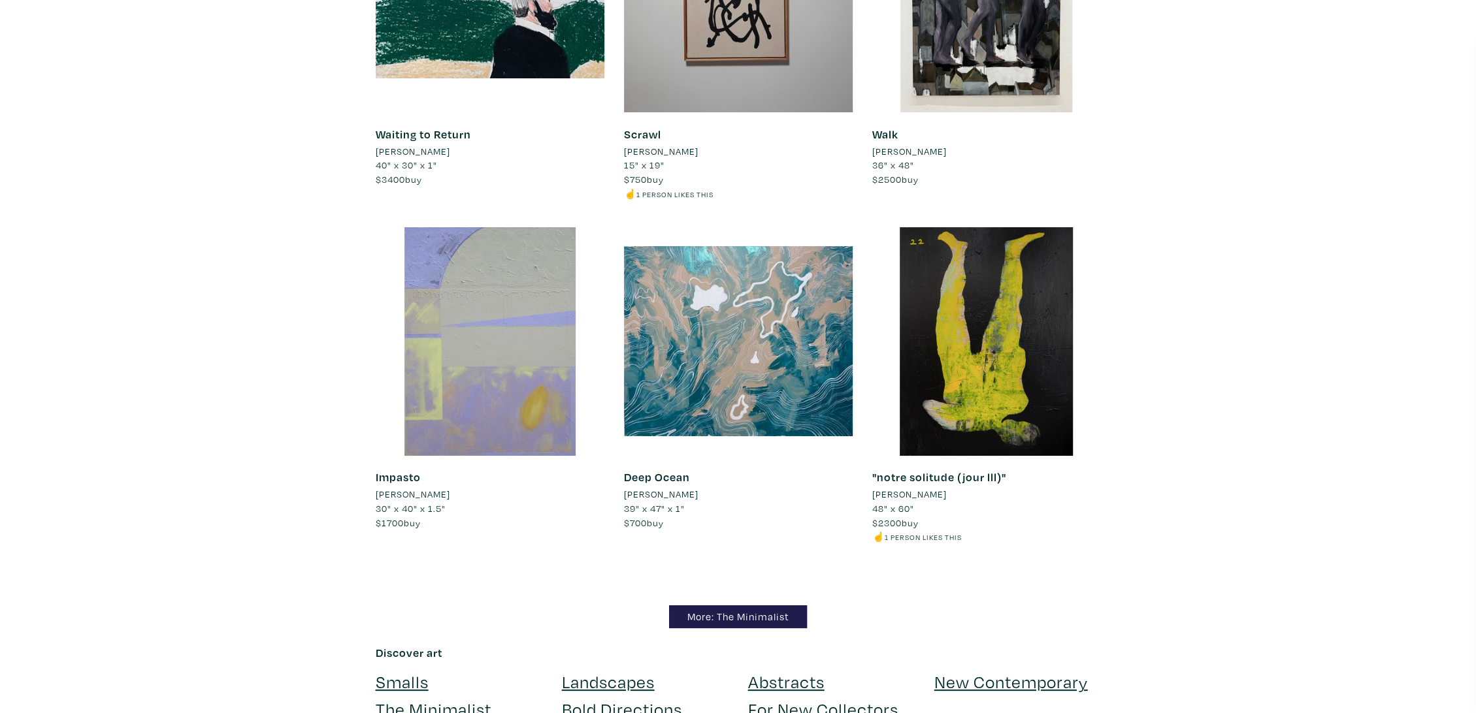
drag, startPoint x: 1247, startPoint y: 522, endPoint x: 1176, endPoint y: 143, distance: 385.6
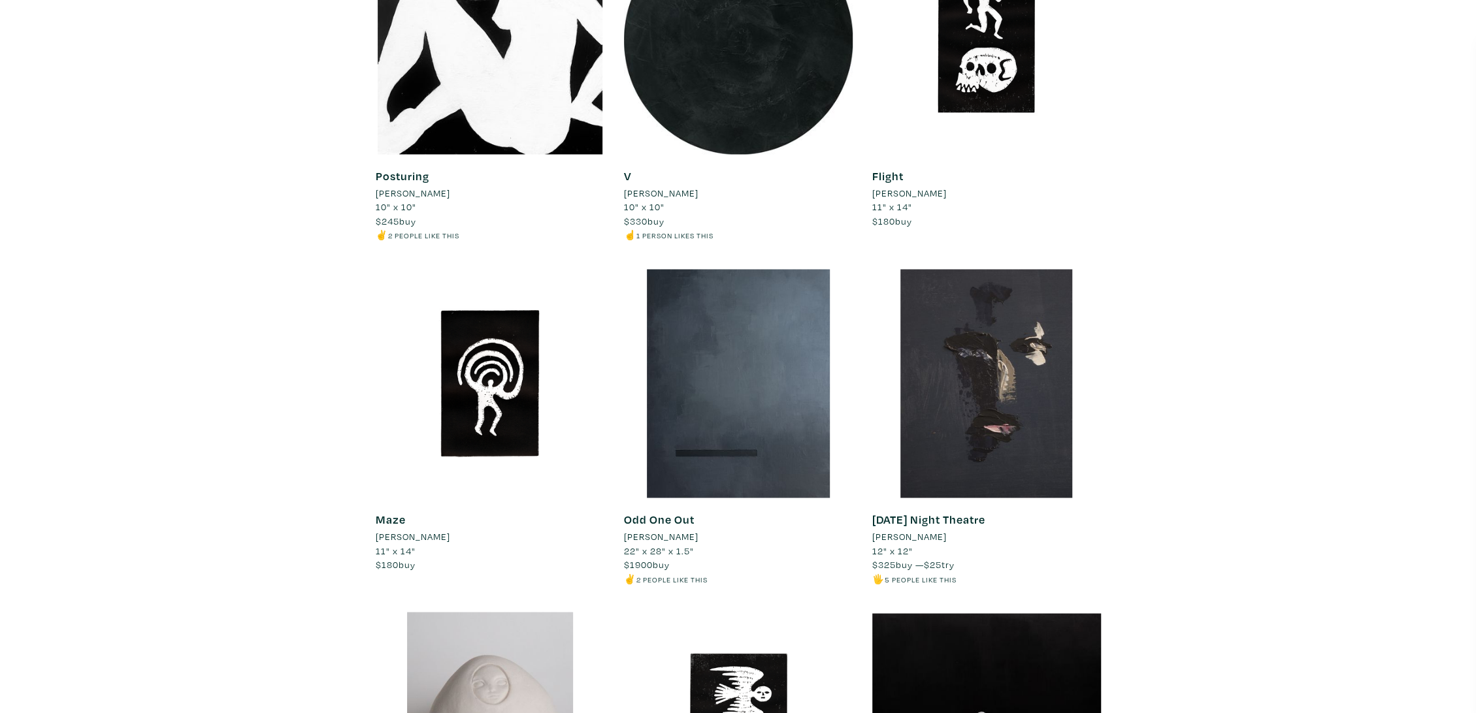
scroll to position [0, 0]
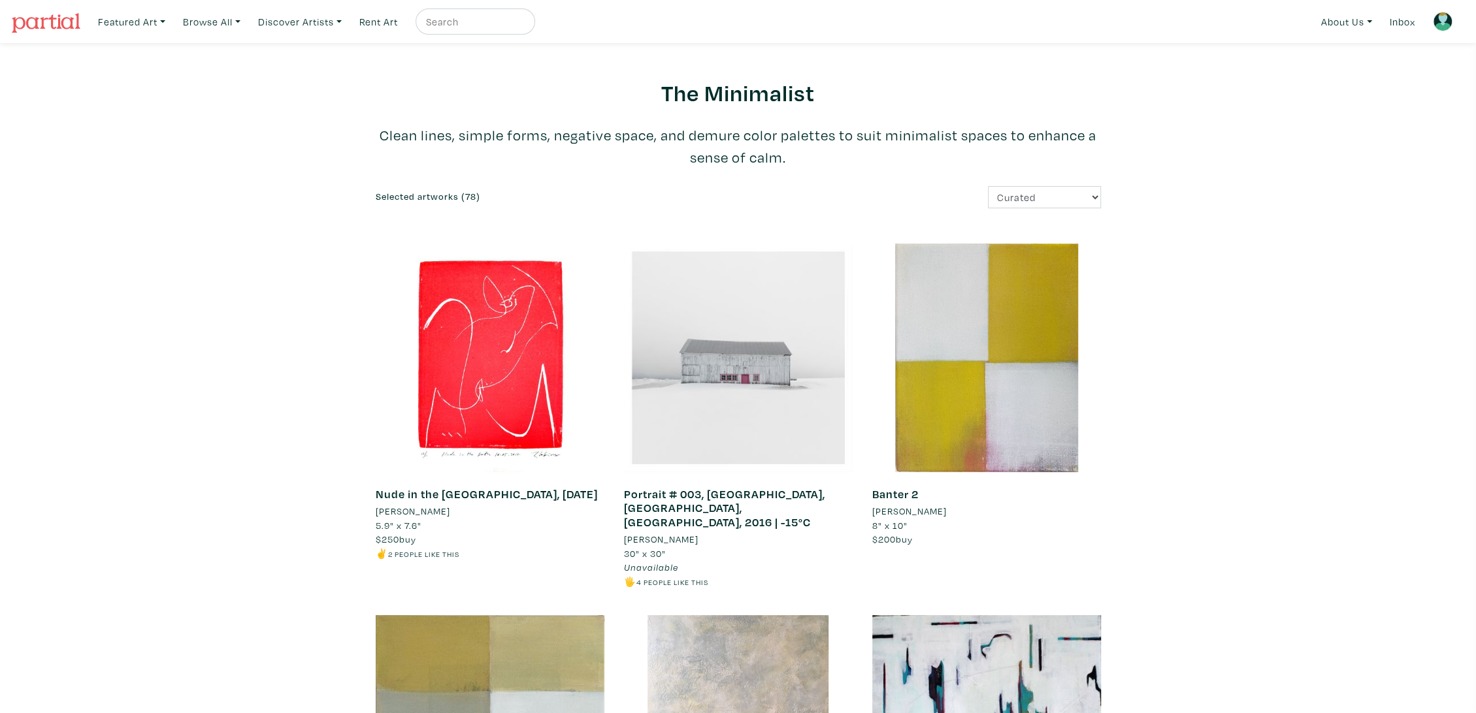
drag, startPoint x: 1254, startPoint y: 453, endPoint x: 1136, endPoint y: -88, distance: 554.5
click at [216, 20] on link "Browse All" at bounding box center [211, 21] width 69 height 27
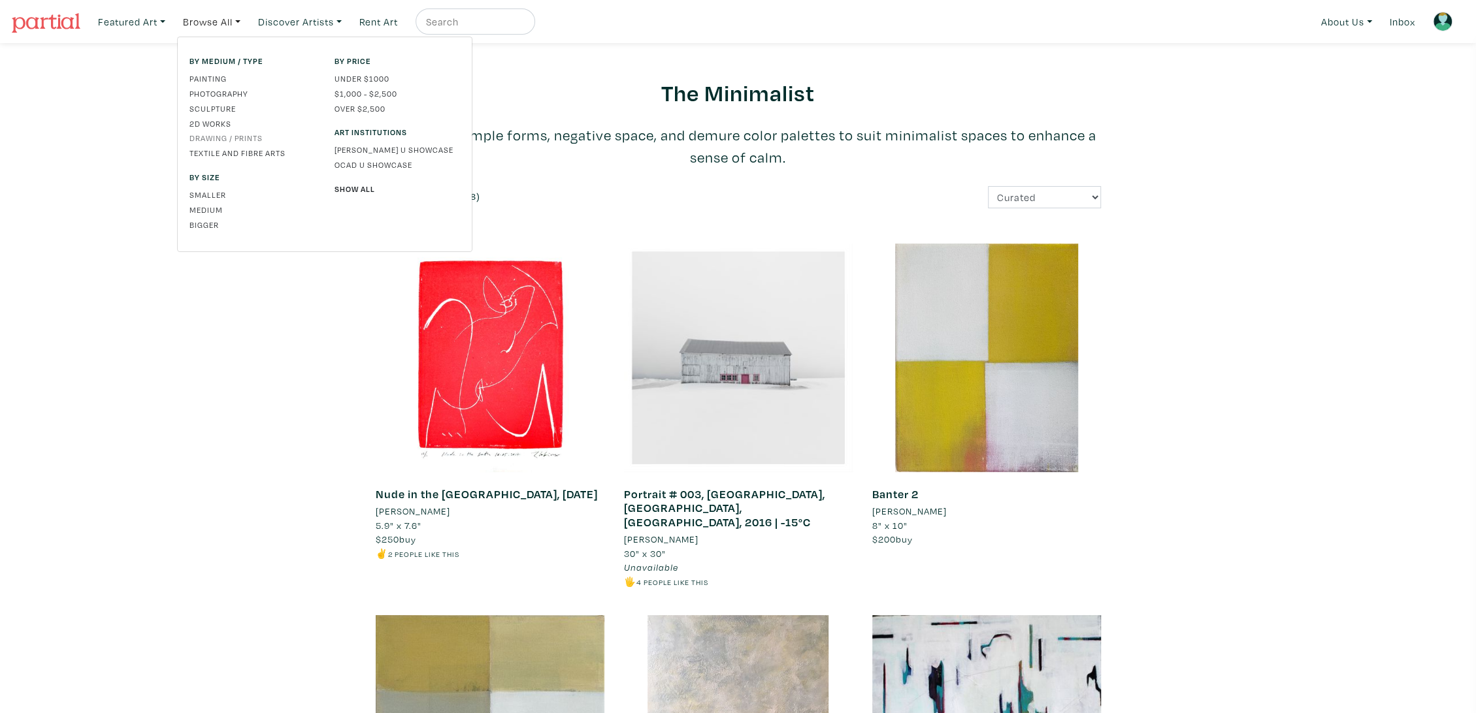
click at [226, 137] on link "Drawing / Prints" at bounding box center [251, 138] width 125 height 12
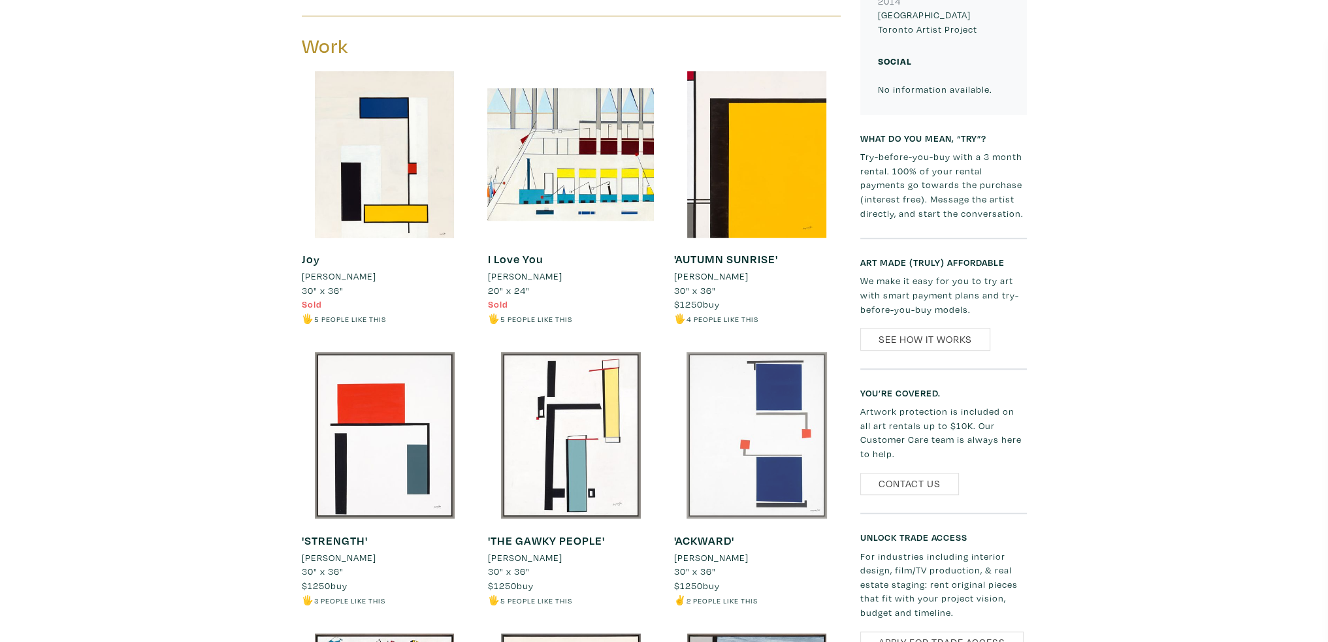
scroll to position [980, 0]
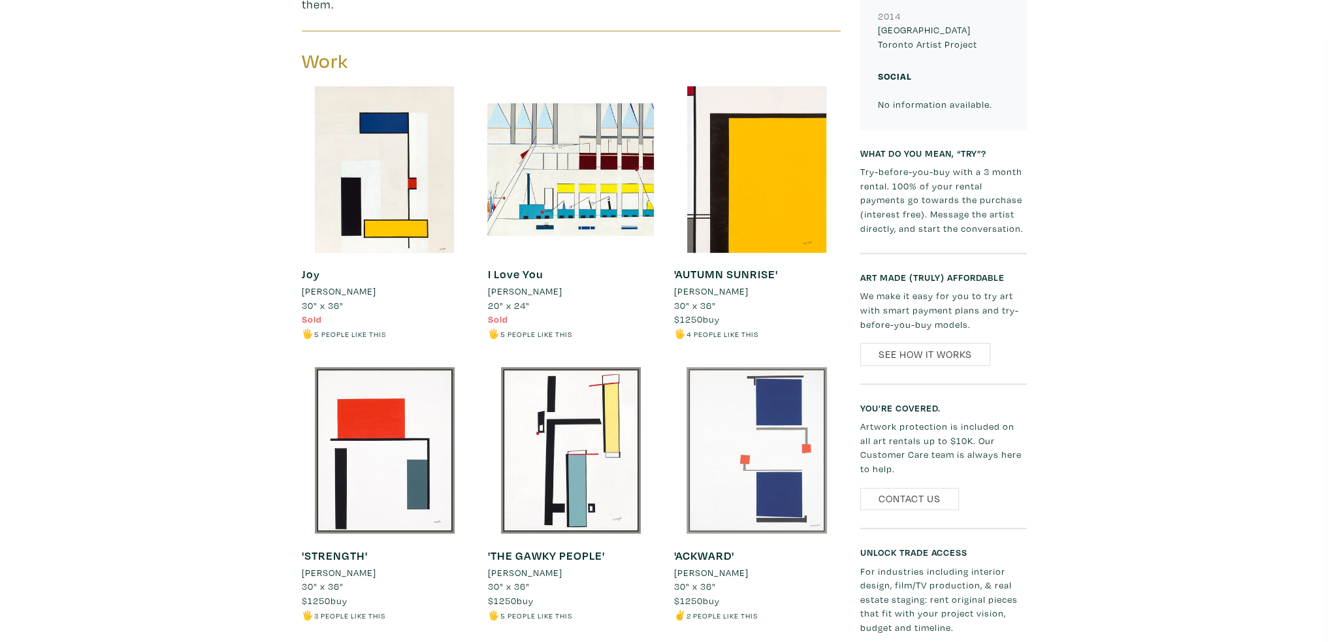
click at [790, 453] on div at bounding box center [757, 450] width 167 height 167
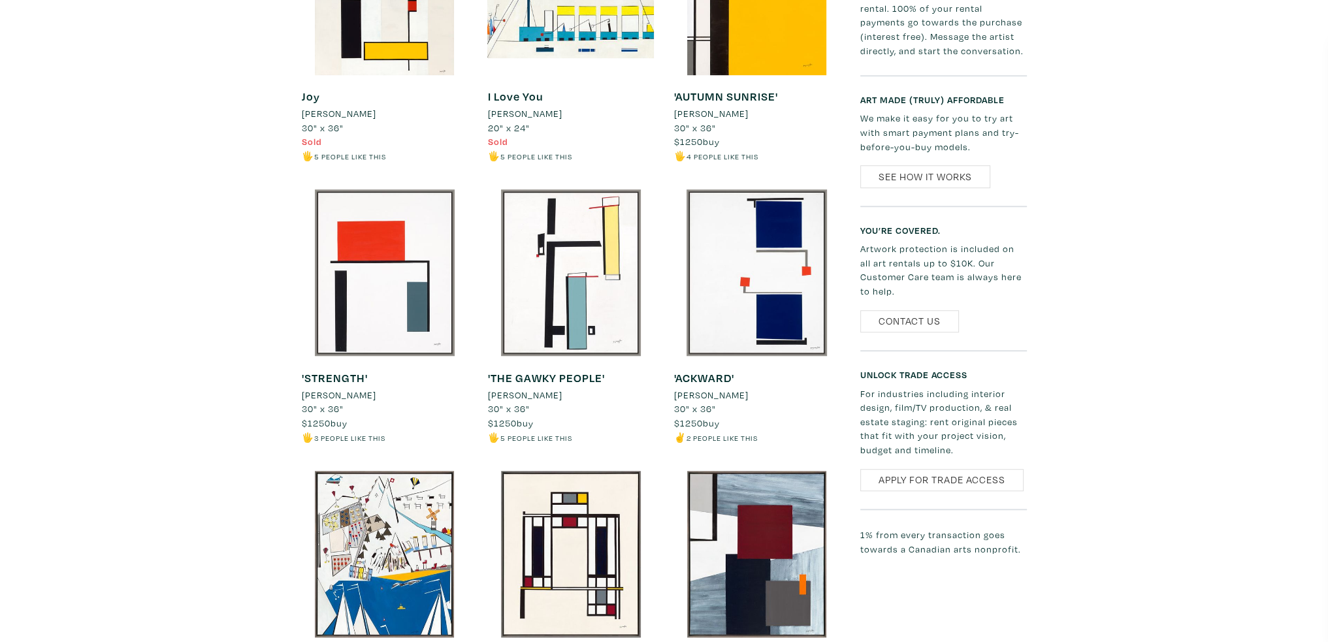
scroll to position [1111, 0]
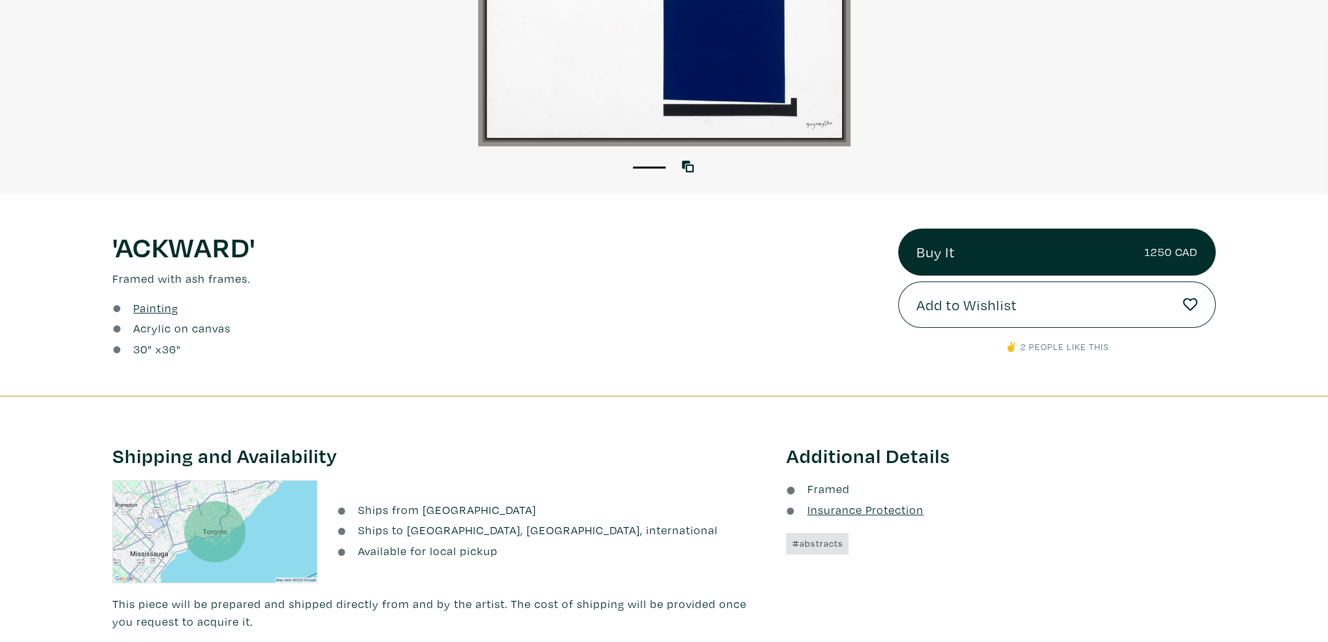
scroll to position [392, 0]
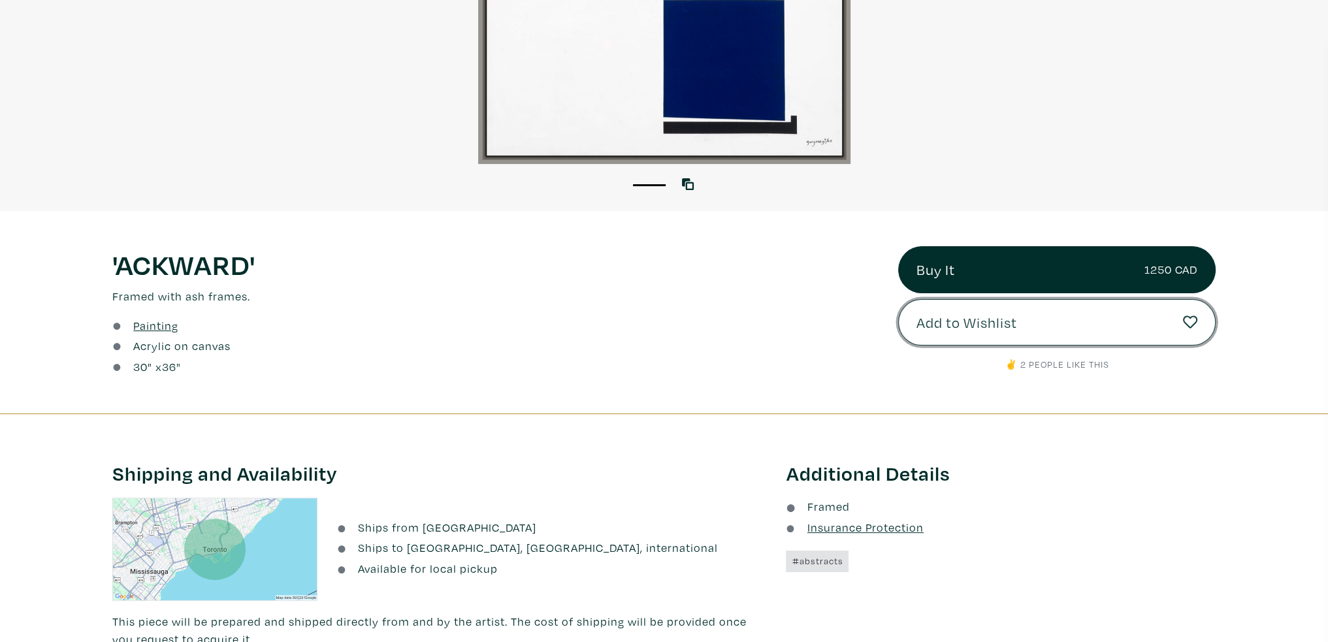
click at [1090, 328] on button "Add to Wishlist" at bounding box center [1057, 322] width 318 height 47
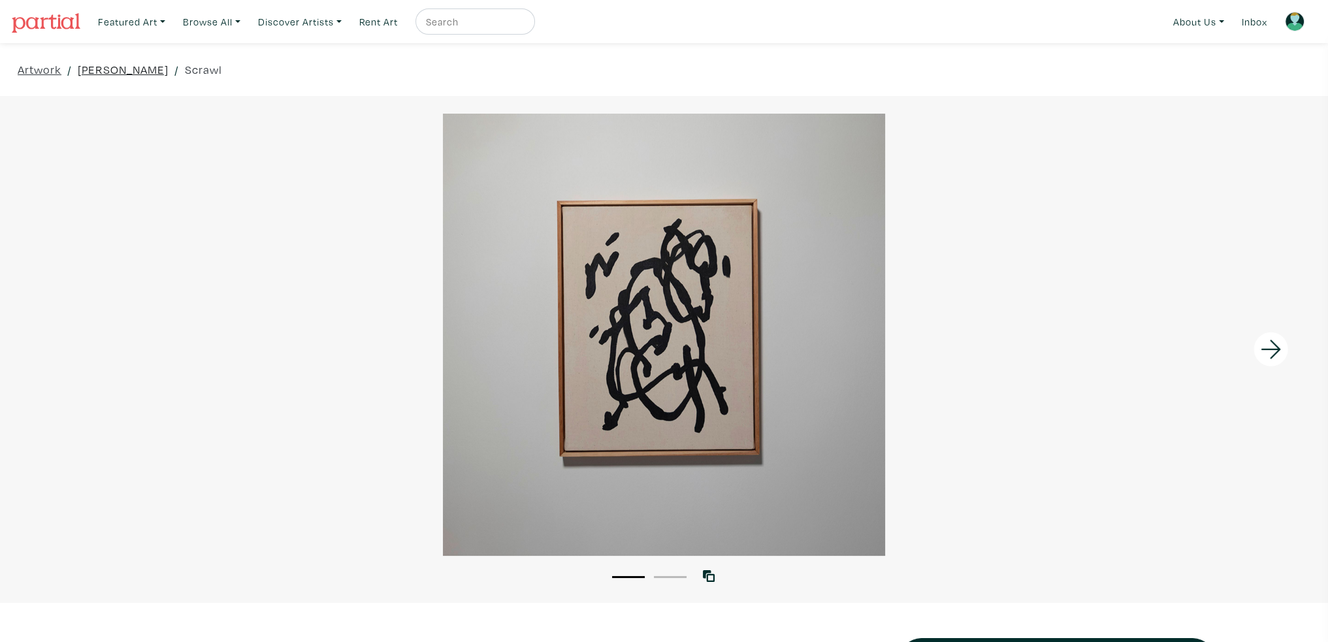
click at [148, 74] on link "Alexandra Marcuzzi" at bounding box center [123, 70] width 91 height 18
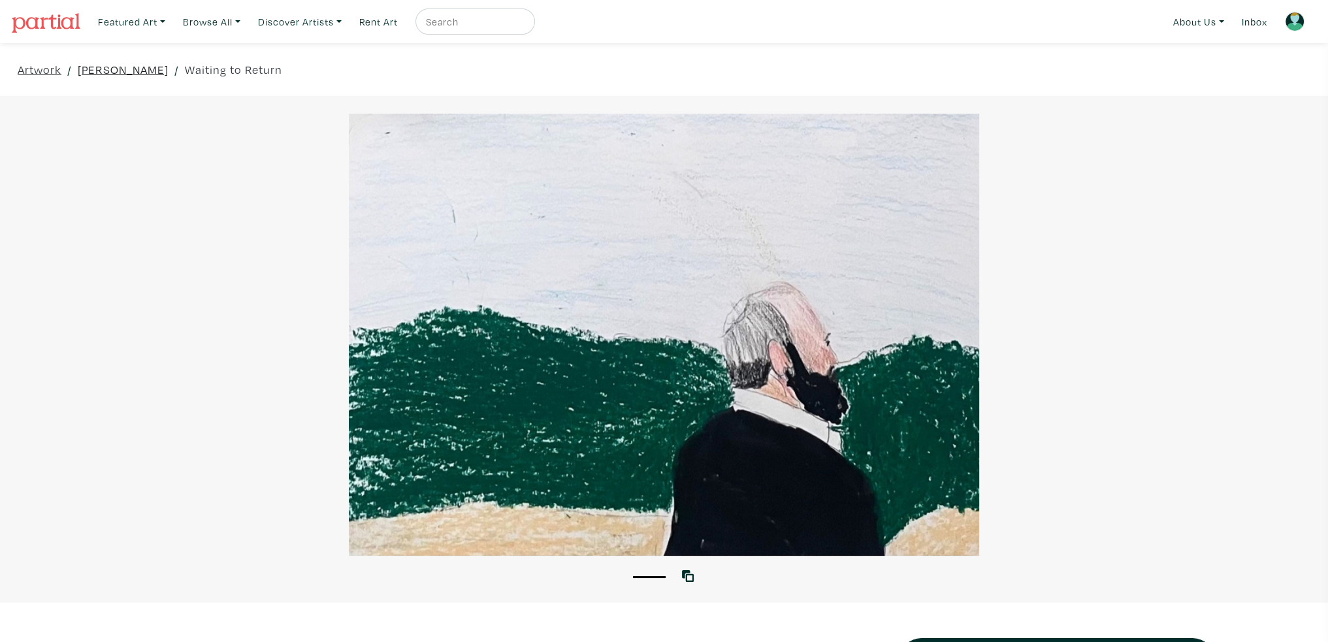
click at [110, 67] on link "[PERSON_NAME]" at bounding box center [123, 70] width 91 height 18
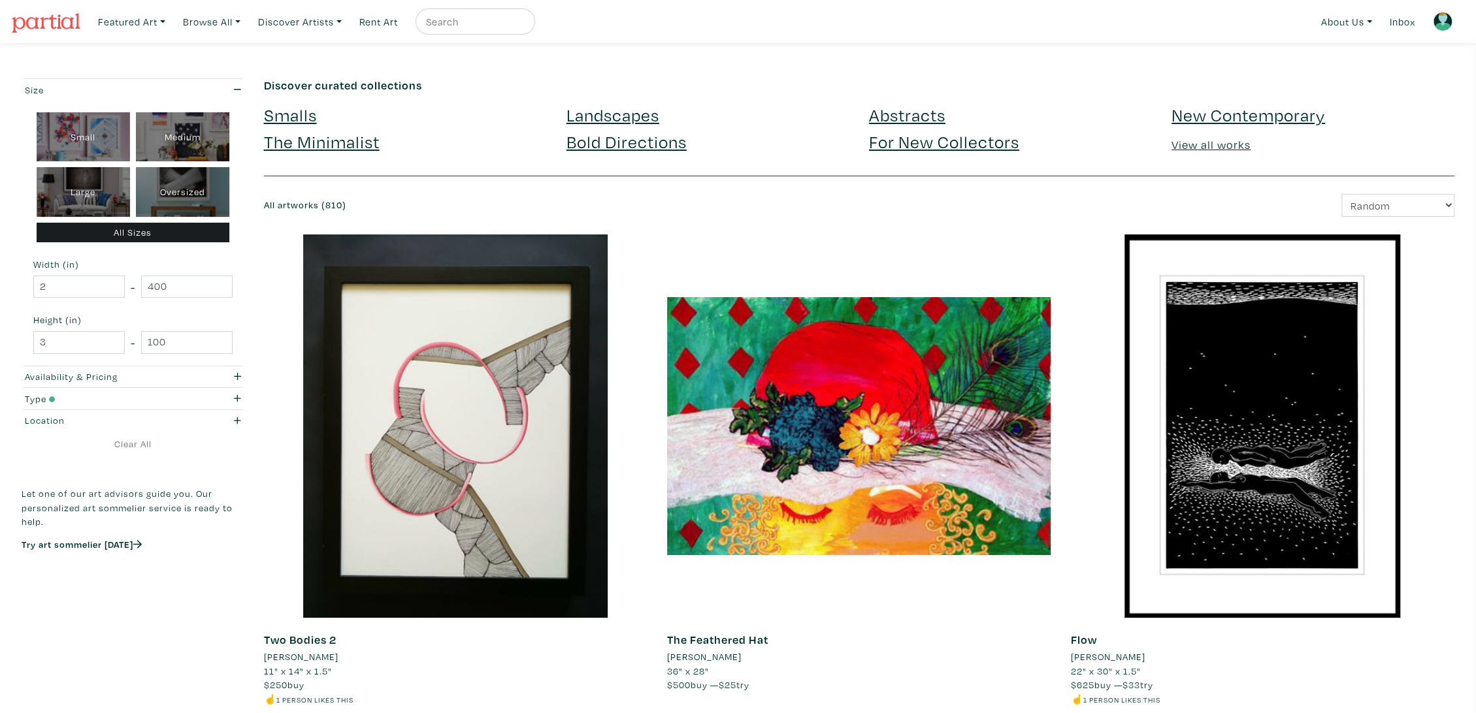
click at [455, 20] on input "text" at bounding box center [474, 22] width 98 height 16
type input "pastel"
click at [525, 25] on button "submit" at bounding box center [525, 25] width 0 height 0
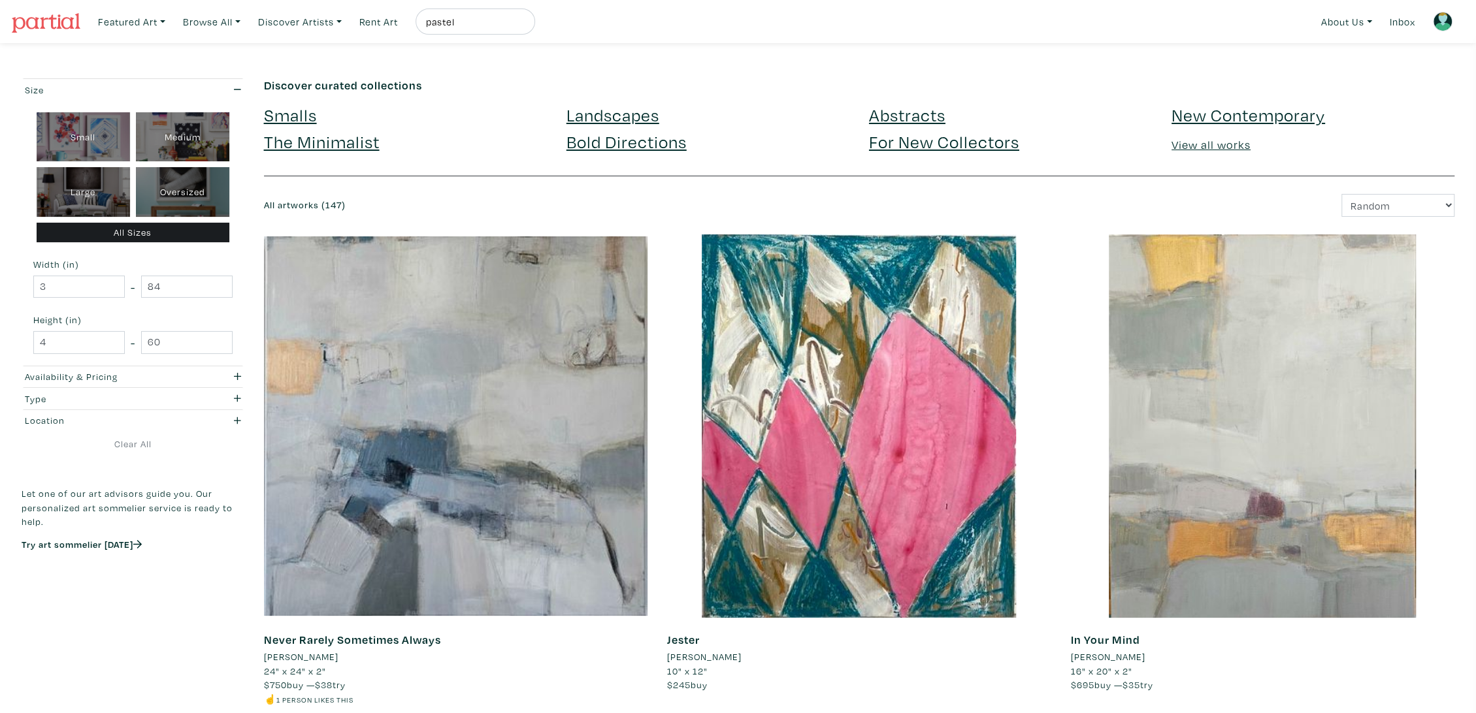
click at [467, 23] on input "pastel" at bounding box center [474, 22] width 98 height 16
type input "bike"
click at [525, 25] on button "submit" at bounding box center [525, 25] width 0 height 0
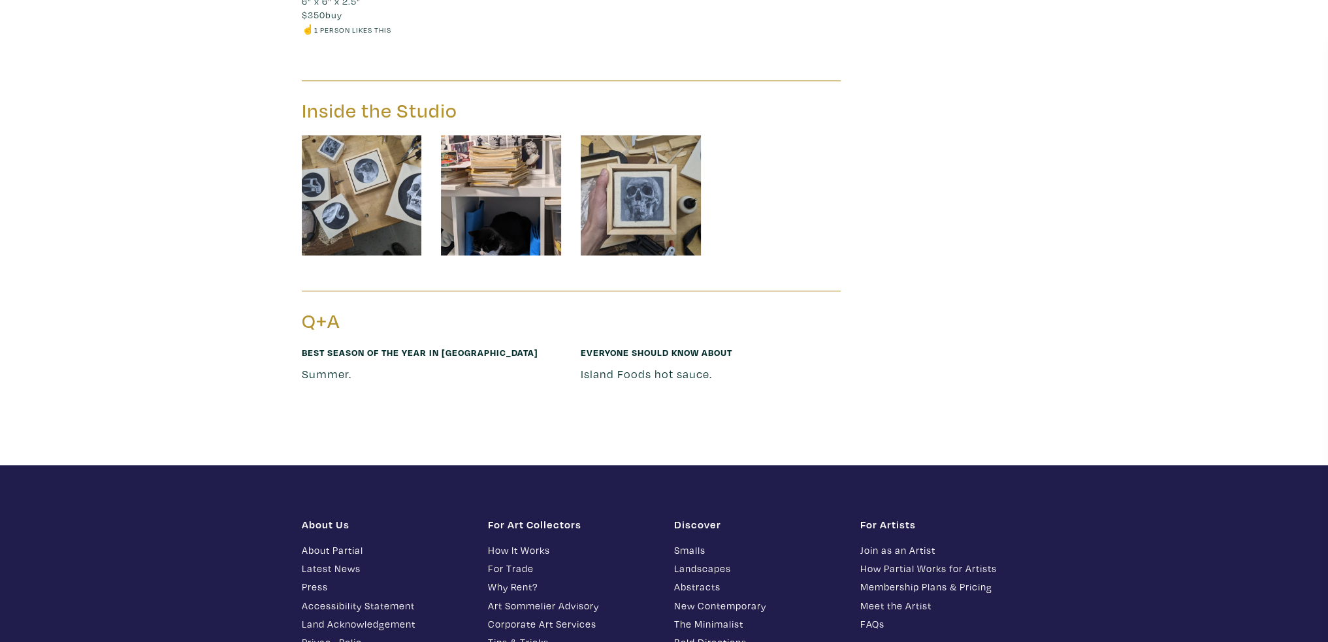
scroll to position [1761, 0]
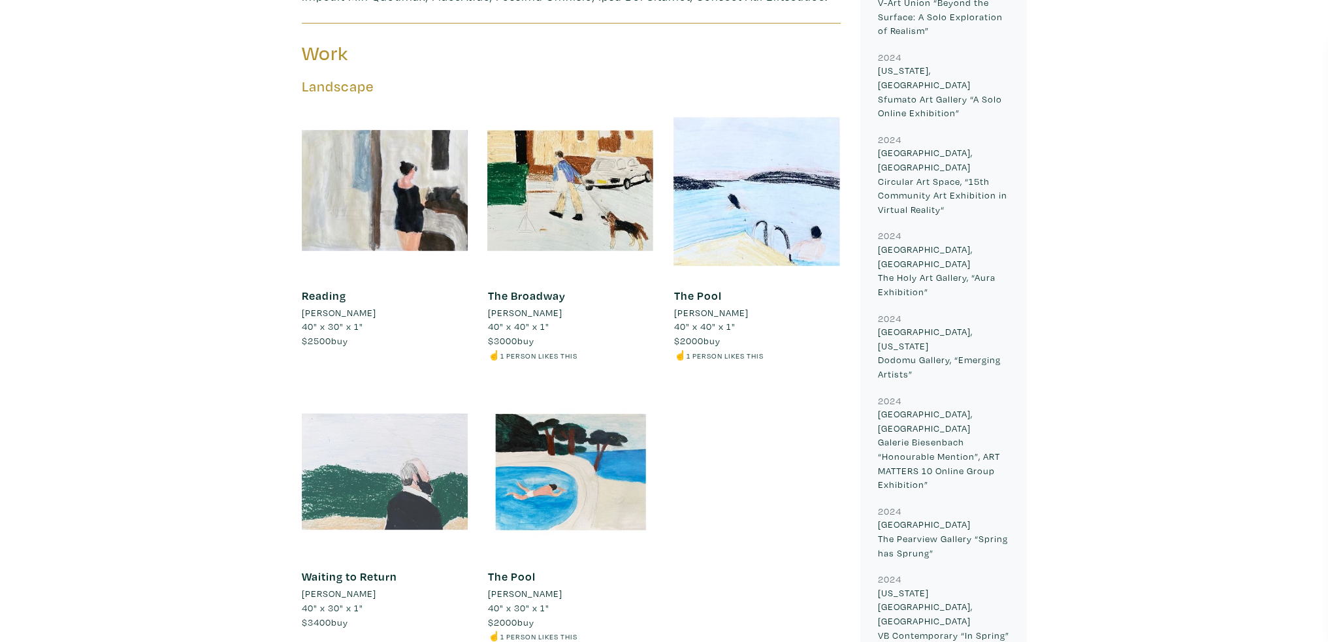
scroll to position [915, 0]
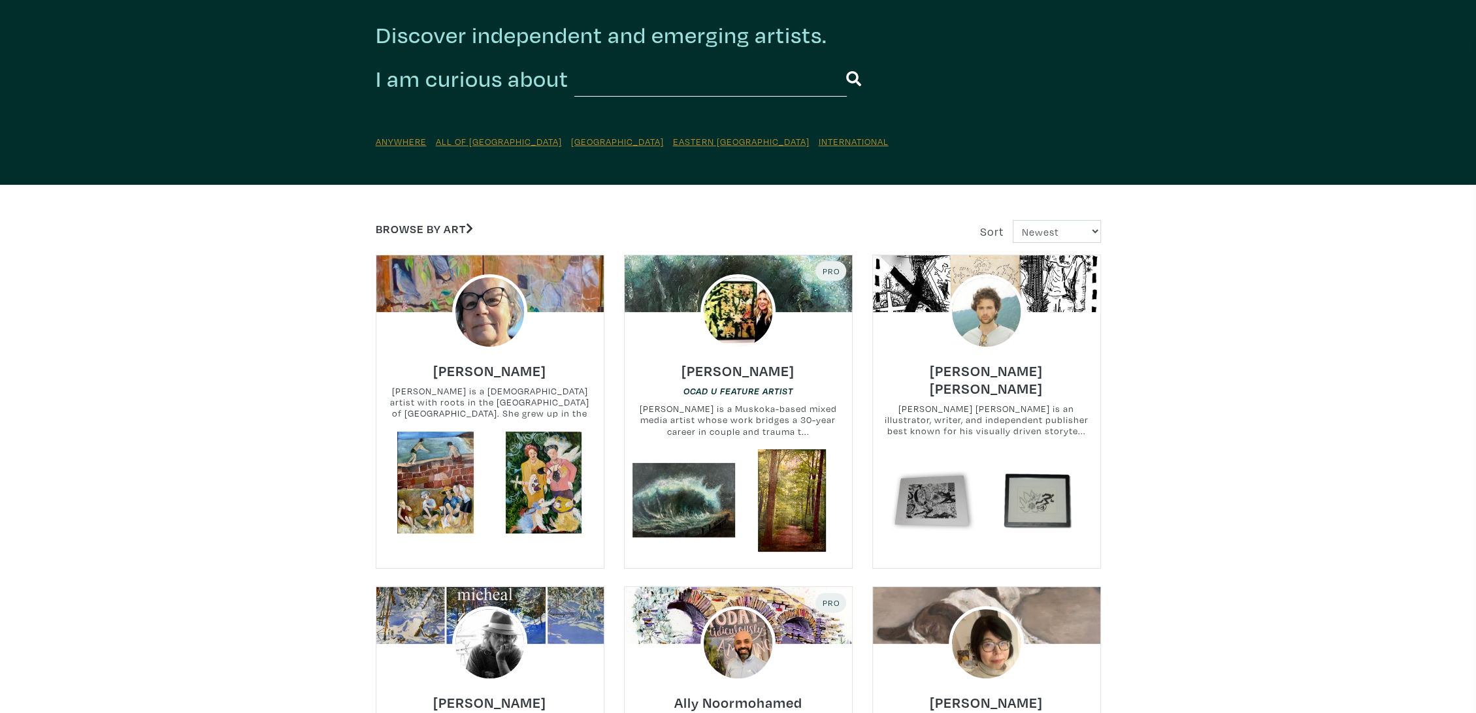
scroll to position [73, 0]
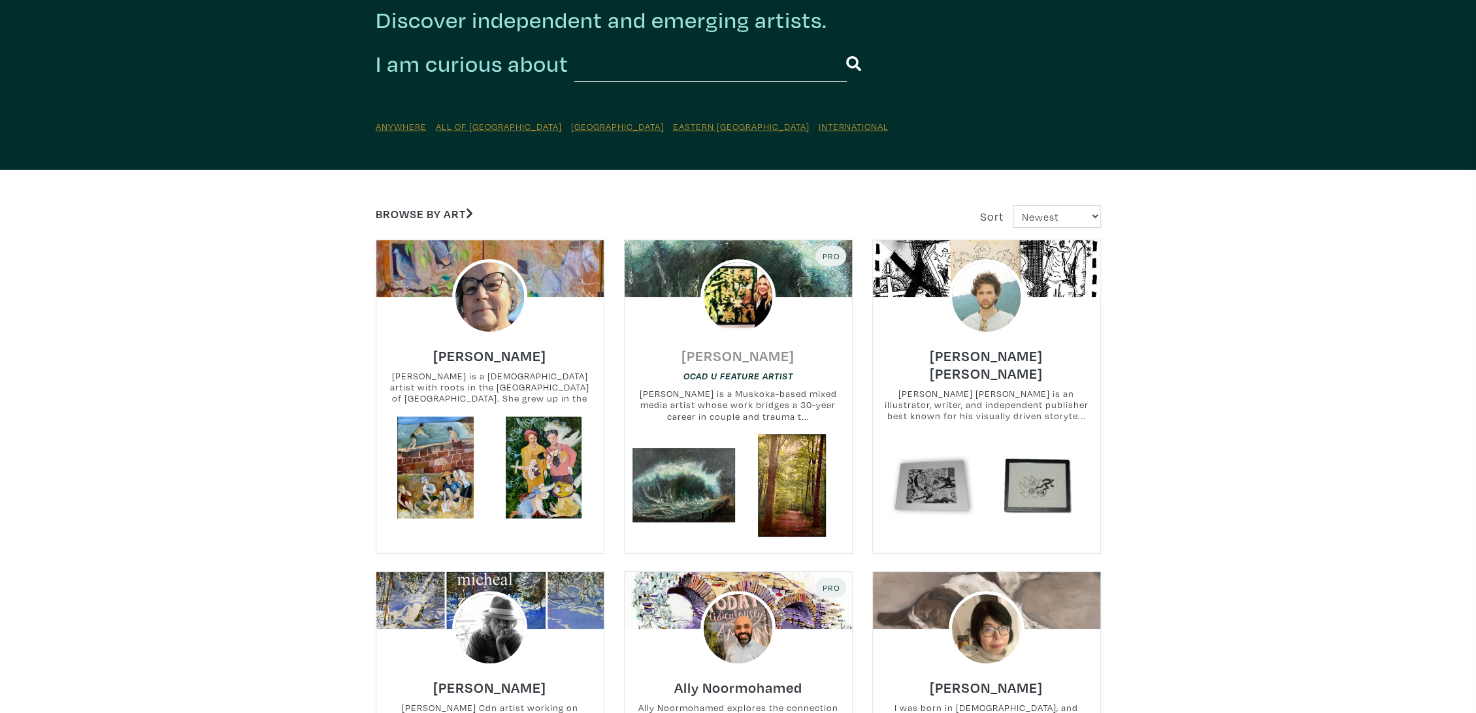
click at [742, 359] on h6 "Lisa Skelding" at bounding box center [737, 356] width 113 height 18
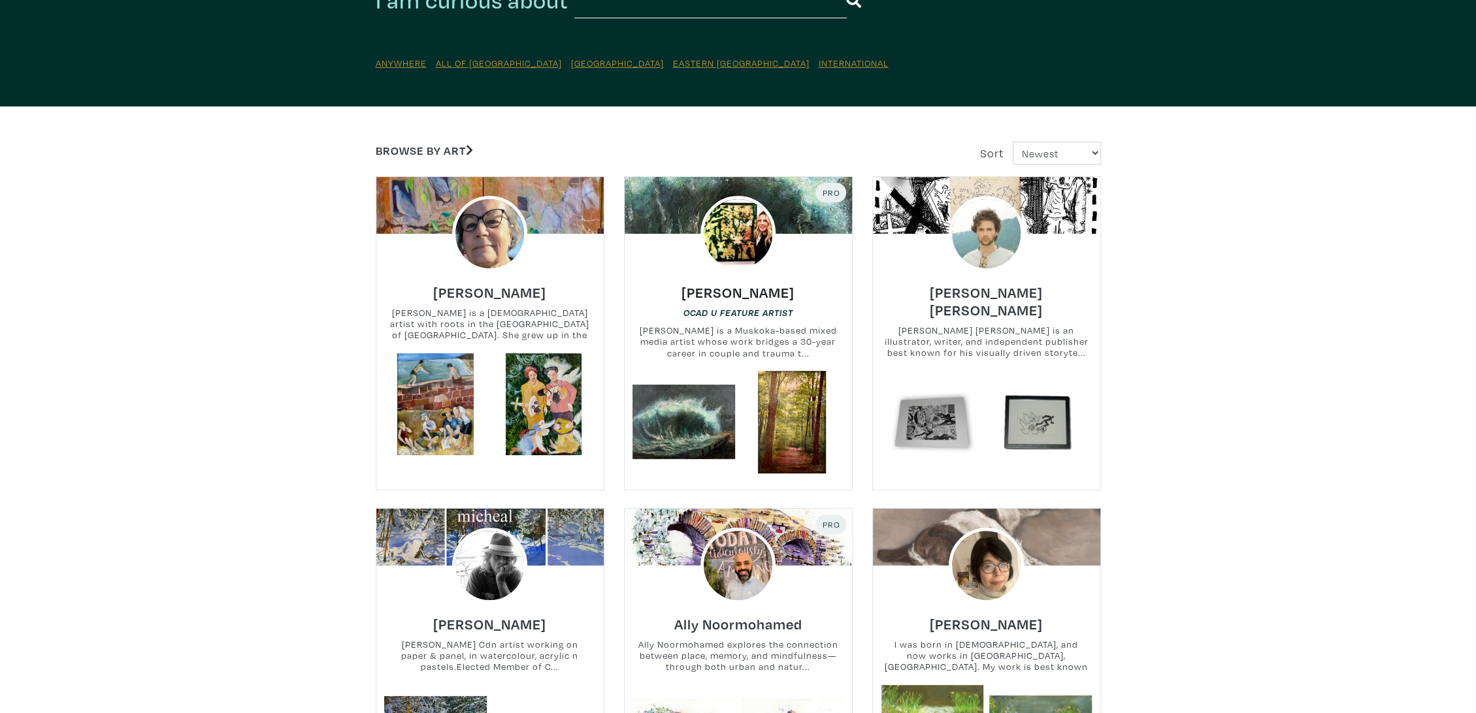
scroll to position [218, 0]
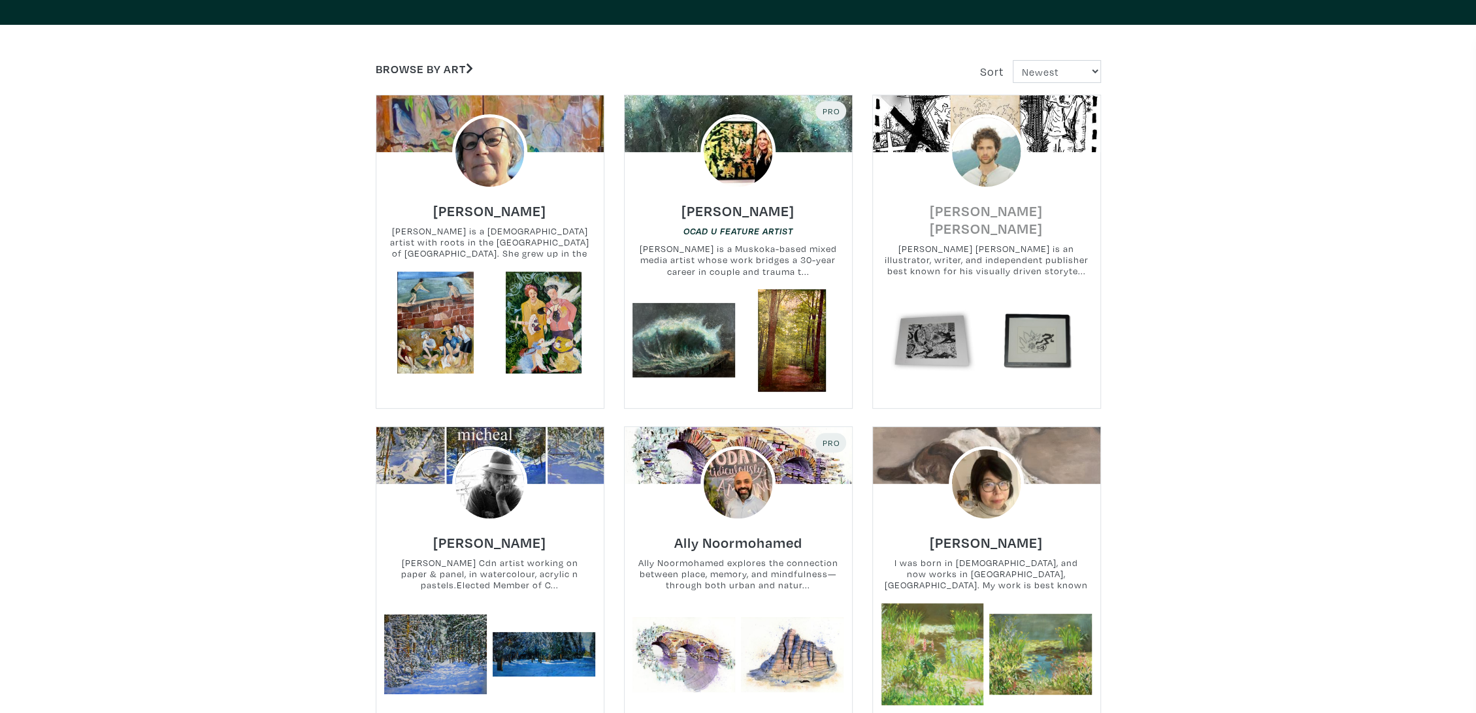
click at [1014, 212] on h6 "Fisher Monahan" at bounding box center [986, 219] width 227 height 35
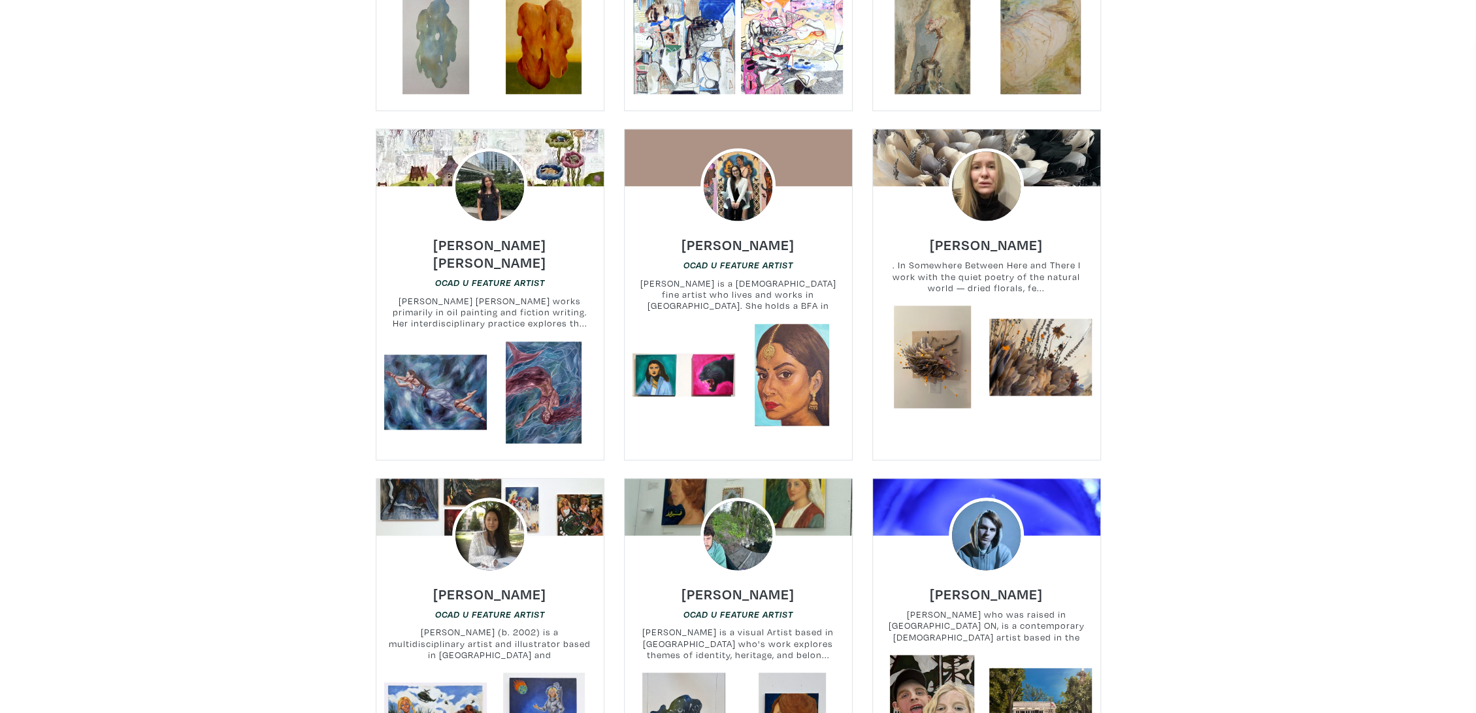
scroll to position [1307, 0]
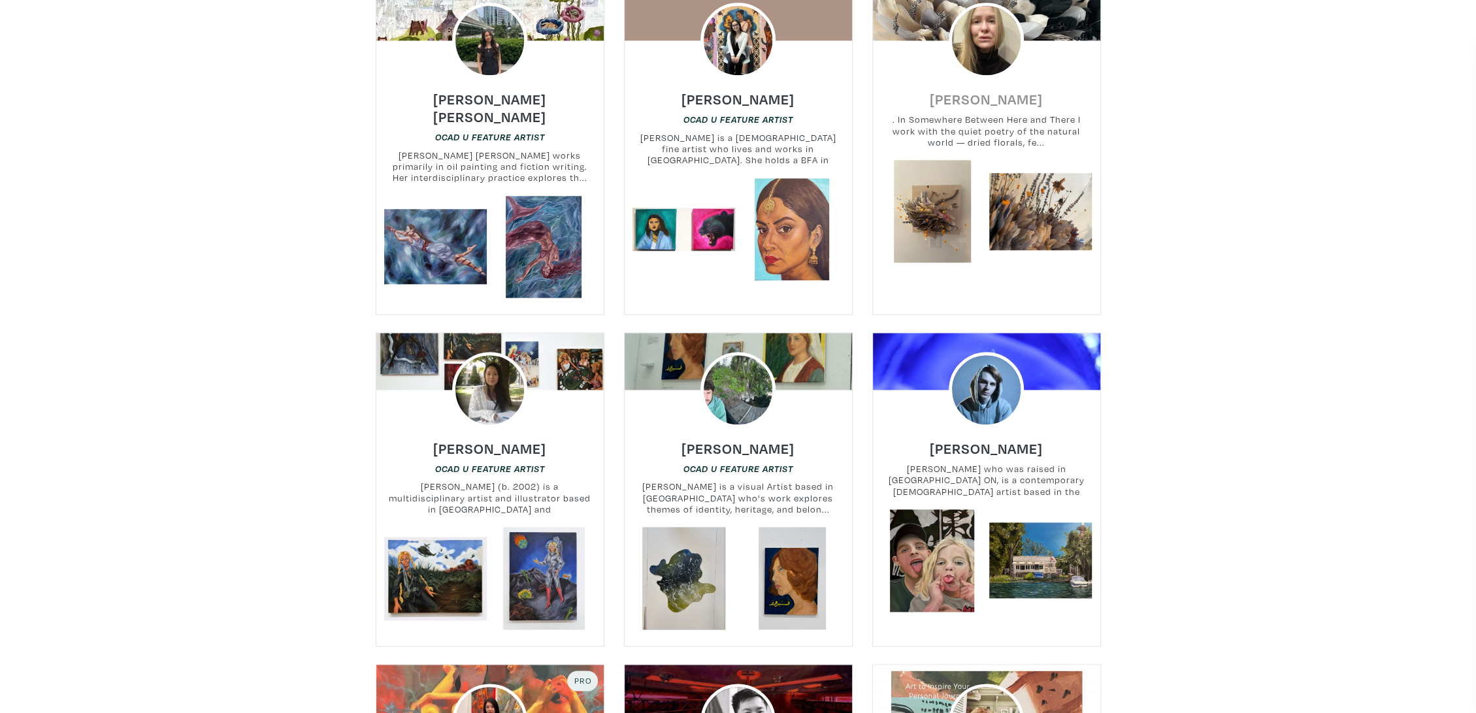
click at [1004, 99] on h6 "Sophie Hansen" at bounding box center [986, 99] width 113 height 18
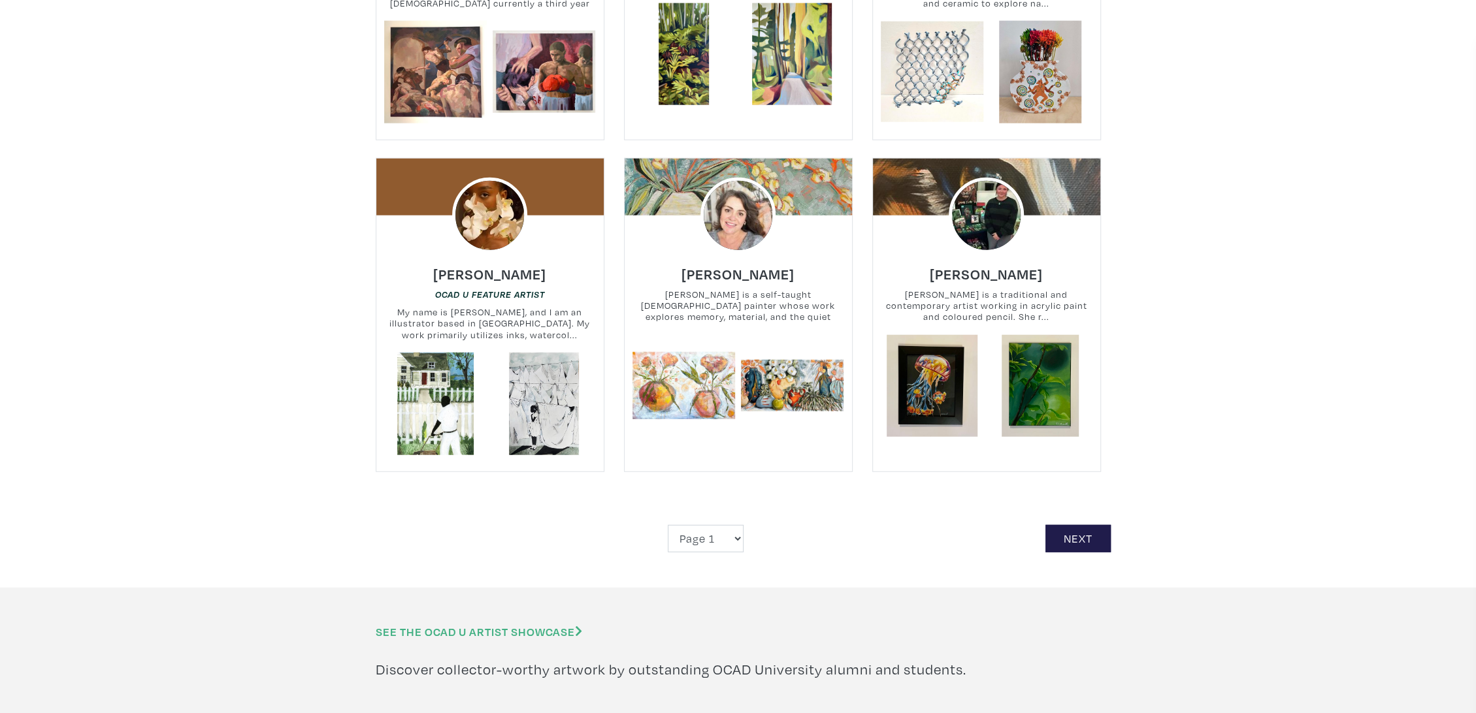
scroll to position [2831, 0]
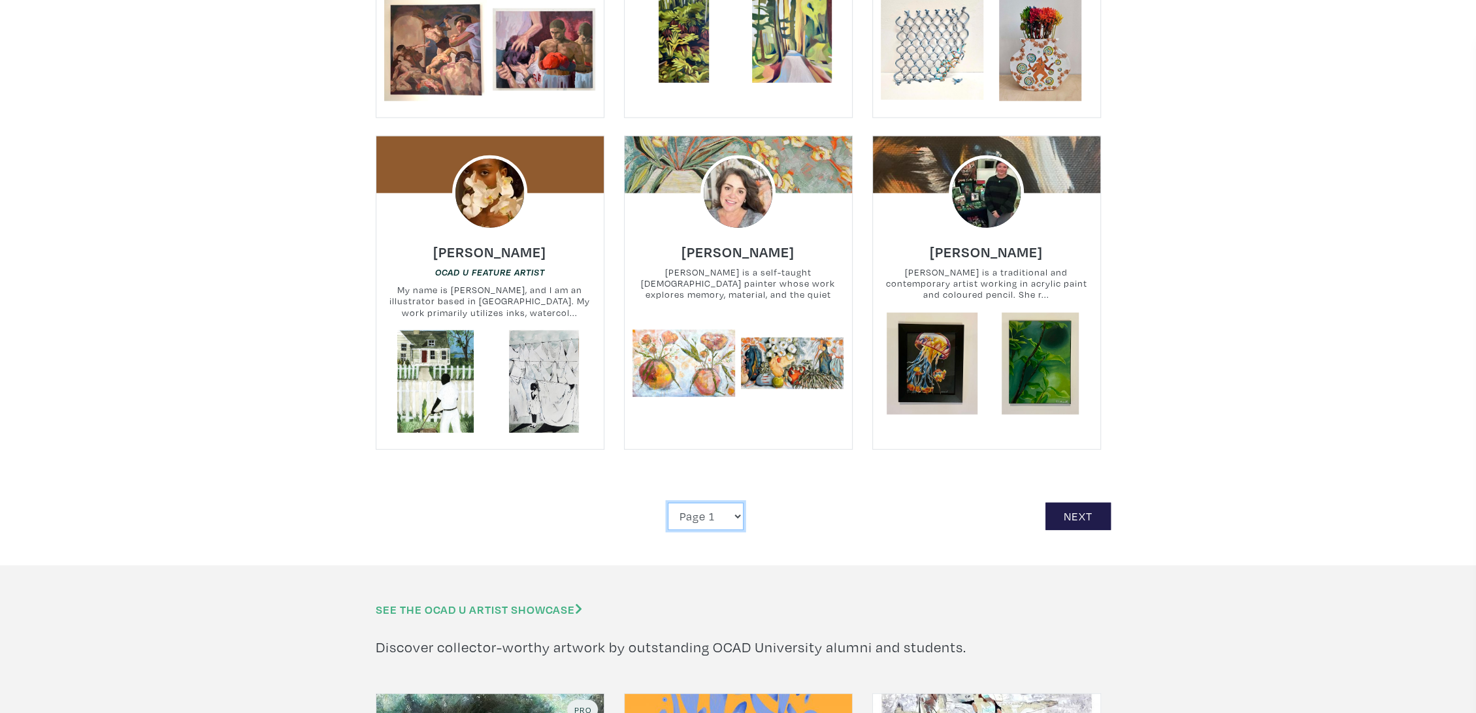
click at [719, 503] on select "Page 1 Page 2 Page 3 Page 4 Page 5 Page 6 Page 7 Page 8 Page 9 Page 10 Page 11 …" at bounding box center [706, 517] width 76 height 28
select select "29"
click at [668, 503] on select "Page 1 Page 2 Page 3 Page 4 Page 5 Page 6 Page 7 Page 8 Page 9 Page 10 Page 11 …" at bounding box center [706, 517] width 76 height 28
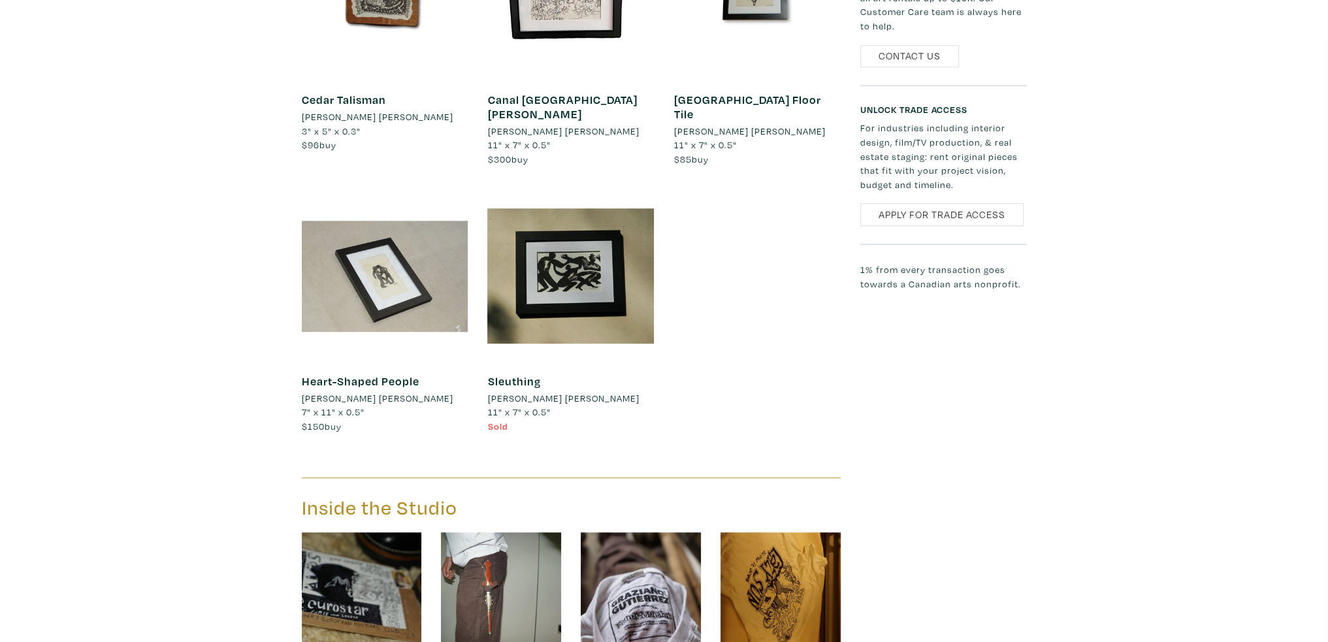
scroll to position [1633, 0]
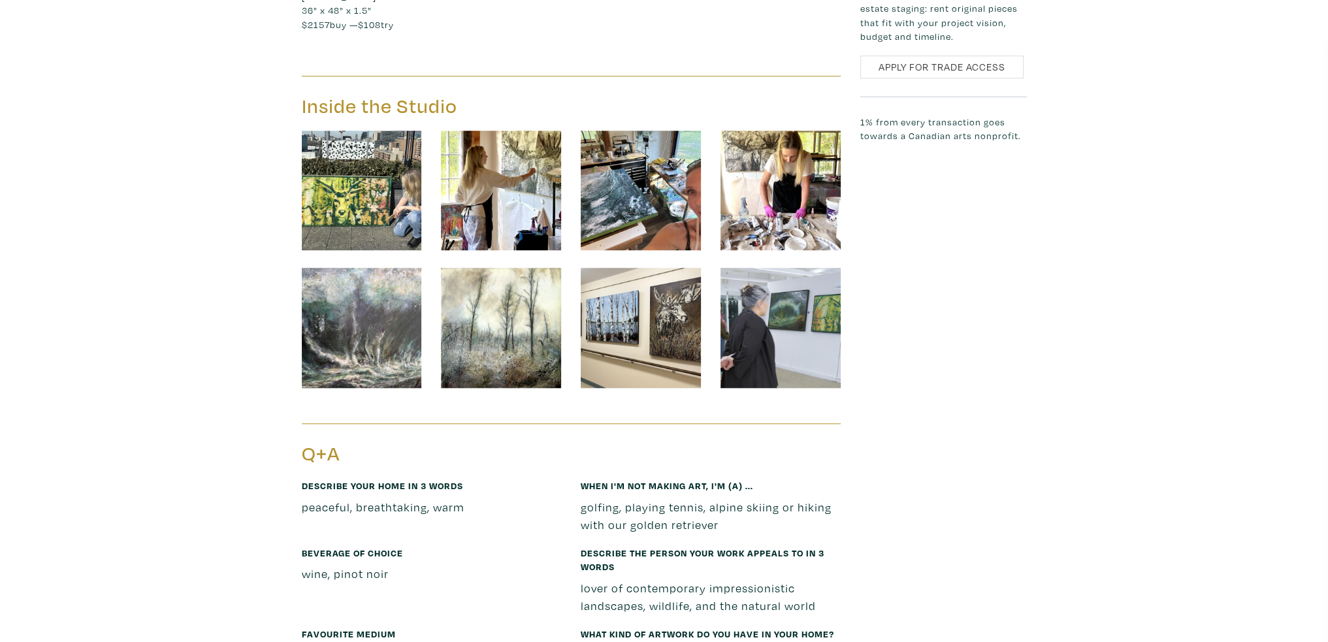
scroll to position [1960, 0]
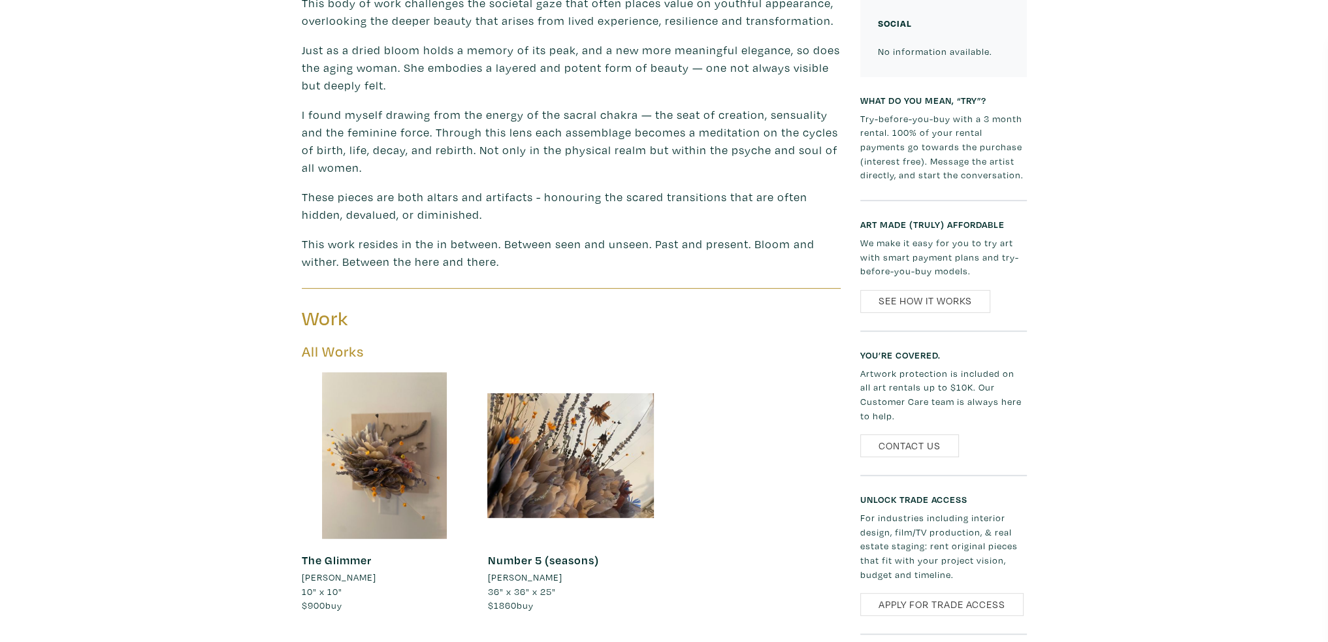
scroll to position [719, 0]
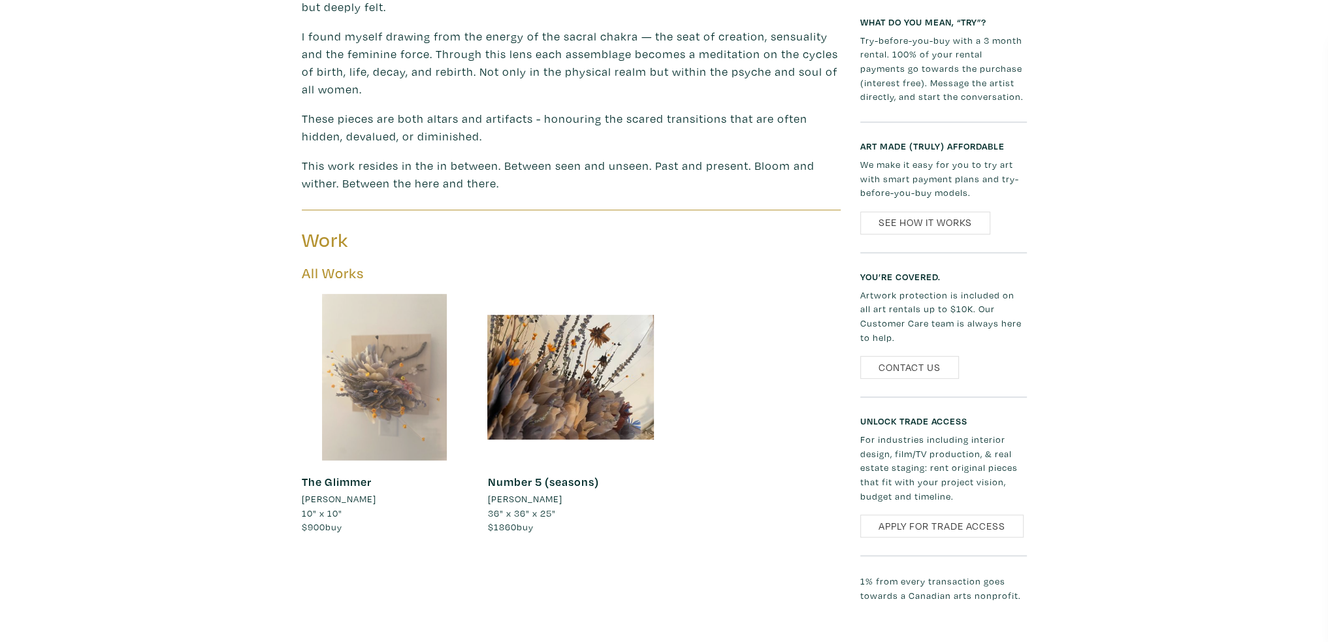
click at [371, 393] on div at bounding box center [385, 377] width 167 height 167
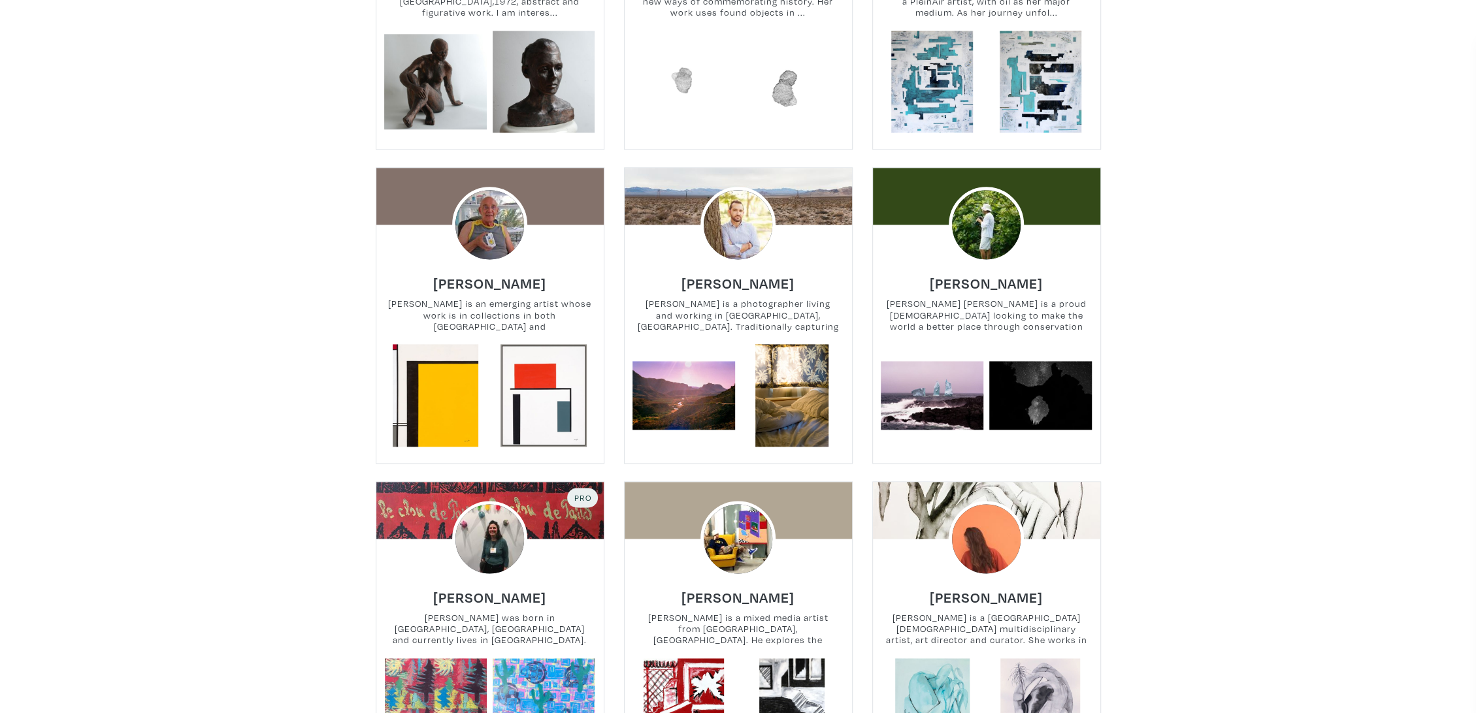
scroll to position [1597, 0]
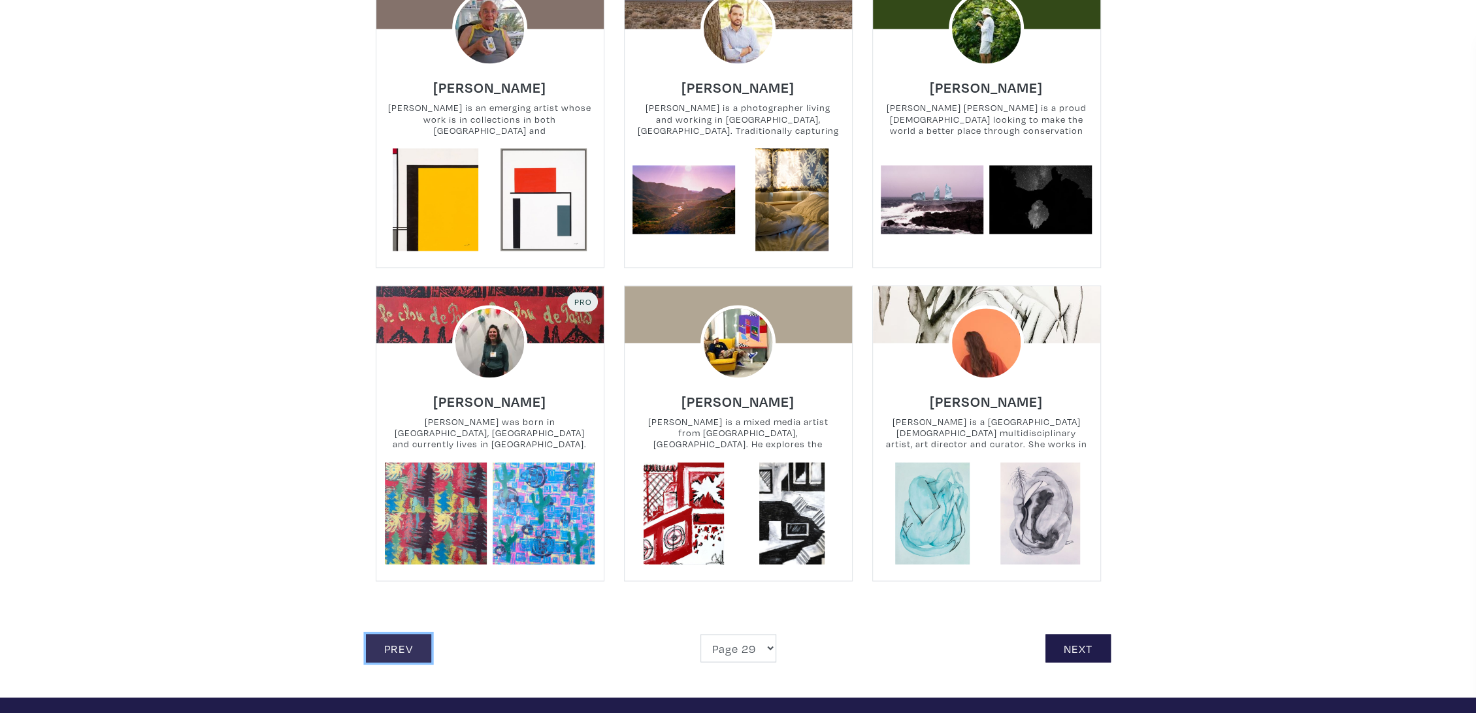
click at [408, 652] on link "Prev" at bounding box center [398, 648] width 65 height 28
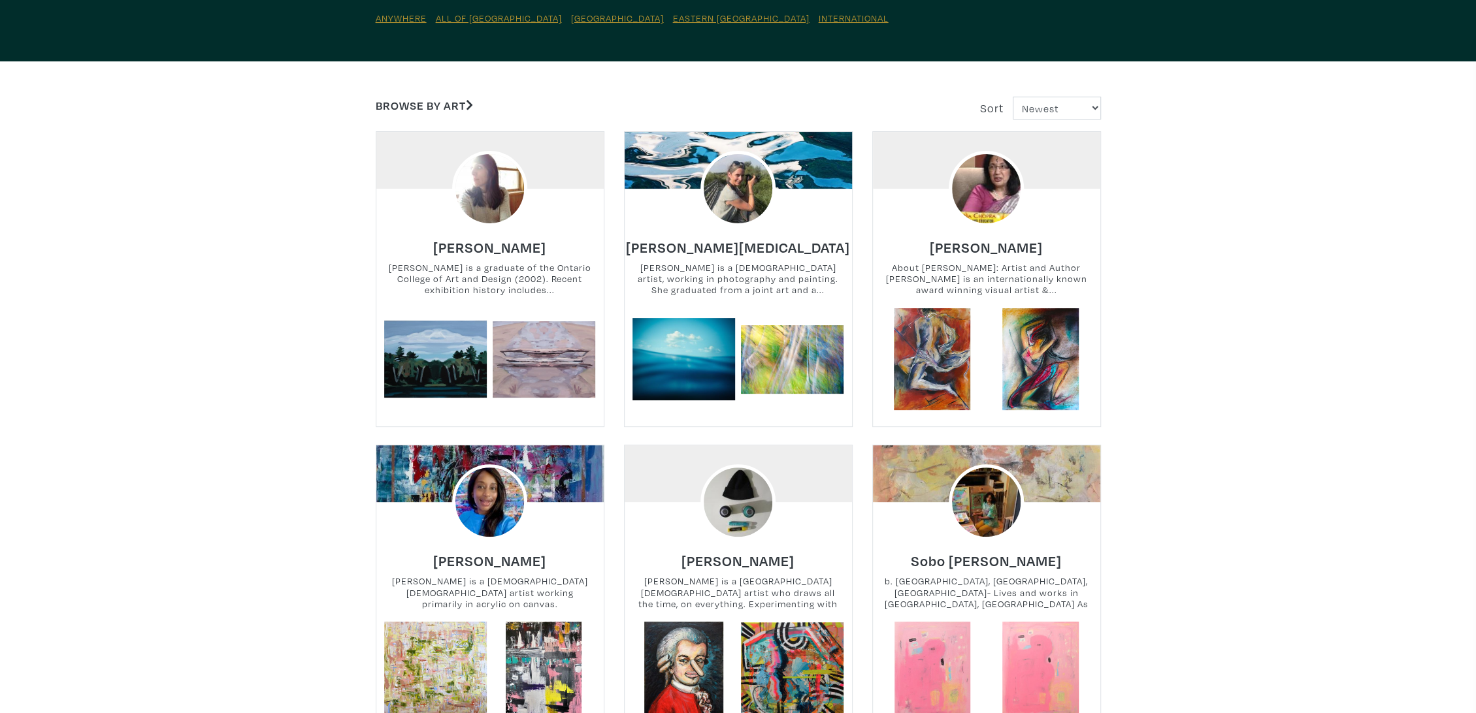
scroll to position [290, 0]
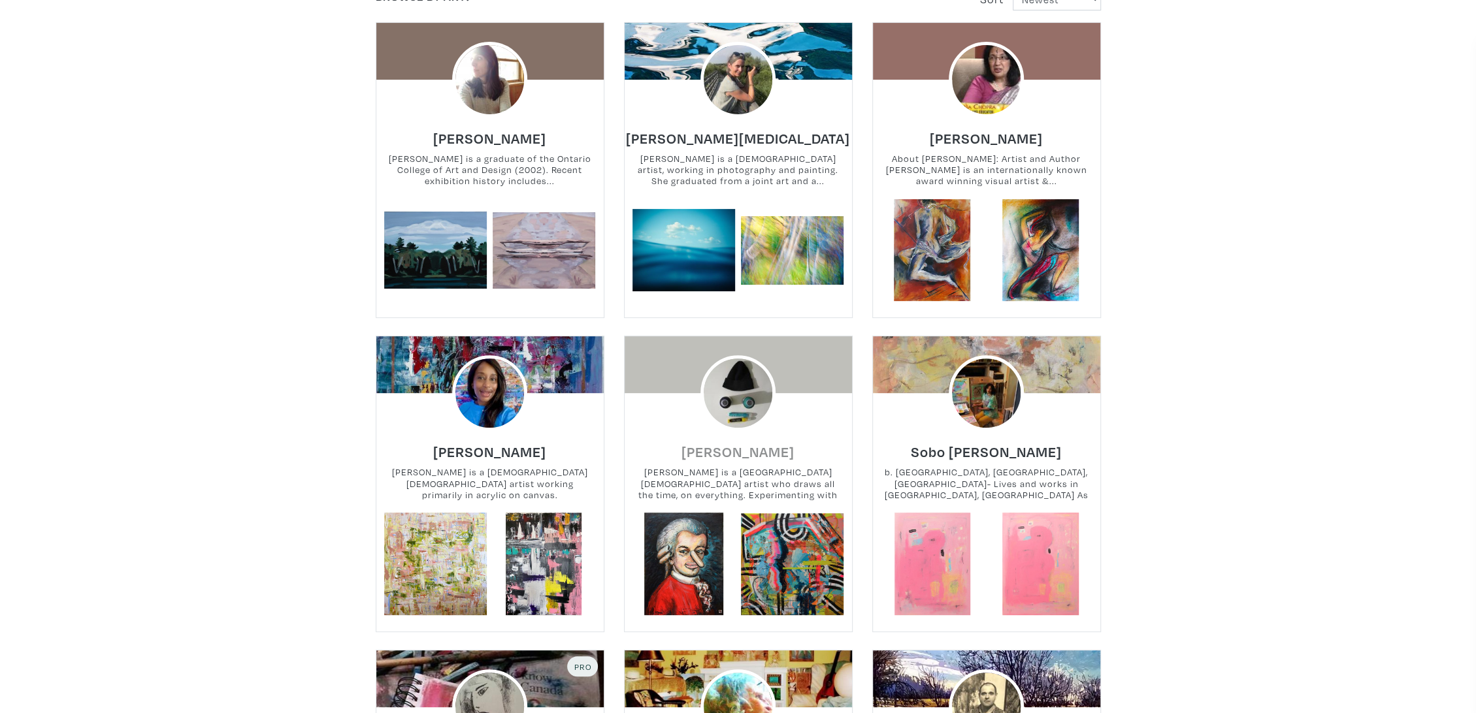
click at [739, 450] on h6 "Serge Khrumalo" at bounding box center [737, 452] width 113 height 18
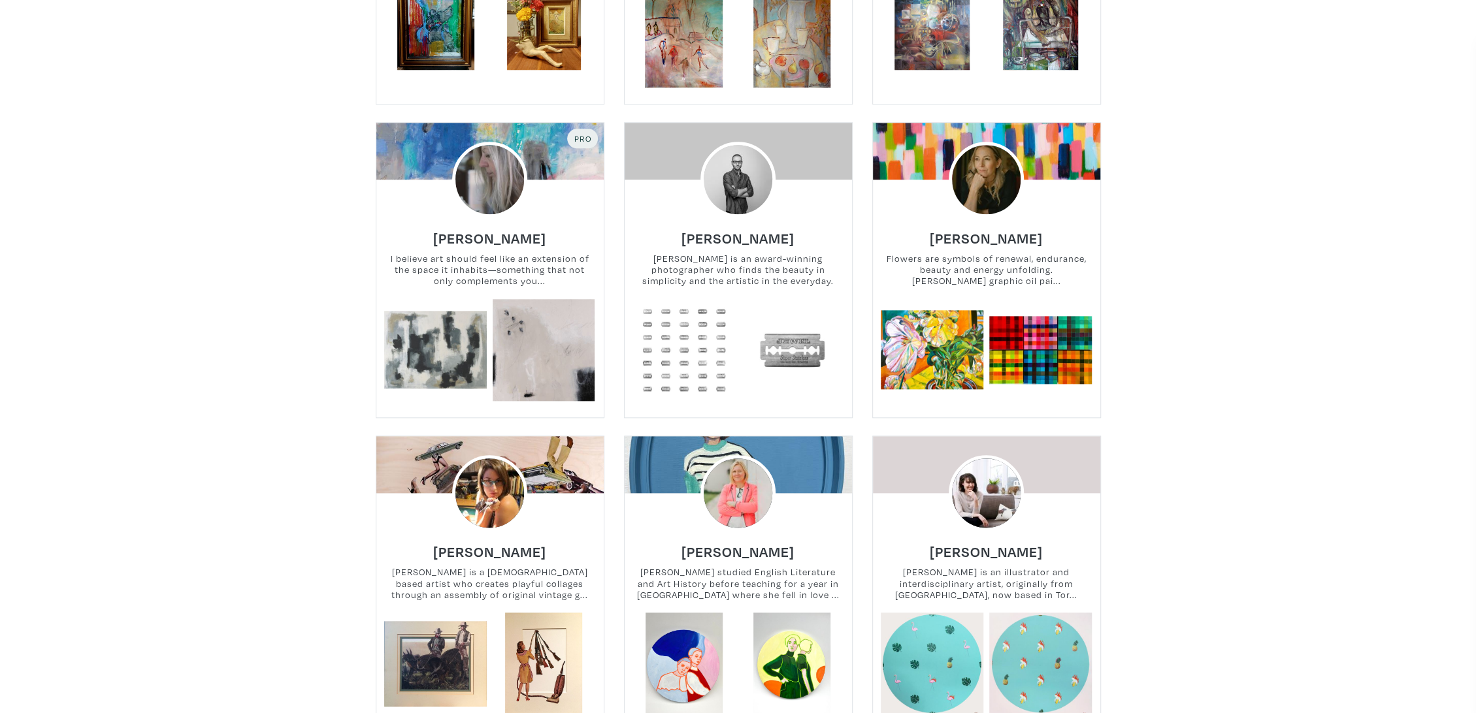
scroll to position [1089, 0]
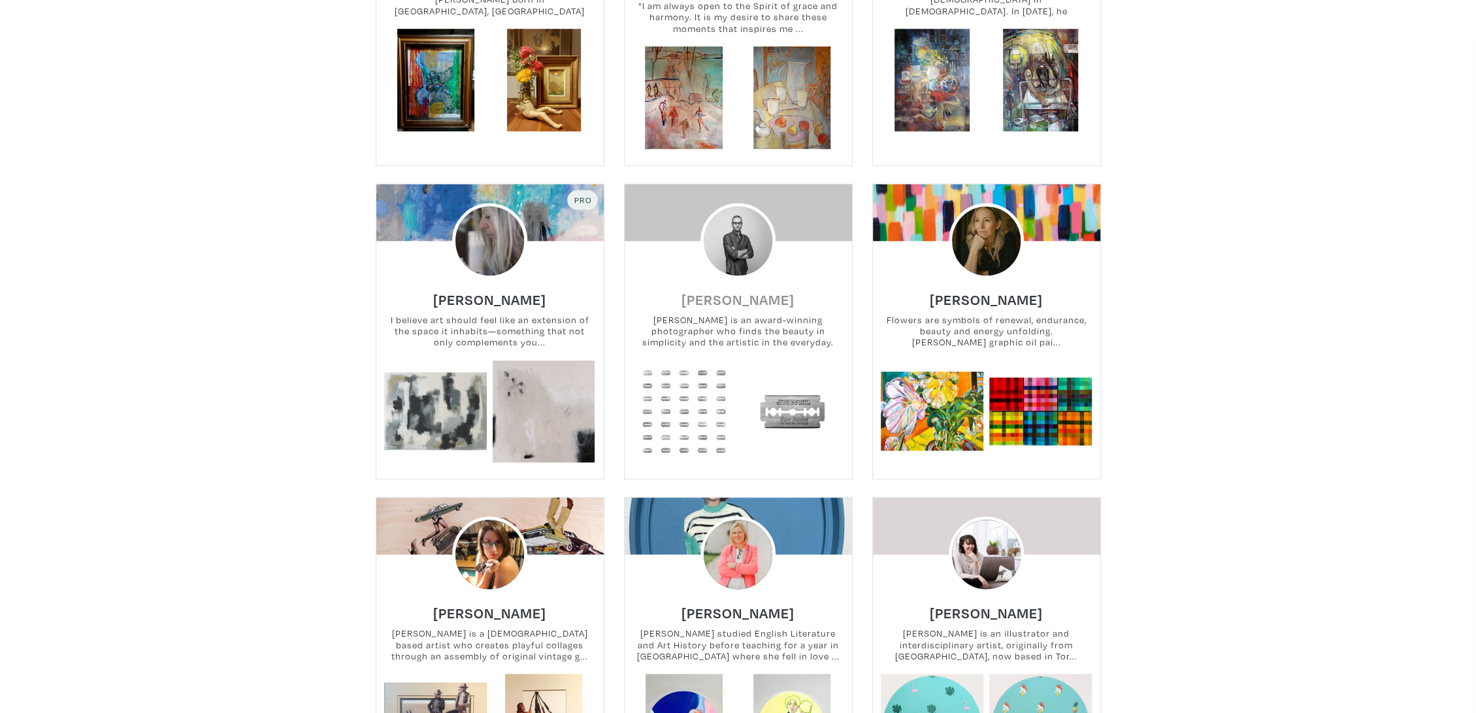
click at [753, 291] on h6 "Cody Greco" at bounding box center [737, 300] width 113 height 18
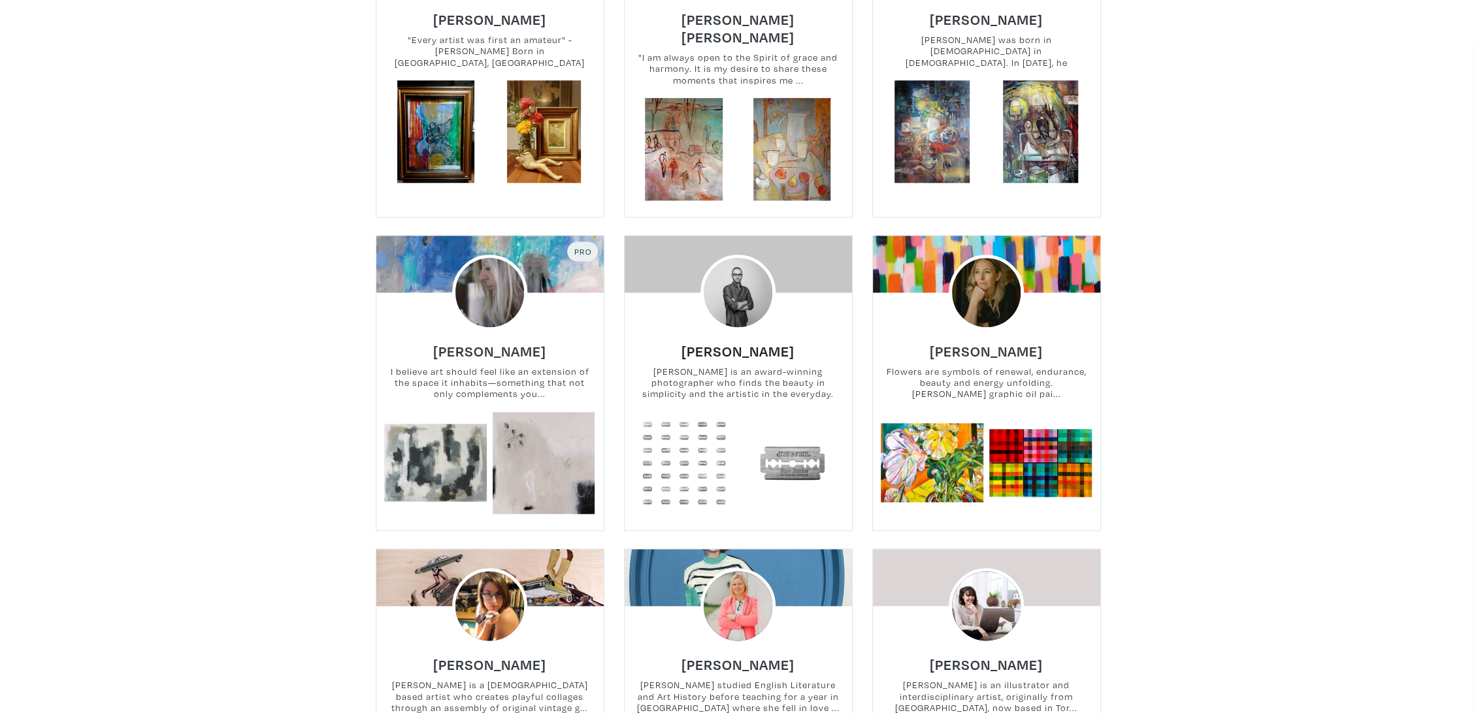
scroll to position [1016, 0]
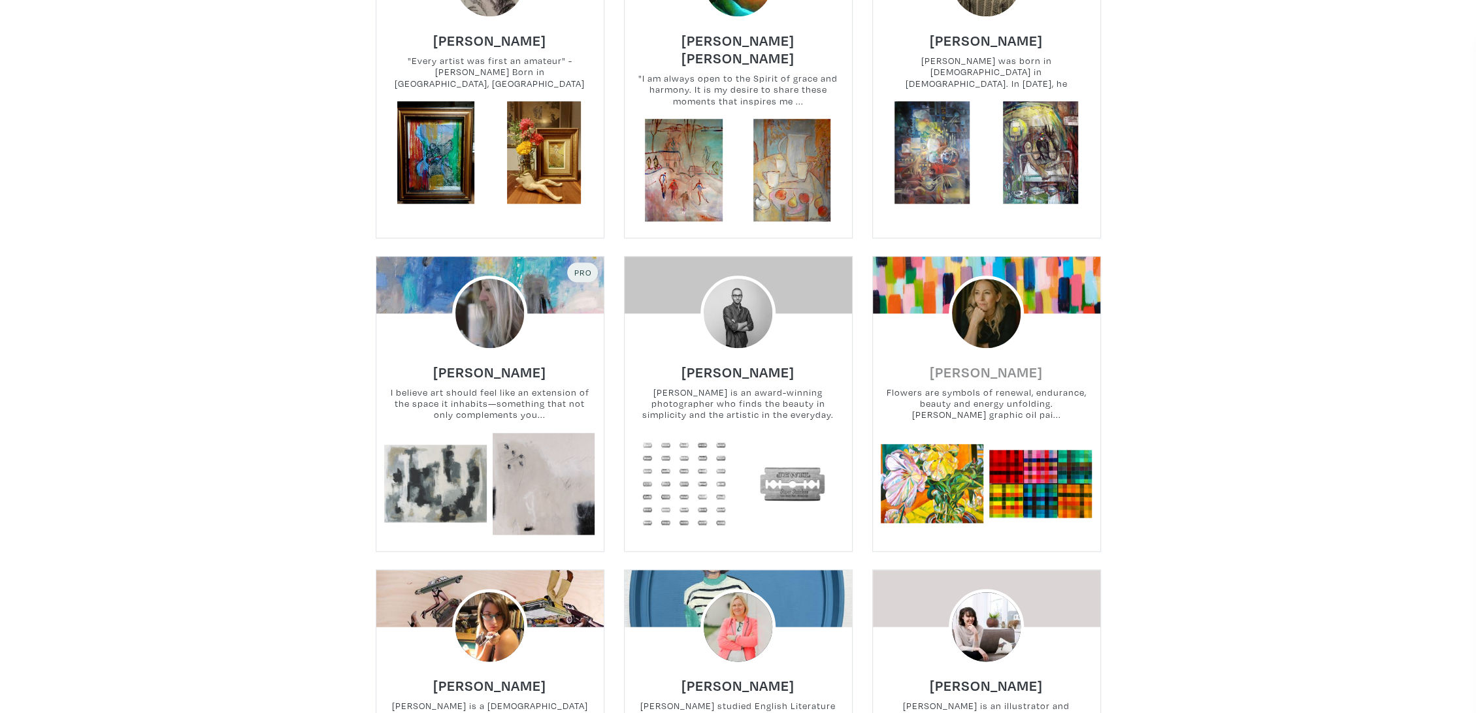
click at [1009, 363] on h6 "Mary McLorn Valle" at bounding box center [986, 372] width 113 height 18
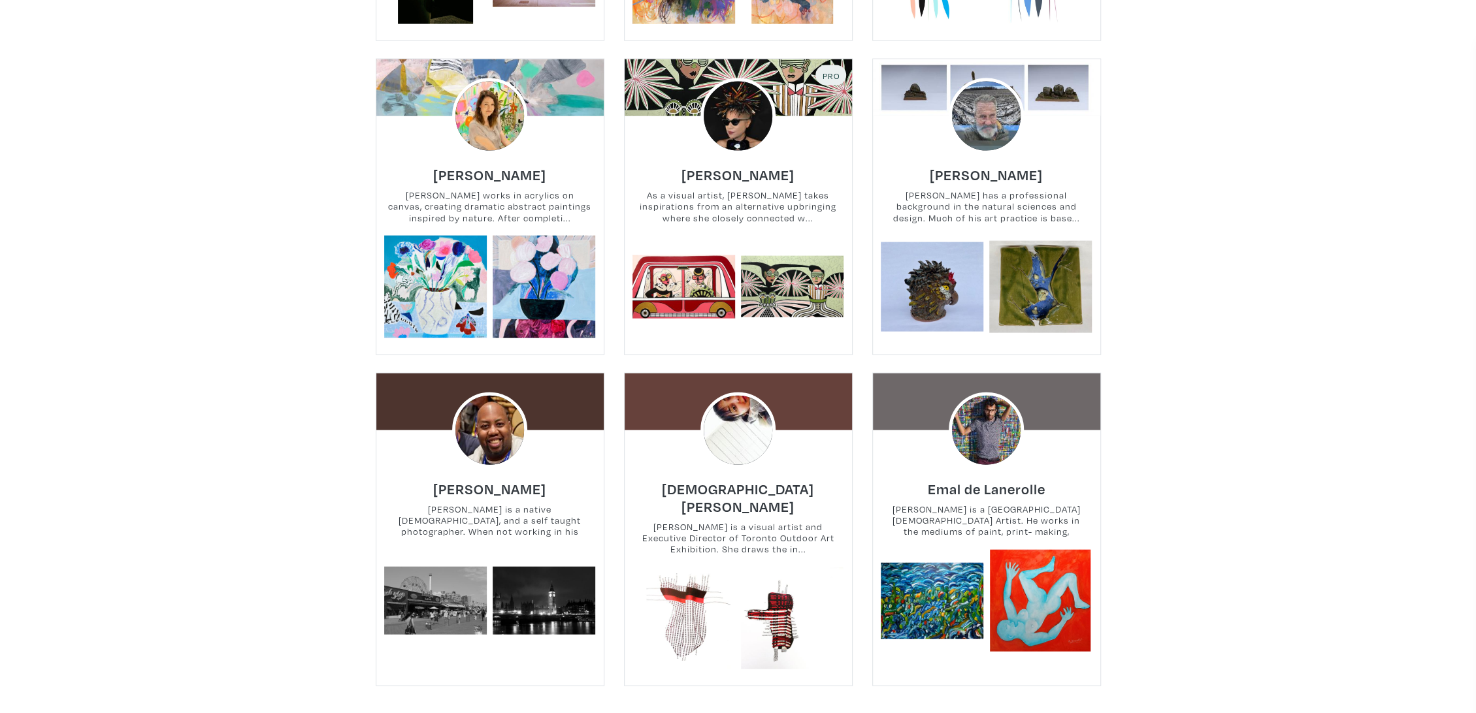
scroll to position [2468, 0]
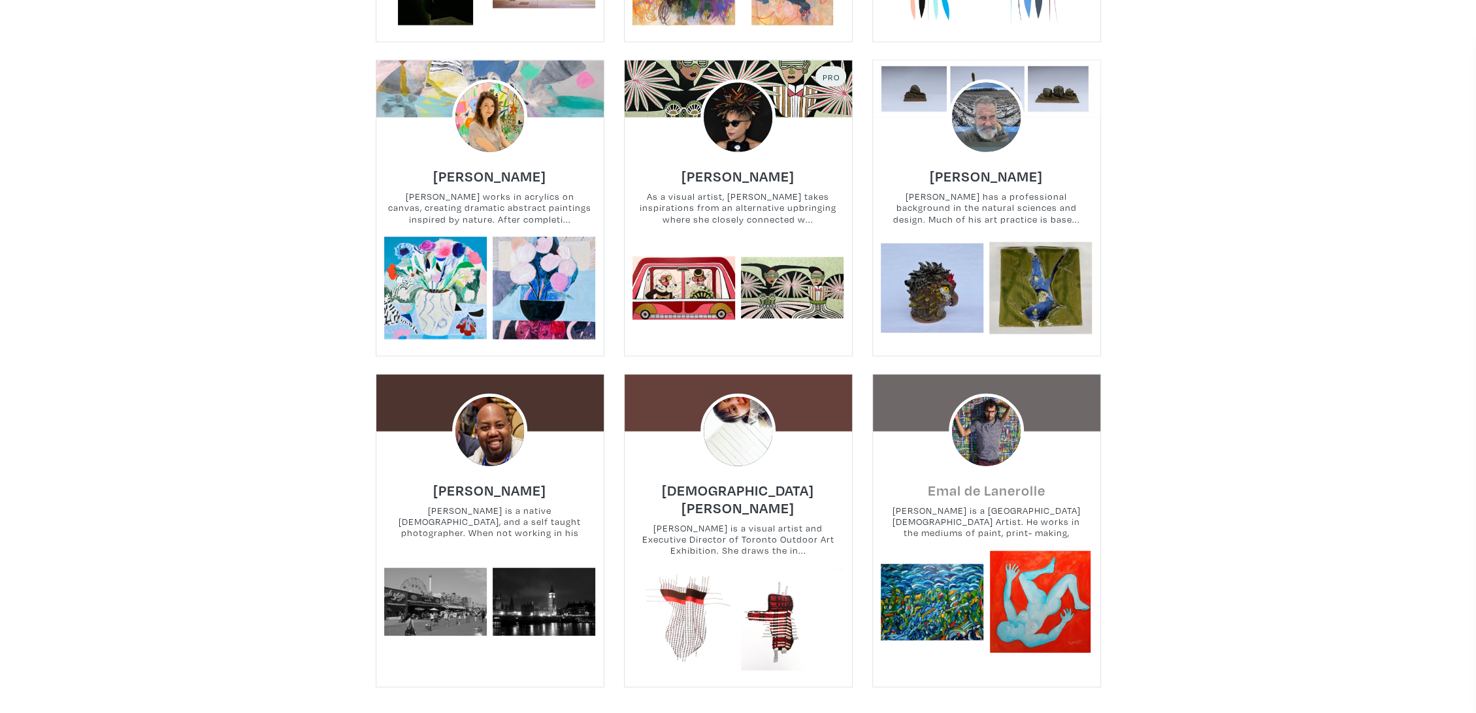
click at [1019, 482] on h6 "Emal de Lanerolle" at bounding box center [987, 491] width 118 height 18
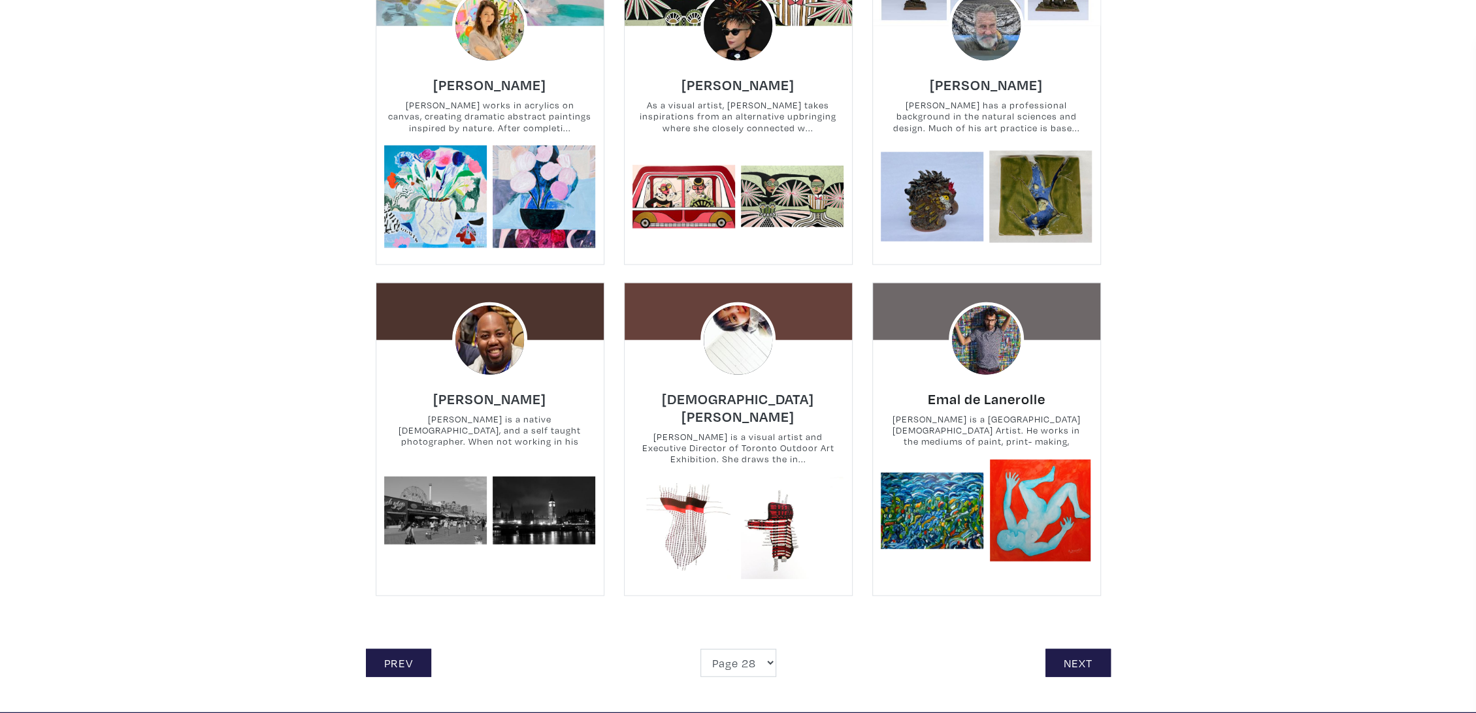
scroll to position [2686, 0]
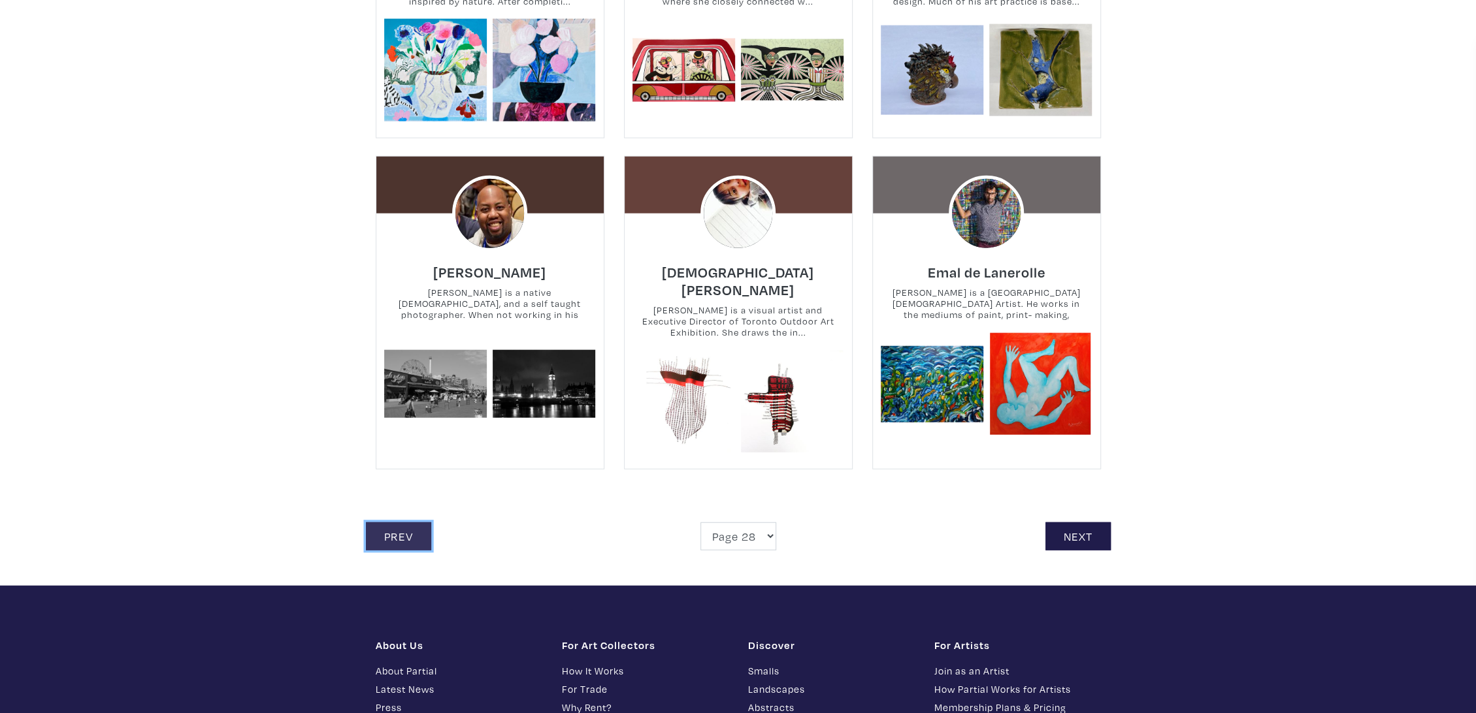
click at [403, 523] on link "Prev" at bounding box center [398, 537] width 65 height 28
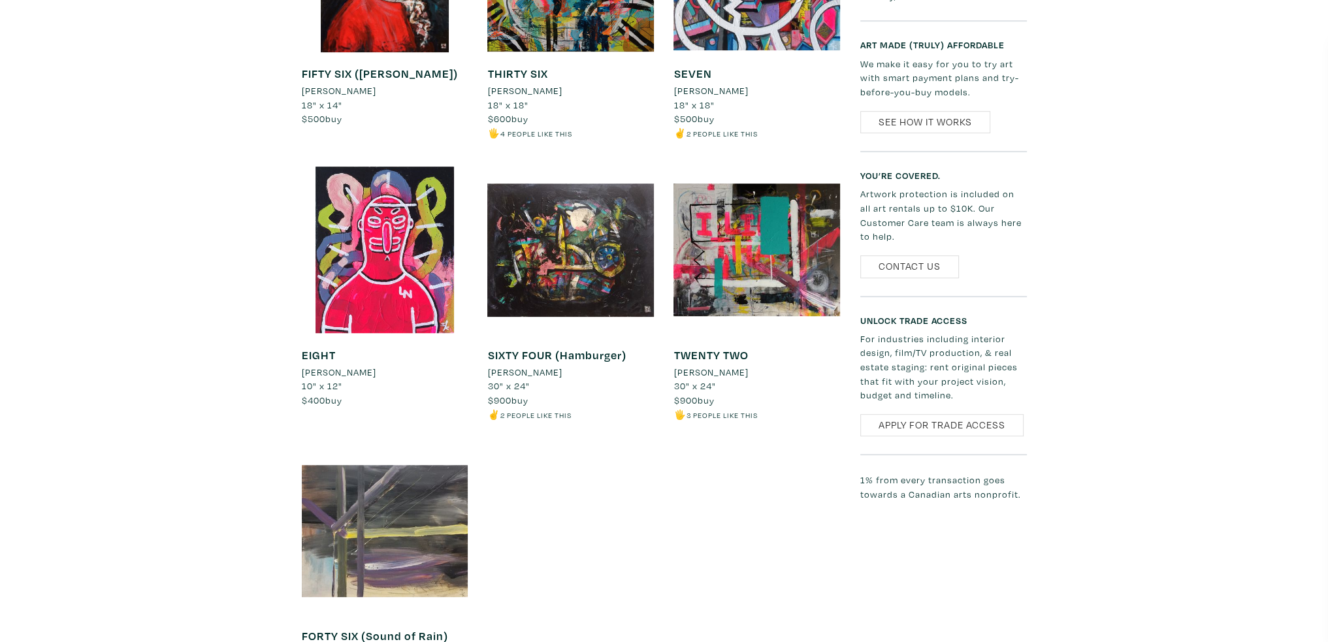
scroll to position [980, 0]
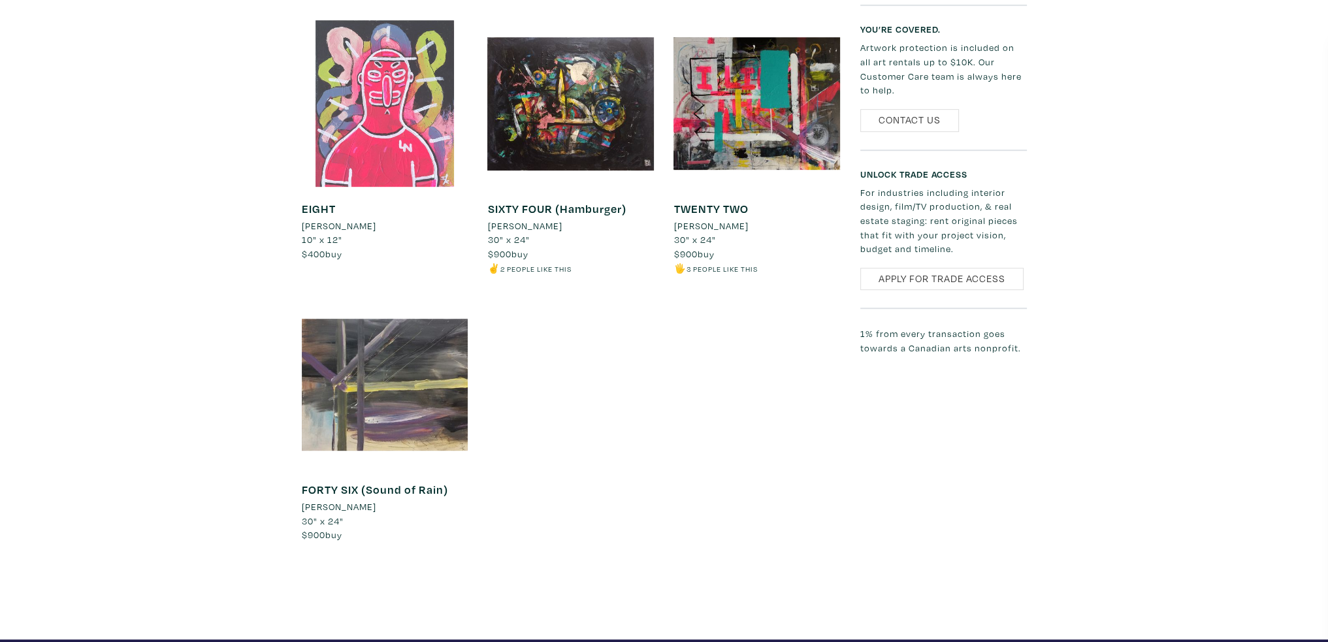
click at [351, 147] on div at bounding box center [385, 103] width 167 height 167
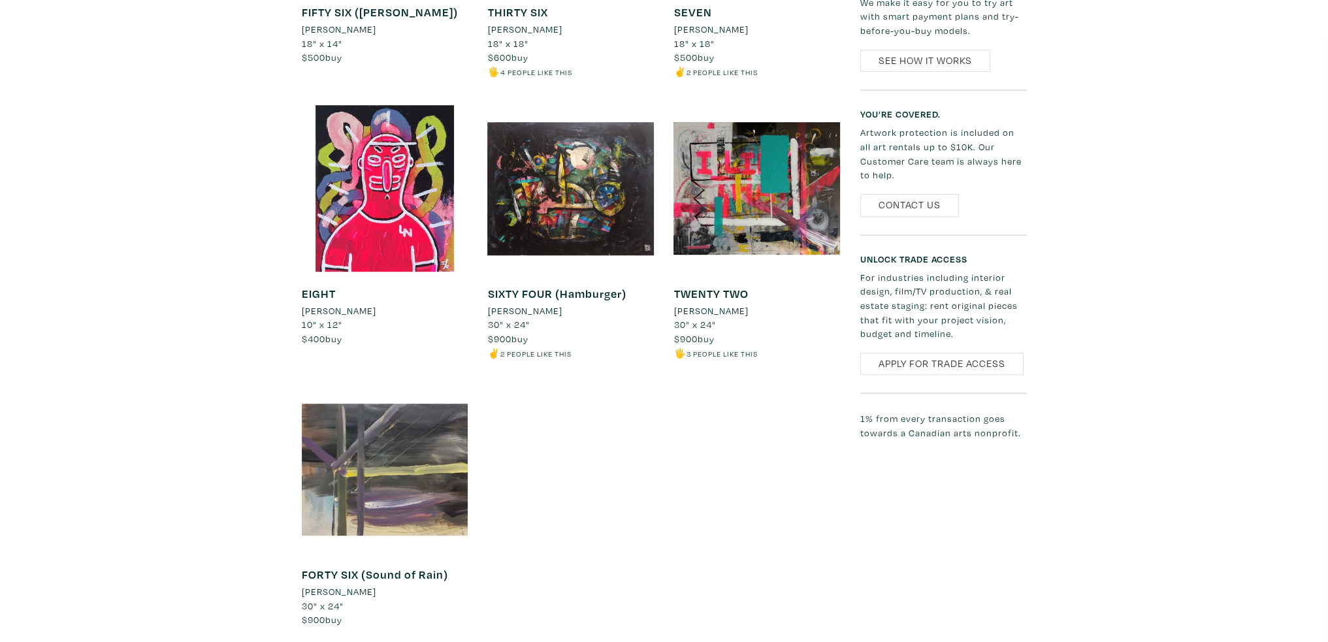
scroll to position [849, 0]
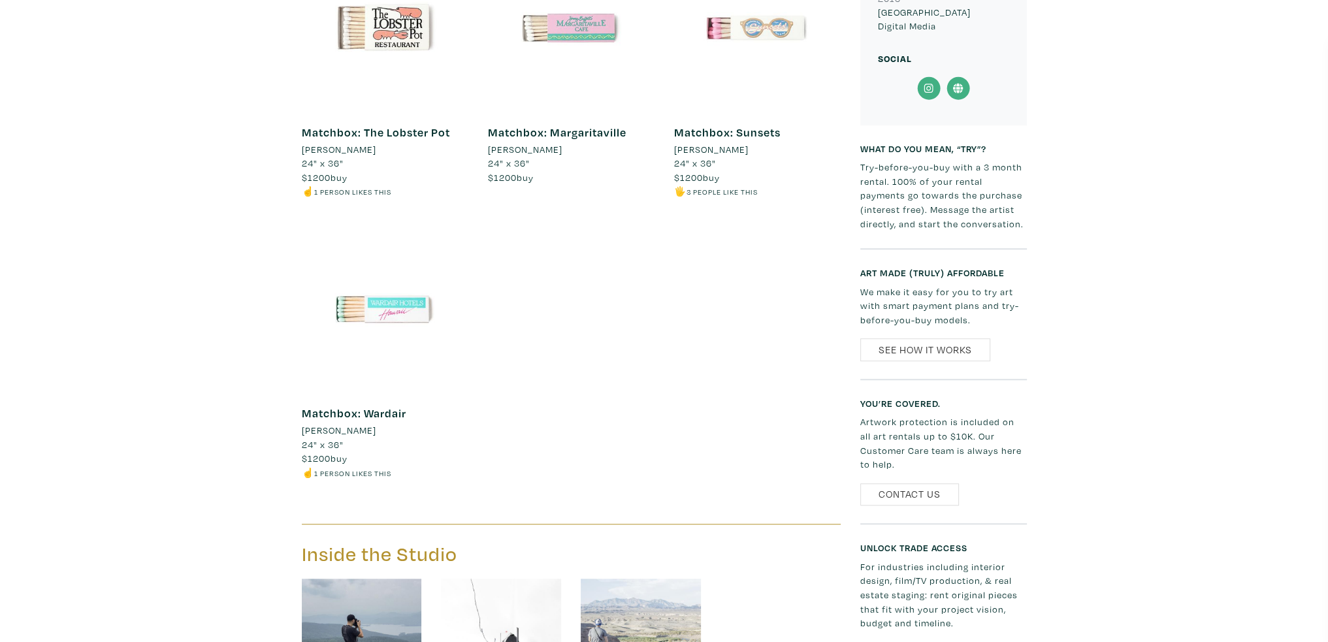
scroll to position [1307, 0]
click at [389, 304] on div at bounding box center [385, 308] width 167 height 167
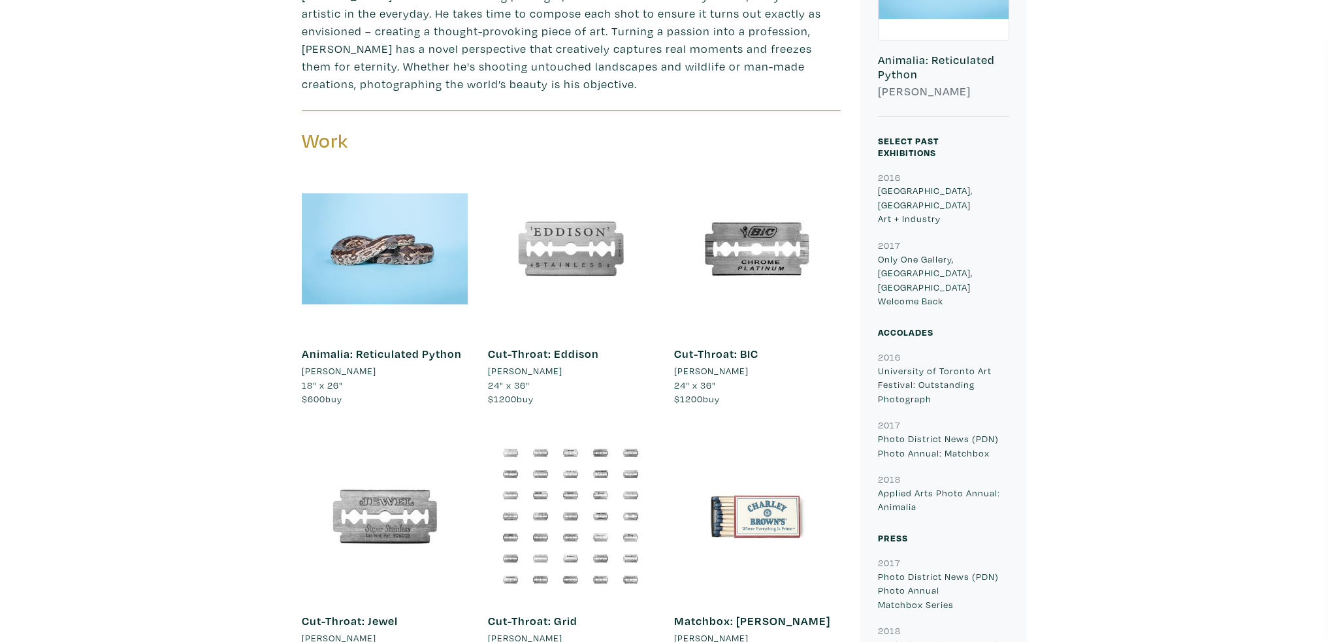
scroll to position [523, 0]
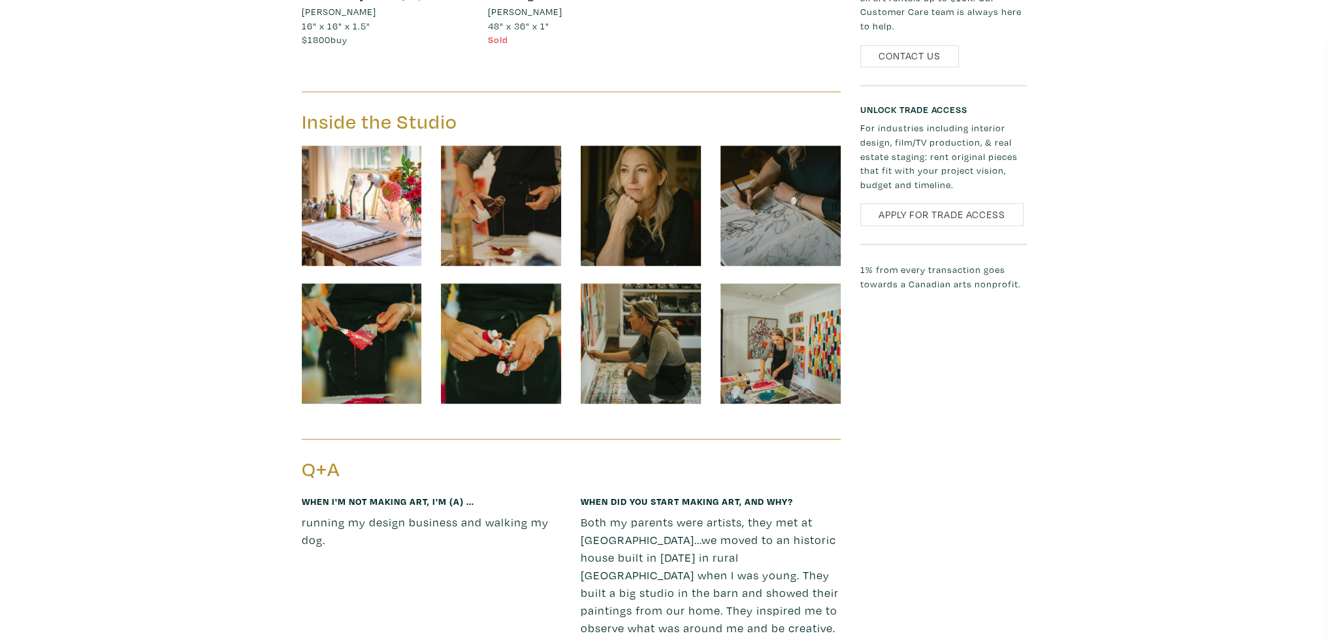
scroll to position [1699, 0]
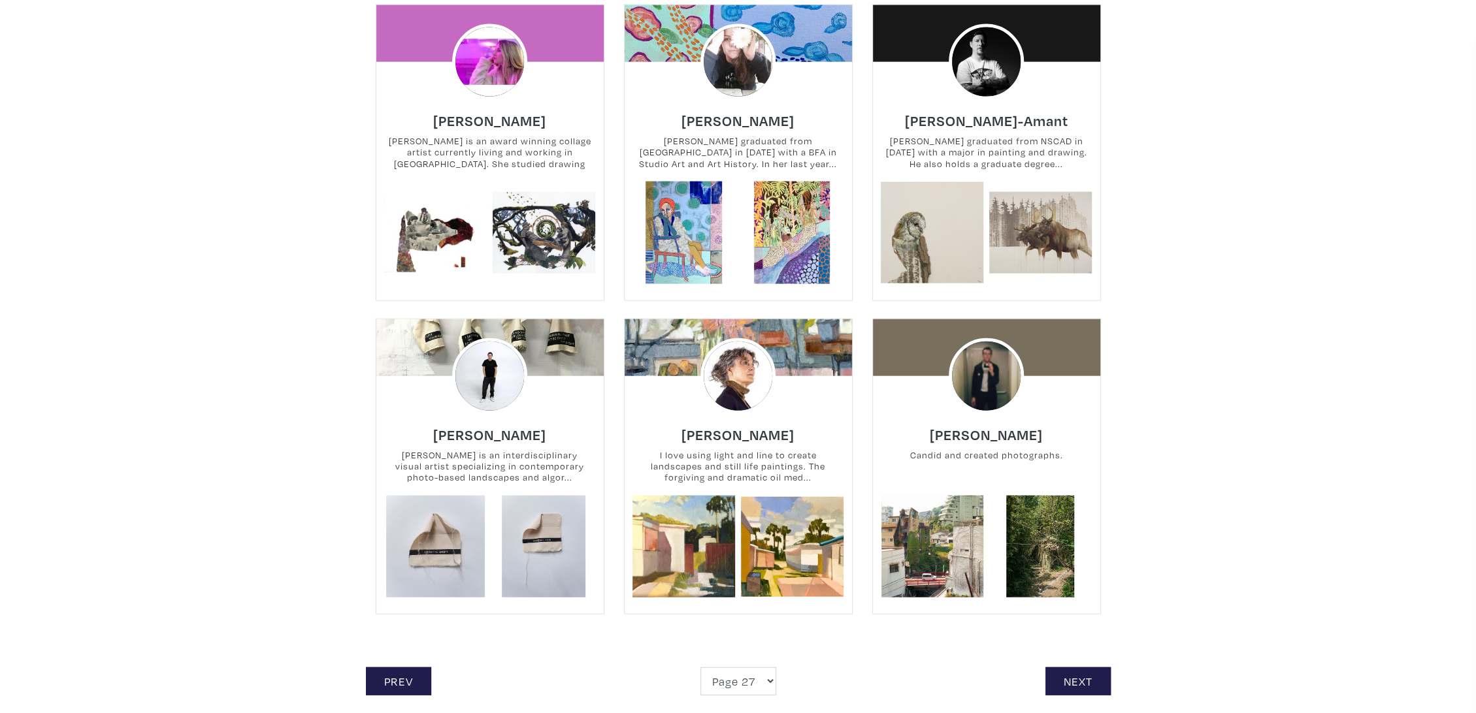
scroll to position [2540, 0]
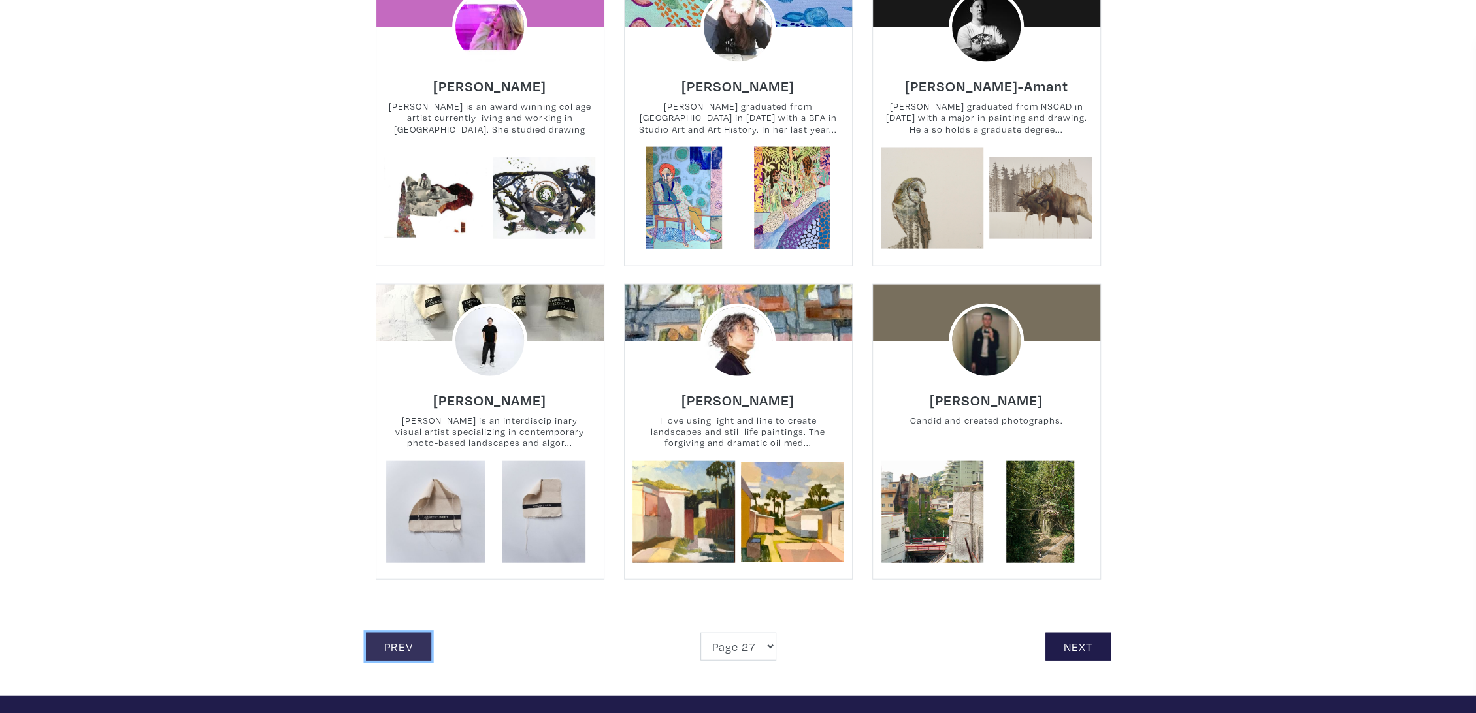
click at [404, 655] on link "Prev" at bounding box center [398, 647] width 65 height 28
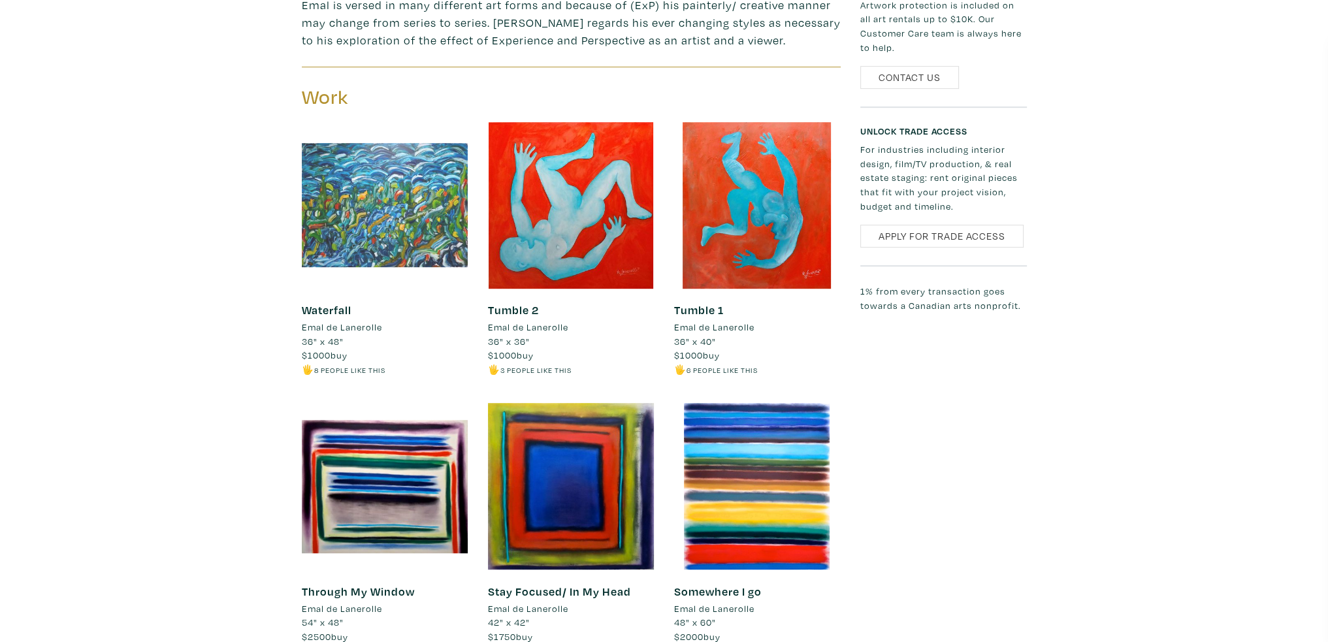
scroll to position [980, 0]
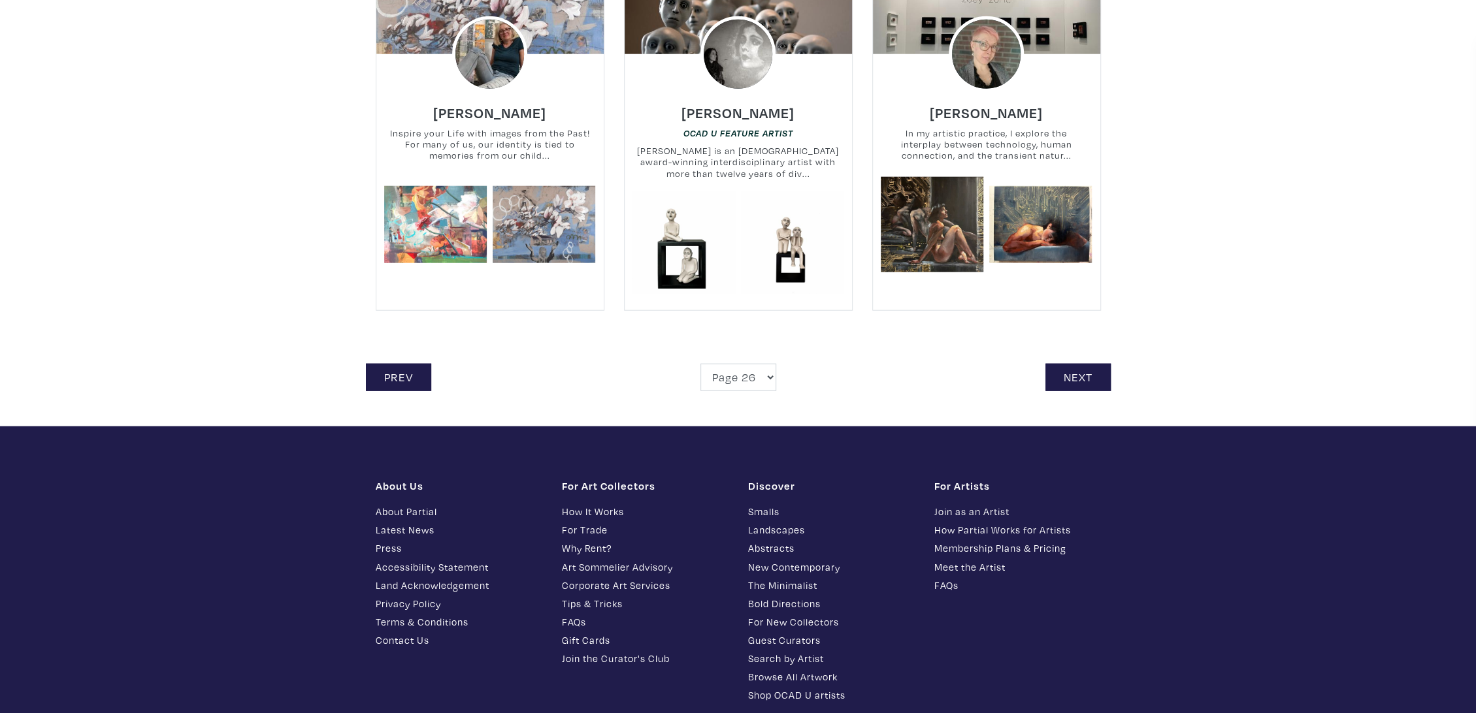
scroll to position [2831, 0]
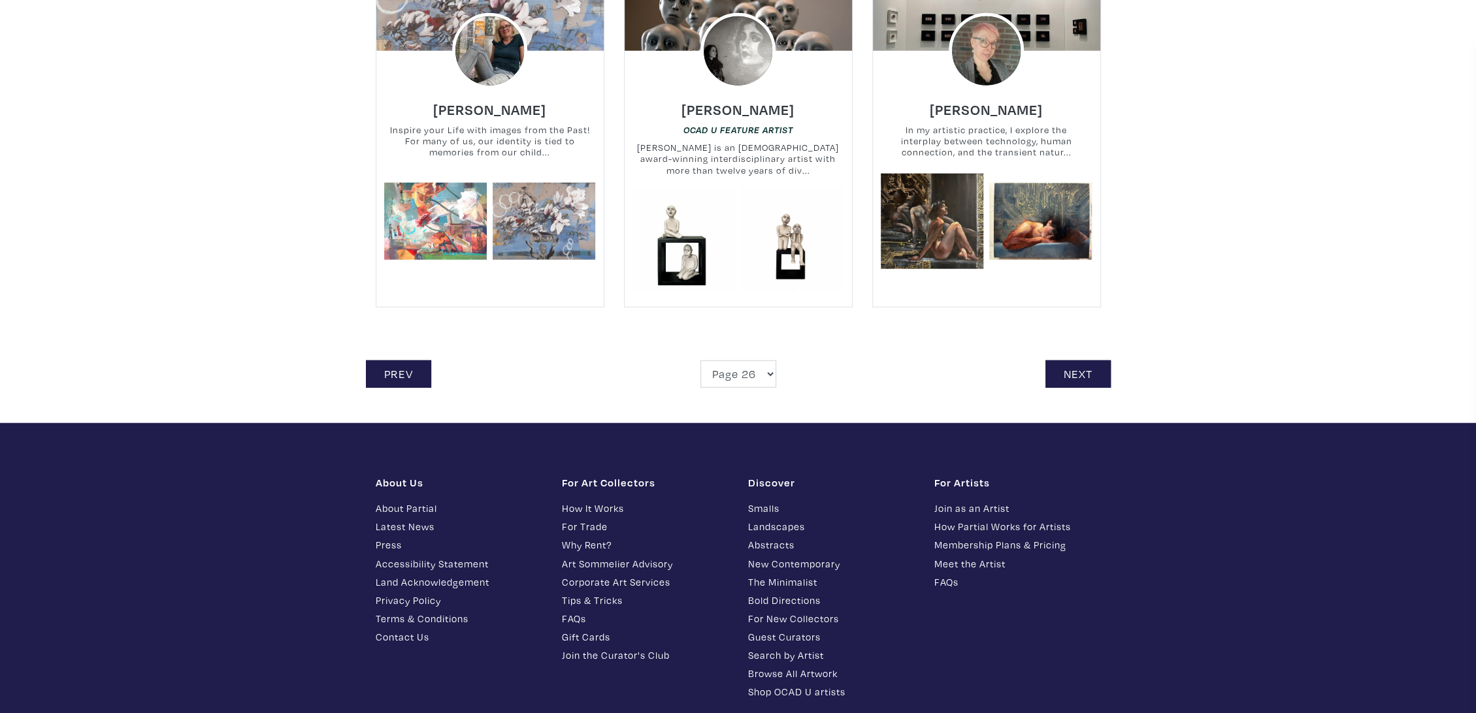
click at [397, 365] on link "Prev" at bounding box center [398, 375] width 65 height 28
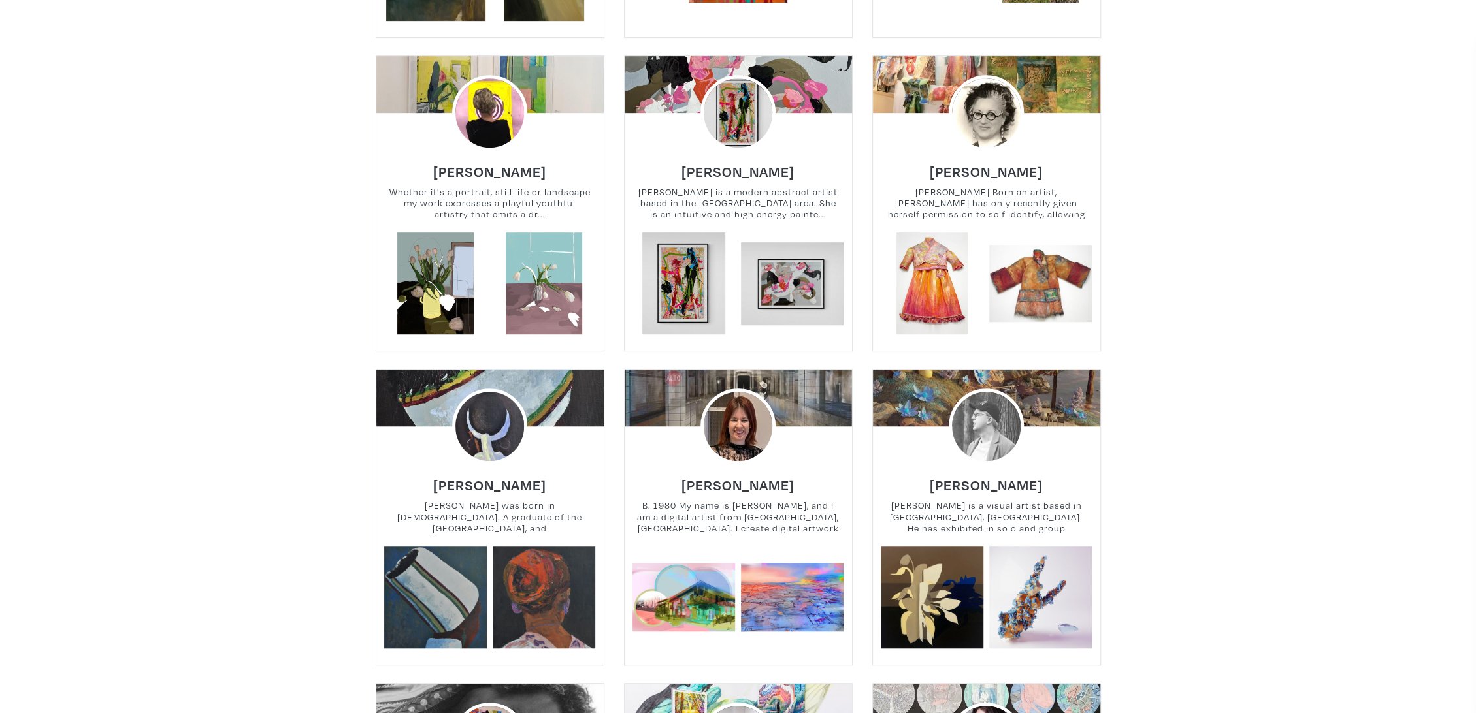
scroll to position [653, 0]
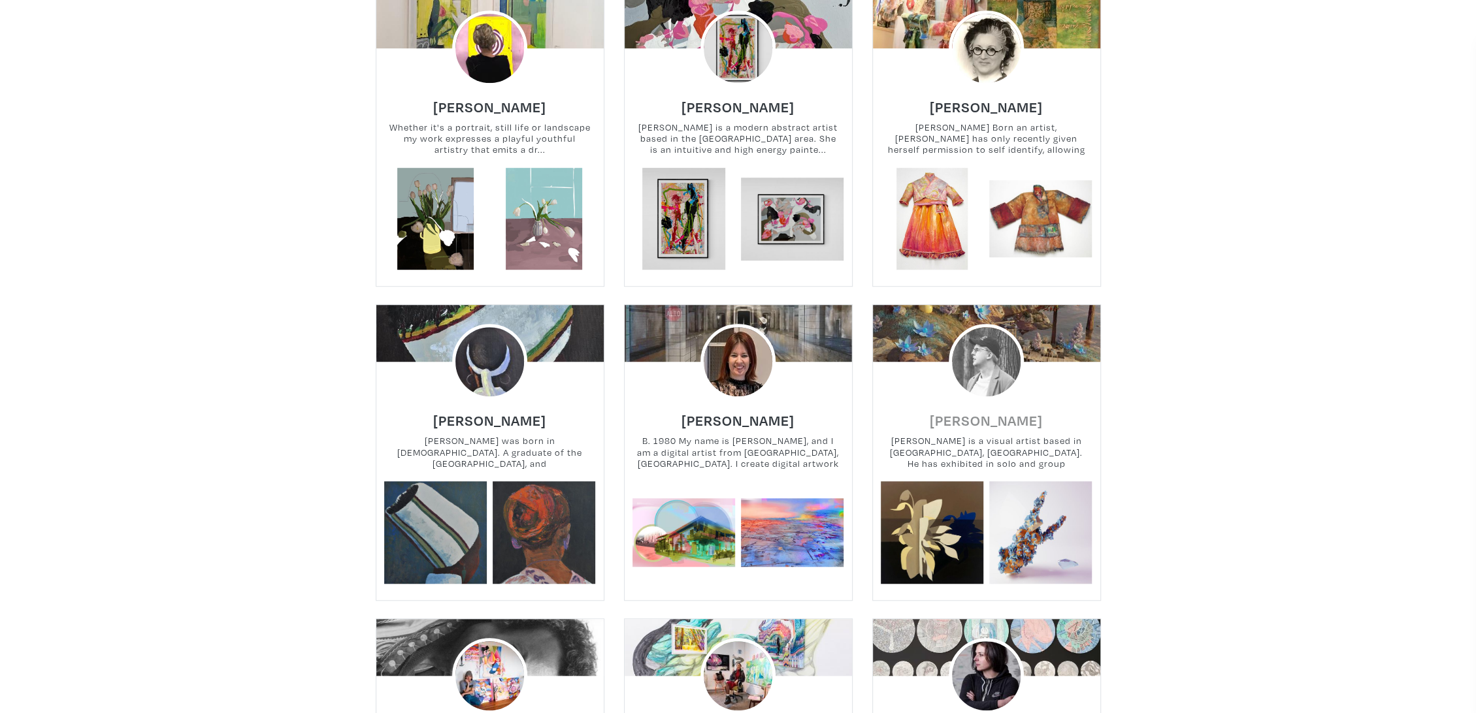
click at [1031, 425] on h6 "Mackenzie Lenters" at bounding box center [986, 421] width 113 height 18
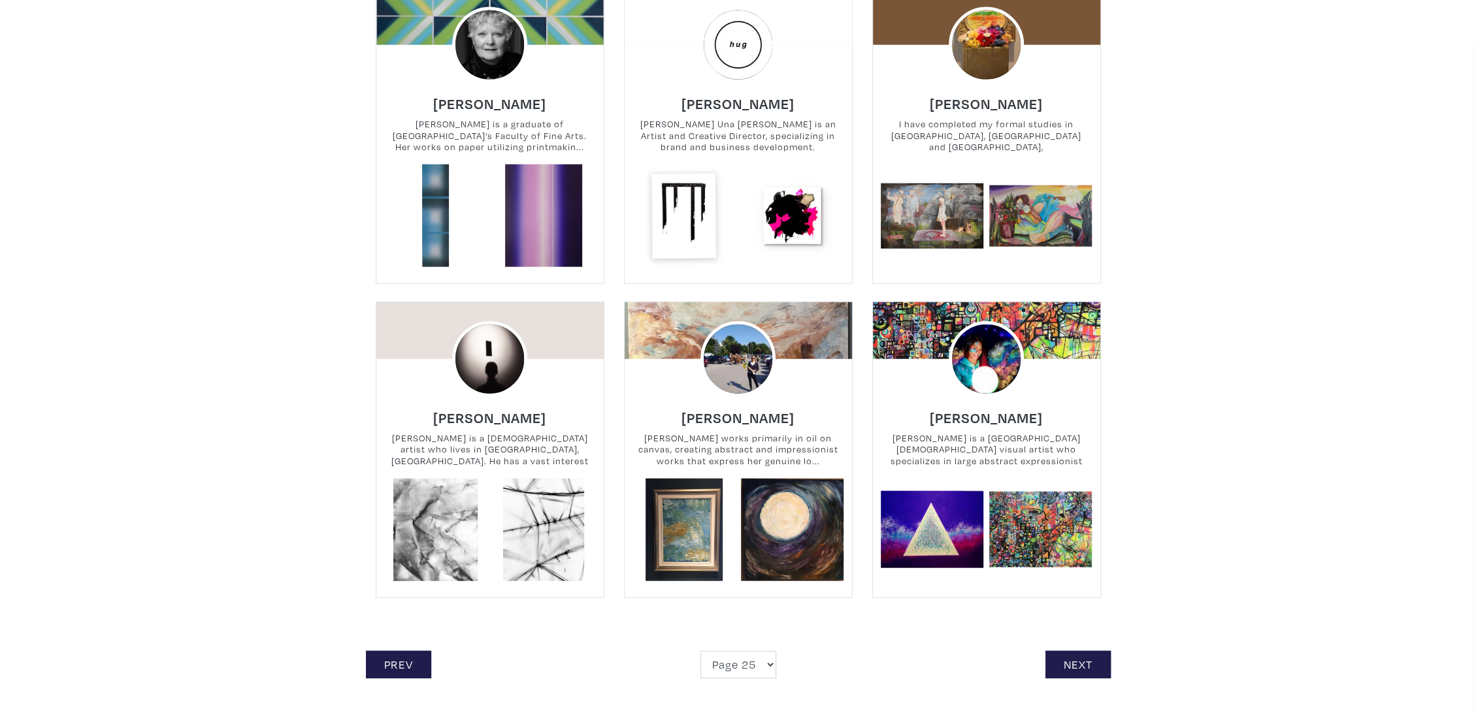
scroll to position [2759, 0]
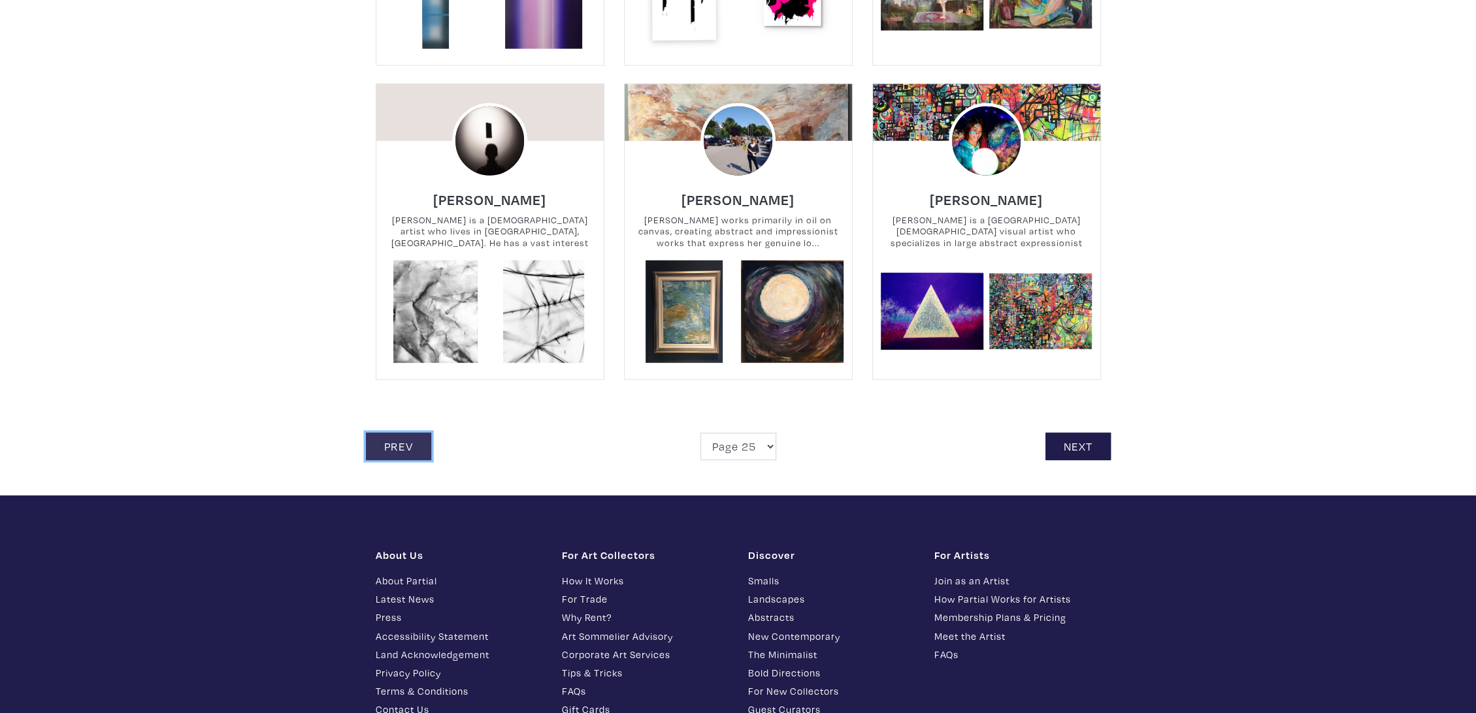
click at [404, 441] on link "Prev" at bounding box center [398, 447] width 65 height 28
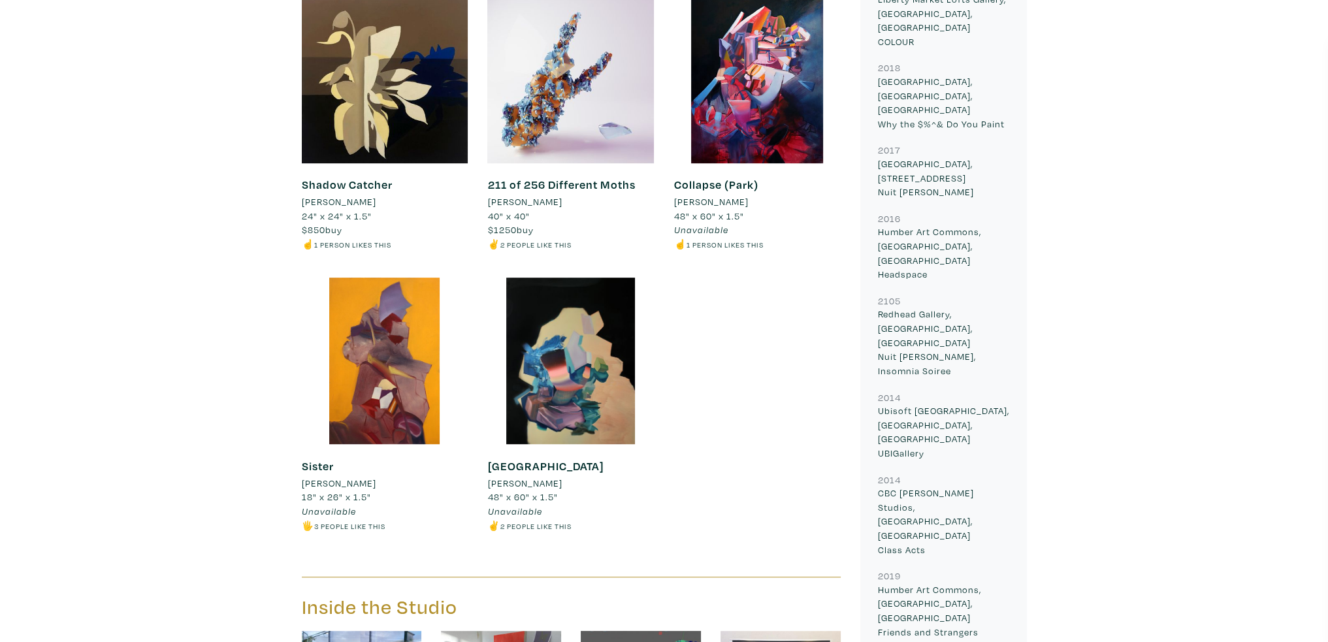
scroll to position [849, 0]
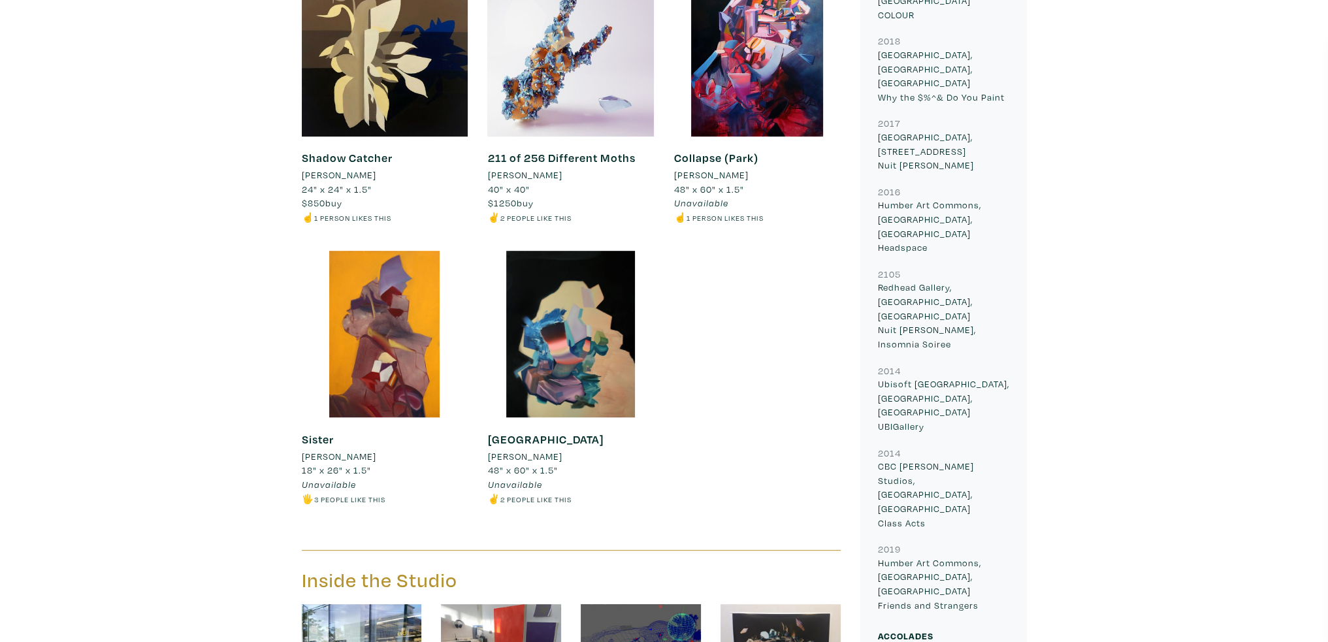
click at [734, 474] on div "Shadow Catcher Mackenzie Lenters 24" x 24" x 1.5" $850 buy ☝️ 1 person likes th…" at bounding box center [571, 250] width 559 height 563
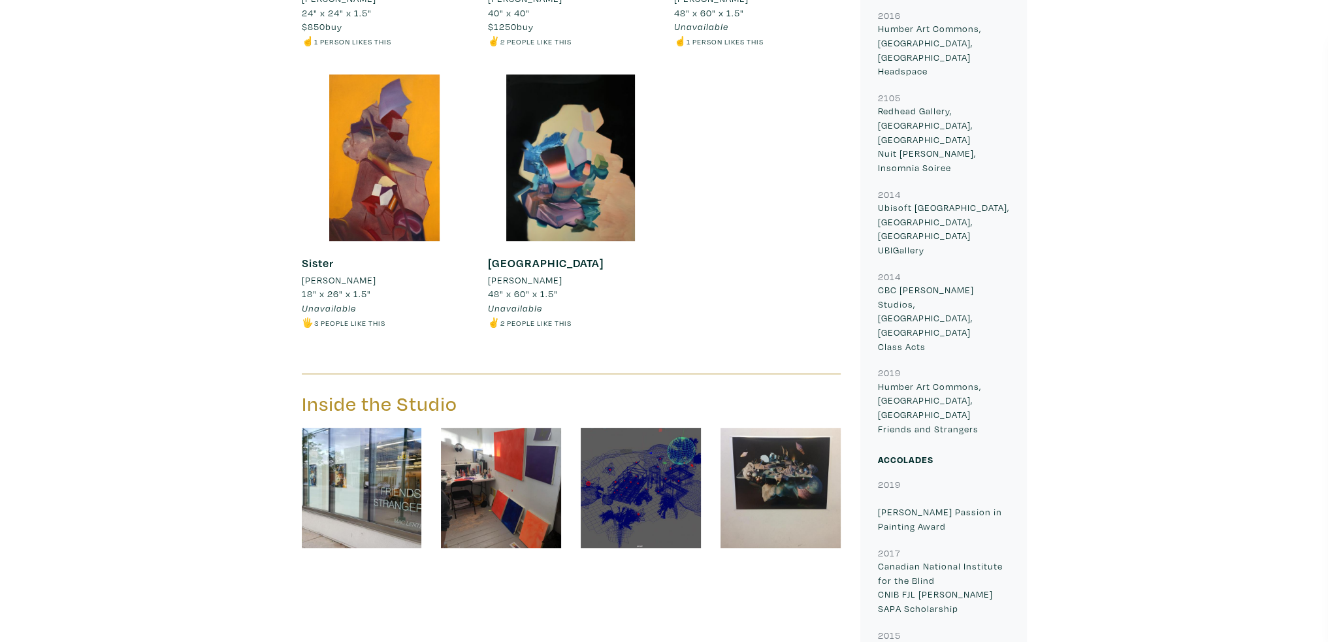
scroll to position [1045, 0]
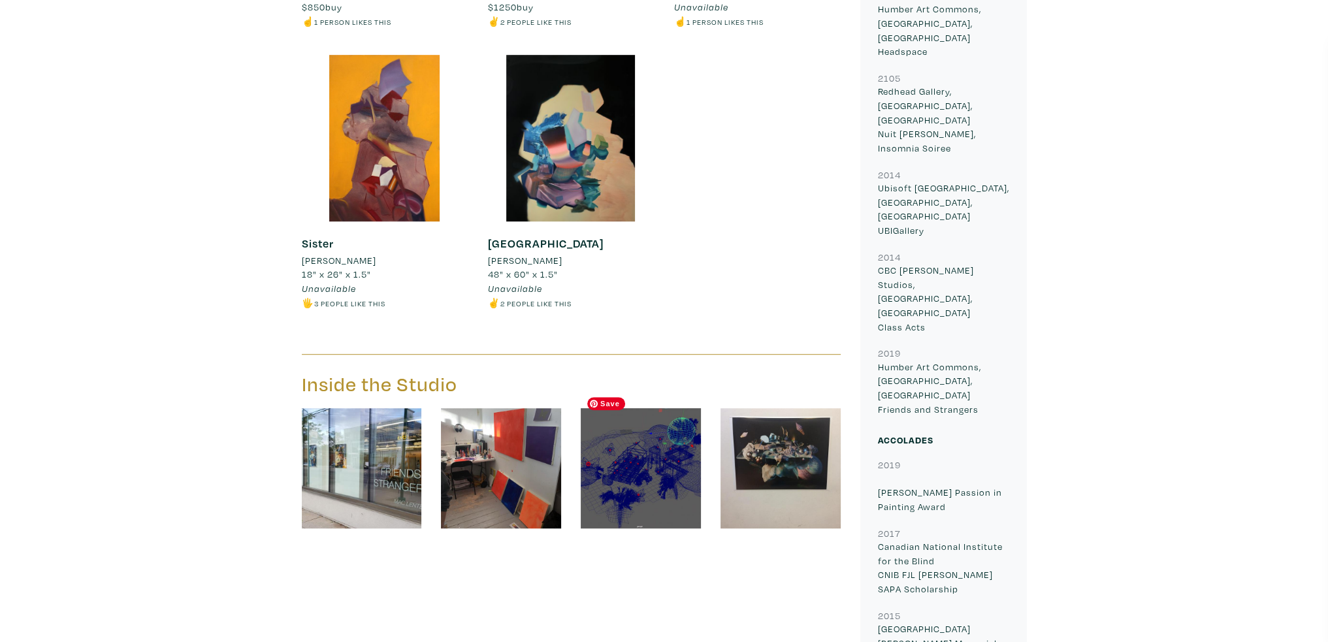
click at [655, 459] on img at bounding box center [641, 468] width 120 height 120
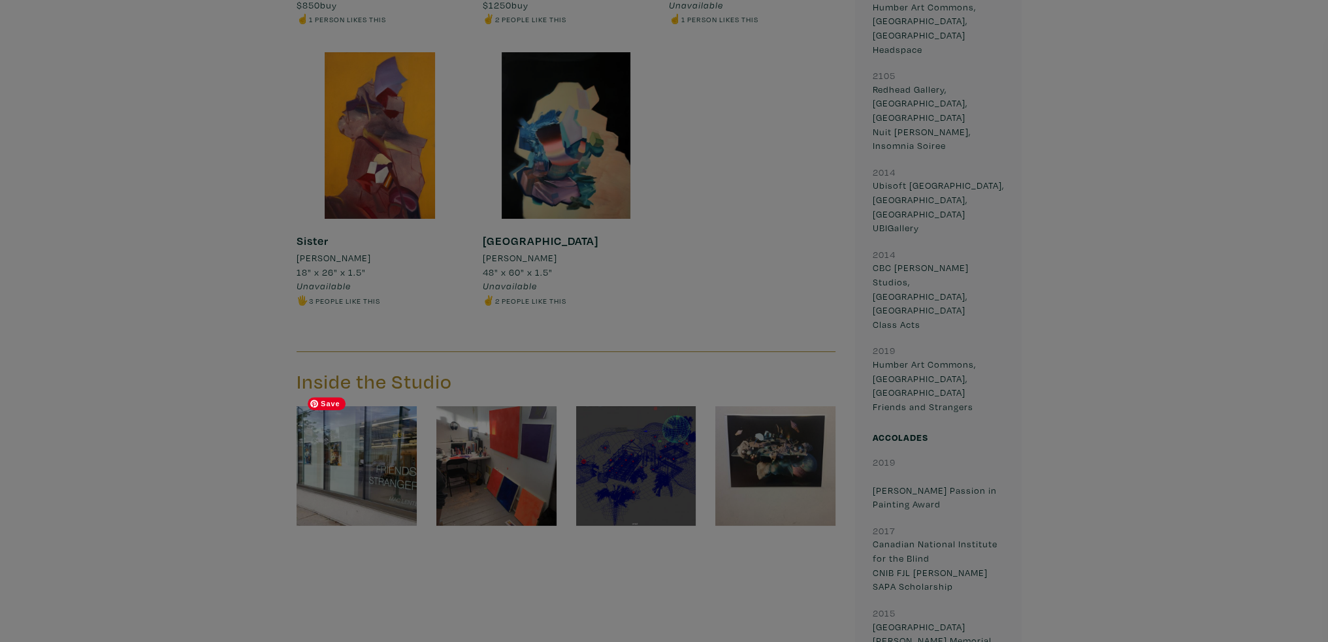
scroll to position [1048, 0]
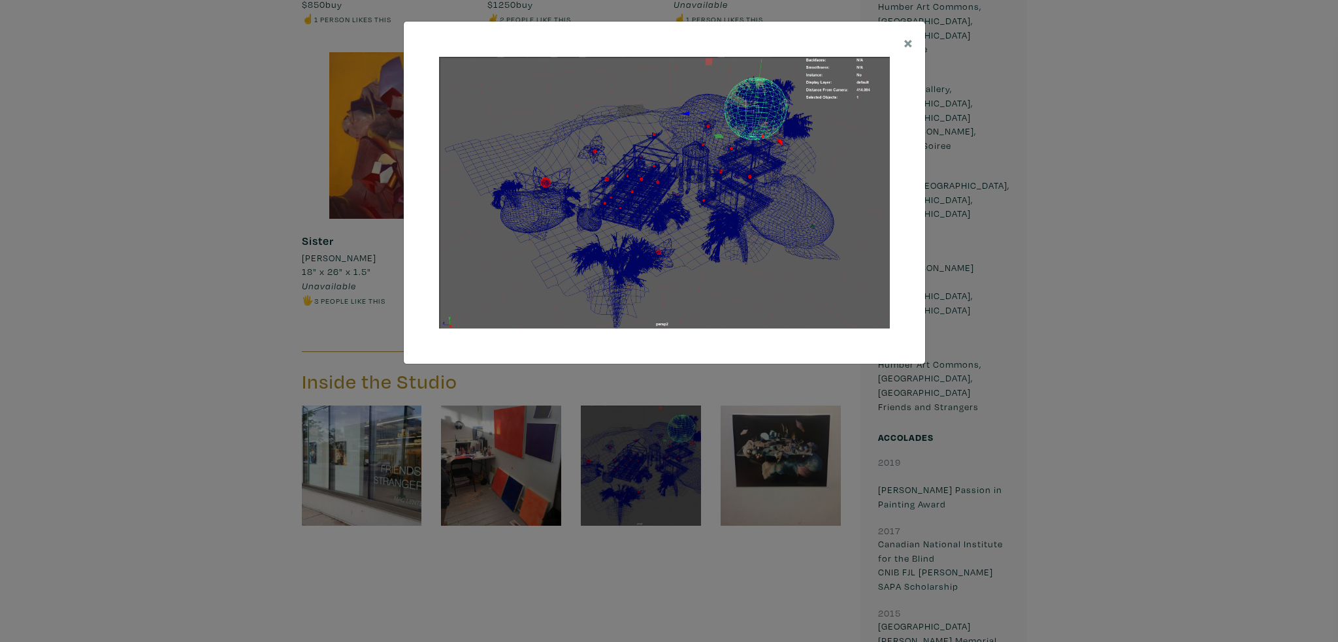
click at [280, 380] on div "× Save changes Close" at bounding box center [669, 321] width 1338 height 642
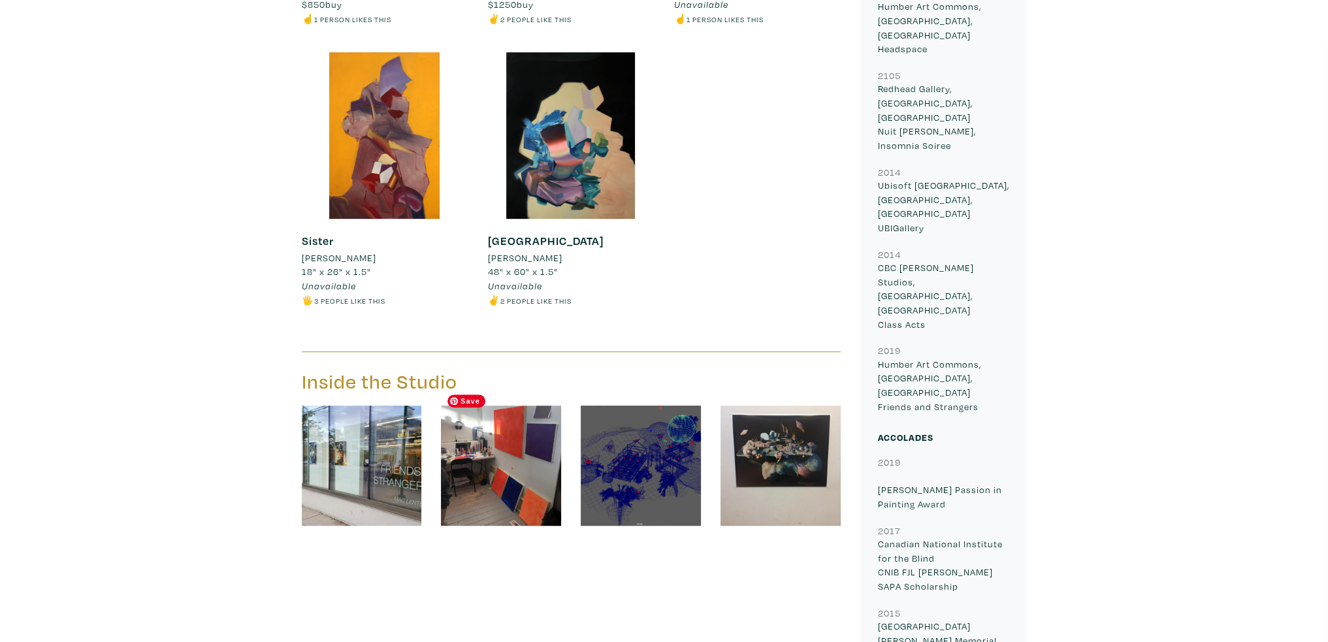
click at [479, 462] on img at bounding box center [501, 466] width 120 height 120
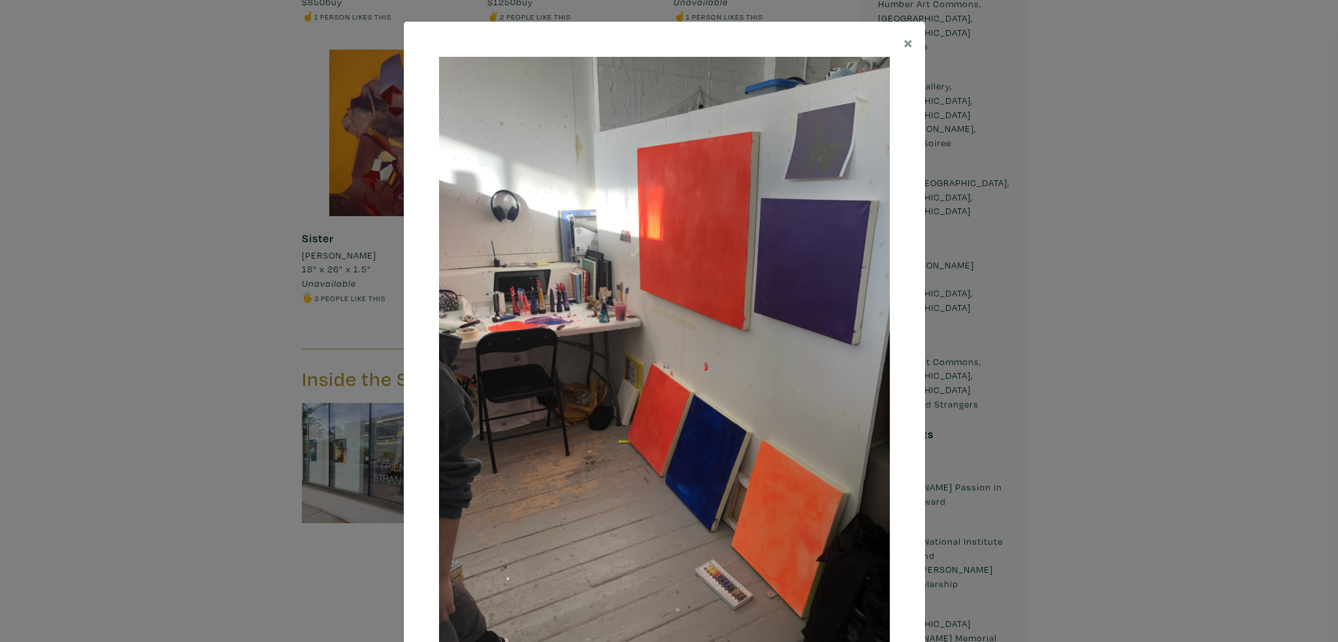
click at [262, 343] on div "× Save changes Close" at bounding box center [669, 321] width 1338 height 642
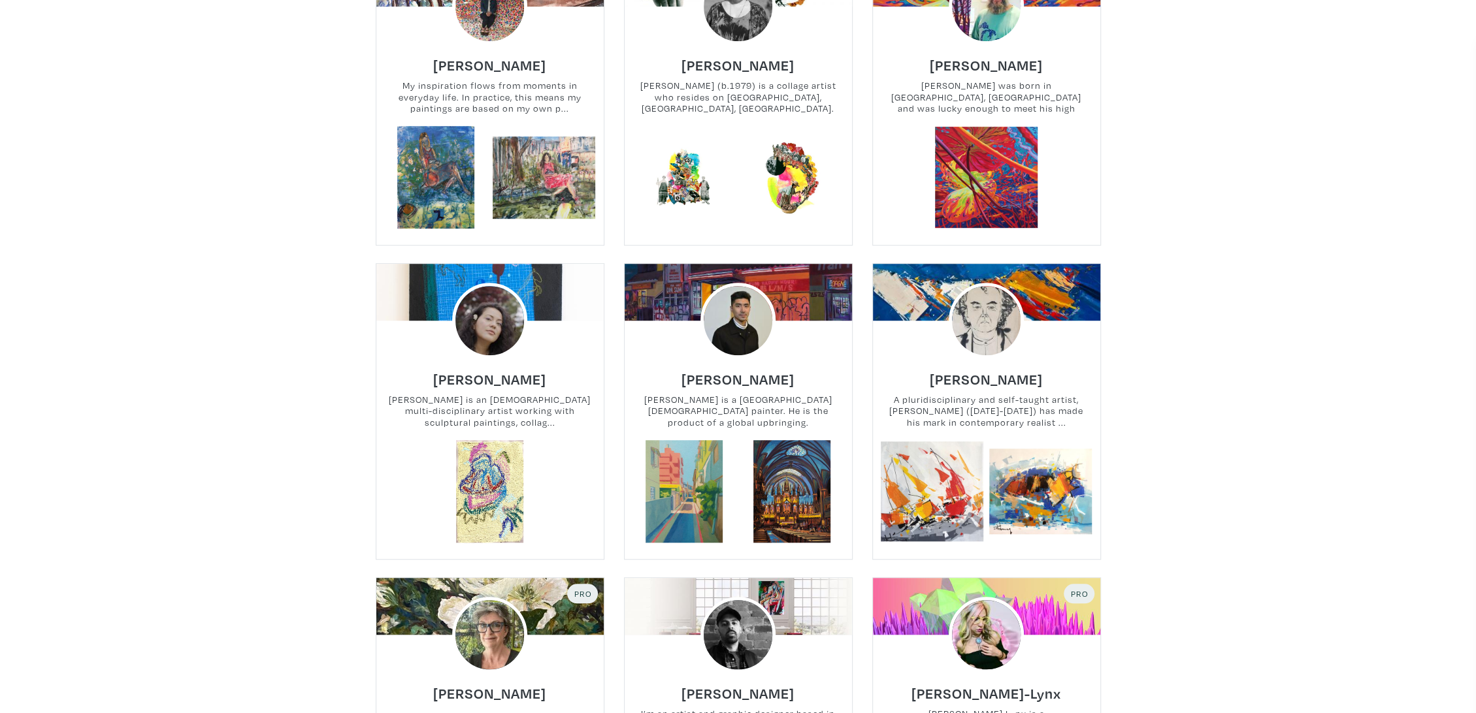
scroll to position [726, 0]
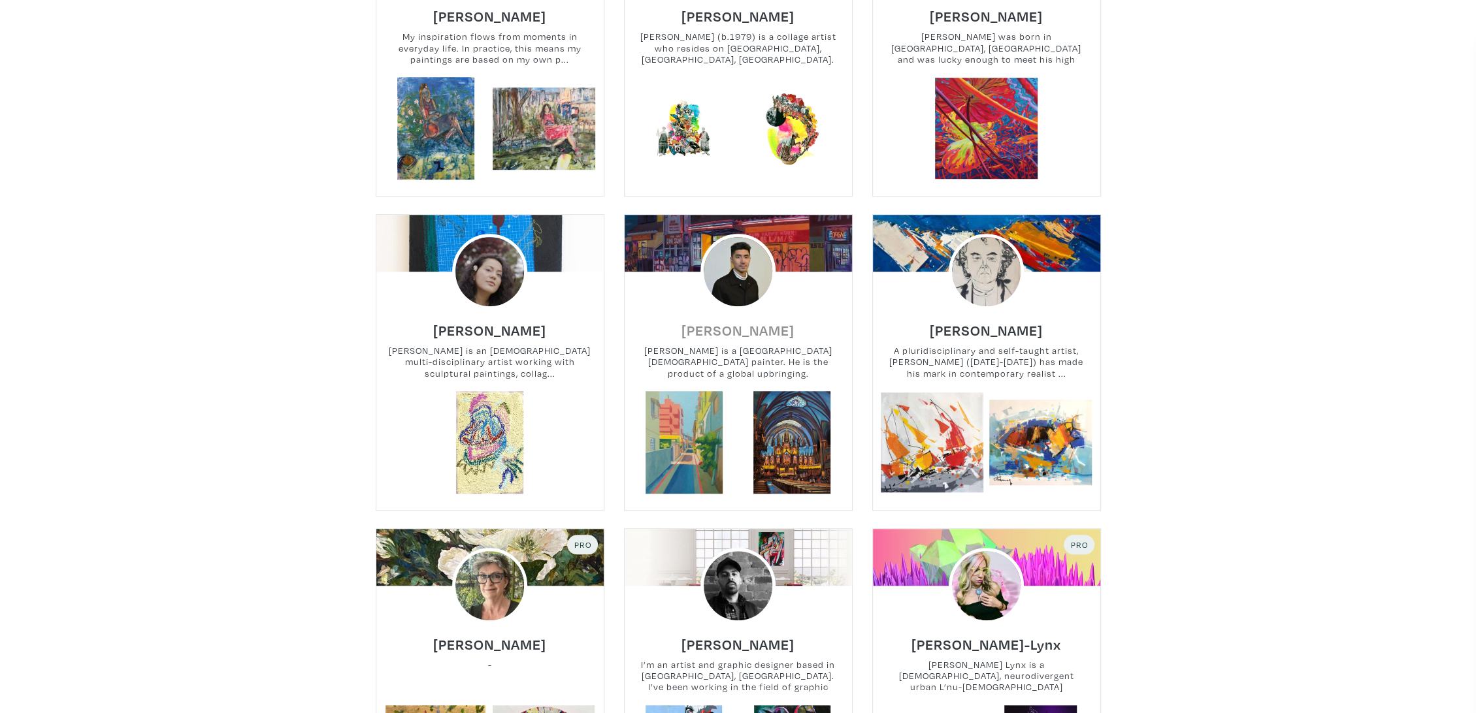
click at [745, 326] on h6 "[PERSON_NAME]" at bounding box center [737, 330] width 113 height 18
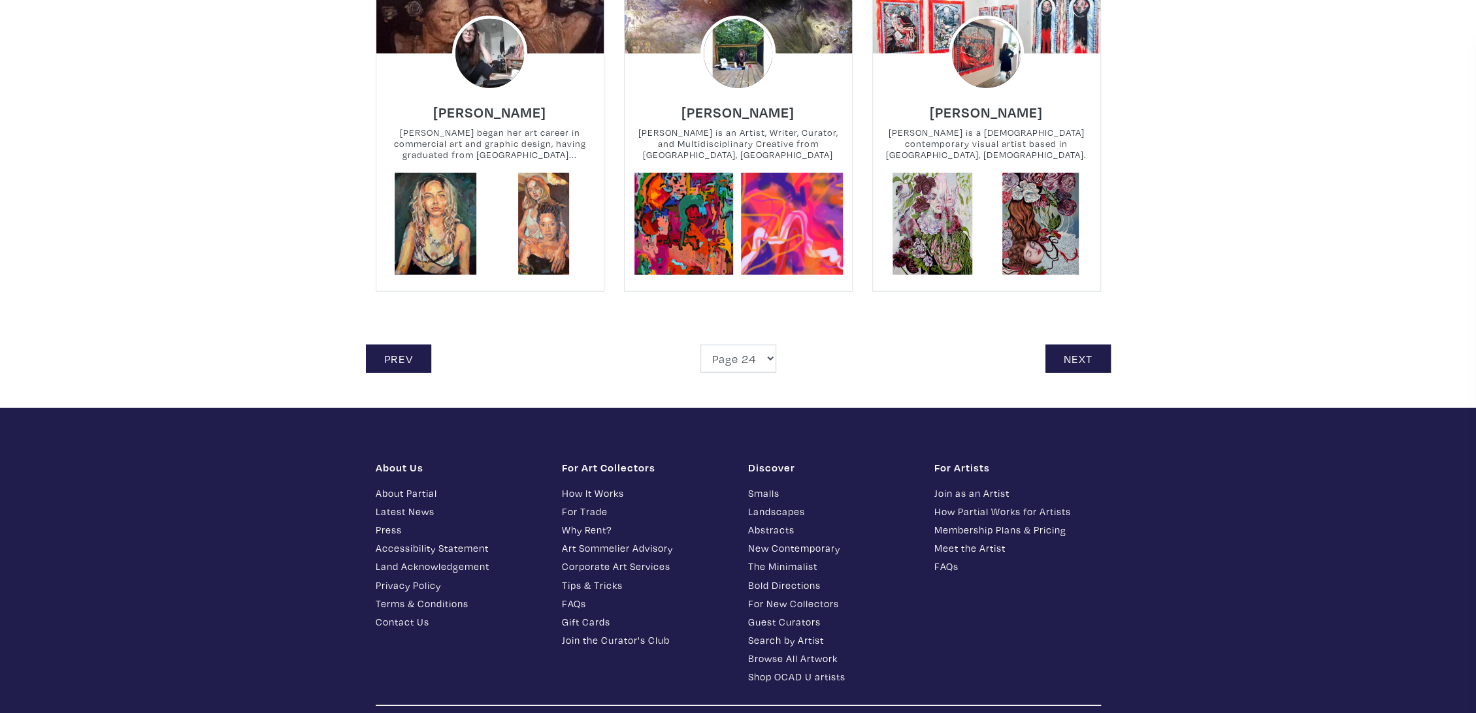
scroll to position [2831, 0]
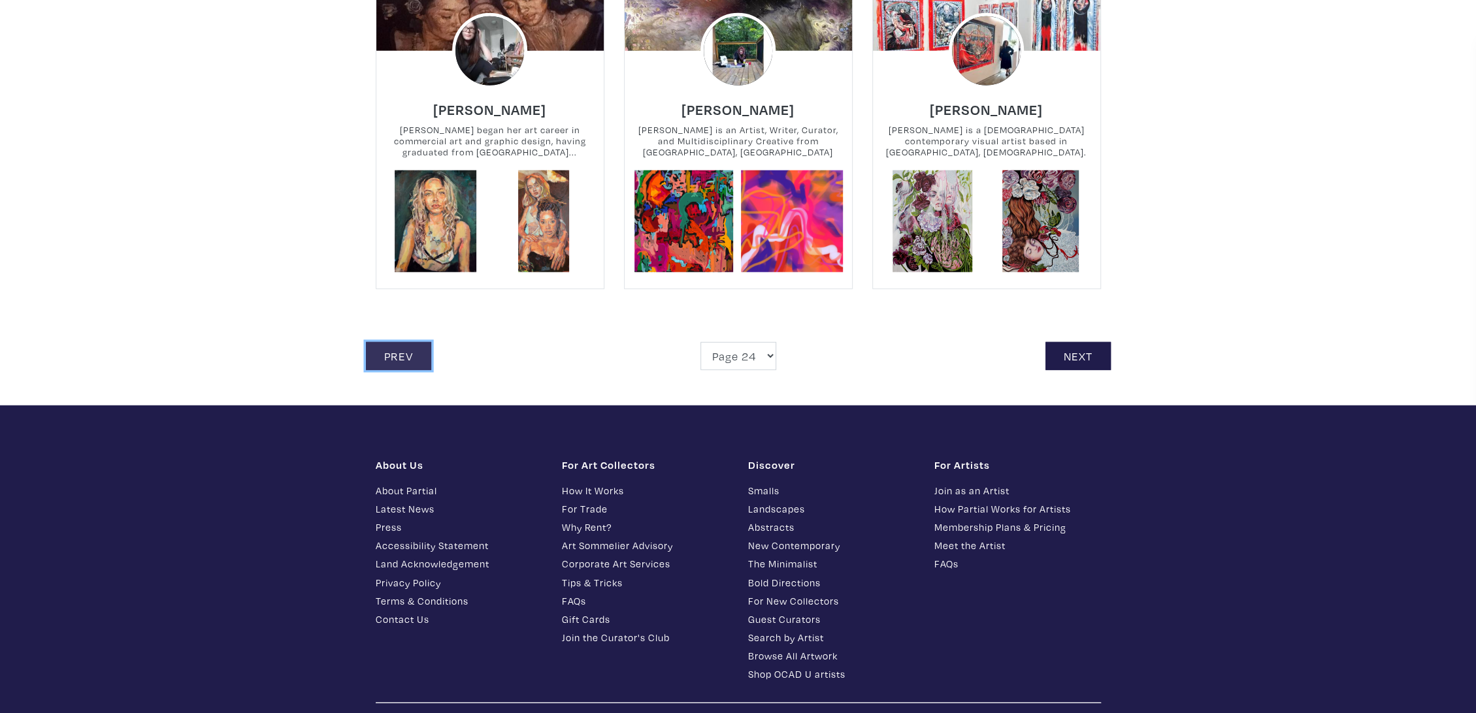
click at [404, 361] on link "Prev" at bounding box center [398, 356] width 65 height 28
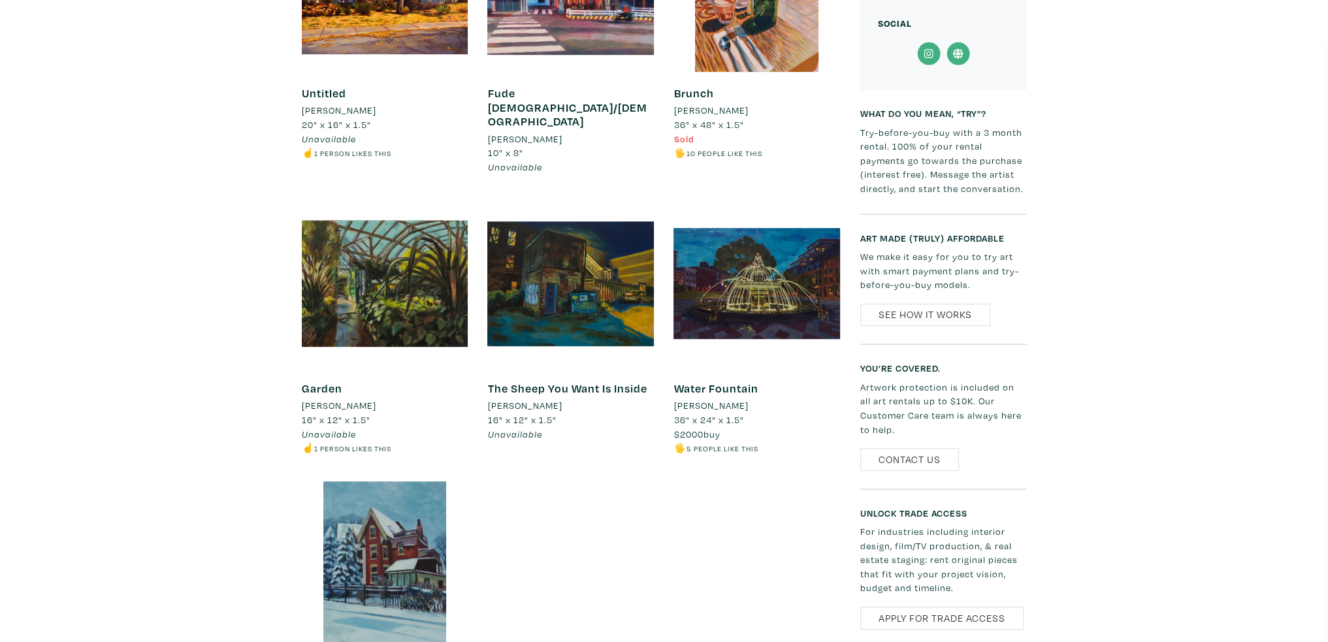
scroll to position [1176, 0]
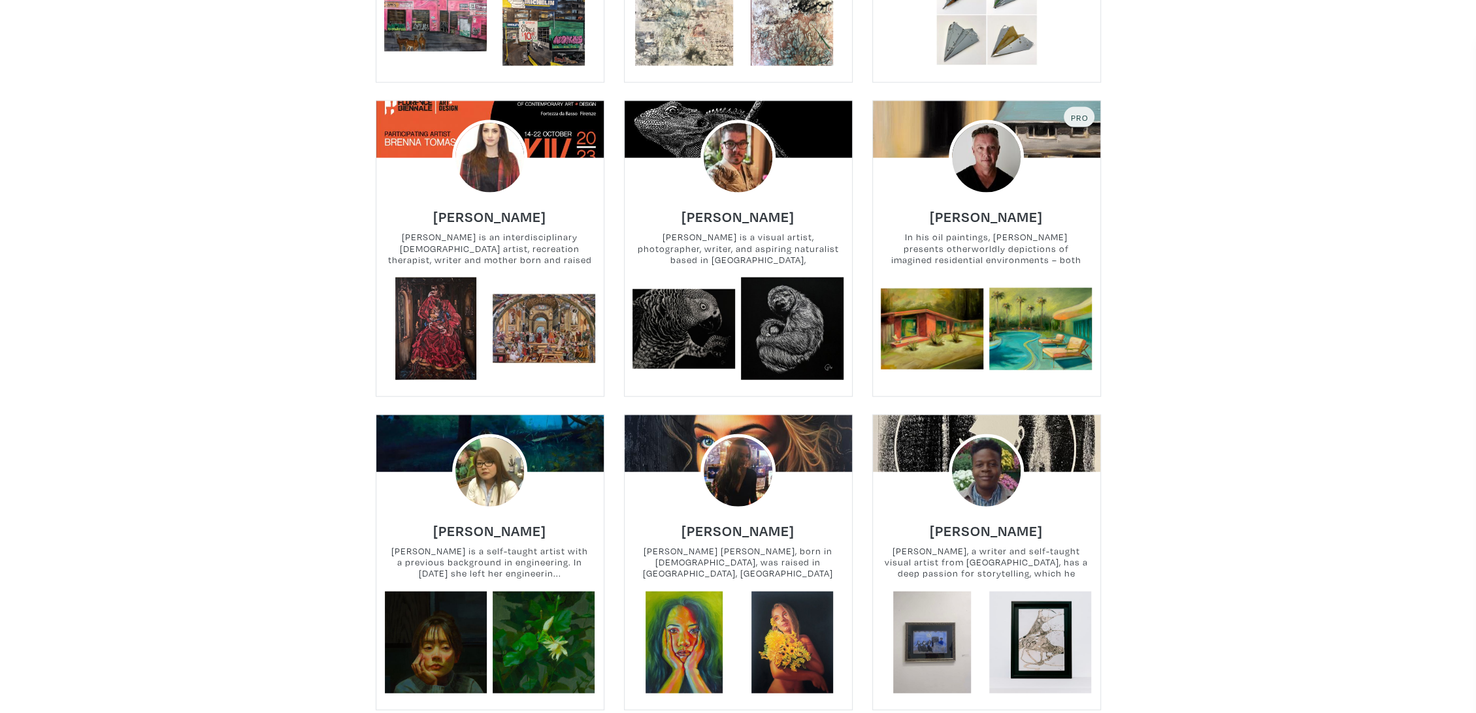
scroll to position [2613, 0]
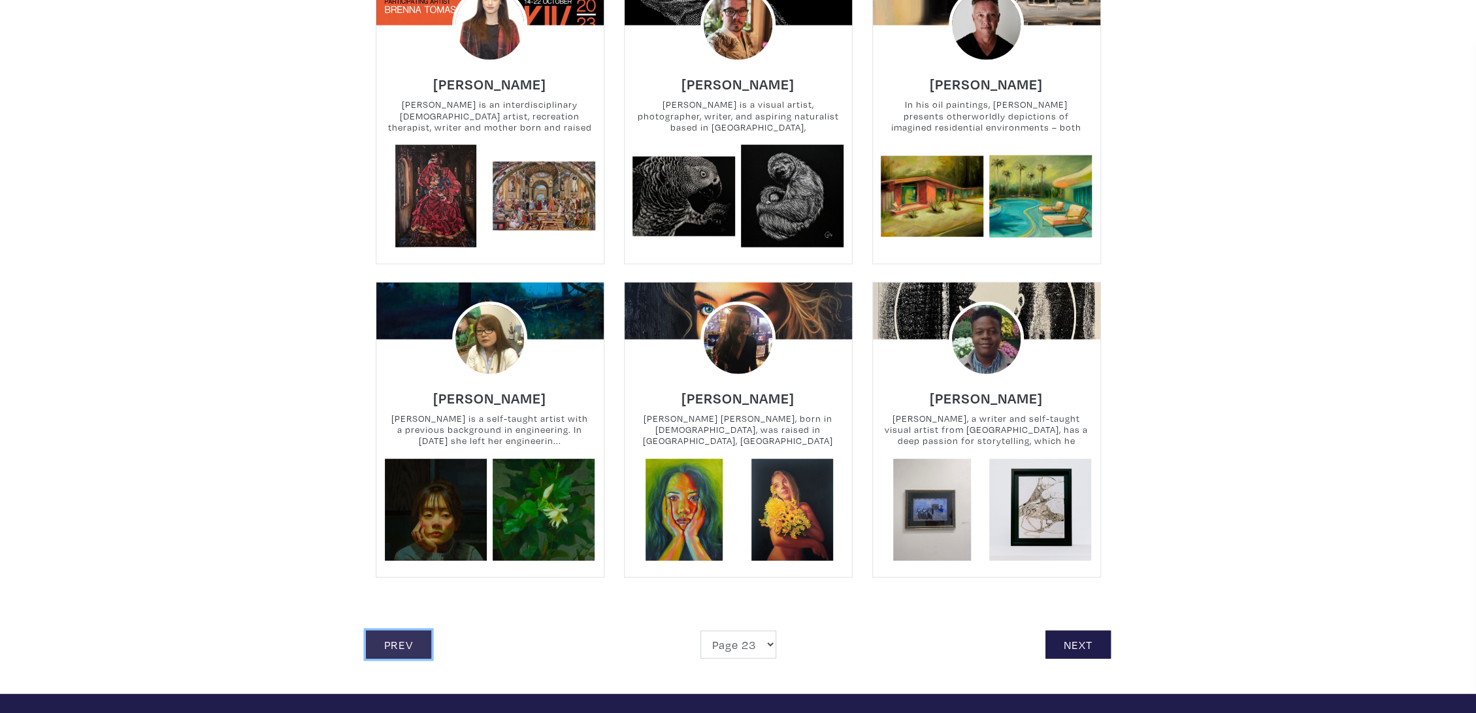
click at [410, 634] on link "Prev" at bounding box center [398, 645] width 65 height 28
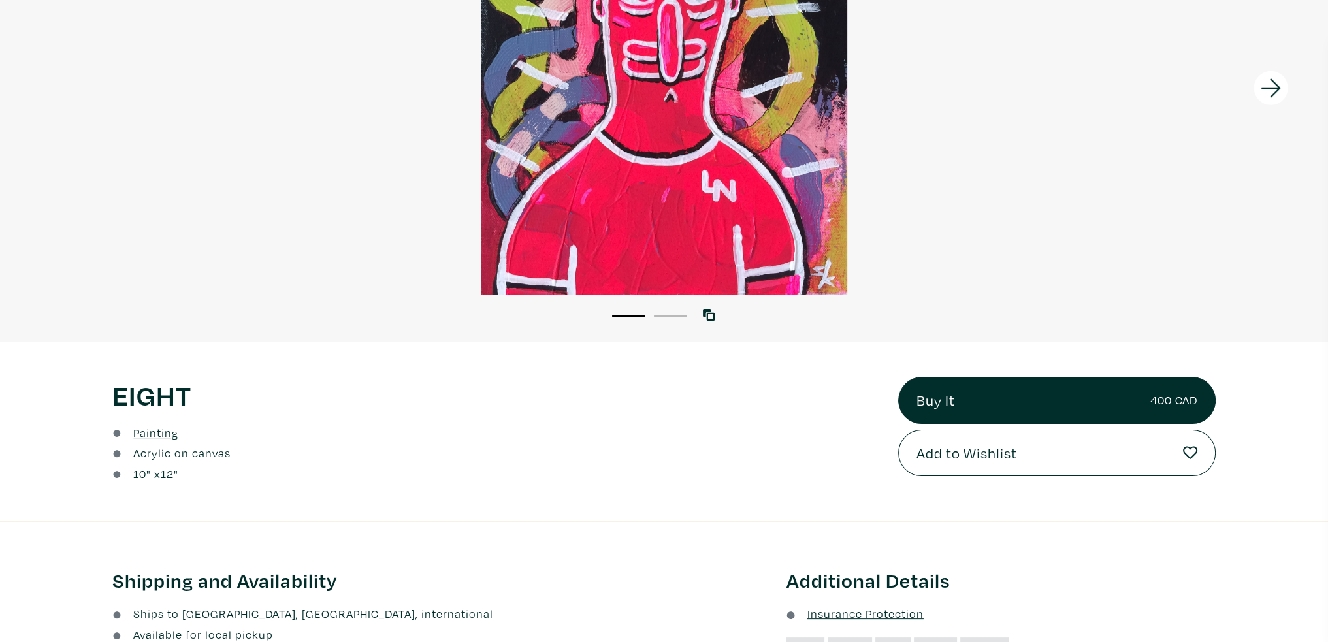
scroll to position [327, 0]
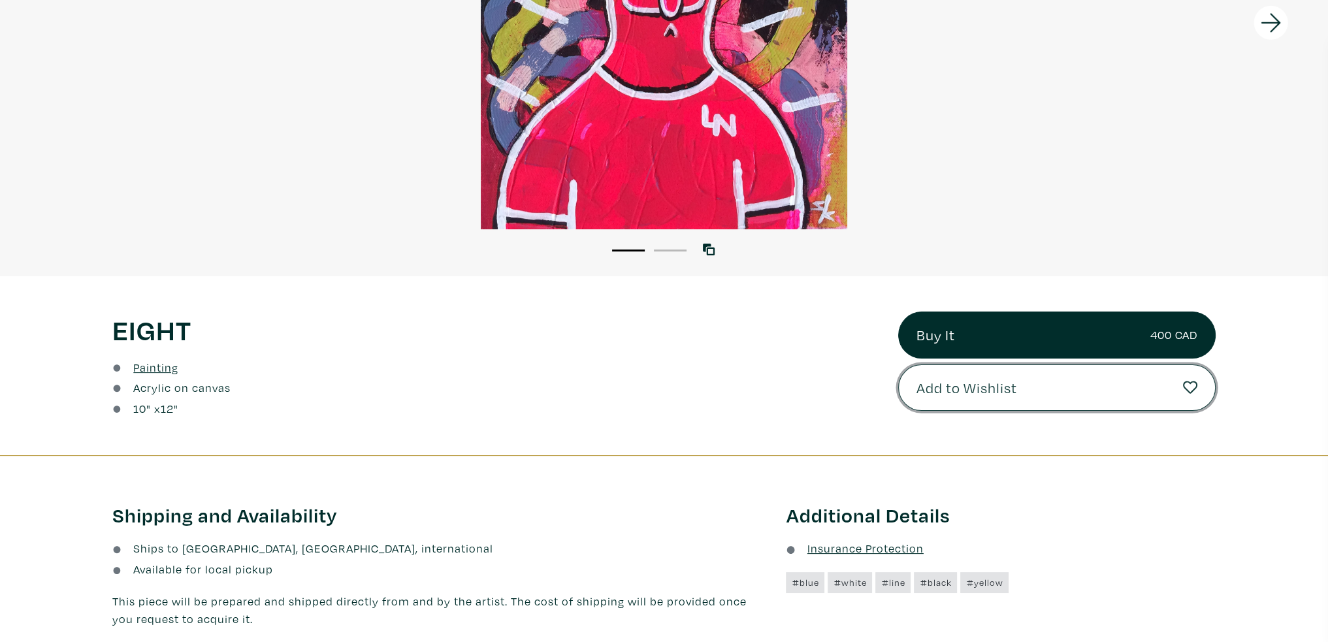
click at [1040, 384] on button "Add to Wishlist" at bounding box center [1057, 388] width 318 height 47
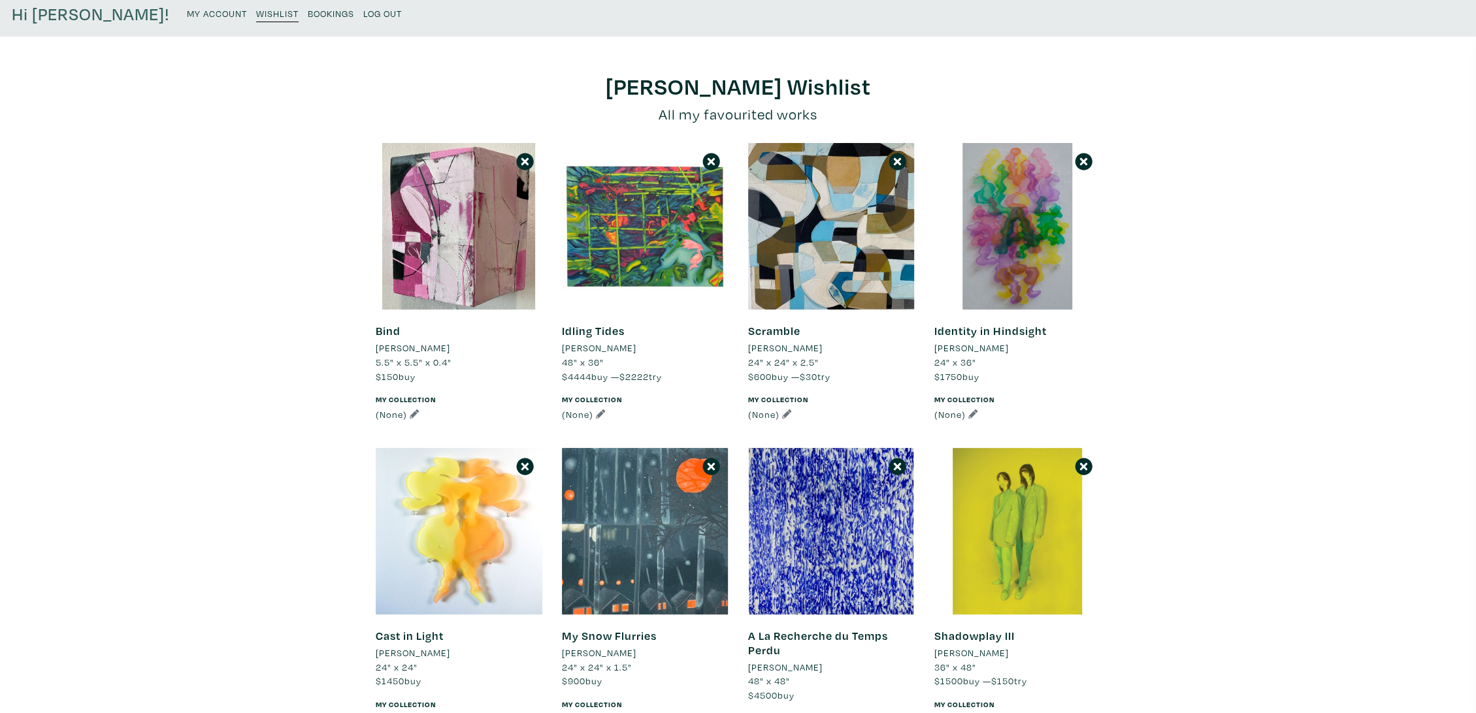
scroll to position [73, 0]
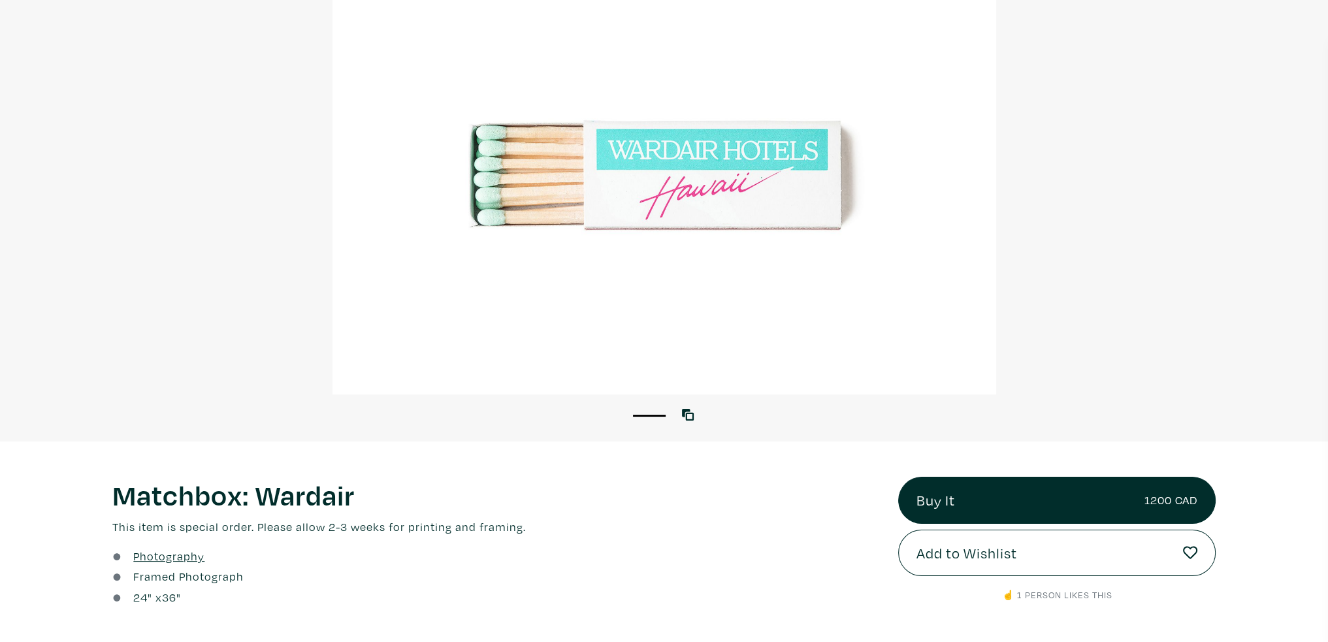
scroll to position [196, 0]
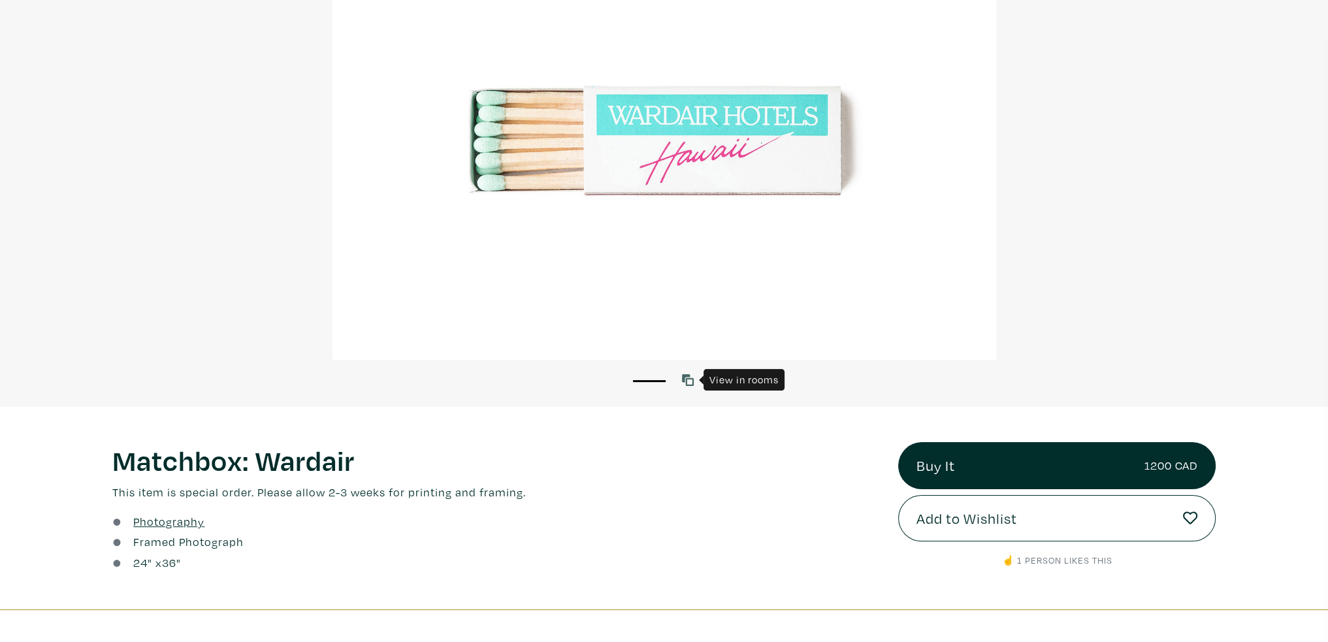
click at [695, 373] on link at bounding box center [691, 381] width 18 height 18
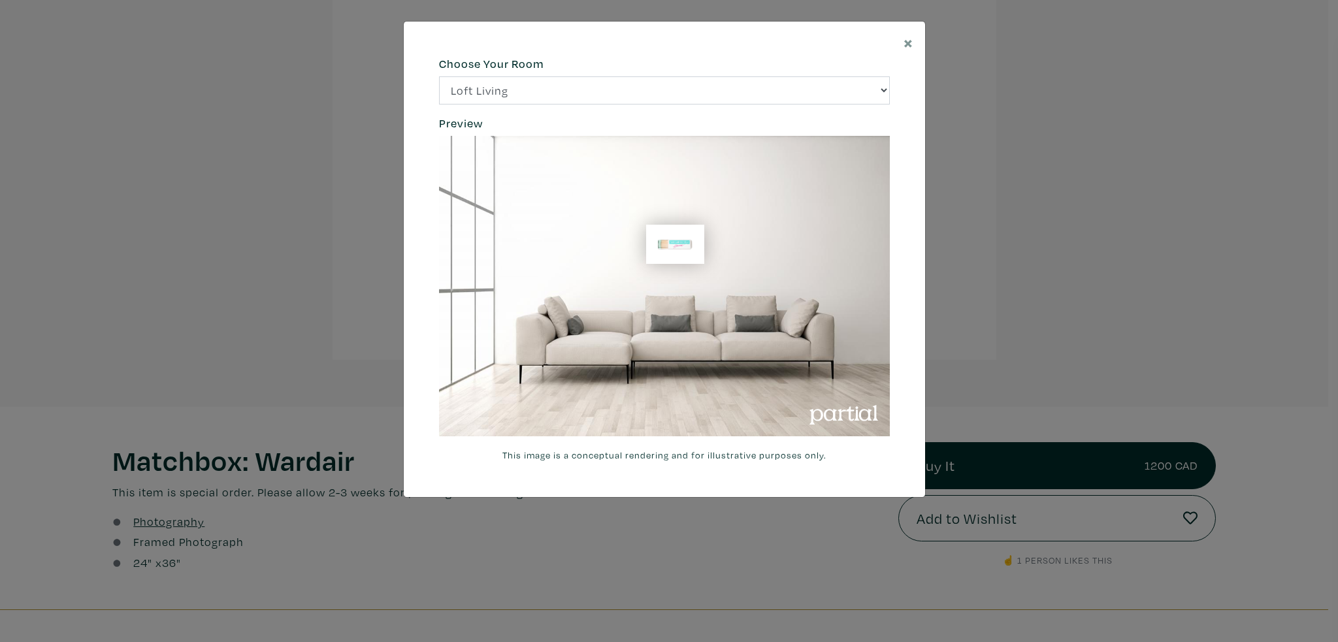
click at [320, 247] on div "× 664c6a6d6e3476504e6b79362f4172494552756f69424f306573337867644a4961614a537a457…" at bounding box center [669, 321] width 1338 height 642
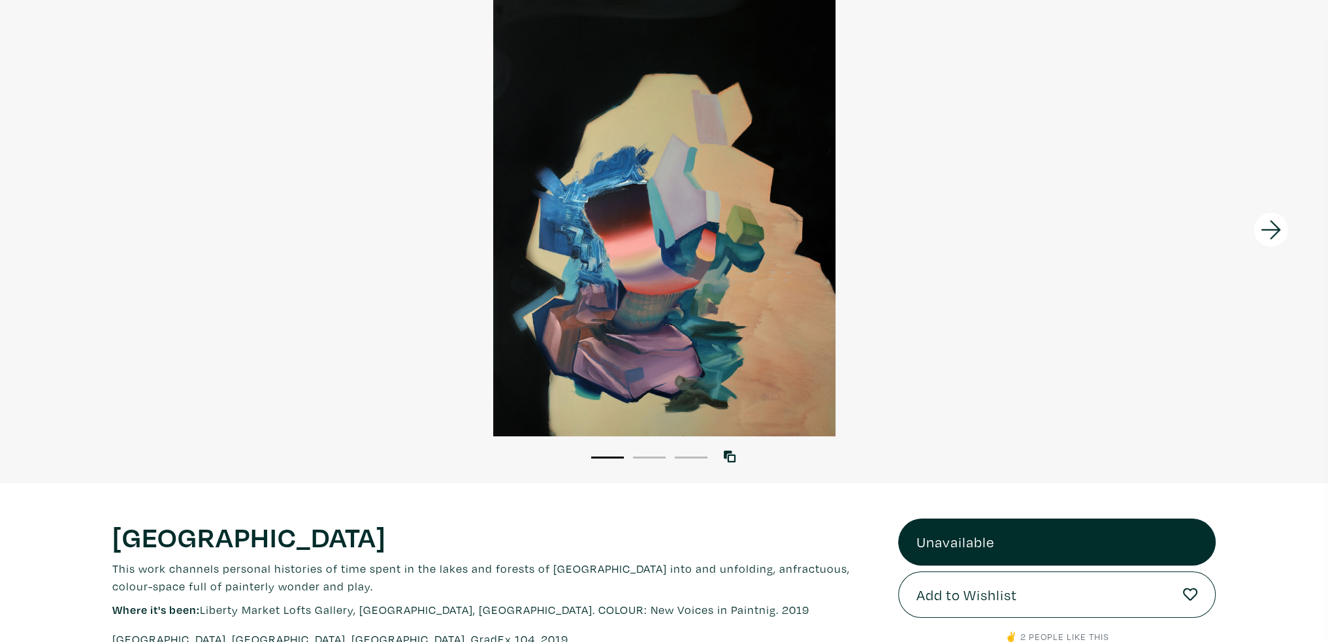
scroll to position [131, 0]
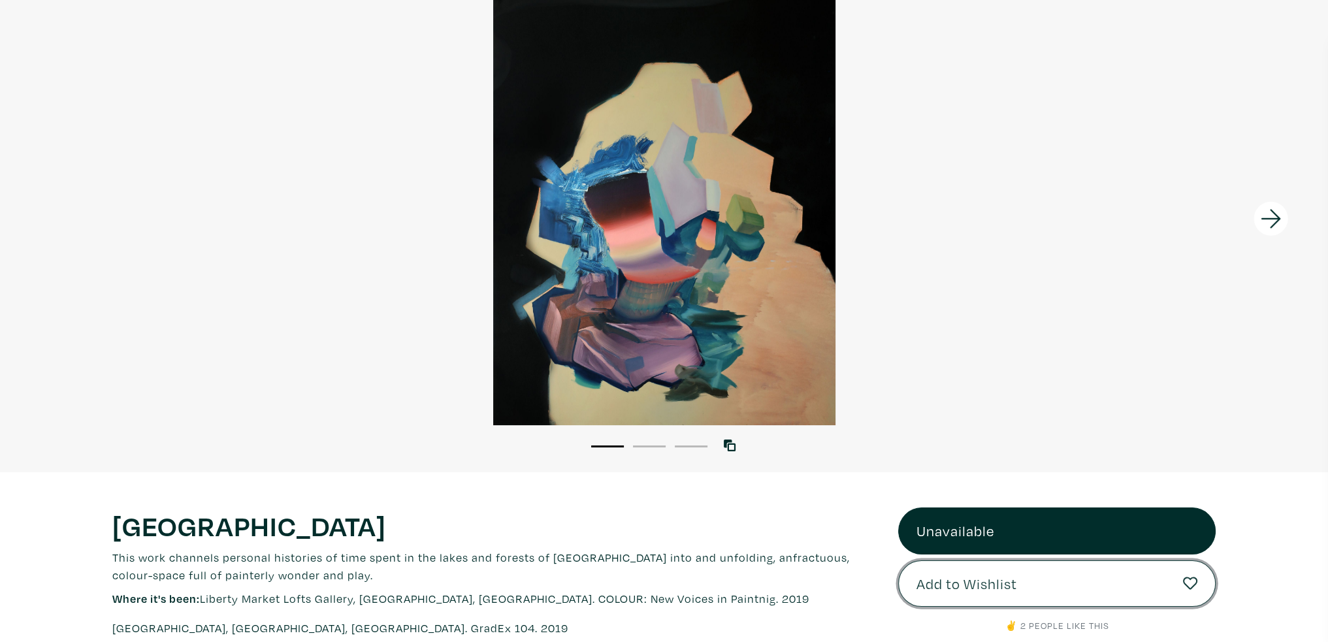
click at [1038, 587] on button "Add to Wishlist" at bounding box center [1057, 584] width 318 height 47
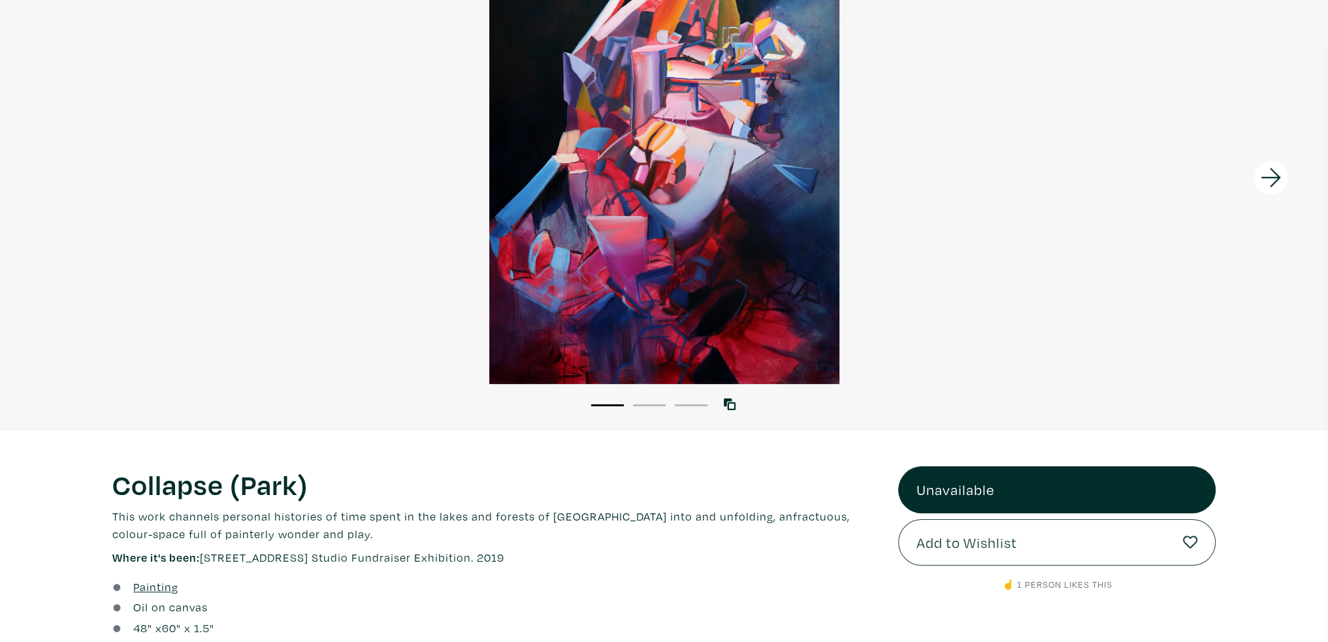
scroll to position [196, 0]
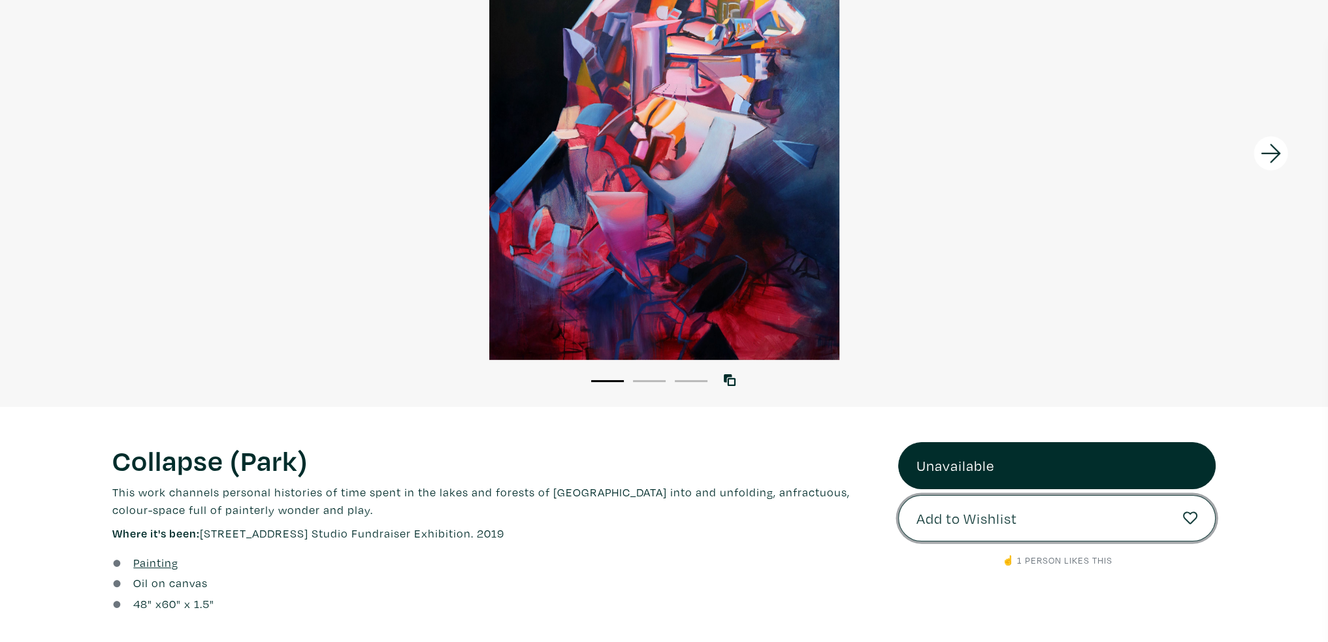
click at [994, 512] on span "Add to Wishlist" at bounding box center [967, 519] width 101 height 22
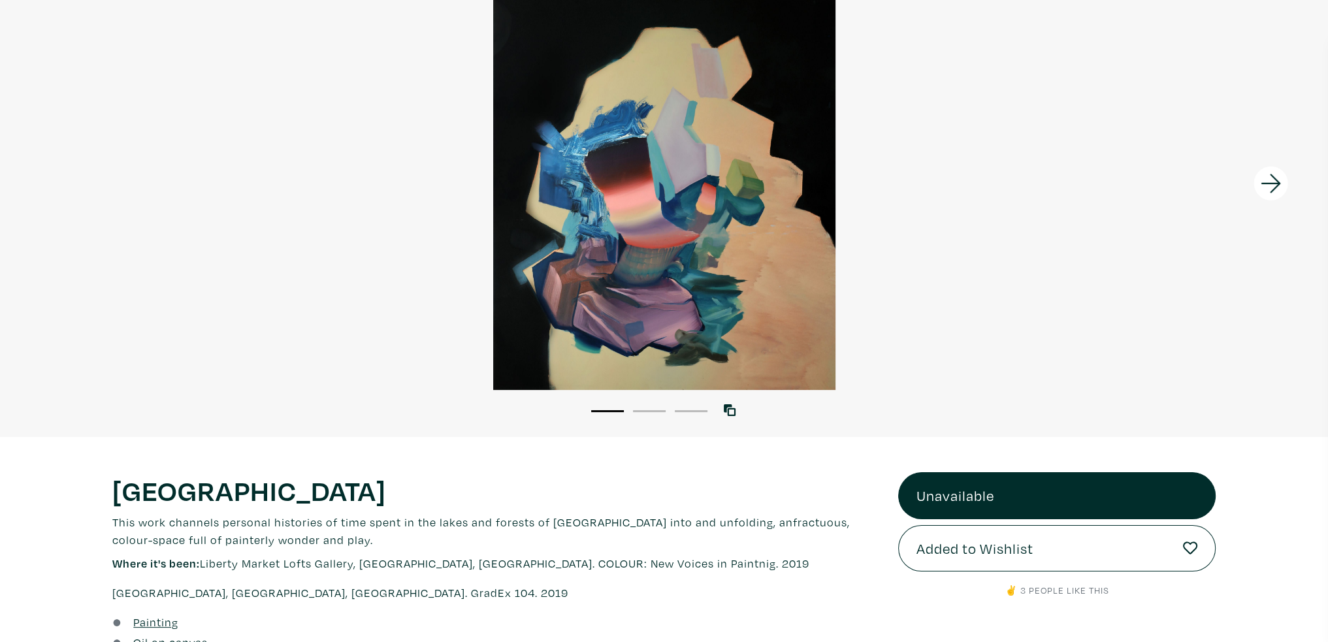
scroll to position [261, 0]
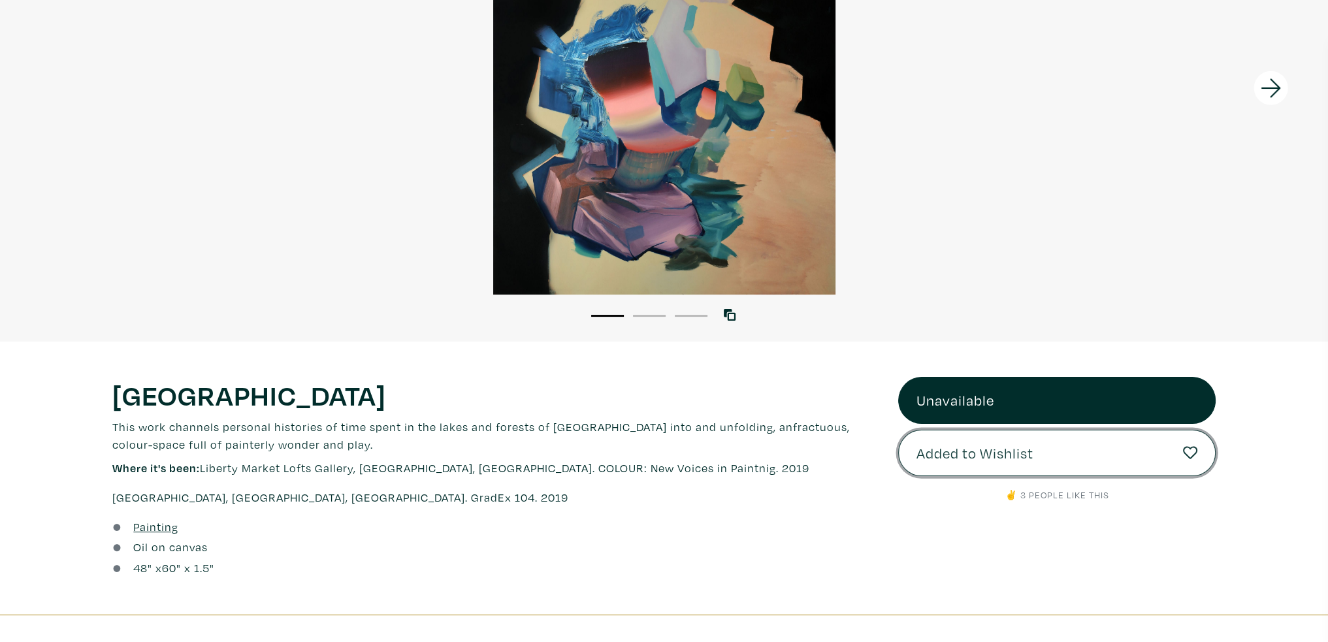
click at [1006, 456] on span "Added to Wishlist" at bounding box center [975, 453] width 117 height 22
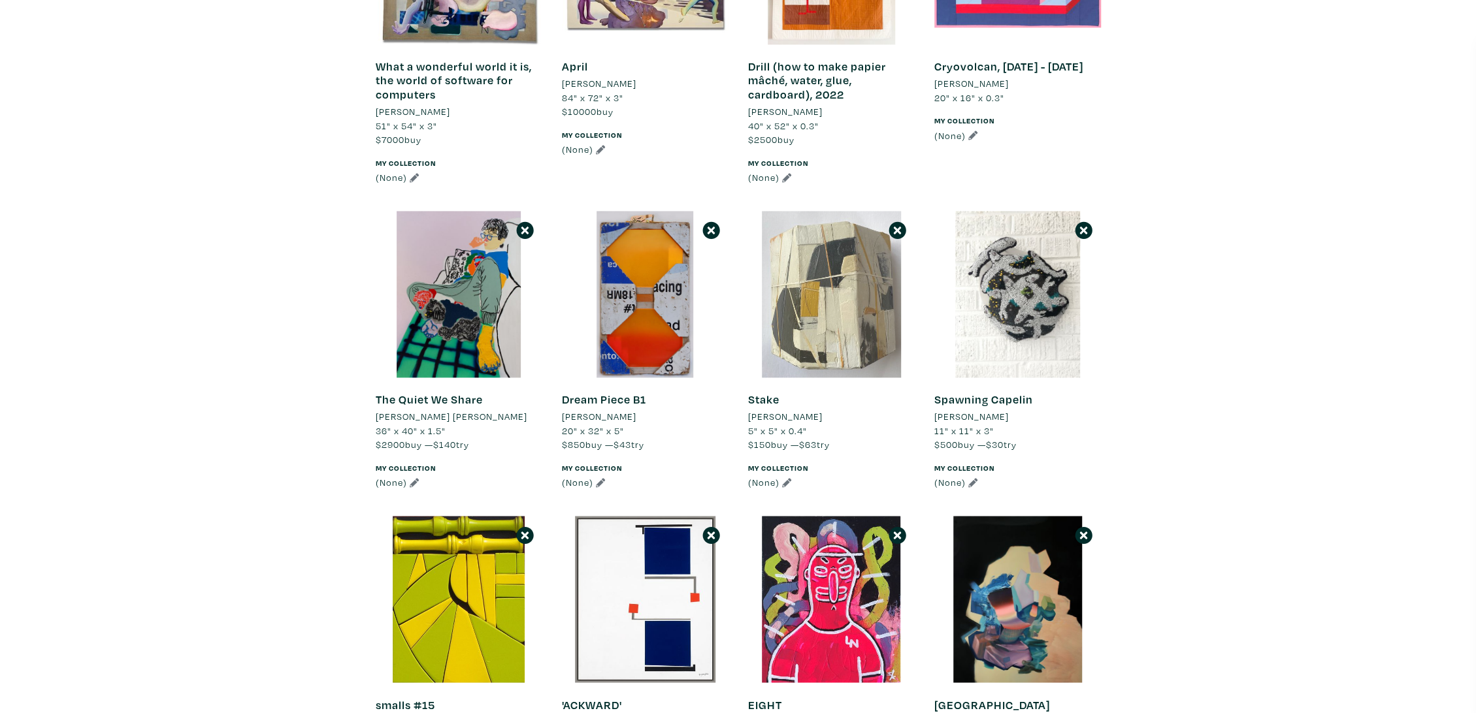
scroll to position [1524, 0]
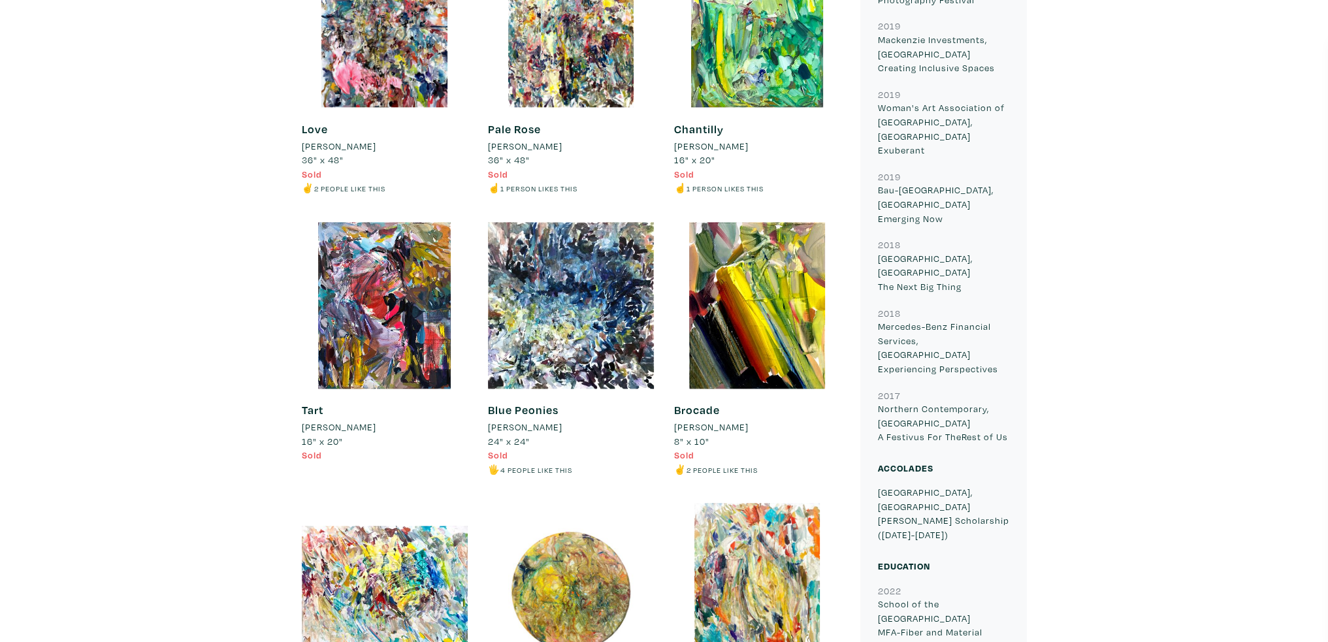
scroll to position [2679, 0]
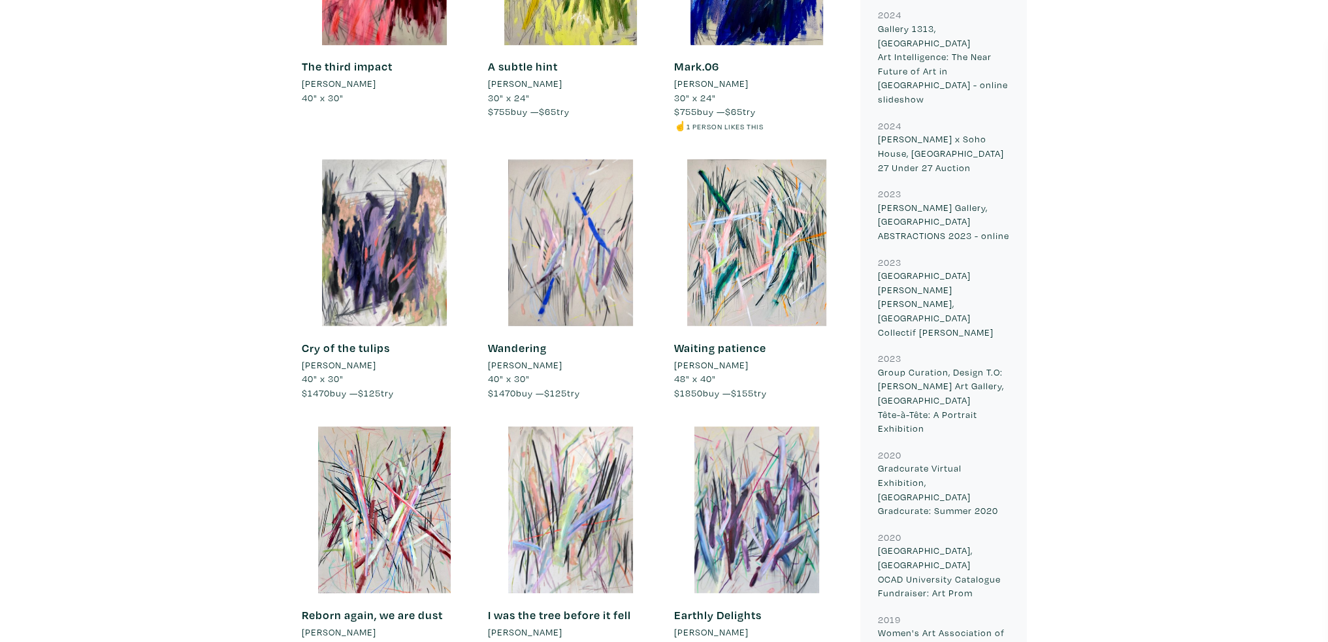
scroll to position [1045, 0]
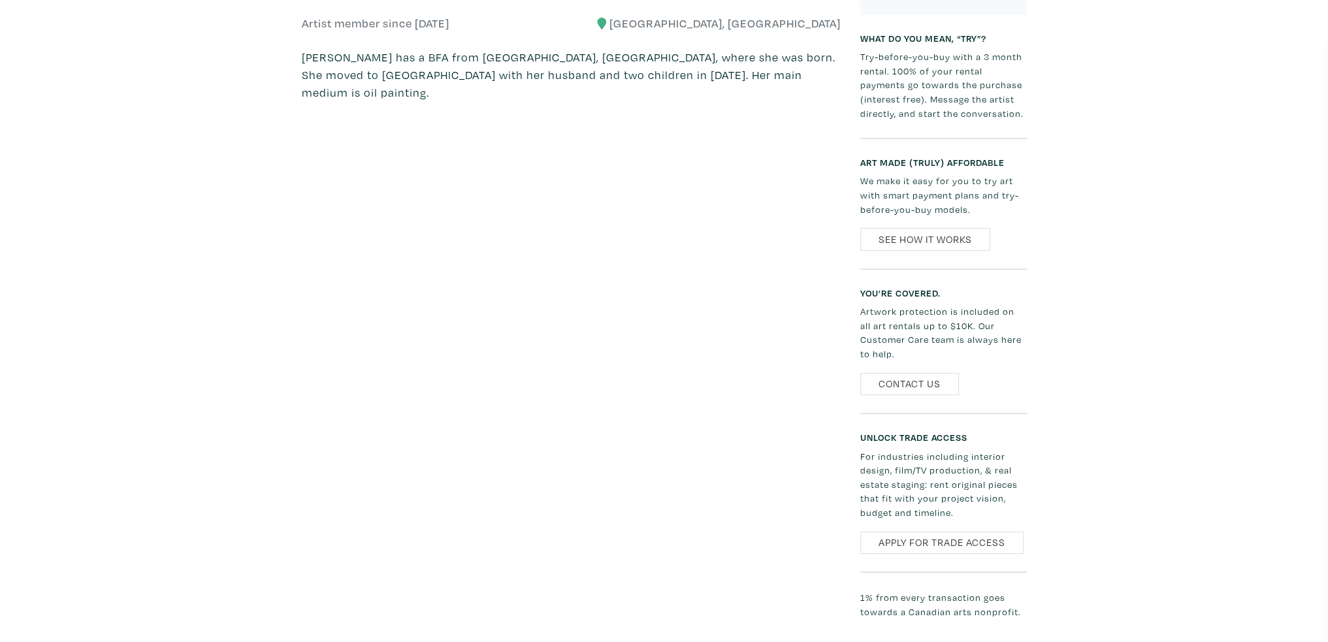
scroll to position [523, 0]
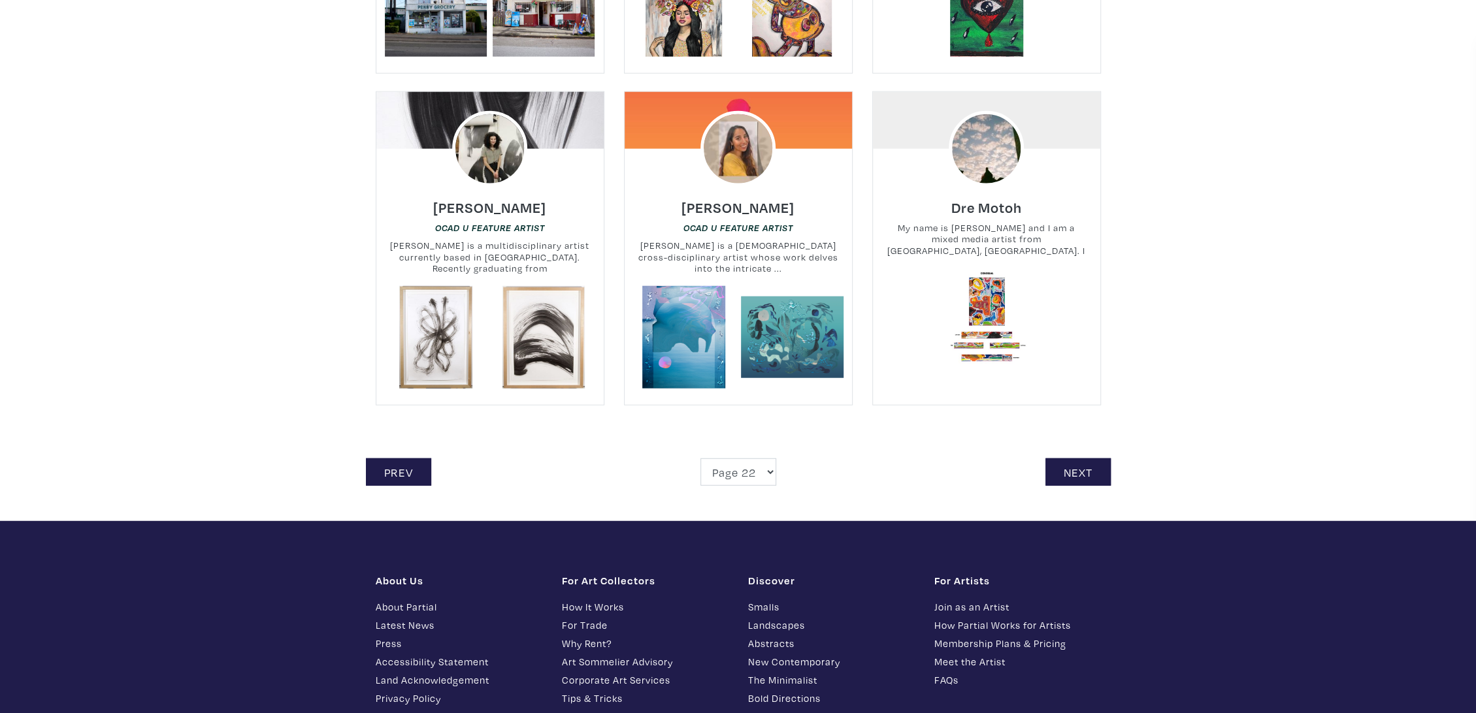
scroll to position [2831, 0]
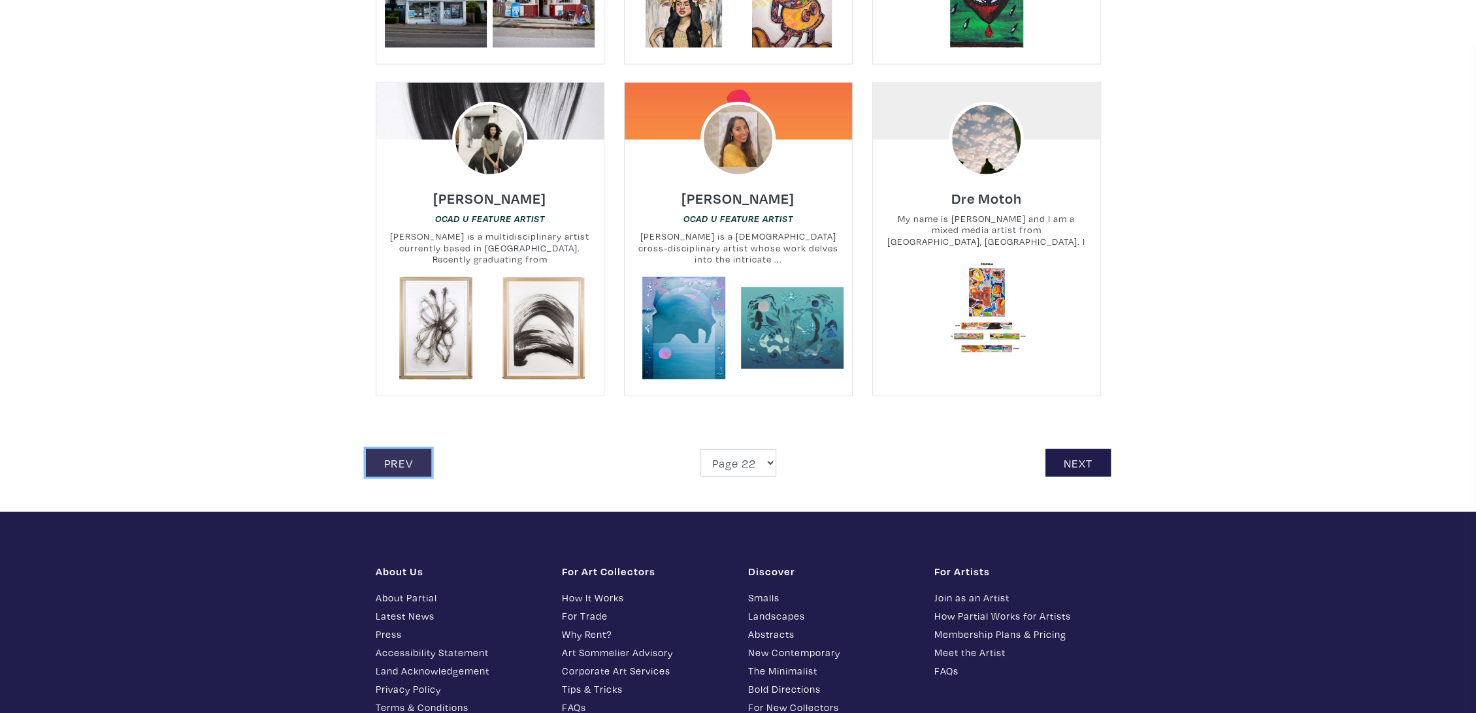
click at [397, 463] on link "Prev" at bounding box center [398, 464] width 65 height 28
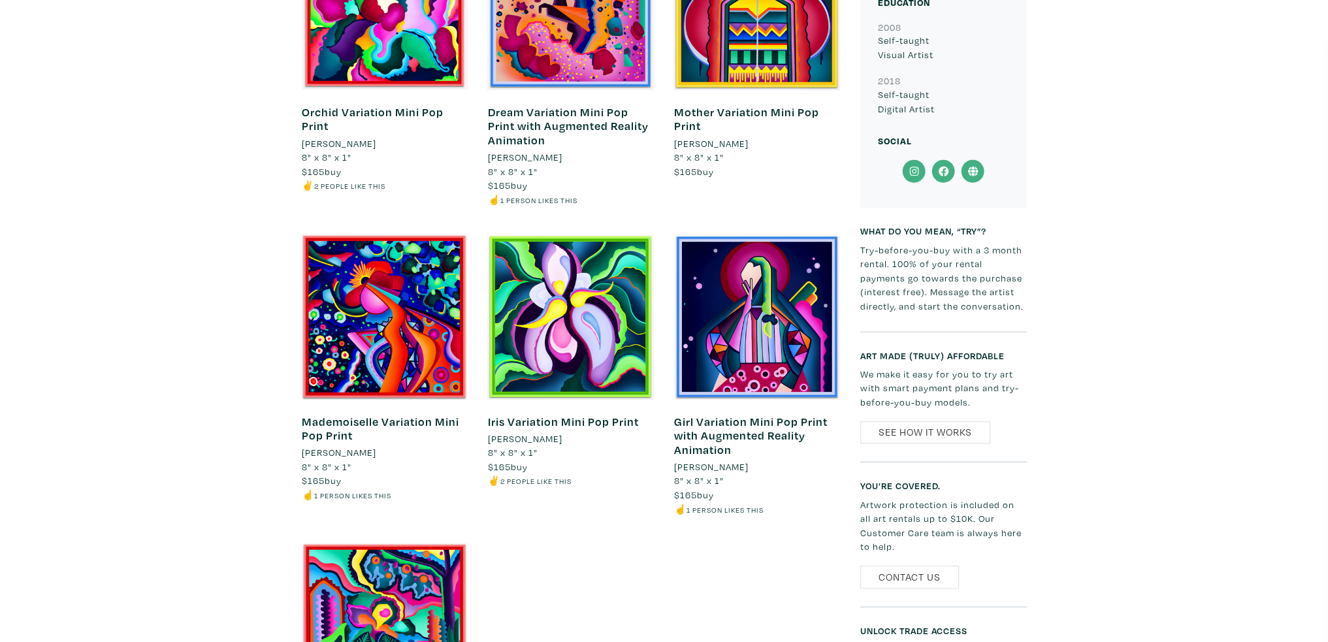
scroll to position [1633, 0]
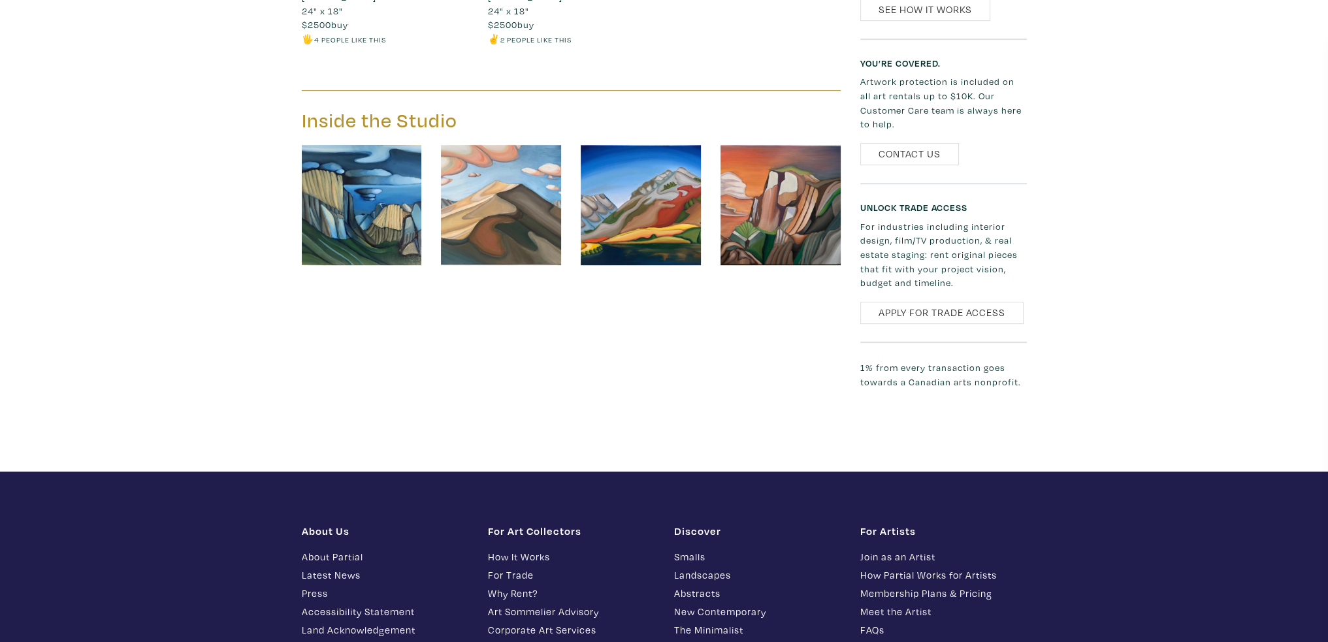
scroll to position [1045, 0]
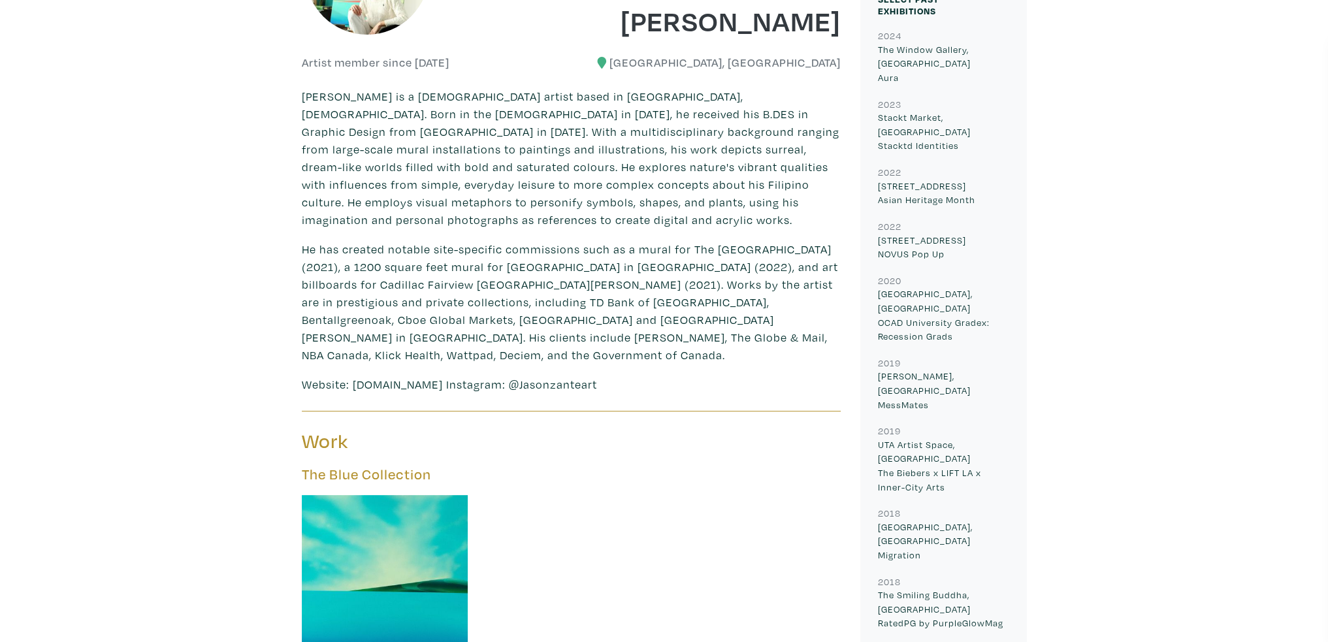
scroll to position [523, 0]
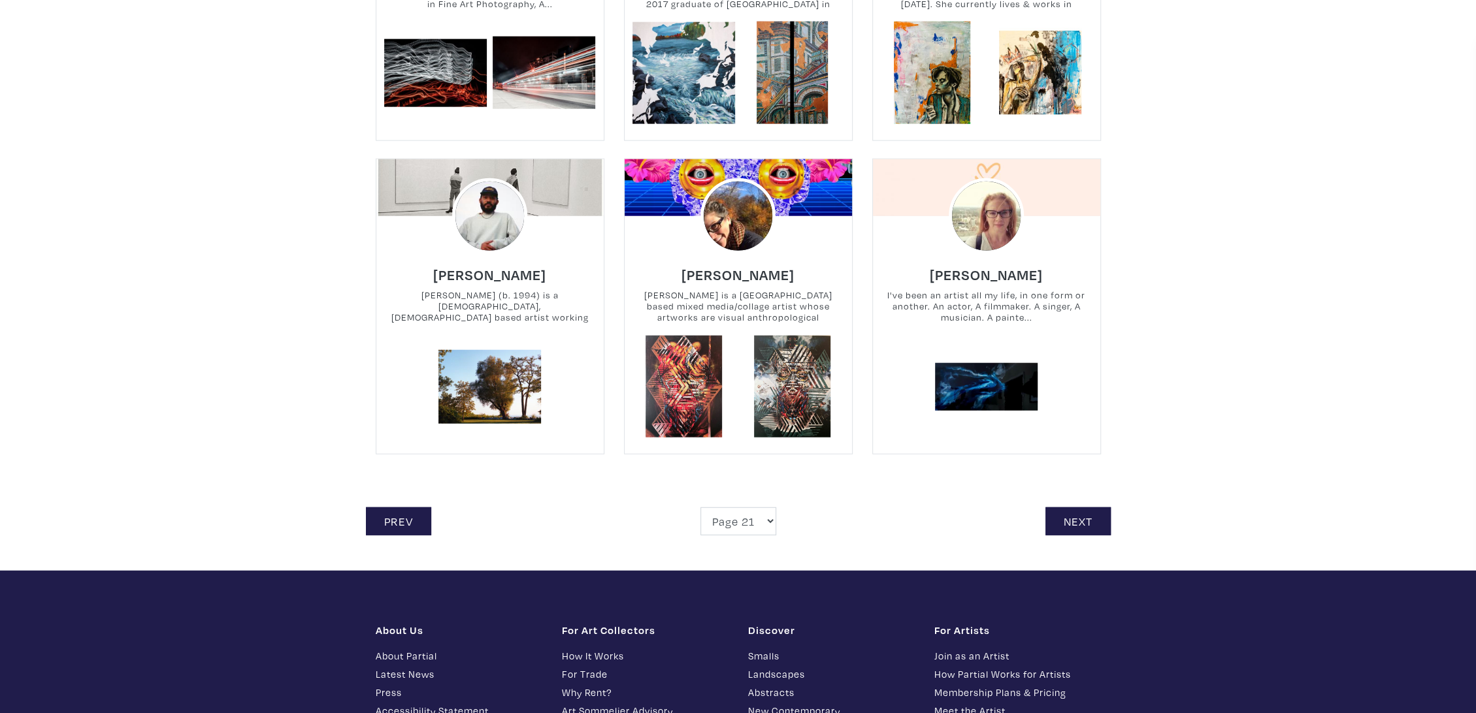
scroll to position [2759, 0]
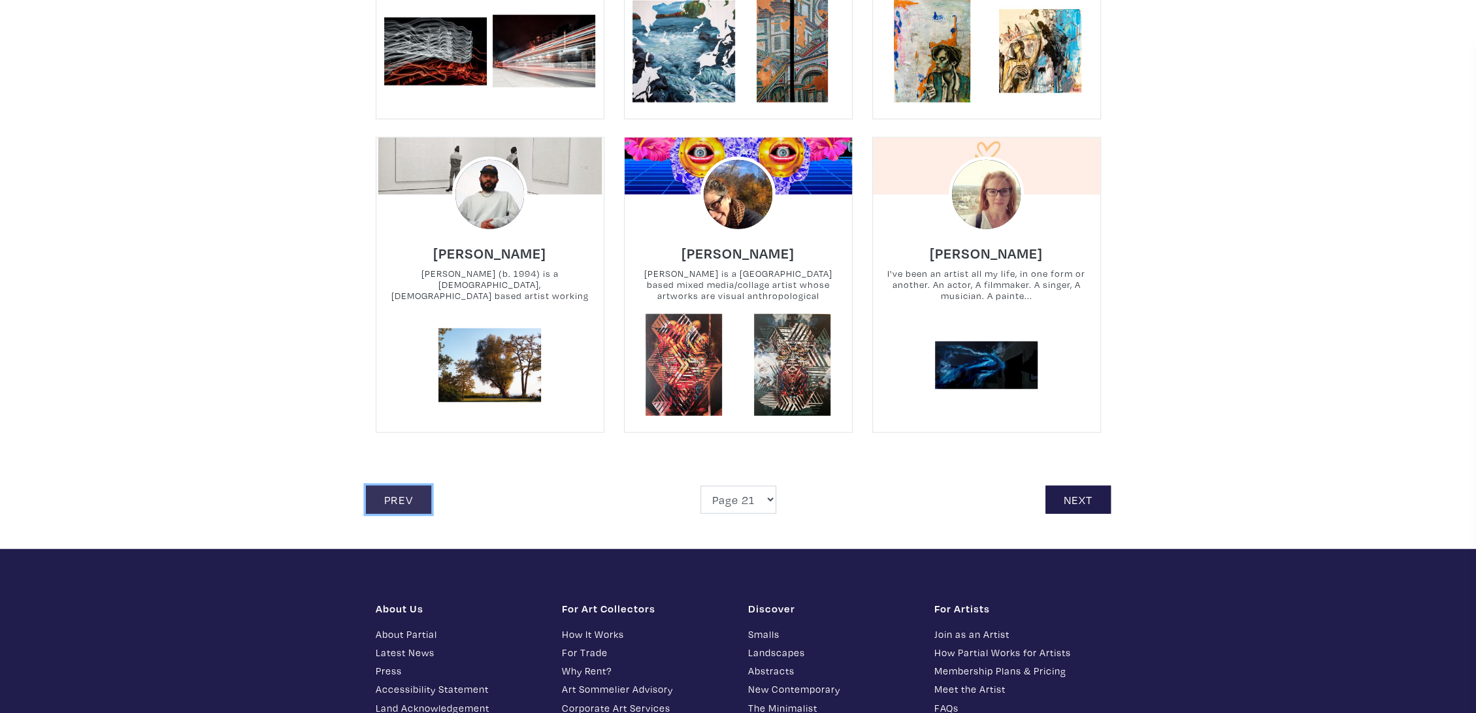
click at [389, 495] on link "Prev" at bounding box center [398, 500] width 65 height 28
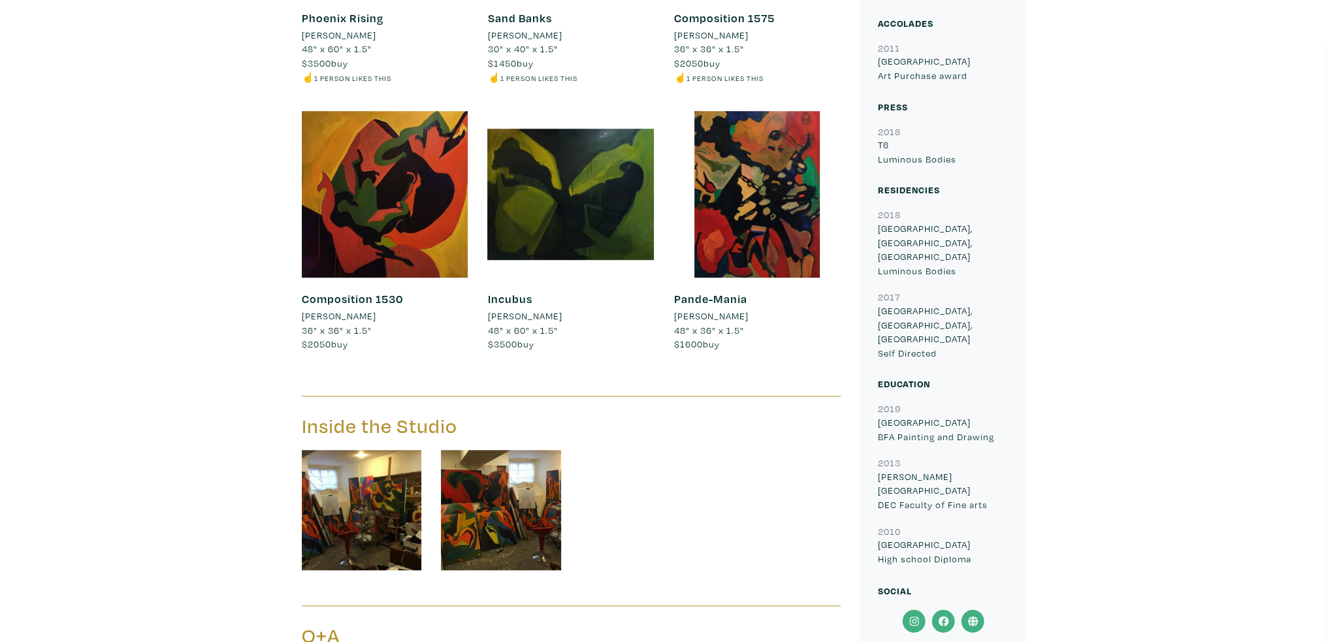
scroll to position [1111, 0]
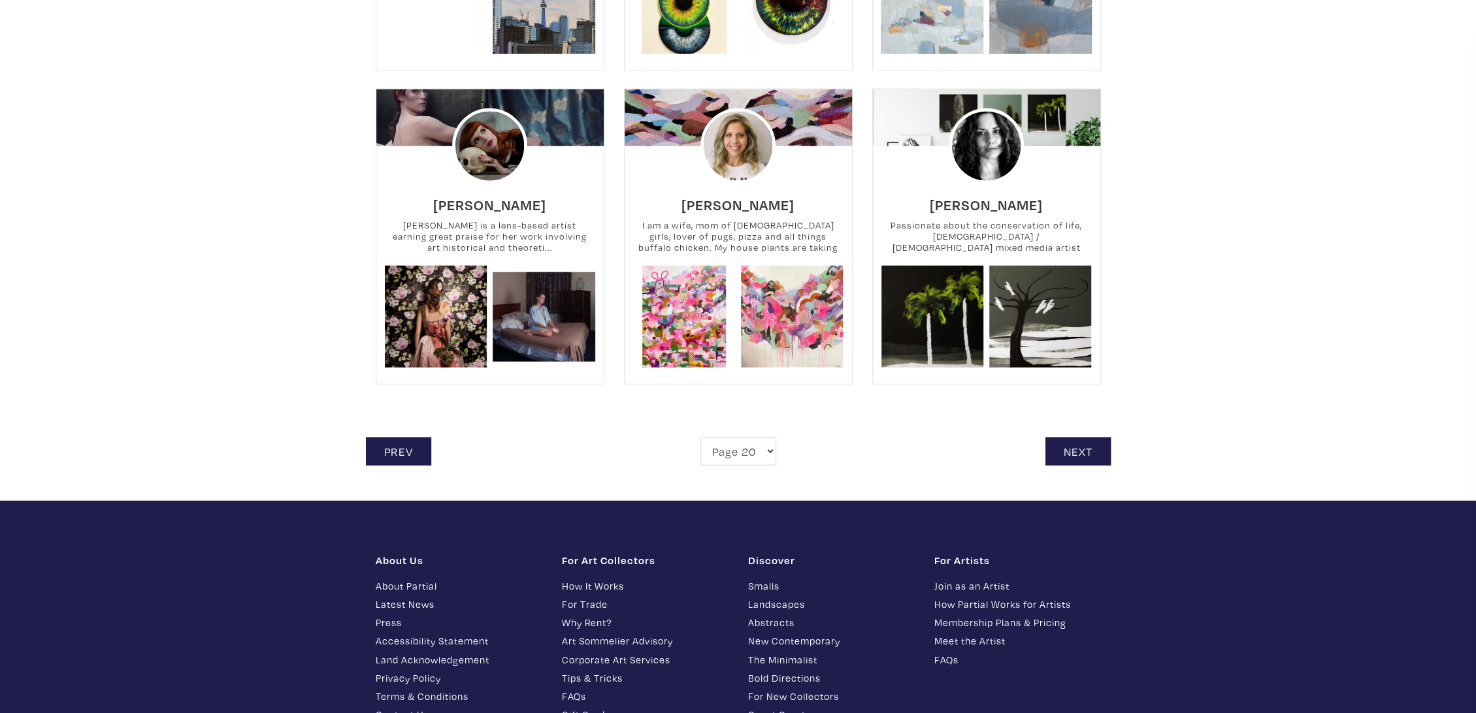
scroll to position [2831, 0]
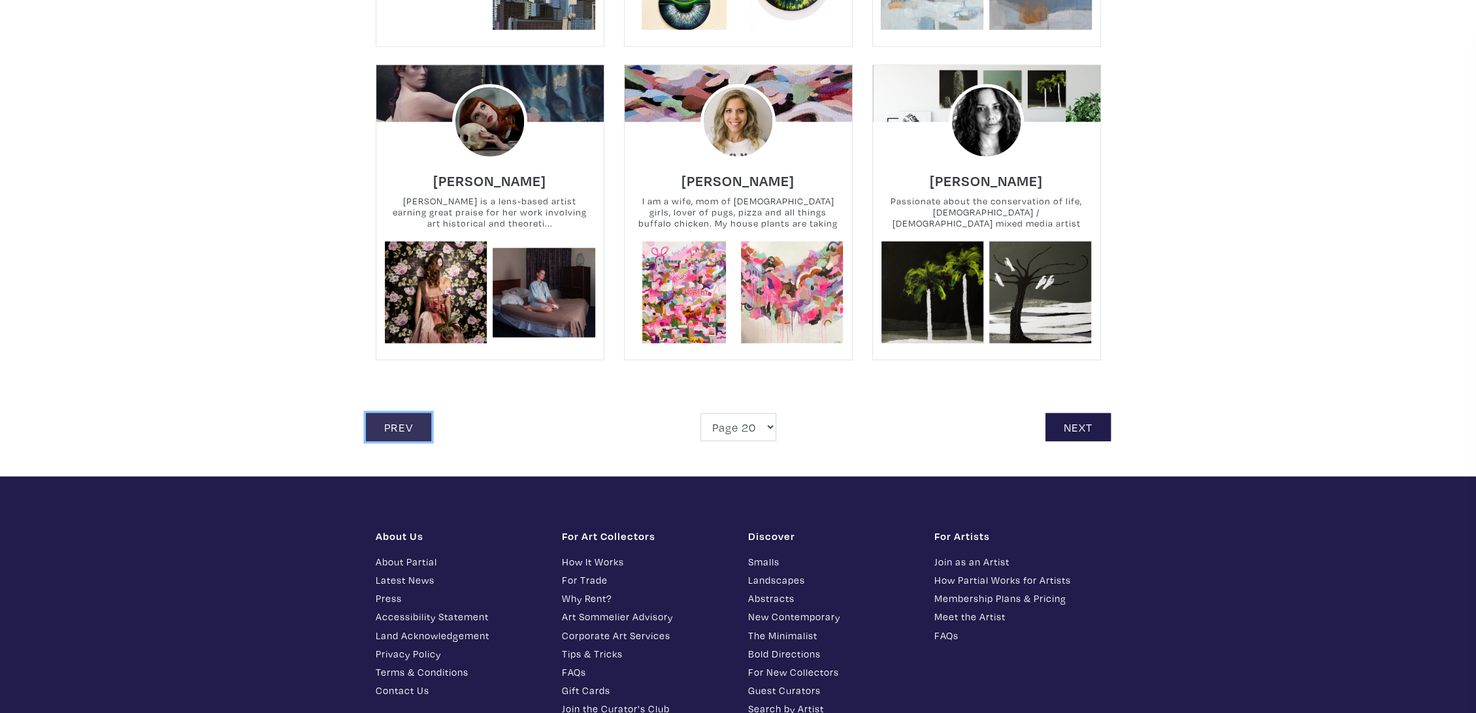
click at [391, 428] on link "Prev" at bounding box center [398, 428] width 65 height 28
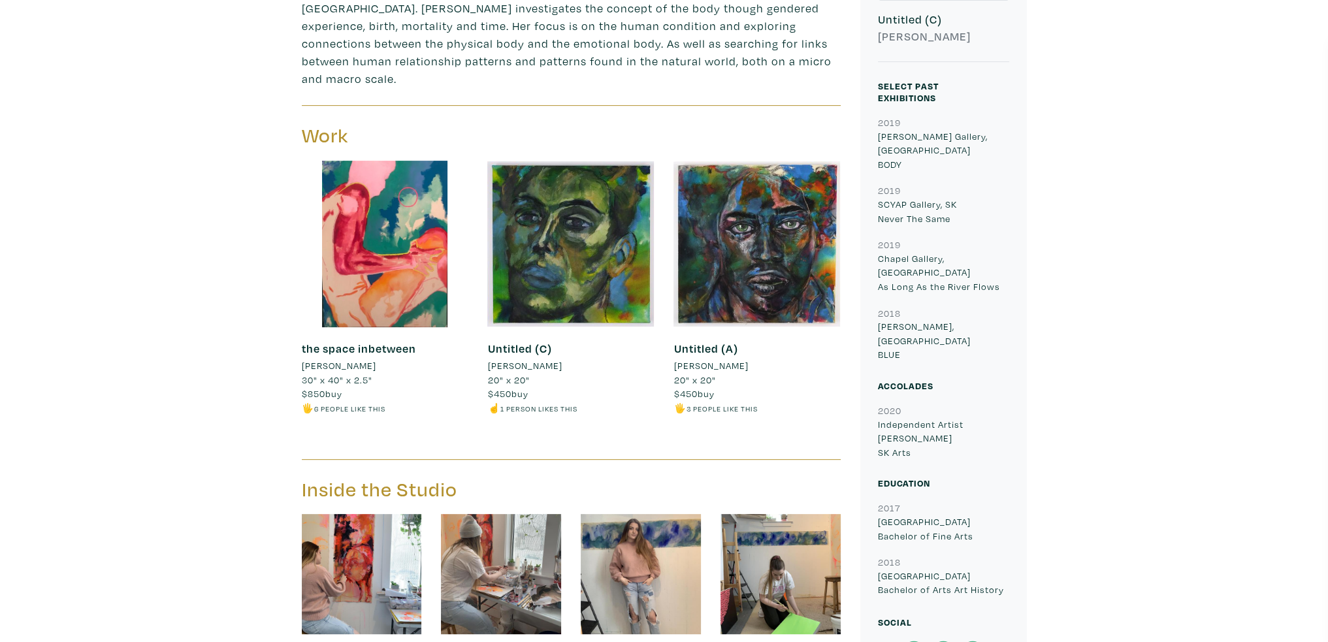
scroll to position [588, 0]
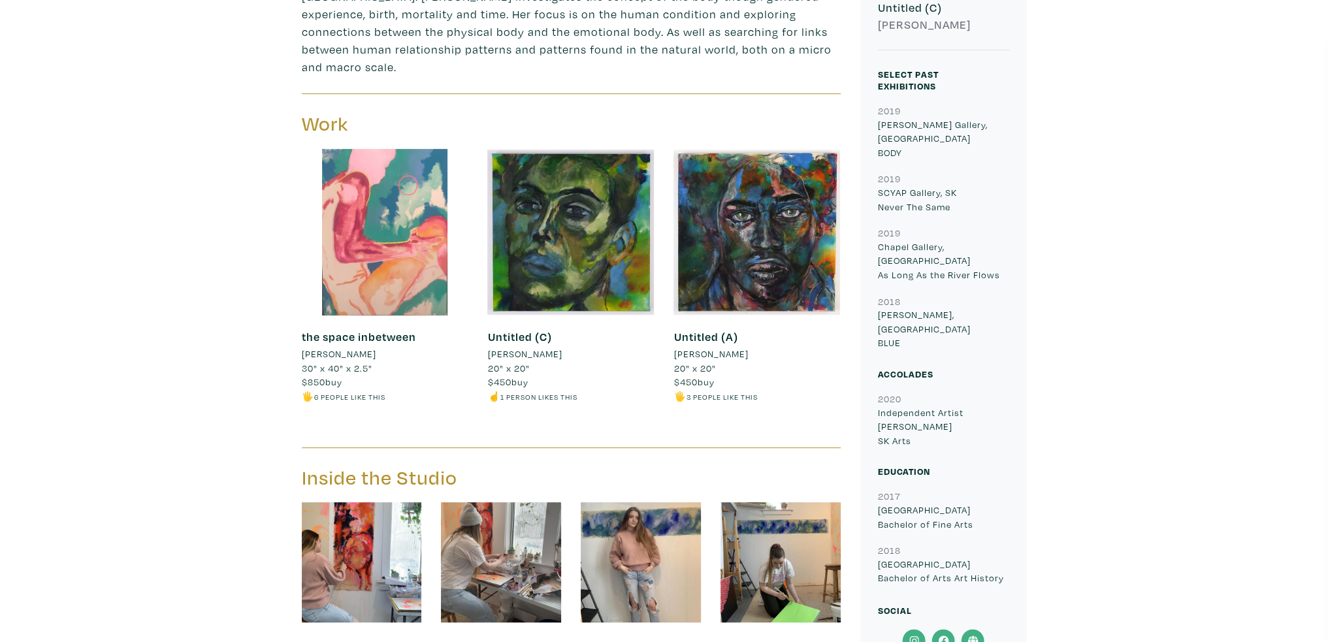
click at [416, 276] on div at bounding box center [385, 232] width 167 height 167
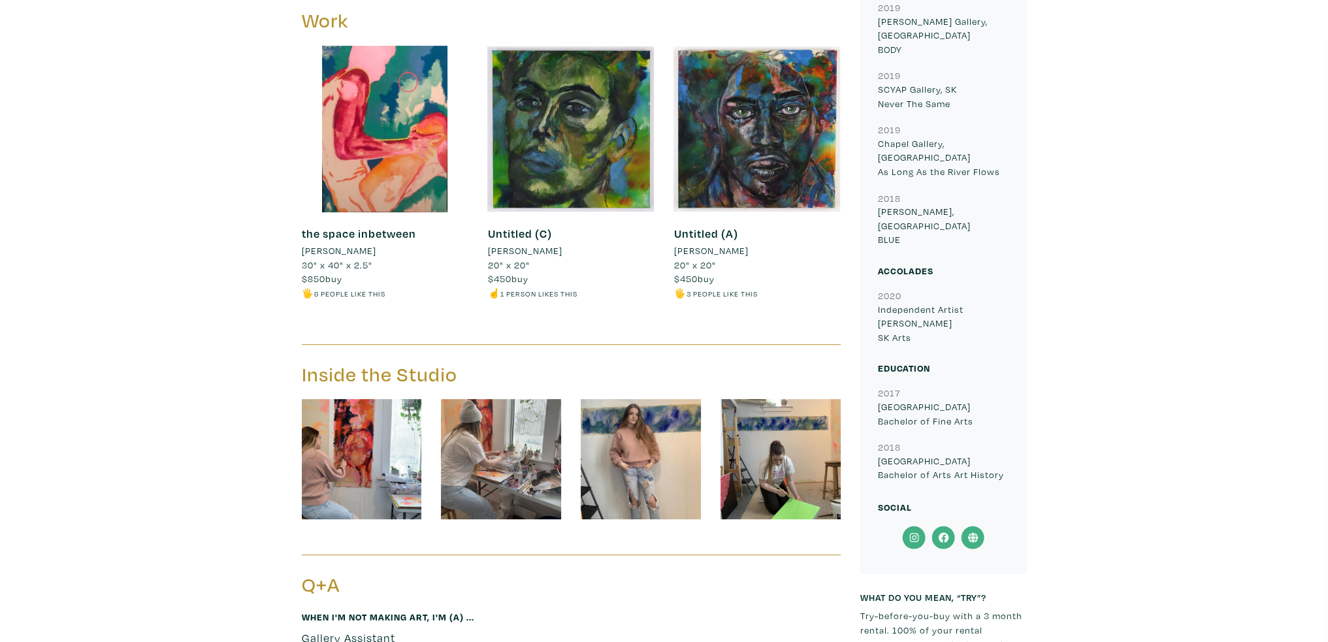
scroll to position [719, 0]
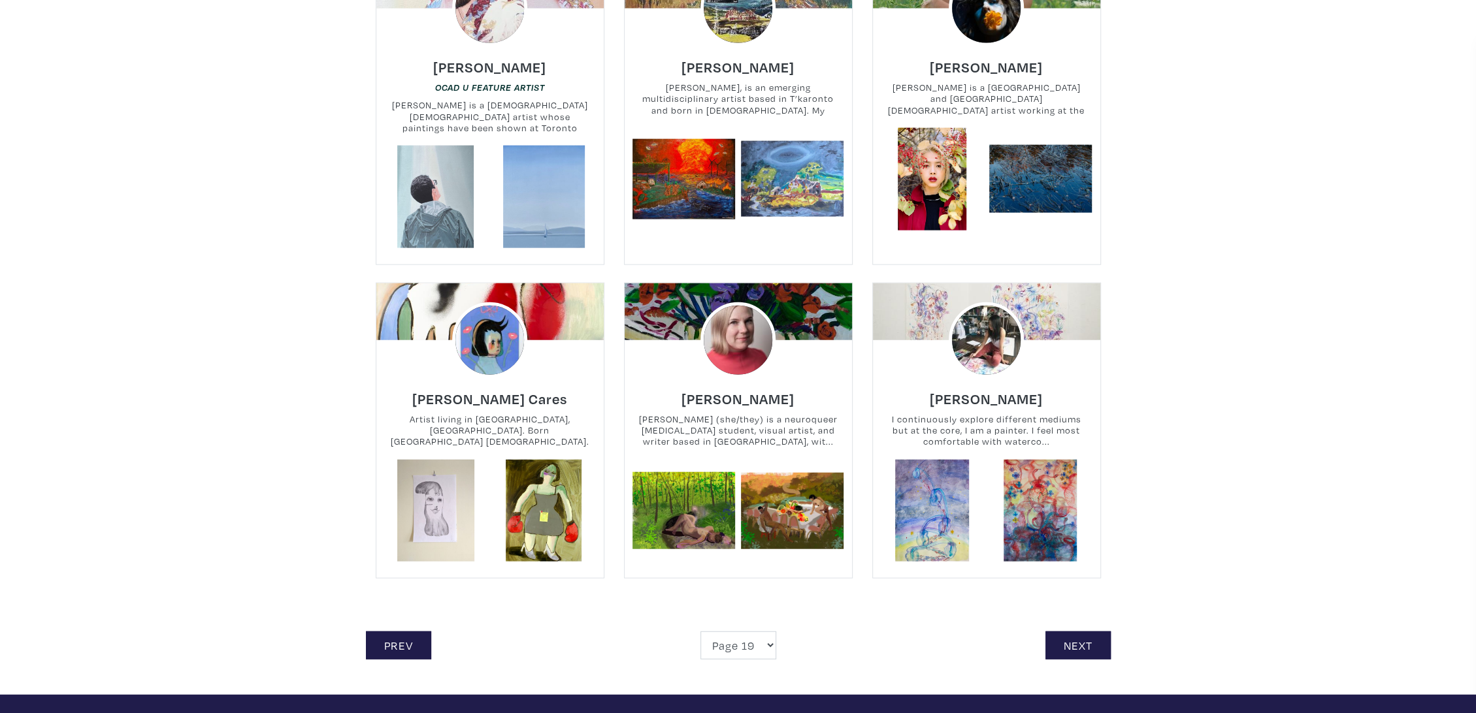
scroll to position [2613, 0]
click at [423, 657] on link "Prev" at bounding box center [398, 645] width 65 height 28
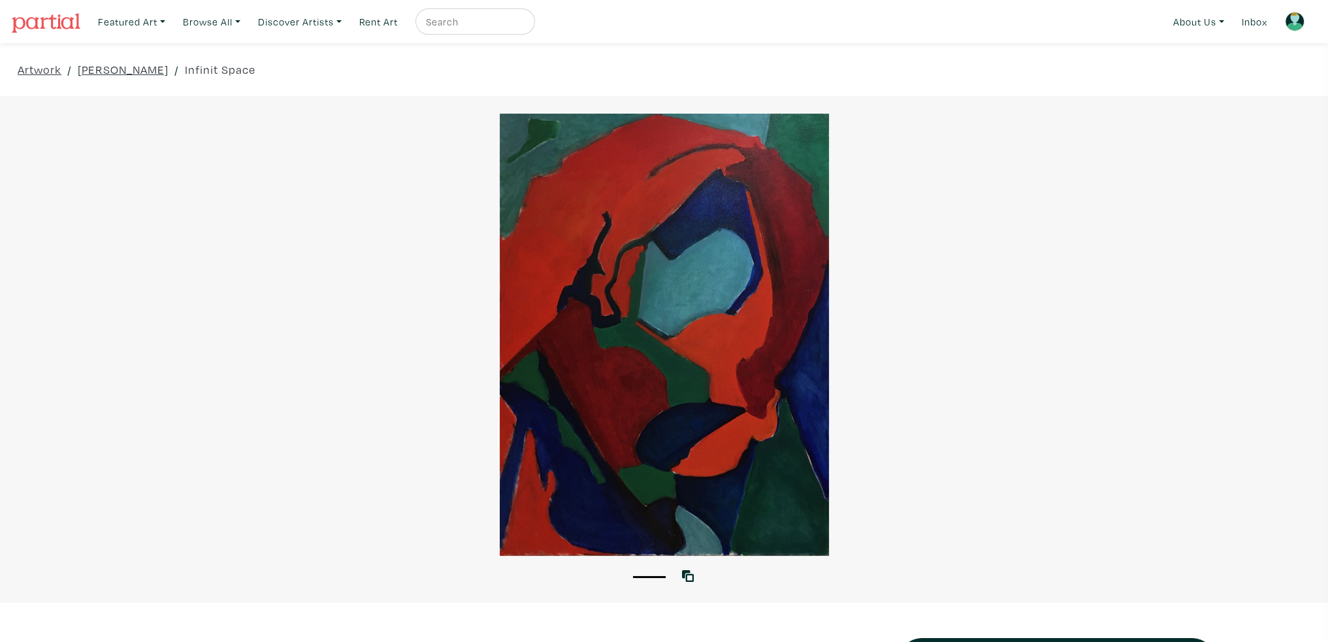
scroll to position [196, 0]
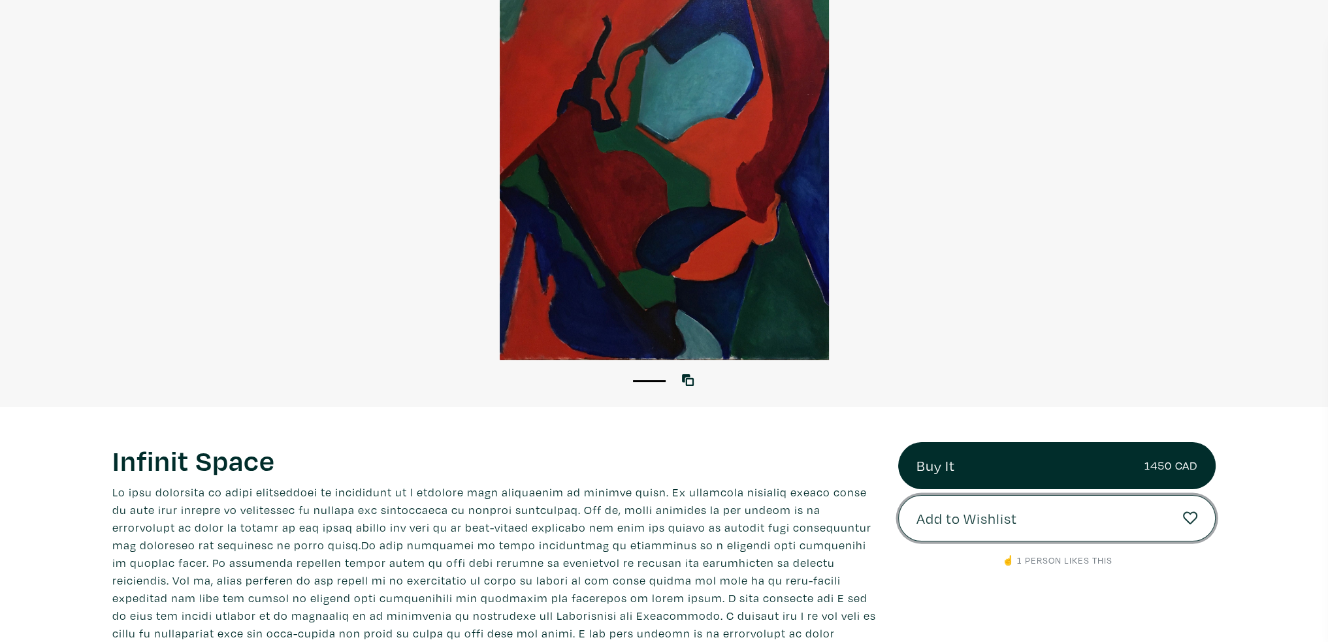
click at [1062, 529] on button "Add to Wishlist" at bounding box center [1057, 518] width 318 height 47
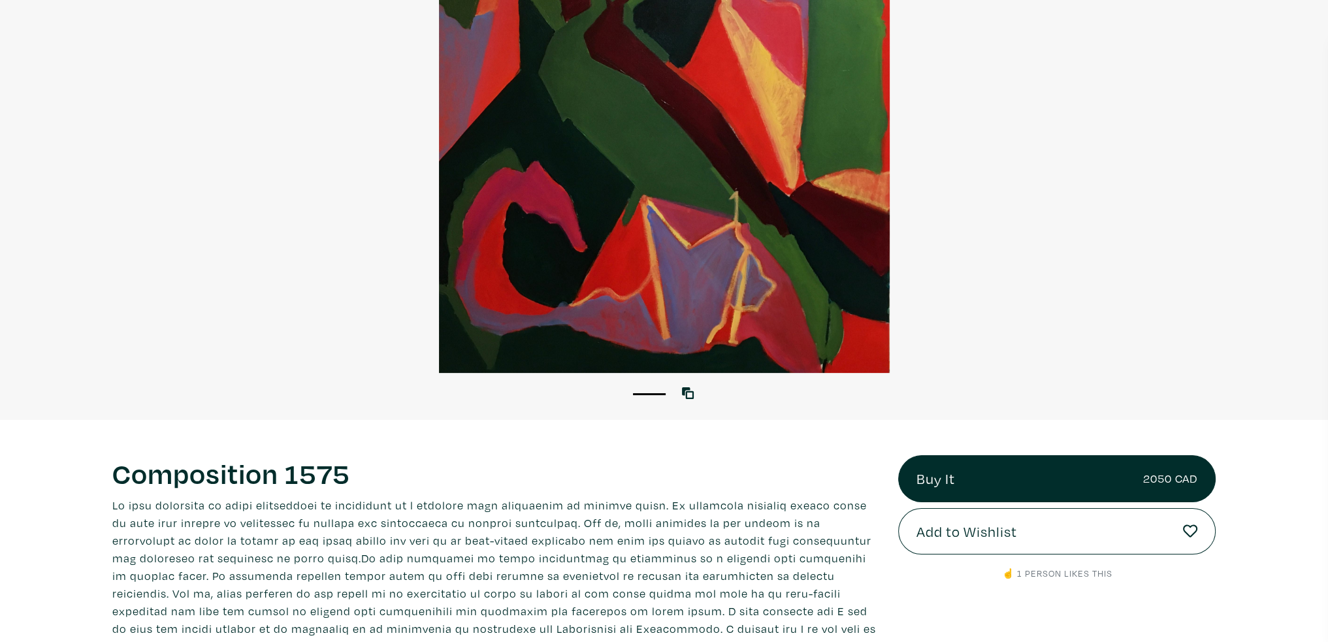
scroll to position [196, 0]
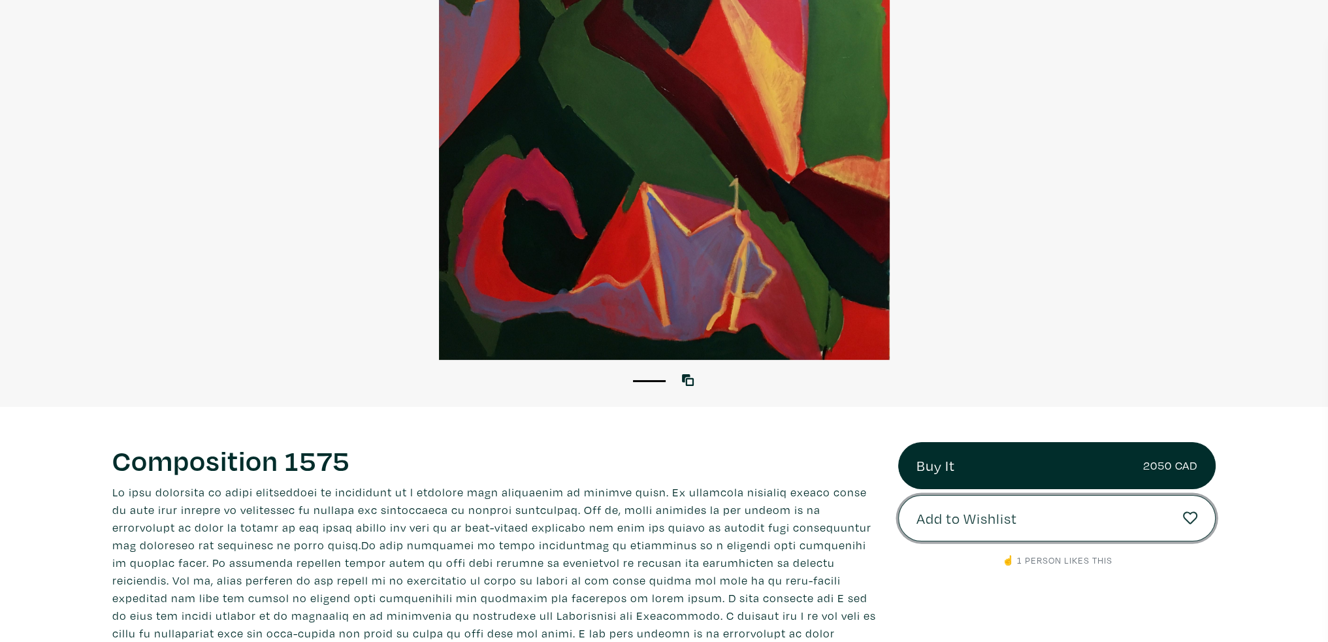
click at [1038, 525] on button "Add to Wishlist" at bounding box center [1057, 518] width 318 height 47
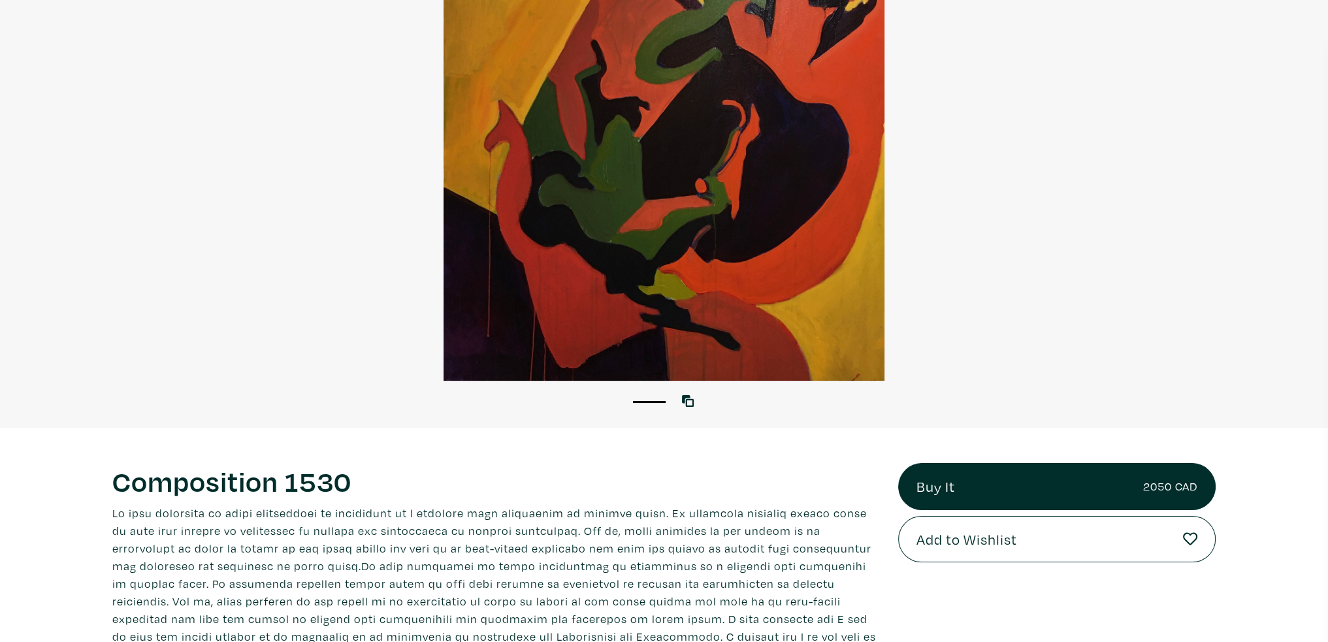
scroll to position [196, 0]
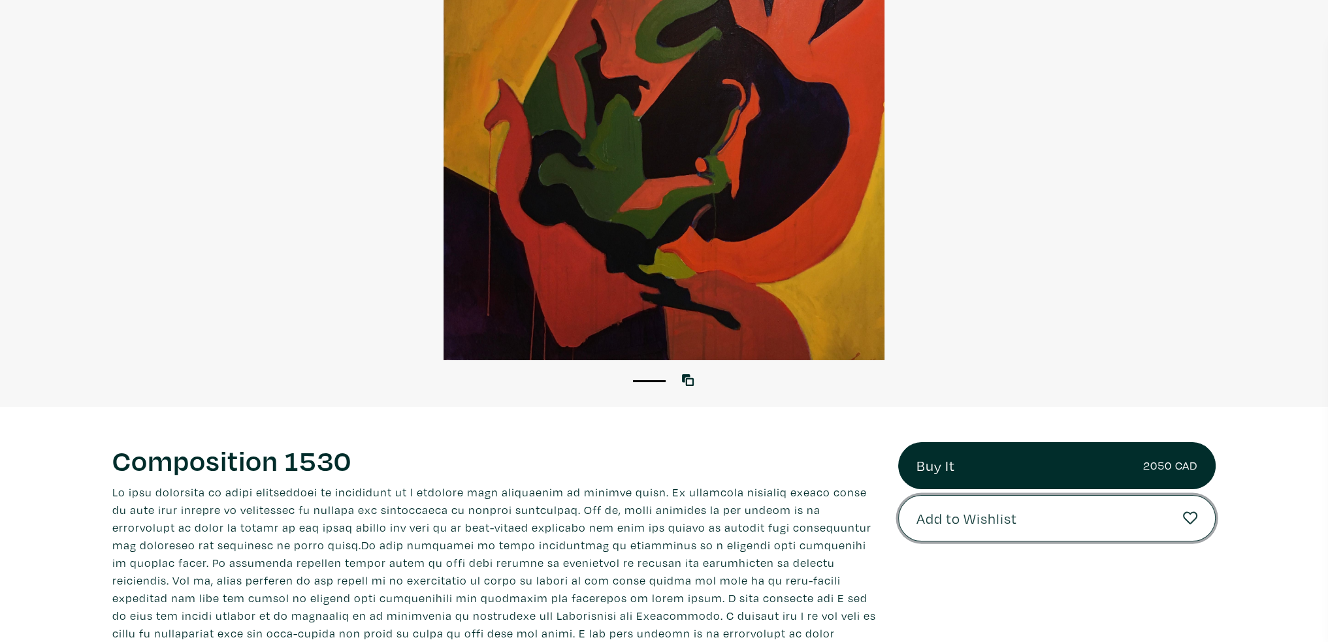
click at [977, 525] on span "Add to Wishlist" at bounding box center [967, 519] width 101 height 22
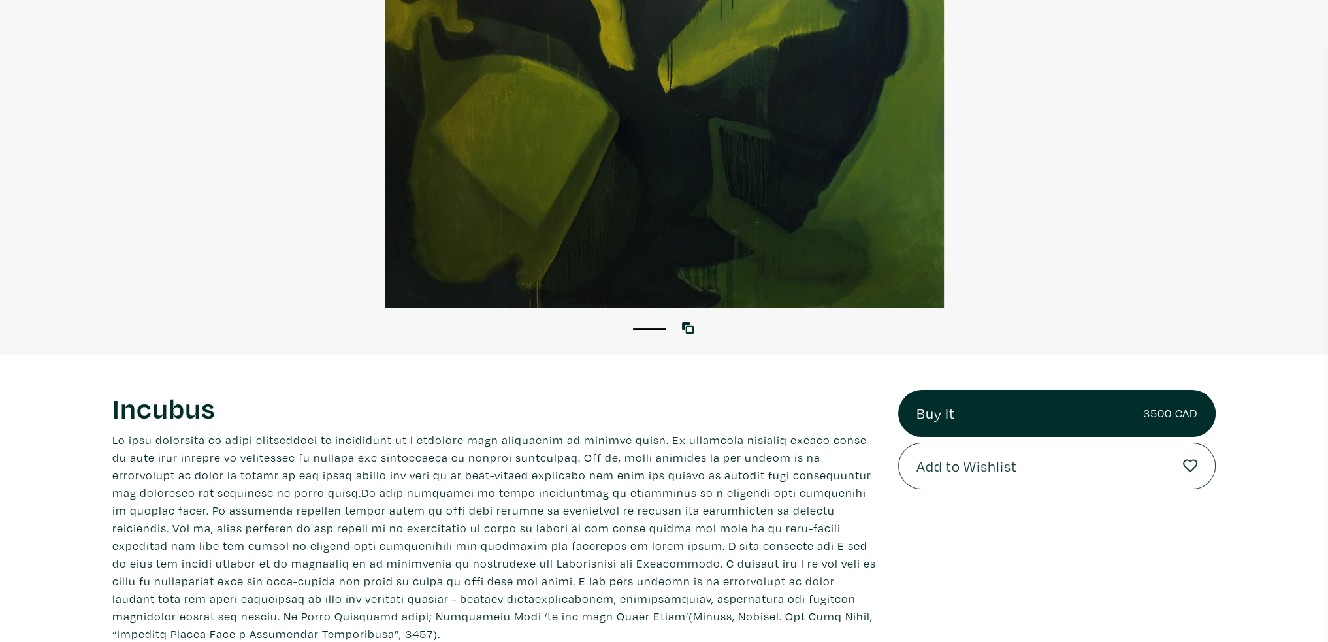
scroll to position [261, 0]
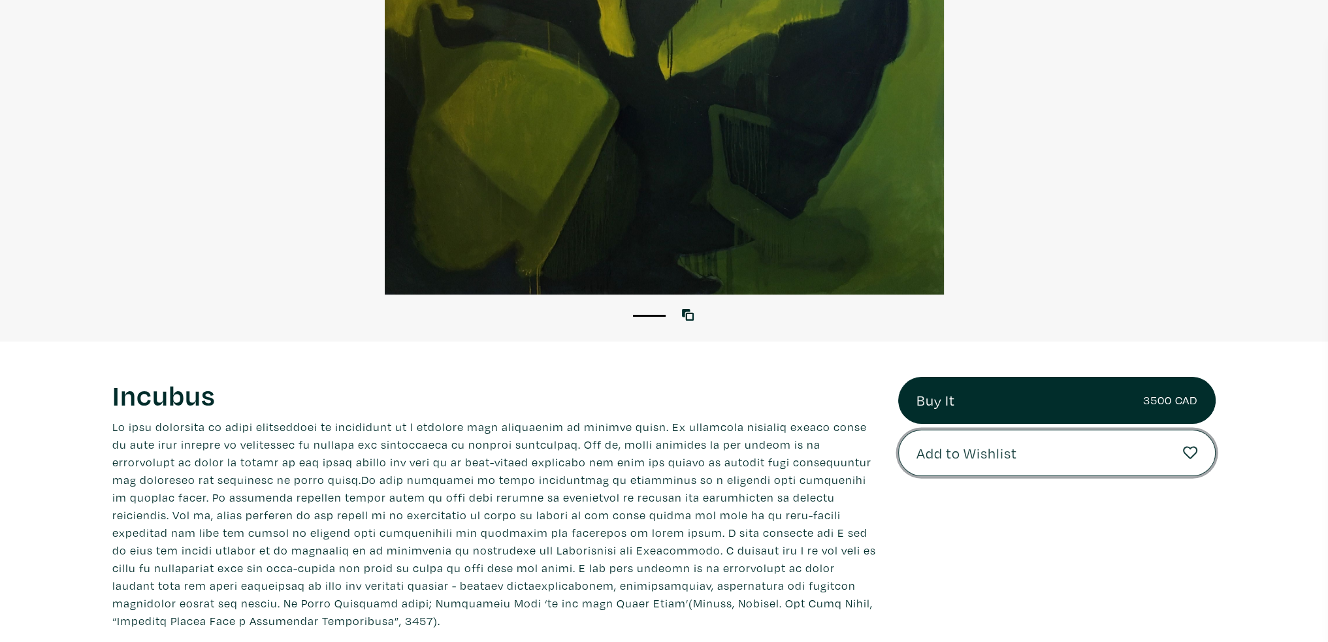
click at [1052, 465] on button "Add to Wishlist" at bounding box center [1057, 453] width 318 height 47
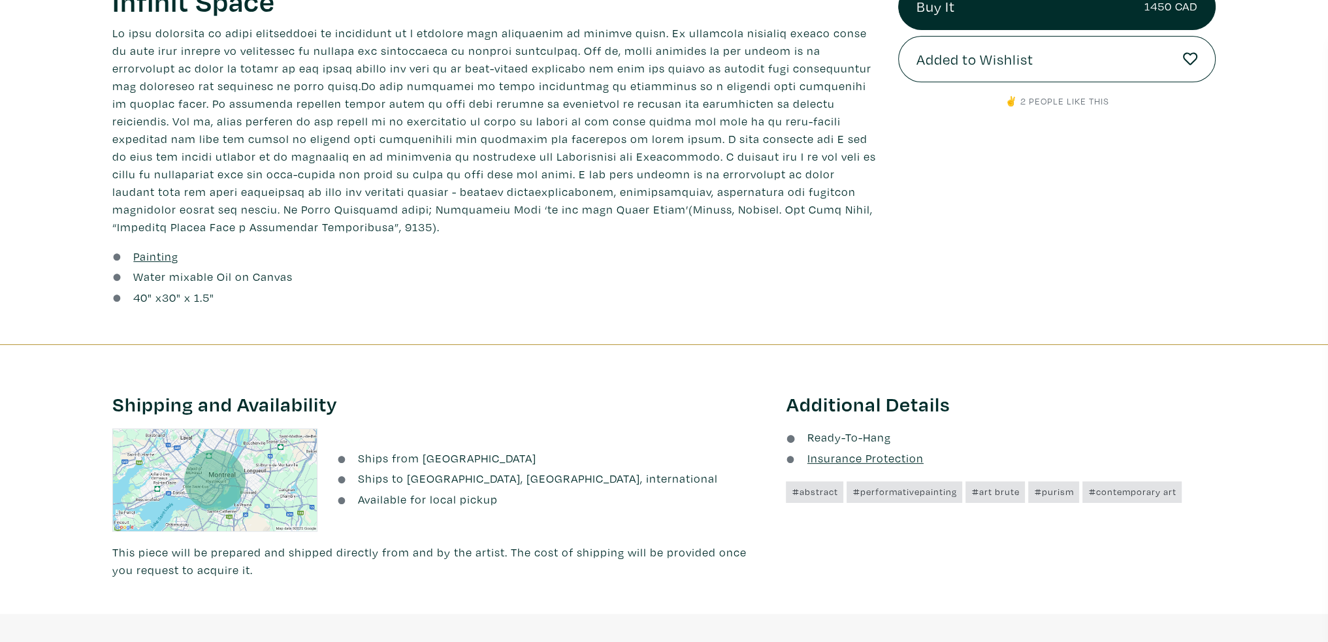
scroll to position [196, 0]
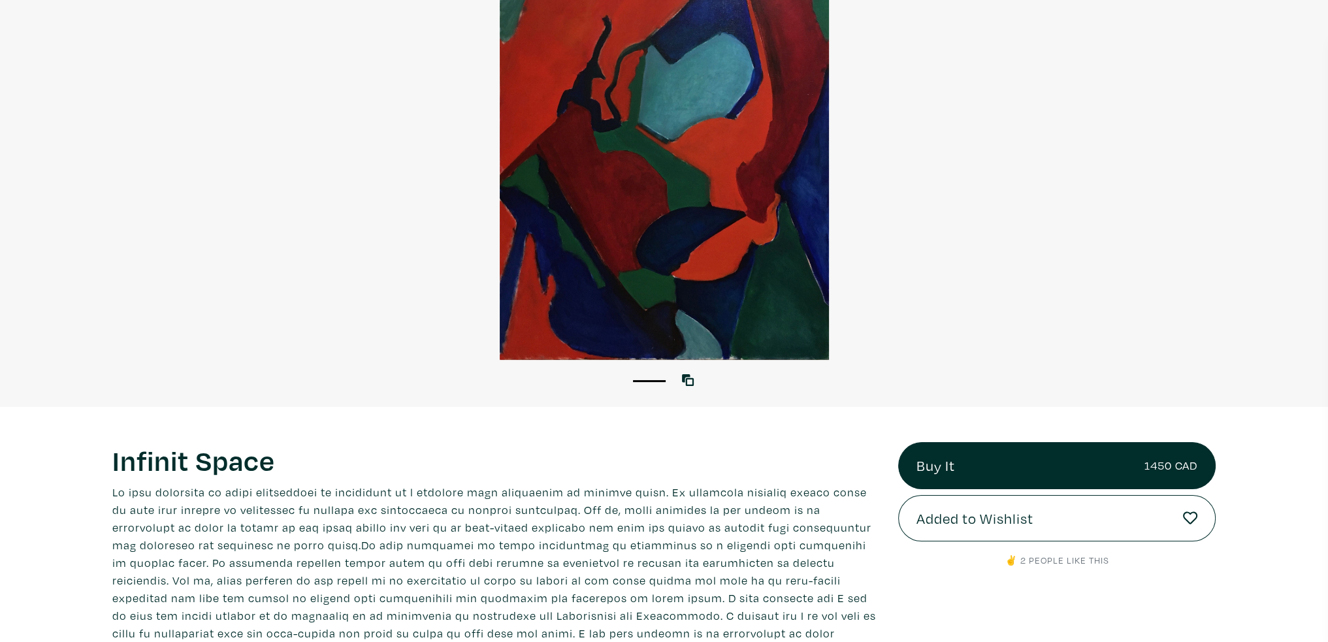
click at [1075, 50] on div at bounding box center [664, 139] width 1328 height 442
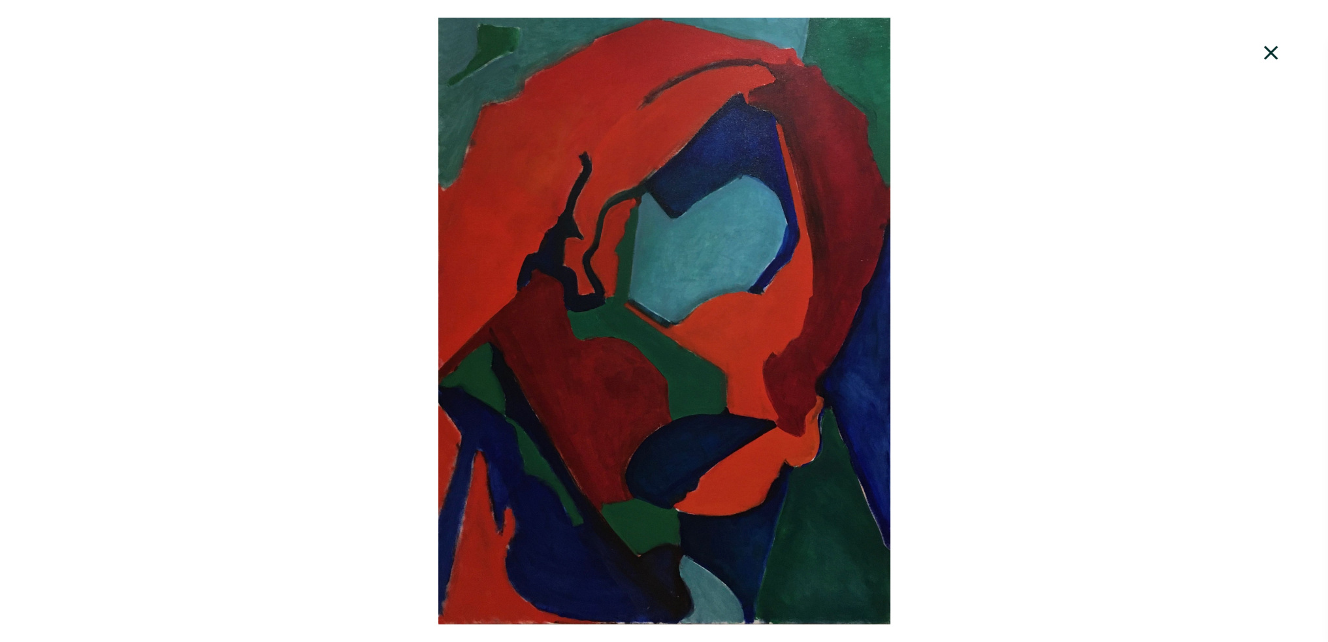
click at [1150, 407] on div at bounding box center [664, 321] width 1328 height 607
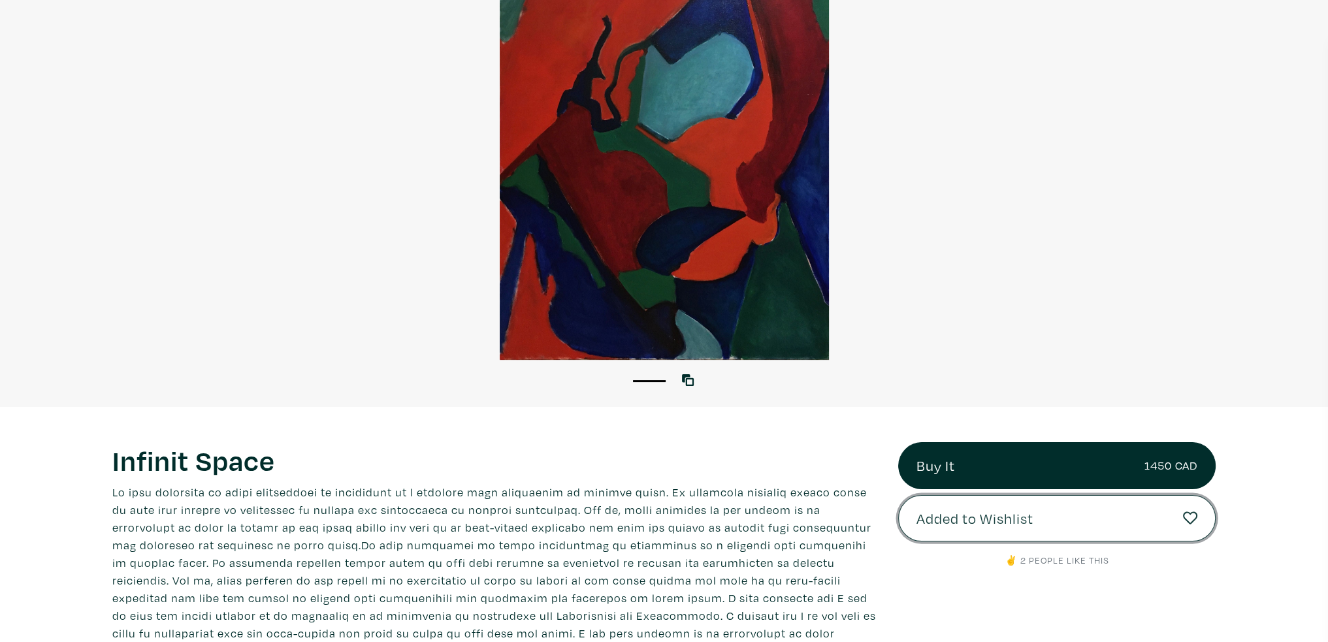
click at [1077, 512] on link "Added to Wishlist" at bounding box center [1057, 518] width 318 height 47
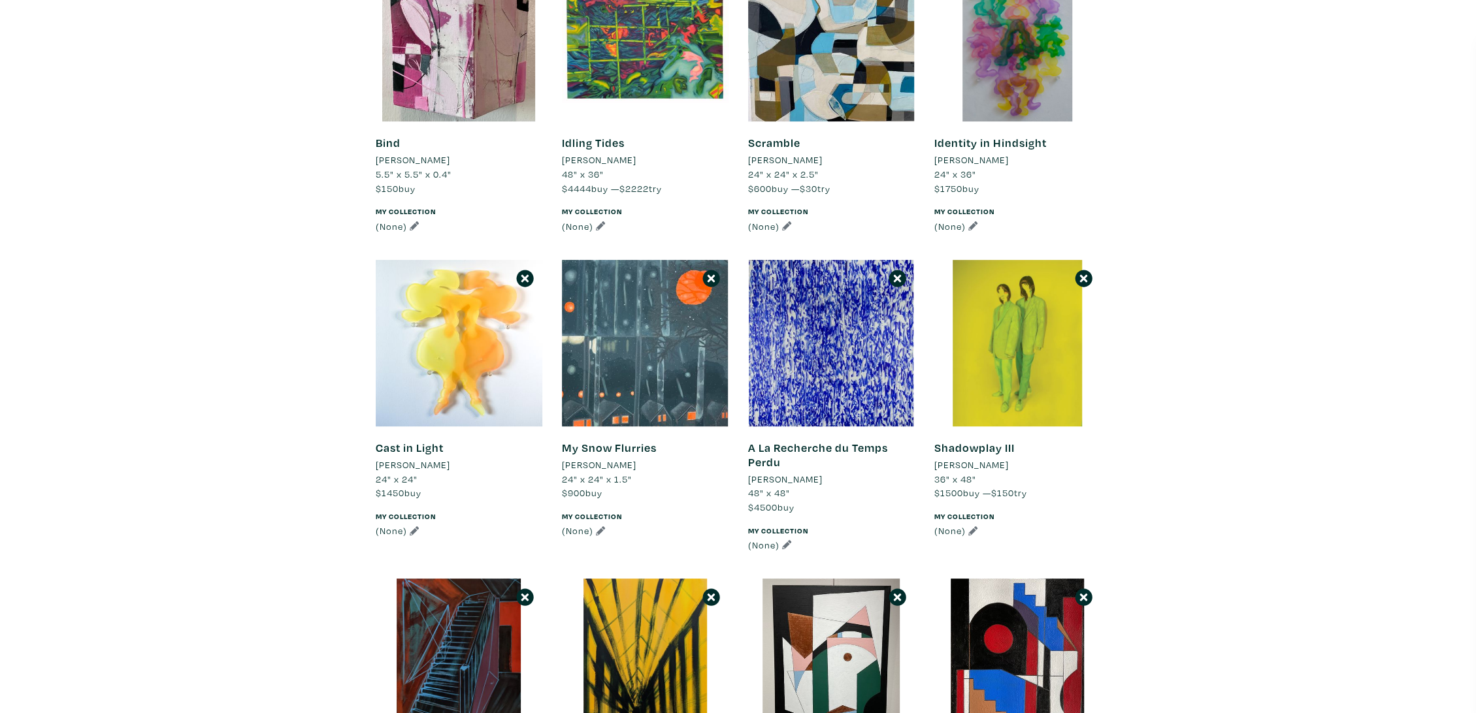
scroll to position [290, 0]
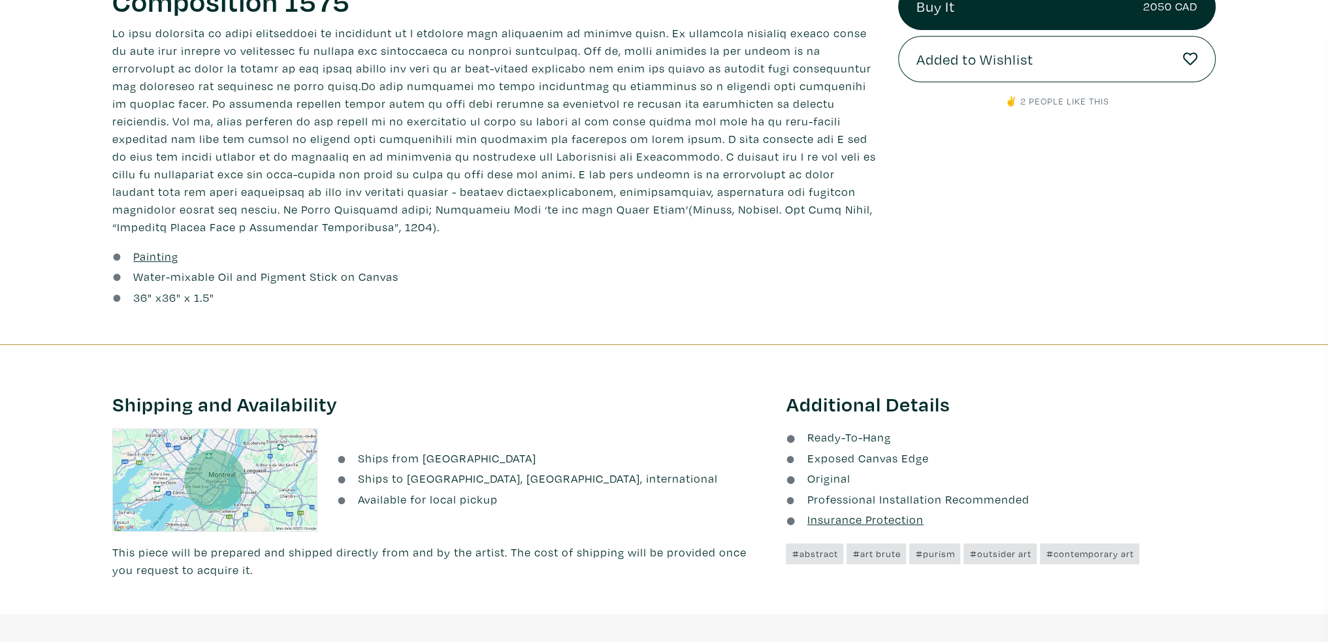
scroll to position [196, 0]
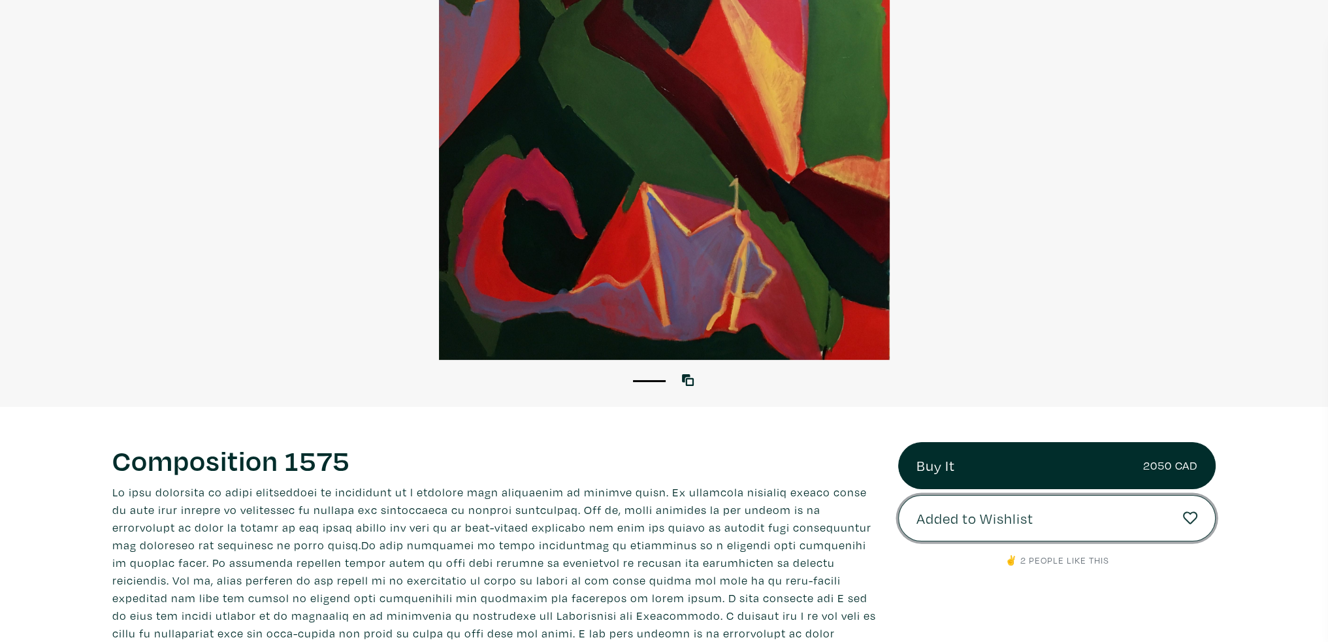
click at [978, 521] on span "Added to Wishlist" at bounding box center [975, 519] width 117 height 22
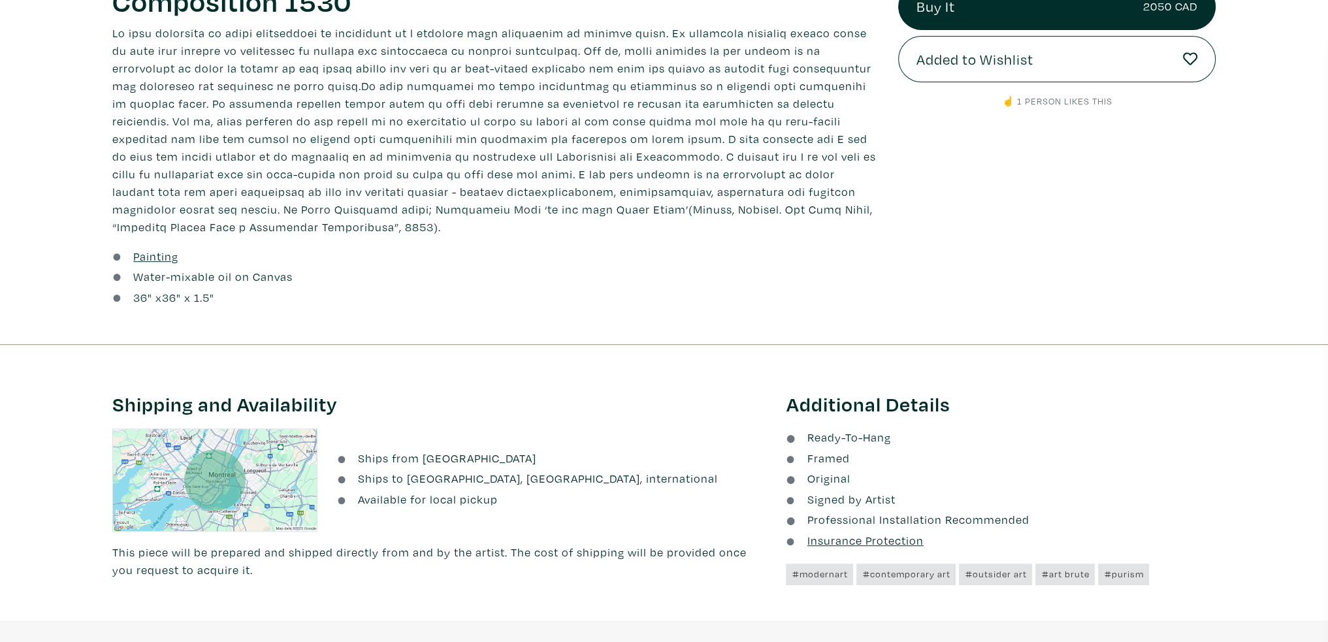
scroll to position [196, 0]
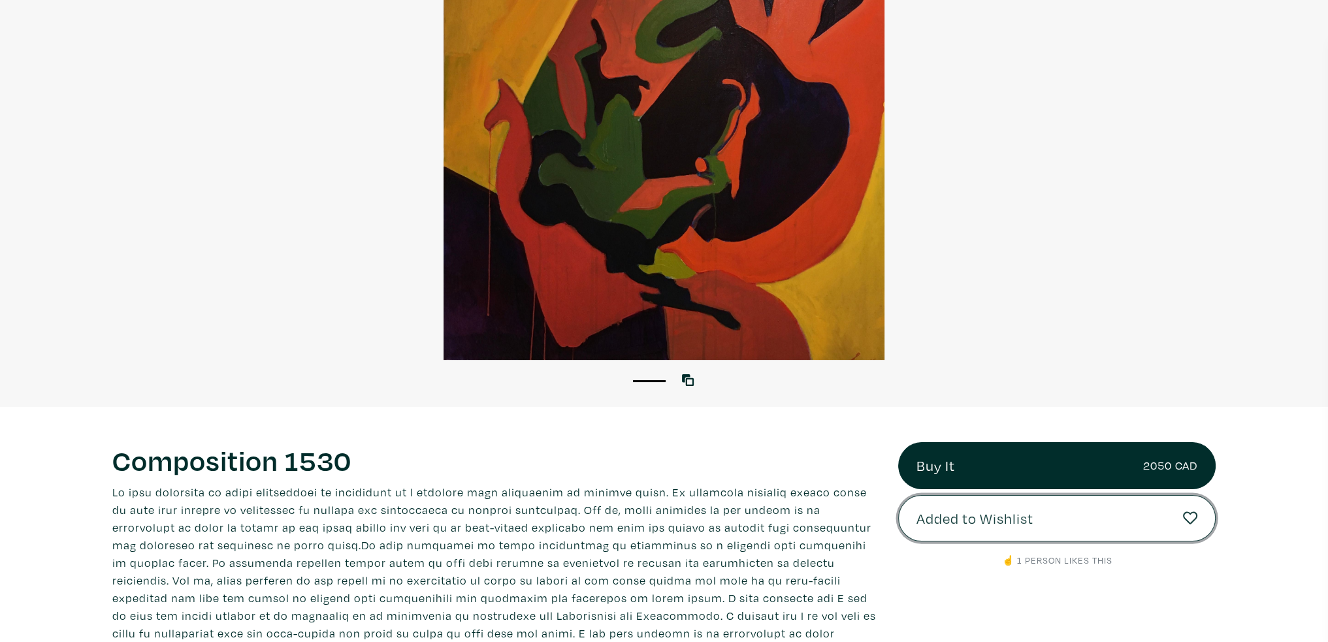
click at [996, 533] on link "Added to Wishlist" at bounding box center [1057, 518] width 318 height 47
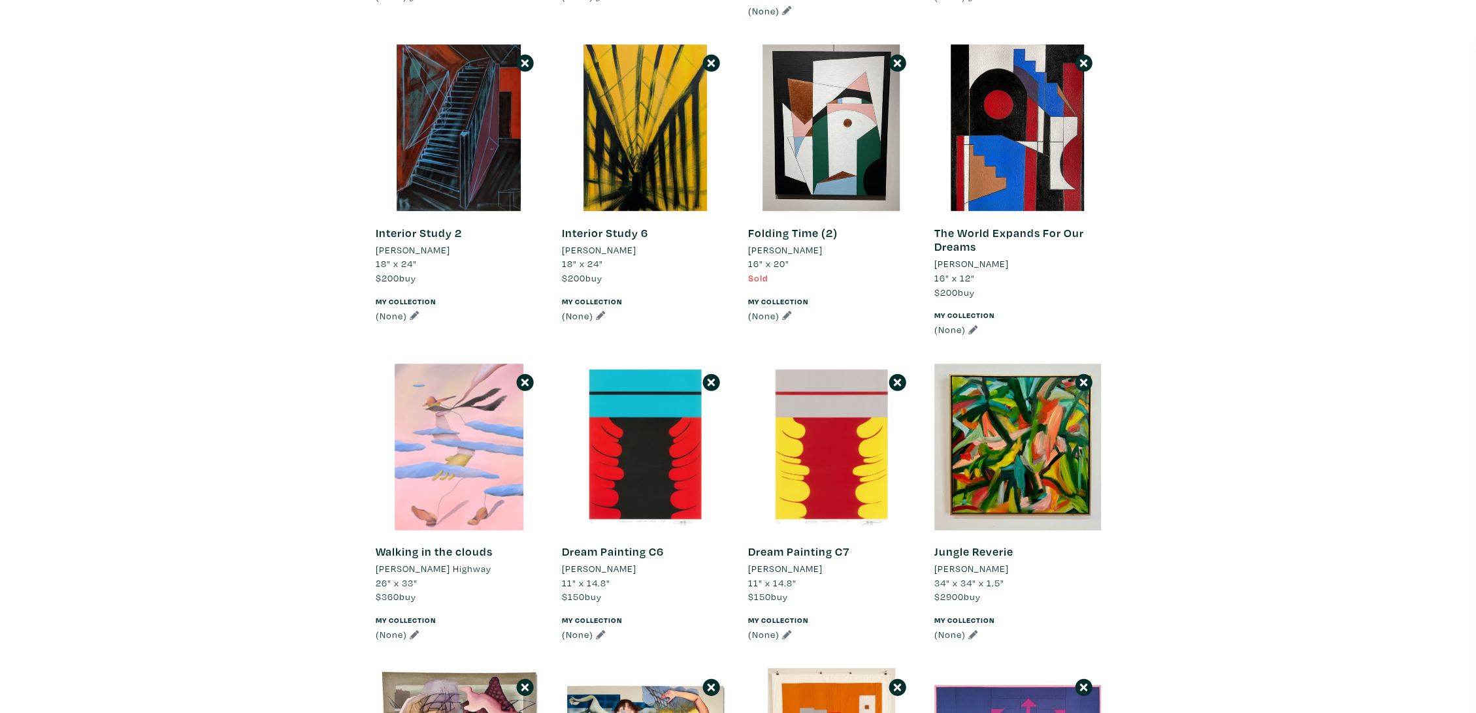
scroll to position [798, 0]
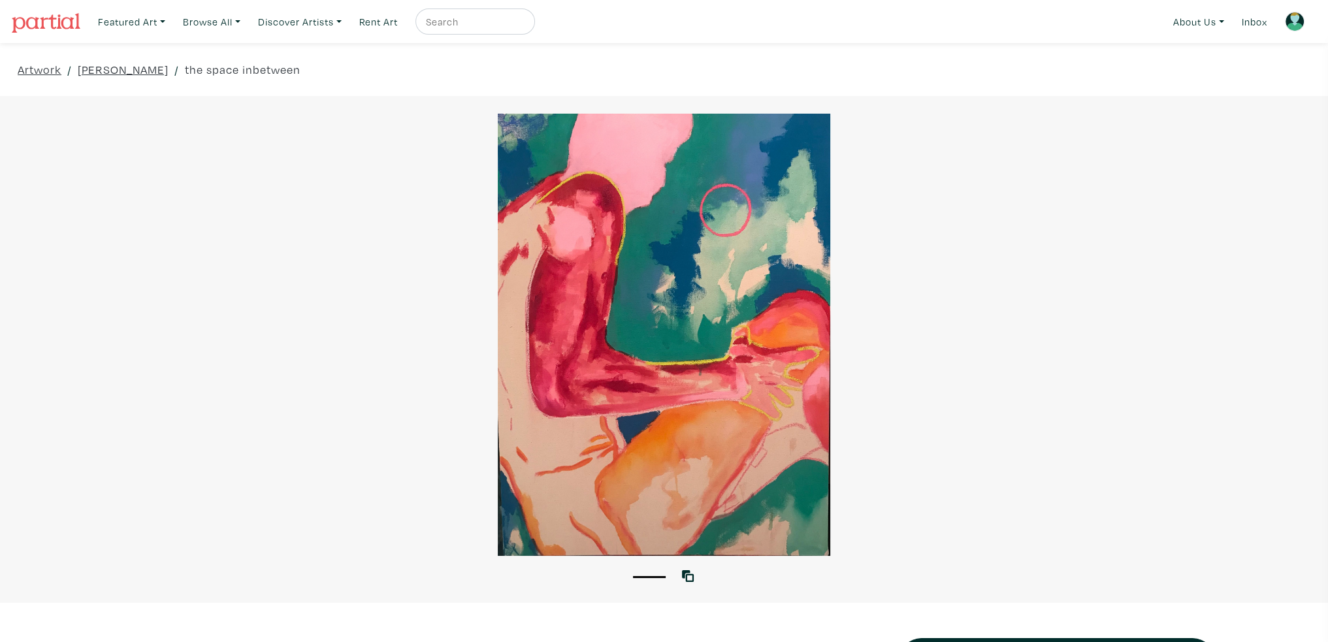
click at [1087, 269] on div at bounding box center [664, 335] width 1328 height 442
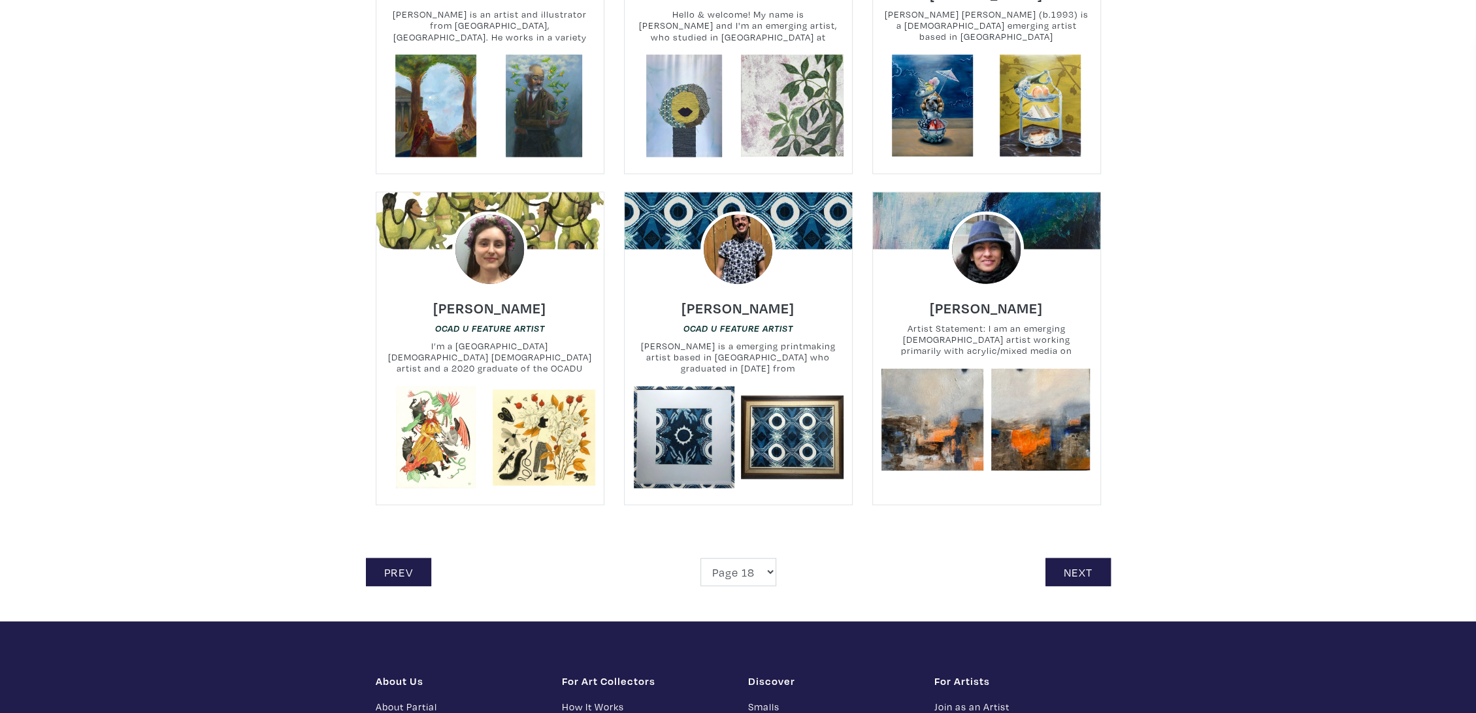
scroll to position [2759, 0]
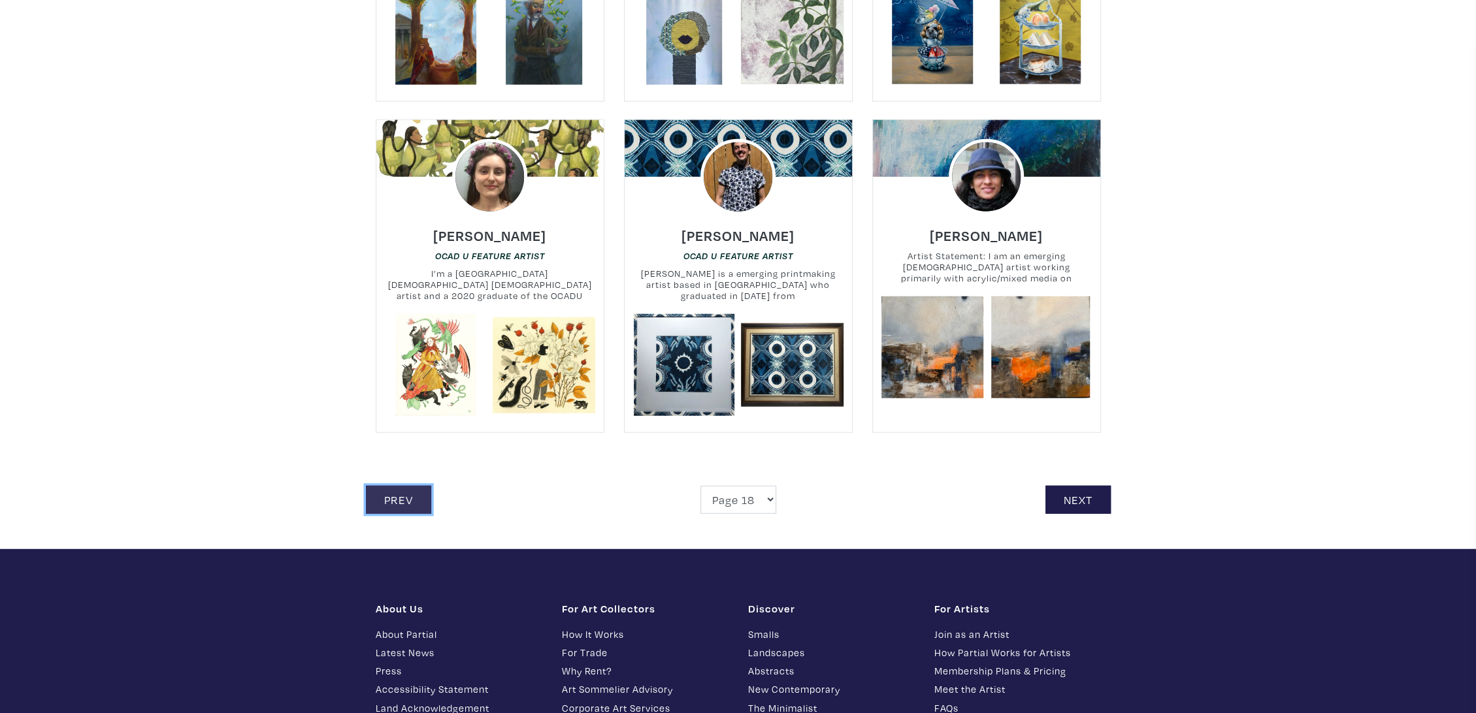
click at [399, 500] on link "Prev" at bounding box center [398, 500] width 65 height 28
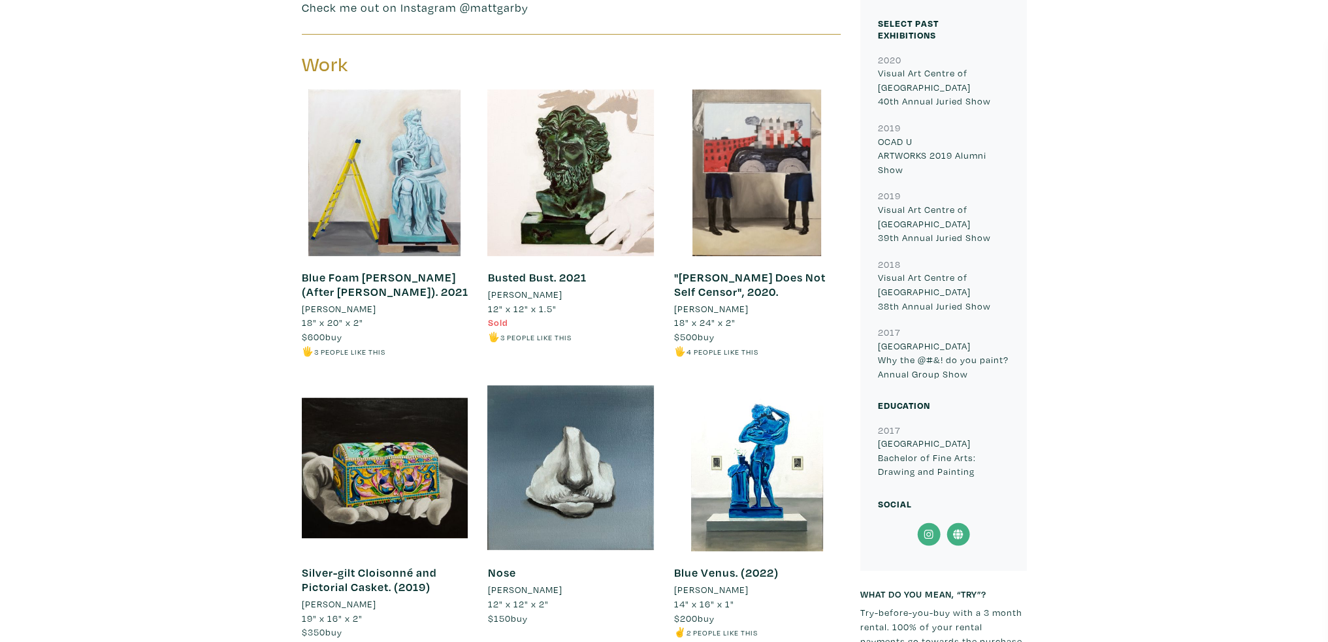
scroll to position [849, 0]
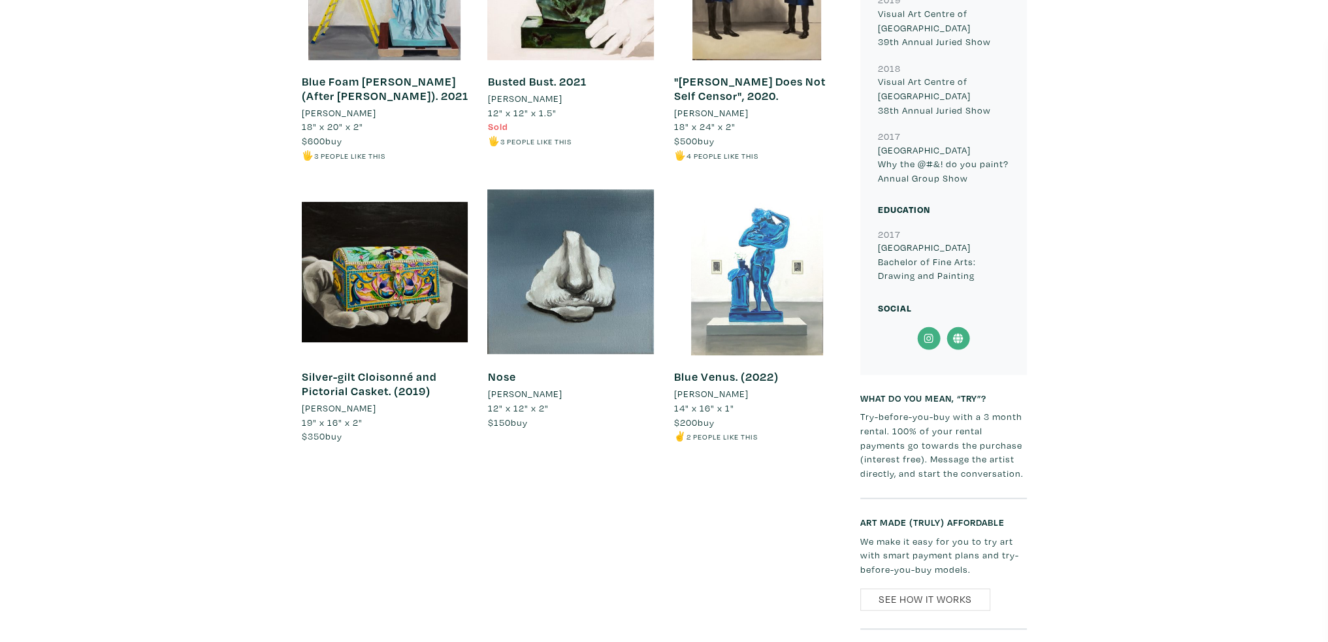
click at [727, 272] on div at bounding box center [757, 272] width 167 height 167
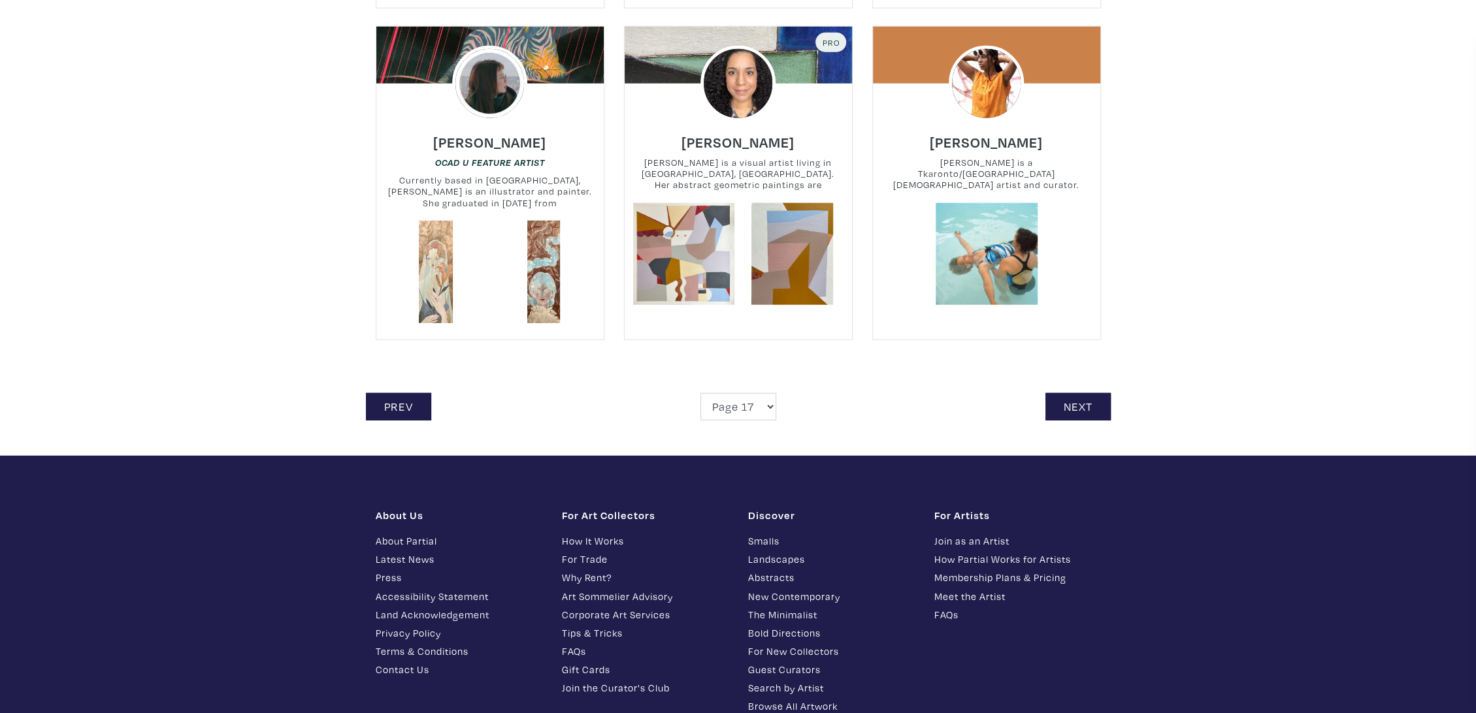
scroll to position [2904, 0]
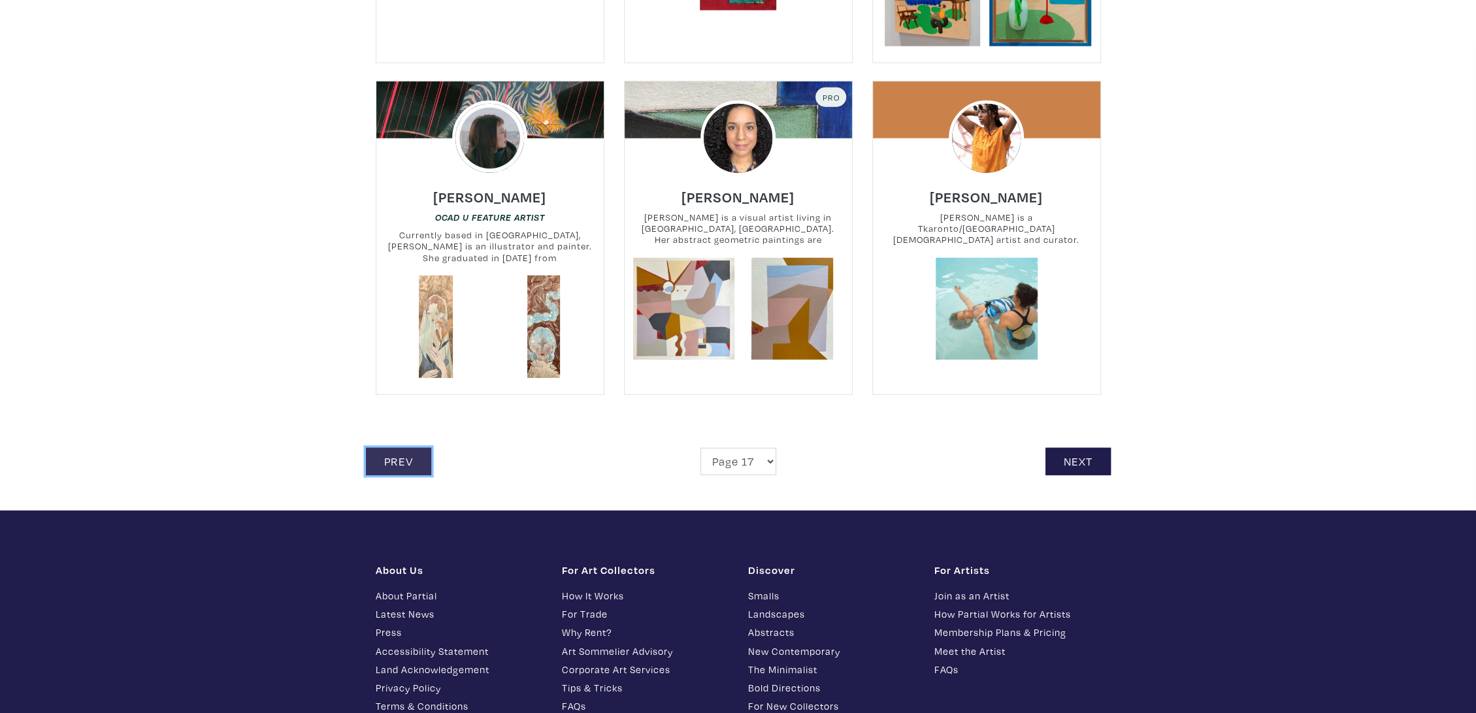
click at [418, 448] on link "Prev" at bounding box center [398, 462] width 65 height 28
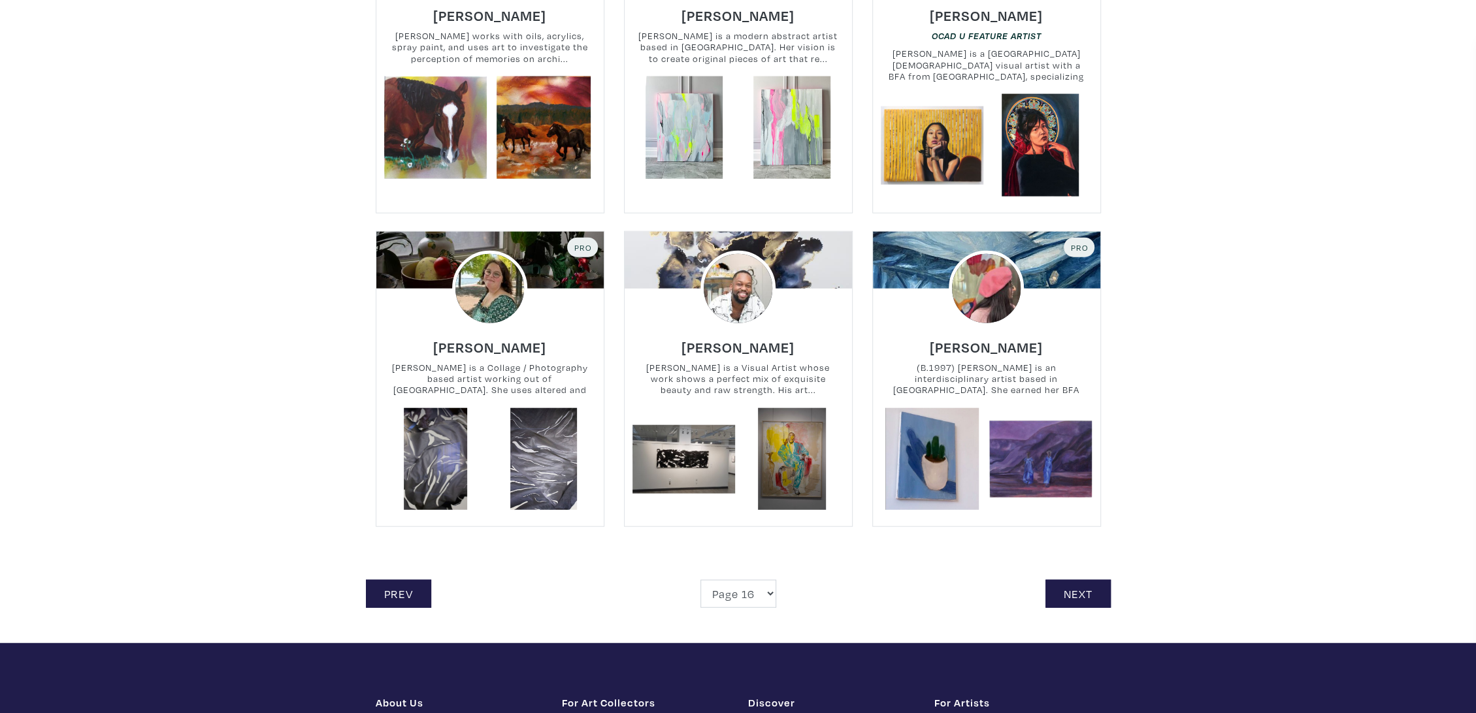
scroll to position [2686, 0]
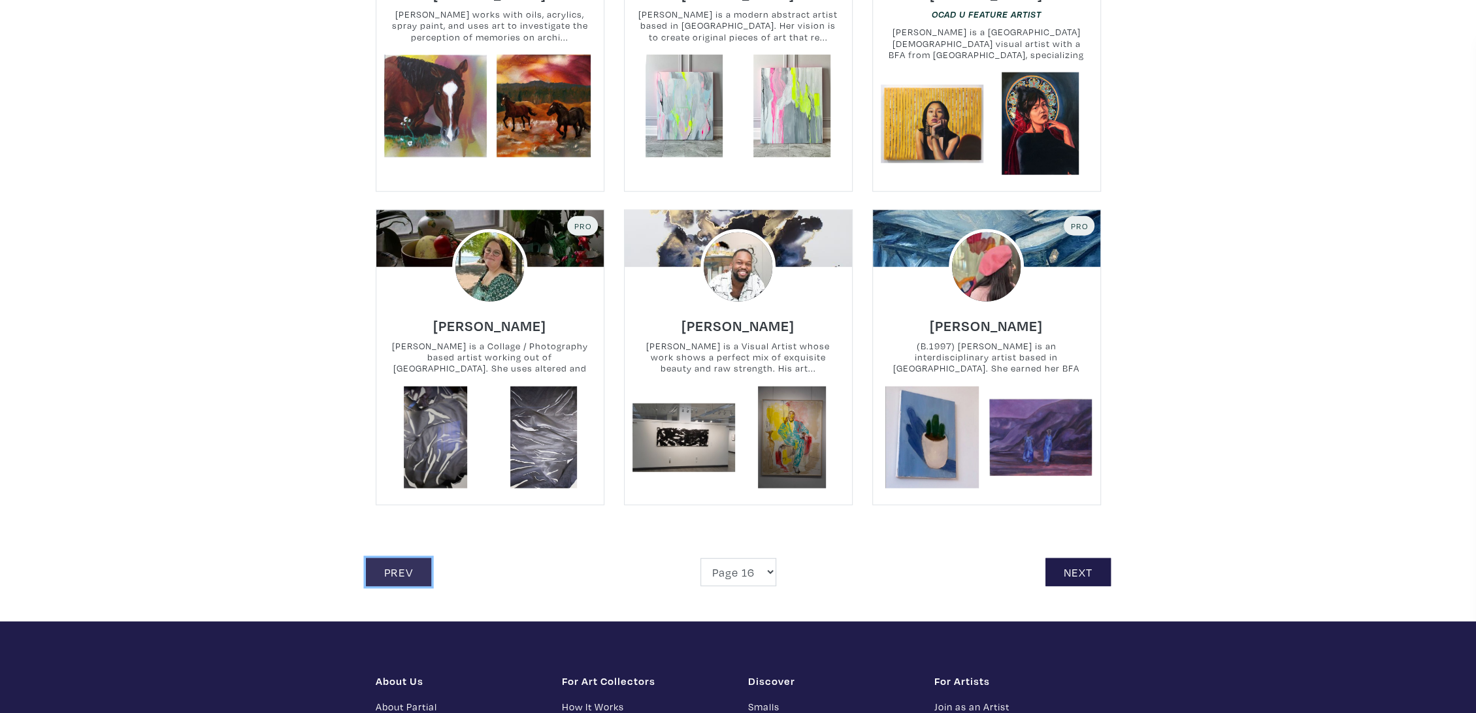
click at [401, 566] on link "Prev" at bounding box center [398, 573] width 65 height 28
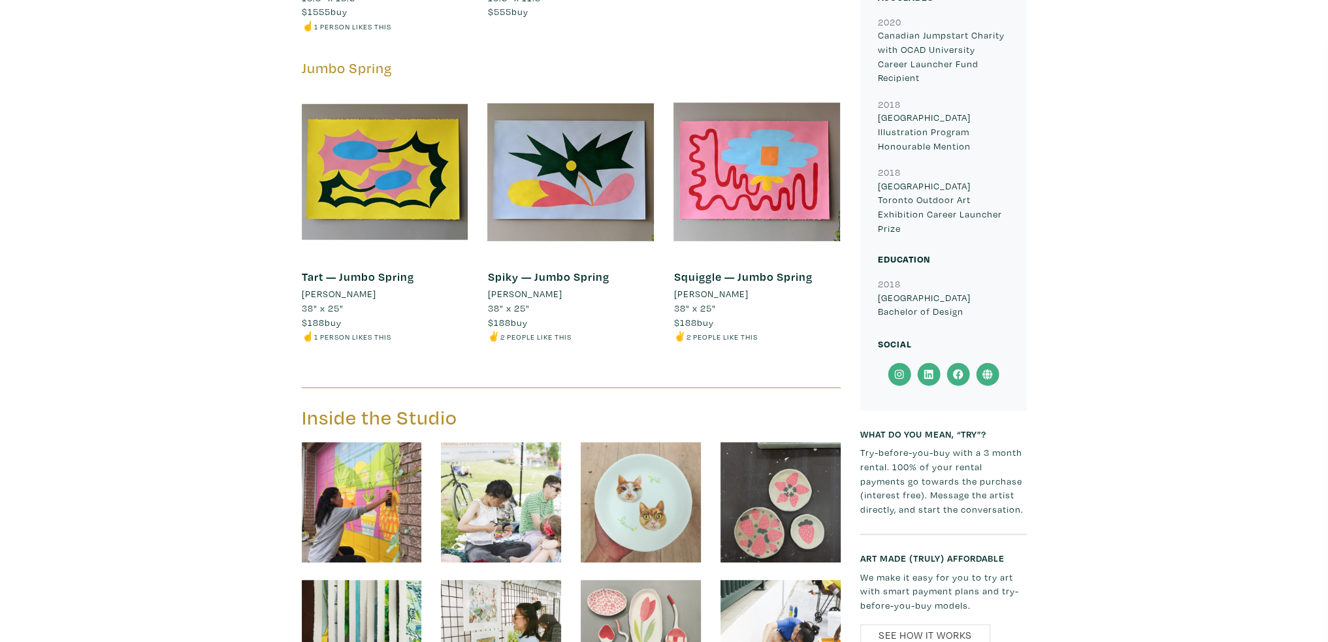
scroll to position [1241, 0]
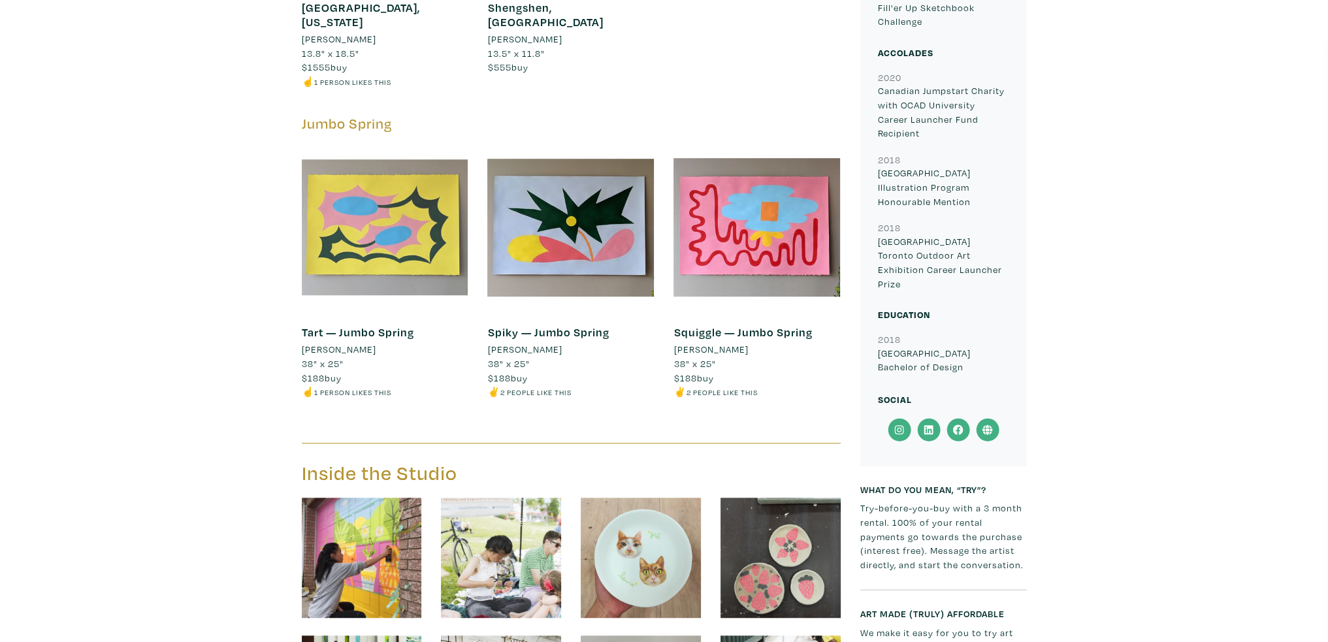
click at [416, 178] on div at bounding box center [385, 227] width 167 height 167
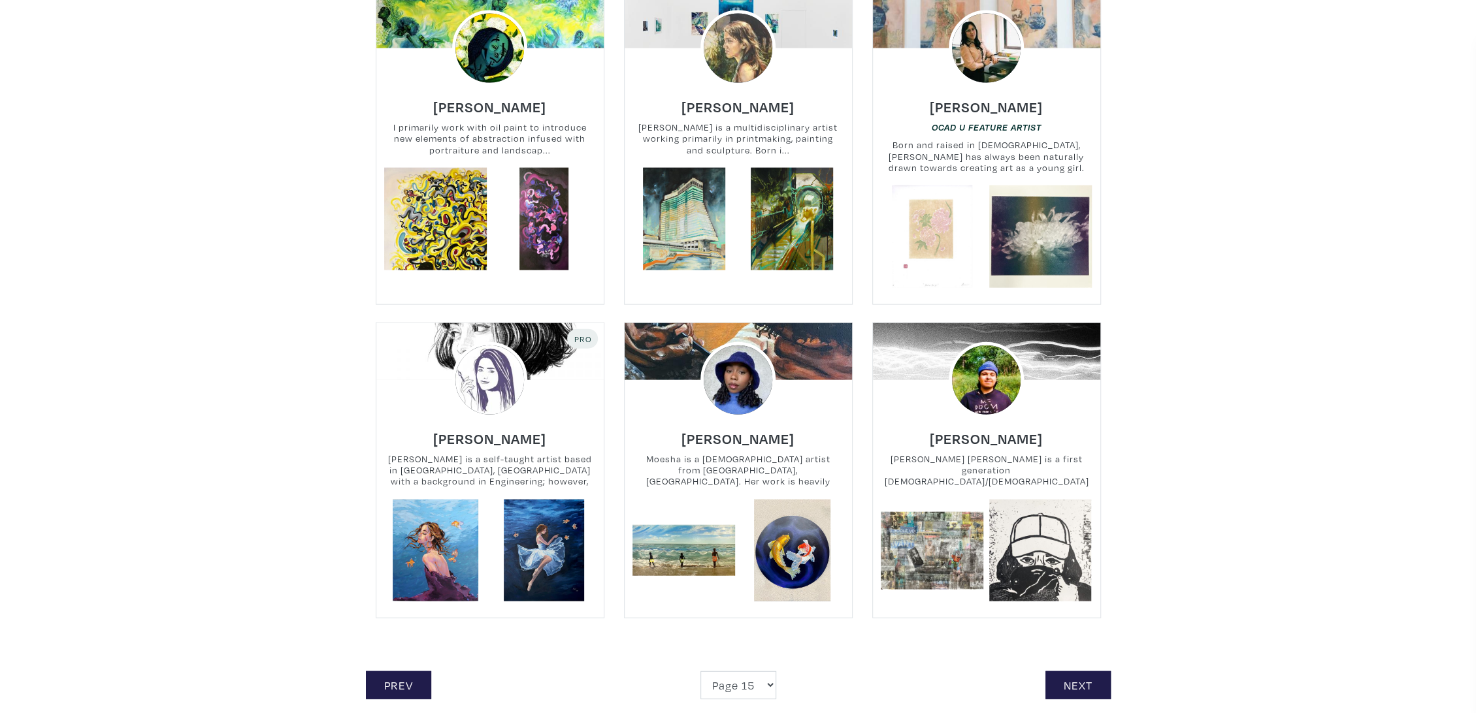
scroll to position [2686, 0]
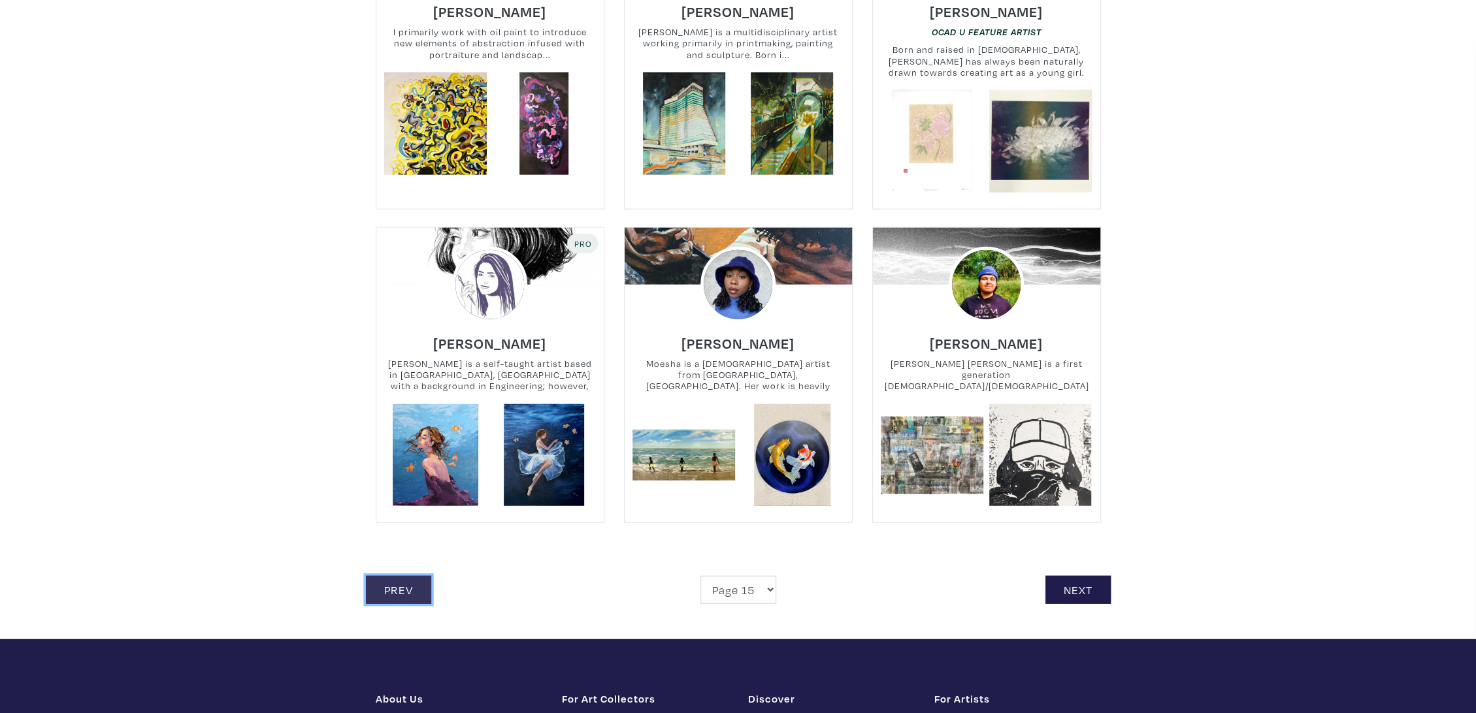
click at [402, 576] on link "Prev" at bounding box center [398, 590] width 65 height 28
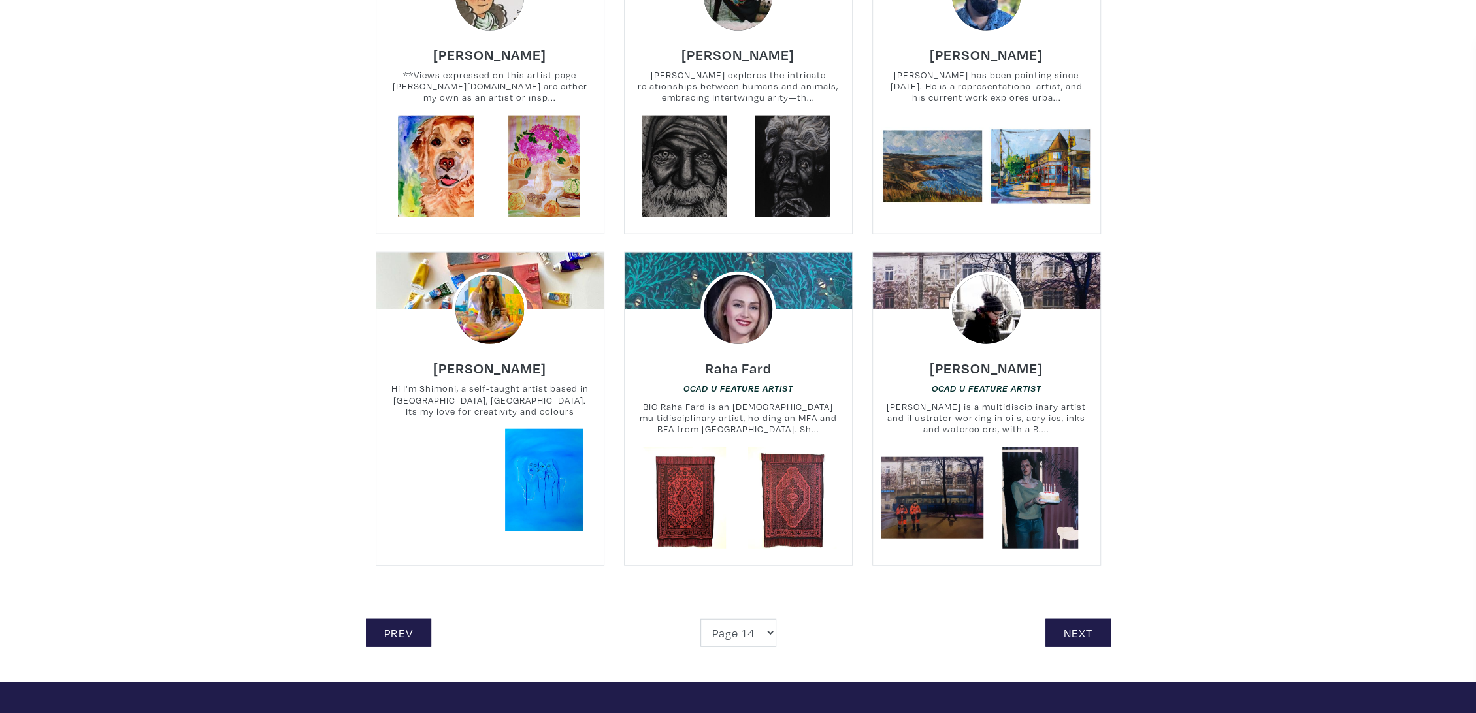
scroll to position [2686, 0]
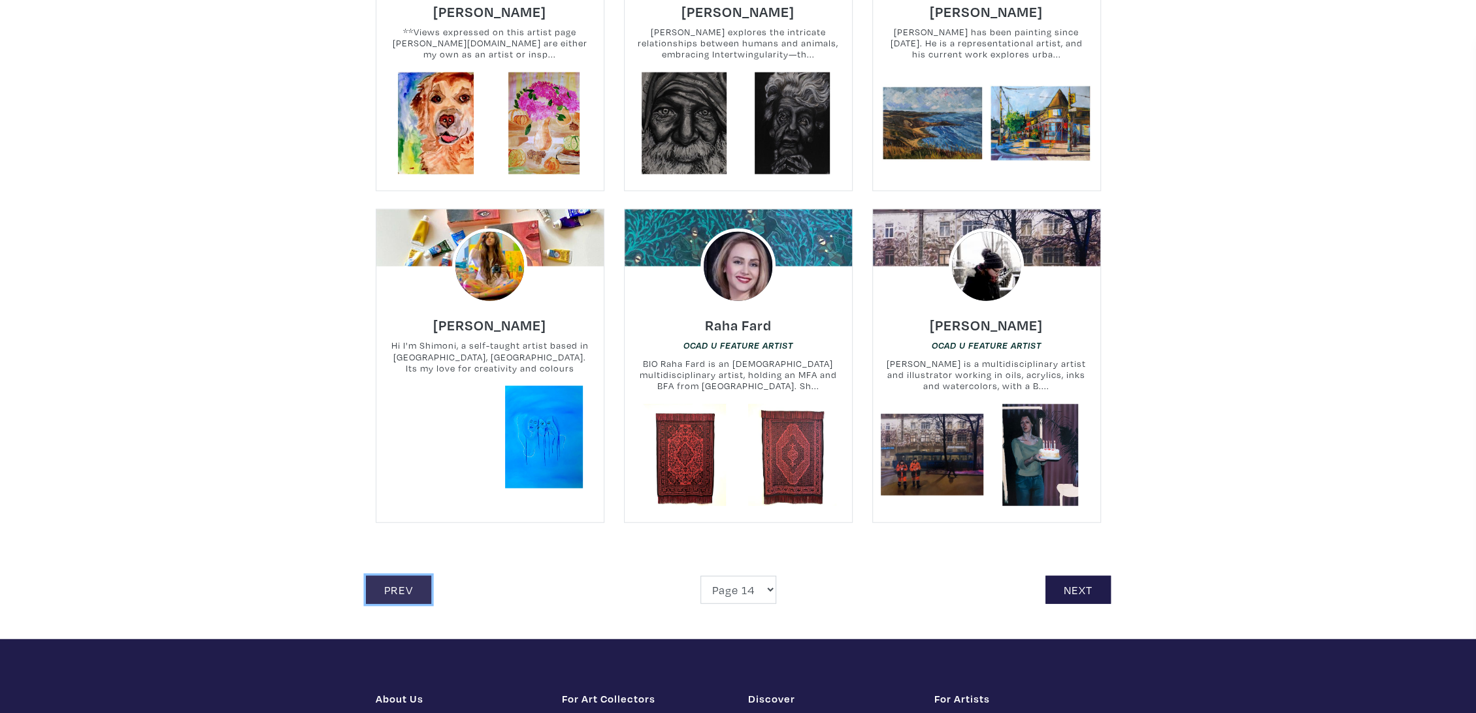
click at [425, 576] on link "Prev" at bounding box center [398, 590] width 65 height 28
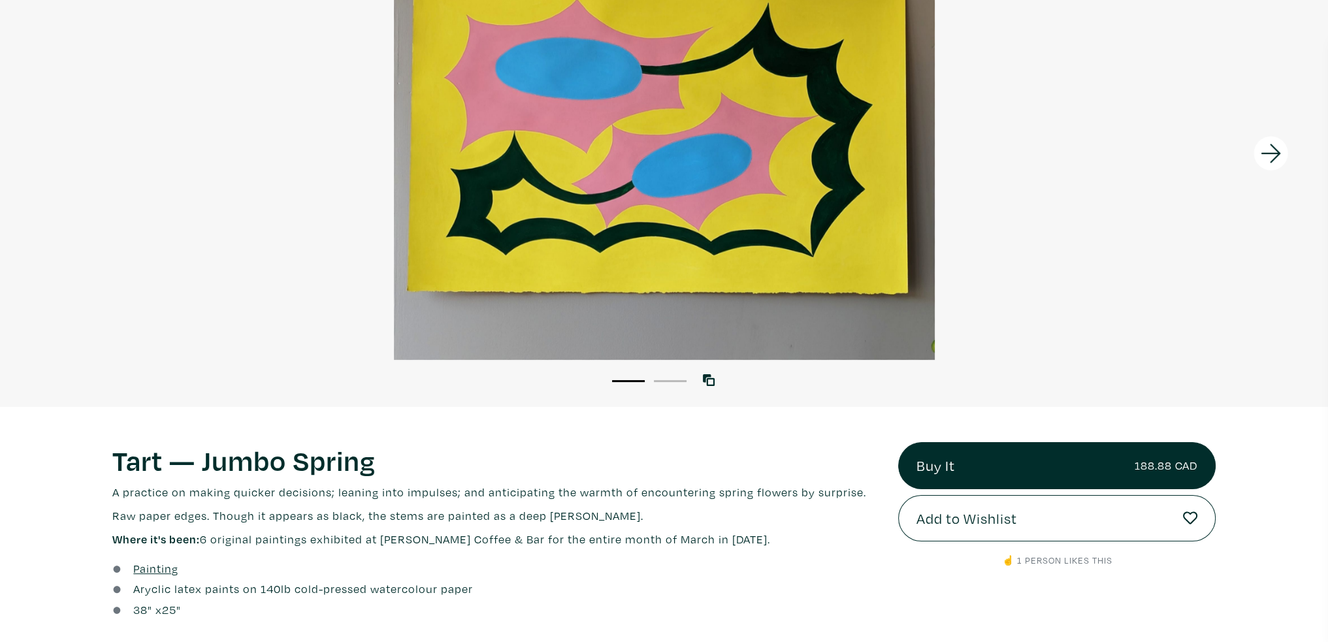
scroll to position [131, 0]
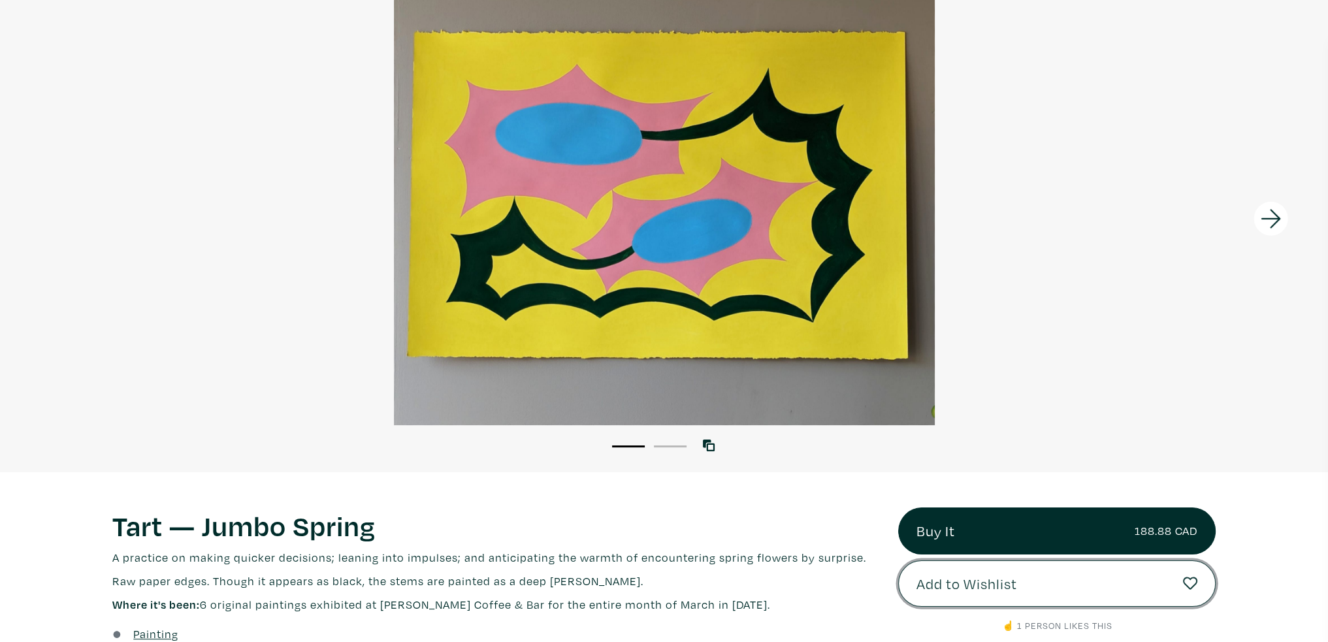
click at [1070, 595] on button "Add to Wishlist" at bounding box center [1057, 584] width 318 height 47
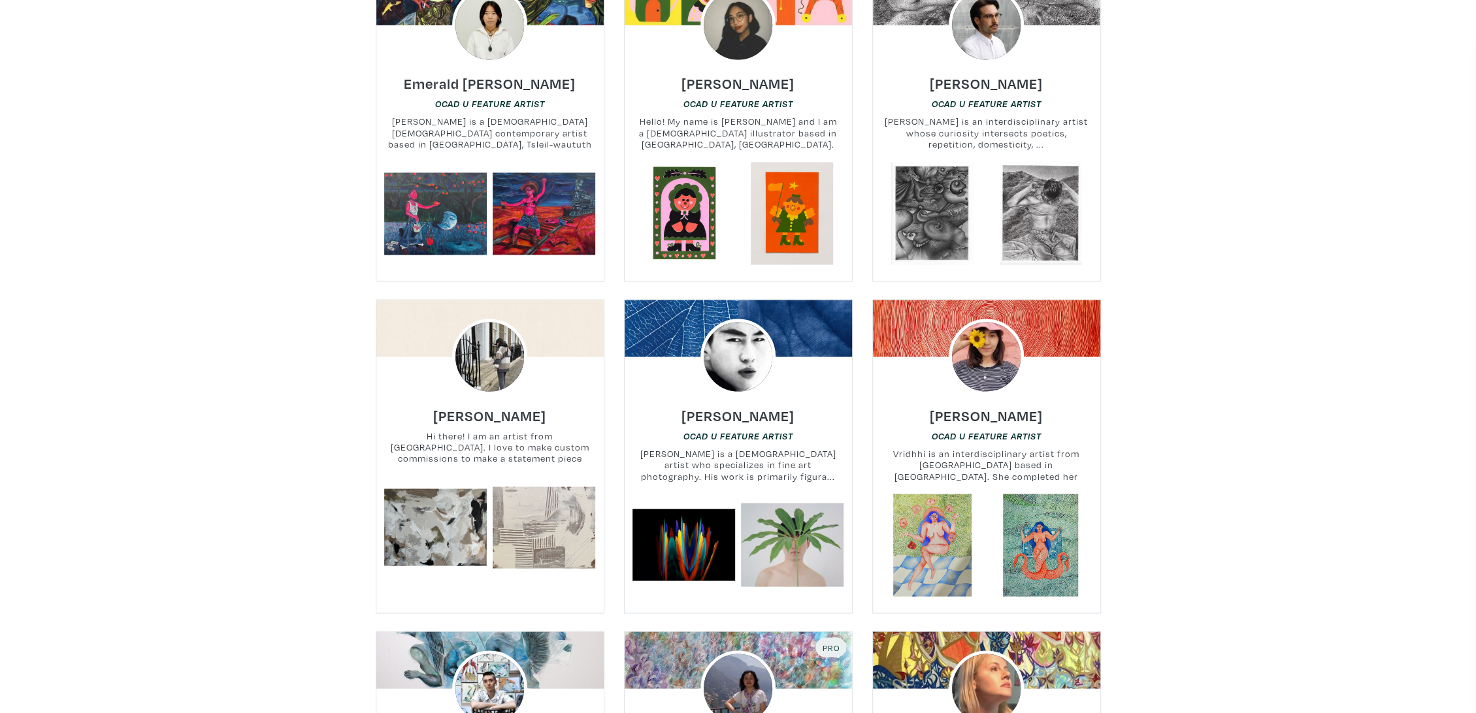
scroll to position [2105, 0]
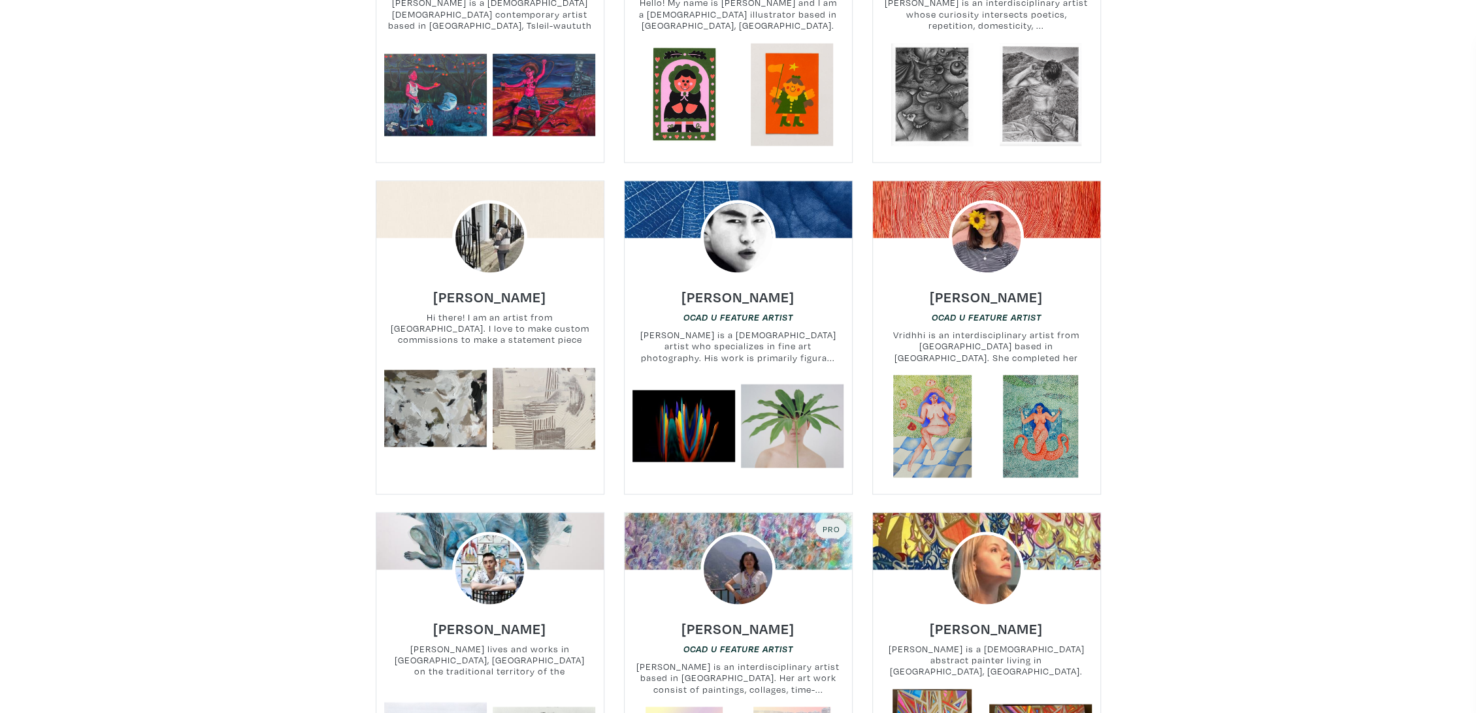
drag, startPoint x: 1296, startPoint y: 200, endPoint x: 1281, endPoint y: 236, distance: 39.2
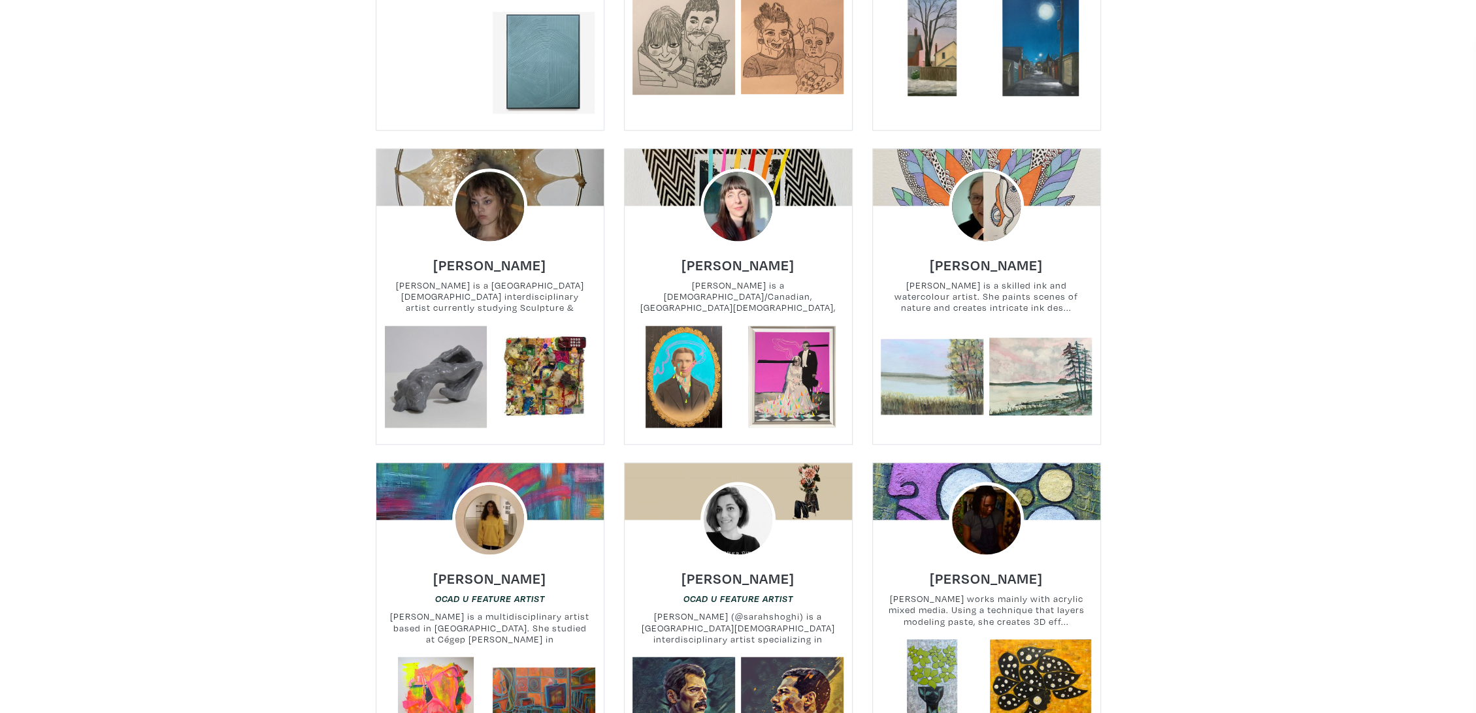
scroll to position [0, 0]
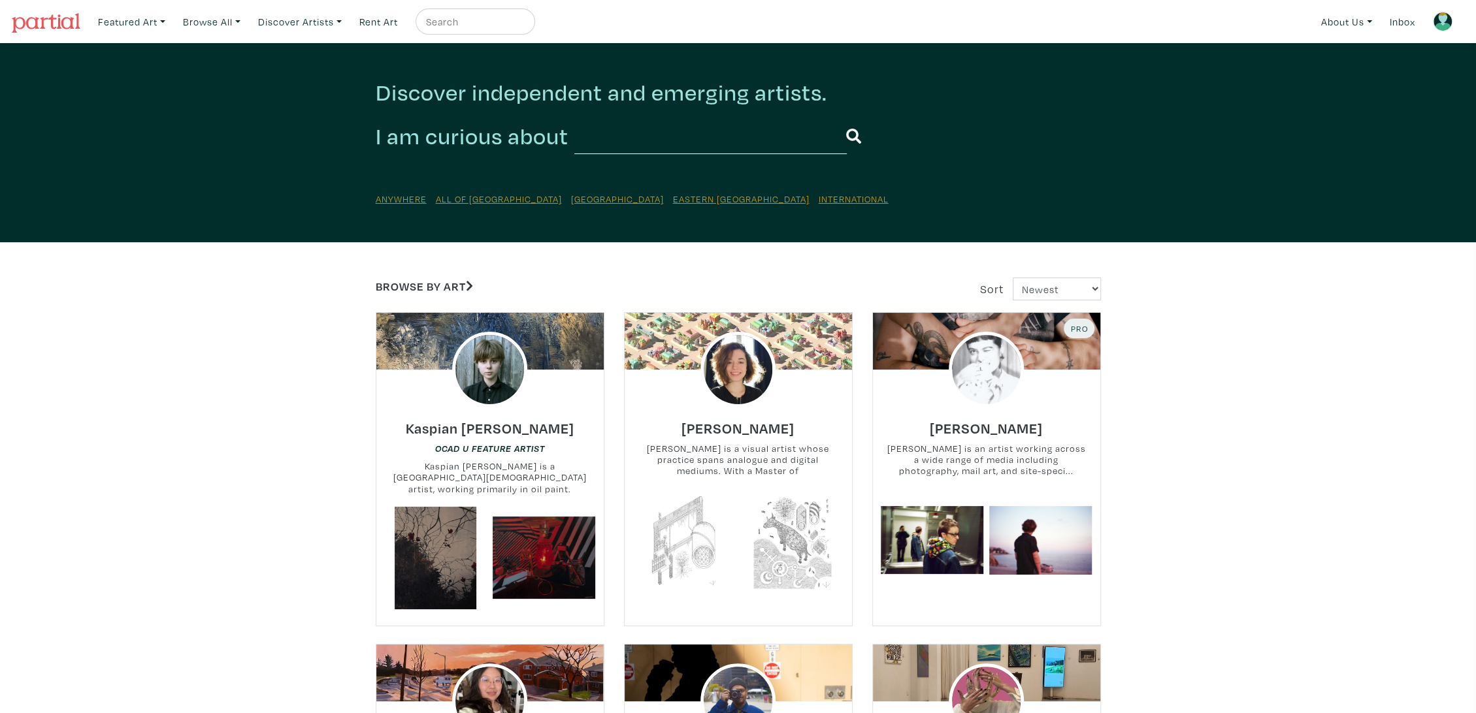
drag, startPoint x: 1253, startPoint y: 504, endPoint x: 1260, endPoint y: -22, distance: 526.0
click at [289, 25] on link "Discover Artists" at bounding box center [299, 21] width 95 height 27
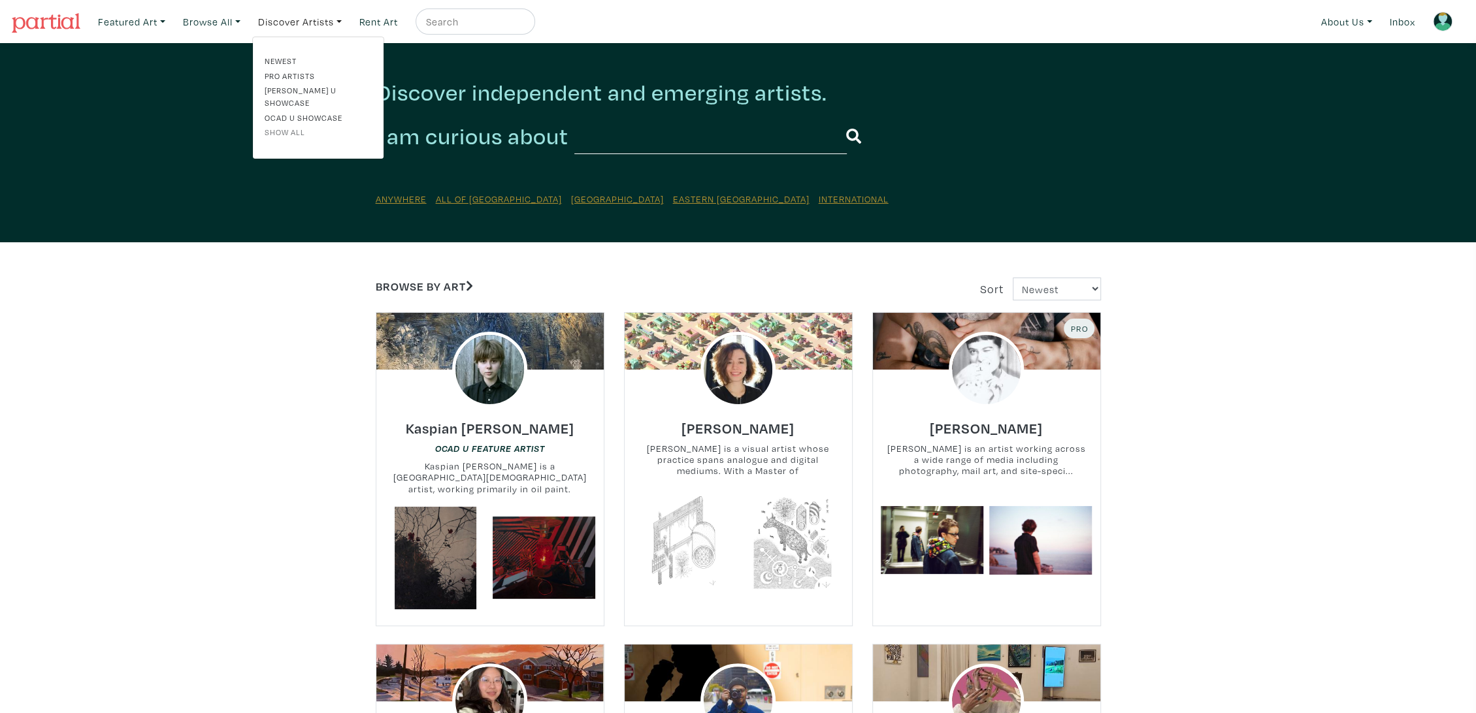
click at [293, 126] on link "Show all" at bounding box center [318, 132] width 107 height 12
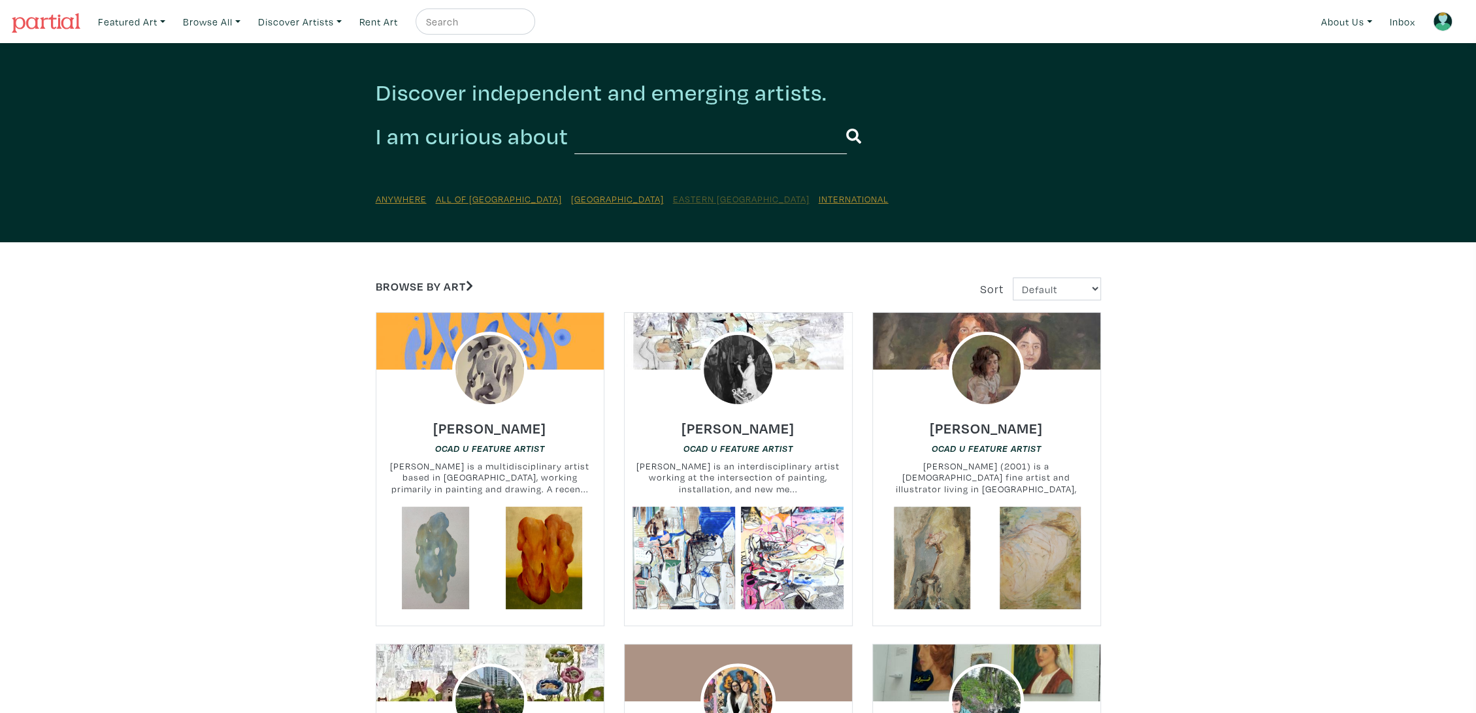
click at [673, 198] on u "Eastern [GEOGRAPHIC_DATA]" at bounding box center [741, 199] width 137 height 12
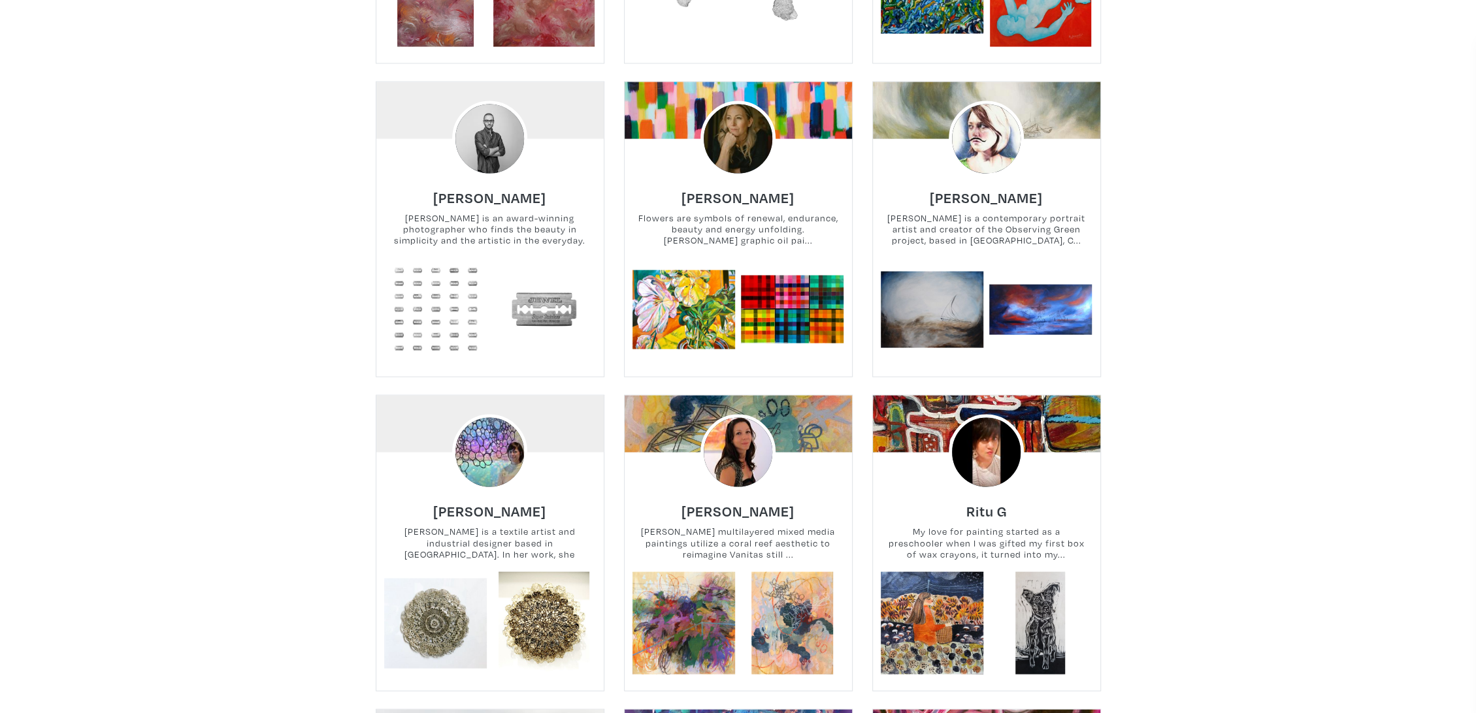
scroll to position [81669, 0]
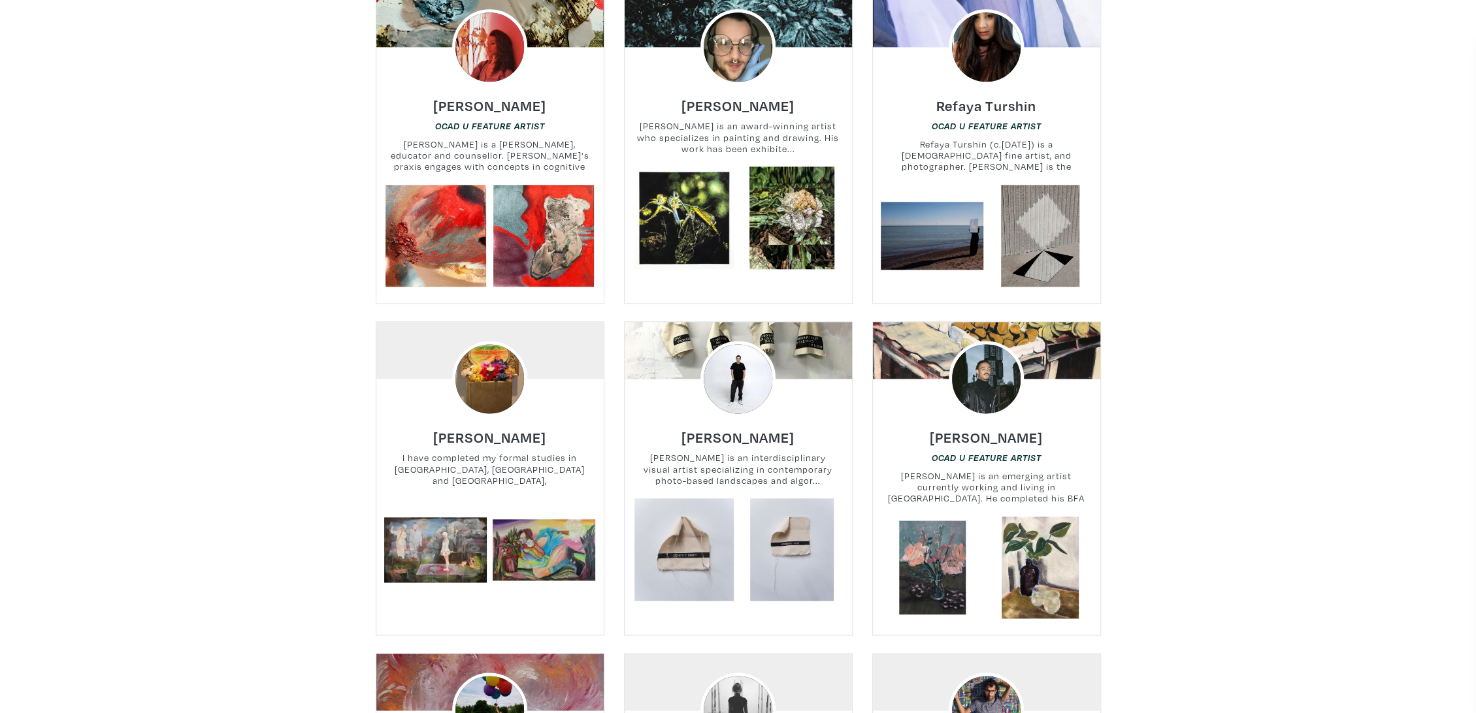
drag, startPoint x: 1281, startPoint y: 70, endPoint x: 1277, endPoint y: -88, distance: 158.1
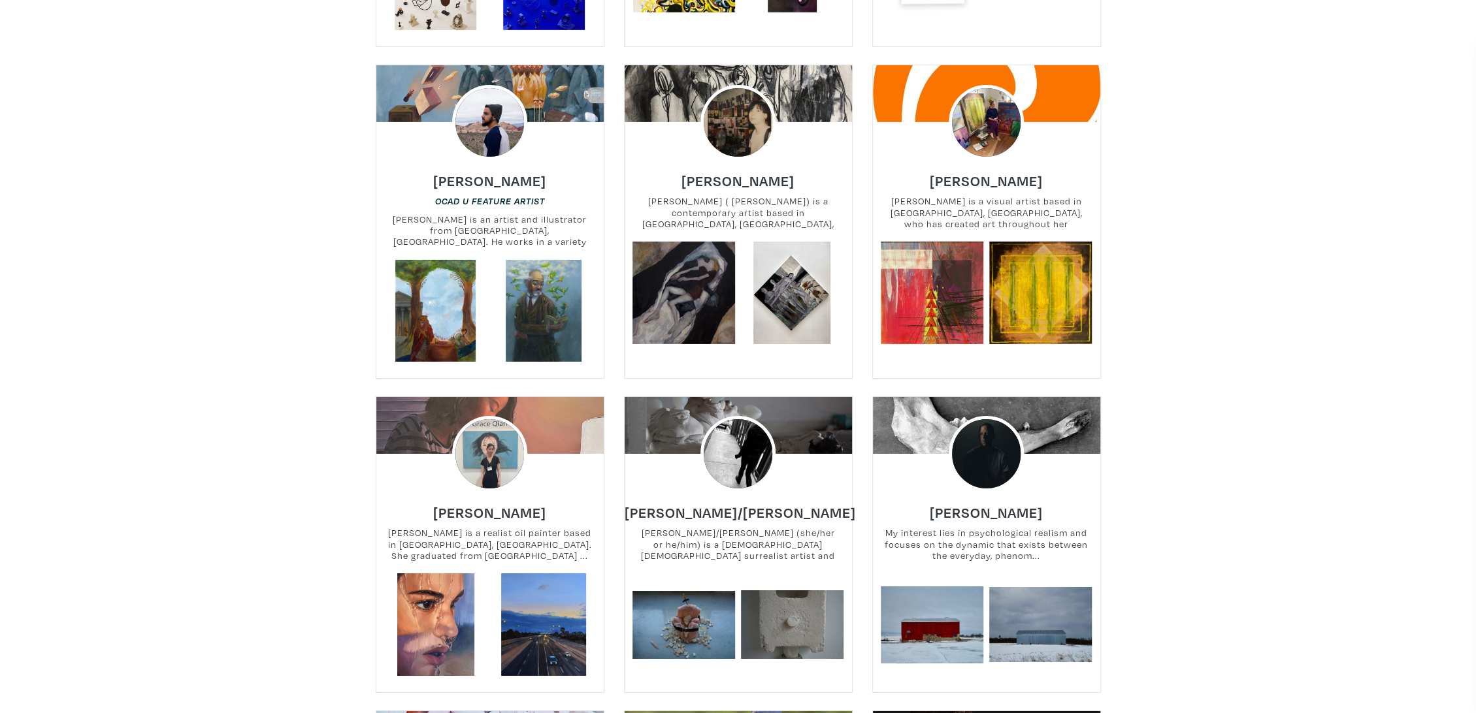
drag, startPoint x: 1281, startPoint y: 629, endPoint x: 1230, endPoint y: 98, distance: 533.0
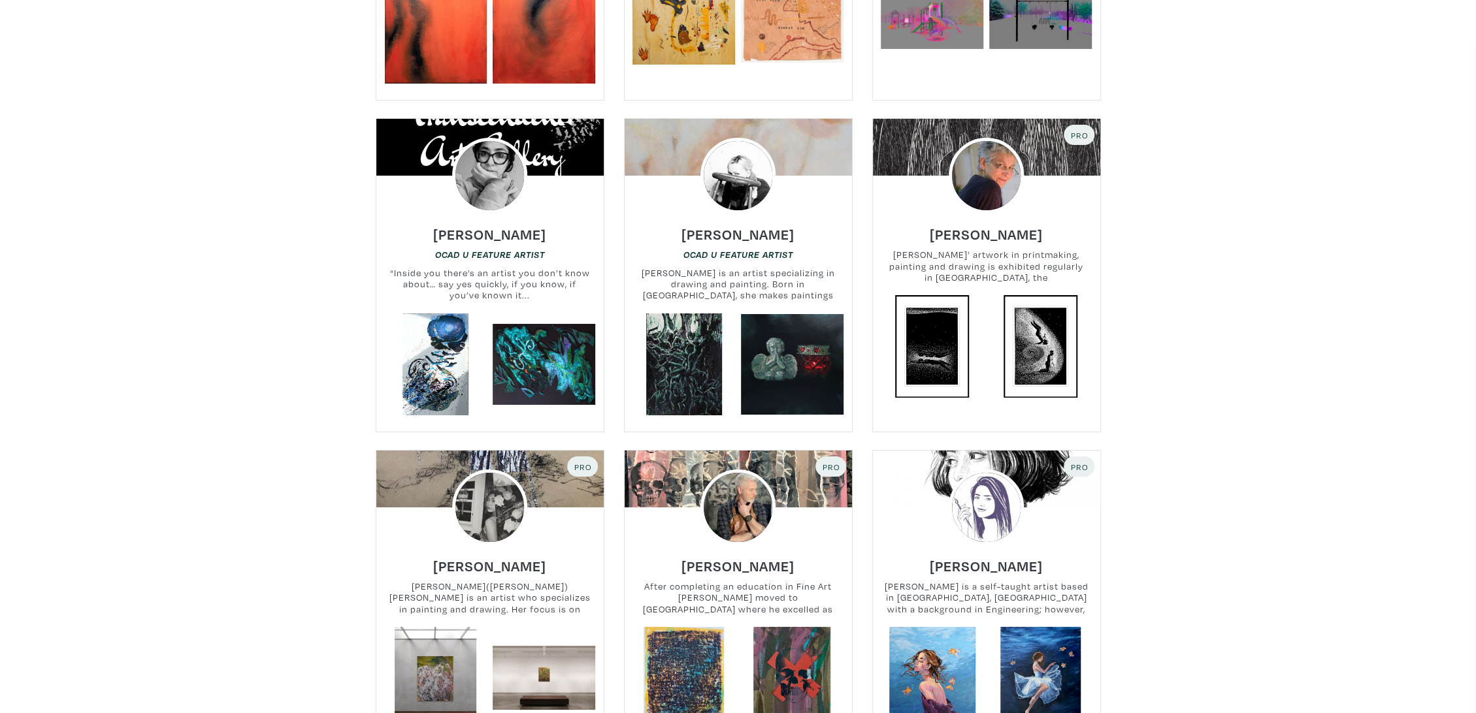
scroll to position [1101, 0]
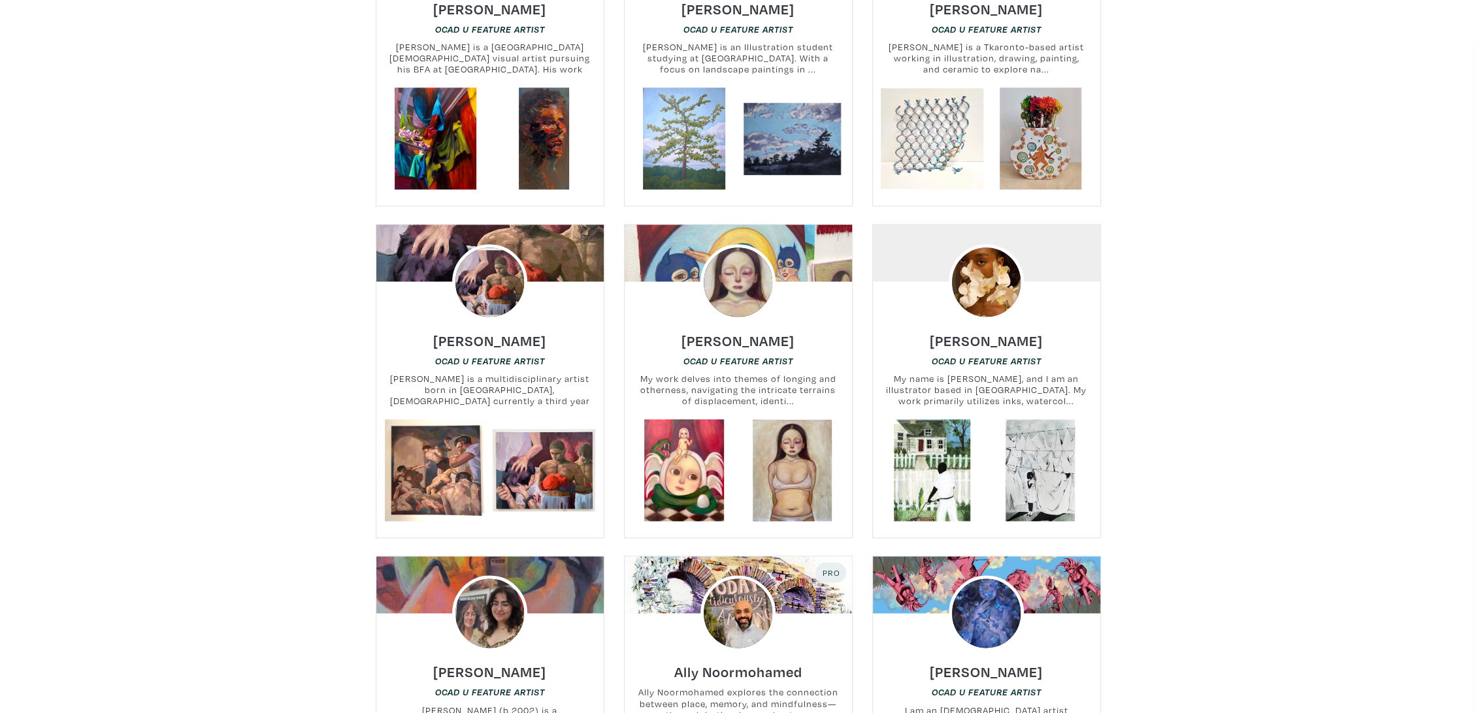
drag, startPoint x: 1244, startPoint y: 535, endPoint x: 1259, endPoint y: 80, distance: 455.0
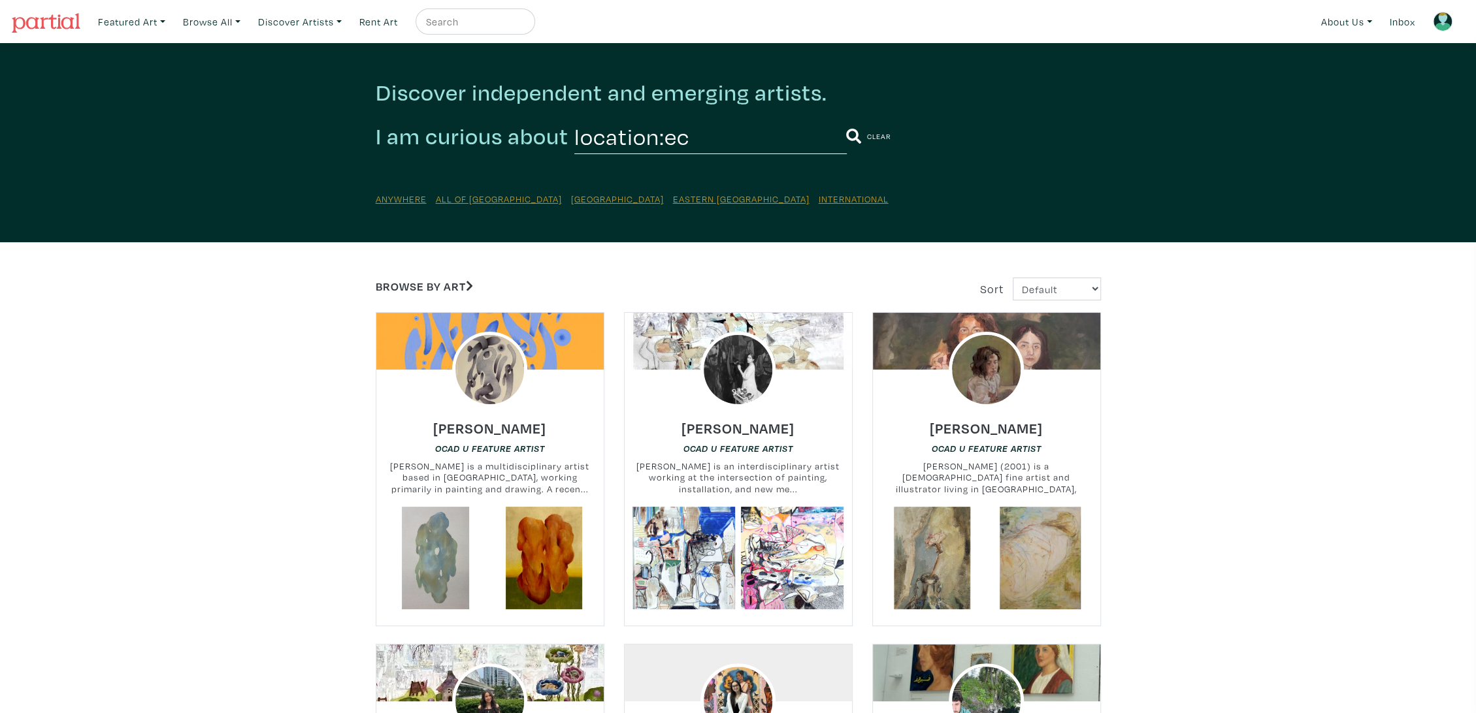
click at [693, 140] on input "location:ec" at bounding box center [710, 136] width 272 height 36
click at [670, 140] on input "location:ec" at bounding box center [710, 136] width 272 height 36
click at [306, 22] on link "Discover Artists" at bounding box center [299, 21] width 95 height 27
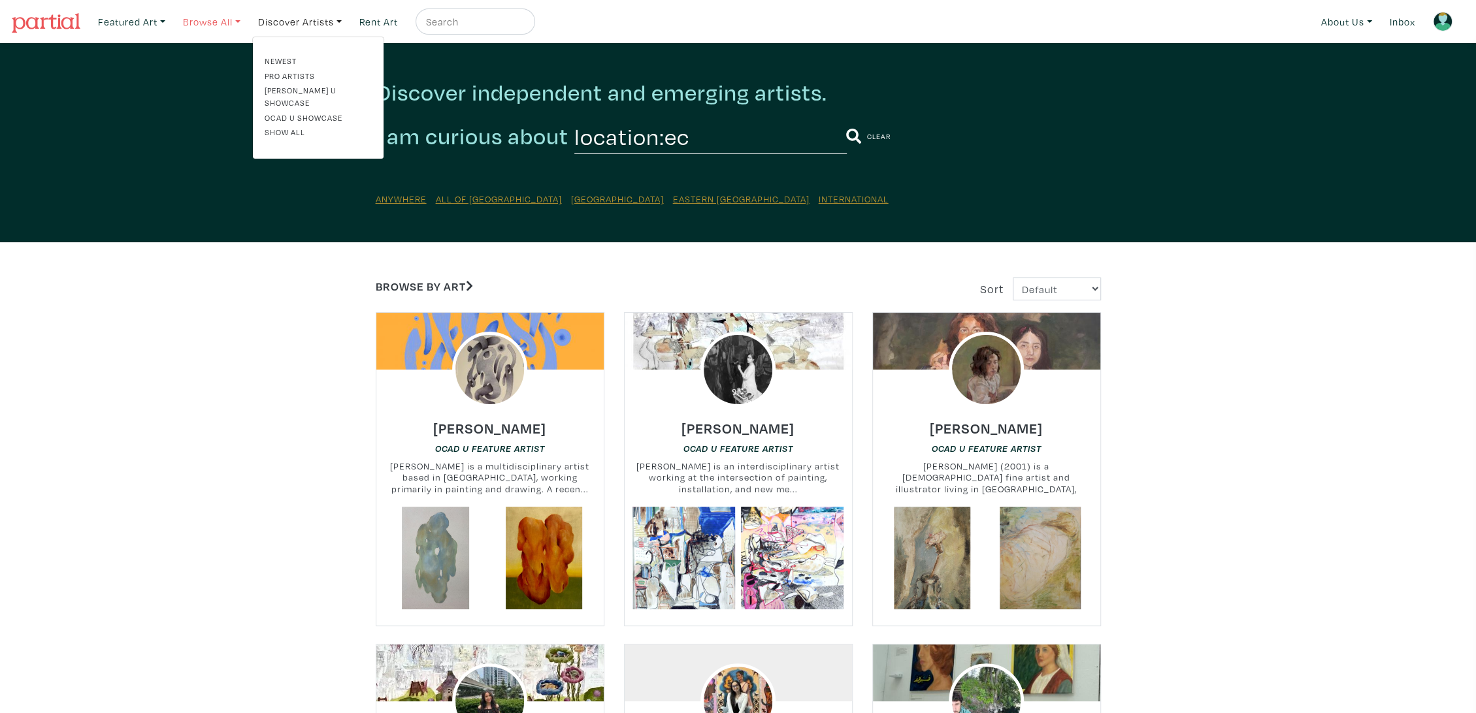
click at [231, 22] on link "Browse All" at bounding box center [211, 21] width 69 height 27
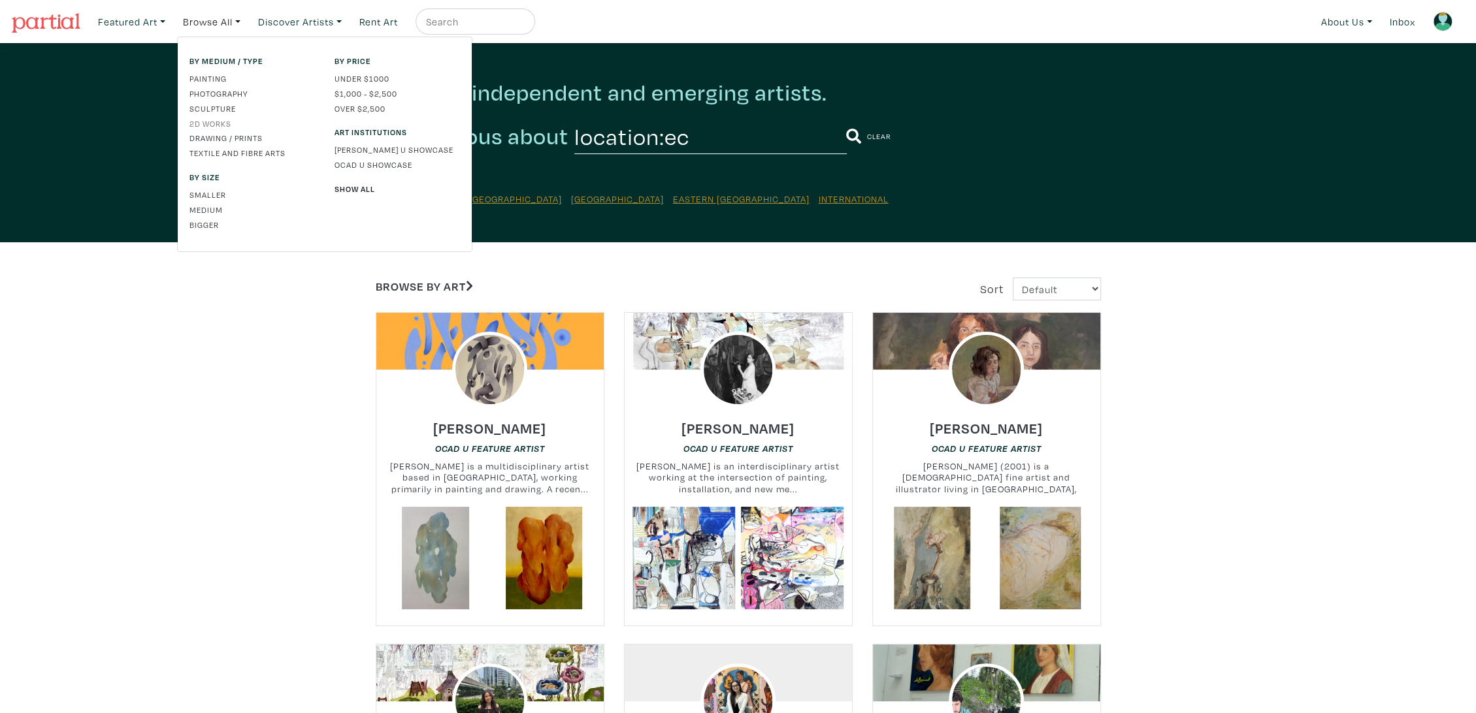
click at [216, 122] on link "2D works" at bounding box center [251, 124] width 125 height 12
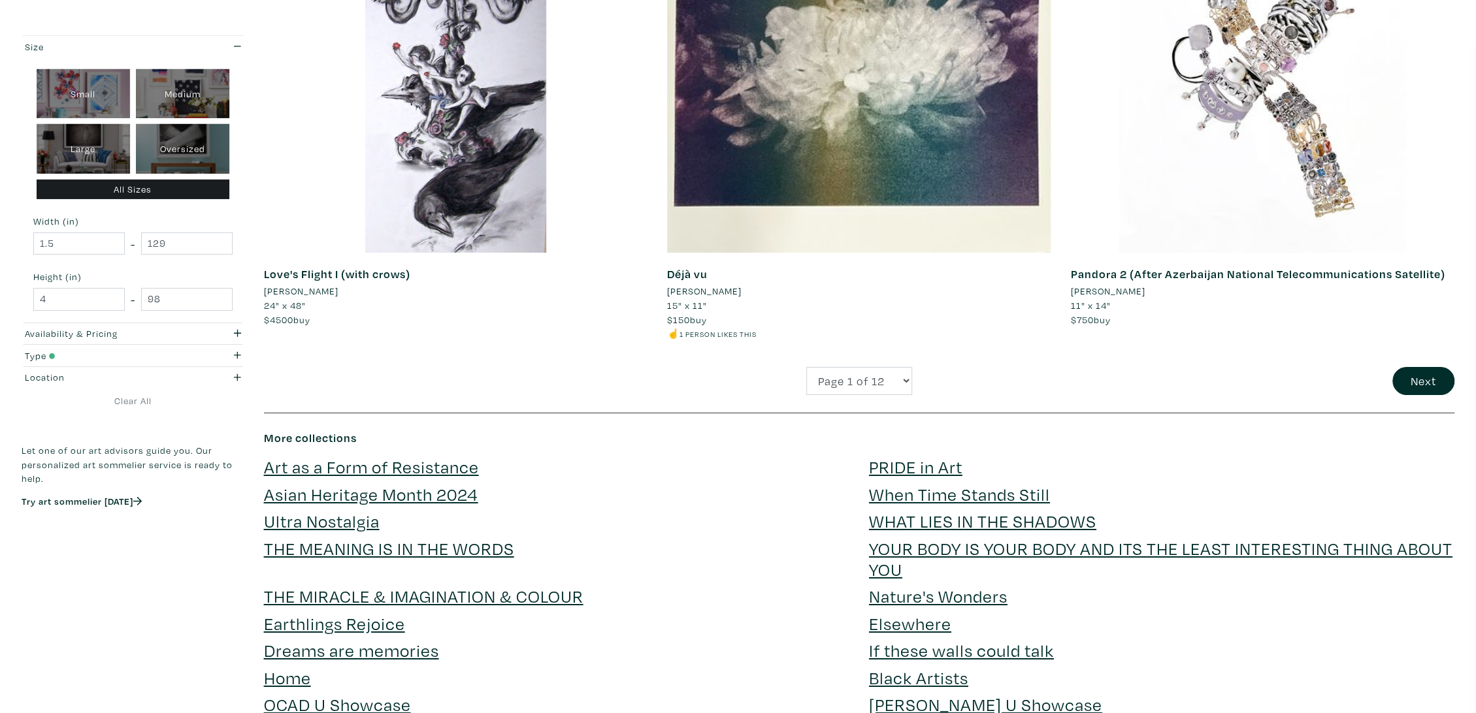
scroll to position [3920, 0]
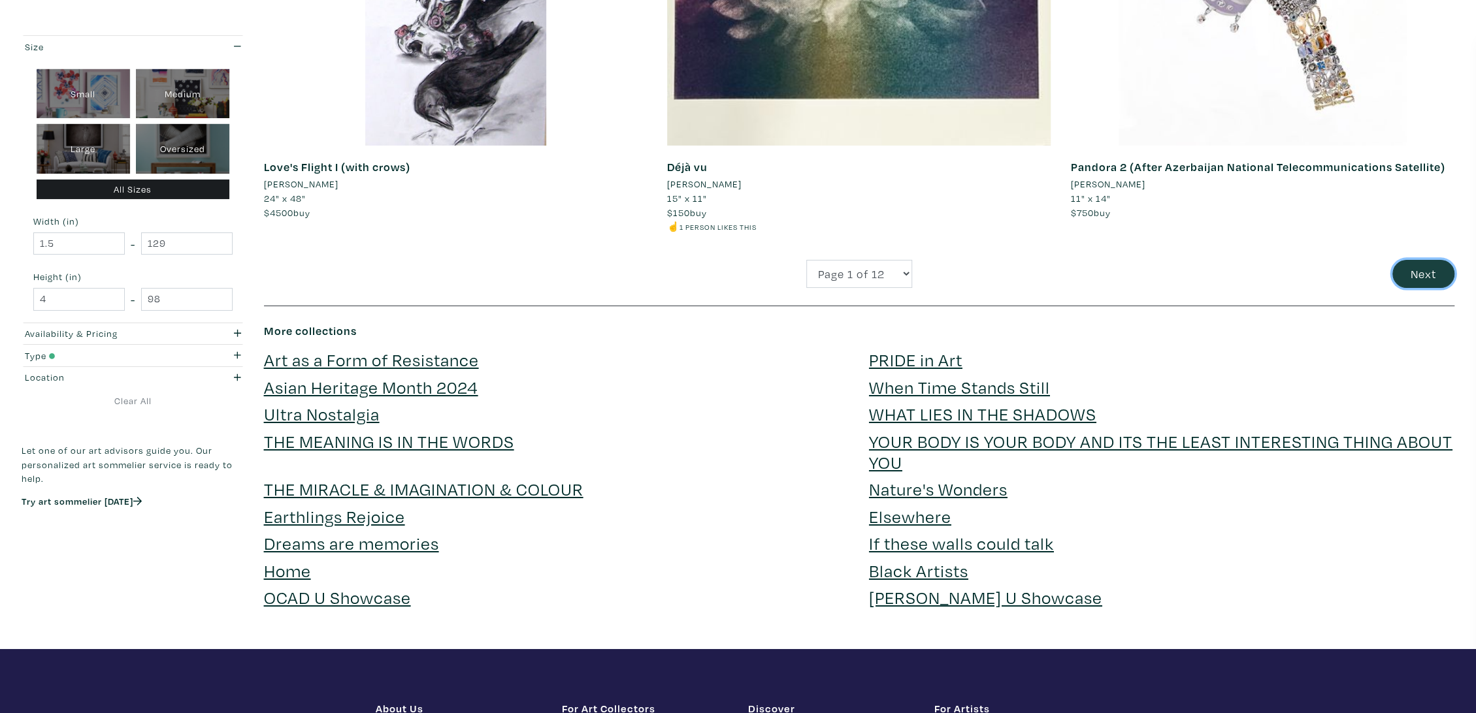
click at [1426, 278] on button "Next" at bounding box center [1423, 274] width 62 height 28
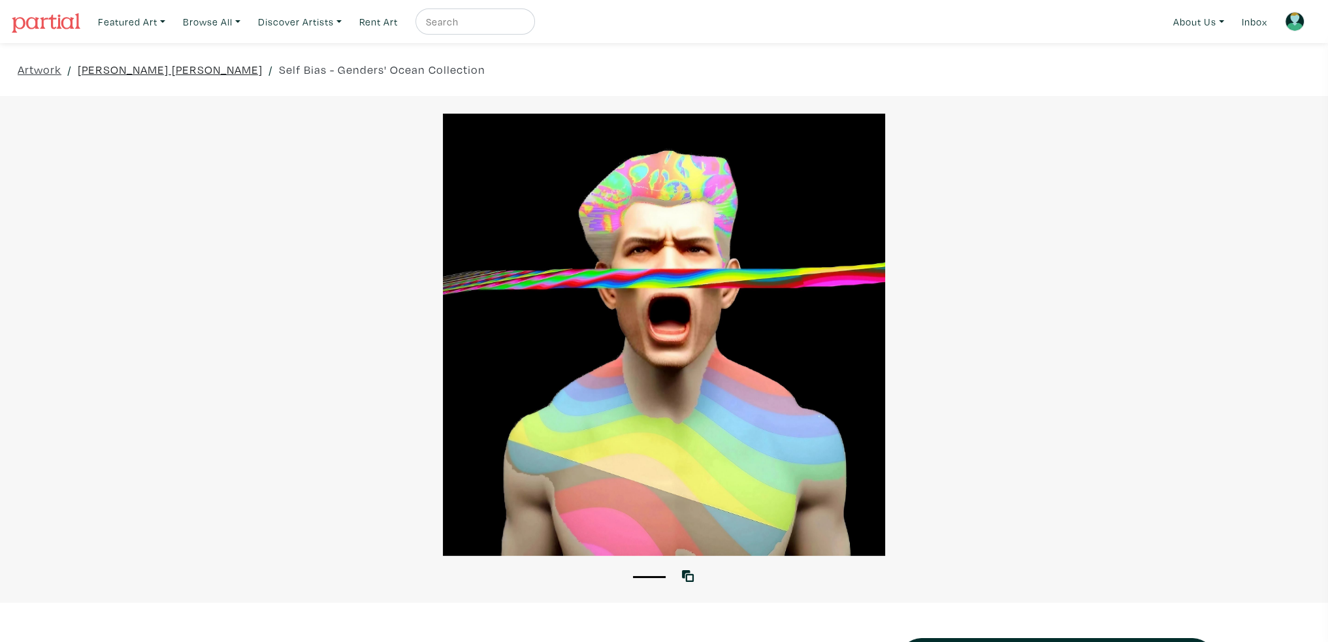
click at [159, 67] on link "[PERSON_NAME] [PERSON_NAME]" at bounding box center [170, 70] width 185 height 18
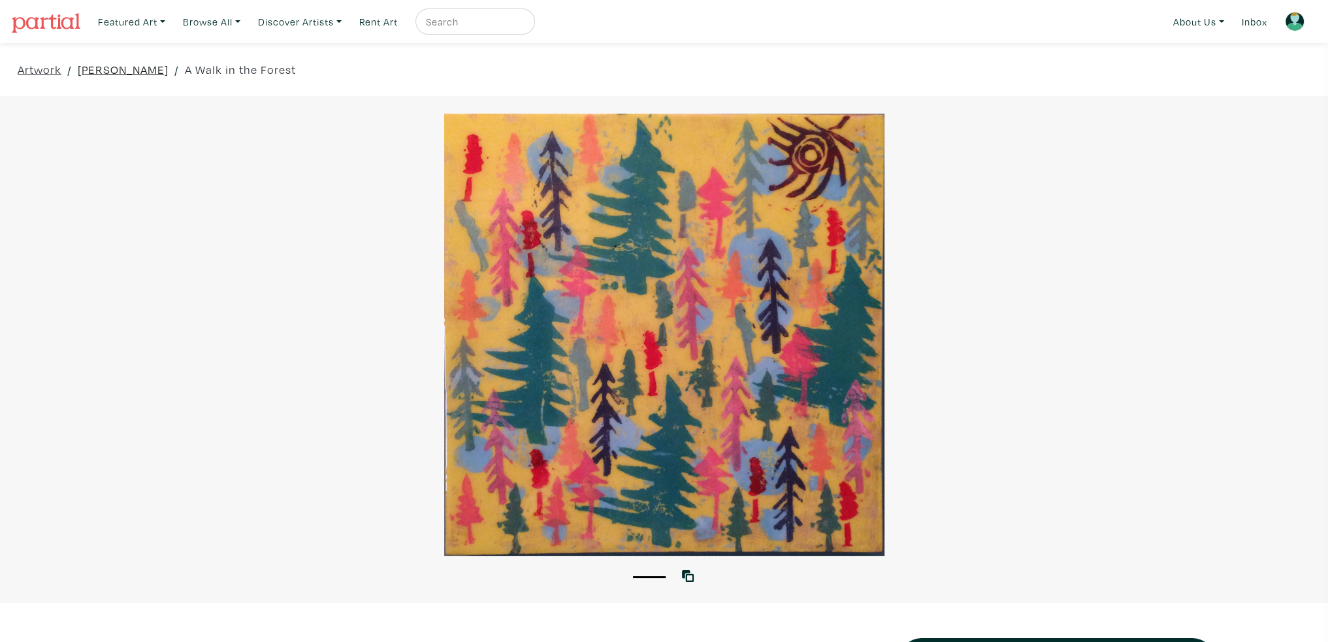
click at [112, 67] on link "[PERSON_NAME]" at bounding box center [123, 70] width 91 height 18
